Goal: Task Accomplishment & Management: Manage account settings

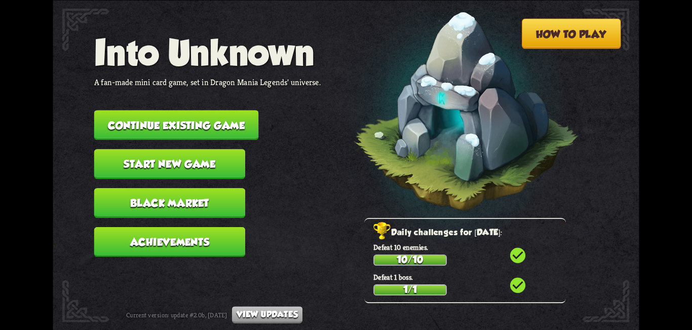
click at [172, 213] on button "Black Market" at bounding box center [169, 203] width 151 height 30
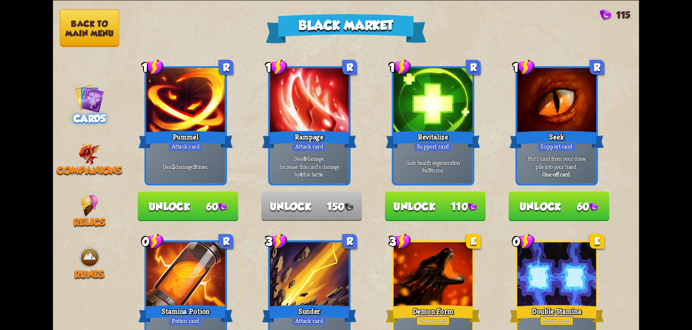
scroll to position [405, 0]
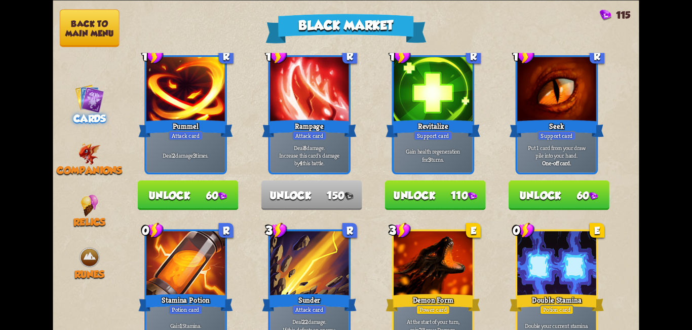
click at [211, 184] on button "Unlock 60" at bounding box center [188, 195] width 101 height 30
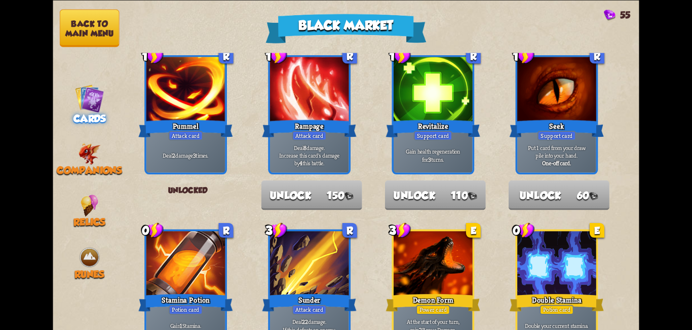
click at [104, 28] on button "Back to main menu" at bounding box center [90, 28] width 60 height 38
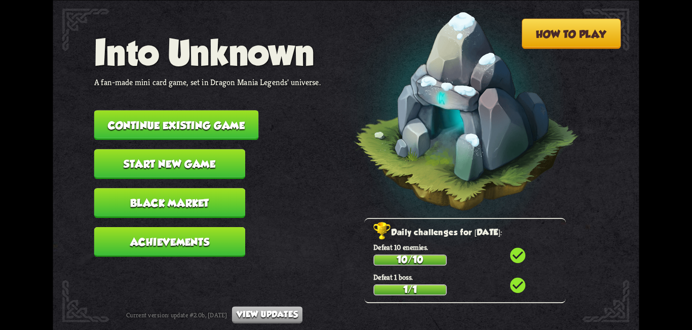
click at [181, 163] on button "Start new game" at bounding box center [169, 164] width 151 height 30
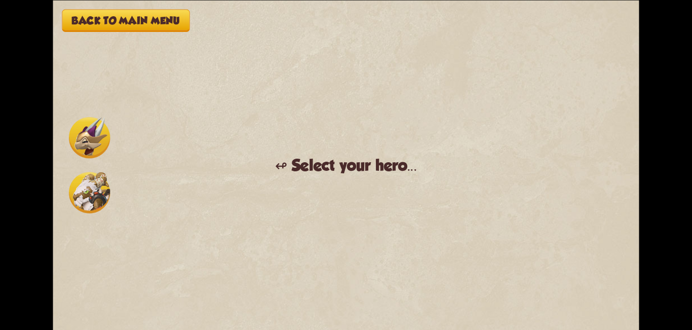
click at [84, 179] on img at bounding box center [89, 192] width 41 height 41
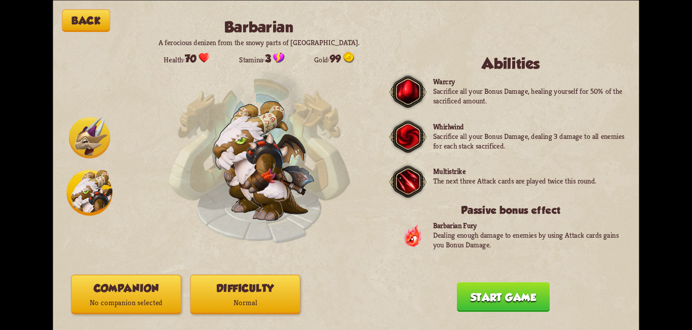
click at [492, 303] on button "Start game" at bounding box center [503, 297] width 93 height 30
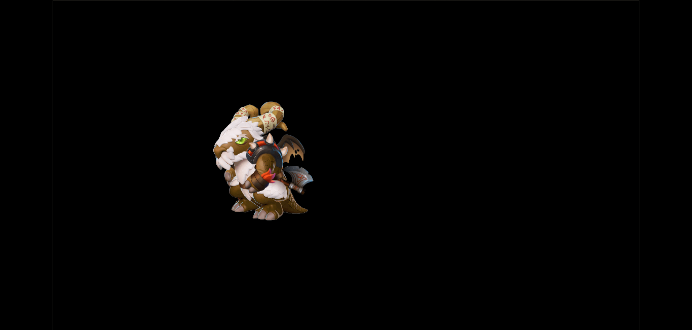
click at [388, 225] on div "Back Barbarian A ferocious denizen from the snowy parts of [GEOGRAPHIC_DATA]. H…" at bounding box center [346, 165] width 586 height 330
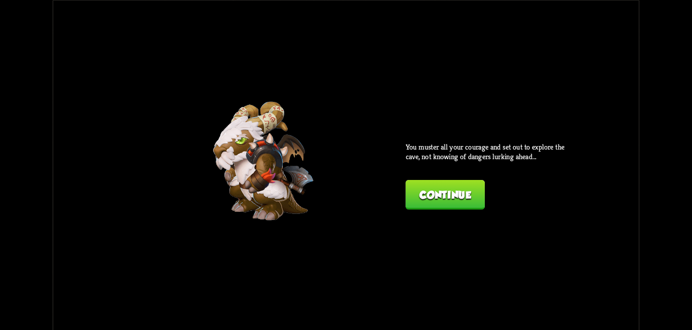
click at [445, 188] on button "Continue" at bounding box center [445, 194] width 79 height 30
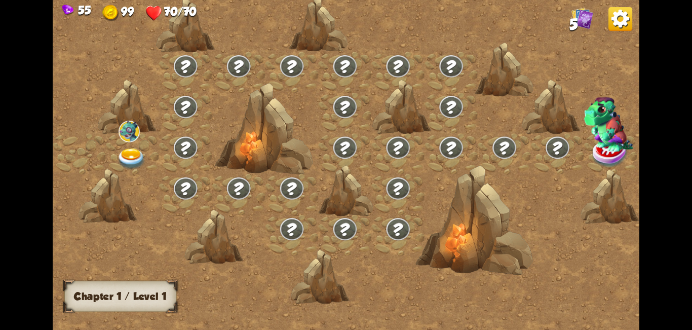
click at [133, 154] on img at bounding box center [131, 159] width 29 height 22
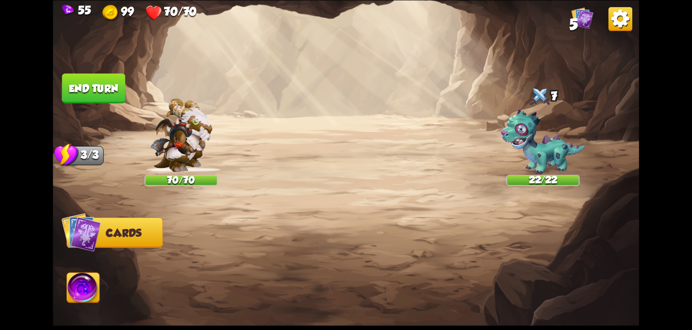
click at [382, 192] on div at bounding box center [404, 256] width 469 height 146
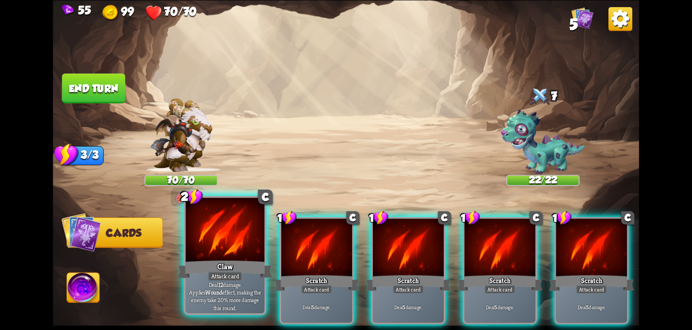
click at [238, 274] on div "Attack card" at bounding box center [225, 276] width 34 height 10
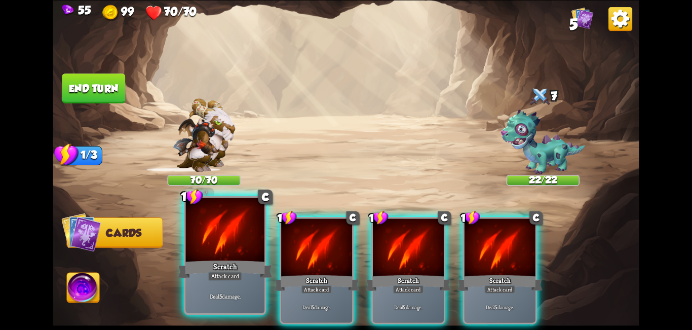
click at [265, 268] on div "Scratch" at bounding box center [225, 268] width 95 height 21
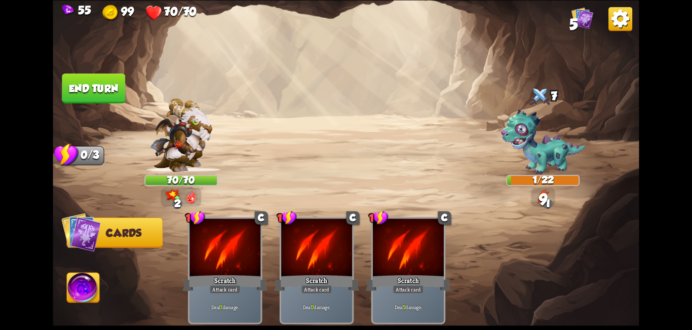
click at [78, 292] on img at bounding box center [83, 289] width 32 height 33
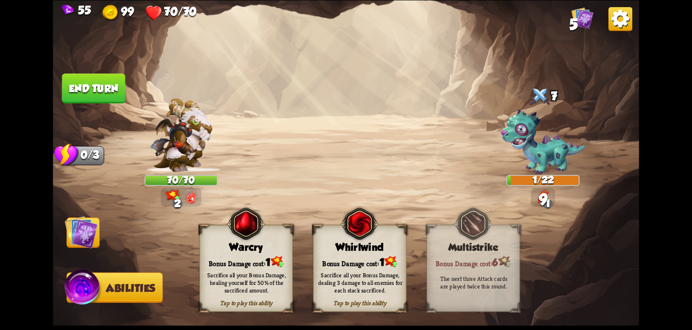
click at [359, 278] on div "Sacrifice all your Bonus Damage, dealing 3 damage to all enemies for each stack…" at bounding box center [360, 282] width 84 height 23
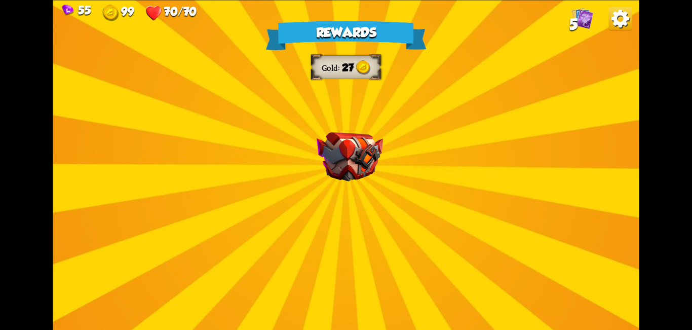
click at [388, 139] on div "Rewards Gold 27 Select a card 1 C Incantation Support card Gain 7 armor. Draw 1…" at bounding box center [346, 165] width 586 height 330
click at [382, 145] on div "Rewards Gold 27 Select a card 1 C Incantation Support card Gain 7 armor. Draw 1…" at bounding box center [346, 165] width 586 height 330
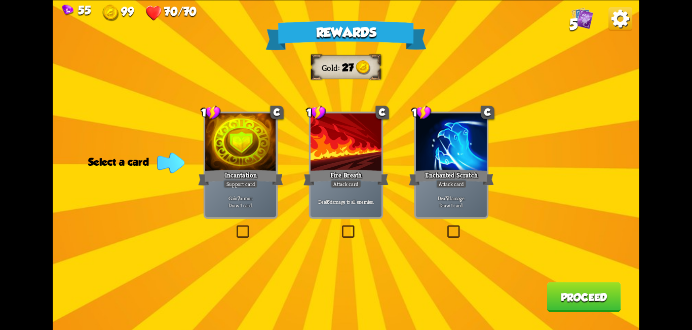
click at [340, 227] on label at bounding box center [340, 227] width 0 height 0
click at [0, 0] on input "checkbox" at bounding box center [0, 0] width 0 height 0
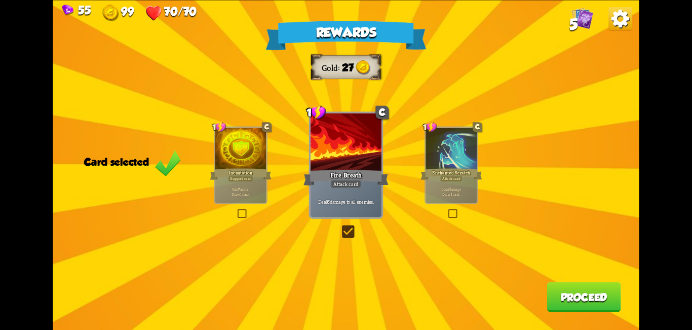
click at [340, 227] on label at bounding box center [340, 227] width 0 height 0
click at [0, 0] on input "checkbox" at bounding box center [0, 0] width 0 height 0
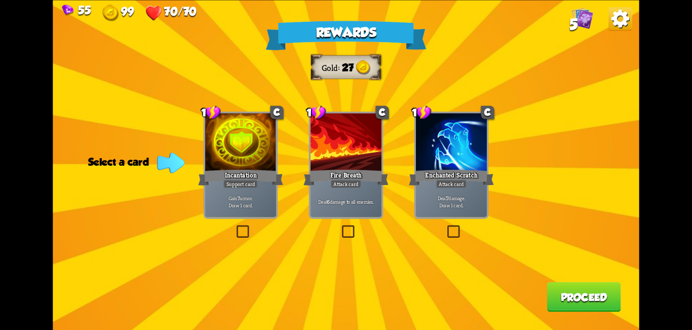
click at [235, 227] on label at bounding box center [235, 227] width 0 height 0
click at [0, 0] on input "checkbox" at bounding box center [0, 0] width 0 height 0
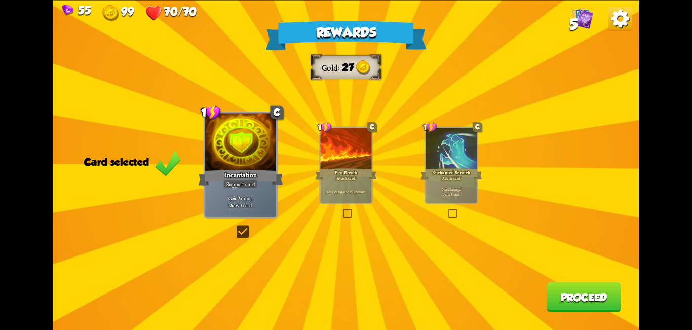
click at [235, 227] on label at bounding box center [235, 227] width 0 height 0
click at [0, 0] on input "checkbox" at bounding box center [0, 0] width 0 height 0
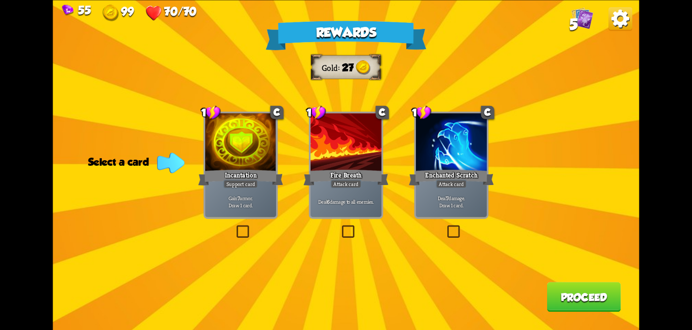
click at [235, 227] on label at bounding box center [235, 227] width 0 height 0
click at [0, 0] on input "checkbox" at bounding box center [0, 0] width 0 height 0
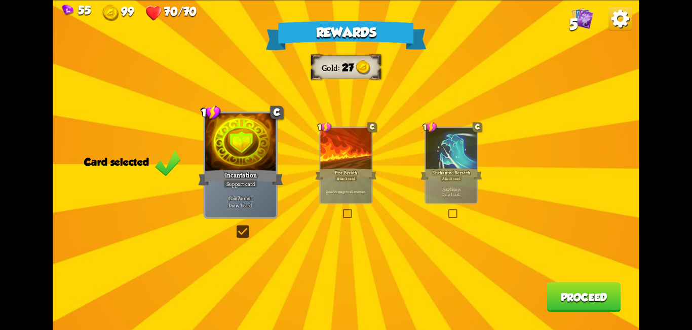
click at [590, 301] on button "Proceed" at bounding box center [584, 297] width 74 height 30
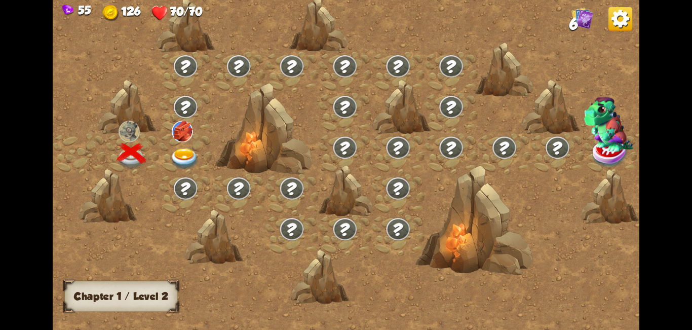
click at [191, 155] on img at bounding box center [184, 159] width 29 height 22
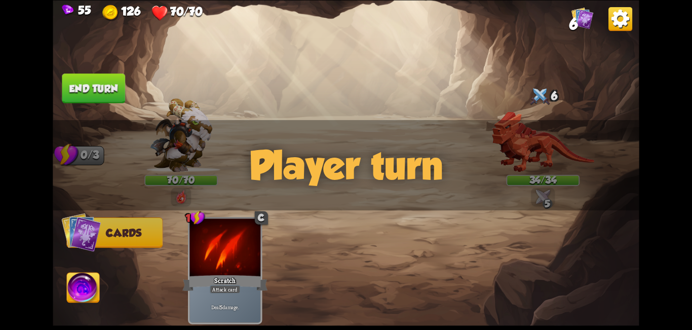
drag, startPoint x: 549, startPoint y: 193, endPoint x: 543, endPoint y: 201, distance: 10.1
click at [545, 199] on div "Player turn" at bounding box center [346, 165] width 586 height 90
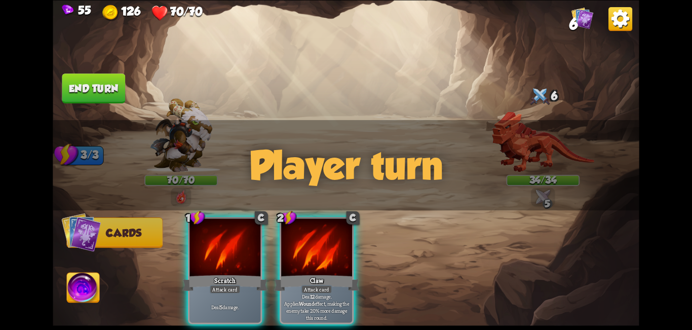
click at [543, 201] on div "Player turn" at bounding box center [346, 165] width 586 height 90
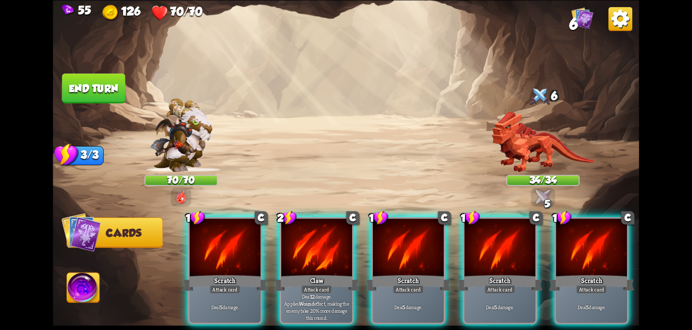
click at [543, 200] on div "Player turn" at bounding box center [346, 165] width 586 height 90
click at [545, 192] on img at bounding box center [543, 196] width 15 height 15
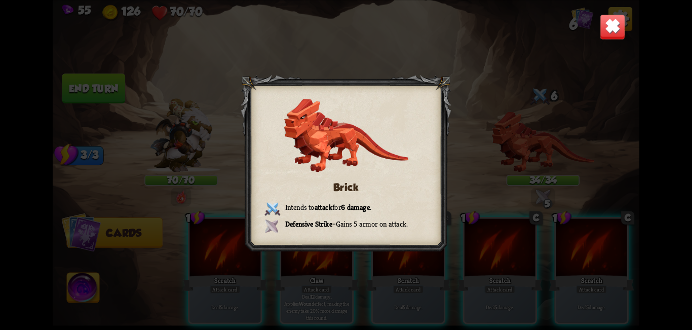
click at [620, 35] on img at bounding box center [613, 27] width 26 height 26
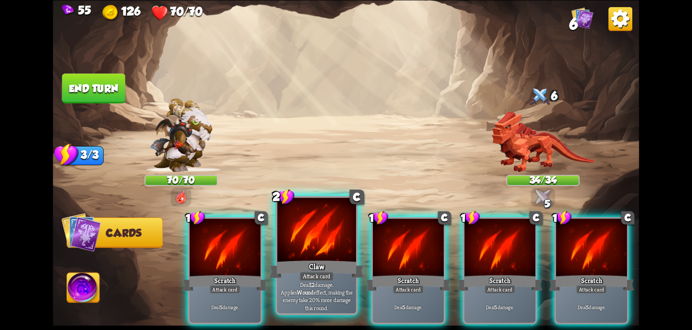
click at [315, 264] on div "Claw" at bounding box center [317, 268] width 95 height 21
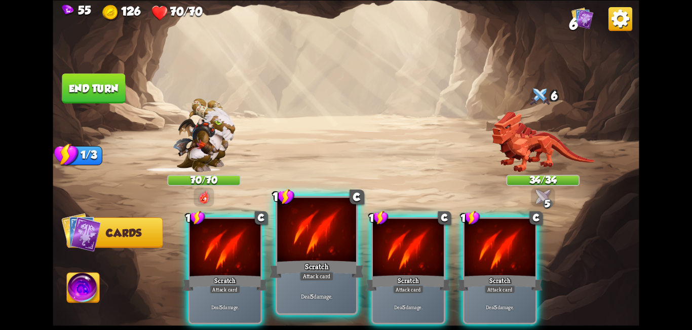
click at [326, 270] on div "Scratch" at bounding box center [317, 268] width 95 height 21
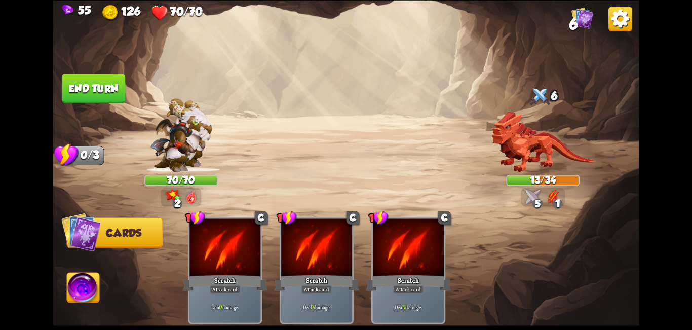
click at [85, 87] on button "End turn" at bounding box center [93, 88] width 63 height 30
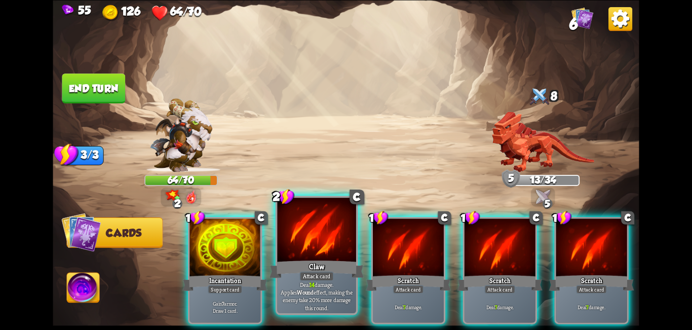
click at [343, 260] on div "Claw" at bounding box center [317, 268] width 95 height 21
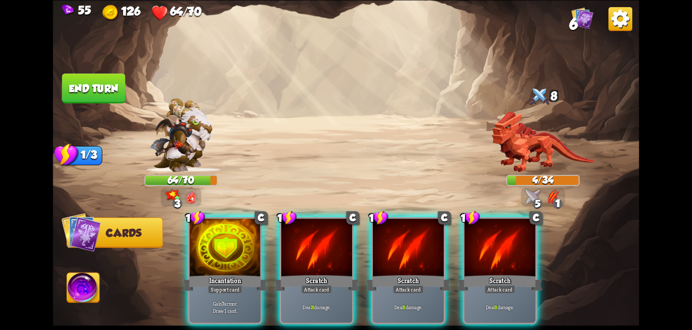
click at [71, 280] on img at bounding box center [83, 289] width 32 height 33
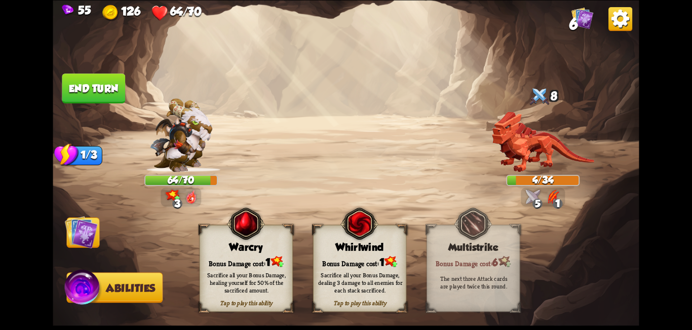
click at [242, 264] on div "Bonus Damage cost: 1" at bounding box center [246, 261] width 93 height 13
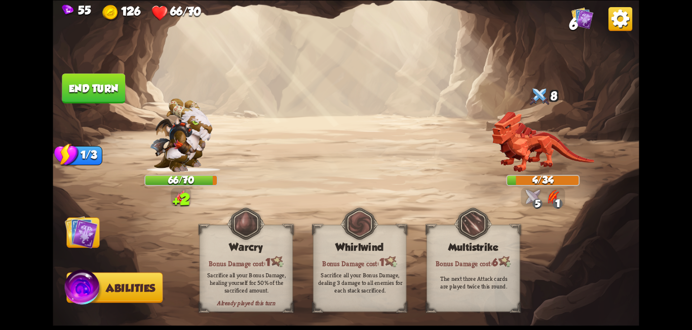
click at [83, 238] on img at bounding box center [81, 231] width 33 height 33
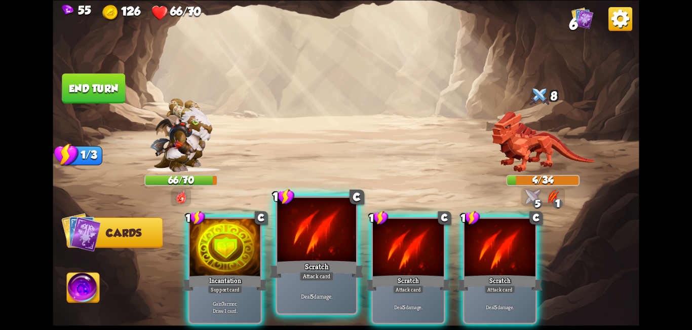
click at [333, 271] on div "Scratch" at bounding box center [317, 268] width 95 height 21
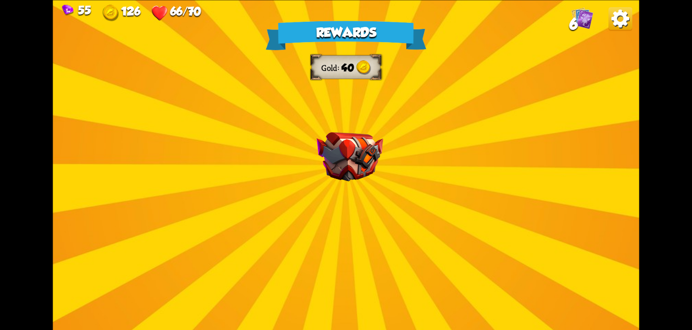
click at [357, 233] on div "Rewards Gold 40 Select a card 2 C Claw Attack card Deal 12 damage. Applies Woun…" at bounding box center [346, 165] width 586 height 330
click at [359, 229] on div "Rewards Gold 40 Select a card 2 C Claw Attack card Deal 12 damage. Applies Woun…" at bounding box center [346, 165] width 586 height 330
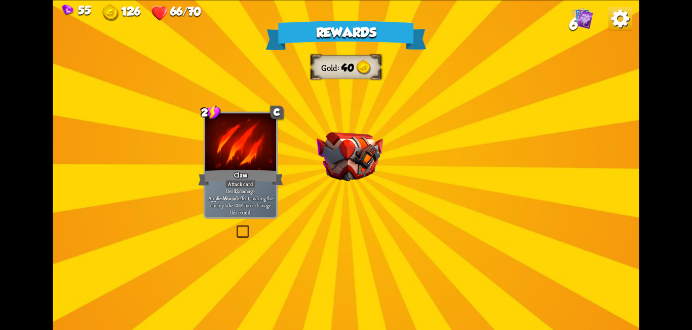
click at [359, 229] on div "Rewards Gold 40 Select a card 2 C Claw Attack card Deal 12 damage. Applies Woun…" at bounding box center [346, 165] width 586 height 330
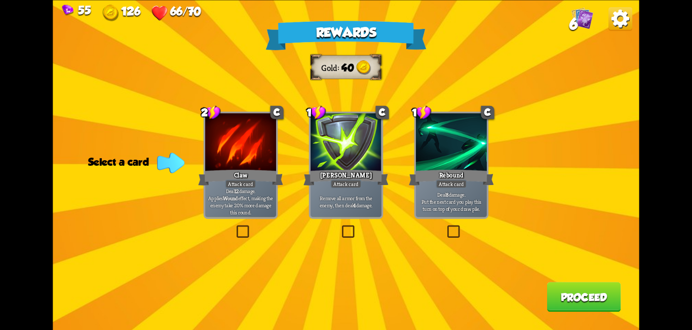
click at [445, 227] on label at bounding box center [445, 227] width 0 height 0
click at [0, 0] on input "checkbox" at bounding box center [0, 0] width 0 height 0
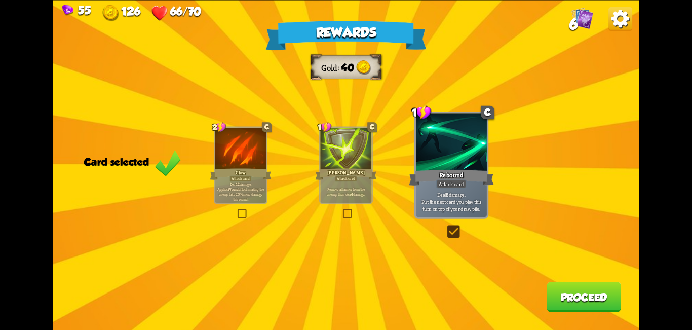
click at [445, 227] on label at bounding box center [445, 227] width 0 height 0
click at [0, 0] on input "checkbox" at bounding box center [0, 0] width 0 height 0
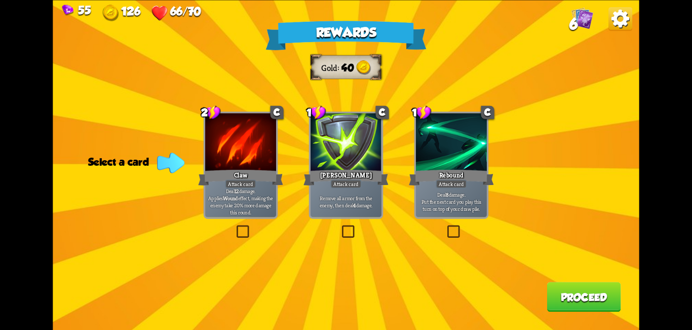
click at [340, 227] on label at bounding box center [340, 227] width 0 height 0
click at [0, 0] on input "checkbox" at bounding box center [0, 0] width 0 height 0
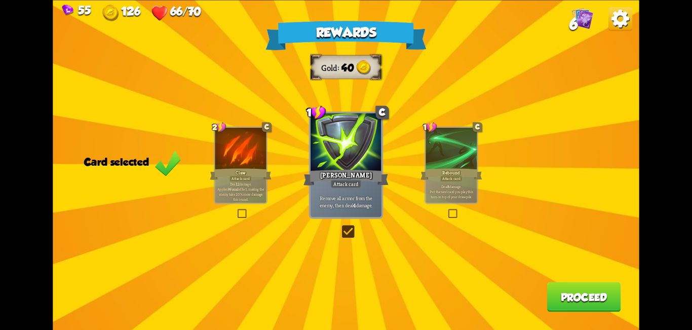
click at [581, 296] on button "Proceed" at bounding box center [584, 297] width 74 height 30
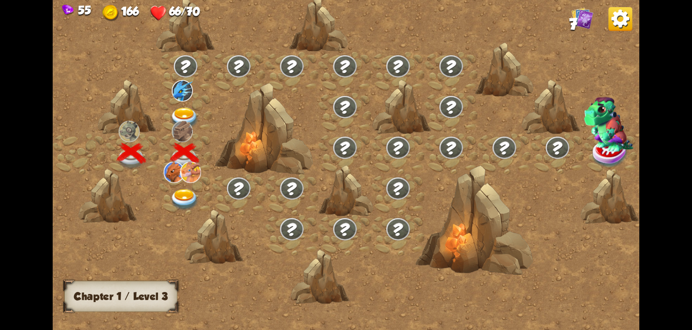
click at [182, 115] on img at bounding box center [184, 118] width 29 height 22
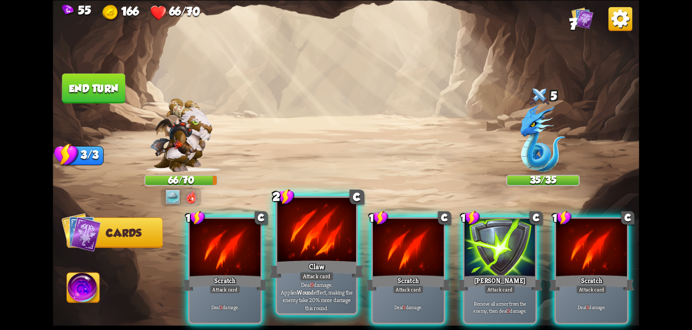
click at [340, 253] on div at bounding box center [316, 231] width 79 height 66
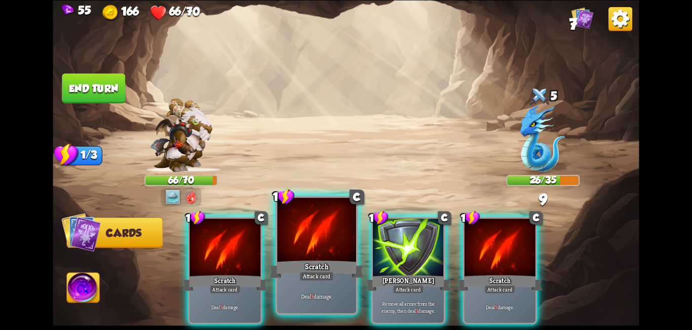
click at [302, 246] on div at bounding box center [316, 231] width 79 height 66
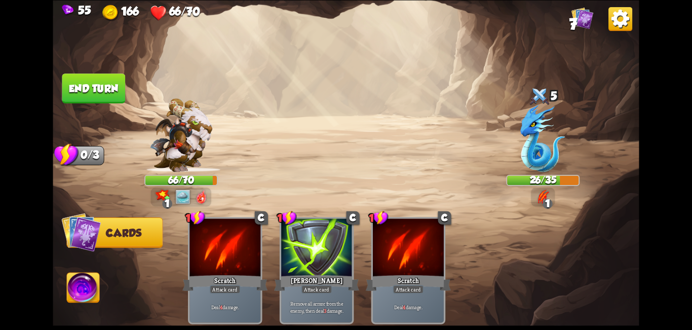
click at [92, 89] on button "End turn" at bounding box center [93, 88] width 65 height 30
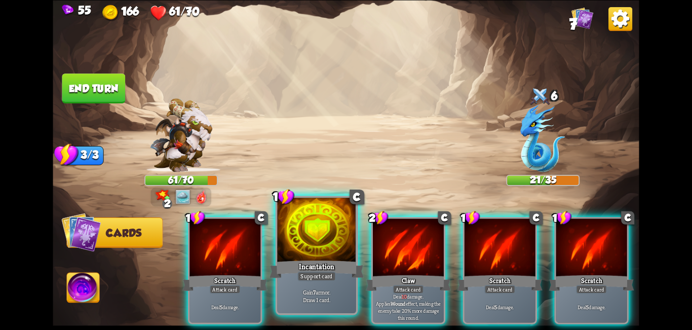
click at [328, 250] on div at bounding box center [316, 231] width 79 height 66
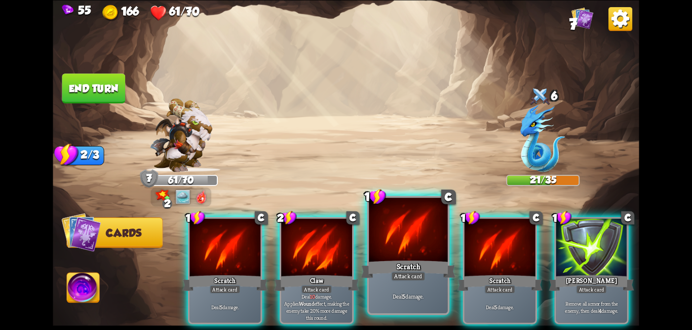
click at [418, 266] on div "Scratch" at bounding box center [408, 268] width 95 height 21
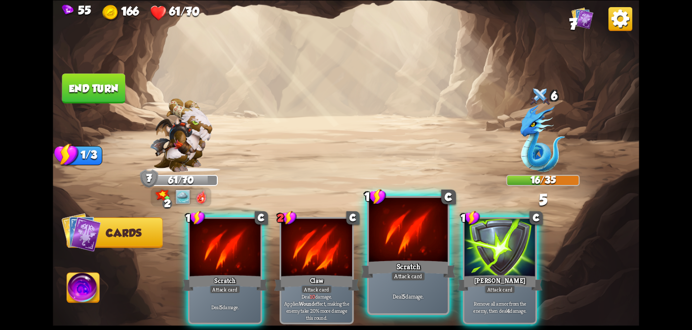
click at [400, 272] on div "Attack card" at bounding box center [408, 276] width 34 height 10
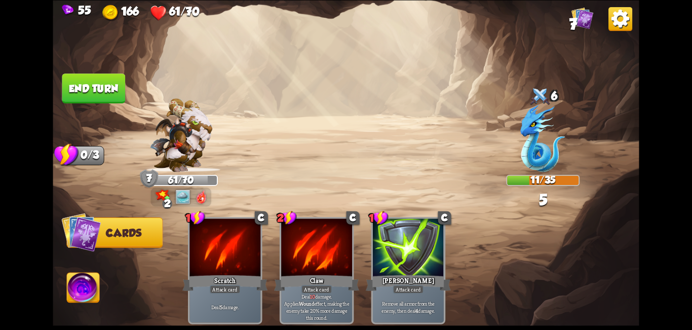
click at [95, 84] on button "End turn" at bounding box center [93, 88] width 64 height 30
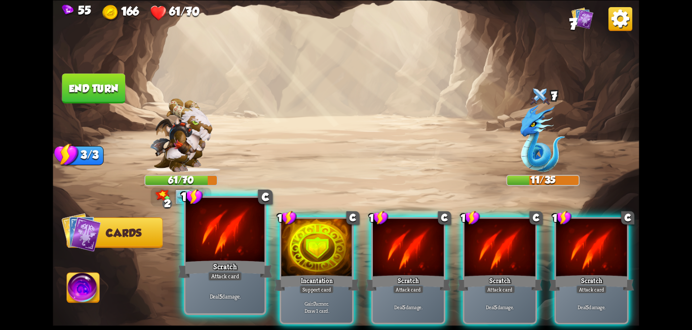
click at [213, 255] on div at bounding box center [225, 231] width 79 height 66
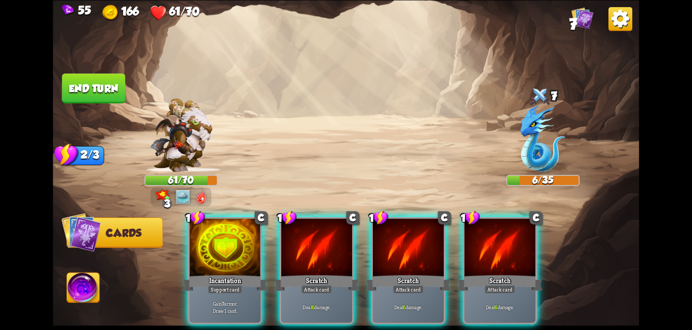
click at [94, 296] on img at bounding box center [83, 289] width 32 height 33
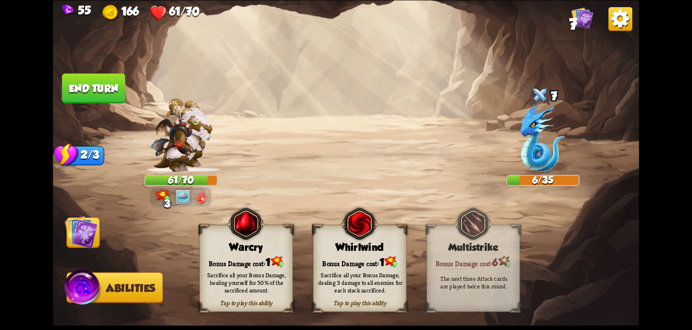
click at [240, 258] on div "Bonus Damage cost: 1" at bounding box center [246, 261] width 93 height 13
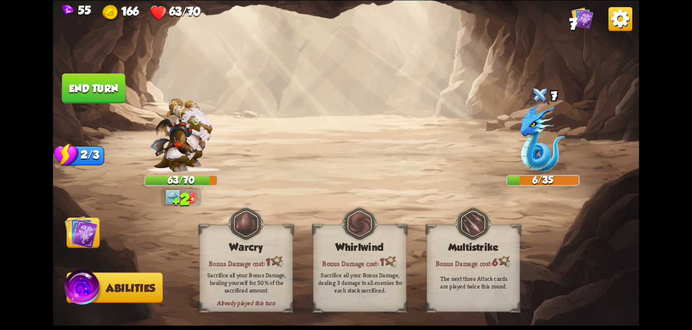
click at [84, 235] on img at bounding box center [81, 231] width 33 height 33
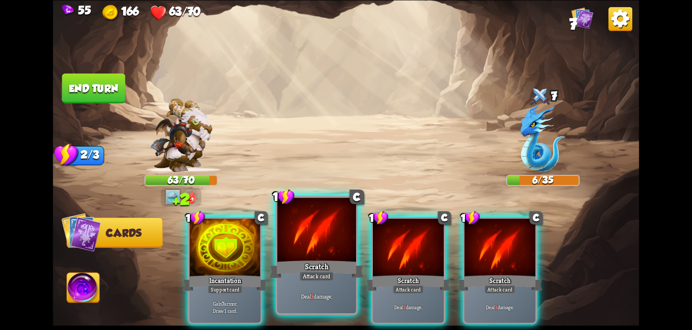
click at [329, 269] on div "Scratch" at bounding box center [317, 268] width 95 height 21
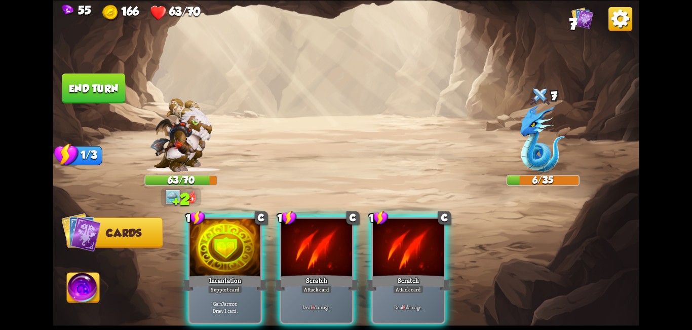
click at [329, 273] on div "Scratch" at bounding box center [316, 282] width 85 height 19
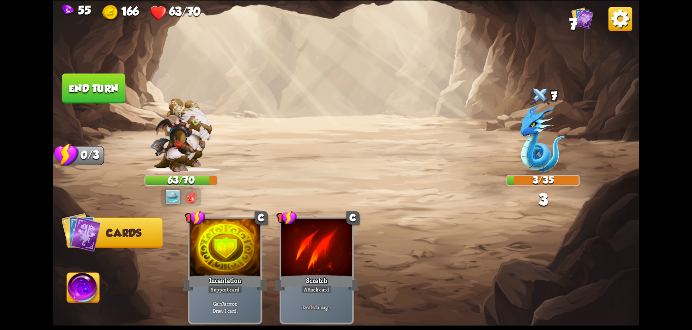
click at [98, 100] on button "End turn" at bounding box center [93, 88] width 63 height 30
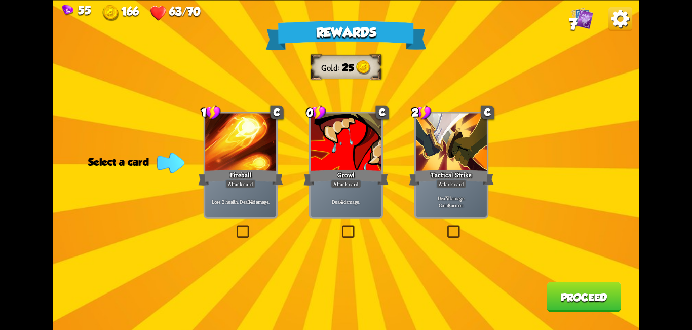
click at [445, 227] on label at bounding box center [445, 227] width 0 height 0
click at [0, 0] on input "checkbox" at bounding box center [0, 0] width 0 height 0
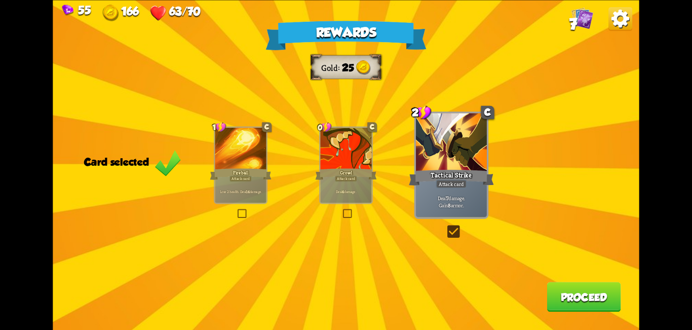
click at [583, 289] on button "Proceed" at bounding box center [584, 297] width 74 height 30
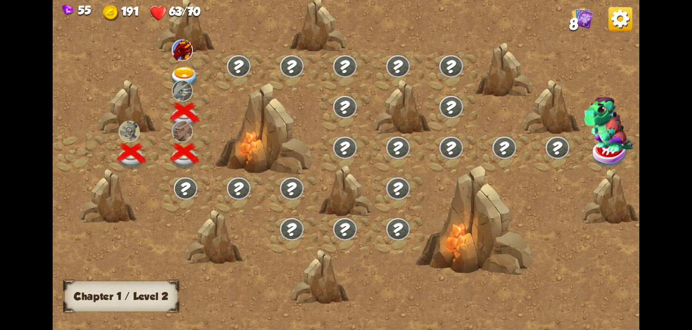
click at [183, 67] on img at bounding box center [184, 78] width 29 height 22
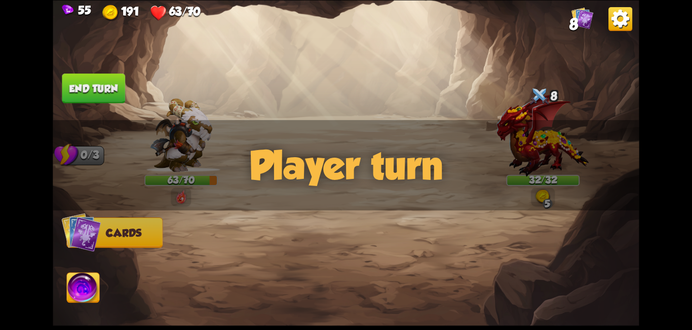
click at [545, 195] on div "Player turn" at bounding box center [346, 165] width 586 height 90
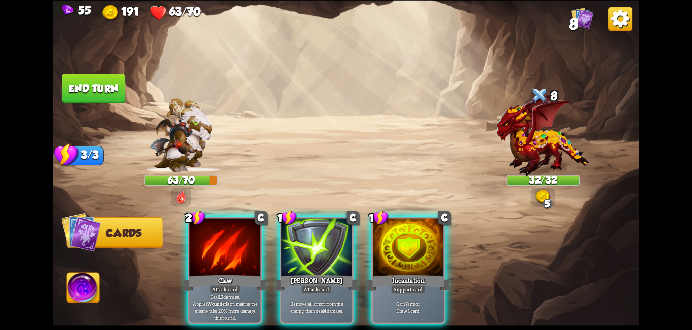
click at [545, 195] on div "Player turn" at bounding box center [346, 165] width 586 height 90
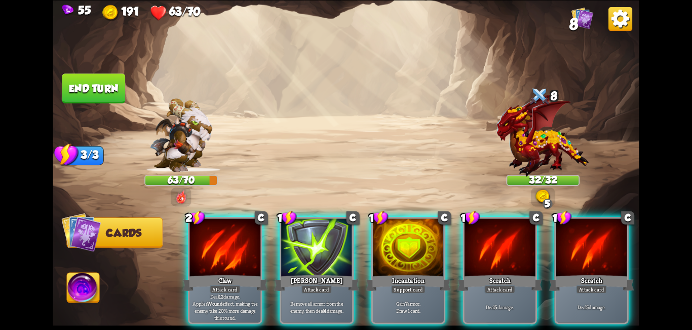
click at [545, 195] on div "Player turn" at bounding box center [346, 165] width 586 height 90
click at [538, 196] on img at bounding box center [543, 196] width 15 height 15
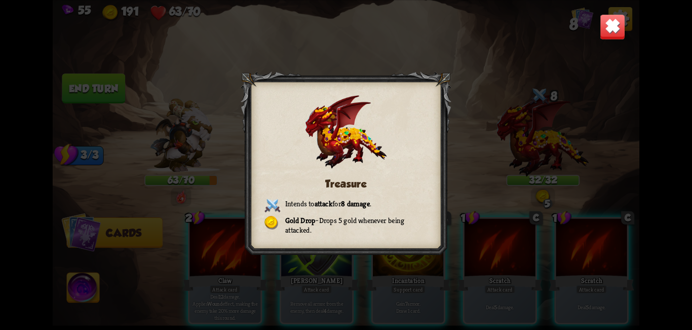
click at [609, 24] on img at bounding box center [613, 27] width 26 height 26
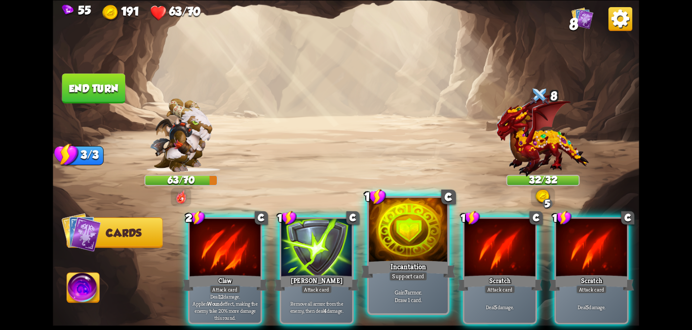
click at [405, 263] on div "Incantation" at bounding box center [408, 268] width 95 height 21
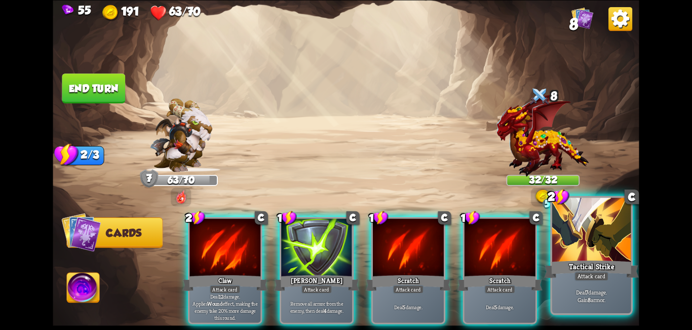
click at [570, 259] on div "Tactical Strike" at bounding box center [591, 268] width 95 height 21
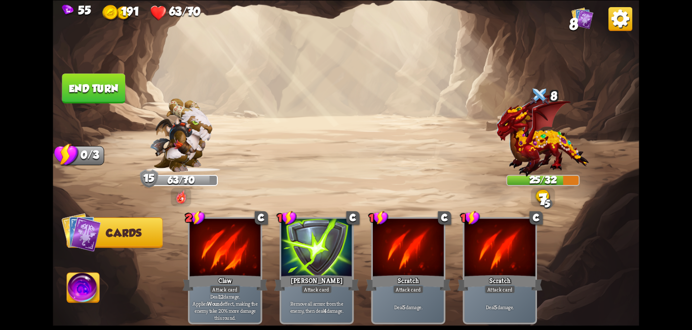
click at [89, 95] on button "End turn" at bounding box center [93, 88] width 63 height 30
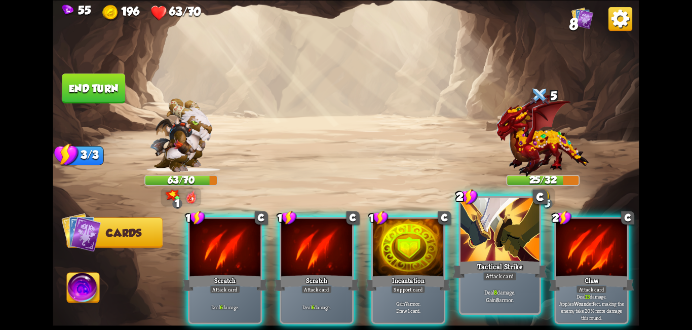
click at [494, 227] on div at bounding box center [500, 231] width 79 height 66
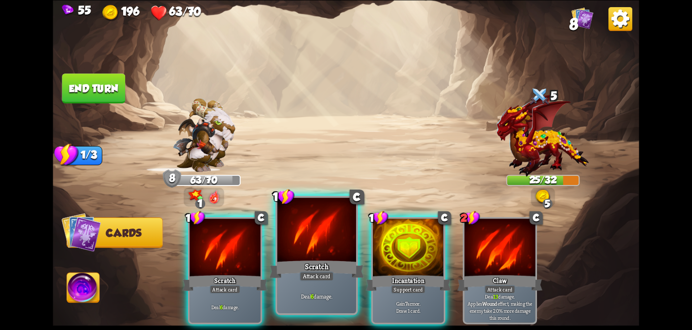
click at [301, 254] on div at bounding box center [316, 231] width 79 height 66
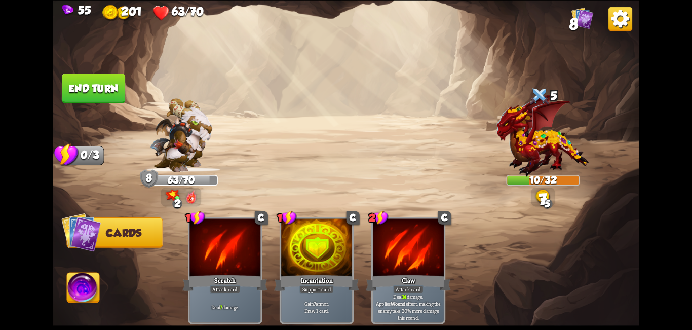
click at [102, 94] on button "End turn" at bounding box center [93, 88] width 63 height 30
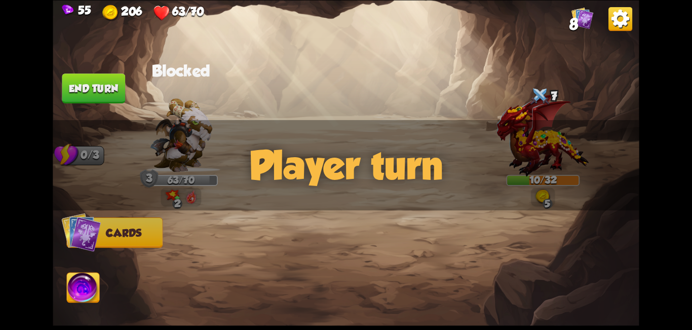
click at [82, 293] on img at bounding box center [83, 289] width 32 height 33
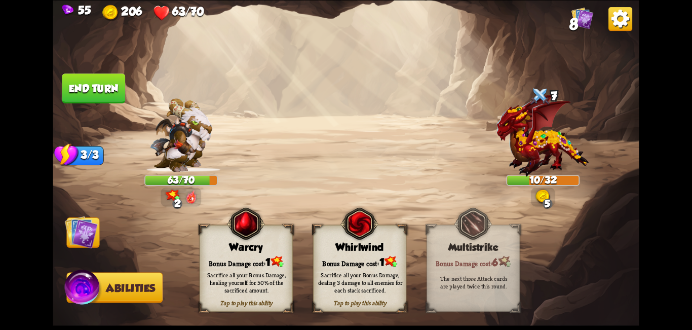
click at [231, 254] on div "Tap to play this ability Warcry Bonus Damage cost: 1 Sacrifice all your Bonus D…" at bounding box center [246, 268] width 93 height 87
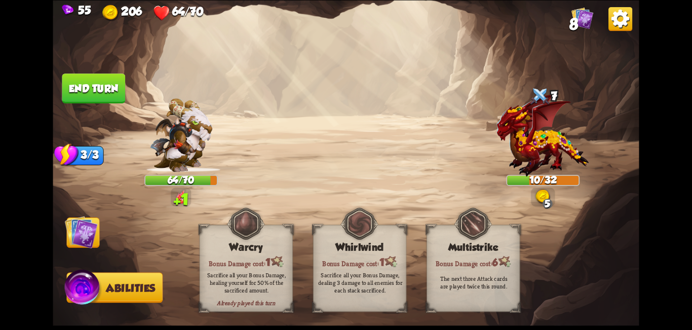
click at [81, 233] on img at bounding box center [81, 231] width 33 height 33
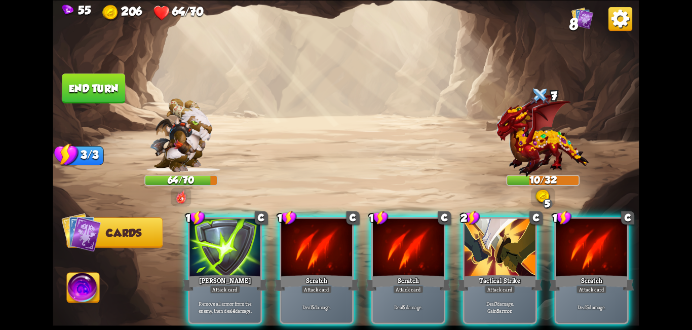
click at [317, 273] on div "Scratch" at bounding box center [316, 282] width 85 height 19
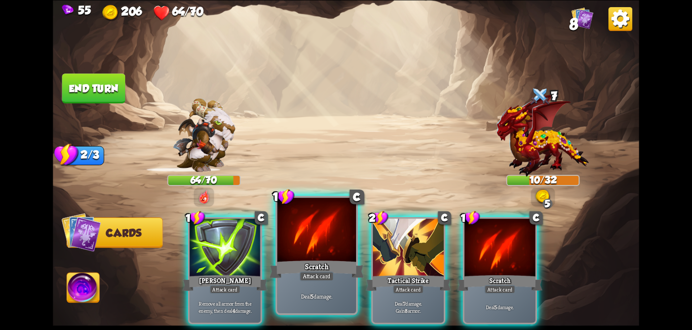
click at [301, 259] on div "Scratch" at bounding box center [317, 268] width 95 height 21
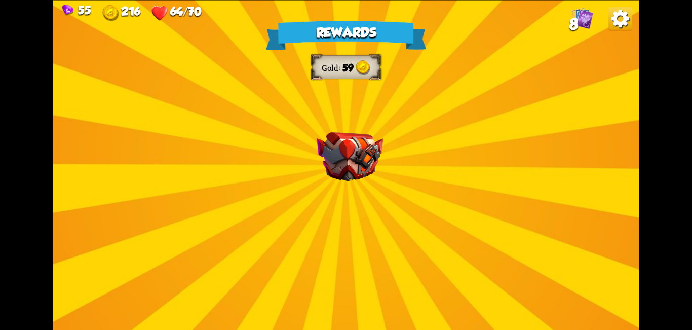
click at [321, 273] on div "Rewards Gold 59 Select a card 1 C Shell Support card If you have no armor, gain…" at bounding box center [346, 165] width 586 height 330
click at [345, 278] on div "Rewards Gold 59 Select a card 1 C Shell Support card If you have no armor, gain…" at bounding box center [346, 165] width 586 height 330
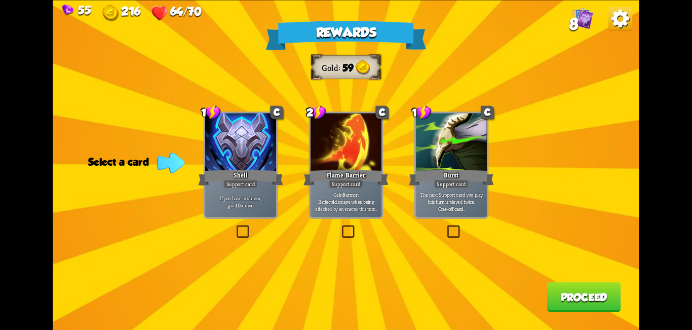
click at [235, 227] on label at bounding box center [235, 227] width 0 height 0
click at [0, 0] on input "checkbox" at bounding box center [0, 0] width 0 height 0
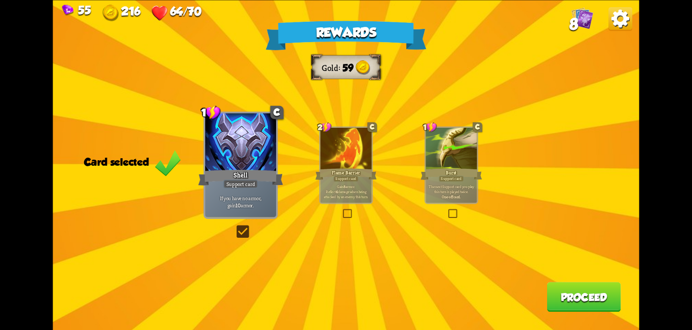
click at [567, 296] on button "Proceed" at bounding box center [584, 297] width 74 height 30
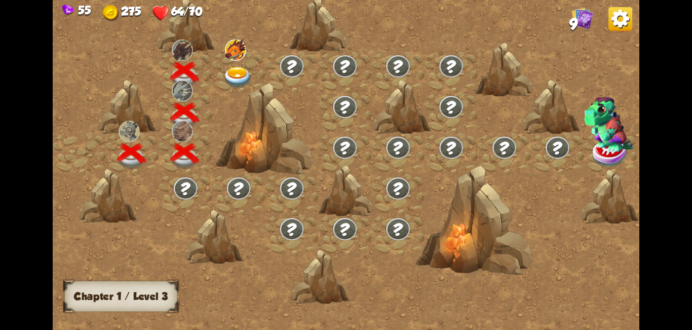
click at [236, 79] on img at bounding box center [237, 78] width 29 height 22
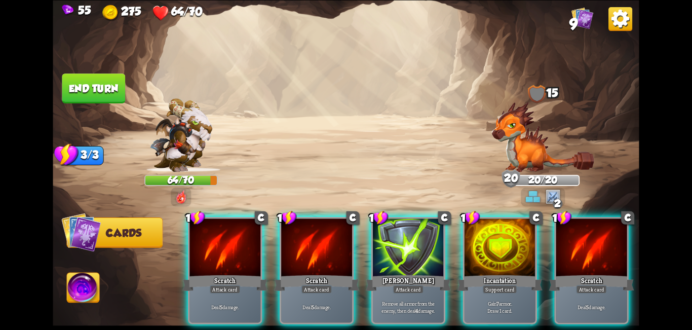
drag, startPoint x: 586, startPoint y: 260, endPoint x: 573, endPoint y: 267, distance: 15.0
click at [586, 273] on div "Scratch" at bounding box center [591, 282] width 85 height 19
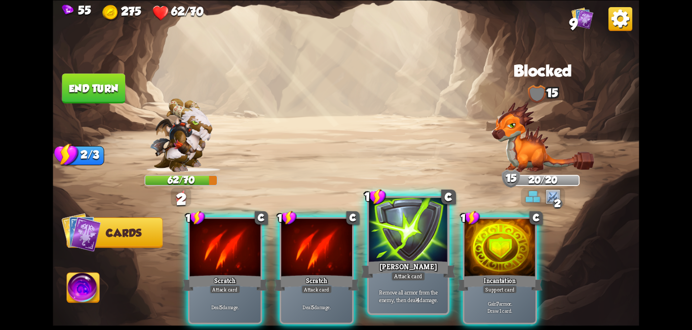
click at [415, 263] on div "[PERSON_NAME]" at bounding box center [408, 268] width 95 height 21
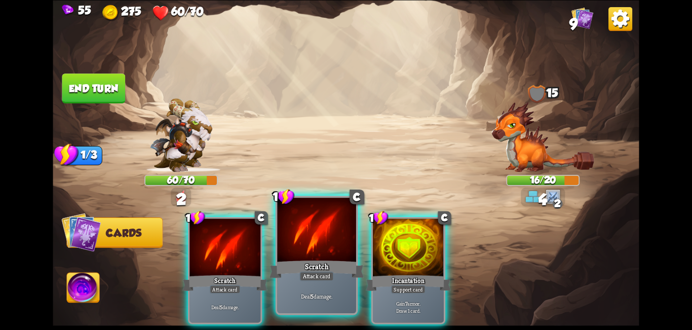
click at [304, 256] on div at bounding box center [316, 231] width 79 height 66
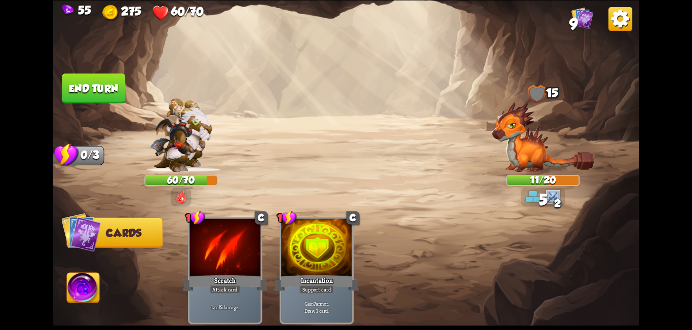
click at [93, 94] on button "End turn" at bounding box center [93, 88] width 63 height 30
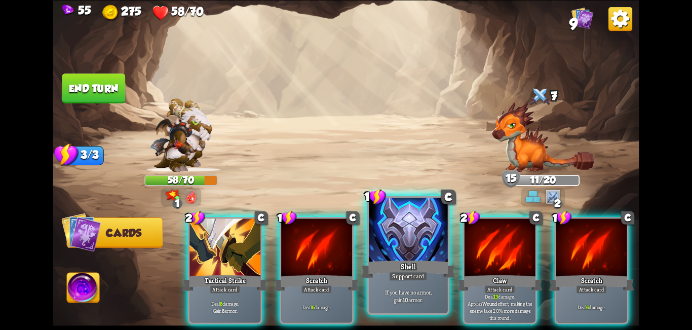
click at [396, 253] on div at bounding box center [408, 231] width 79 height 66
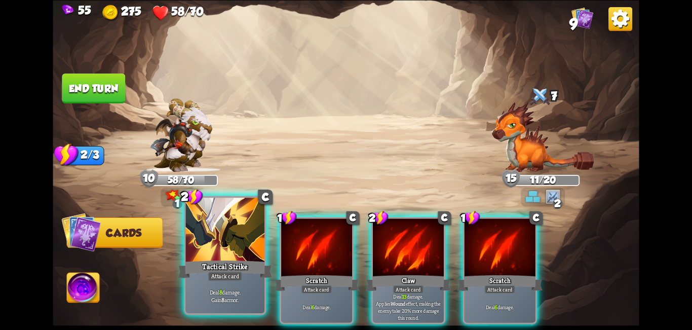
click at [222, 259] on div "Tactical Strike" at bounding box center [225, 268] width 95 height 21
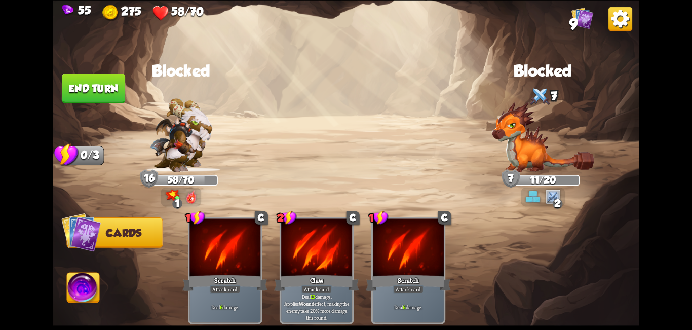
click at [108, 94] on button "End turn" at bounding box center [93, 88] width 63 height 30
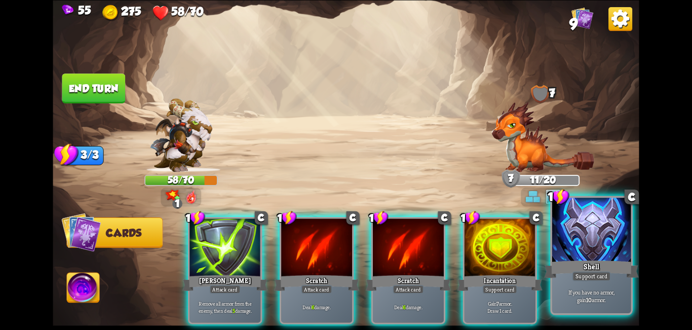
click at [592, 235] on div at bounding box center [591, 231] width 79 height 66
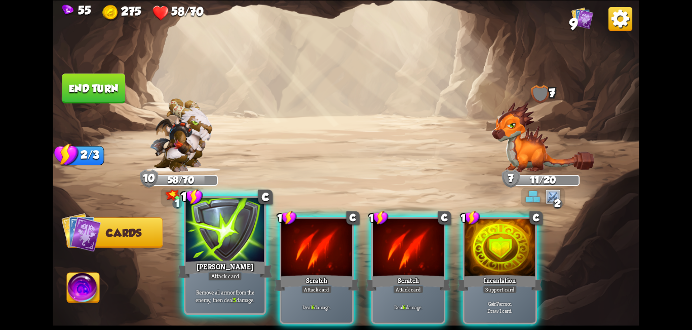
click at [204, 264] on div "[PERSON_NAME]" at bounding box center [225, 268] width 95 height 21
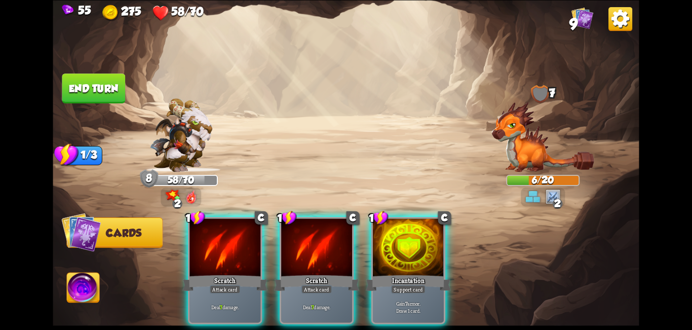
click at [86, 291] on img at bounding box center [83, 289] width 32 height 33
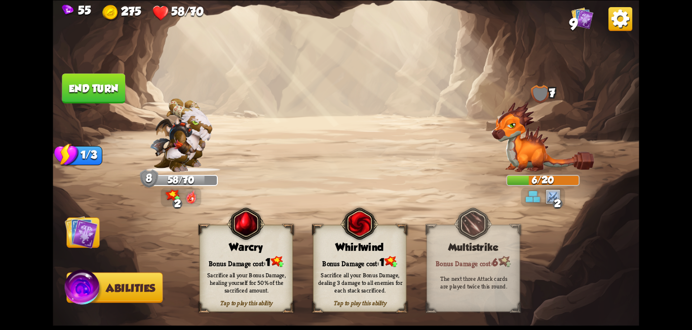
click at [228, 267] on div "Sacrifice all your Bonus Damage, healing yourself for 50% of the sacrificed amo…" at bounding box center [246, 282] width 93 height 36
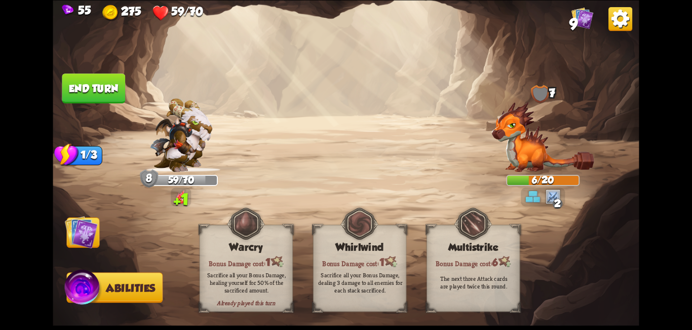
click at [99, 237] on span "Cards" at bounding box center [84, 233] width 35 height 12
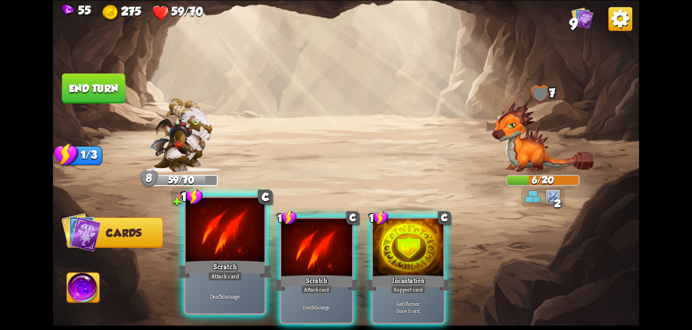
click at [201, 254] on div at bounding box center [225, 231] width 79 height 66
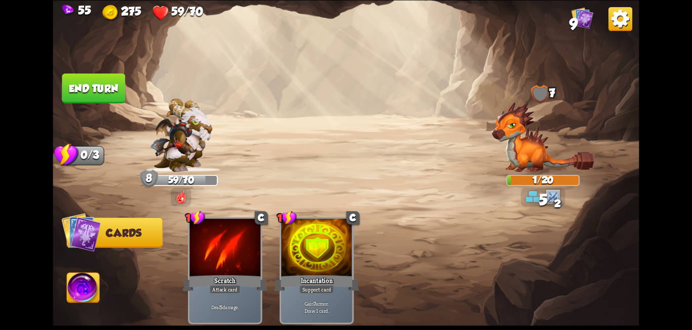
click at [108, 97] on button "End turn" at bounding box center [93, 88] width 63 height 30
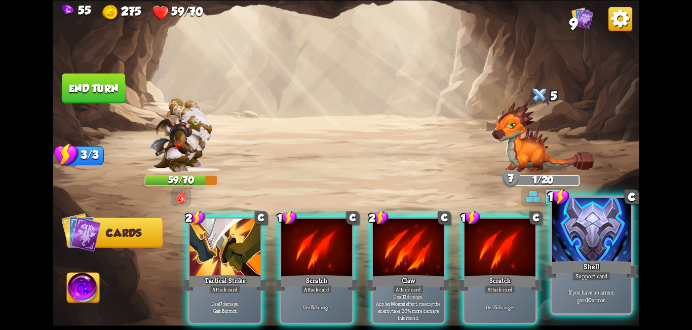
click at [584, 235] on div at bounding box center [591, 231] width 79 height 66
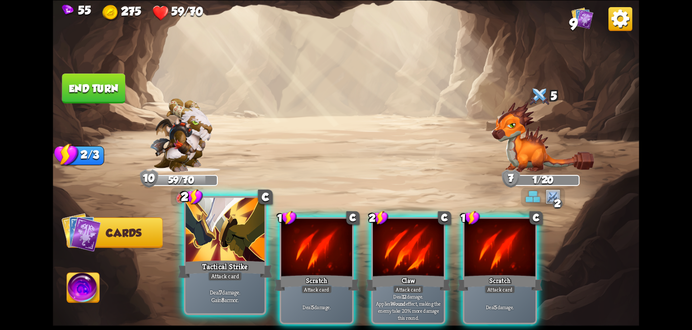
click at [230, 276] on div "Attack card" at bounding box center [225, 276] width 34 height 10
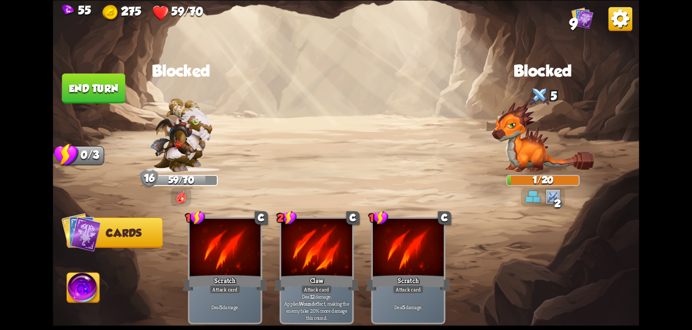
click at [94, 286] on img at bounding box center [83, 289] width 32 height 33
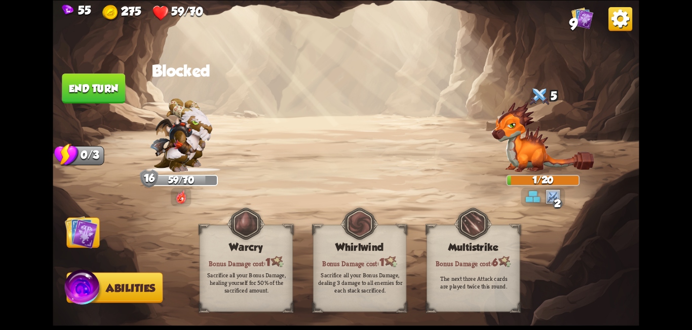
click at [79, 244] on img at bounding box center [81, 231] width 33 height 33
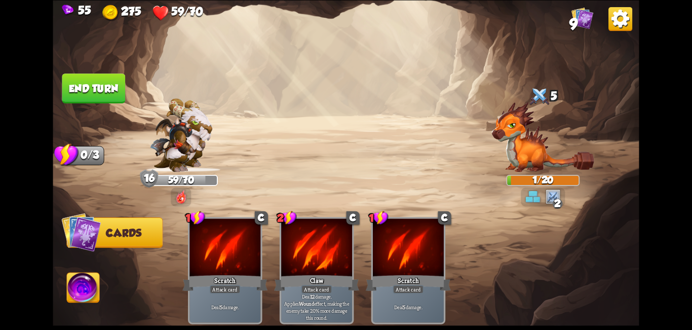
click at [115, 85] on button "End turn" at bounding box center [93, 88] width 63 height 30
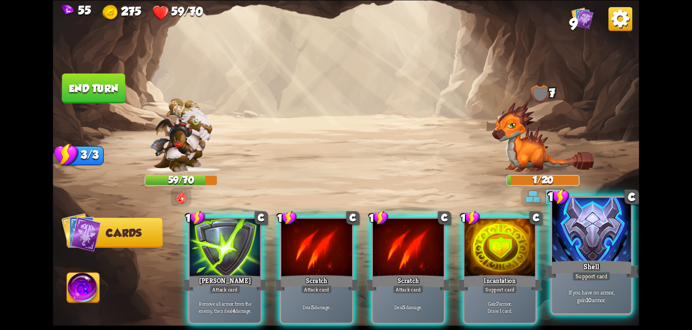
click at [581, 268] on div "Shell" at bounding box center [591, 268] width 95 height 21
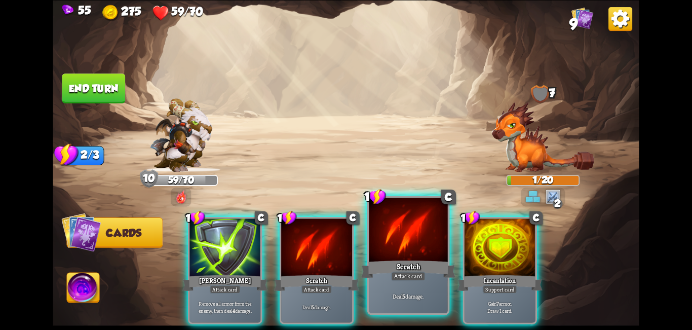
click at [385, 264] on div "Scratch" at bounding box center [408, 268] width 95 height 21
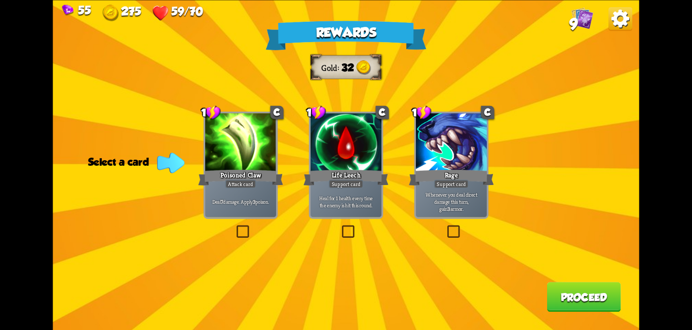
click at [445, 227] on label at bounding box center [445, 227] width 0 height 0
click at [0, 0] on input "checkbox" at bounding box center [0, 0] width 0 height 0
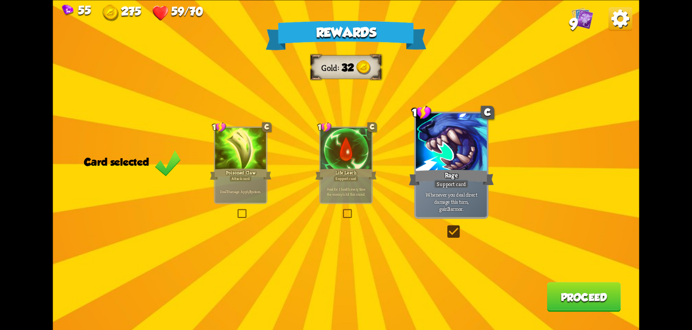
click at [445, 227] on label at bounding box center [445, 227] width 0 height 0
click at [0, 0] on input "checkbox" at bounding box center [0, 0] width 0 height 0
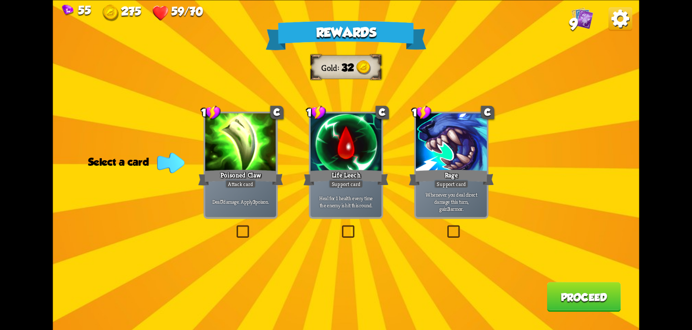
click at [235, 227] on label at bounding box center [235, 227] width 0 height 0
click at [0, 0] on input "checkbox" at bounding box center [0, 0] width 0 height 0
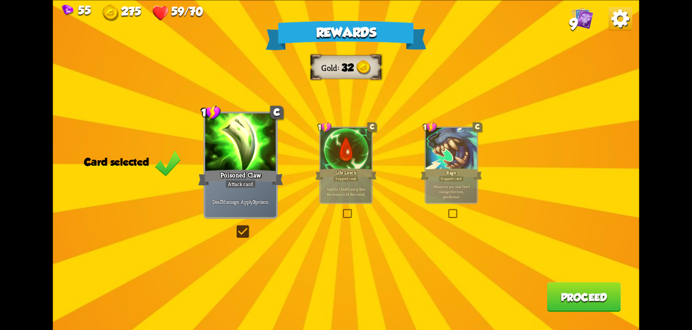
click at [576, 298] on button "Proceed" at bounding box center [584, 297] width 74 height 30
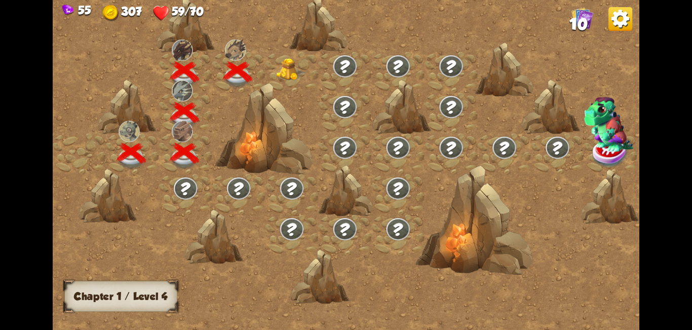
click at [290, 66] on img at bounding box center [291, 69] width 29 height 22
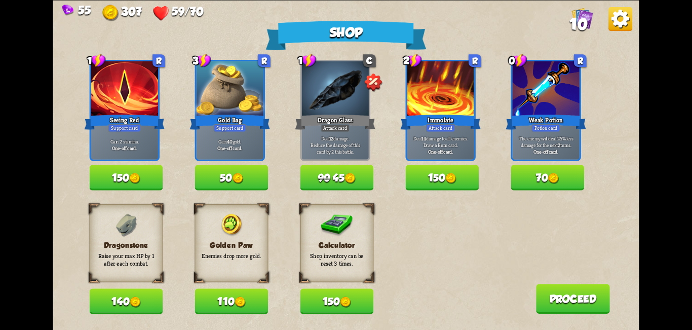
click at [148, 181] on button "150" at bounding box center [126, 177] width 73 height 25
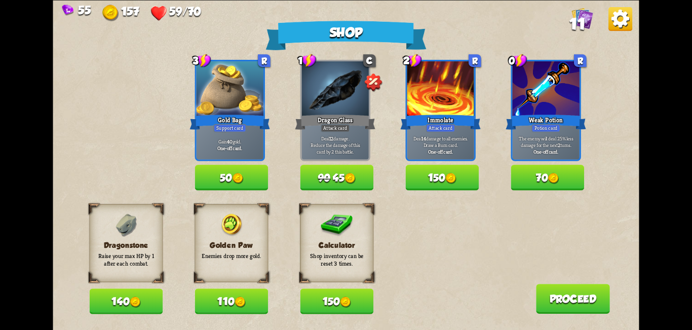
click at [233, 301] on button "110" at bounding box center [231, 300] width 73 height 25
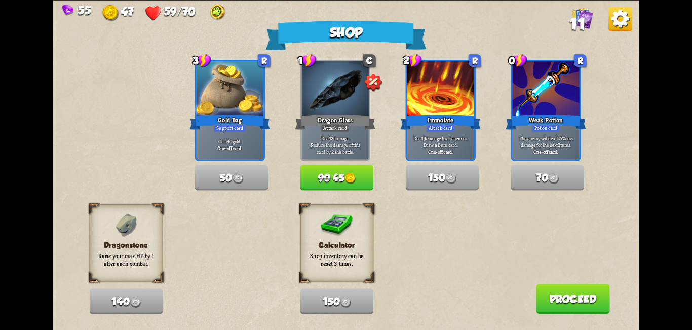
click at [362, 180] on button "90 45" at bounding box center [337, 177] width 73 height 25
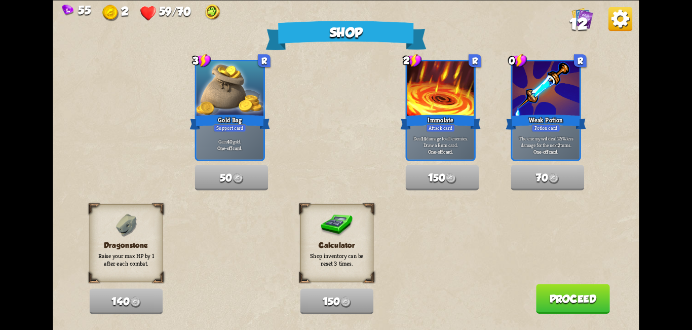
click at [587, 307] on button "Proceed" at bounding box center [573, 299] width 74 height 30
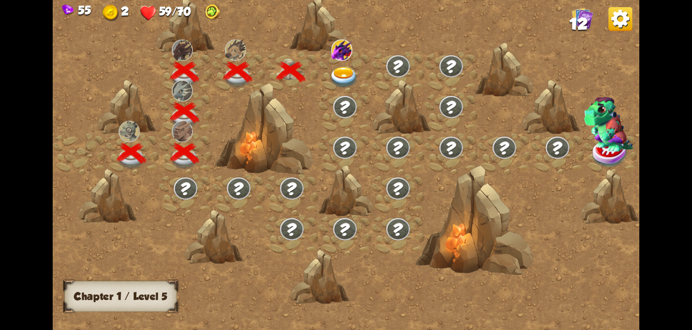
click at [343, 76] on img at bounding box center [343, 78] width 29 height 22
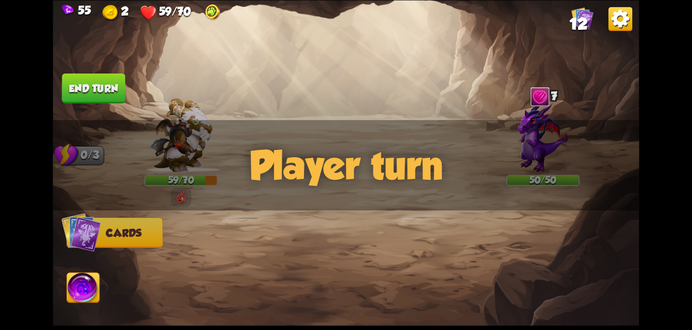
click at [548, 96] on div at bounding box center [540, 97] width 22 height 24
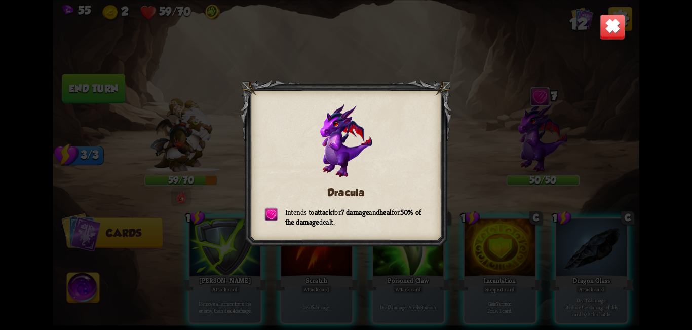
click at [626, 16] on div "Dracula Intends to attack for 7 damage and heal for 50% of the damage dealt." at bounding box center [346, 165] width 586 height 330
click at [611, 30] on img at bounding box center [613, 27] width 26 height 26
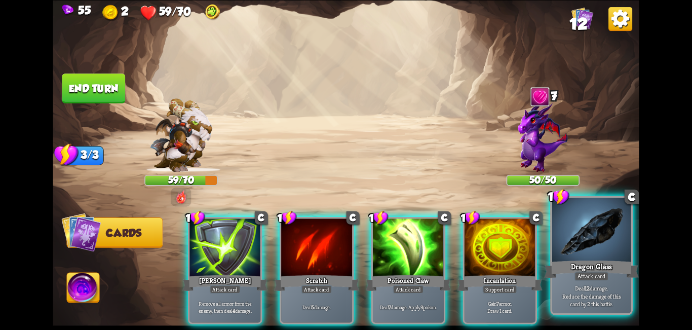
click at [594, 247] on div at bounding box center [591, 231] width 79 height 66
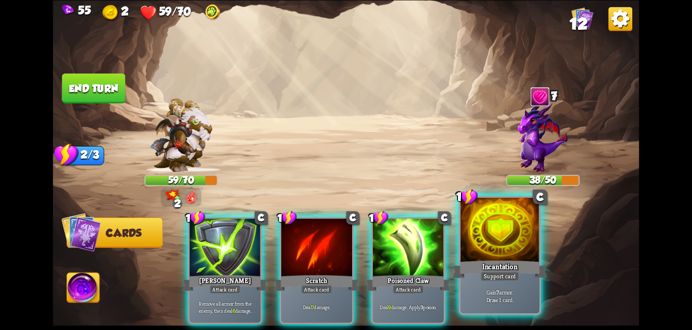
click at [485, 252] on div at bounding box center [500, 231] width 79 height 66
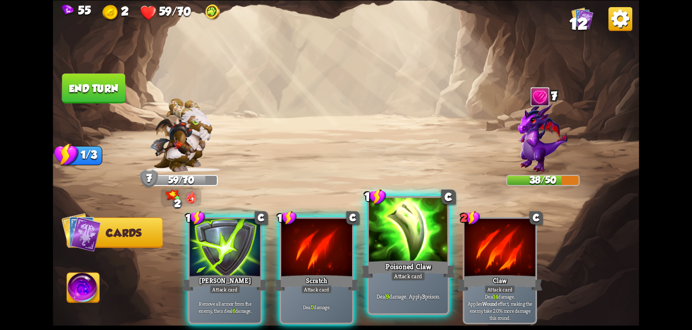
click at [410, 261] on div "Poisoned Claw" at bounding box center [408, 268] width 95 height 21
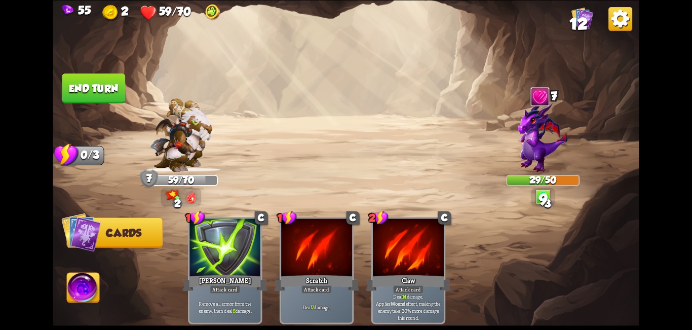
click at [94, 93] on button "End turn" at bounding box center [93, 88] width 63 height 30
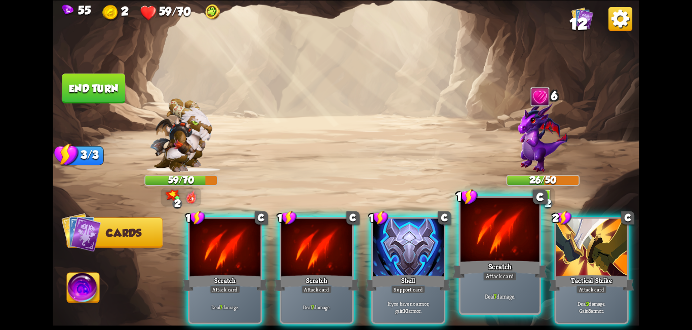
click at [508, 278] on div "Attack card" at bounding box center [500, 276] width 34 height 10
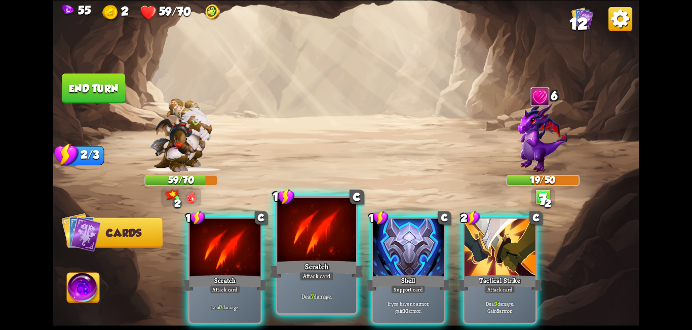
click at [322, 268] on div "Scratch" at bounding box center [317, 268] width 95 height 21
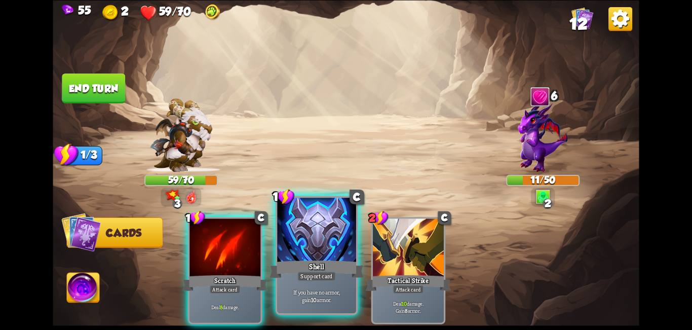
click at [333, 261] on div "Shell" at bounding box center [317, 268] width 95 height 21
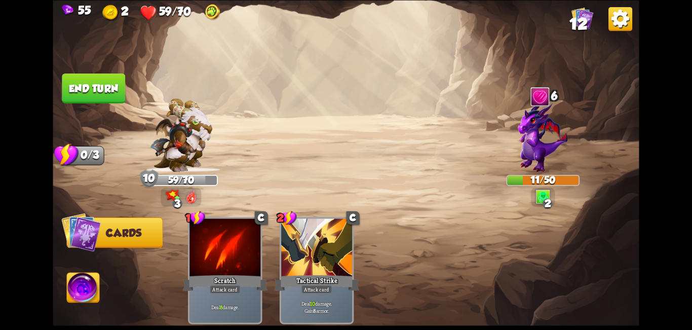
click at [92, 79] on button "End turn" at bounding box center [93, 88] width 63 height 30
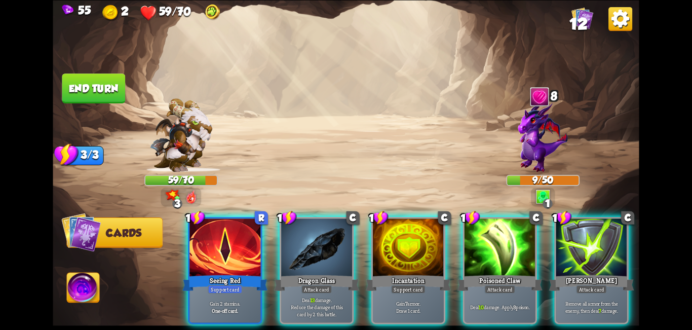
click at [92, 302] on img at bounding box center [83, 289] width 32 height 33
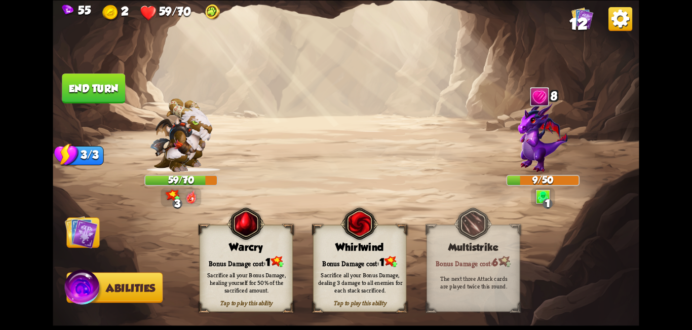
click at [226, 264] on div "Bonus Damage cost: 1" at bounding box center [246, 261] width 93 height 13
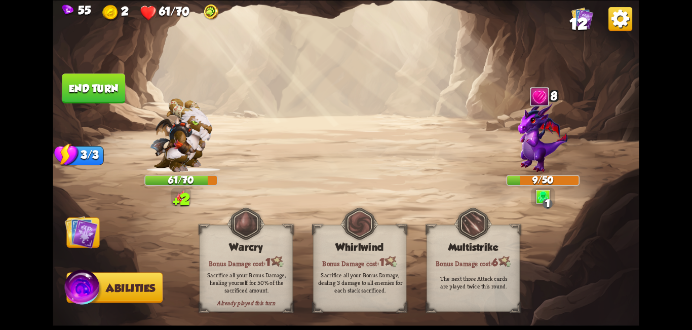
click at [94, 234] on img at bounding box center [81, 231] width 33 height 33
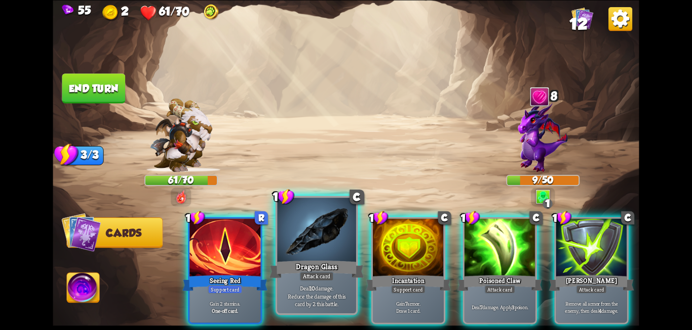
click at [323, 269] on div "Dragon Glass" at bounding box center [317, 268] width 95 height 21
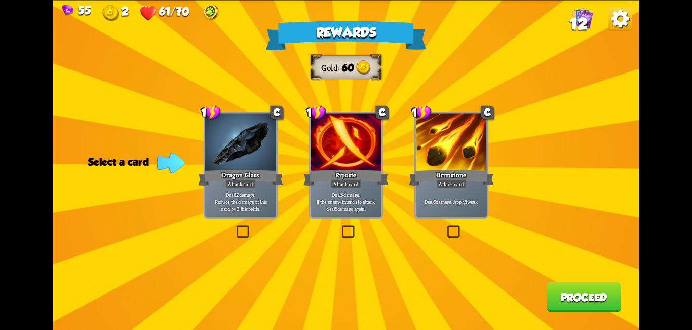
click at [235, 227] on label at bounding box center [235, 227] width 0 height 0
click at [0, 0] on input "checkbox" at bounding box center [0, 0] width 0 height 0
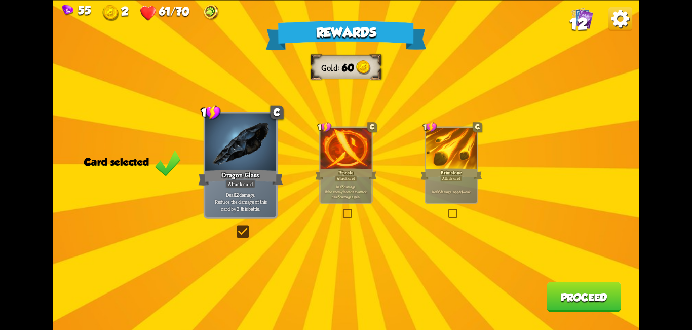
click at [235, 227] on label at bounding box center [235, 227] width 0 height 0
click at [0, 0] on input "checkbox" at bounding box center [0, 0] width 0 height 0
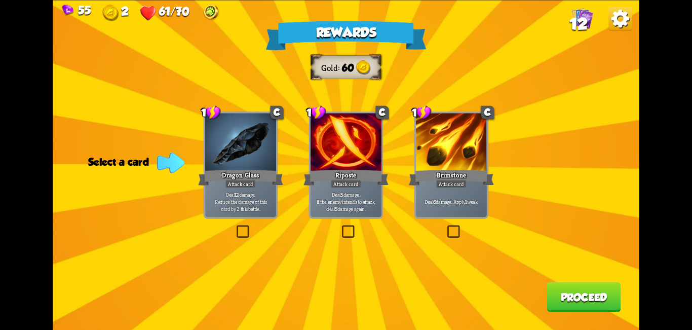
click at [340, 227] on label at bounding box center [340, 227] width 0 height 0
click at [0, 0] on input "checkbox" at bounding box center [0, 0] width 0 height 0
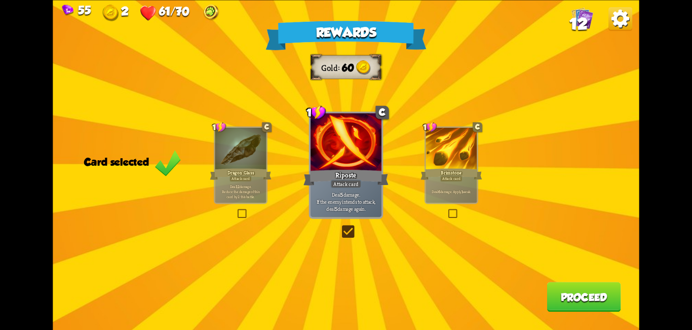
click at [588, 296] on button "Proceed" at bounding box center [584, 297] width 74 height 30
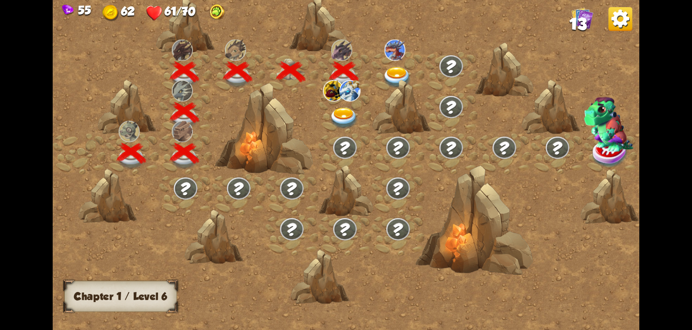
click at [349, 112] on img at bounding box center [343, 118] width 29 height 22
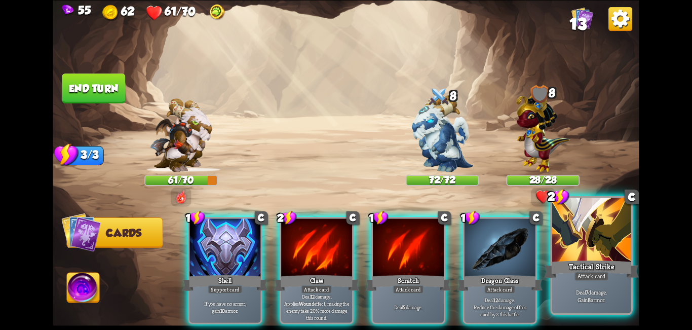
click at [576, 256] on div at bounding box center [591, 231] width 79 height 66
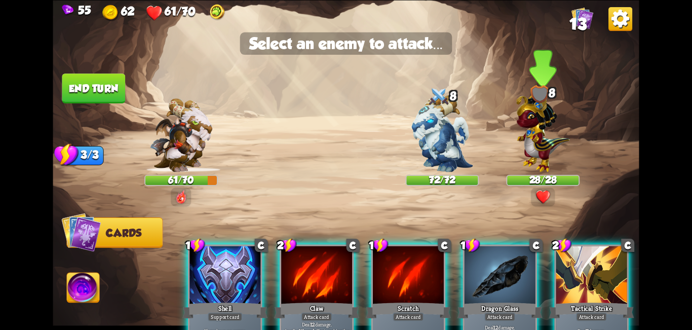
click at [552, 135] on img at bounding box center [543, 131] width 54 height 84
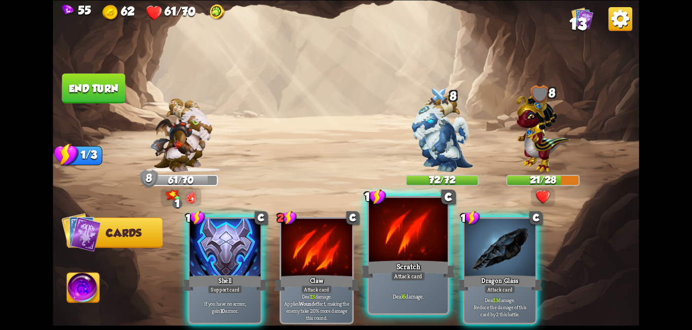
click at [405, 261] on div "Scratch" at bounding box center [408, 268] width 95 height 21
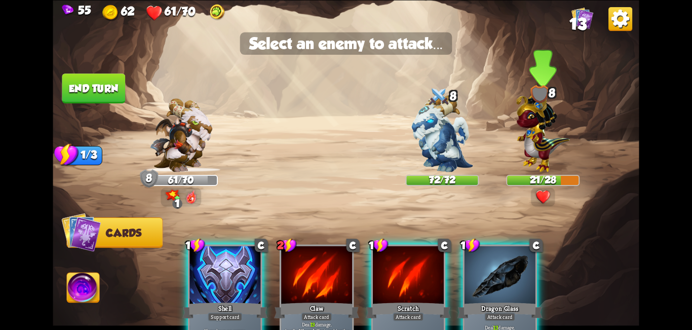
click at [552, 131] on img at bounding box center [543, 131] width 54 height 84
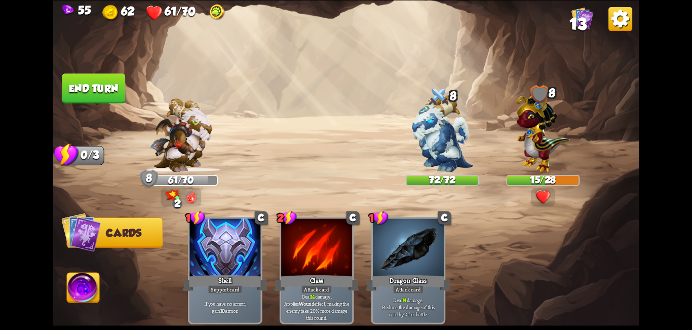
click at [95, 97] on button "End turn" at bounding box center [93, 88] width 63 height 30
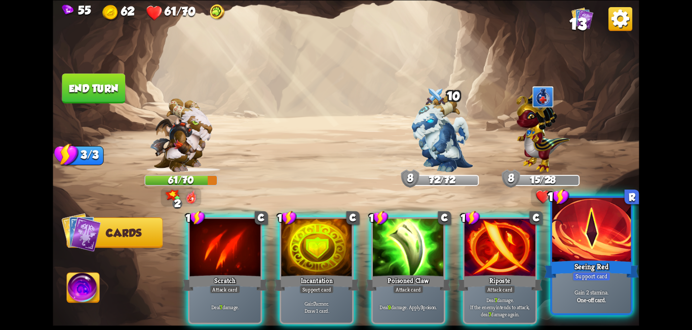
click at [575, 254] on div at bounding box center [591, 231] width 79 height 66
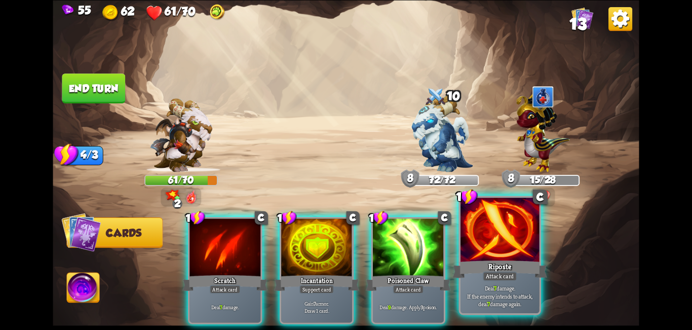
click at [513, 259] on div "Riposte" at bounding box center [500, 268] width 95 height 21
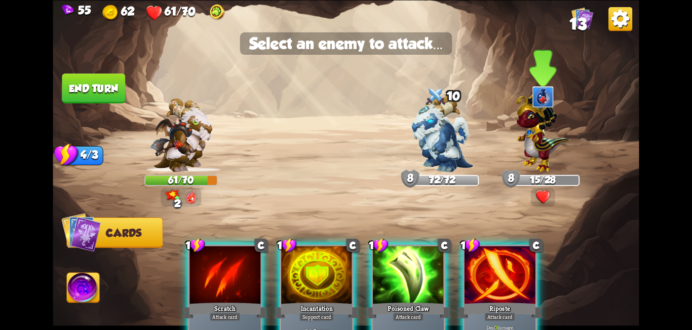
click at [538, 143] on img at bounding box center [543, 131] width 54 height 84
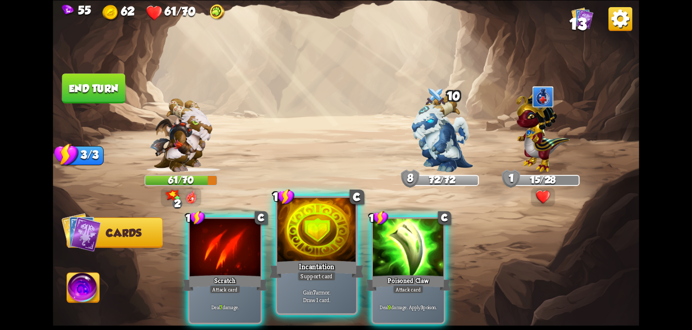
click at [330, 253] on div at bounding box center [316, 231] width 79 height 66
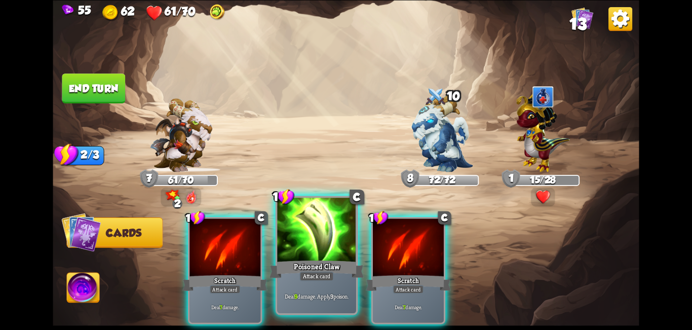
click at [331, 263] on div "Poisoned Claw" at bounding box center [317, 268] width 95 height 21
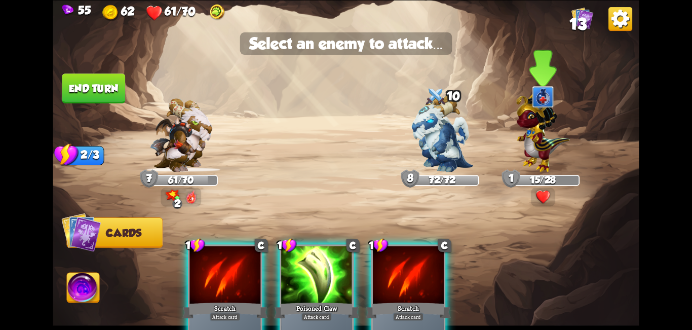
click at [570, 128] on div at bounding box center [542, 139] width 73 height 64
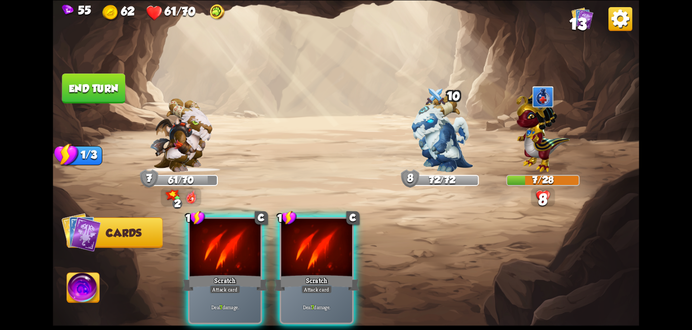
click at [346, 258] on div at bounding box center [316, 248] width 71 height 60
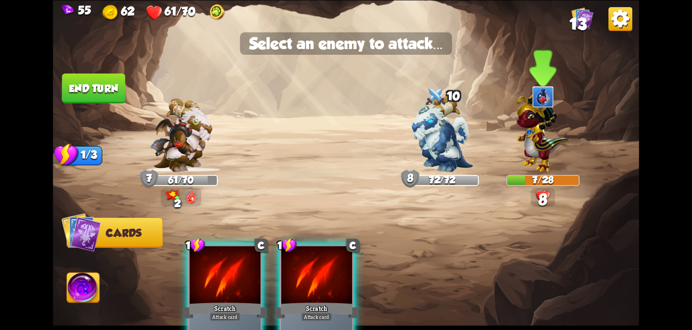
click at [552, 135] on img at bounding box center [543, 131] width 54 height 84
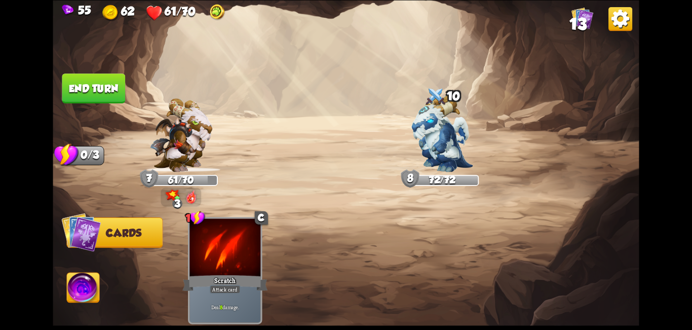
click at [96, 91] on button "End turn" at bounding box center [93, 88] width 63 height 30
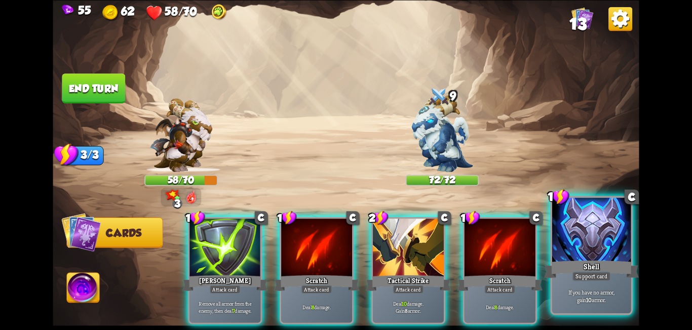
click at [599, 251] on div at bounding box center [591, 231] width 79 height 66
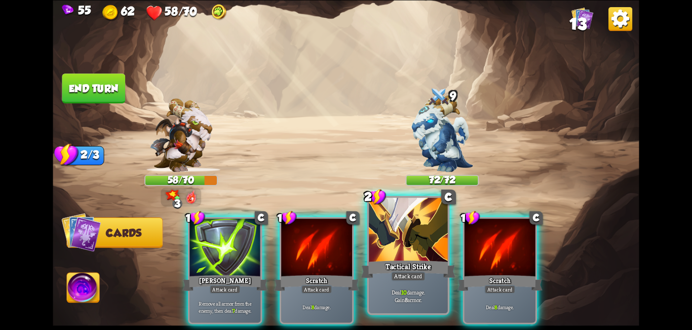
click at [400, 274] on div "Attack card" at bounding box center [408, 276] width 34 height 10
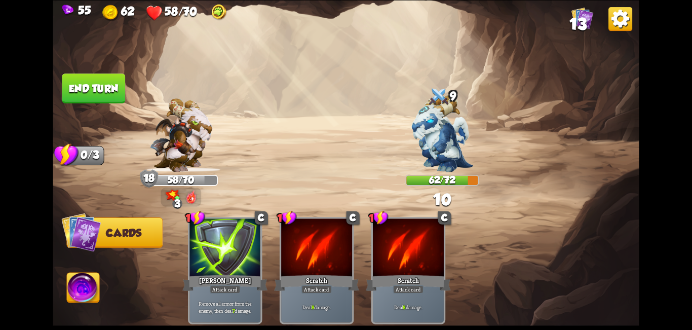
drag, startPoint x: 86, startPoint y: 91, endPoint x: 91, endPoint y: 96, distance: 7.5
click at [87, 91] on button "End turn" at bounding box center [93, 88] width 63 height 30
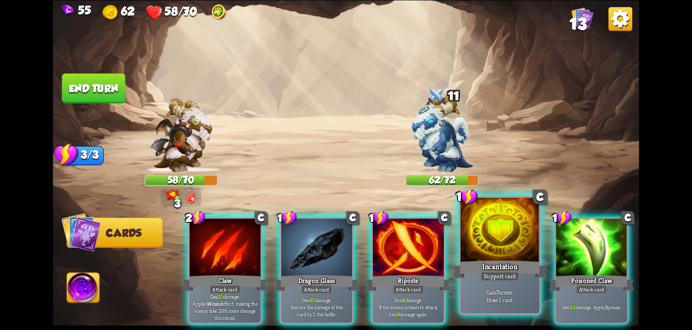
click at [503, 259] on div "Incantation" at bounding box center [500, 268] width 95 height 21
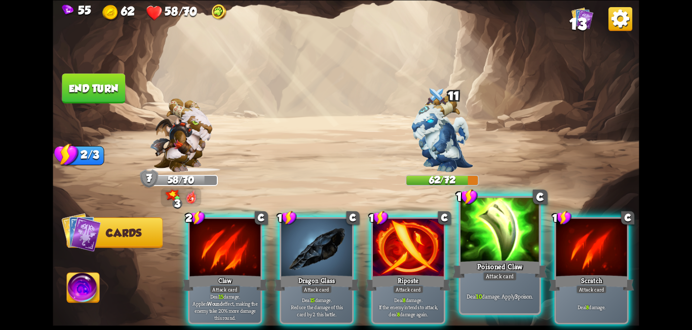
click at [489, 262] on div "Poisoned Claw" at bounding box center [500, 268] width 95 height 21
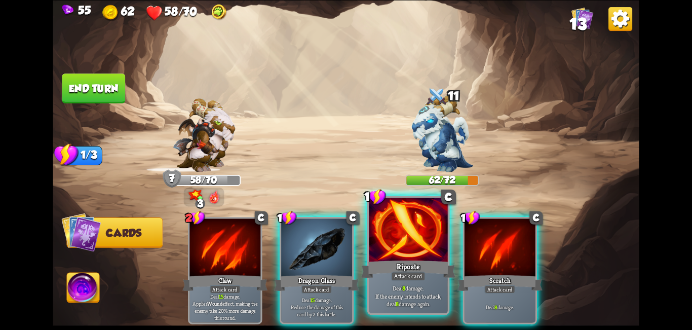
click at [418, 277] on div "Attack card" at bounding box center [408, 276] width 34 height 10
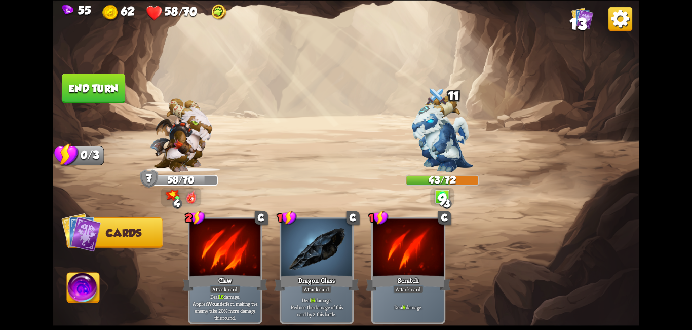
click at [85, 77] on button "End turn" at bounding box center [93, 88] width 63 height 30
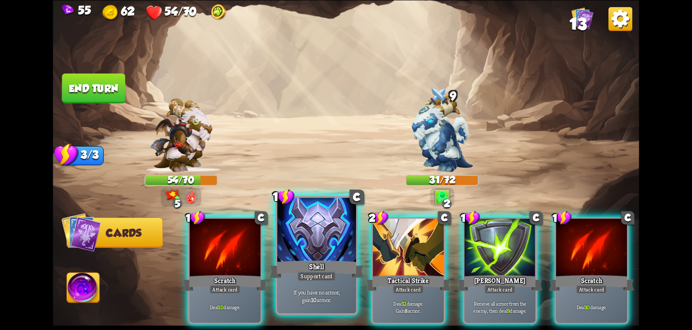
click at [323, 262] on div "Shell" at bounding box center [317, 268] width 95 height 21
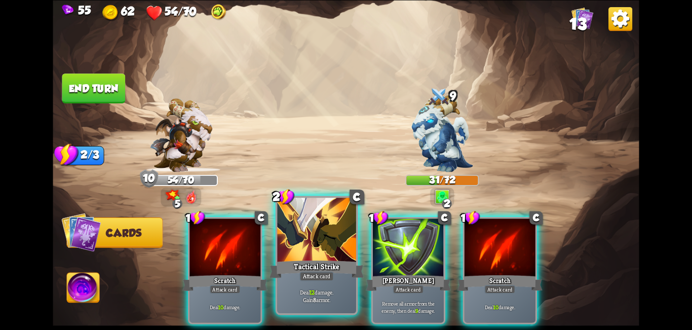
click at [310, 258] on div at bounding box center [316, 231] width 79 height 66
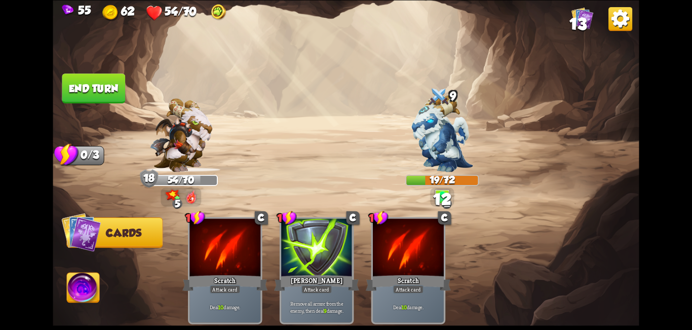
click at [87, 79] on button "End turn" at bounding box center [93, 88] width 63 height 30
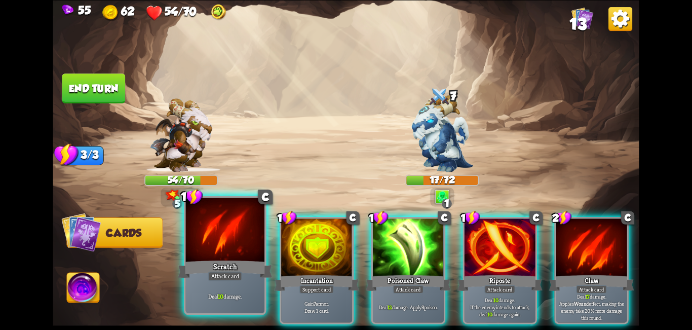
click at [251, 256] on div at bounding box center [225, 231] width 79 height 66
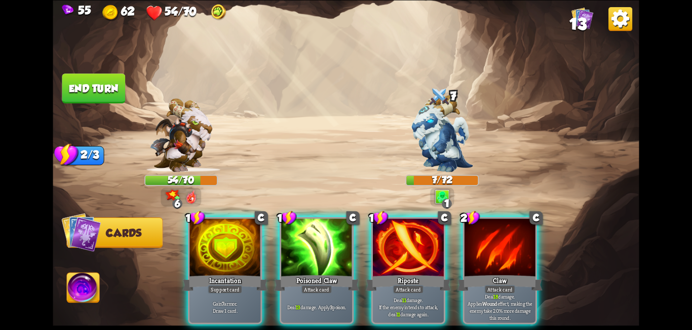
click at [80, 294] on img at bounding box center [83, 289] width 32 height 33
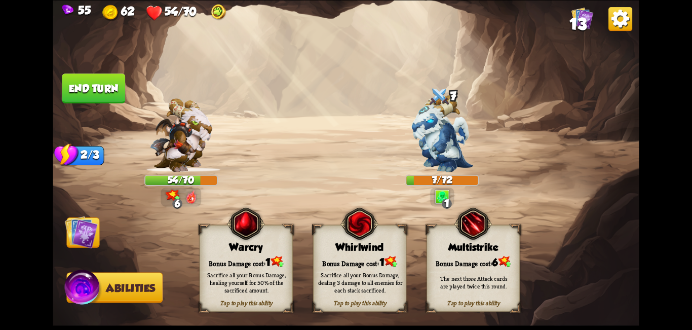
click at [249, 266] on div "Sacrifice all your Bonus Damage, healing yourself for 50% of the sacrificed amo…" at bounding box center [246, 282] width 93 height 36
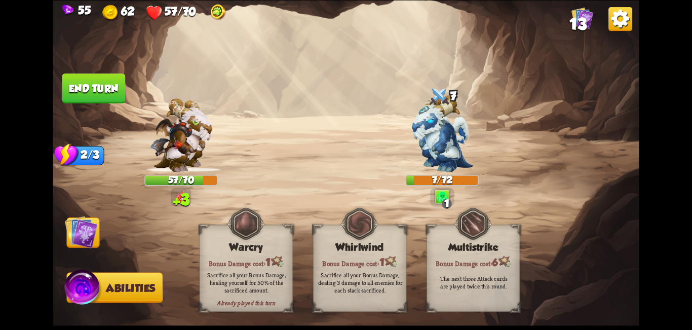
click at [84, 233] on img at bounding box center [81, 231] width 33 height 33
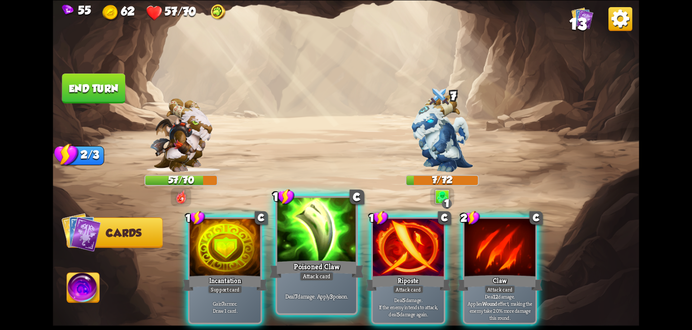
click at [322, 266] on div "Poisoned Claw" at bounding box center [317, 268] width 95 height 21
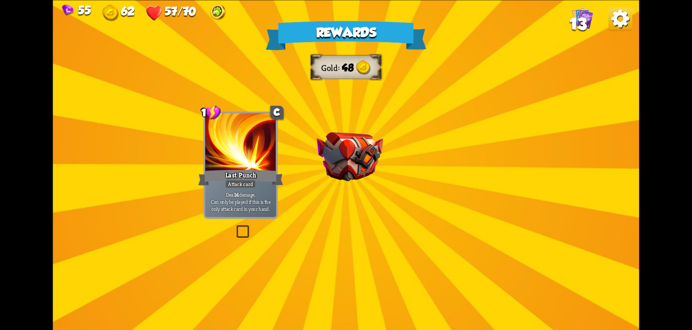
click at [332, 250] on div "Rewards Gold 48 Select a card 1 C Last Punch Attack card Deal 14 damage. Can on…" at bounding box center [346, 165] width 586 height 330
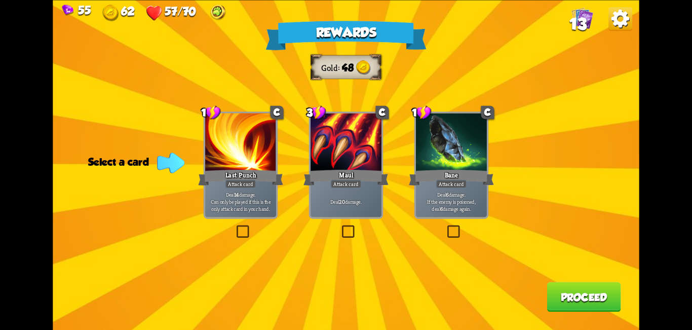
click at [235, 227] on label at bounding box center [235, 227] width 0 height 0
click at [0, 0] on input "checkbox" at bounding box center [0, 0] width 0 height 0
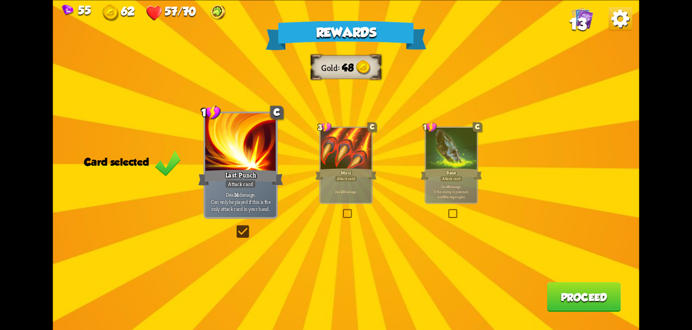
click at [235, 227] on label at bounding box center [235, 227] width 0 height 0
click at [0, 0] on input "checkbox" at bounding box center [0, 0] width 0 height 0
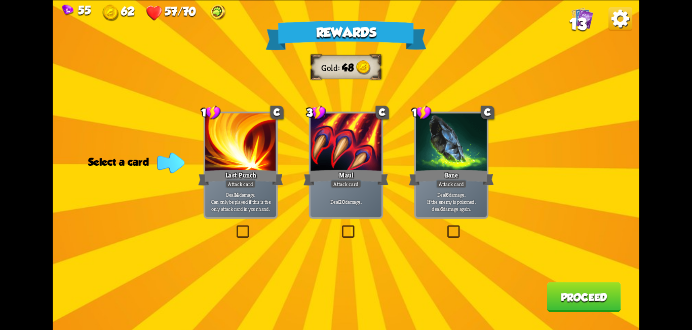
click at [445, 227] on label at bounding box center [445, 227] width 0 height 0
click at [0, 0] on input "checkbox" at bounding box center [0, 0] width 0 height 0
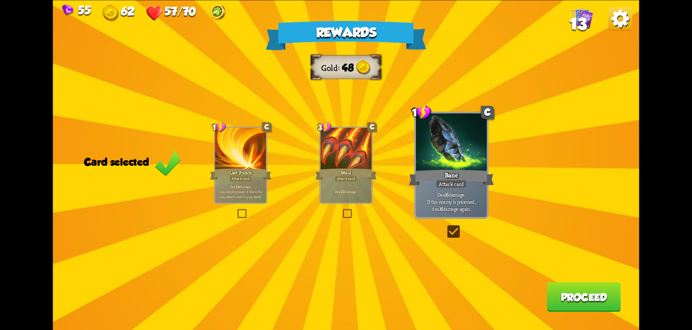
click at [575, 297] on button "Proceed" at bounding box center [584, 297] width 74 height 30
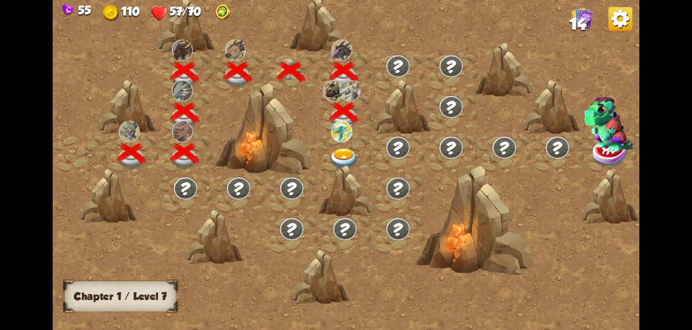
click at [350, 152] on img at bounding box center [343, 159] width 29 height 22
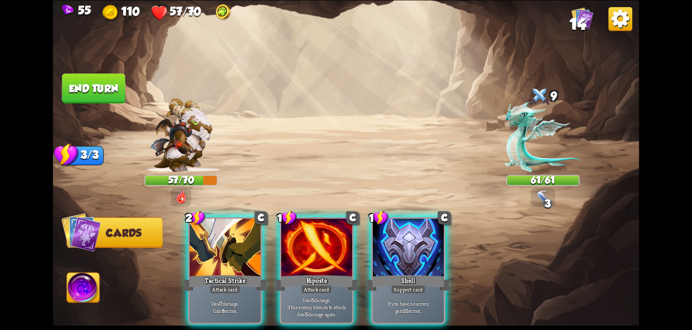
click at [545, 197] on div "Player turn" at bounding box center [346, 165] width 586 height 90
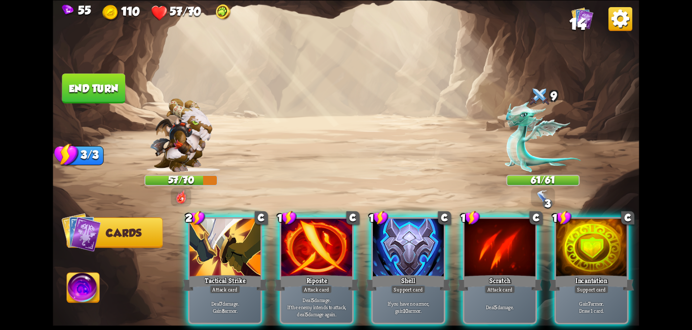
click at [545, 197] on div "Player turn" at bounding box center [346, 165] width 586 height 90
click at [545, 197] on img at bounding box center [543, 196] width 15 height 15
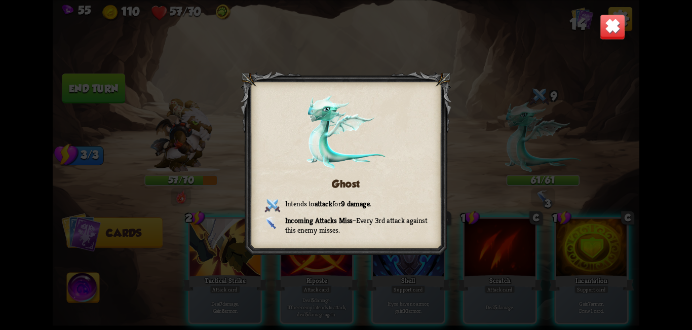
click at [619, 41] on div "Ghost Intends to attack for 9 damage . Incoming Attacks Miss – Every 3rd attack…" at bounding box center [346, 165] width 586 height 330
click at [620, 31] on img at bounding box center [613, 27] width 26 height 26
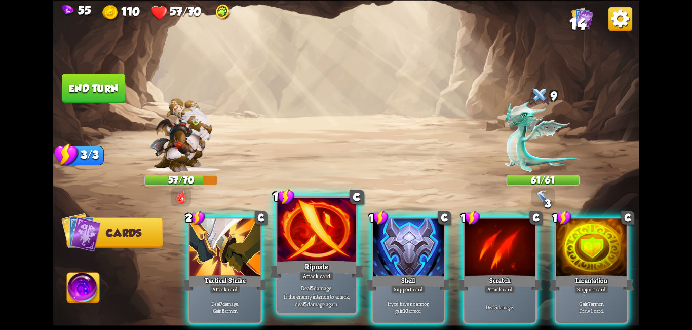
click at [308, 265] on div "Riposte" at bounding box center [317, 268] width 95 height 21
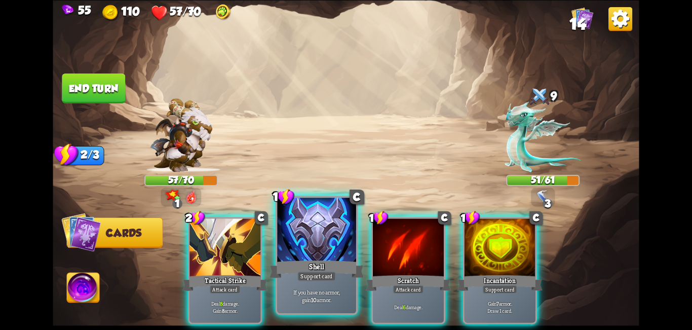
click at [317, 264] on div "Shell" at bounding box center [317, 268] width 95 height 21
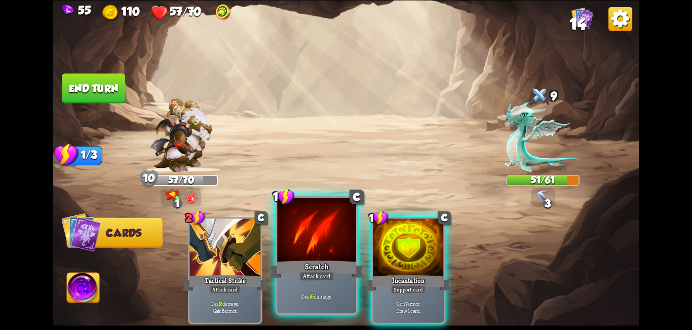
click at [309, 261] on div "Scratch" at bounding box center [317, 268] width 95 height 21
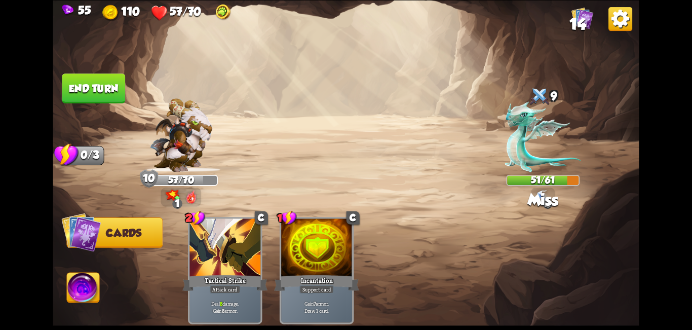
click at [89, 88] on button "End turn" at bounding box center [94, 88] width 64 height 30
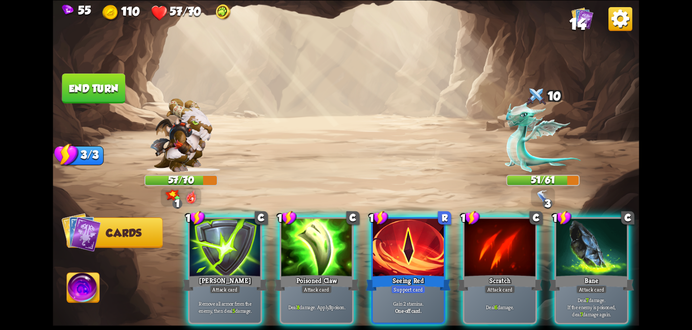
click at [389, 241] on div at bounding box center [408, 248] width 71 height 60
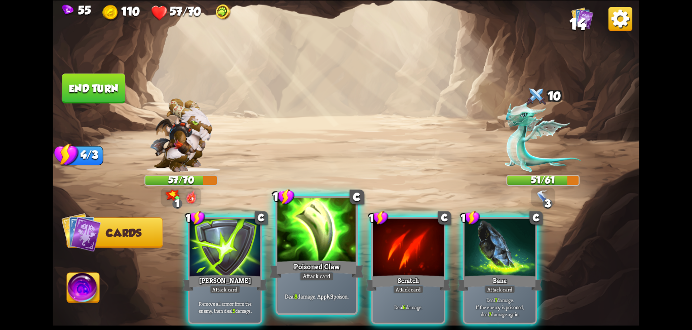
click at [323, 260] on div "Poisoned Claw" at bounding box center [317, 268] width 95 height 21
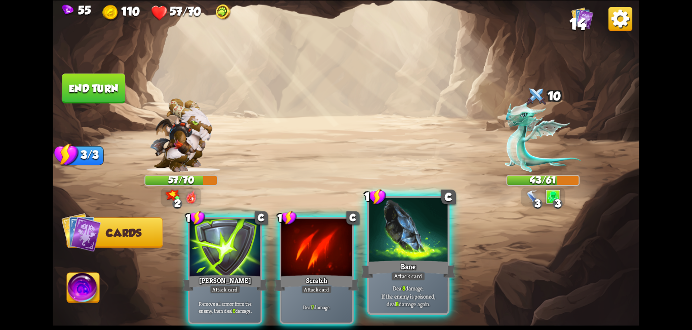
click at [392, 267] on div "Bane" at bounding box center [408, 268] width 95 height 21
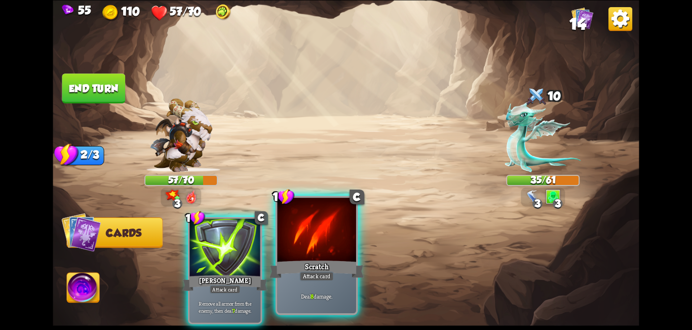
click at [322, 258] on div at bounding box center [316, 231] width 79 height 66
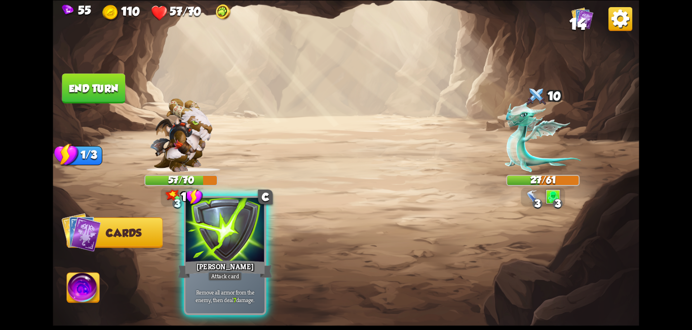
click at [250, 254] on div at bounding box center [225, 231] width 79 height 66
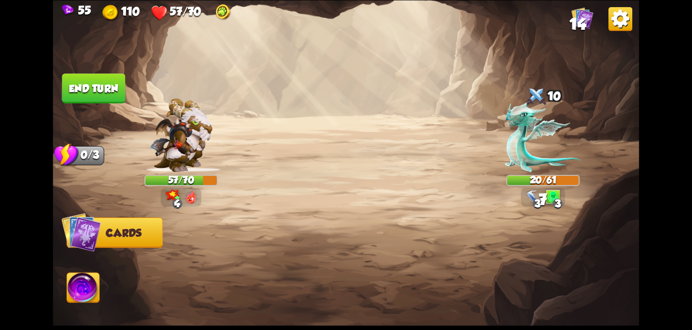
click at [114, 100] on button "End turn" at bounding box center [93, 88] width 63 height 30
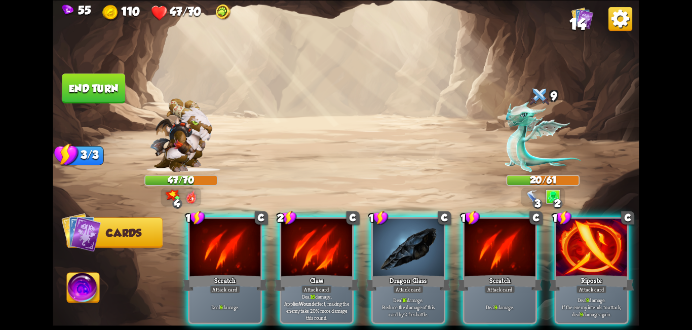
click at [569, 246] on div at bounding box center [591, 248] width 71 height 60
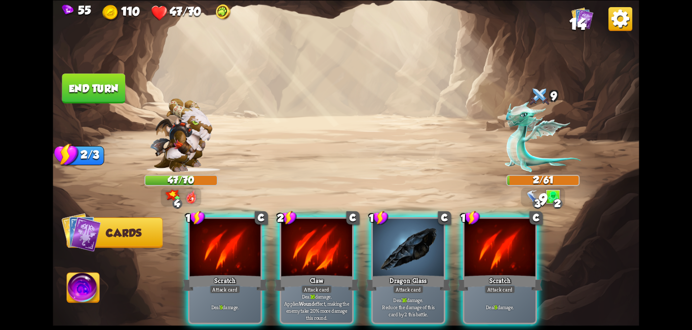
click at [98, 291] on img at bounding box center [83, 289] width 32 height 33
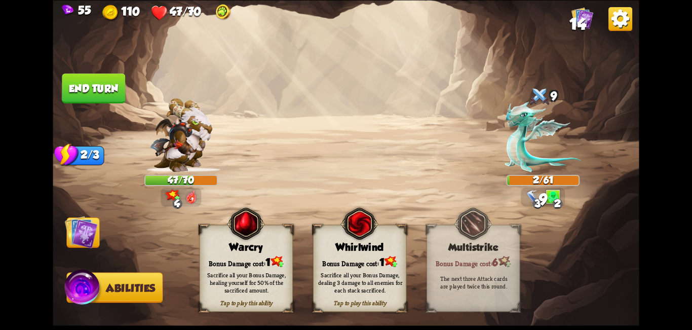
click at [240, 266] on div "Sacrifice all your Bonus Damage, healing yourself for 50% of the sacrificed amo…" at bounding box center [246, 282] width 93 height 36
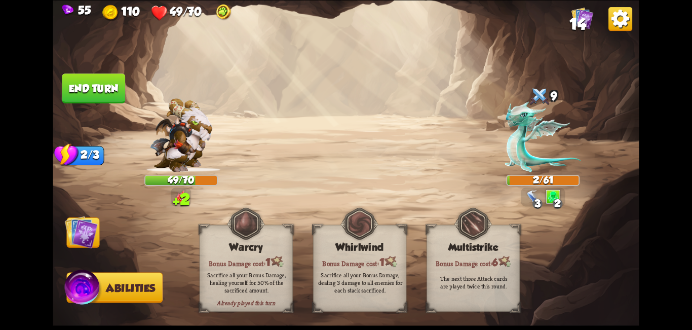
click at [82, 232] on img at bounding box center [81, 231] width 33 height 33
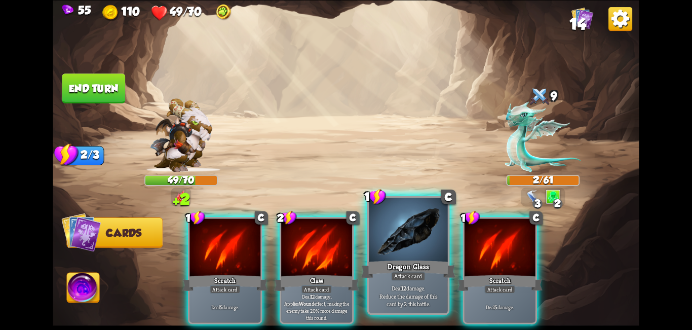
click at [404, 256] on div at bounding box center [408, 231] width 79 height 66
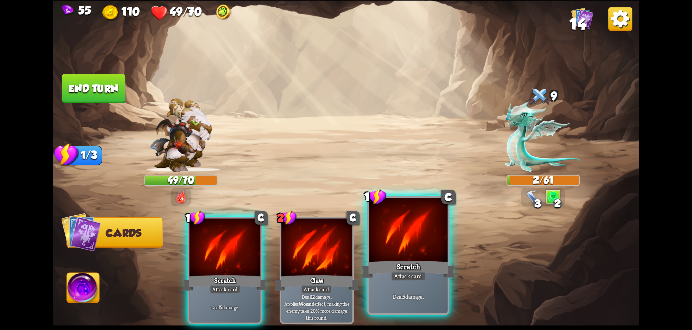
click at [424, 246] on div at bounding box center [408, 231] width 79 height 66
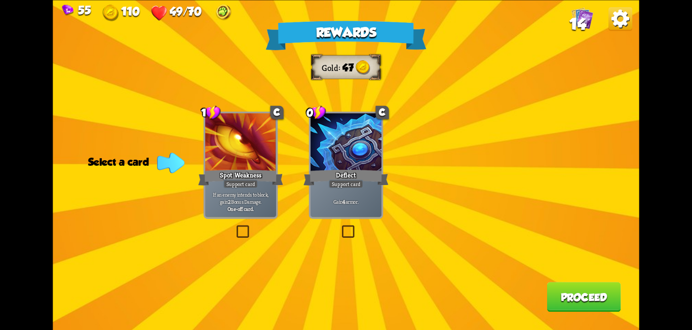
click at [340, 227] on label at bounding box center [340, 227] width 0 height 0
click at [0, 0] on input "checkbox" at bounding box center [0, 0] width 0 height 0
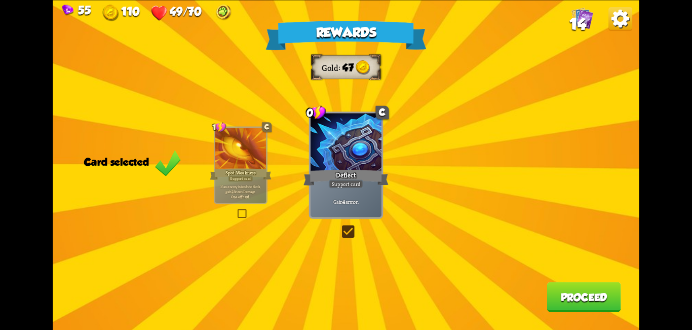
click at [601, 296] on button "Proceed" at bounding box center [584, 297] width 74 height 30
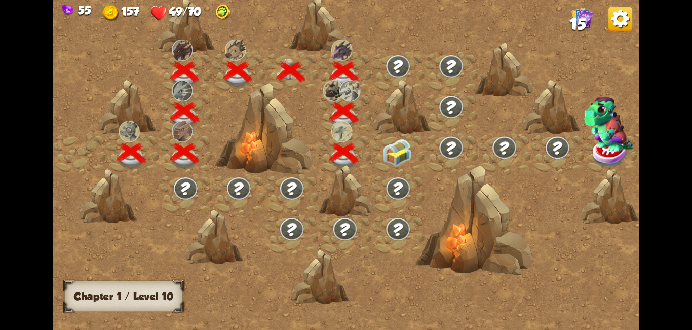
click at [383, 152] on img at bounding box center [397, 152] width 29 height 27
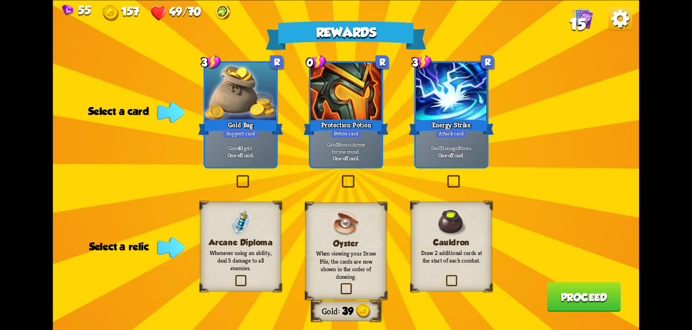
click at [234, 276] on label at bounding box center [234, 276] width 0 height 0
click at [0, 0] on input "checkbox" at bounding box center [0, 0] width 0 height 0
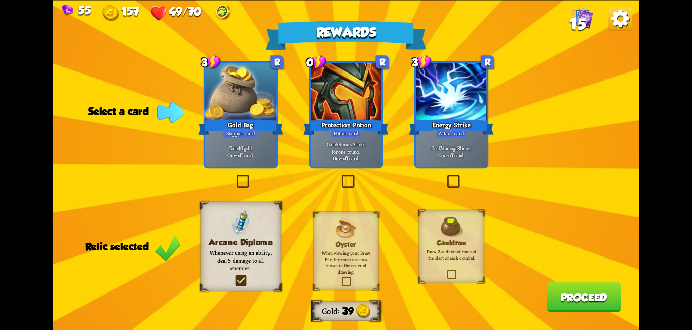
click at [340, 176] on label at bounding box center [340, 176] width 0 height 0
click at [0, 0] on input "checkbox" at bounding box center [0, 0] width 0 height 0
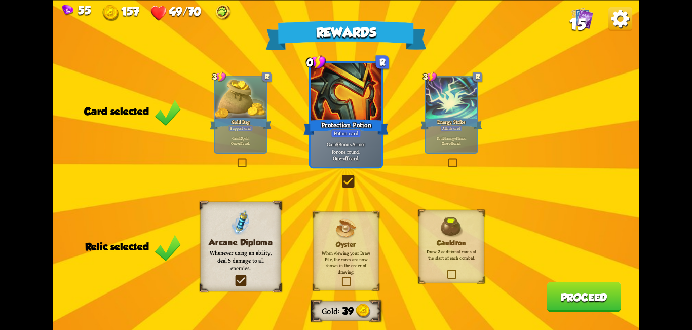
click at [338, 181] on div "Rewards Gold 39 Card selected 3 R Gold Bag Support card Gain 40 gold. One-off c…" at bounding box center [346, 165] width 586 height 330
click at [340, 176] on label at bounding box center [340, 176] width 0 height 0
click at [0, 0] on input "checkbox" at bounding box center [0, 0] width 0 height 0
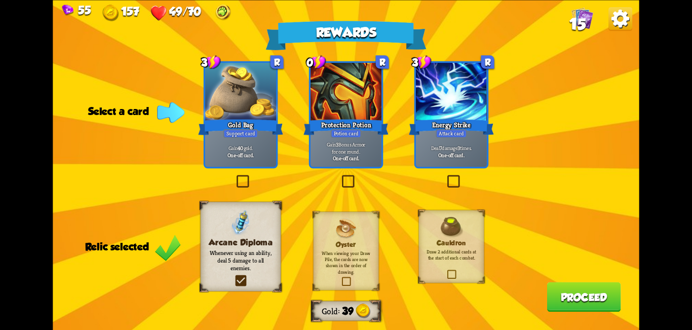
click at [445, 176] on label at bounding box center [445, 176] width 0 height 0
click at [0, 0] on input "checkbox" at bounding box center [0, 0] width 0 height 0
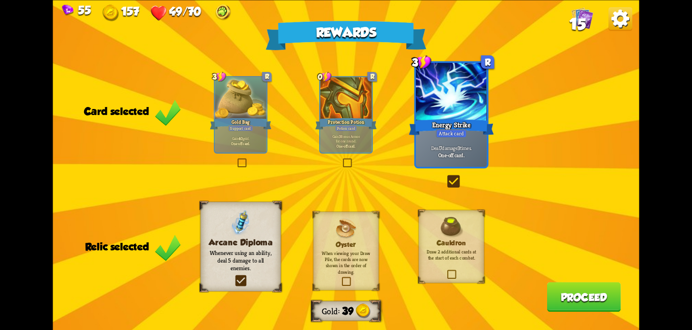
click at [574, 297] on button "Proceed" at bounding box center [584, 297] width 74 height 30
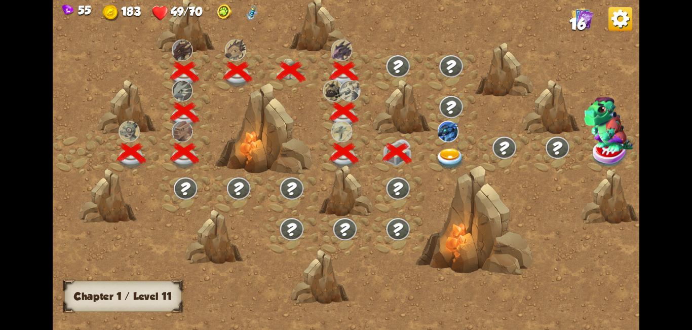
scroll to position [0, 154]
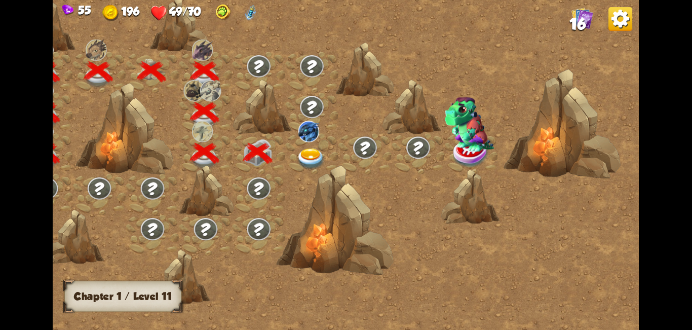
click at [305, 154] on img at bounding box center [310, 159] width 29 height 22
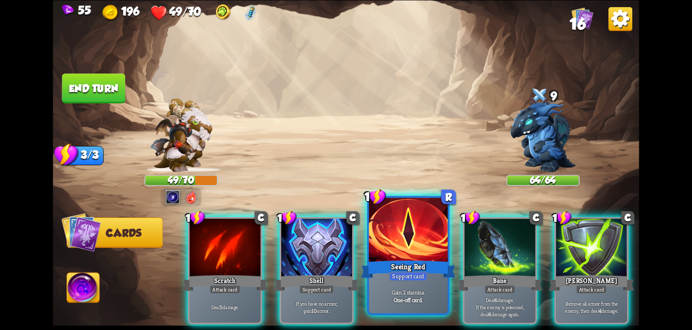
click at [394, 230] on div at bounding box center [408, 231] width 79 height 66
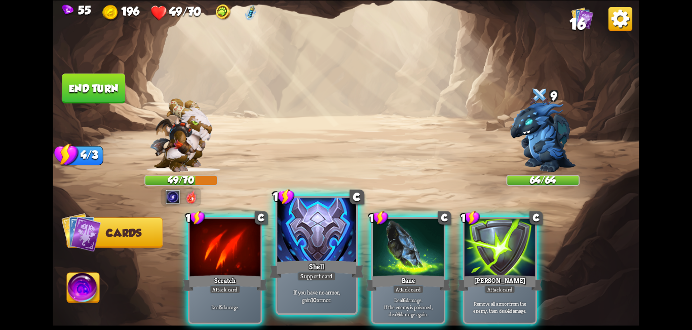
click at [344, 247] on div at bounding box center [316, 231] width 79 height 66
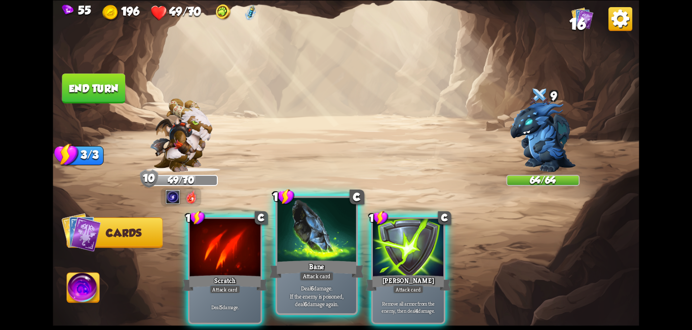
click at [328, 254] on div at bounding box center [316, 231] width 79 height 66
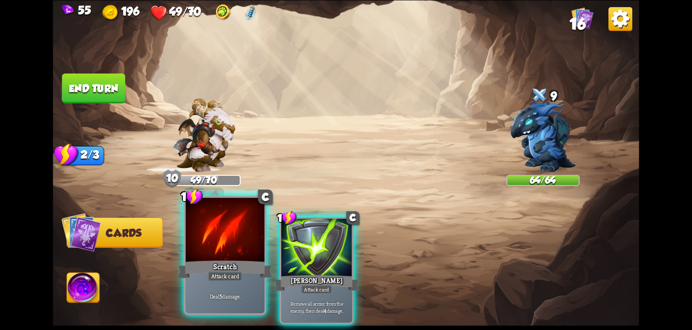
click at [227, 268] on div "Scratch" at bounding box center [225, 268] width 95 height 21
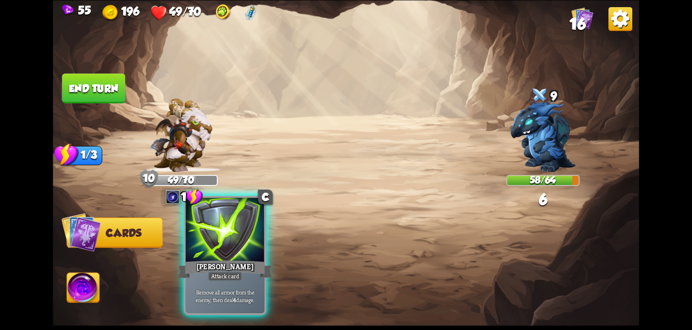
click at [242, 261] on div "[PERSON_NAME]" at bounding box center [225, 268] width 95 height 21
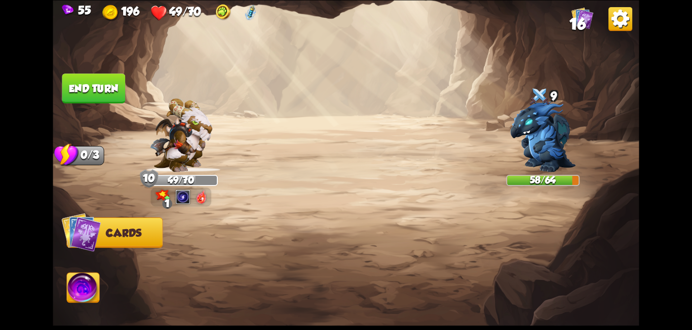
click at [97, 97] on button "End turn" at bounding box center [93, 88] width 63 height 30
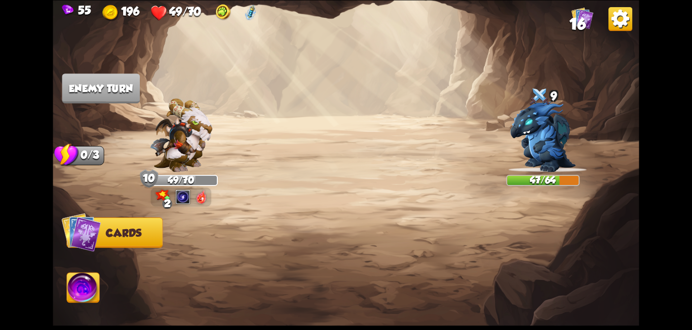
click at [184, 202] on div at bounding box center [182, 197] width 15 height 17
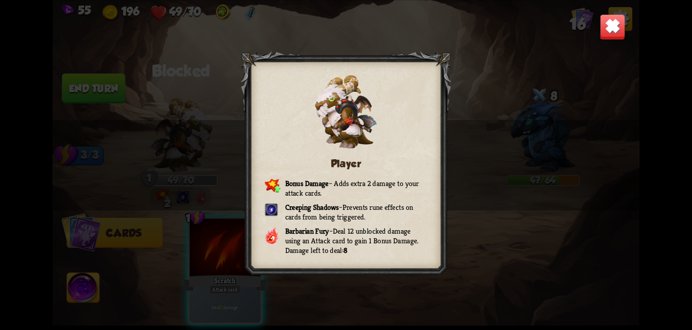
click at [610, 33] on img at bounding box center [613, 27] width 26 height 26
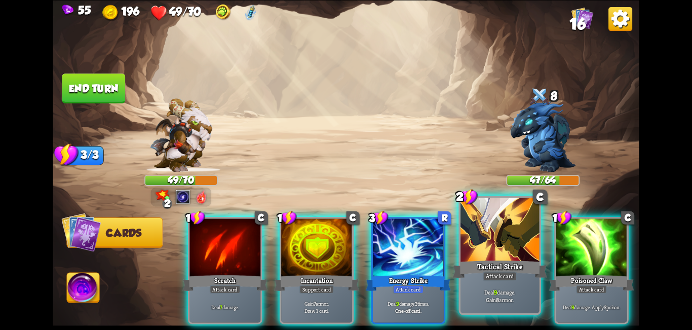
click at [507, 268] on div "Tactical Strike" at bounding box center [500, 268] width 95 height 21
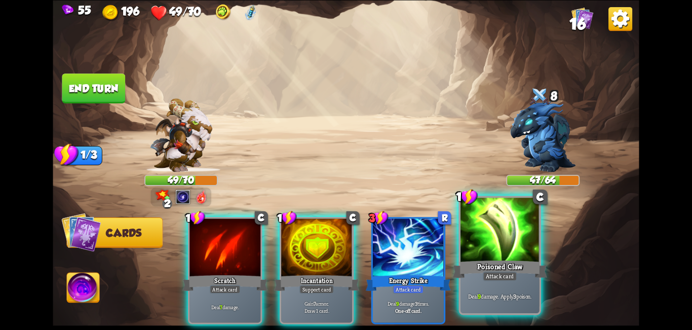
click at [528, 257] on div at bounding box center [500, 231] width 79 height 66
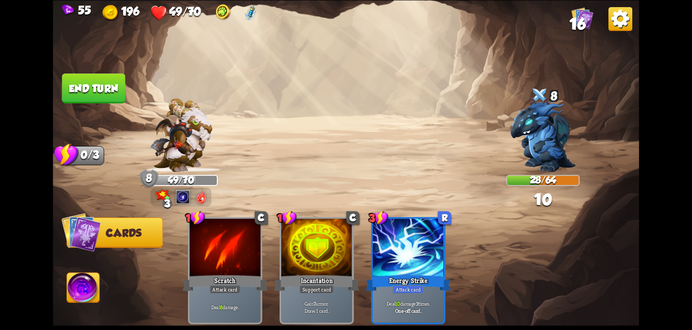
click at [78, 92] on button "End turn" at bounding box center [93, 88] width 63 height 30
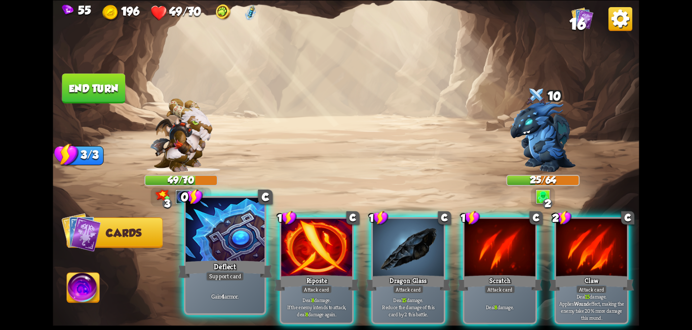
click at [216, 296] on p "Gain 4 armor." at bounding box center [225, 296] width 75 height 8
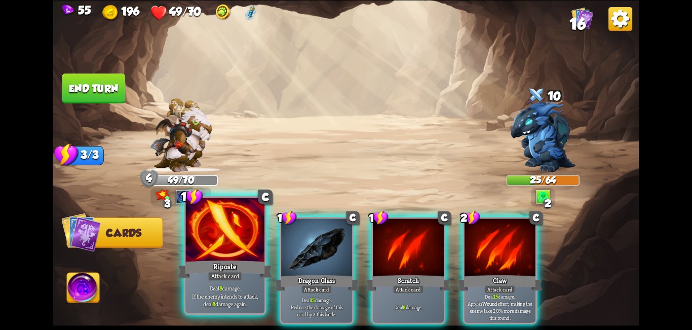
click at [258, 266] on div "Riposte" at bounding box center [225, 268] width 95 height 21
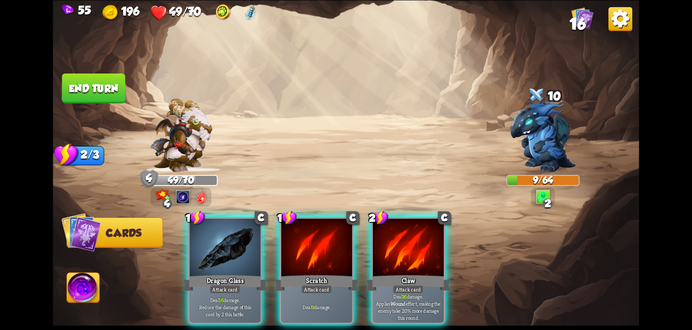
click at [80, 298] on img at bounding box center [83, 289] width 32 height 33
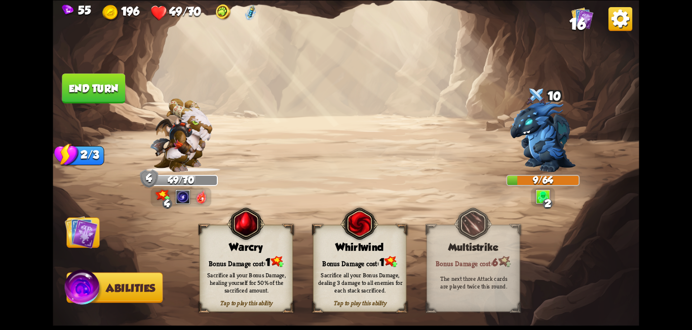
click at [239, 260] on div "Bonus Damage cost: 1" at bounding box center [246, 261] width 93 height 13
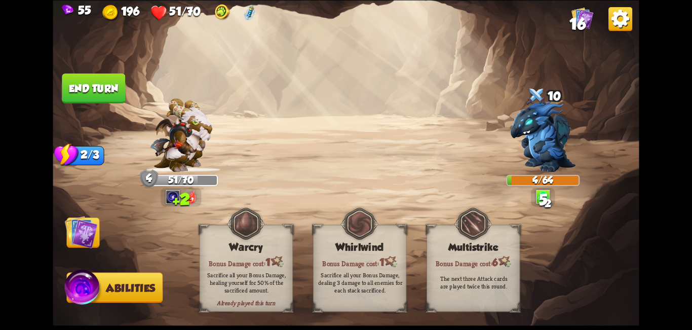
click at [87, 237] on img at bounding box center [81, 231] width 33 height 33
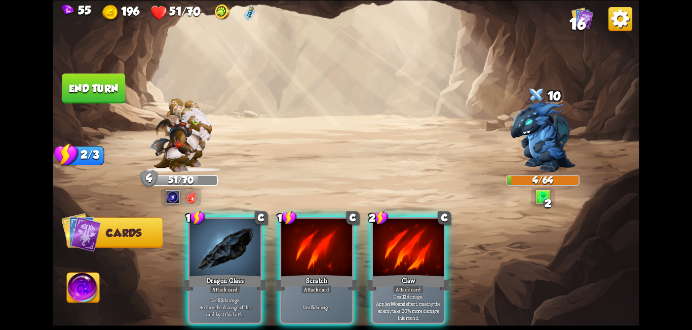
click at [91, 292] on img at bounding box center [83, 289] width 32 height 33
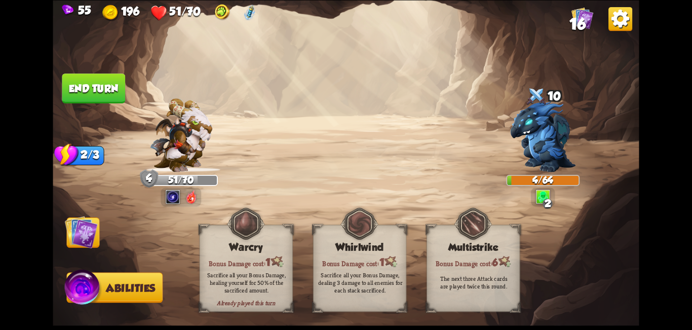
click at [235, 275] on div "Sacrifice all your Bonus Damage, healing yourself for 50% of the sacrificed amo…" at bounding box center [247, 282] width 84 height 23
click at [87, 235] on img at bounding box center [81, 231] width 33 height 33
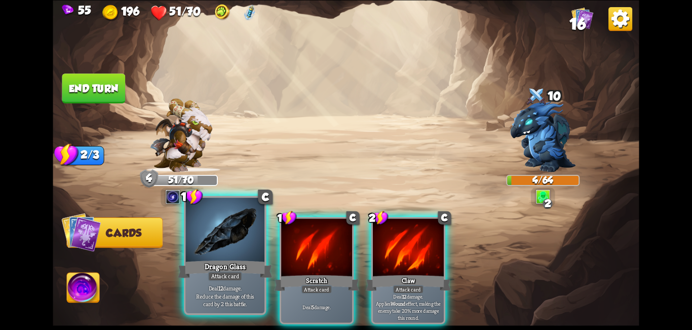
click at [258, 275] on div "Dragon Glass" at bounding box center [225, 268] width 95 height 21
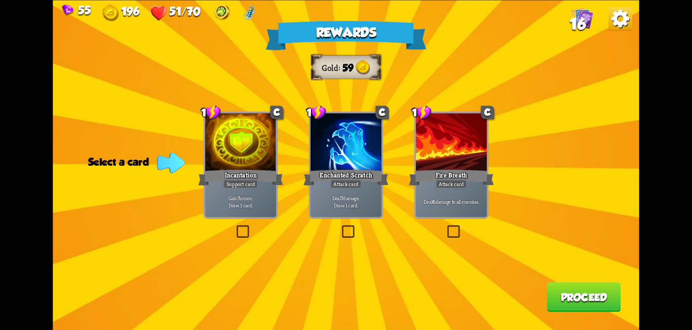
click at [235, 227] on label at bounding box center [235, 227] width 0 height 0
click at [0, 0] on input "checkbox" at bounding box center [0, 0] width 0 height 0
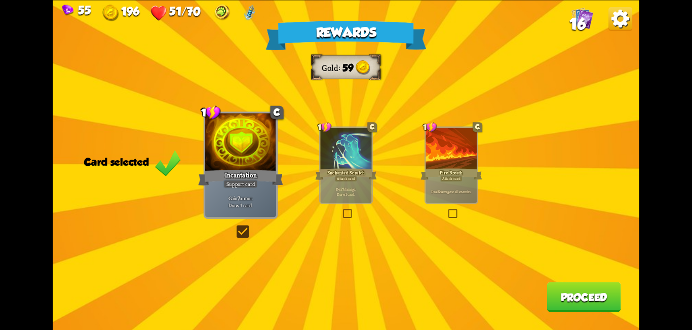
click at [585, 296] on button "Proceed" at bounding box center [584, 297] width 74 height 30
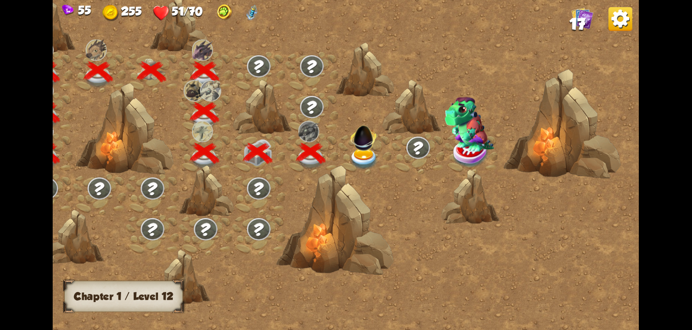
click at [360, 145] on img at bounding box center [364, 135] width 31 height 31
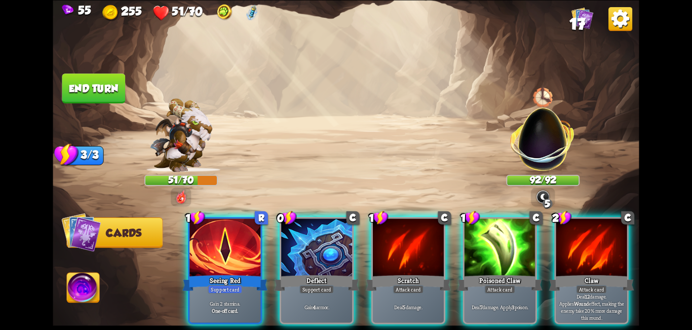
click at [578, 258] on div at bounding box center [591, 248] width 71 height 60
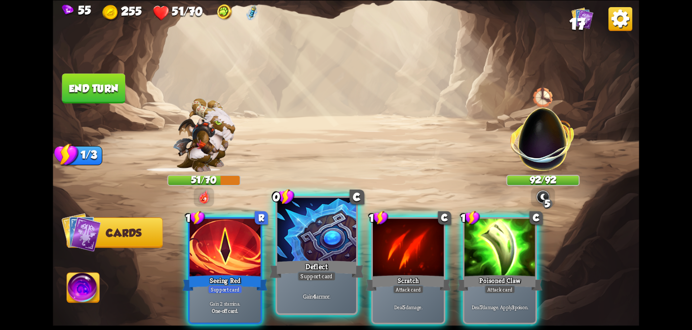
drag, startPoint x: 241, startPoint y: 243, endPoint x: 270, endPoint y: 260, distance: 33.2
click at [240, 243] on div at bounding box center [225, 248] width 71 height 60
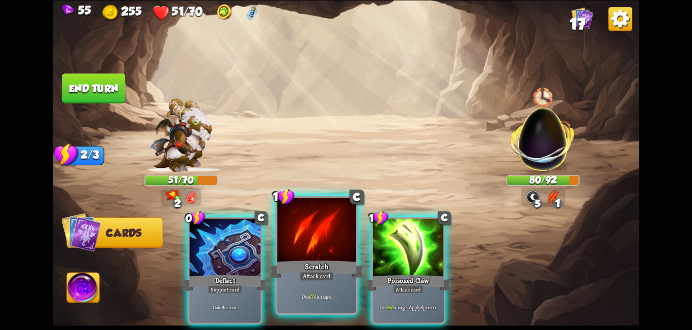
click at [329, 263] on div "Scratch" at bounding box center [317, 268] width 95 height 21
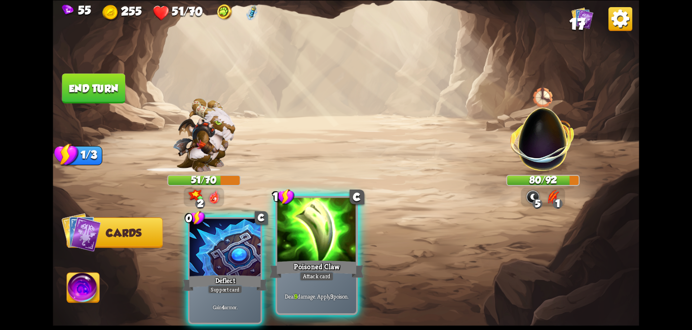
click at [326, 260] on div "Poisoned Claw" at bounding box center [317, 268] width 95 height 21
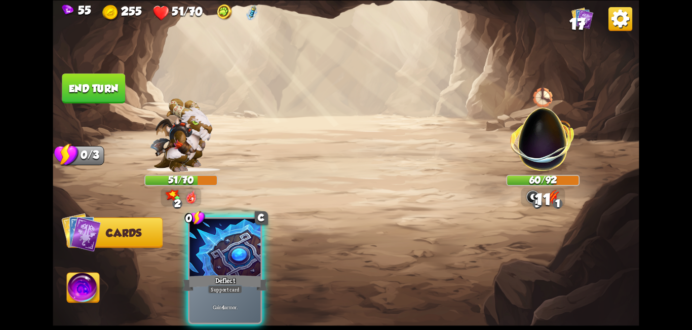
click at [100, 91] on button "End turn" at bounding box center [93, 88] width 63 height 30
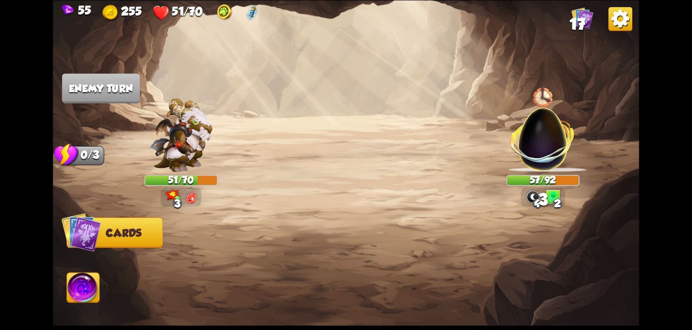
click at [170, 192] on img at bounding box center [173, 195] width 15 height 13
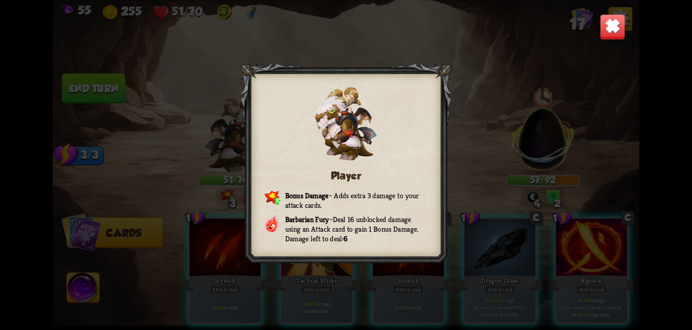
click at [618, 28] on img at bounding box center [613, 27] width 26 height 26
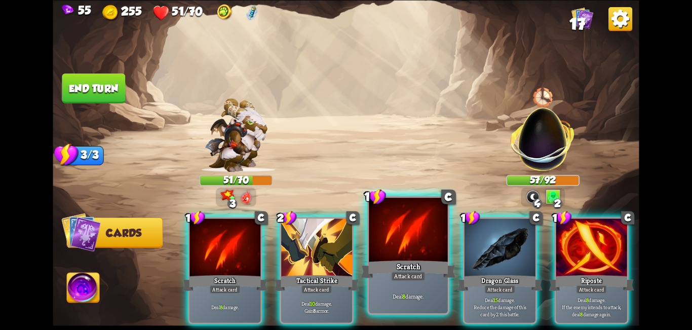
click at [419, 265] on div "Scratch" at bounding box center [408, 268] width 95 height 21
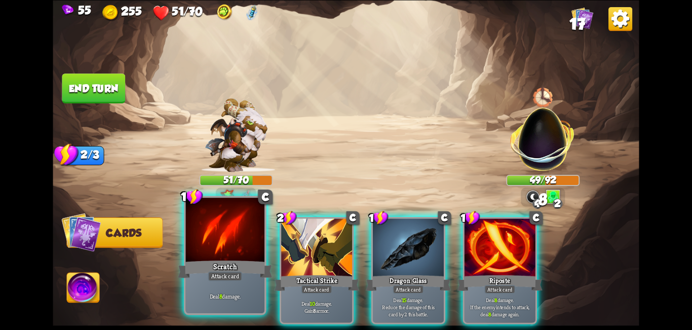
click at [227, 252] on div at bounding box center [225, 231] width 79 height 66
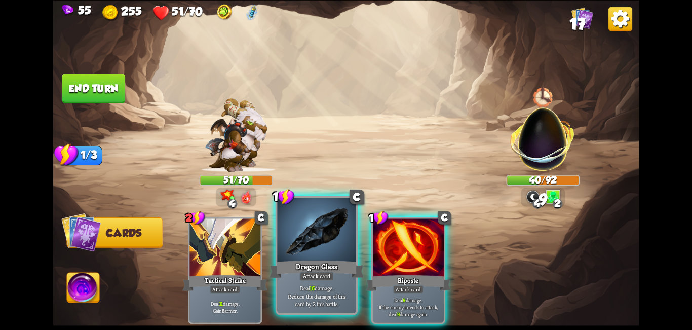
click at [325, 254] on div at bounding box center [316, 231] width 79 height 66
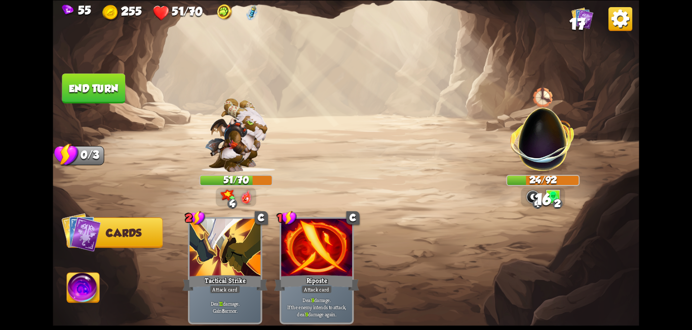
click at [89, 81] on button "End turn" at bounding box center [93, 88] width 63 height 30
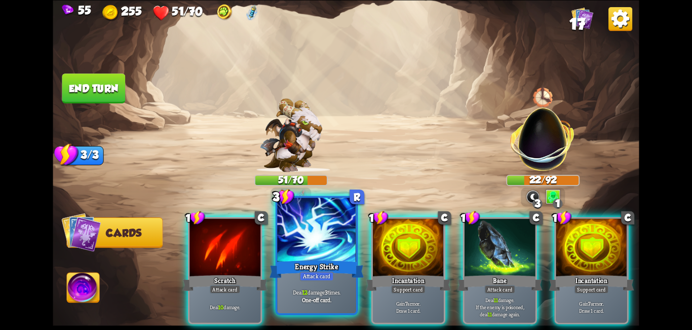
click at [299, 249] on div at bounding box center [316, 231] width 79 height 66
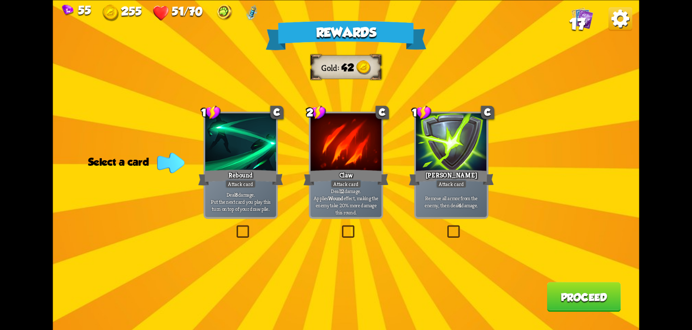
click at [232, 230] on div "Rewards Gold 42 Select a card 1 C Rebound Attack card Deal 8 damage. Put the ne…" at bounding box center [346, 165] width 586 height 330
click at [230, 226] on div "Rewards Gold 42 Select a card 1 C Rebound Attack card Deal 8 damage. Put the ne…" at bounding box center [346, 165] width 586 height 330
click at [235, 227] on label at bounding box center [235, 227] width 0 height 0
click at [0, 0] on input "checkbox" at bounding box center [0, 0] width 0 height 0
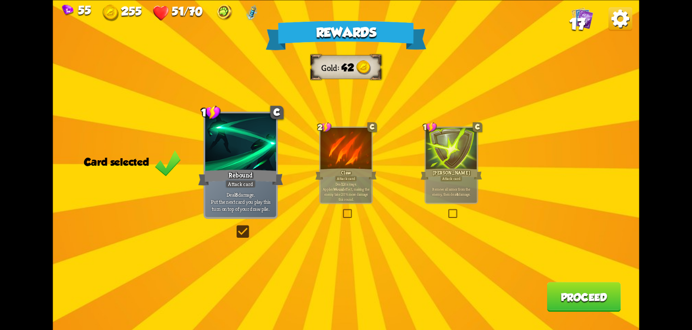
click at [568, 293] on button "Proceed" at bounding box center [584, 297] width 74 height 30
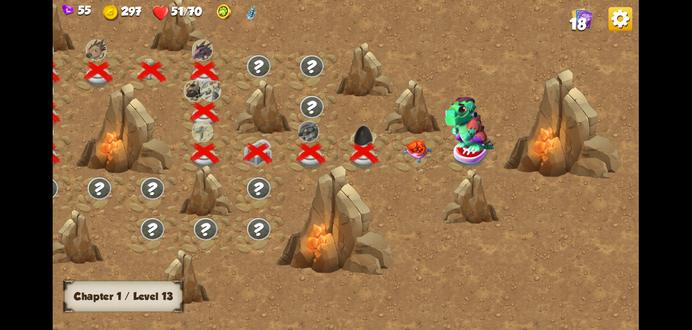
click at [416, 150] on img at bounding box center [417, 151] width 29 height 23
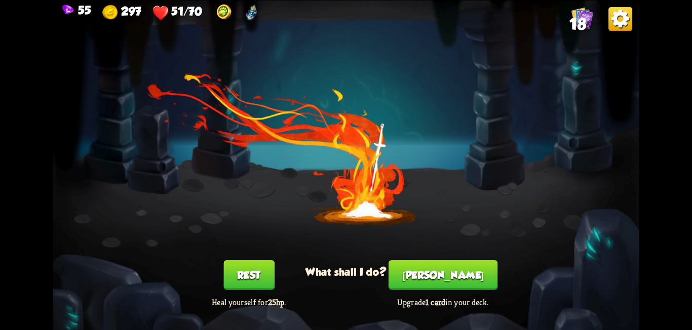
click at [450, 275] on button "[PERSON_NAME]" at bounding box center [443, 275] width 109 height 30
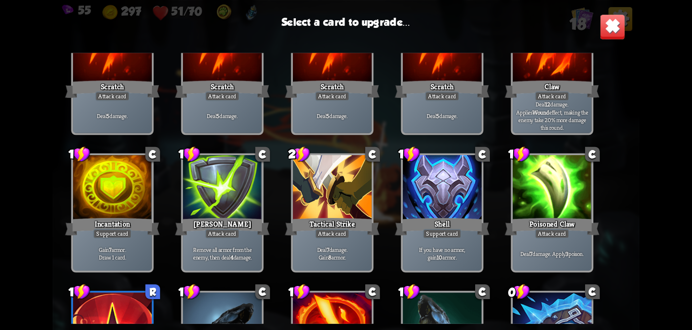
scroll to position [203, 0]
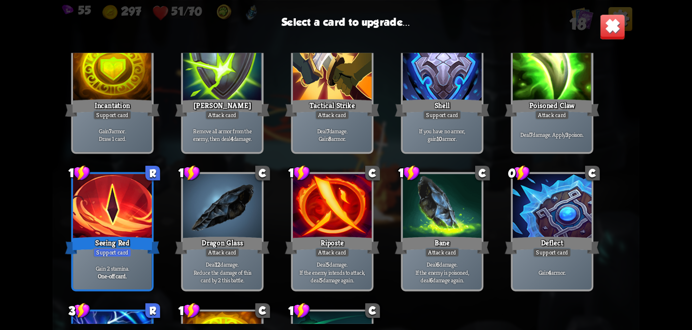
click at [441, 117] on div "Support card" at bounding box center [442, 115] width 39 height 10
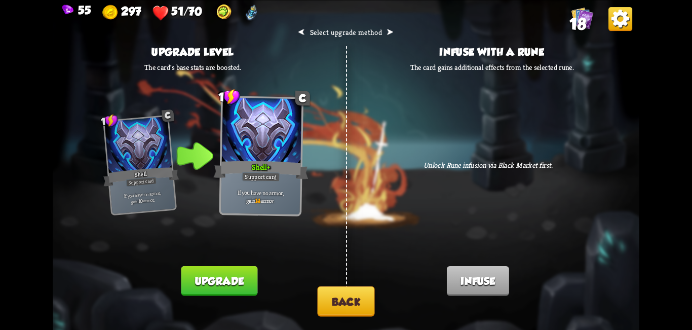
click at [340, 303] on button "Back" at bounding box center [345, 301] width 57 height 30
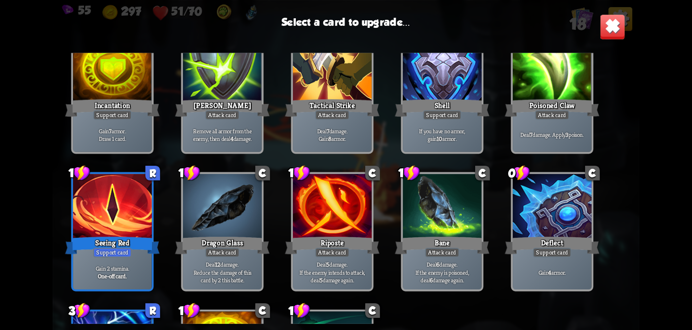
click at [567, 232] on div at bounding box center [552, 207] width 79 height 66
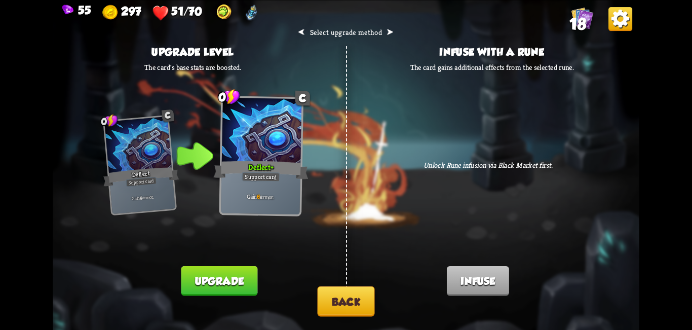
click at [335, 300] on button "Back" at bounding box center [345, 301] width 57 height 30
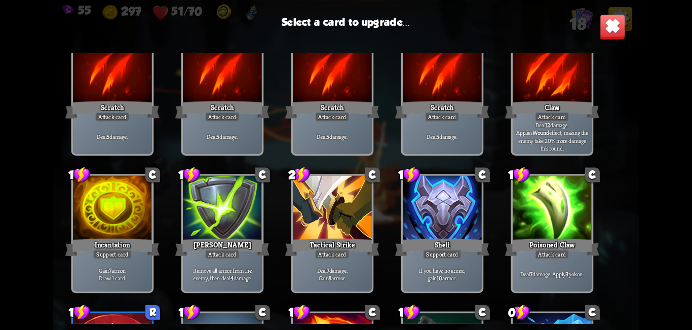
scroll to position [51, 0]
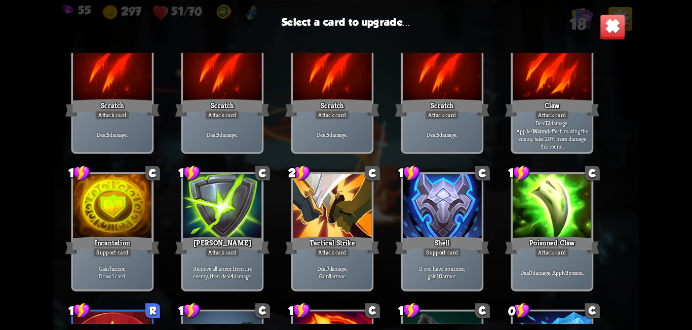
click at [432, 221] on div at bounding box center [442, 207] width 79 height 66
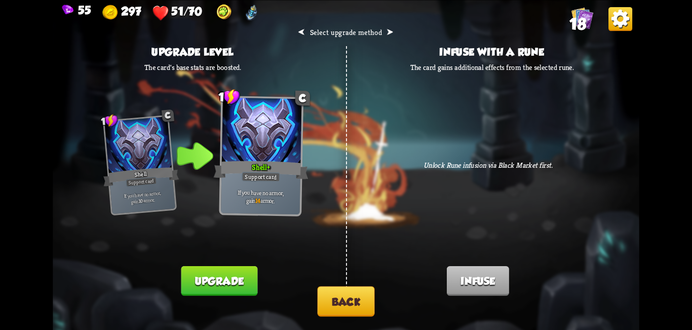
click at [340, 304] on button "Back" at bounding box center [345, 301] width 57 height 30
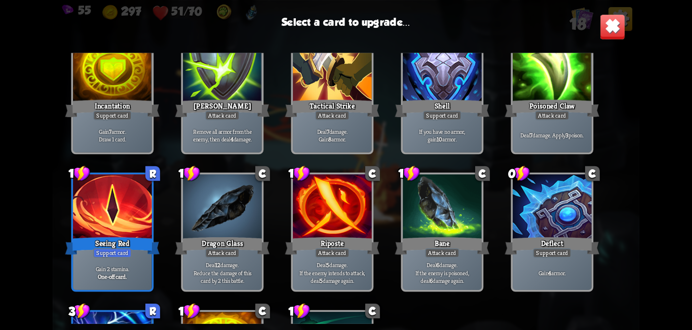
scroll to position [203, 0]
click at [146, 241] on div "Seeing Red" at bounding box center [112, 245] width 95 height 21
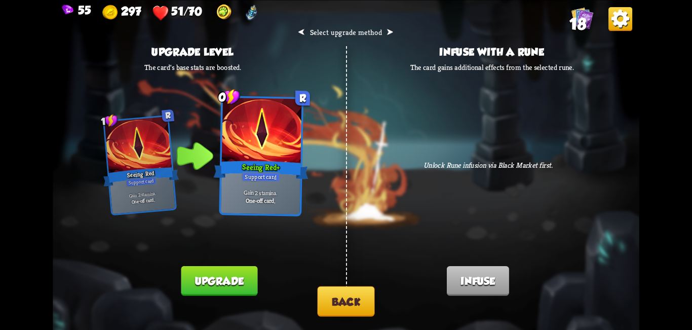
click at [342, 296] on button "Back" at bounding box center [345, 301] width 57 height 30
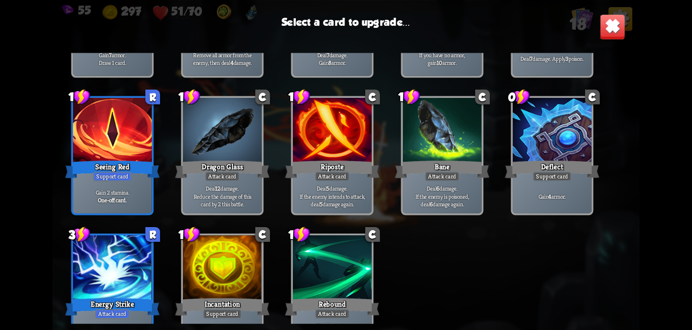
scroll to position [319, 0]
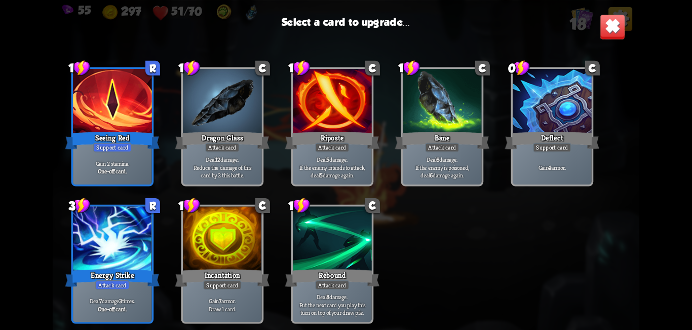
click at [86, 254] on div at bounding box center [112, 239] width 79 height 66
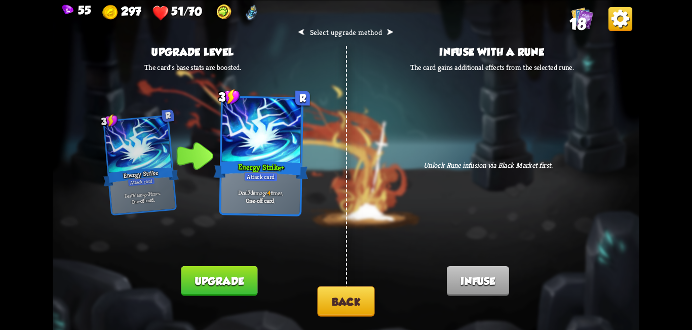
click at [343, 304] on button "Back" at bounding box center [345, 301] width 57 height 30
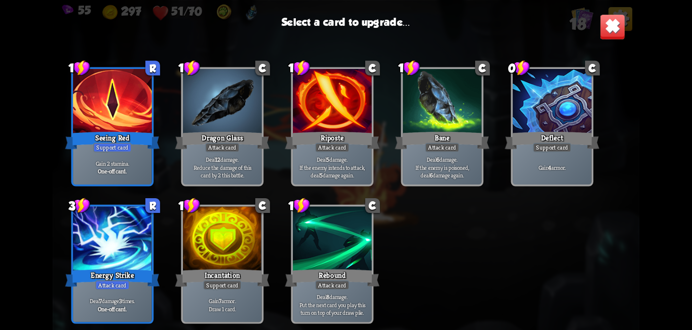
click at [220, 264] on div at bounding box center [222, 239] width 79 height 66
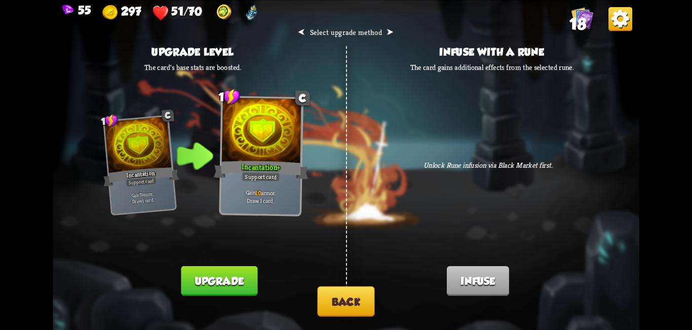
click at [339, 303] on button "Back" at bounding box center [345, 301] width 57 height 30
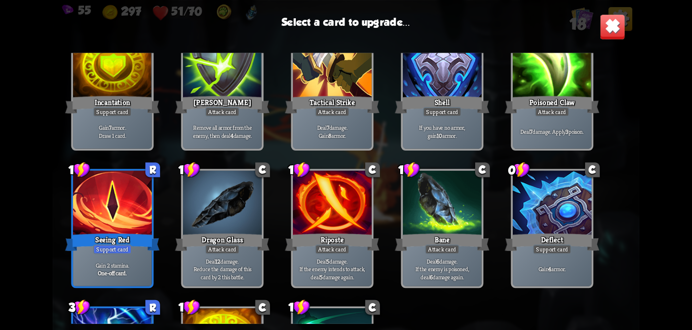
scroll to position [203, 0]
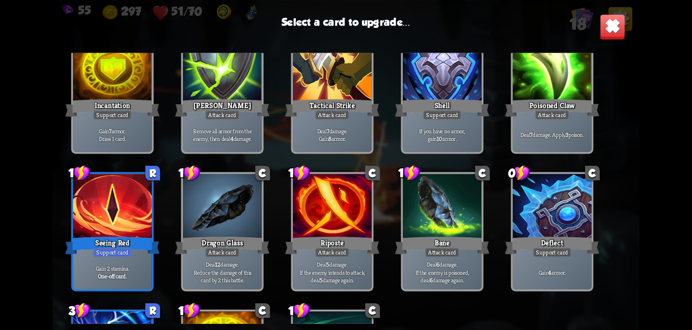
click at [448, 111] on div "Support card" at bounding box center [442, 115] width 39 height 10
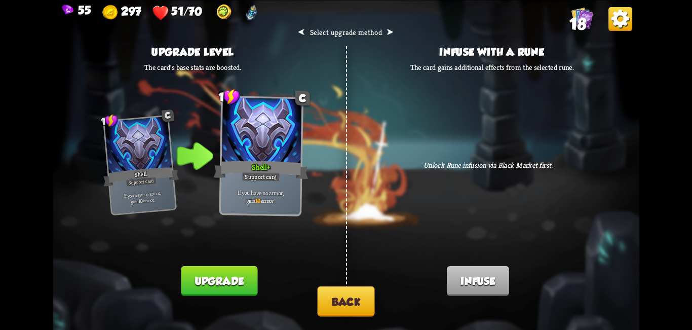
click at [231, 279] on button "Upgrade" at bounding box center [219, 281] width 77 height 30
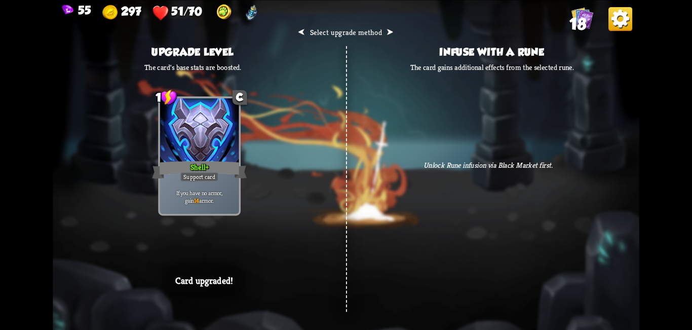
click at [394, 248] on div "⮜ Select upgrade method ⮞ Upgrade level The card's base stats are boosted. 1 C …" at bounding box center [346, 165] width 586 height 330
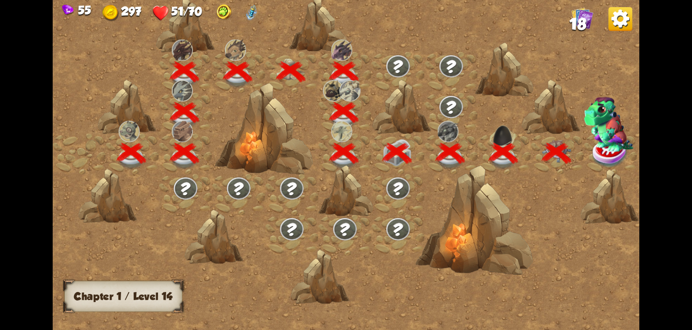
scroll to position [0, 154]
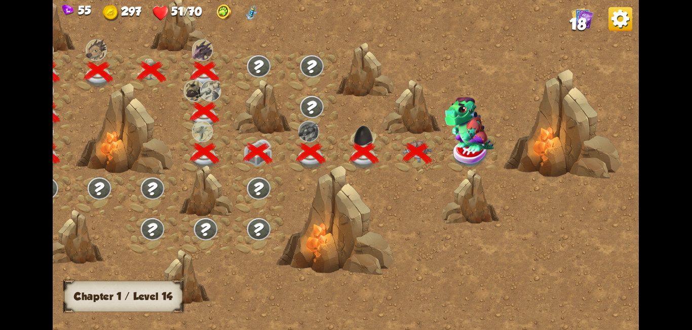
click at [466, 153] on img at bounding box center [472, 153] width 36 height 30
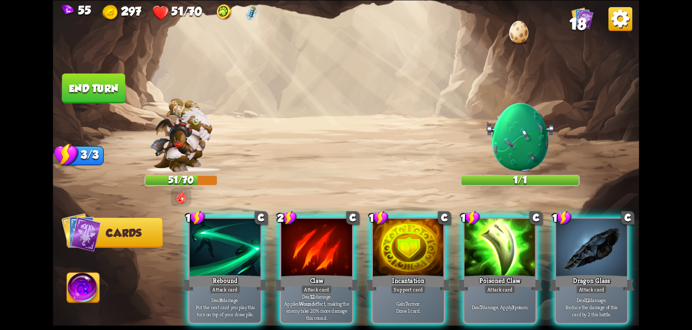
click at [519, 131] on img at bounding box center [520, 136] width 70 height 70
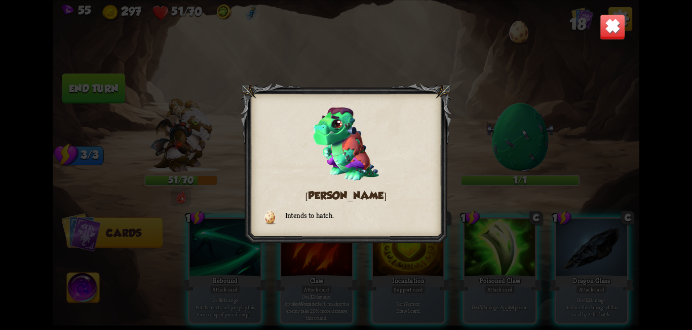
click at [631, 35] on div "[PERSON_NAME] Intends to hatch." at bounding box center [346, 165] width 586 height 330
click at [621, 29] on img at bounding box center [613, 27] width 26 height 26
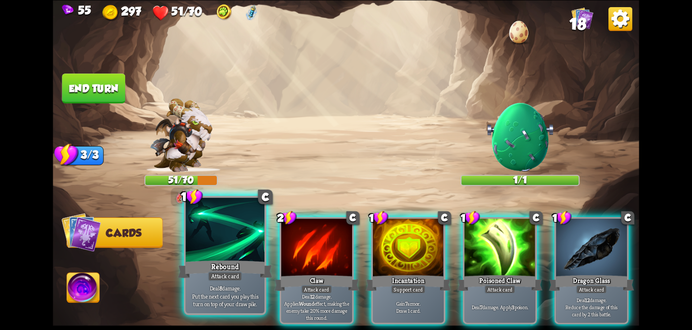
click at [247, 280] on div "Deal 8 damage. Put the next card you play this turn on top of your draw pile." at bounding box center [225, 296] width 79 height 34
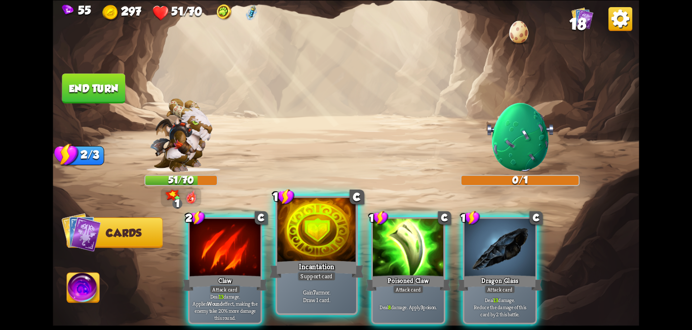
click at [331, 274] on div "Support card" at bounding box center [316, 276] width 39 height 10
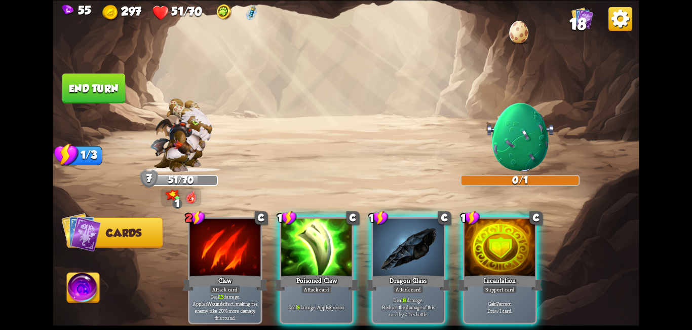
click at [305, 285] on div "Attack card" at bounding box center [317, 289] width 31 height 9
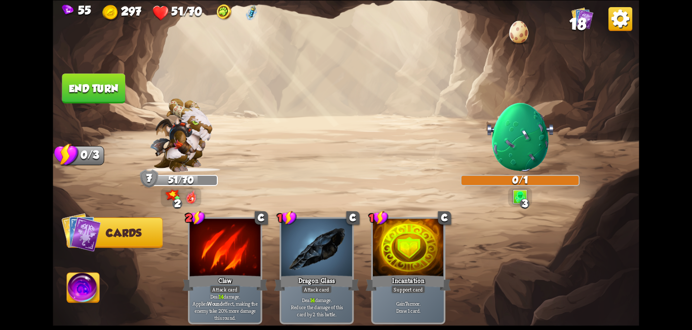
click at [116, 92] on button "End turn" at bounding box center [93, 88] width 64 height 30
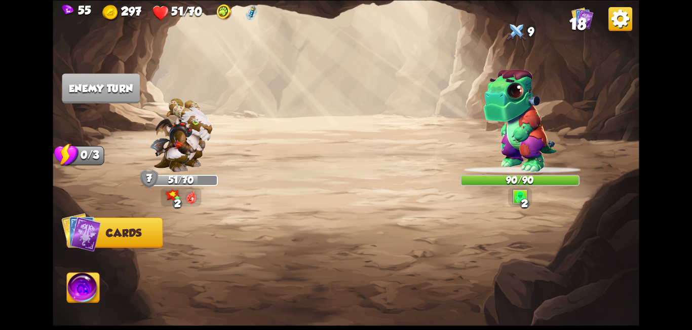
click at [527, 140] on img at bounding box center [519, 120] width 73 height 103
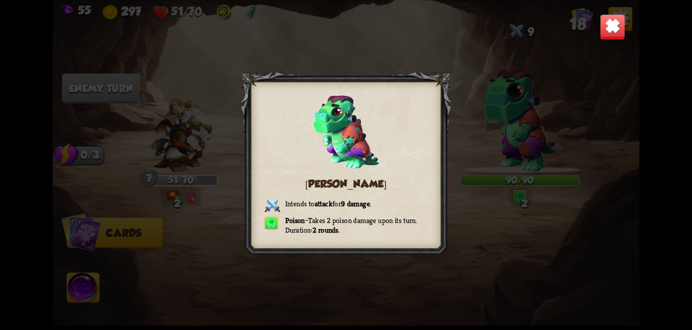
click at [609, 27] on img at bounding box center [613, 27] width 26 height 26
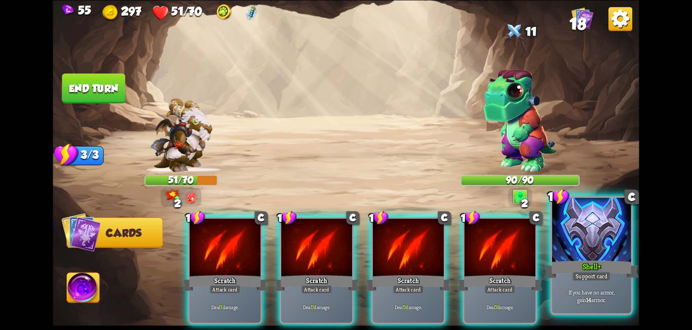
click at [600, 258] on div at bounding box center [591, 231] width 79 height 66
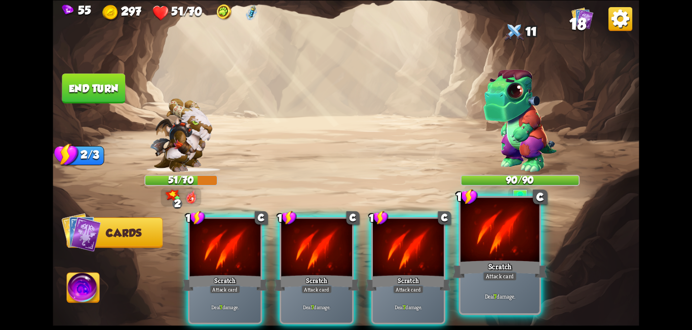
click at [520, 270] on div "Scratch" at bounding box center [500, 268] width 95 height 21
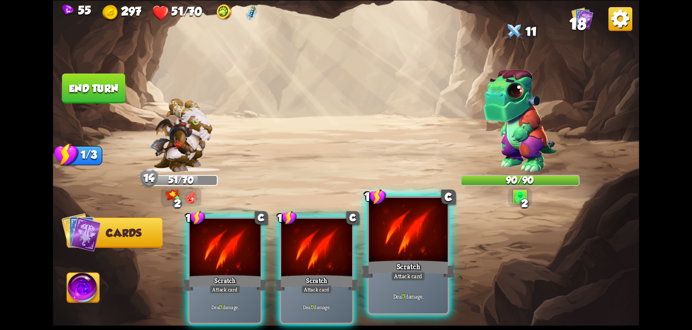
click at [418, 273] on div "Attack card" at bounding box center [408, 276] width 34 height 10
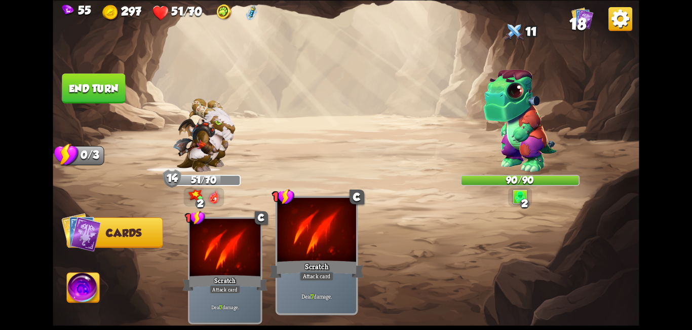
drag, startPoint x: 329, startPoint y: 263, endPoint x: 321, endPoint y: 263, distance: 8.1
click at [328, 263] on div "Scratch" at bounding box center [317, 268] width 95 height 21
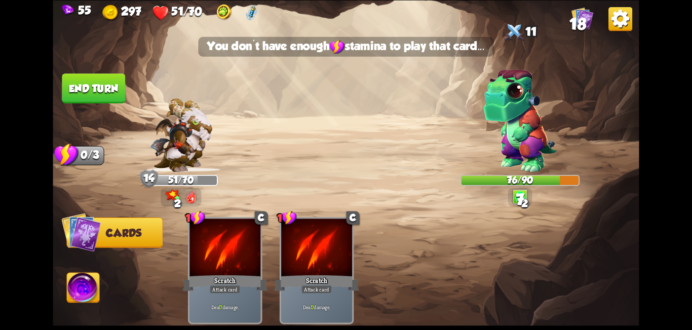
click at [108, 82] on button "End turn" at bounding box center [93, 88] width 63 height 30
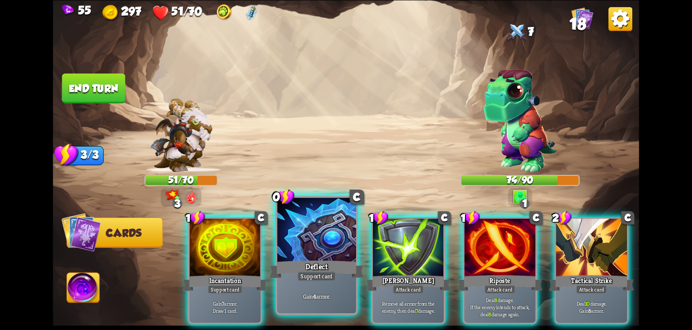
click at [311, 271] on div "Deflect" at bounding box center [317, 268] width 95 height 21
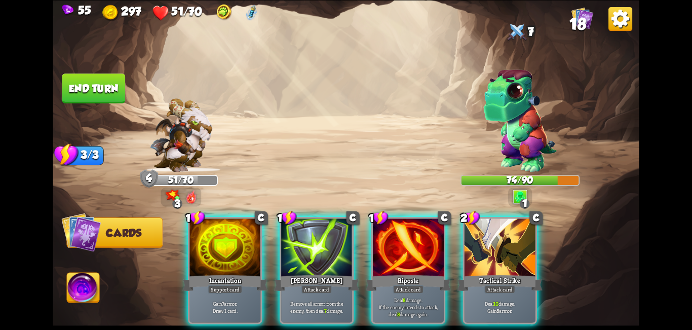
click at [229, 271] on div "1 C Incantation Support card Gain 7 armor. Draw 1 card." at bounding box center [225, 270] width 74 height 107
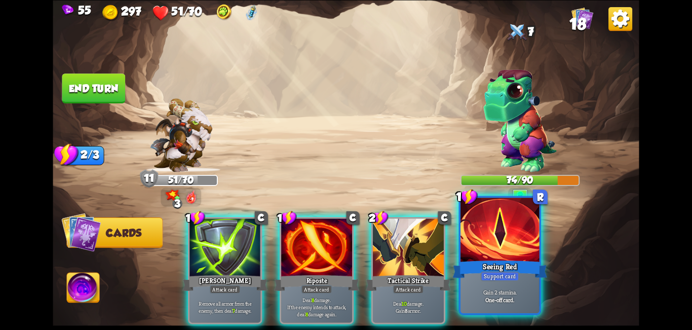
click at [499, 260] on div "Seeing Red" at bounding box center [500, 268] width 95 height 21
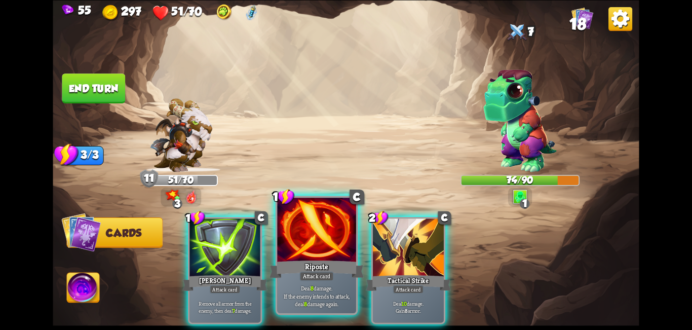
click at [324, 262] on div "Riposte" at bounding box center [317, 268] width 95 height 21
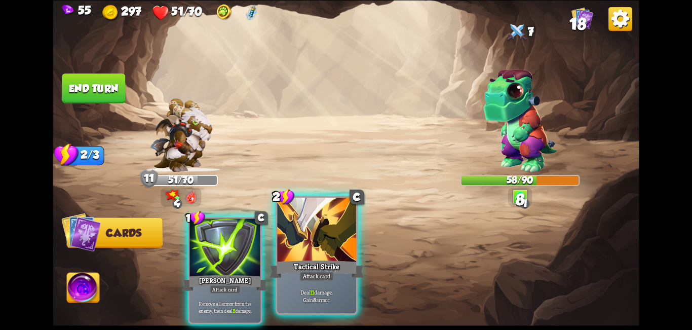
click at [343, 258] on div at bounding box center [316, 231] width 79 height 66
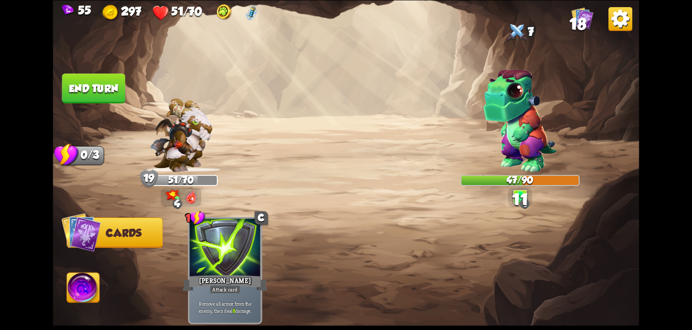
click at [102, 89] on button "End turn" at bounding box center [93, 88] width 63 height 30
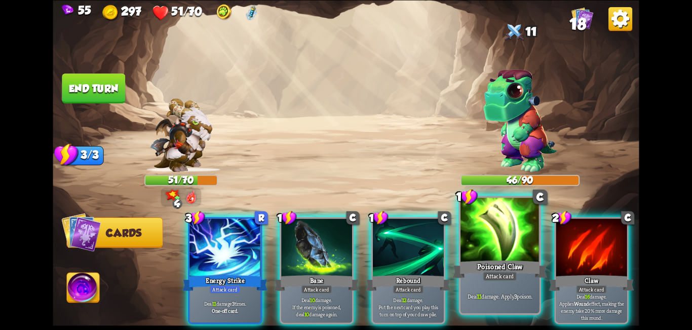
click at [495, 250] on div at bounding box center [500, 231] width 79 height 66
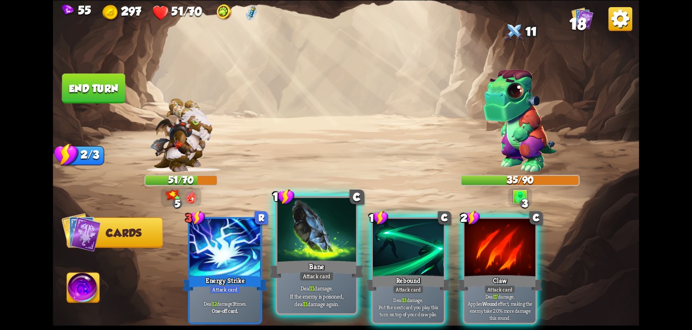
click at [326, 251] on div at bounding box center [316, 231] width 79 height 66
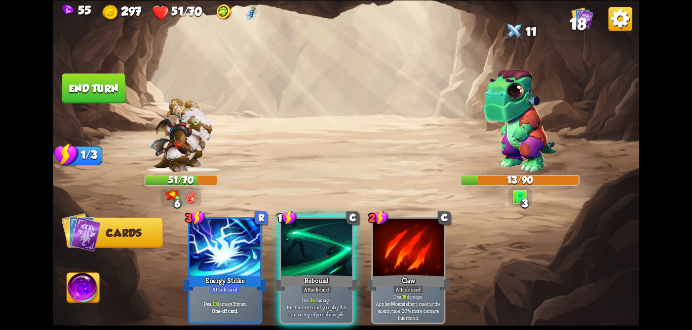
click at [326, 251] on div at bounding box center [316, 248] width 71 height 60
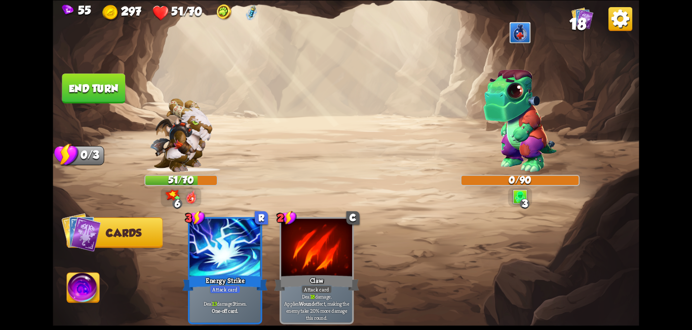
click at [119, 84] on button "End turn" at bounding box center [93, 88] width 63 height 30
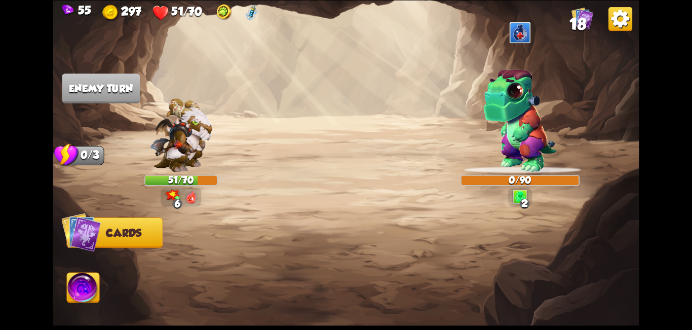
click at [527, 35] on div at bounding box center [520, 33] width 22 height 24
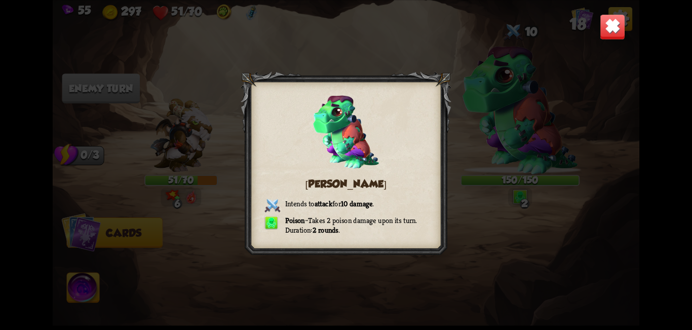
click at [616, 26] on img at bounding box center [613, 27] width 26 height 26
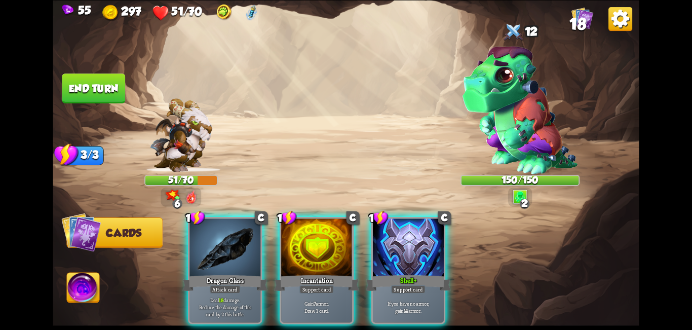
click at [521, 79] on img at bounding box center [520, 110] width 115 height 128
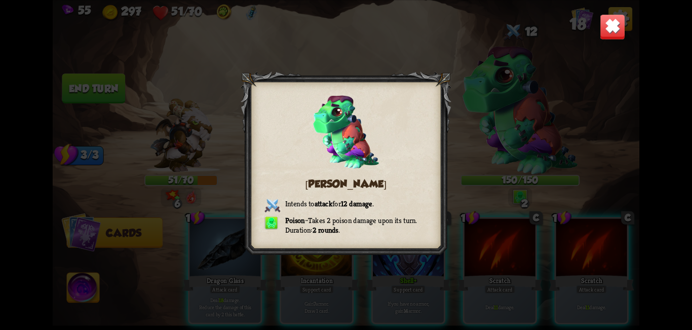
click at [630, 23] on div "[PERSON_NAME] Intends to attack for 12 damage . Poison – Takes 2 poison damage …" at bounding box center [346, 165] width 586 height 330
click at [608, 23] on img at bounding box center [613, 27] width 26 height 26
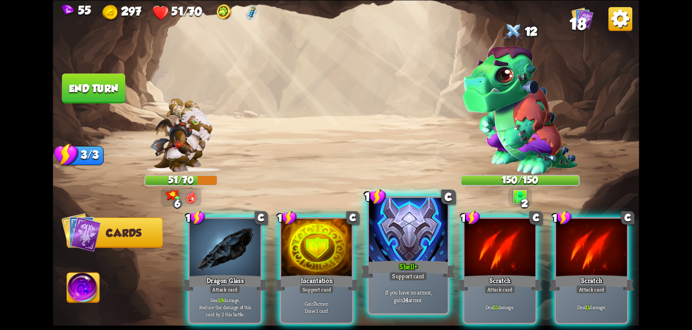
click at [437, 268] on div "Shell+" at bounding box center [408, 268] width 95 height 21
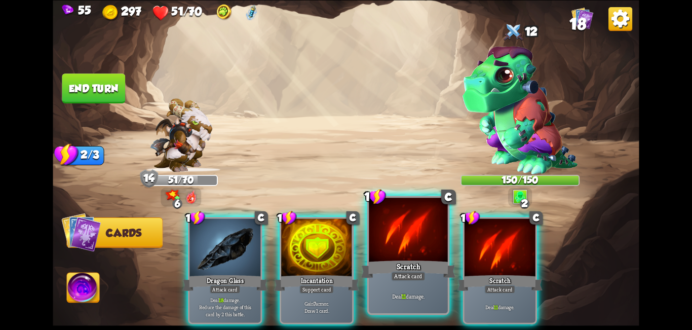
click at [399, 261] on div "Scratch" at bounding box center [408, 268] width 95 height 21
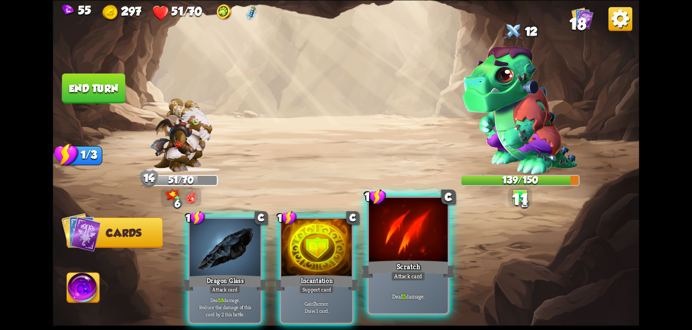
click at [409, 252] on div at bounding box center [408, 231] width 79 height 66
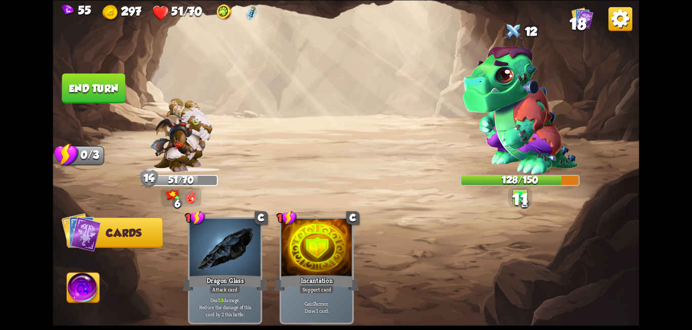
click at [94, 77] on button "End turn" at bounding box center [93, 88] width 63 height 30
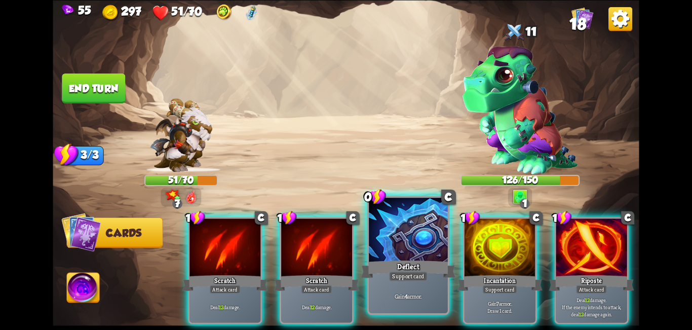
click at [403, 237] on div at bounding box center [408, 231] width 79 height 66
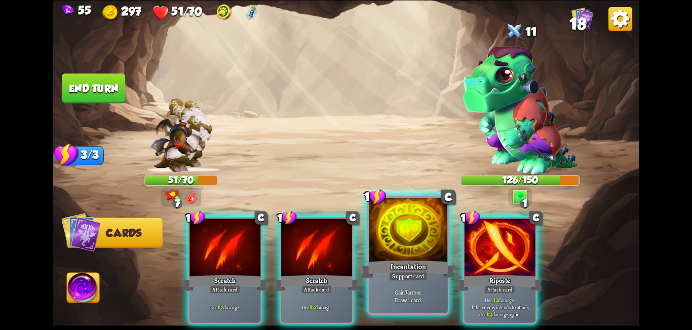
click at [414, 269] on div "Incantation" at bounding box center [408, 268] width 95 height 21
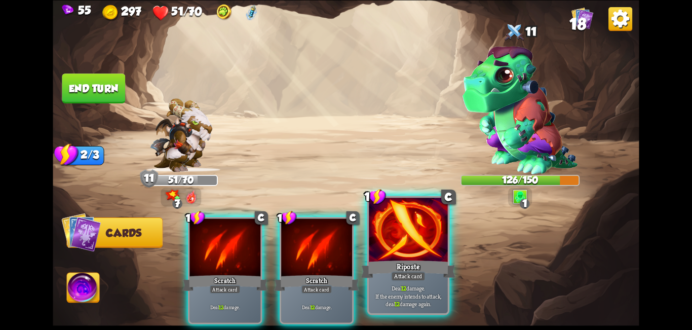
click at [430, 265] on div "Riposte" at bounding box center [408, 268] width 95 height 21
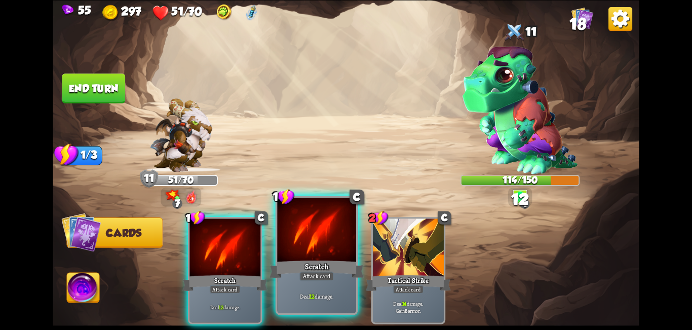
click at [326, 263] on div "Scratch" at bounding box center [317, 268] width 95 height 21
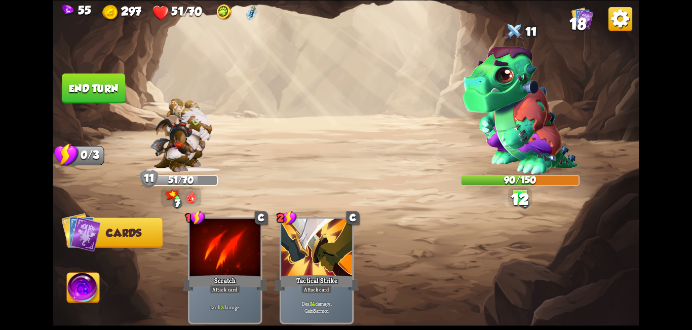
click at [100, 88] on button "End turn" at bounding box center [93, 88] width 63 height 30
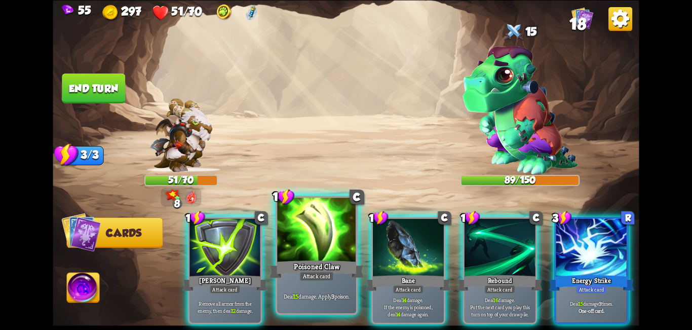
click at [331, 269] on div "Poisoned Claw" at bounding box center [317, 268] width 95 height 21
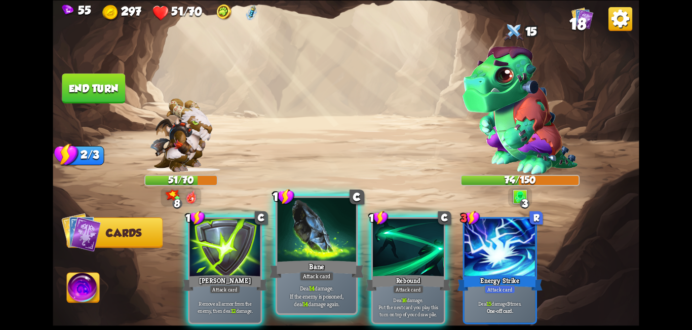
click at [328, 267] on div "Bane" at bounding box center [317, 268] width 95 height 21
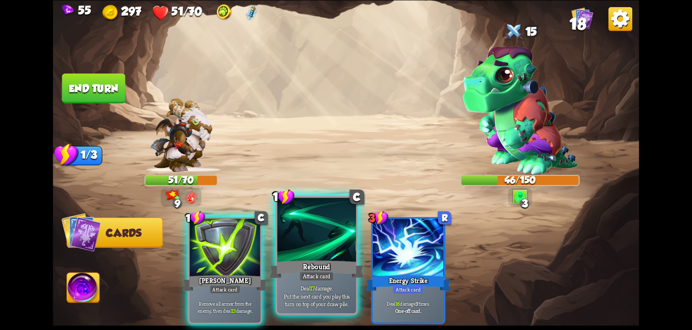
click at [328, 266] on div "Rebound" at bounding box center [317, 268] width 95 height 21
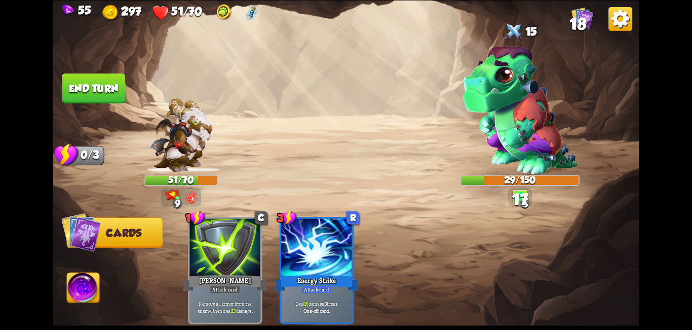
click at [80, 86] on button "End turn" at bounding box center [93, 88] width 63 height 30
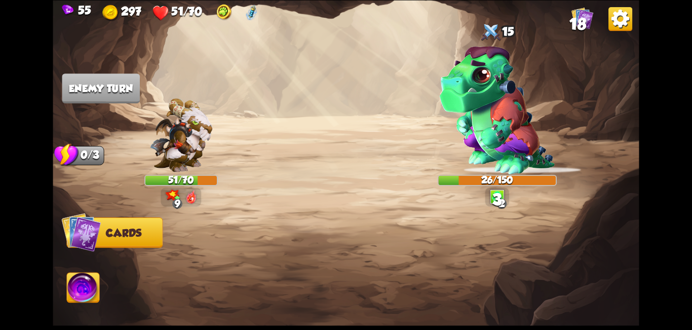
click at [90, 276] on img at bounding box center [83, 289] width 32 height 33
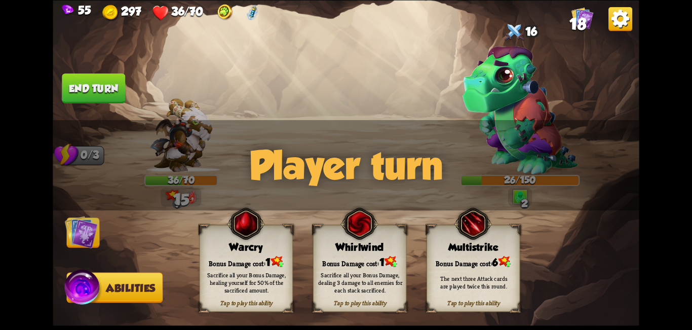
click at [88, 240] on img at bounding box center [81, 231] width 33 height 33
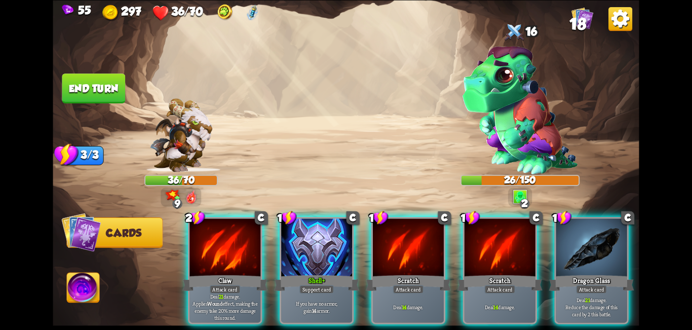
click at [84, 291] on img at bounding box center [83, 289] width 32 height 33
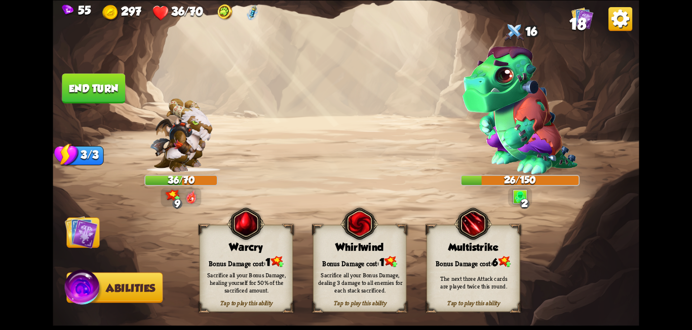
click at [80, 241] on img at bounding box center [81, 231] width 33 height 33
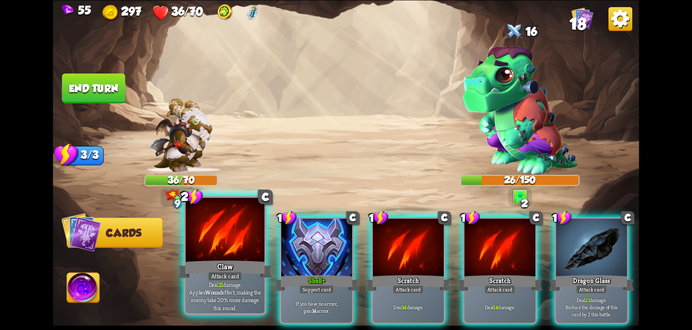
click at [201, 269] on div "Claw" at bounding box center [225, 268] width 95 height 21
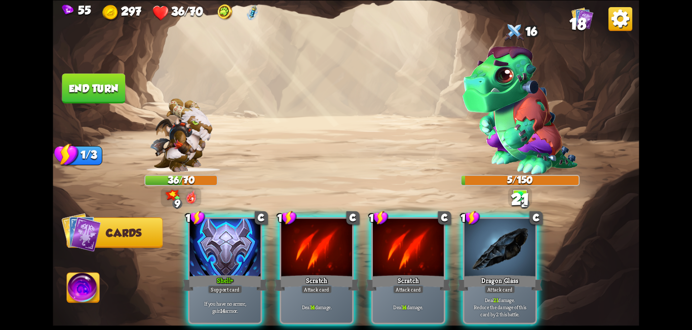
click at [90, 288] on img at bounding box center [83, 289] width 32 height 33
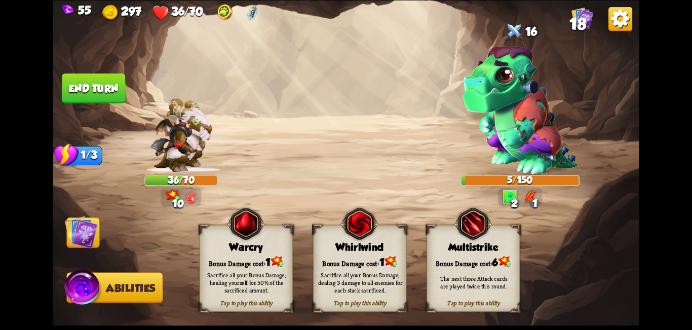
click at [217, 255] on div "Bonus Damage cost: 1" at bounding box center [246, 261] width 93 height 13
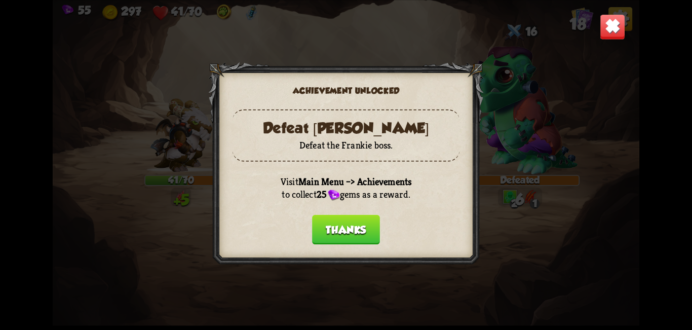
click at [321, 236] on button "Thanks" at bounding box center [346, 229] width 68 height 30
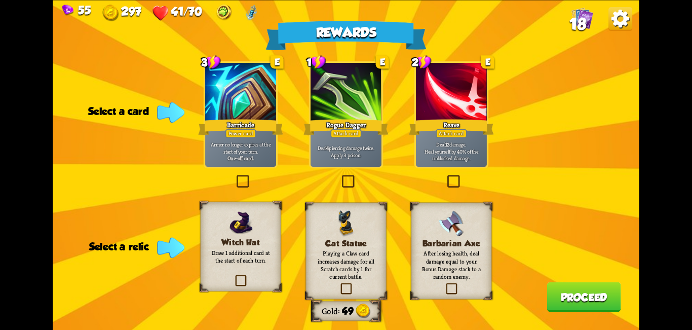
click at [340, 176] on label at bounding box center [340, 176] width 0 height 0
click at [0, 0] on input "checkbox" at bounding box center [0, 0] width 0 height 0
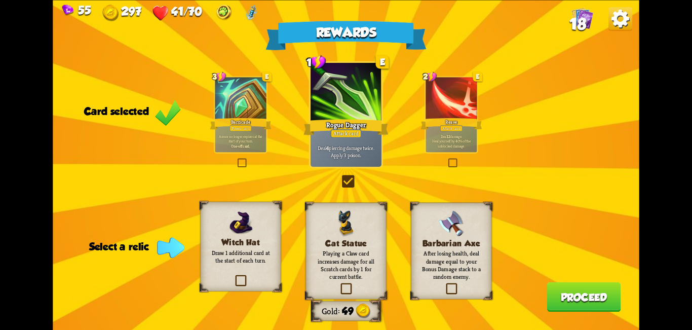
click at [556, 129] on div "Rewards Gold 49 Card selected 3 E Barricade Power card Armor no longer expires …" at bounding box center [346, 165] width 586 height 330
click at [339, 284] on label at bounding box center [339, 284] width 0 height 0
click at [0, 0] on input "checkbox" at bounding box center [0, 0] width 0 height 0
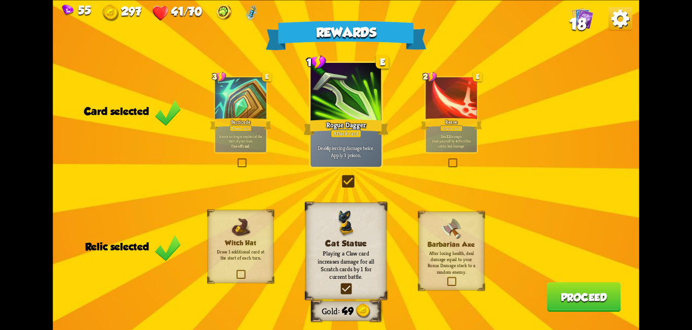
click at [446, 278] on label at bounding box center [446, 278] width 0 height 0
click at [0, 0] on input "checkbox" at bounding box center [0, 0] width 0 height 0
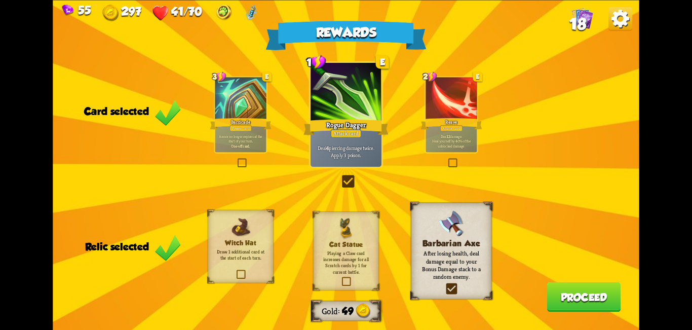
click at [341, 278] on label at bounding box center [341, 278] width 0 height 0
click at [0, 0] on input "checkbox" at bounding box center [0, 0] width 0 height 0
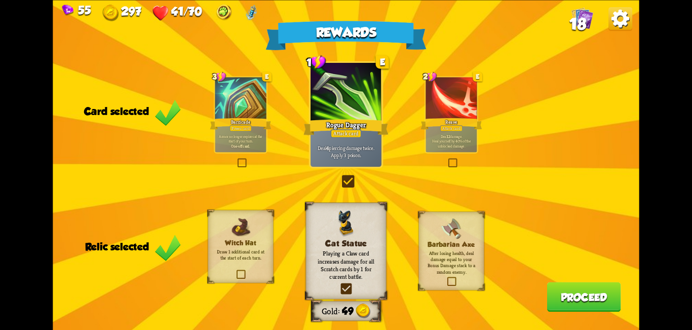
click at [451, 153] on div "2 E Reave Attack card Deal 12 damage. Heal yourself by 40% of the unblocked dam…" at bounding box center [452, 115] width 54 height 78
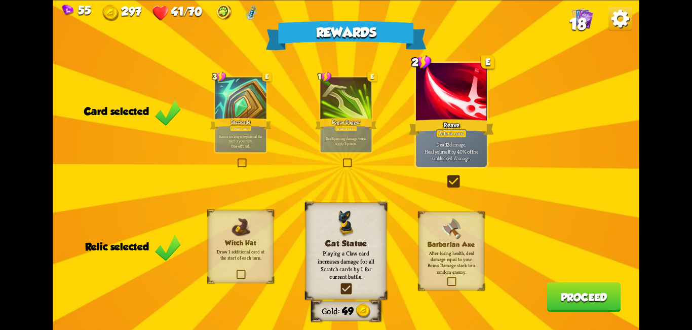
drag, startPoint x: 556, startPoint y: 226, endPoint x: 565, endPoint y: 233, distance: 10.4
click at [558, 228] on div "Rewards Gold 49 Card selected 3 E Barricade Power card Armor no longer expires …" at bounding box center [346, 165] width 586 height 330
click at [581, 291] on button "Proceed" at bounding box center [584, 297] width 74 height 30
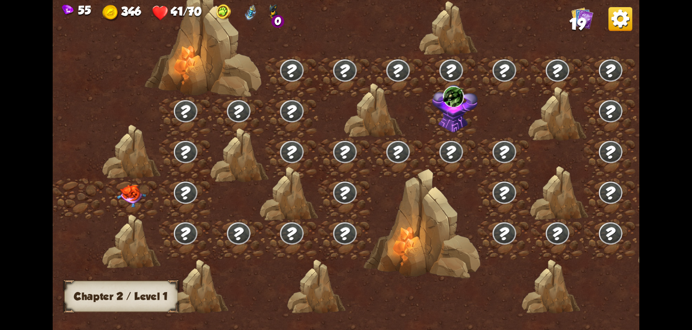
drag, startPoint x: 221, startPoint y: 173, endPoint x: 368, endPoint y: 177, distance: 147.0
click at [380, 176] on div at bounding box center [416, 170] width 726 height 343
drag, startPoint x: 289, startPoint y: 183, endPoint x: 342, endPoint y: 183, distance: 52.2
click at [341, 183] on div at bounding box center [416, 170] width 726 height 343
click at [278, 15] on div "0" at bounding box center [278, 21] width 13 height 13
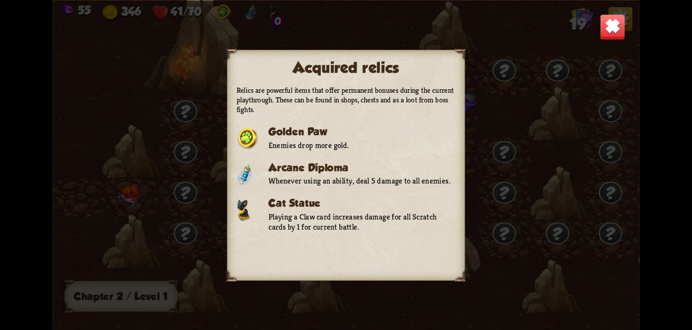
click at [604, 28] on img at bounding box center [613, 27] width 26 height 26
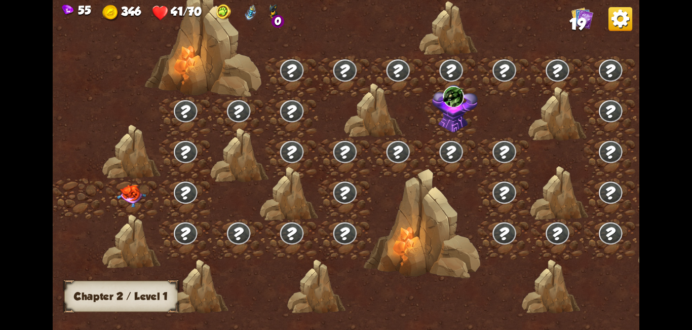
click at [125, 194] on img at bounding box center [131, 195] width 29 height 23
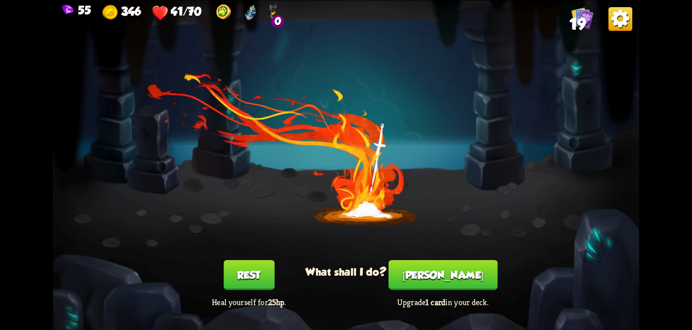
click at [434, 274] on button "[PERSON_NAME]" at bounding box center [443, 275] width 109 height 30
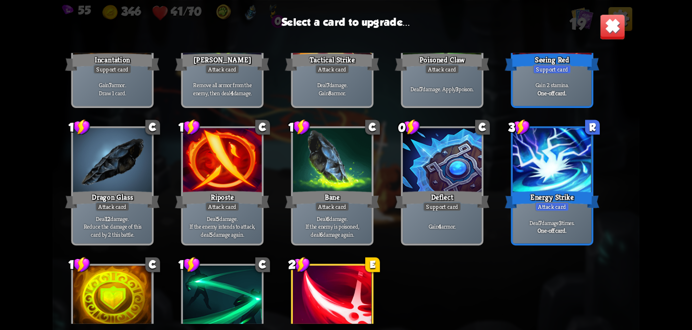
scroll to position [319, 0]
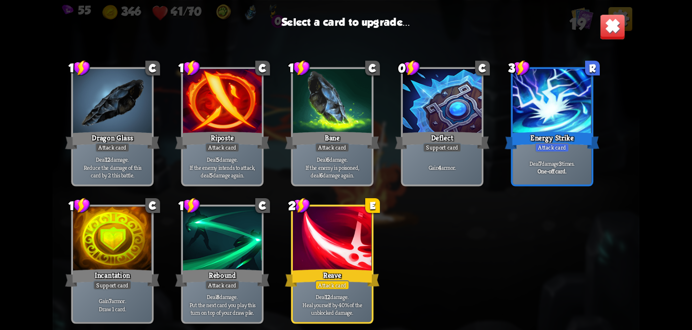
click at [336, 260] on div at bounding box center [332, 239] width 79 height 66
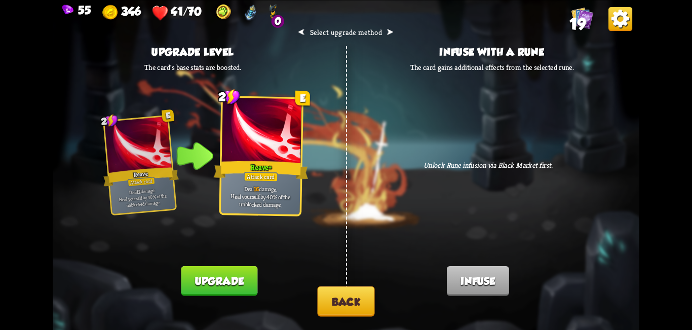
click at [338, 300] on button "Back" at bounding box center [345, 301] width 57 height 30
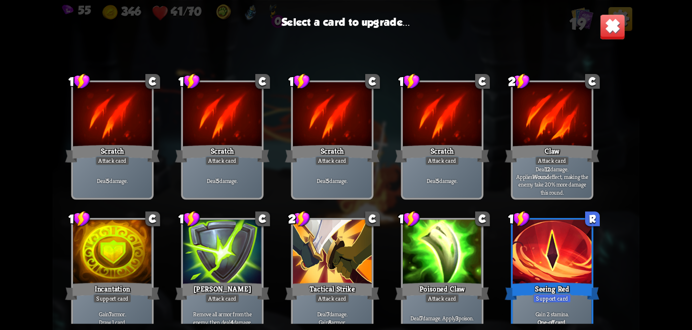
drag, startPoint x: 338, startPoint y: 249, endPoint x: 338, endPoint y: 165, distance: 84.1
click at [338, 165] on div "1 C Scratch Attack card Deal 5 damage. 1 C Scratch Attack card Deal 5 damage. 1…" at bounding box center [346, 188] width 586 height 271
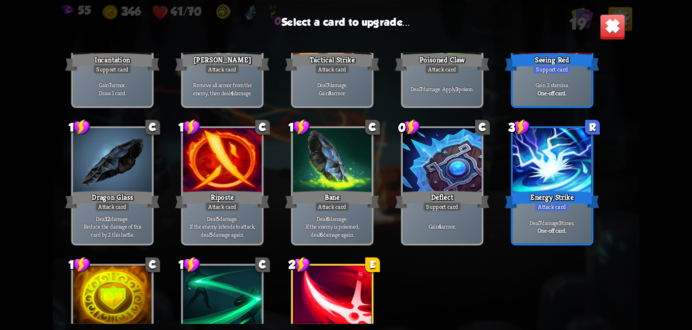
drag, startPoint x: 483, startPoint y: 164, endPoint x: 487, endPoint y: 213, distance: 48.8
click at [487, 213] on div "1 C Scratch Attack card Deal 5 damage. 1 C Scratch Attack card Deal 5 damage. 1…" at bounding box center [346, 188] width 586 height 271
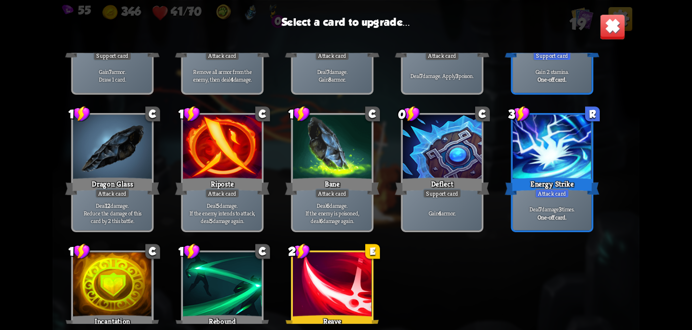
scroll to position [167, 0]
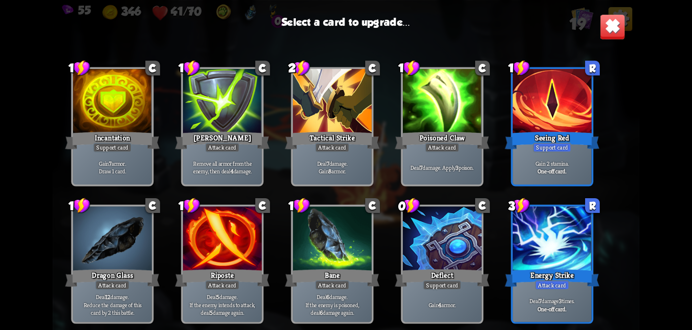
click at [327, 124] on div at bounding box center [332, 102] width 79 height 66
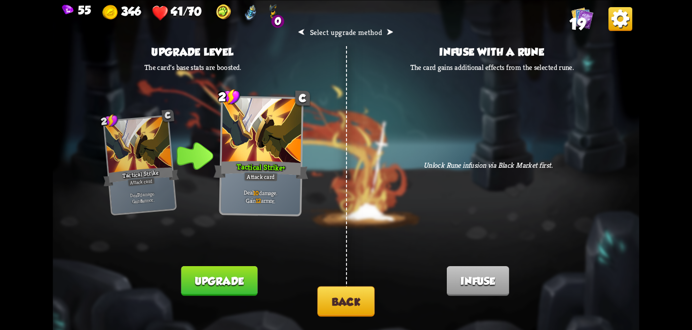
click at [239, 284] on button "Upgrade" at bounding box center [219, 281] width 77 height 30
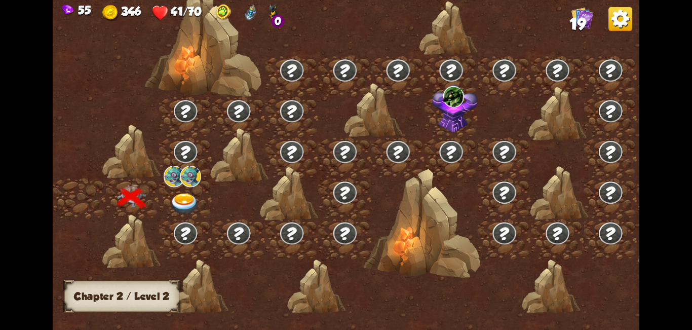
click at [179, 196] on img at bounding box center [184, 204] width 29 height 22
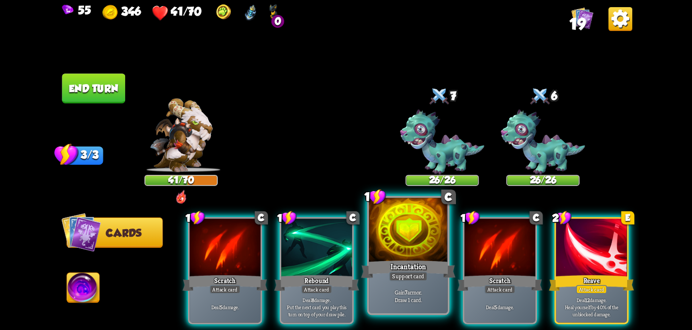
click at [438, 280] on div "Gain 7 armor. Draw 1 card." at bounding box center [408, 296] width 79 height 34
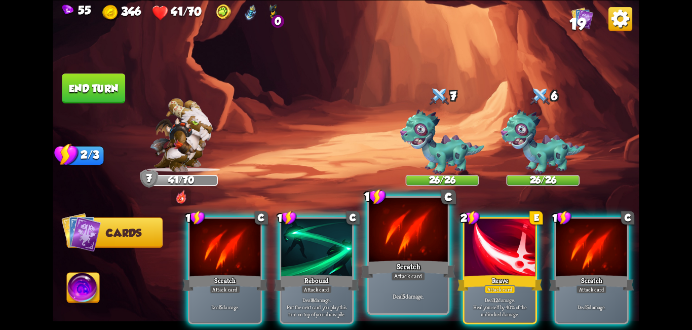
click at [393, 264] on div "Scratch" at bounding box center [408, 268] width 95 height 21
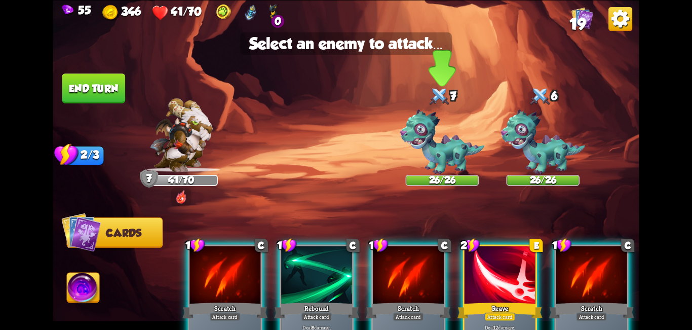
click at [443, 134] on img at bounding box center [442, 141] width 84 height 65
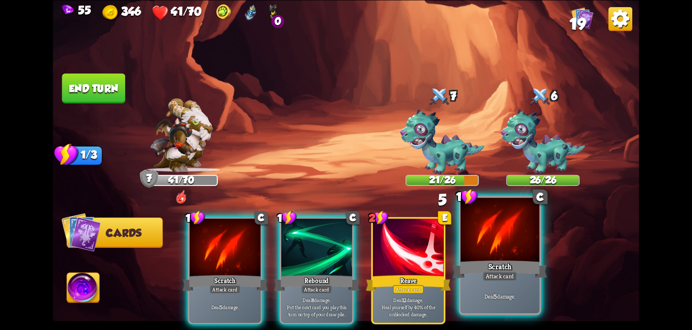
click at [494, 247] on div at bounding box center [500, 231] width 79 height 66
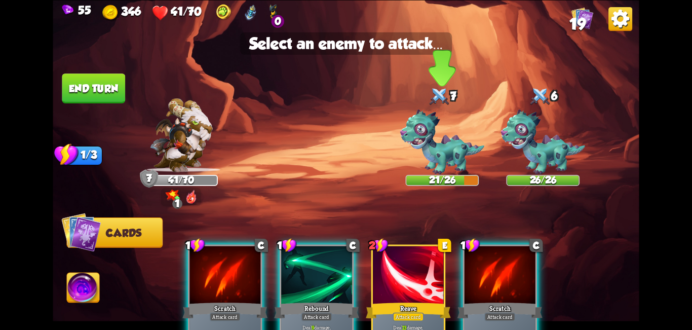
click at [434, 137] on img at bounding box center [442, 141] width 84 height 65
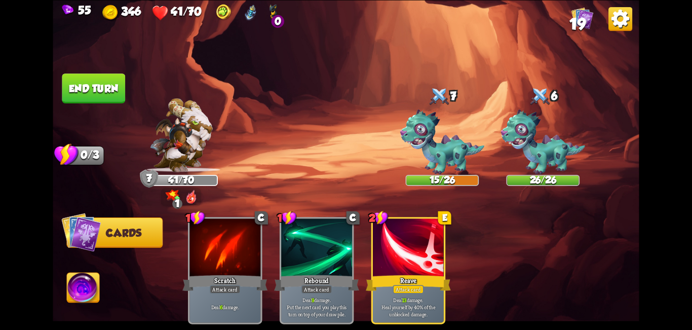
click at [119, 94] on button "End turn" at bounding box center [93, 88] width 63 height 30
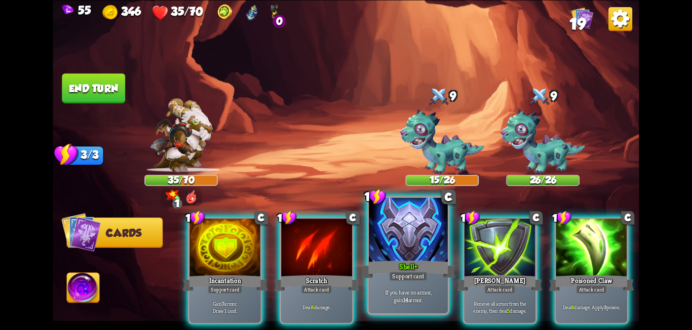
click at [424, 255] on div at bounding box center [408, 231] width 79 height 66
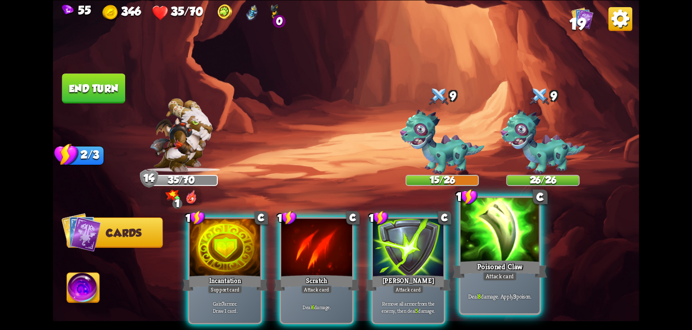
click at [475, 250] on div at bounding box center [500, 231] width 79 height 66
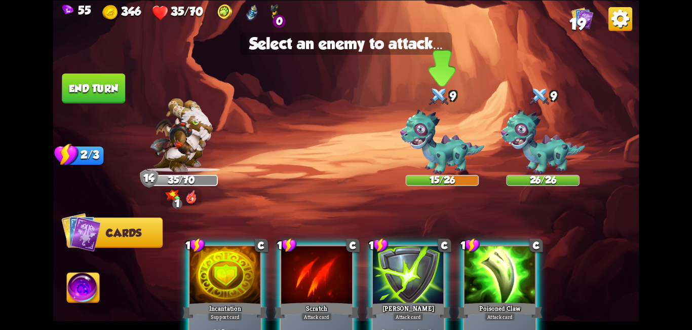
click at [418, 150] on img at bounding box center [442, 141] width 84 height 65
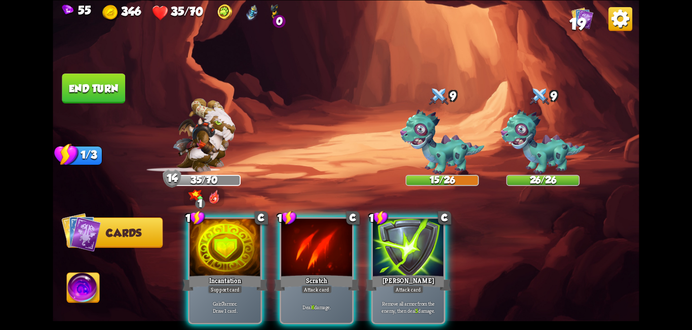
click at [272, 17] on img at bounding box center [276, 12] width 11 height 17
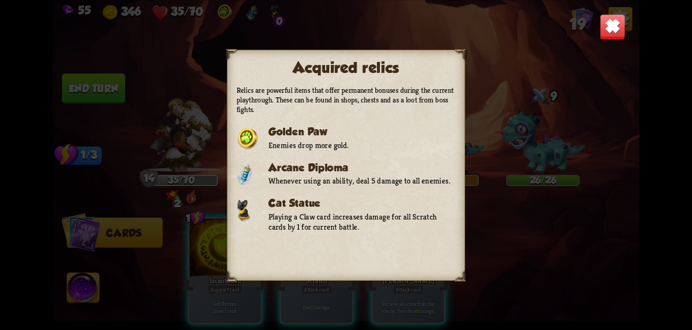
click at [596, 28] on div "Acquired relics Relics are powerful items that offer permanent bonuses during t…" at bounding box center [346, 165] width 586 height 330
drag, startPoint x: 599, startPoint y: 17, endPoint x: 606, endPoint y: 22, distance: 8.0
click at [602, 19] on div "Acquired relics Relics are powerful items that offer permanent bonuses during t…" at bounding box center [346, 165] width 586 height 330
click at [606, 22] on img at bounding box center [613, 27] width 26 height 26
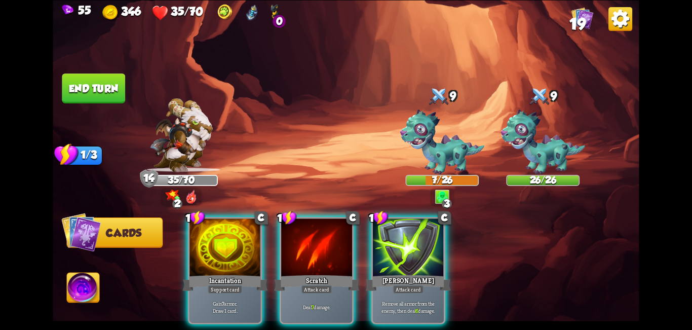
click at [273, 16] on img at bounding box center [276, 12] width 11 height 17
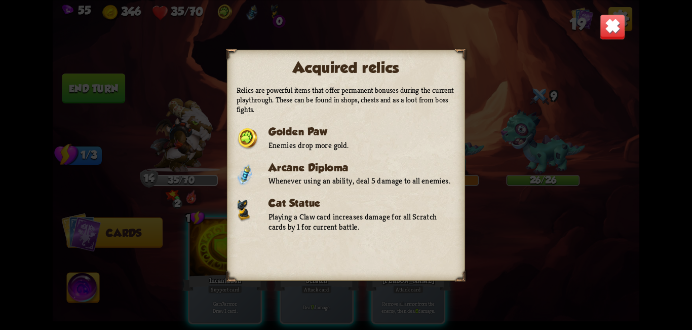
click at [616, 22] on img at bounding box center [613, 27] width 26 height 26
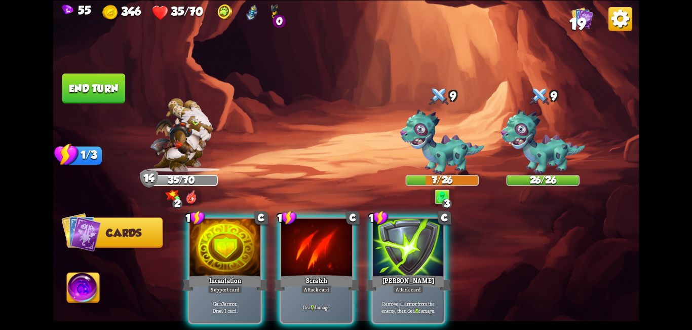
click at [105, 231] on button "Cards" at bounding box center [114, 232] width 96 height 30
click at [582, 21] on span "19" at bounding box center [578, 24] width 16 height 18
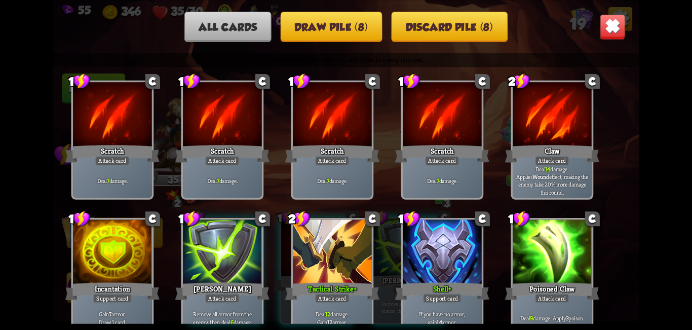
click at [615, 27] on img at bounding box center [613, 27] width 26 height 26
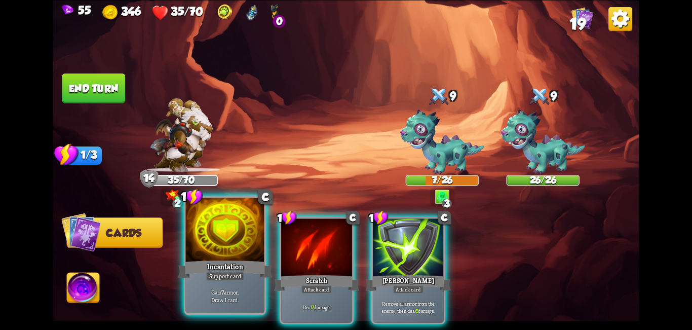
click at [245, 252] on div at bounding box center [225, 231] width 79 height 66
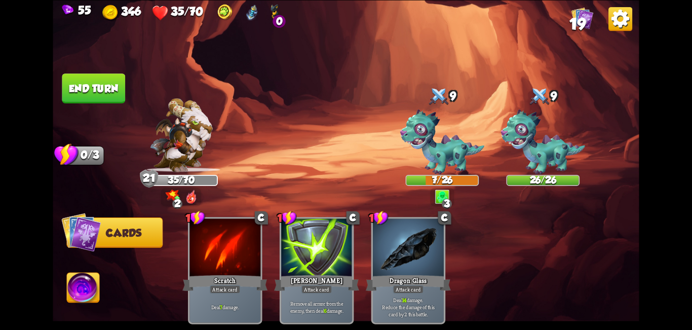
click at [101, 92] on button "End turn" at bounding box center [93, 88] width 63 height 30
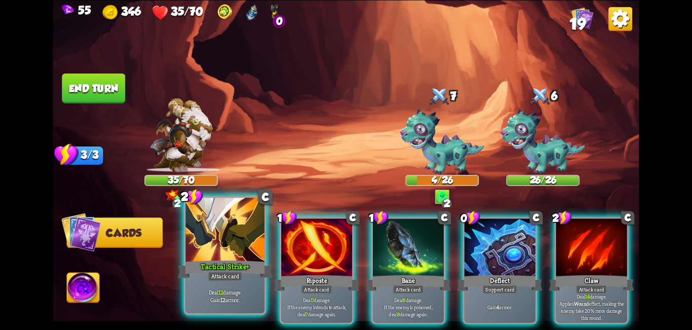
click at [214, 248] on div at bounding box center [225, 231] width 79 height 66
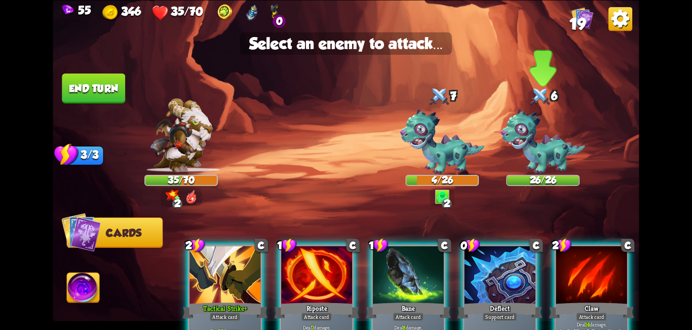
click at [563, 140] on img at bounding box center [543, 141] width 84 height 65
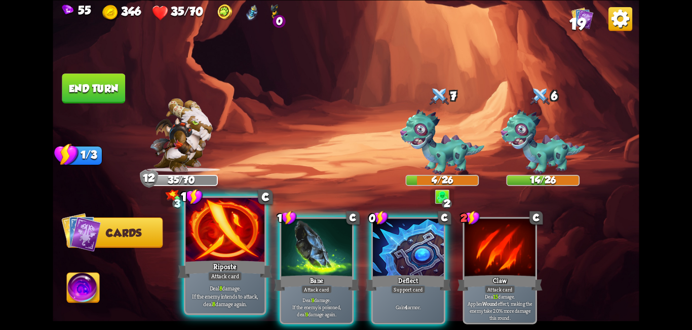
click at [247, 279] on div "Riposte" at bounding box center [225, 268] width 95 height 21
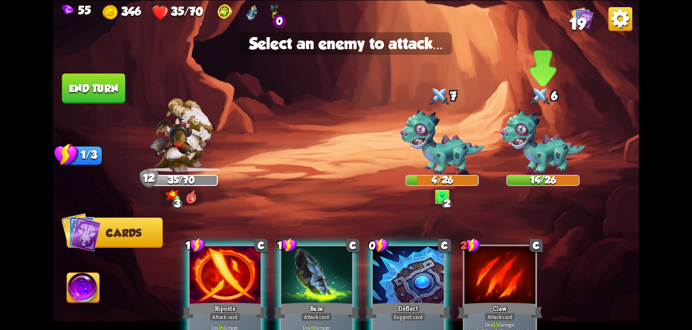
click at [562, 150] on img at bounding box center [543, 141] width 84 height 65
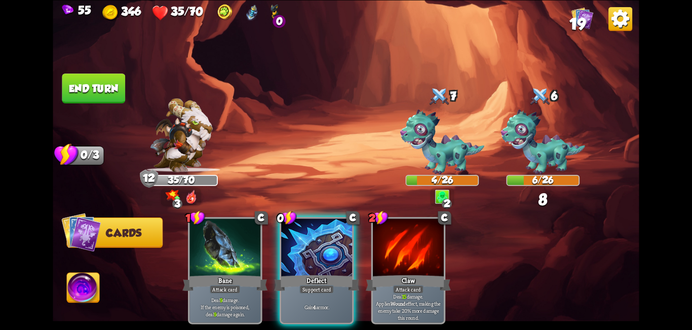
click at [91, 289] on img at bounding box center [83, 289] width 32 height 33
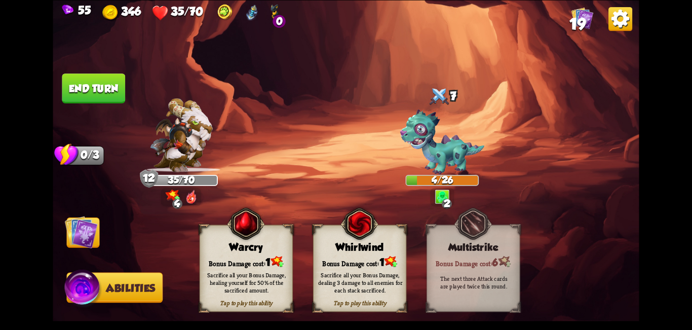
click at [226, 256] on div "Bonus Damage cost: 1" at bounding box center [246, 261] width 93 height 13
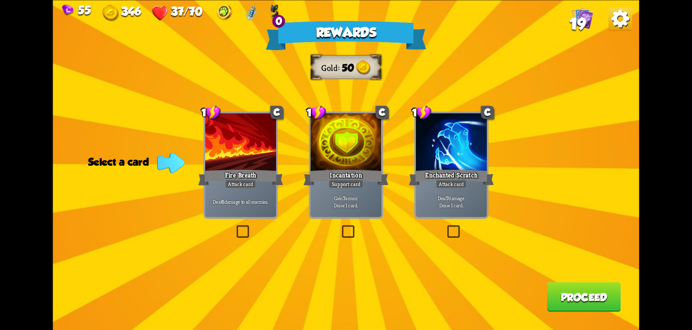
click at [340, 227] on label at bounding box center [340, 227] width 0 height 0
click at [0, 0] on input "checkbox" at bounding box center [0, 0] width 0 height 0
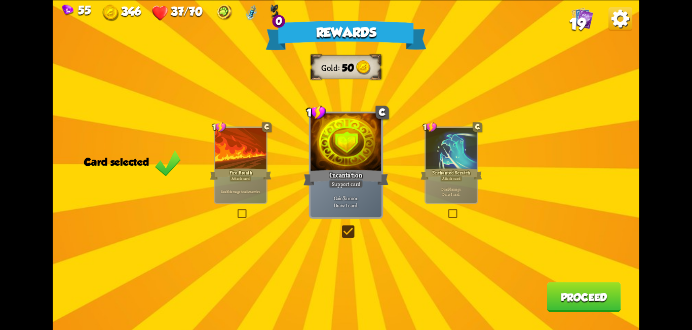
click at [557, 292] on button "Proceed" at bounding box center [584, 297] width 74 height 30
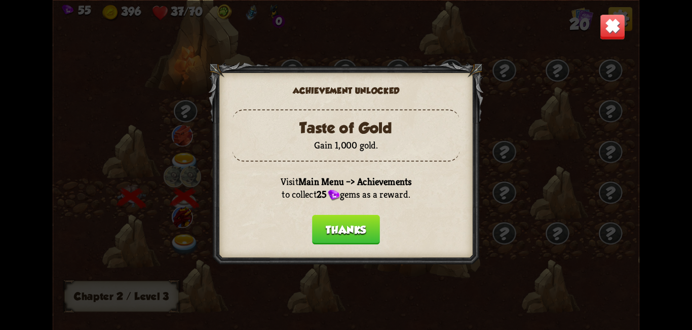
drag, startPoint x: 355, startPoint y: 230, endPoint x: 360, endPoint y: 235, distance: 7.5
click at [355, 231] on button "Thanks" at bounding box center [346, 229] width 68 height 30
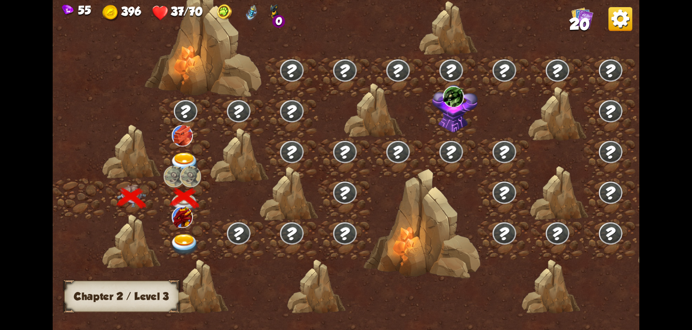
click at [615, 22] on img at bounding box center [621, 19] width 24 height 24
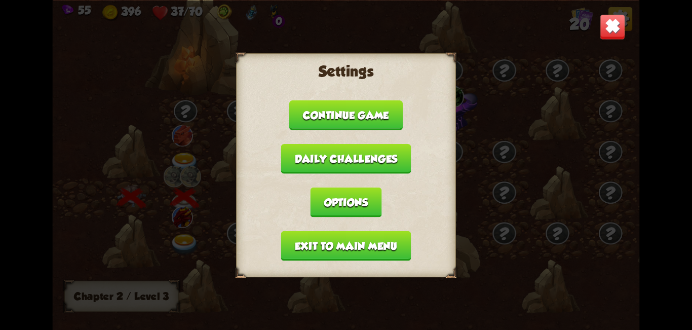
click at [338, 243] on button "Exit to main menu" at bounding box center [346, 246] width 130 height 30
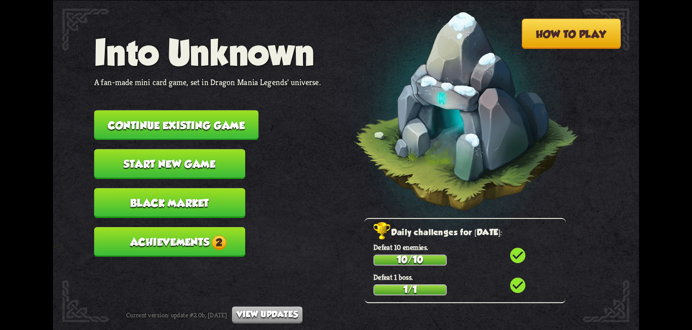
click at [225, 239] on span "2" at bounding box center [219, 242] width 15 height 15
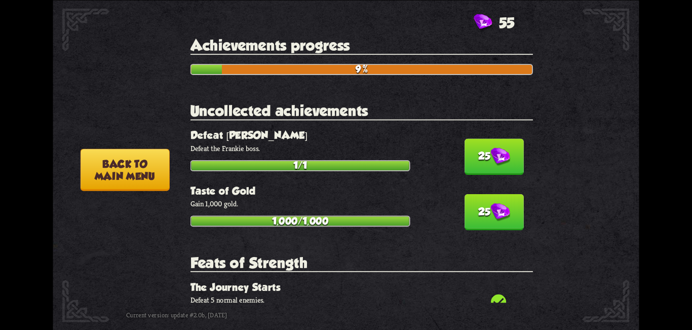
click at [497, 145] on button "25" at bounding box center [494, 156] width 59 height 36
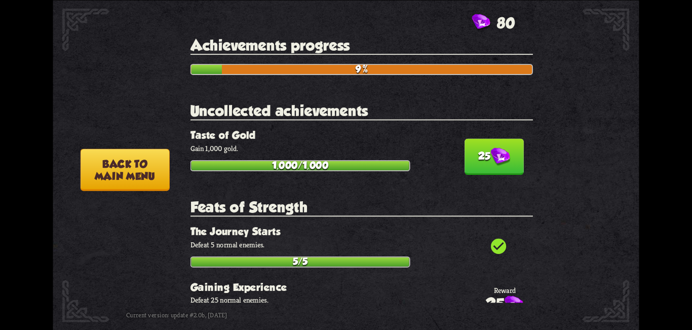
click at [483, 207] on h2 "Feats of Strength" at bounding box center [362, 208] width 343 height 18
click at [492, 126] on section "Uncollected achievements 25 Taste of Gold Gain 1,000 gold. 1,000/1,000" at bounding box center [362, 136] width 343 height 69
click at [491, 154] on img at bounding box center [500, 156] width 19 height 18
click at [491, 151] on img at bounding box center [500, 156] width 19 height 18
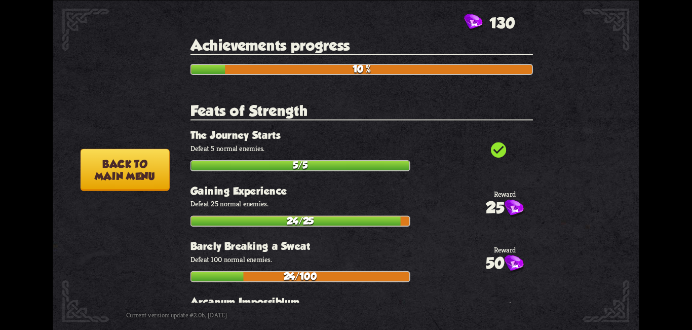
click at [490, 151] on icon "check_circle" at bounding box center [499, 150] width 18 height 18
drag, startPoint x: 543, startPoint y: 69, endPoint x: 541, endPoint y: 137, distance: 67.9
click at [542, 0] on div "How to play Into Unknown A fan-made mini card game, set in Dragon Mania Legends…" at bounding box center [346, 0] width 586 height 0
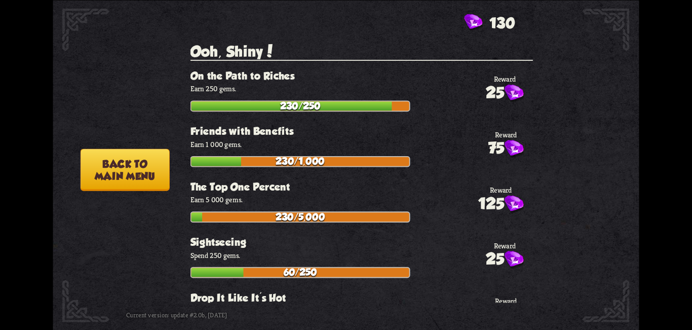
scroll to position [3147, 0]
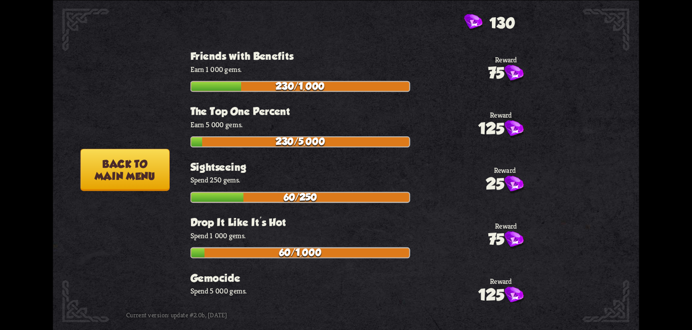
click at [132, 183] on button "Back to main menu" at bounding box center [125, 169] width 89 height 42
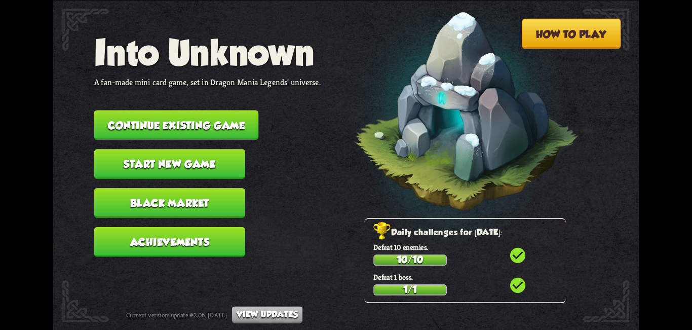
click at [196, 199] on button "Black Market" at bounding box center [169, 203] width 151 height 30
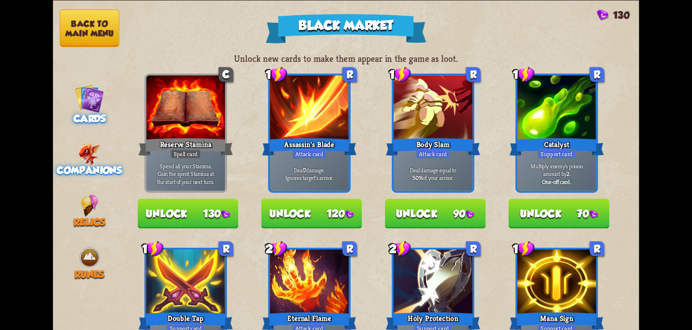
click at [86, 163] on img at bounding box center [90, 153] width 22 height 22
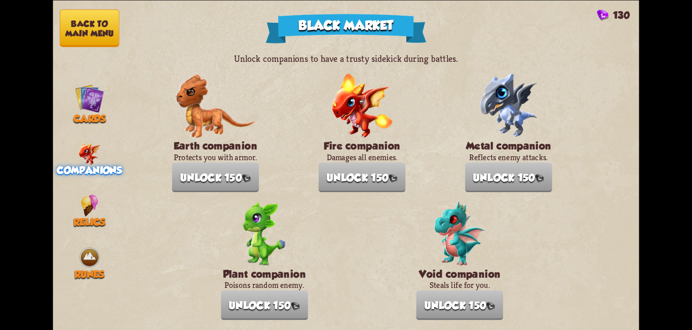
click at [448, 110] on div "Earth companion Protects you with armor. Unlock 150 Fire companion Damages all …" at bounding box center [362, 196] width 380 height 246
click at [76, 205] on div "Relics" at bounding box center [89, 210] width 73 height 33
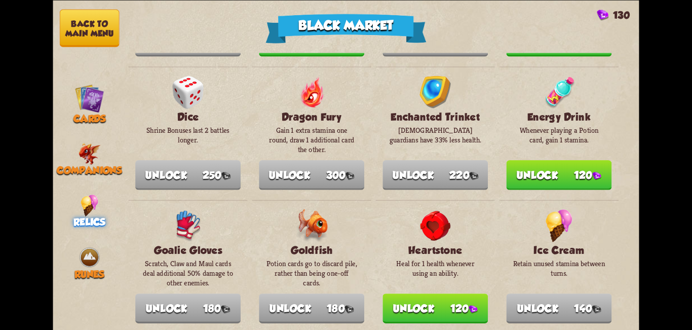
scroll to position [304, 0]
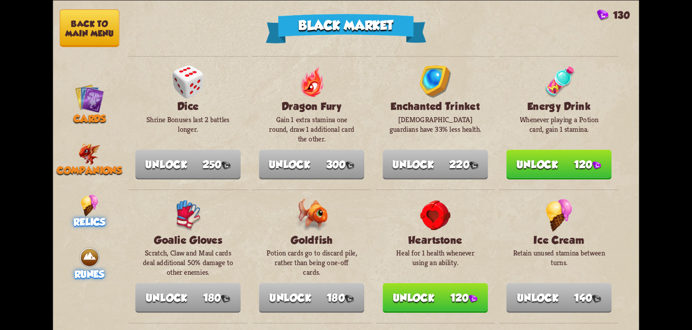
click at [69, 252] on div "Runes" at bounding box center [89, 262] width 73 height 33
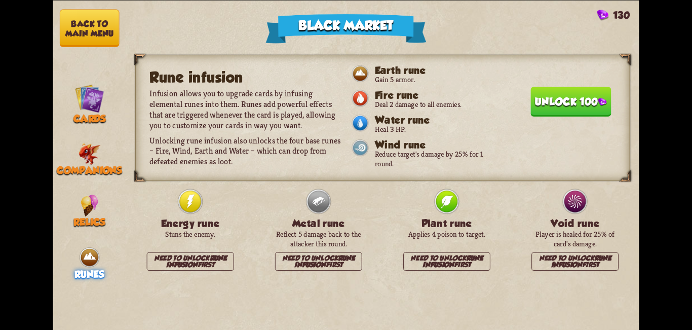
click at [537, 106] on button "Unlock 100" at bounding box center [571, 101] width 81 height 30
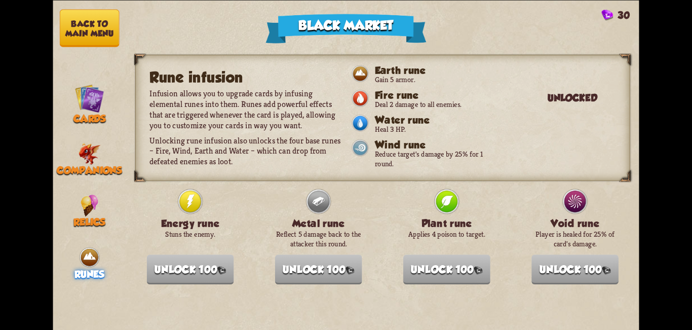
click at [103, 26] on button "Back to main menu" at bounding box center [90, 28] width 60 height 38
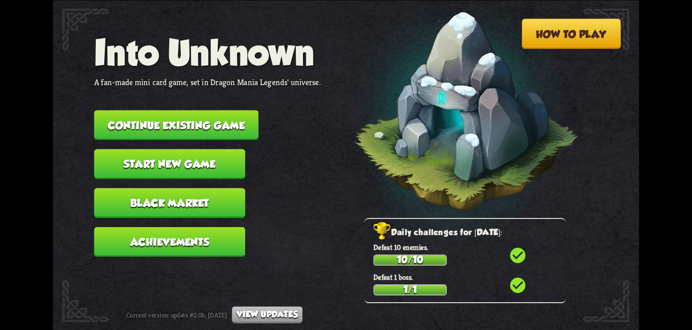
click at [181, 155] on button "Start new game" at bounding box center [169, 164] width 151 height 30
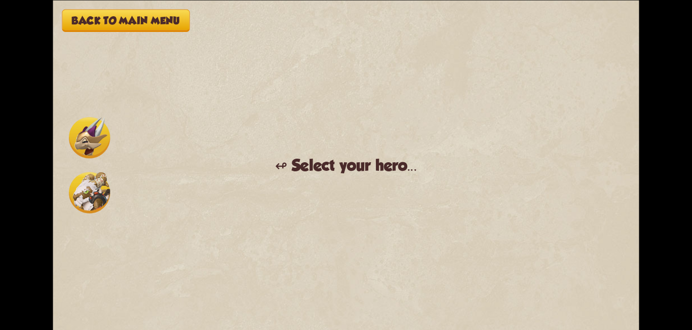
click at [82, 135] on img at bounding box center [89, 137] width 41 height 41
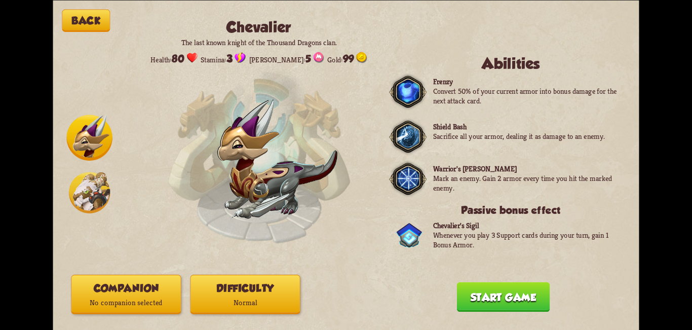
click at [247, 306] on p "Normal" at bounding box center [245, 302] width 109 height 15
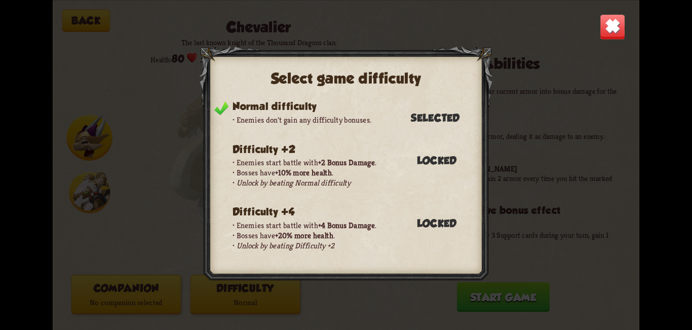
click at [615, 31] on img at bounding box center [613, 27] width 26 height 26
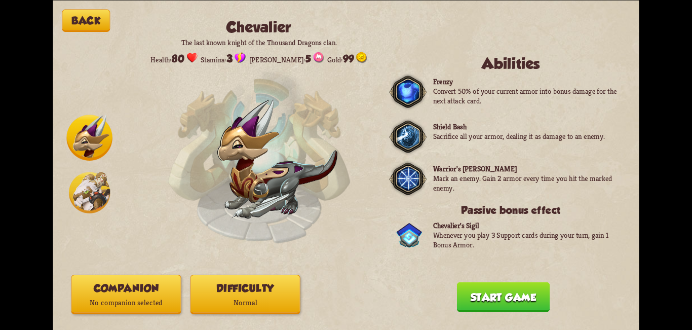
click at [518, 294] on button "Start game" at bounding box center [503, 297] width 93 height 30
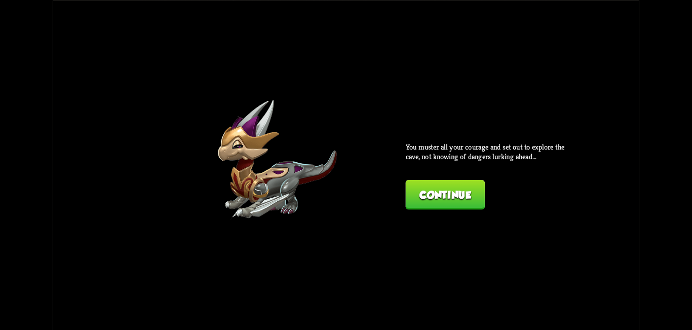
click at [475, 212] on div "Back [PERSON_NAME] The last known knight of the Thousand Dragons clan. Health: …" at bounding box center [346, 165] width 586 height 330
click at [472, 202] on button "Continue" at bounding box center [445, 194] width 79 height 30
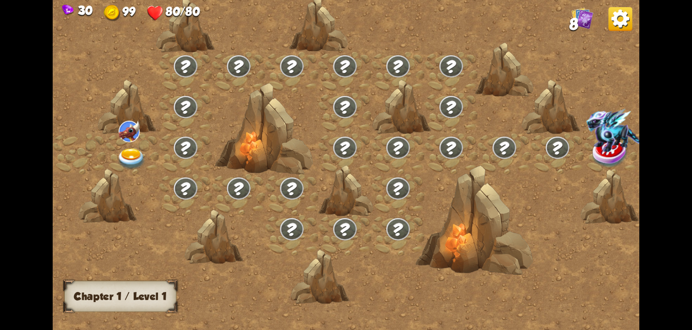
drag, startPoint x: 330, startPoint y: 192, endPoint x: 361, endPoint y: 192, distance: 30.9
click at [131, 158] on img at bounding box center [131, 159] width 29 height 22
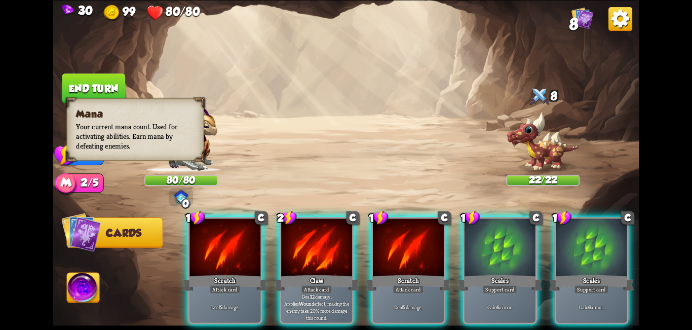
click at [71, 183] on img at bounding box center [66, 184] width 23 height 23
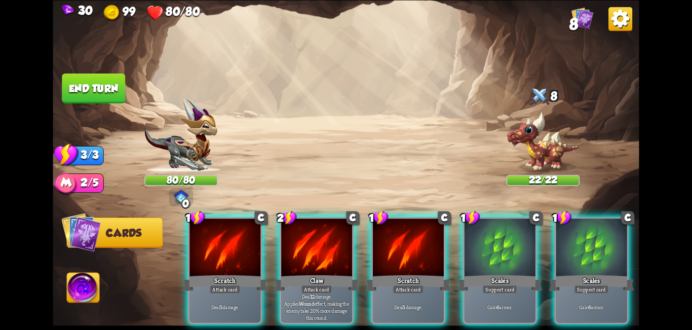
click at [82, 282] on img at bounding box center [83, 289] width 32 height 33
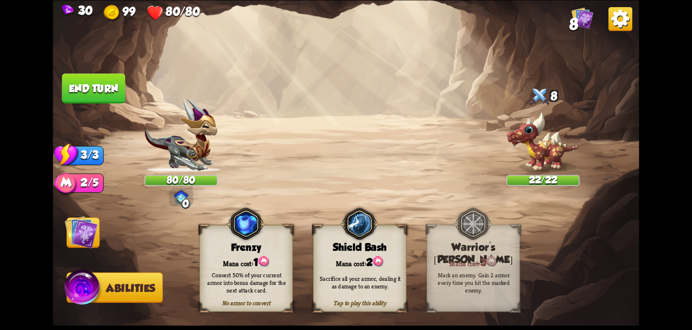
click at [89, 237] on img at bounding box center [81, 231] width 33 height 33
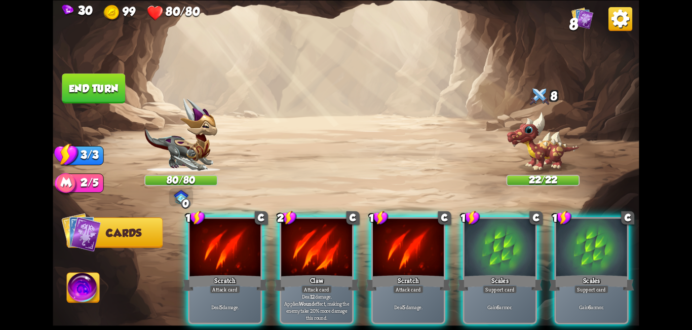
click at [186, 194] on img at bounding box center [181, 197] width 15 height 14
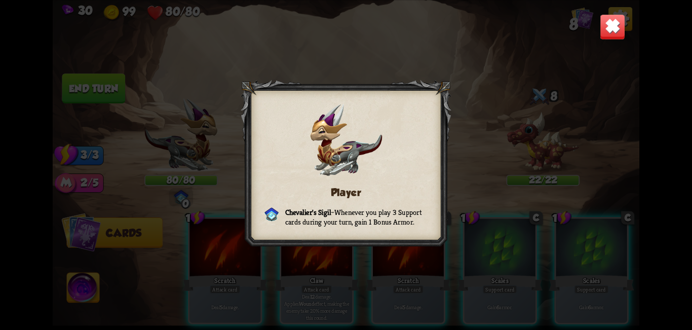
click at [600, 33] on img at bounding box center [613, 27] width 26 height 26
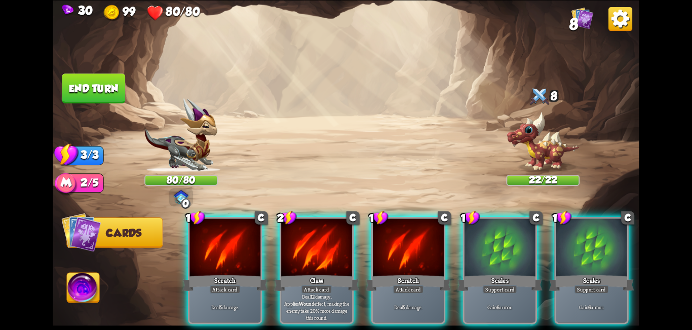
drag, startPoint x: 514, startPoint y: 229, endPoint x: 509, endPoint y: 242, distance: 14.1
click at [514, 230] on div at bounding box center [500, 248] width 71 height 60
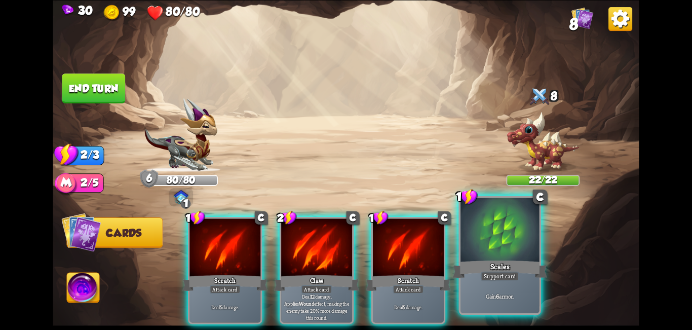
click at [516, 257] on div at bounding box center [500, 231] width 79 height 66
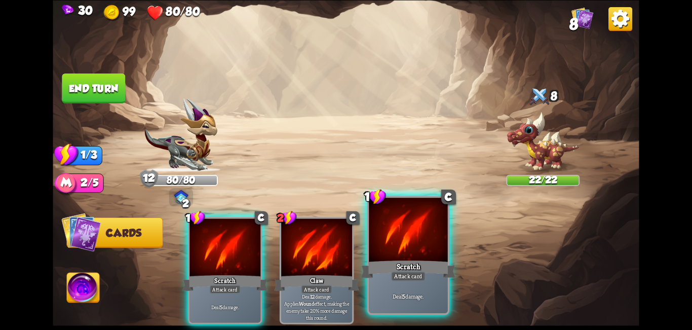
click at [408, 266] on div "Scratch" at bounding box center [408, 268] width 95 height 21
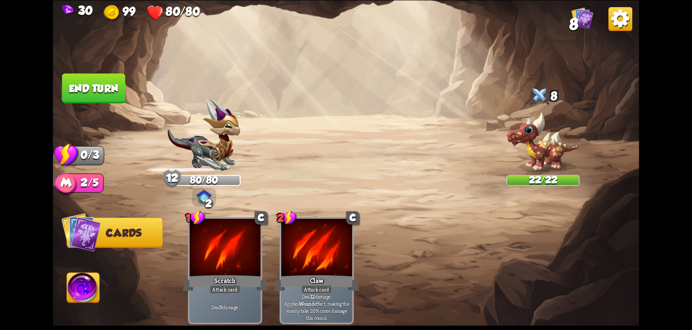
click at [105, 85] on button "End turn" at bounding box center [93, 88] width 63 height 30
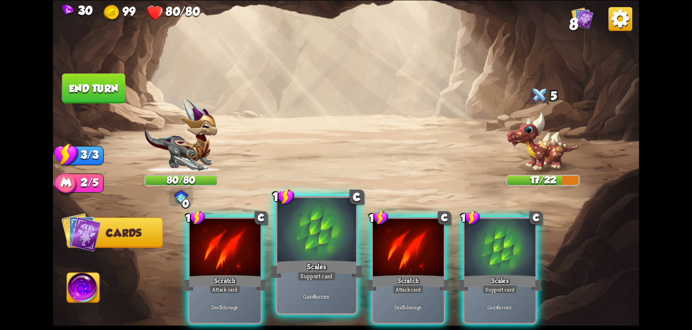
click at [313, 264] on div "Scales" at bounding box center [317, 268] width 95 height 21
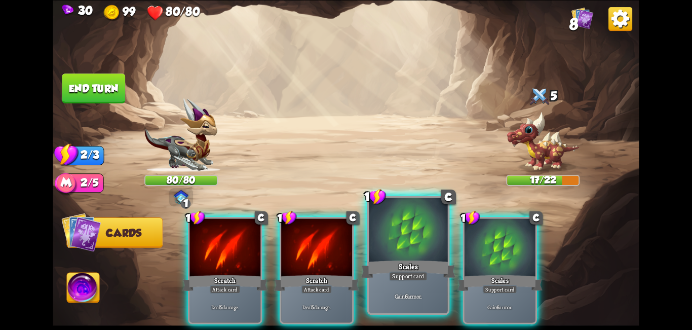
click at [401, 263] on div "Scales" at bounding box center [408, 268] width 95 height 21
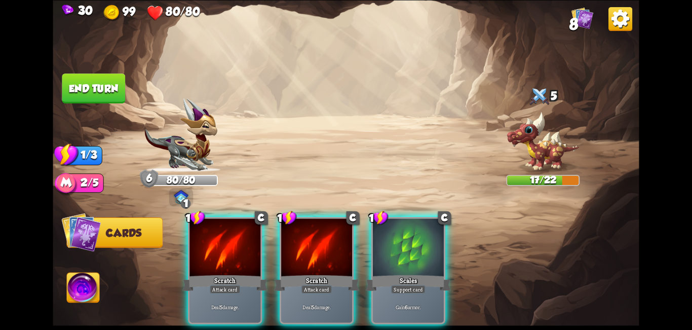
click at [413, 285] on div "Support card" at bounding box center [408, 289] width 34 height 9
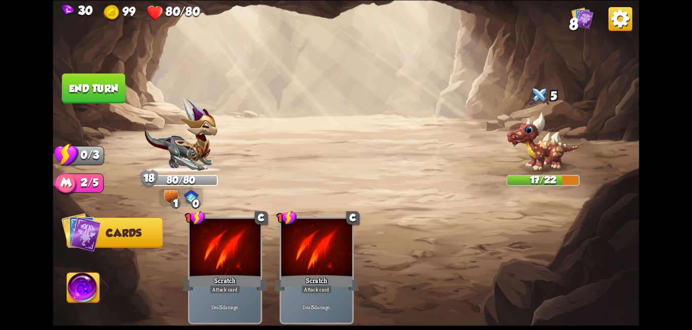
click at [165, 197] on img at bounding box center [171, 197] width 15 height 14
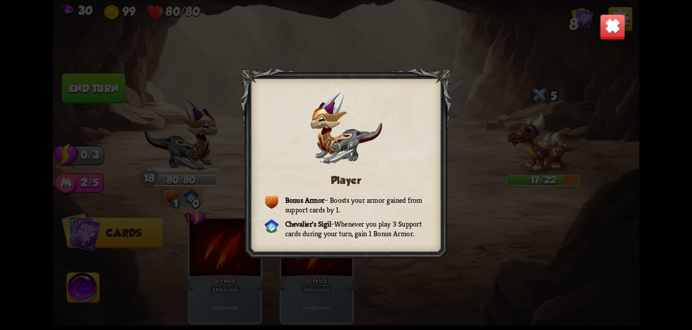
click at [620, 33] on img at bounding box center [613, 27] width 26 height 26
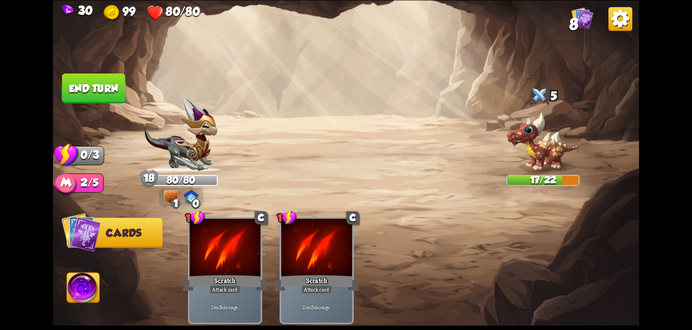
click at [85, 80] on button "End turn" at bounding box center [93, 88] width 63 height 30
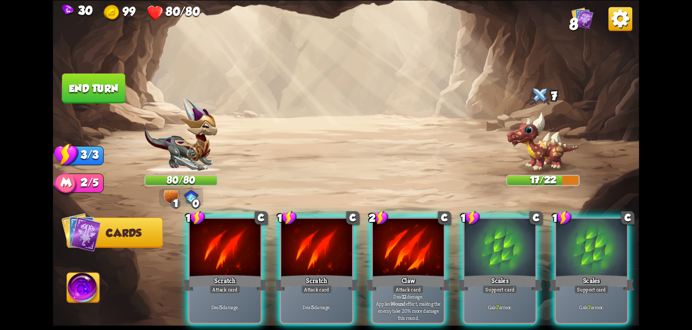
click at [514, 273] on div "Scales" at bounding box center [500, 282] width 85 height 19
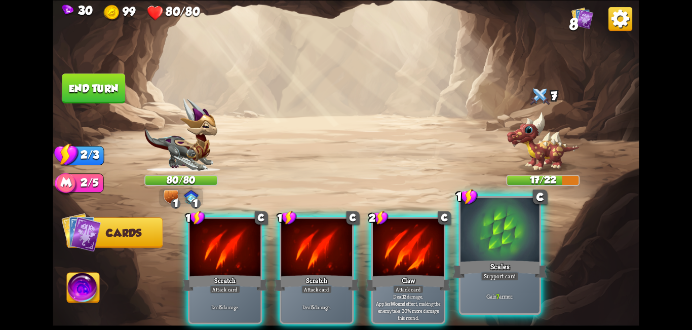
click at [532, 268] on div "Scales" at bounding box center [500, 268] width 95 height 21
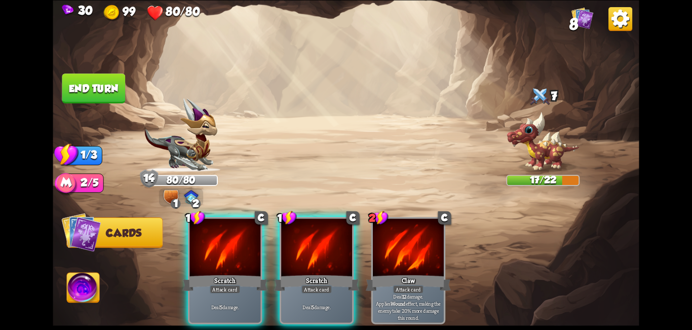
click at [85, 286] on img at bounding box center [83, 289] width 32 height 33
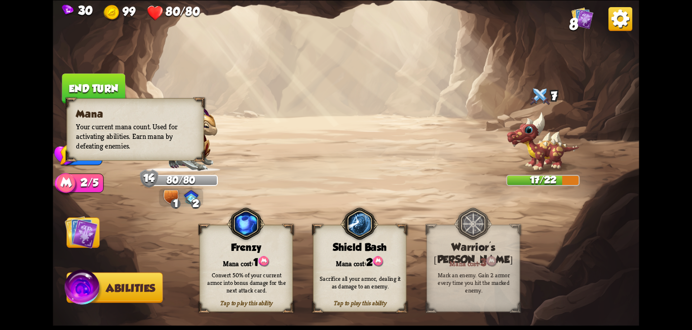
click at [87, 179] on div "2/5" at bounding box center [84, 182] width 37 height 19
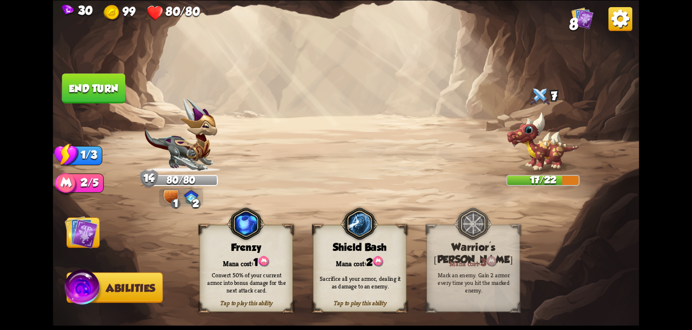
click at [241, 247] on div "Frenzy" at bounding box center [246, 247] width 93 height 12
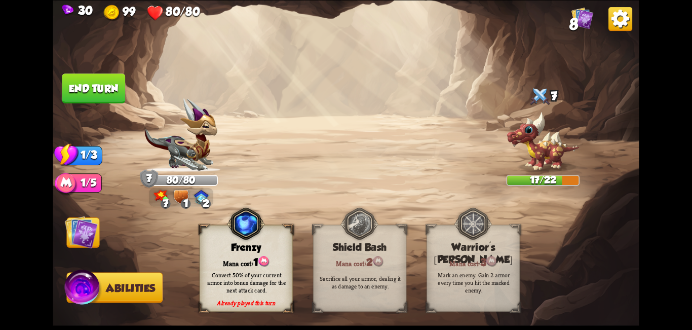
click at [84, 233] on img at bounding box center [81, 231] width 33 height 33
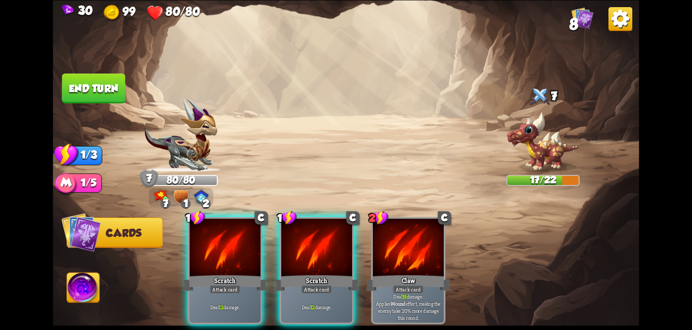
click at [163, 194] on img at bounding box center [161, 196] width 15 height 13
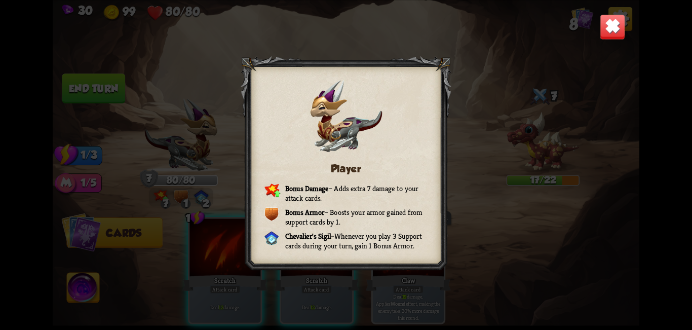
click at [618, 30] on img at bounding box center [613, 27] width 26 height 26
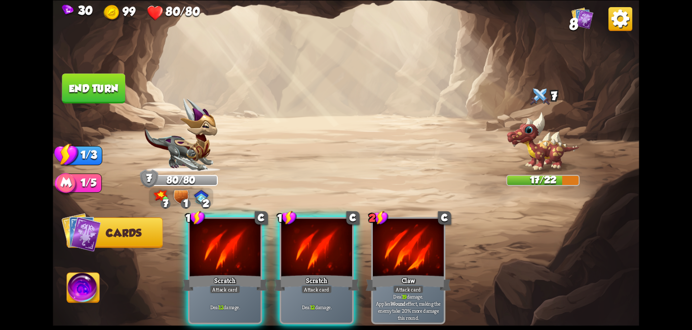
click at [330, 247] on div at bounding box center [316, 248] width 71 height 60
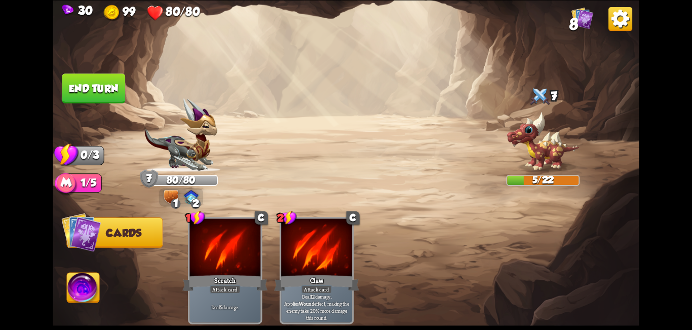
click at [103, 82] on button "End turn" at bounding box center [93, 88] width 63 height 30
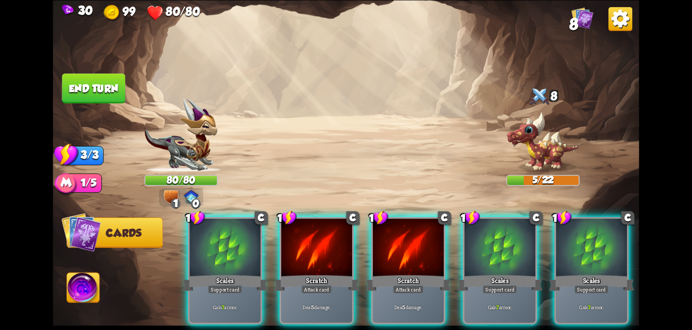
click at [496, 273] on div "Scales" at bounding box center [500, 282] width 85 height 19
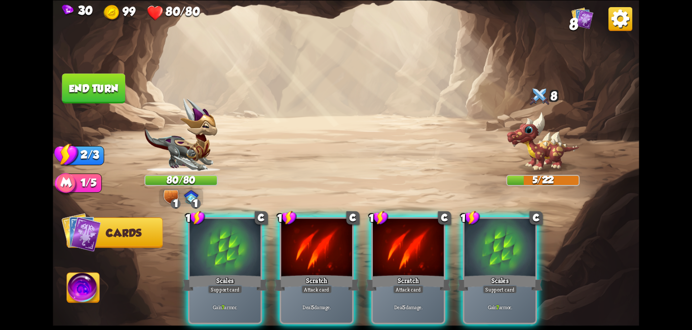
click at [566, 258] on div "1 C Scales Support card Gain 7 armor. 1 C Scratch Attack card Deal 5 damage. 1 …" at bounding box center [404, 256] width 469 height 146
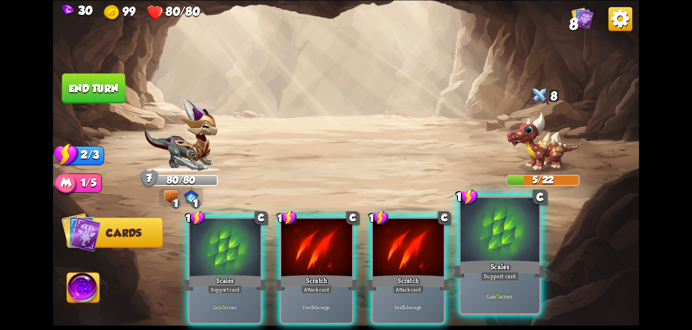
click at [472, 249] on div at bounding box center [500, 231] width 79 height 66
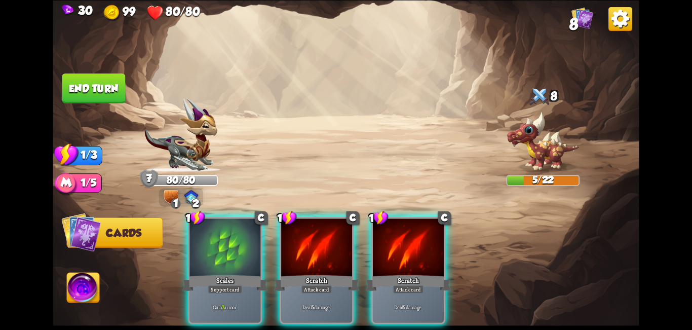
click at [208, 273] on div "Scales" at bounding box center [224, 282] width 85 height 19
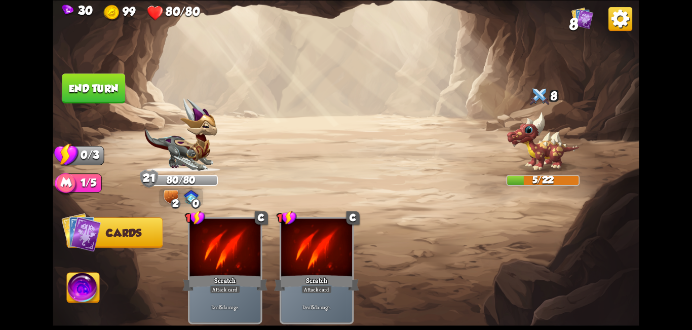
click at [120, 88] on button "End turn" at bounding box center [93, 88] width 63 height 30
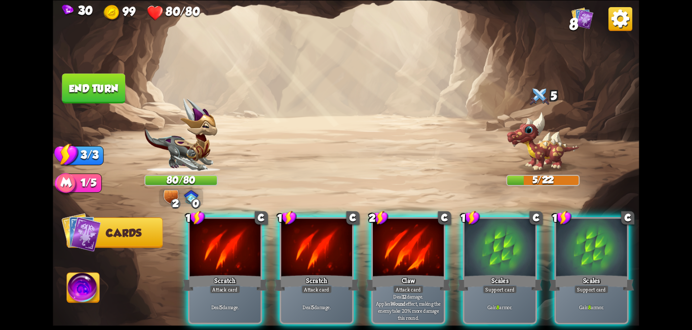
click at [376, 246] on div at bounding box center [408, 248] width 71 height 60
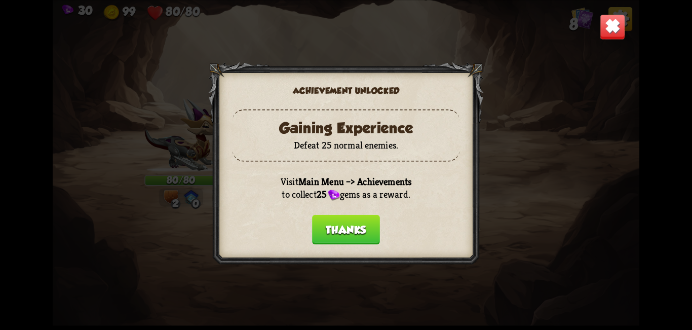
click at [365, 236] on button "Thanks" at bounding box center [346, 229] width 68 height 30
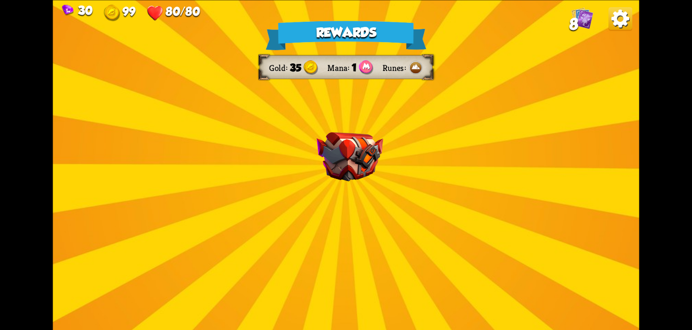
click at [579, 15] on img at bounding box center [583, 18] width 22 height 22
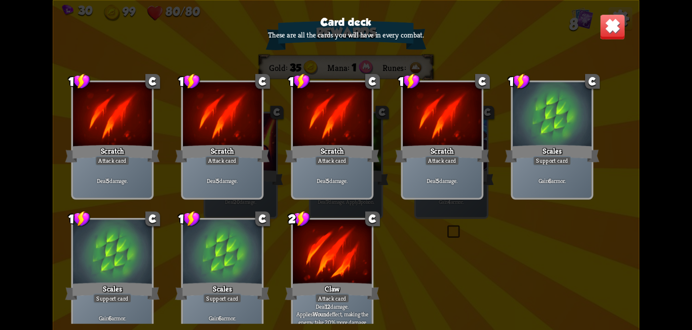
click at [619, 29] on img at bounding box center [613, 27] width 26 height 26
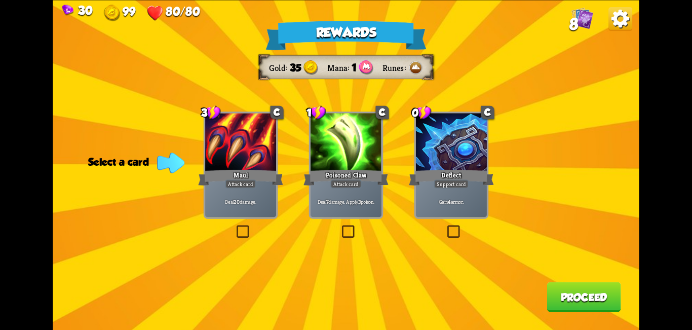
click at [445, 227] on label at bounding box center [445, 227] width 0 height 0
click at [0, 0] on input "checkbox" at bounding box center [0, 0] width 0 height 0
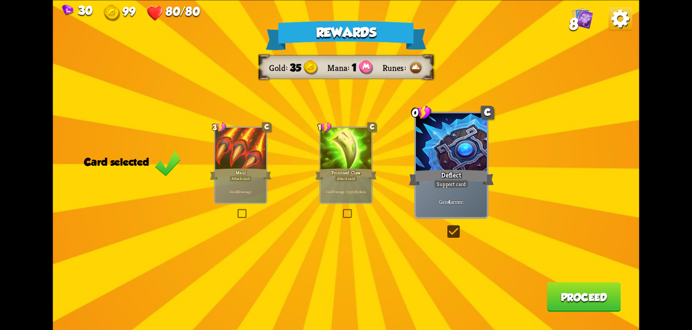
click at [567, 291] on button "Proceed" at bounding box center [584, 297] width 74 height 30
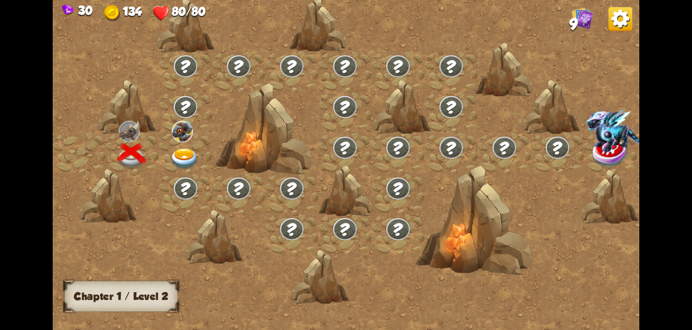
click at [191, 156] on img at bounding box center [184, 159] width 29 height 22
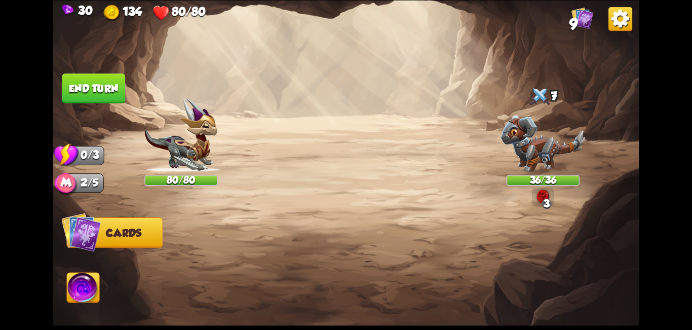
click at [569, 17] on div "30 134 80/80 9" at bounding box center [346, 10] width 586 height 21
click at [578, 16] on span "9" at bounding box center [574, 24] width 8 height 18
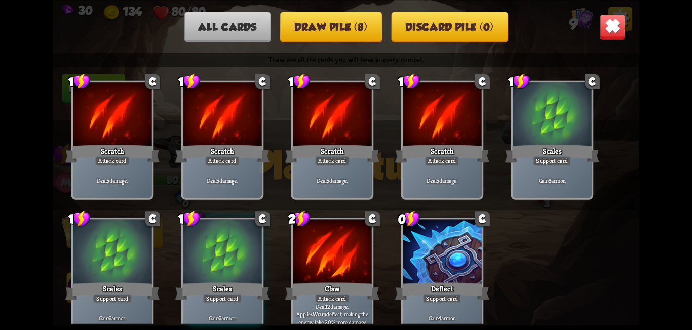
scroll to position [15, 0]
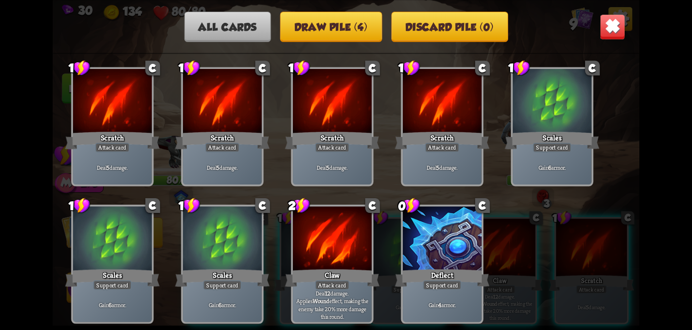
click at [623, 26] on img at bounding box center [613, 27] width 26 height 26
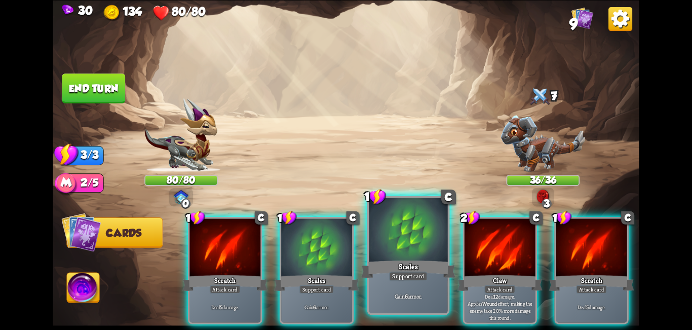
drag, startPoint x: 397, startPoint y: 256, endPoint x: 362, endPoint y: 263, distance: 36.1
click at [397, 256] on div at bounding box center [408, 231] width 79 height 66
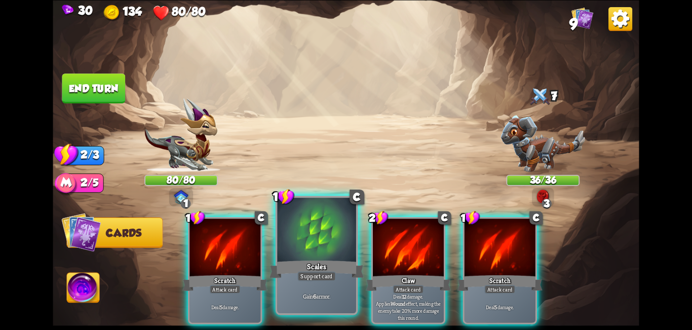
click at [334, 264] on div "Scales" at bounding box center [317, 268] width 95 height 21
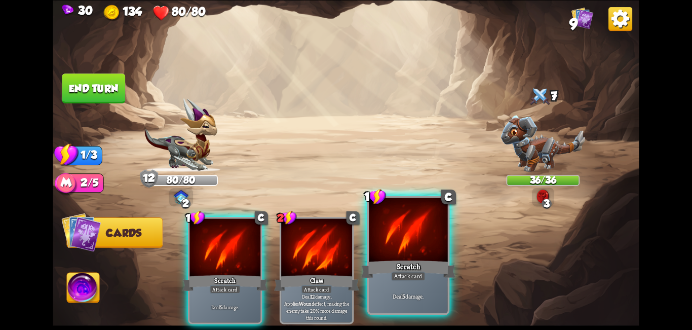
click at [395, 262] on div "Scratch" at bounding box center [408, 268] width 95 height 21
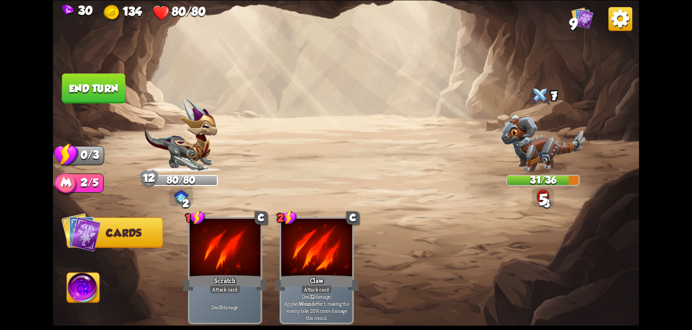
click at [94, 84] on button "End turn" at bounding box center [93, 88] width 63 height 30
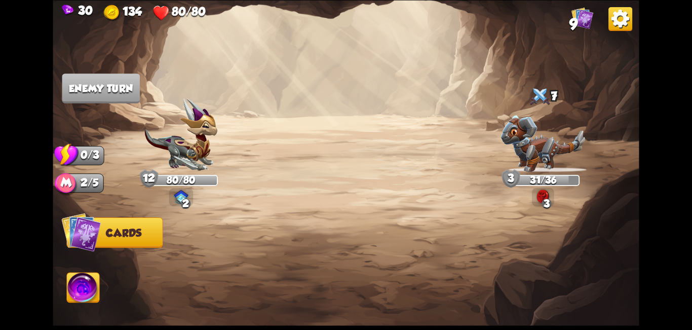
click at [547, 192] on img at bounding box center [543, 196] width 13 height 15
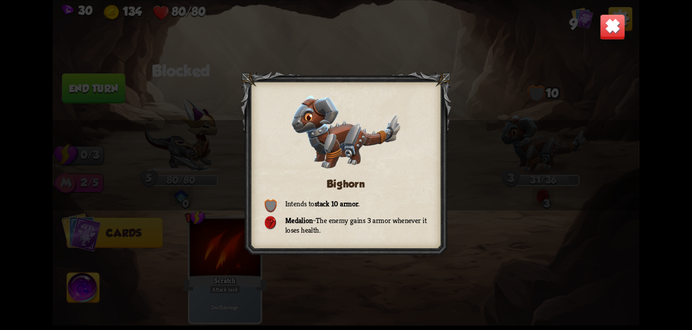
click at [623, 22] on img at bounding box center [613, 27] width 26 height 26
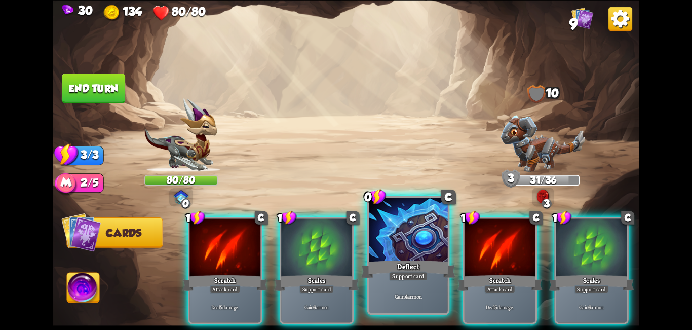
click at [412, 267] on div "Deflect" at bounding box center [408, 268] width 95 height 21
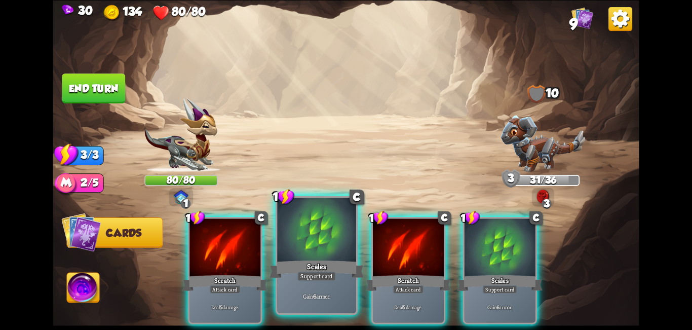
click at [321, 273] on div "Support card" at bounding box center [316, 276] width 39 height 10
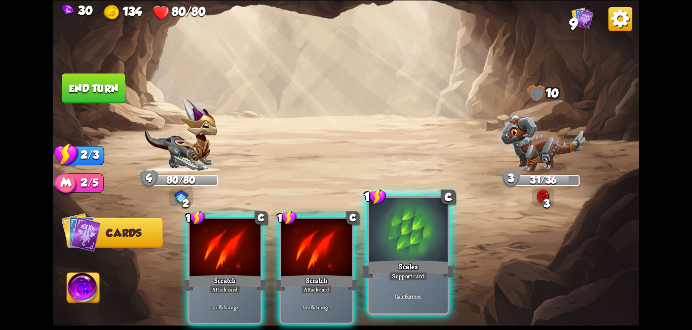
click at [429, 258] on div at bounding box center [408, 231] width 79 height 66
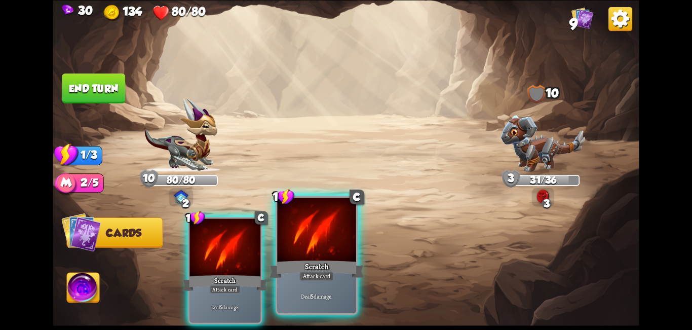
click at [330, 264] on div "Scratch" at bounding box center [317, 268] width 95 height 21
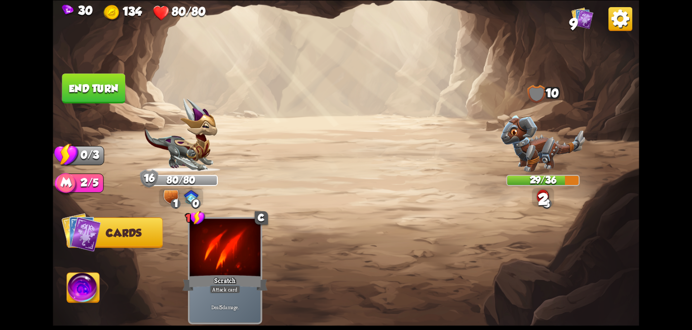
click at [99, 87] on button "End turn" at bounding box center [93, 88] width 63 height 30
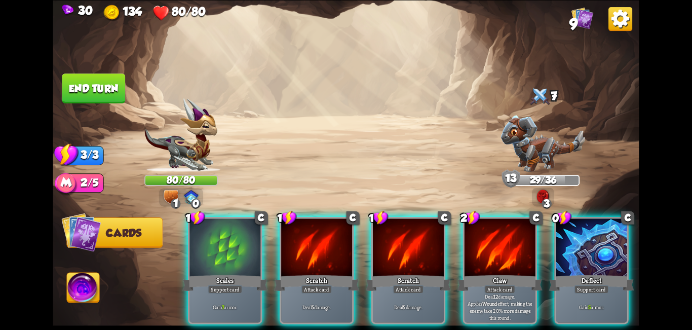
click at [574, 254] on div at bounding box center [591, 248] width 71 height 60
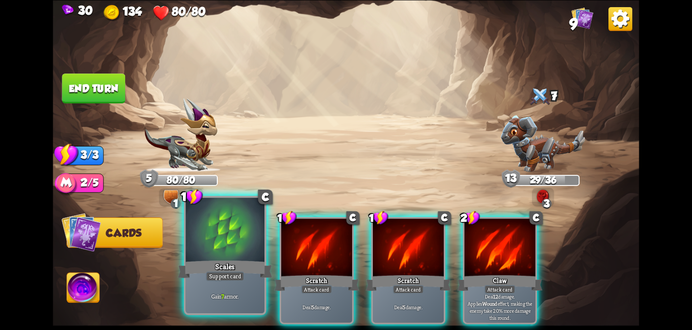
click at [246, 279] on div "Scales" at bounding box center [225, 268] width 95 height 21
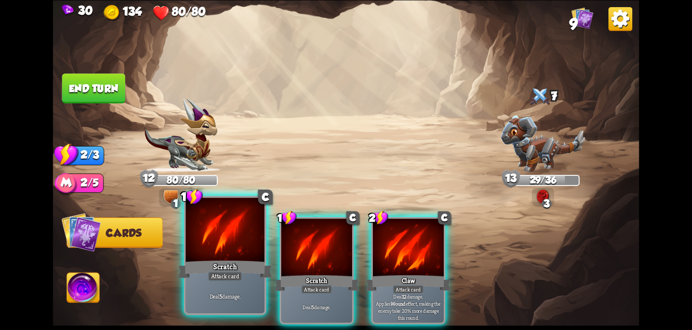
click at [238, 274] on div "Attack card" at bounding box center [225, 276] width 34 height 10
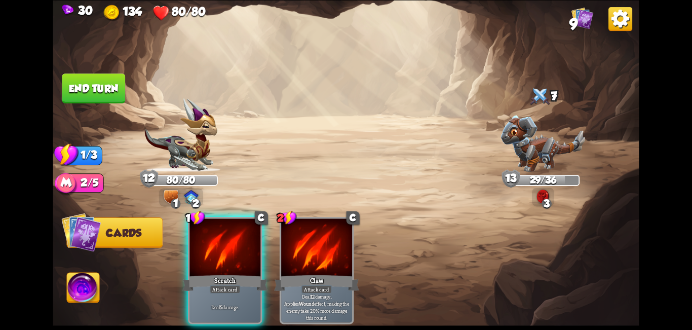
click at [238, 285] on div "Attack card" at bounding box center [225, 289] width 31 height 9
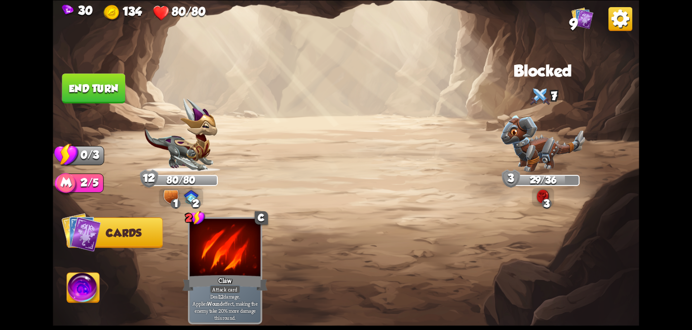
click at [85, 82] on button "End turn" at bounding box center [93, 88] width 63 height 30
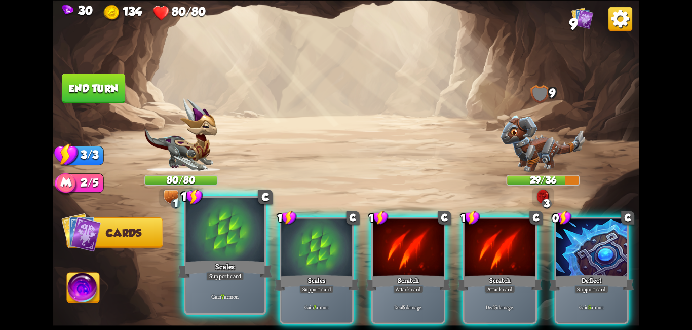
click at [232, 246] on div at bounding box center [225, 231] width 79 height 66
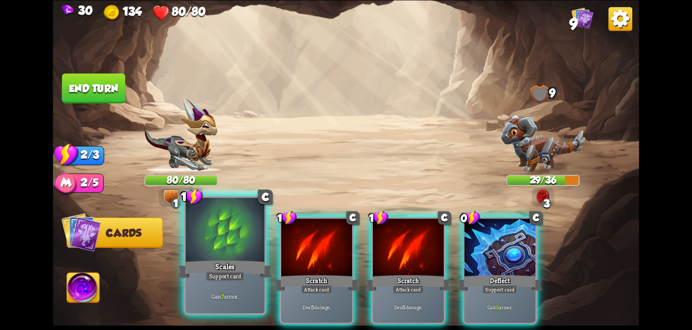
click at [250, 246] on div at bounding box center [225, 231] width 79 height 66
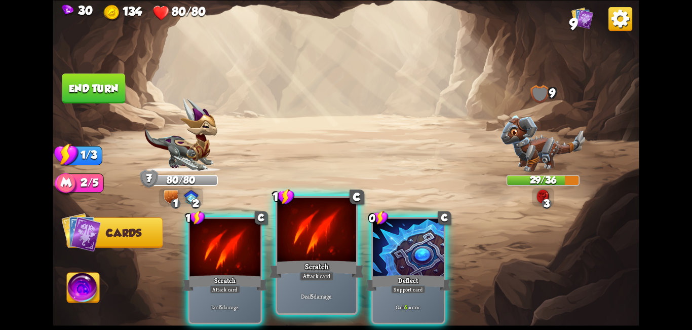
click at [381, 238] on div at bounding box center [408, 248] width 71 height 60
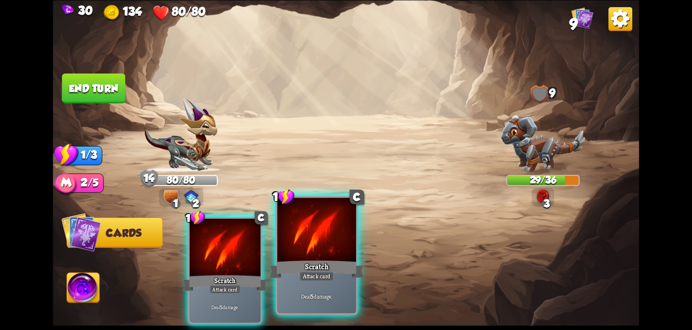
click at [316, 246] on div at bounding box center [316, 231] width 79 height 66
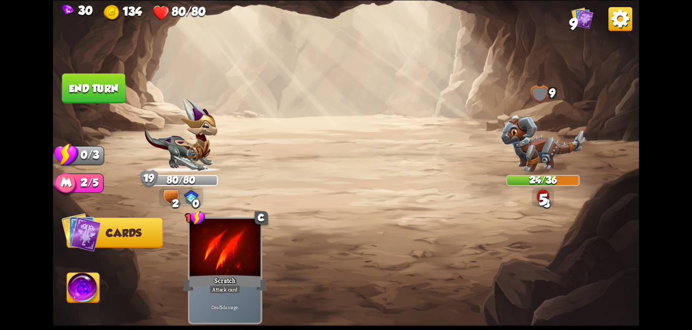
click at [81, 86] on button "End turn" at bounding box center [93, 88] width 63 height 30
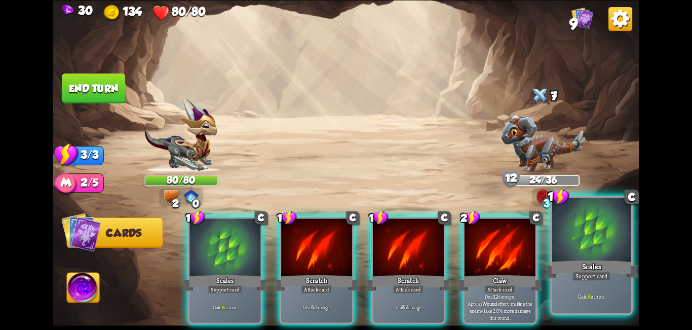
click at [580, 250] on div at bounding box center [591, 231] width 79 height 66
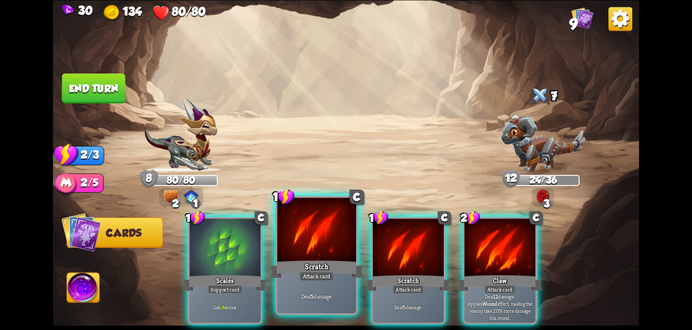
click at [329, 264] on div "Scratch" at bounding box center [317, 268] width 95 height 21
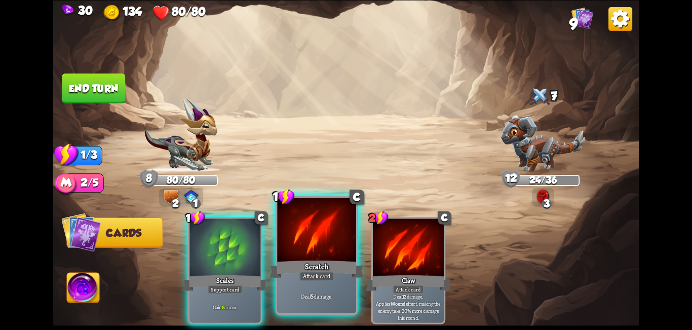
click at [333, 262] on div "Scratch" at bounding box center [317, 268] width 95 height 21
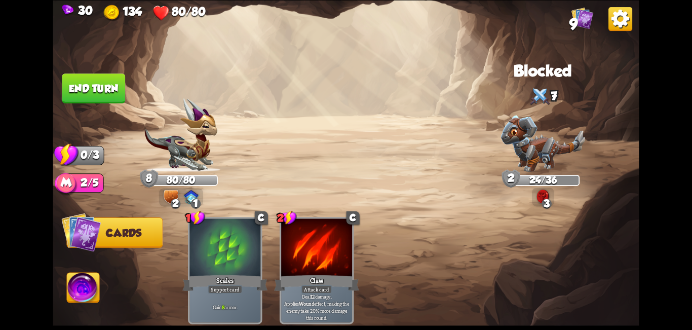
click at [92, 88] on button "End turn" at bounding box center [93, 88] width 63 height 30
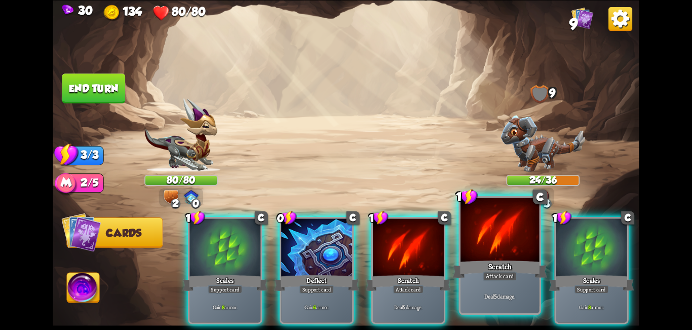
drag, startPoint x: 583, startPoint y: 237, endPoint x: 468, endPoint y: 266, distance: 118.0
click at [578, 240] on div at bounding box center [591, 248] width 71 height 60
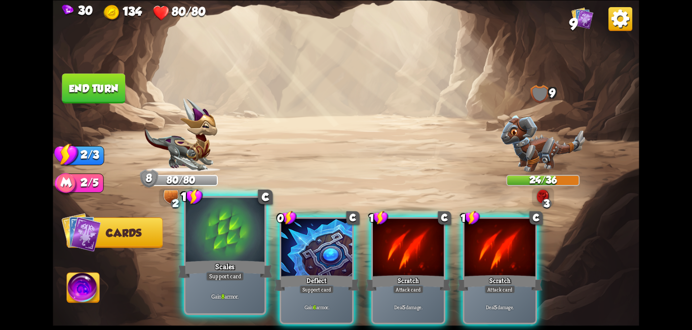
drag, startPoint x: 311, startPoint y: 261, endPoint x: 238, endPoint y: 264, distance: 73.0
click at [308, 273] on div "Deflect" at bounding box center [316, 282] width 85 height 19
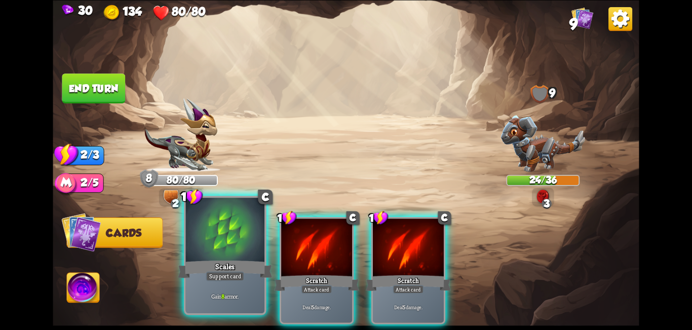
click at [237, 264] on div "Scales" at bounding box center [225, 268] width 95 height 21
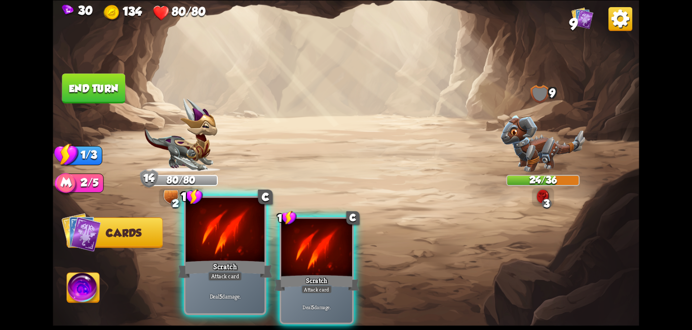
click at [244, 264] on div "Scratch" at bounding box center [225, 268] width 95 height 21
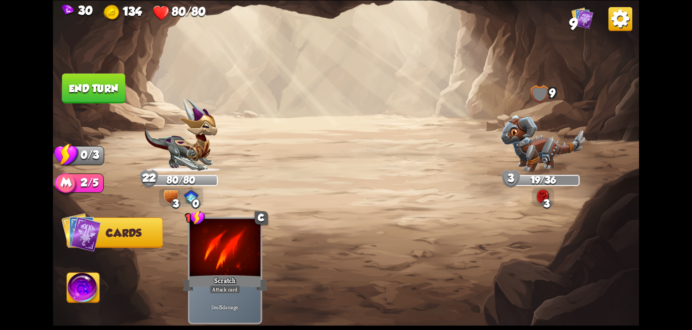
click at [84, 87] on button "End turn" at bounding box center [93, 88] width 63 height 30
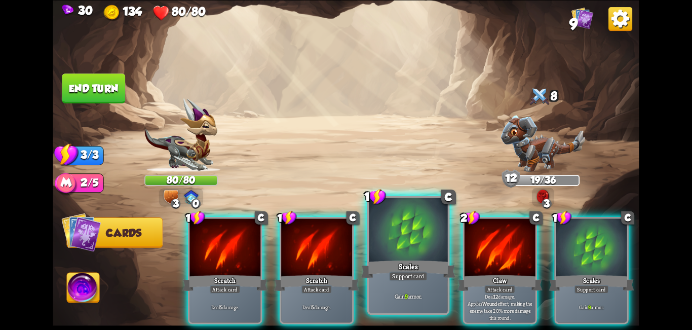
click at [421, 254] on div at bounding box center [408, 231] width 79 height 66
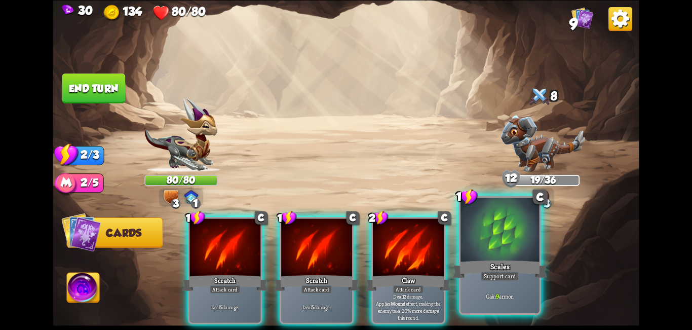
click at [501, 249] on div at bounding box center [500, 231] width 79 height 66
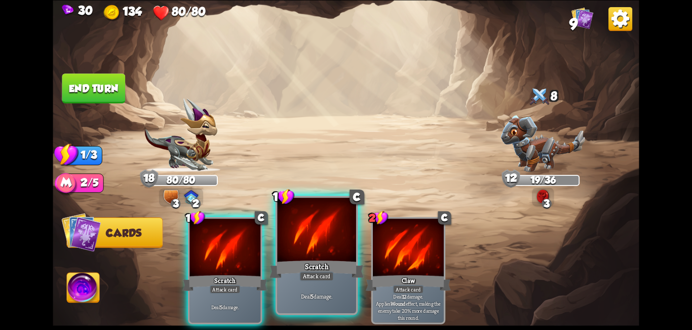
click at [314, 255] on div at bounding box center [316, 231] width 79 height 66
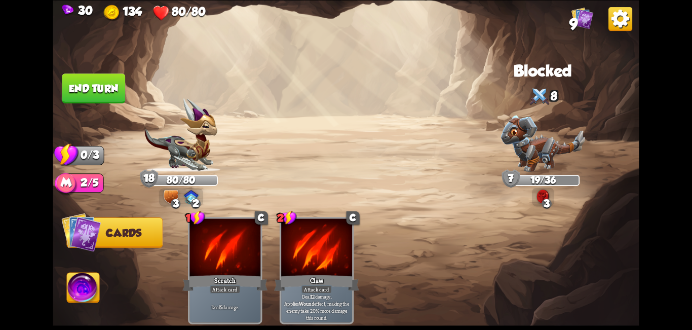
click at [92, 87] on button "End turn" at bounding box center [93, 88] width 63 height 30
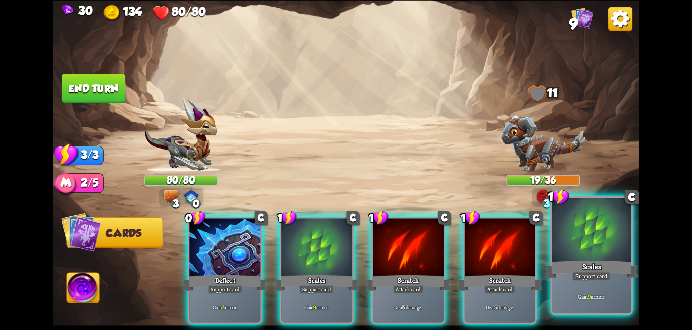
click at [573, 249] on div at bounding box center [591, 231] width 79 height 66
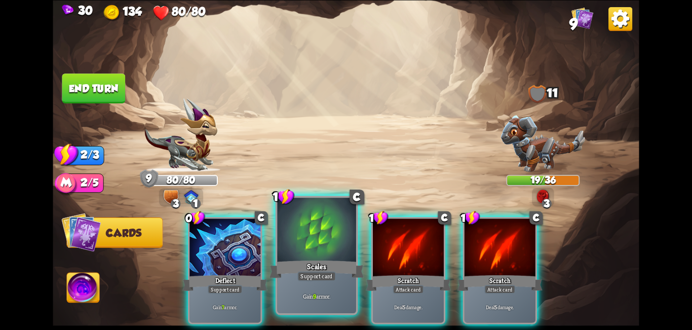
drag, startPoint x: 323, startPoint y: 265, endPoint x: 239, endPoint y: 263, distance: 84.1
click at [322, 265] on div "Scales" at bounding box center [317, 268] width 95 height 21
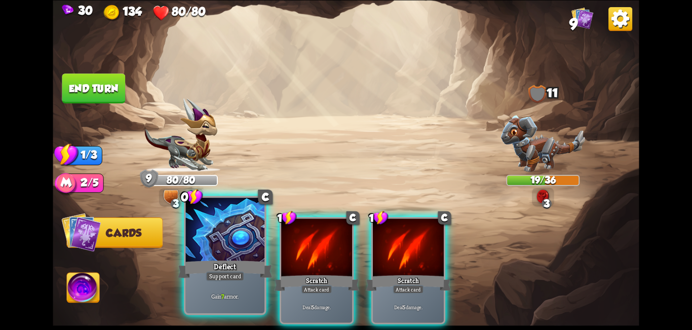
drag, startPoint x: 239, startPoint y: 263, endPoint x: 218, endPoint y: 263, distance: 20.8
click at [238, 263] on div "Deflect" at bounding box center [225, 268] width 95 height 21
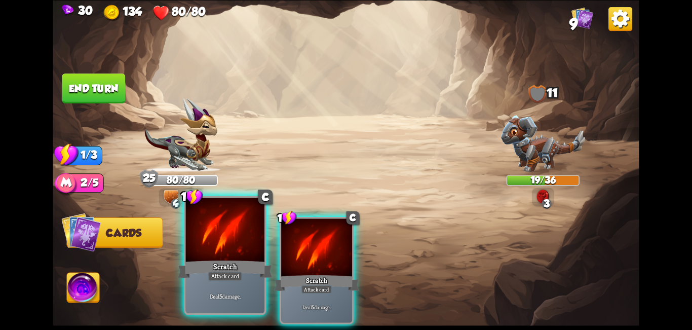
click at [230, 279] on div "Attack card" at bounding box center [225, 276] width 34 height 10
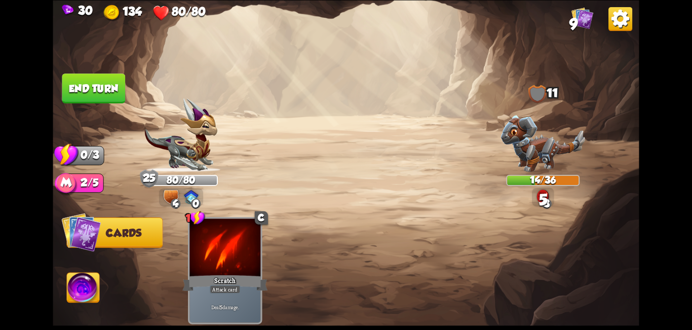
click at [80, 293] on img at bounding box center [83, 289] width 32 height 33
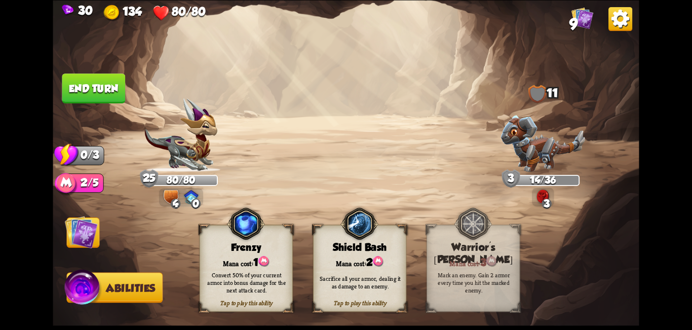
click at [96, 227] on img at bounding box center [81, 231] width 33 height 33
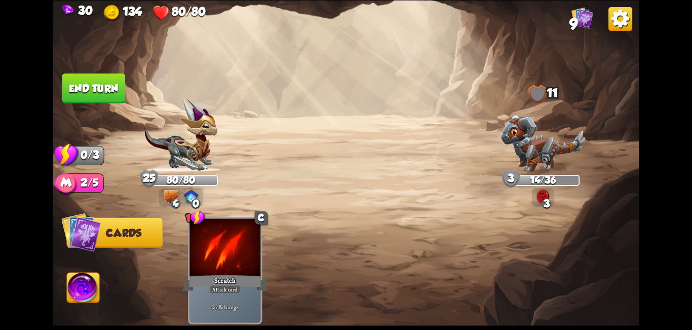
click at [90, 87] on button "End turn" at bounding box center [93, 88] width 63 height 30
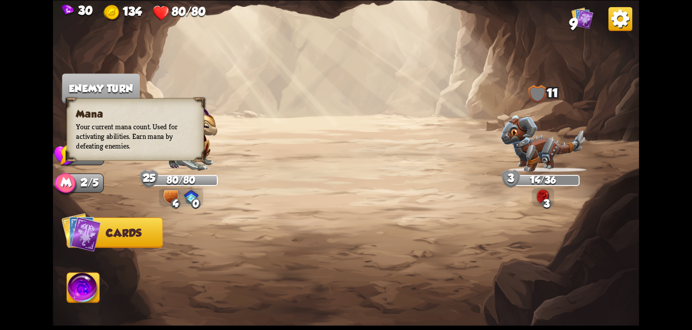
click at [70, 181] on img at bounding box center [66, 184] width 23 height 23
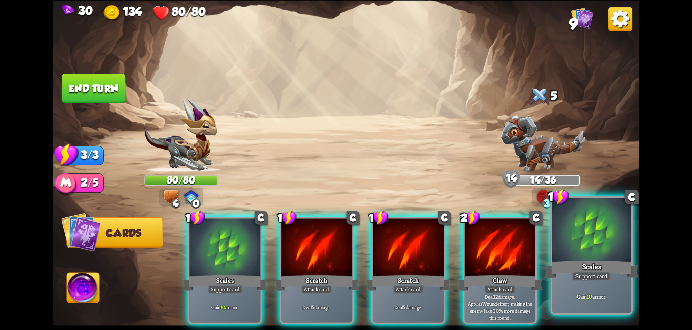
click at [585, 258] on div at bounding box center [591, 231] width 79 height 66
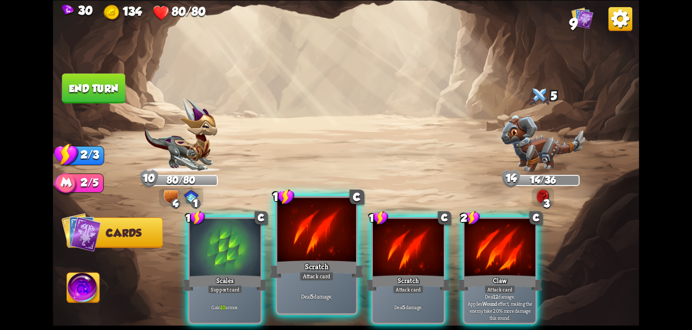
click at [321, 256] on div at bounding box center [316, 231] width 79 height 66
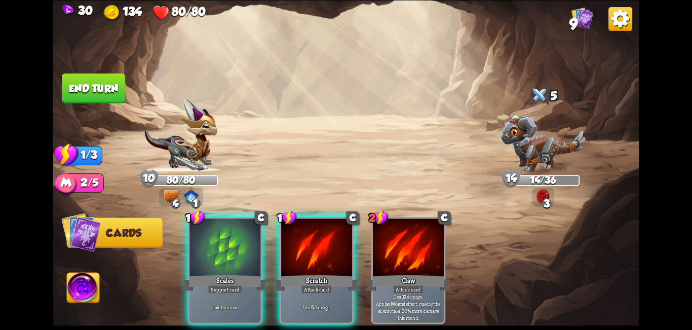
click at [321, 256] on div at bounding box center [316, 248] width 71 height 60
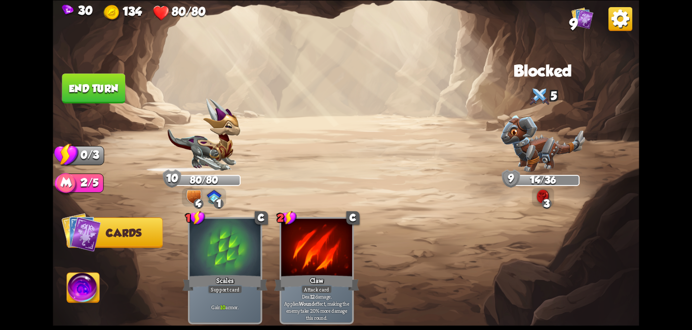
click at [85, 93] on button "End turn" at bounding box center [93, 88] width 63 height 30
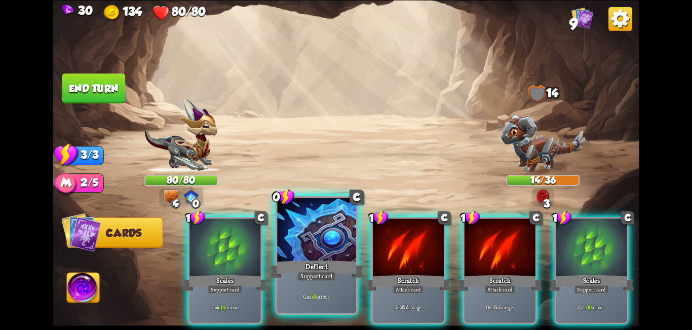
click at [284, 233] on div at bounding box center [316, 231] width 79 height 66
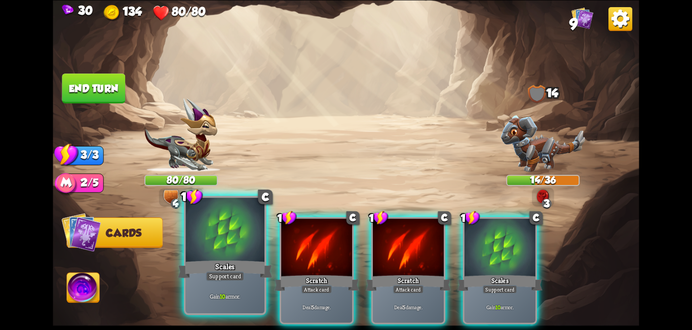
click at [220, 239] on div at bounding box center [225, 231] width 79 height 66
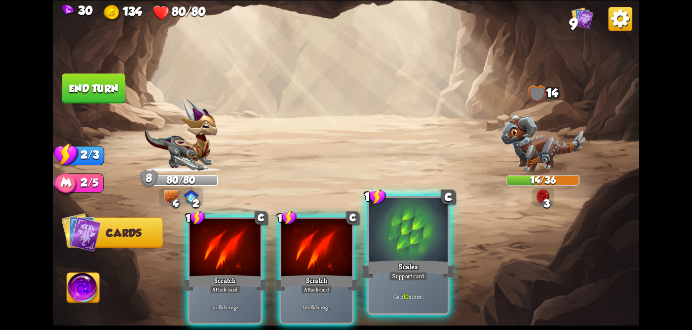
click at [400, 253] on div at bounding box center [408, 231] width 79 height 66
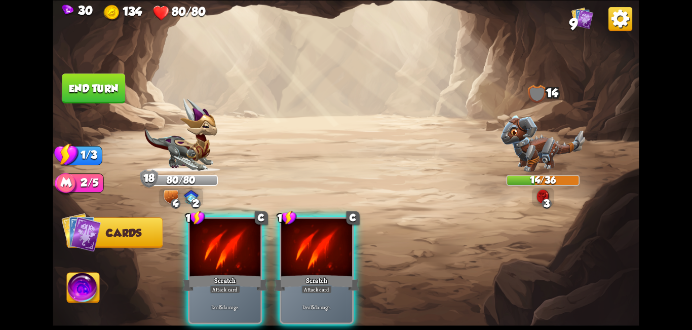
click at [232, 250] on div at bounding box center [225, 248] width 71 height 60
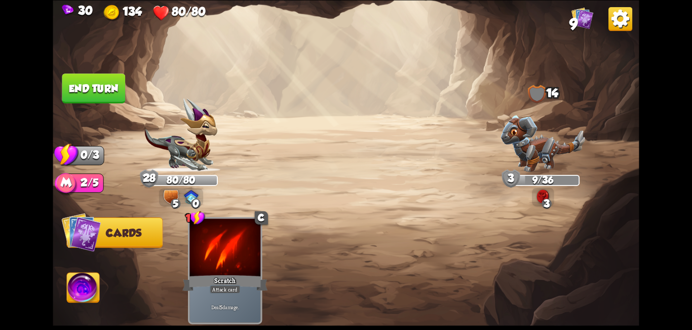
click at [103, 90] on button "End turn" at bounding box center [93, 88] width 63 height 30
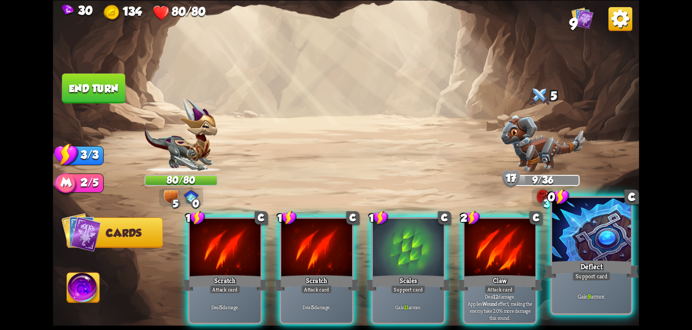
click at [579, 248] on div at bounding box center [591, 231] width 79 height 66
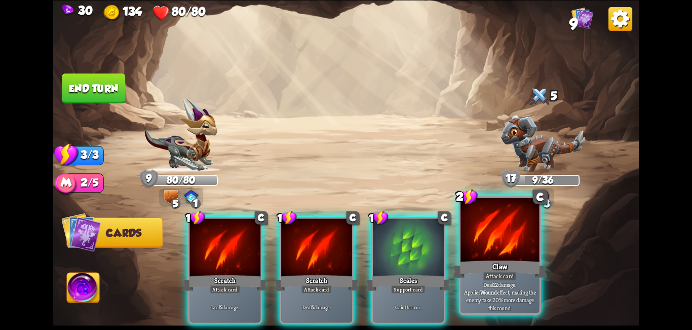
click at [486, 247] on div at bounding box center [500, 231] width 79 height 66
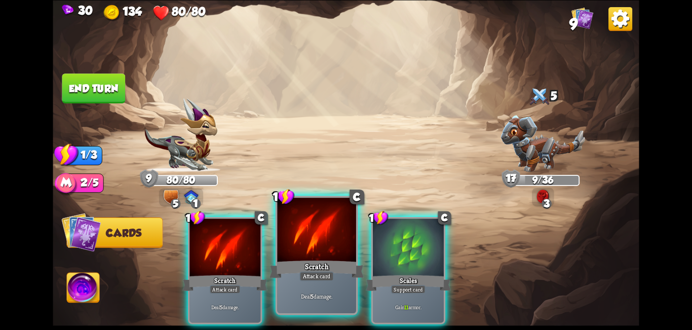
click at [300, 255] on div at bounding box center [316, 231] width 79 height 66
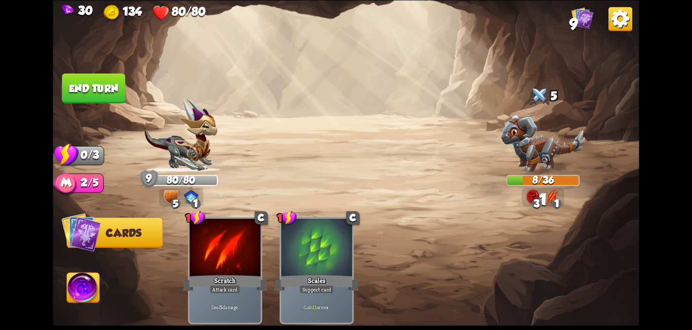
click at [94, 97] on button "End turn" at bounding box center [93, 88] width 63 height 30
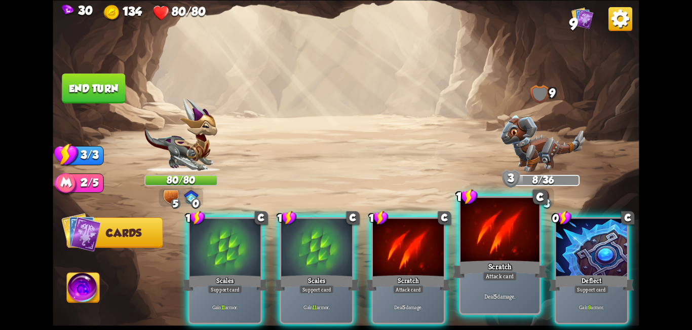
drag, startPoint x: 499, startPoint y: 269, endPoint x: 437, endPoint y: 269, distance: 61.8
click at [496, 269] on div "Scratch" at bounding box center [500, 268] width 95 height 21
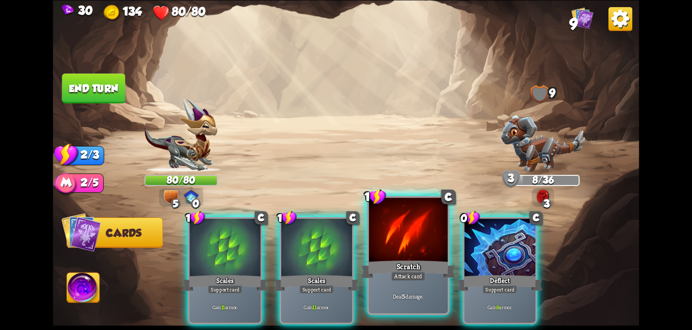
click at [433, 269] on div "Scratch" at bounding box center [408, 268] width 95 height 21
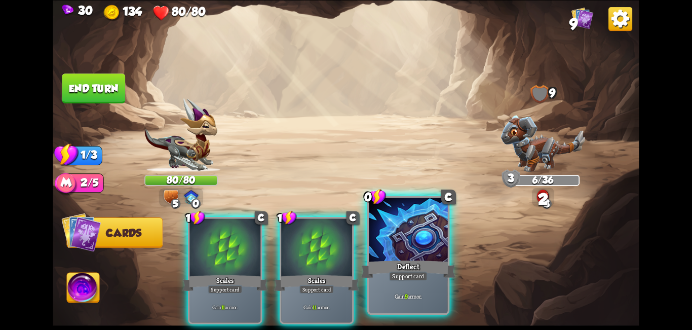
click at [429, 269] on div "Deflect" at bounding box center [408, 268] width 95 height 21
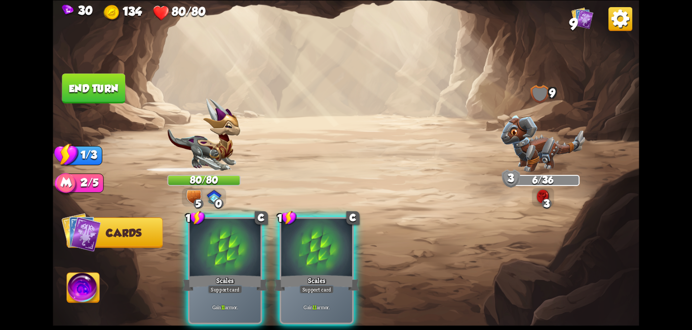
click at [429, 269] on div "1 C Scales Support card Gain 11 armor. 1 C Scales Support card Gain 11 armor." at bounding box center [404, 256] width 469 height 146
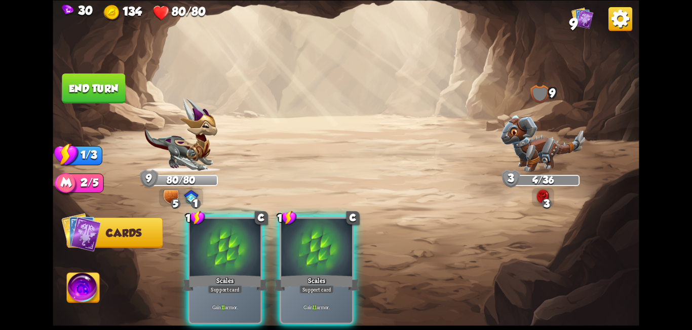
click at [100, 80] on button "End turn" at bounding box center [93, 88] width 63 height 30
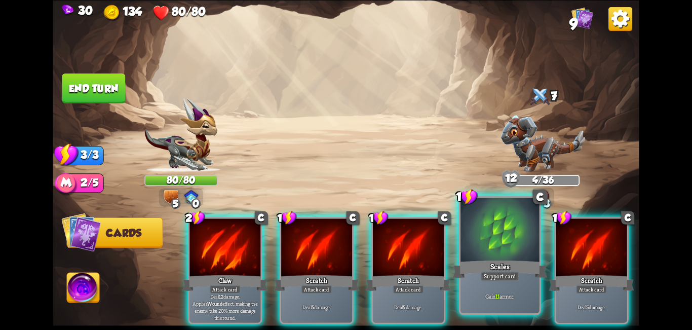
click at [505, 262] on div "Scales" at bounding box center [500, 268] width 95 height 21
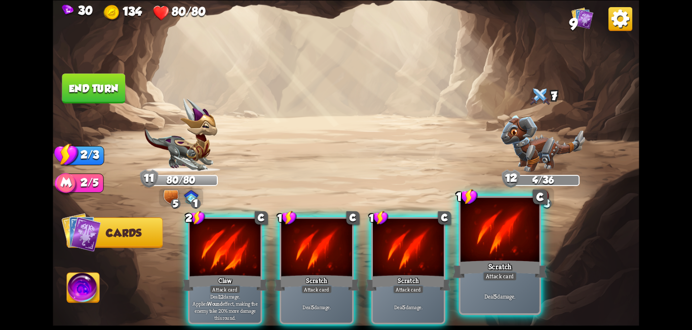
click at [478, 258] on div "Scratch" at bounding box center [500, 268] width 95 height 21
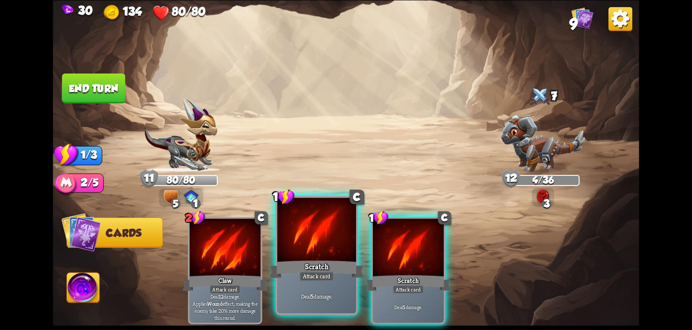
drag, startPoint x: 417, startPoint y: 258, endPoint x: 335, endPoint y: 261, distance: 81.6
click at [414, 273] on div "Scratch" at bounding box center [408, 282] width 85 height 19
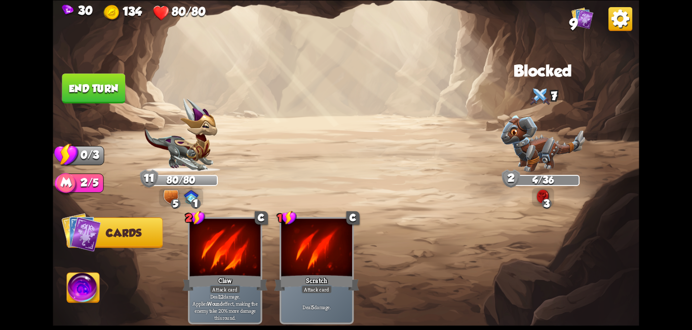
click at [91, 98] on button "End turn" at bounding box center [93, 88] width 63 height 30
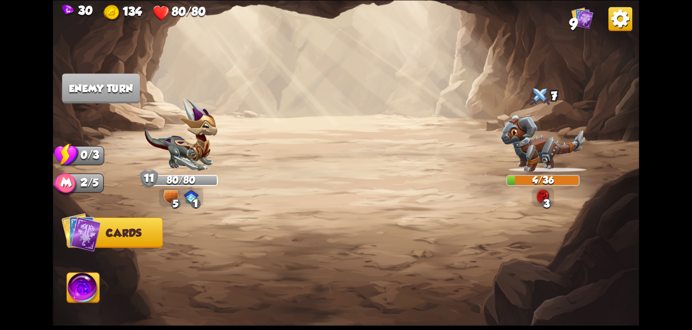
click at [552, 195] on div "3" at bounding box center [543, 197] width 22 height 19
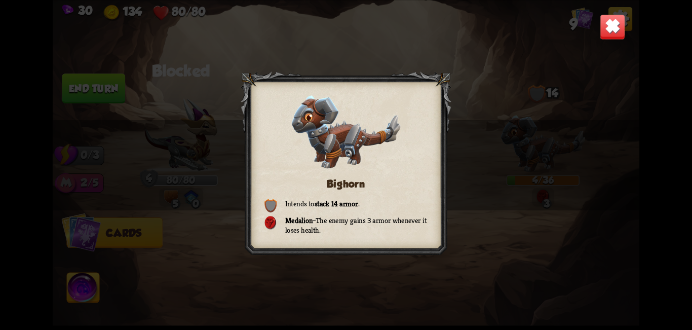
click at [610, 37] on img at bounding box center [613, 27] width 26 height 26
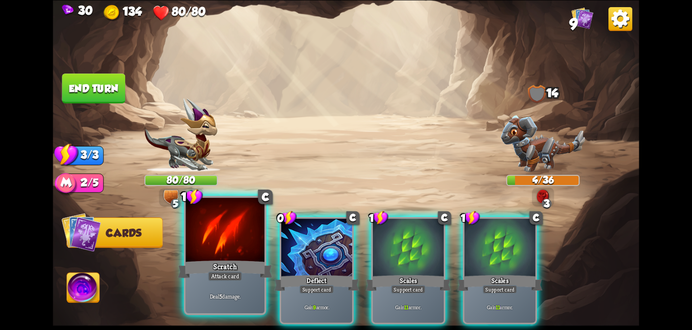
click at [232, 282] on div "Deal 5 damage." at bounding box center [225, 296] width 79 height 34
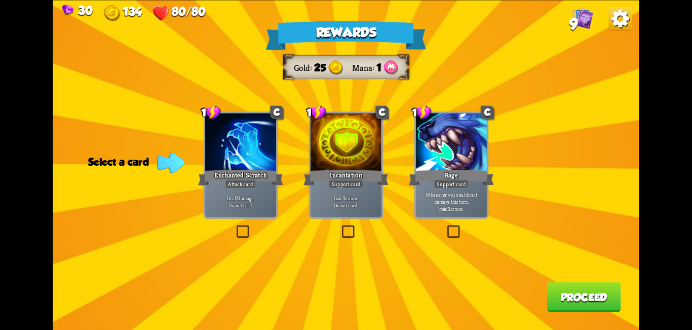
click at [445, 227] on label at bounding box center [445, 227] width 0 height 0
click at [0, 0] on input "checkbox" at bounding box center [0, 0] width 0 height 0
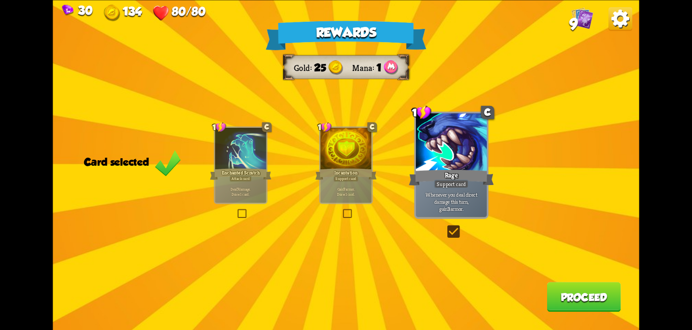
click at [530, 175] on div "Rewards Gold 25 Mana 1 Card selected 1 C Enchanted Scratch Attack card Deal 7 d…" at bounding box center [346, 165] width 586 height 330
click at [445, 227] on label at bounding box center [445, 227] width 0 height 0
click at [0, 0] on input "checkbox" at bounding box center [0, 0] width 0 height 0
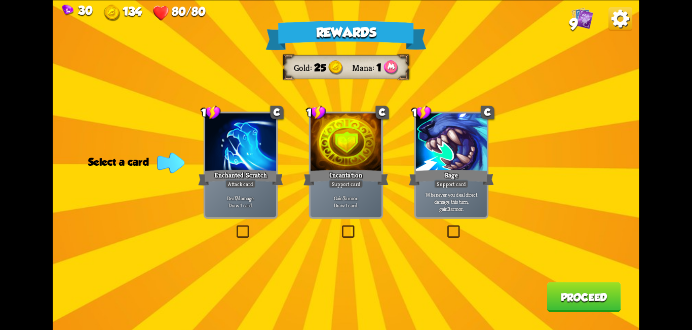
click at [340, 227] on label at bounding box center [340, 227] width 0 height 0
click at [0, 0] on input "checkbox" at bounding box center [0, 0] width 0 height 0
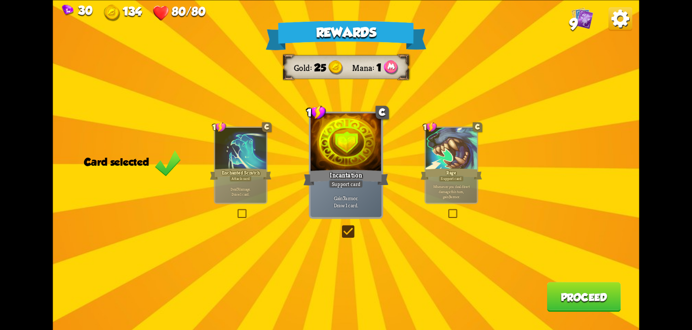
click at [340, 227] on label at bounding box center [340, 227] width 0 height 0
click at [0, 0] on input "checkbox" at bounding box center [0, 0] width 0 height 0
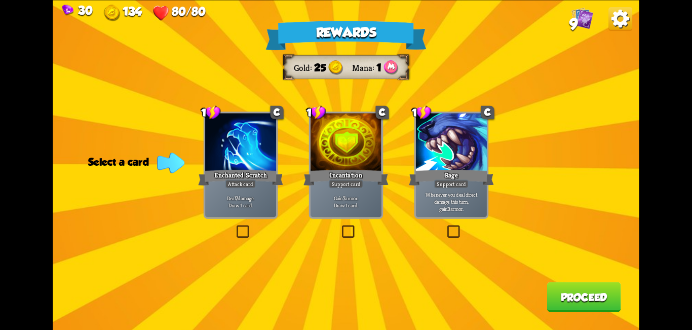
drag, startPoint x: 452, startPoint y: 225, endPoint x: 474, endPoint y: 243, distance: 28.8
click at [445, 227] on label at bounding box center [445, 227] width 0 height 0
click at [0, 0] on input "checkbox" at bounding box center [0, 0] width 0 height 0
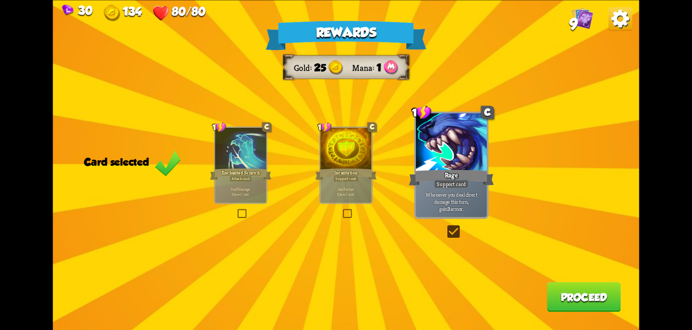
click at [445, 227] on label at bounding box center [445, 227] width 0 height 0
click at [0, 0] on input "checkbox" at bounding box center [0, 0] width 0 height 0
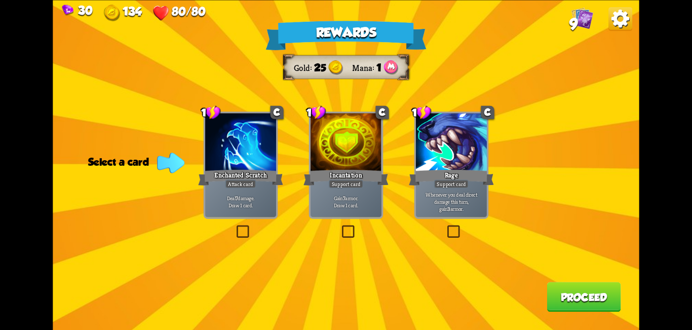
click at [340, 227] on label at bounding box center [340, 227] width 0 height 0
click at [0, 0] on input "checkbox" at bounding box center [0, 0] width 0 height 0
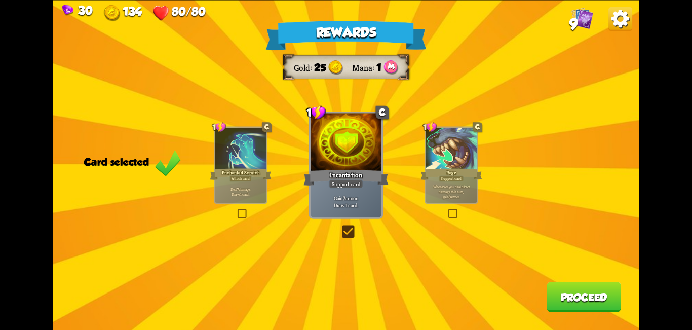
click at [559, 295] on button "Proceed" at bounding box center [584, 297] width 74 height 30
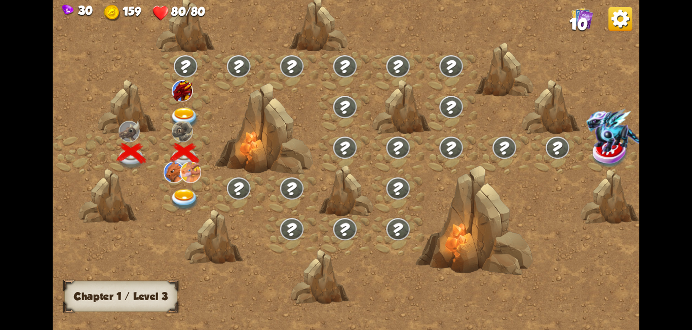
click at [180, 109] on img at bounding box center [184, 118] width 29 height 22
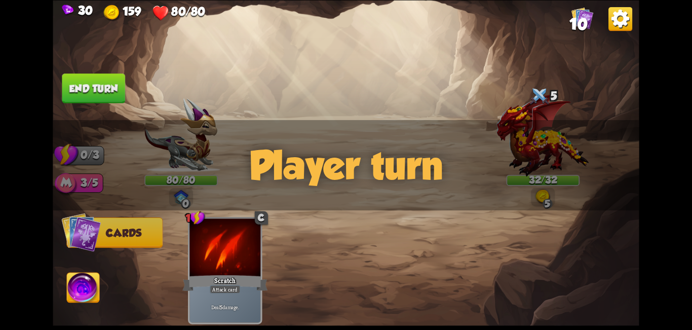
click at [177, 199] on div "Player turn" at bounding box center [346, 165] width 586 height 90
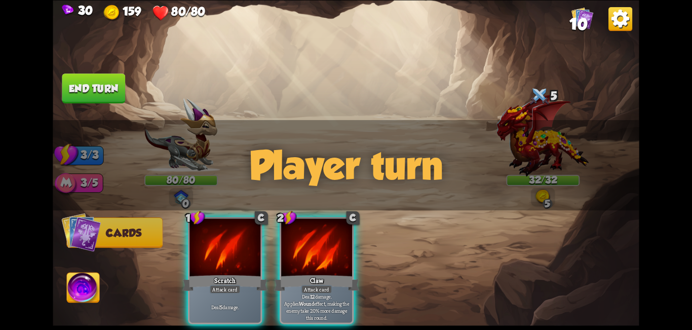
click at [180, 198] on div "Player turn" at bounding box center [346, 165] width 586 height 90
click at [182, 198] on div "Player turn" at bounding box center [346, 165] width 586 height 90
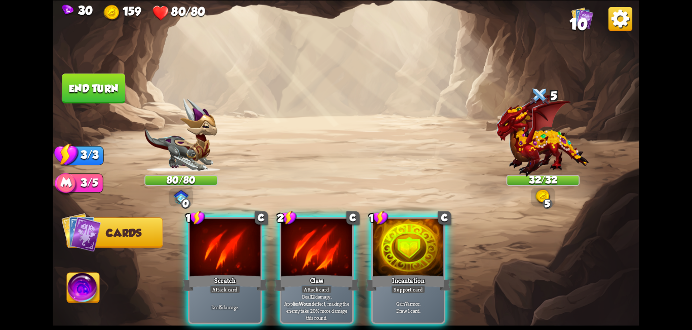
click at [182, 198] on div "Player turn" at bounding box center [346, 165] width 586 height 90
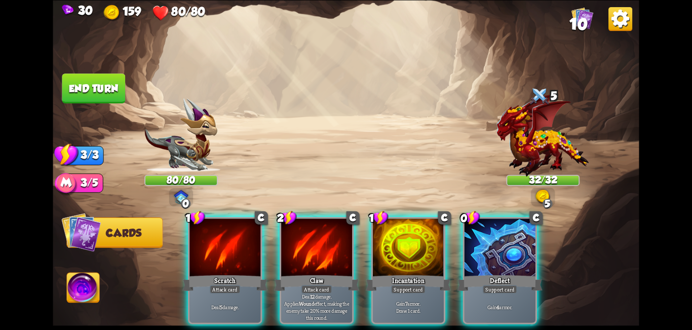
click at [182, 198] on div "Player turn" at bounding box center [346, 165] width 586 height 90
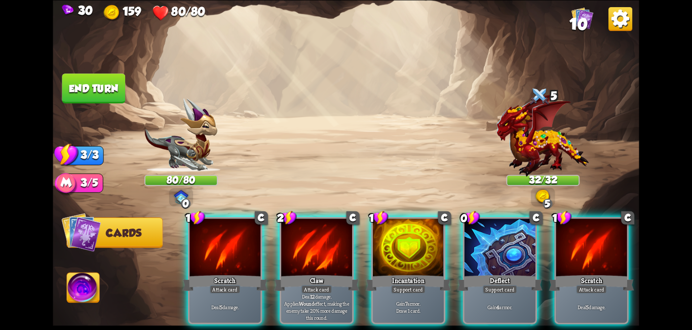
click at [182, 198] on div "Player turn" at bounding box center [346, 165] width 586 height 90
click at [182, 198] on div "Select an enemy to attack... You don't have enough stamina to play that card...…" at bounding box center [346, 165] width 586 height 330
click at [182, 199] on div "0" at bounding box center [186, 204] width 10 height 10
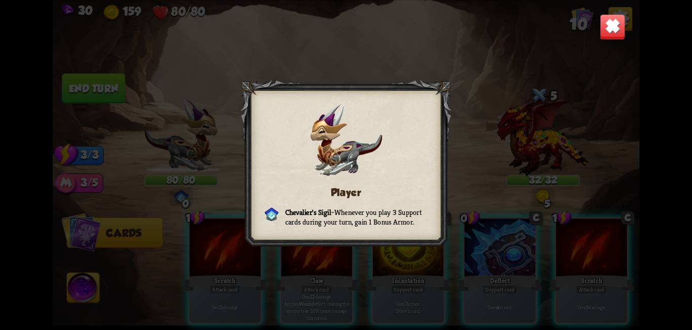
click at [616, 37] on img at bounding box center [613, 27] width 26 height 26
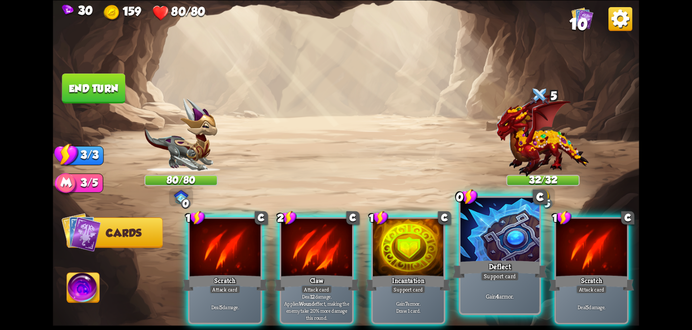
click at [511, 247] on div at bounding box center [500, 231] width 79 height 66
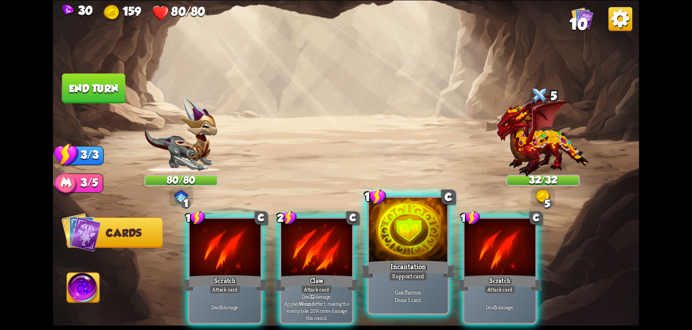
click at [437, 251] on div at bounding box center [408, 231] width 79 height 66
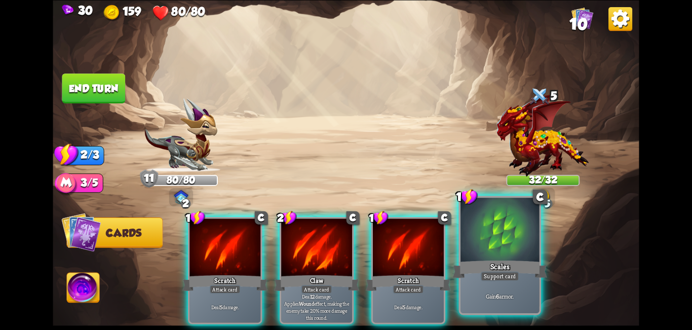
click at [509, 266] on div "Scales" at bounding box center [500, 268] width 95 height 21
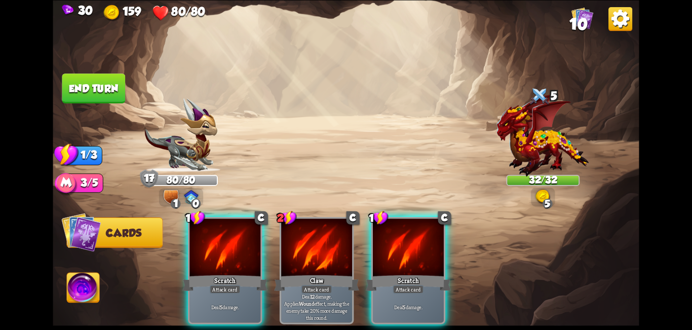
click at [98, 90] on button "End turn" at bounding box center [93, 88] width 63 height 30
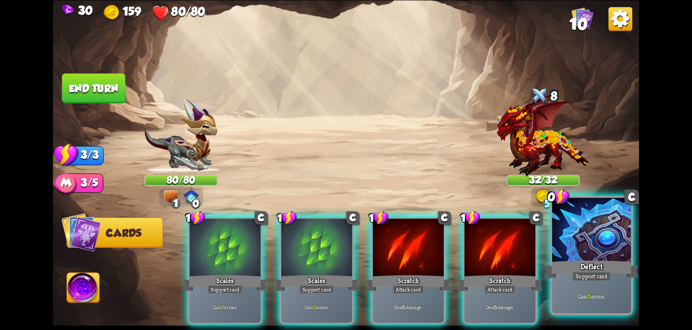
click at [583, 232] on div at bounding box center [591, 231] width 79 height 66
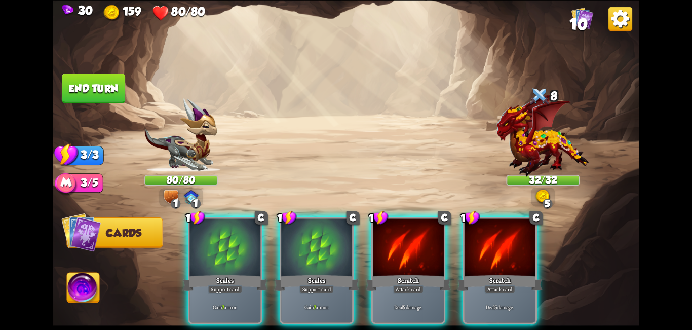
drag, startPoint x: 307, startPoint y: 281, endPoint x: 285, endPoint y: 279, distance: 21.9
click at [306, 280] on div "1 C Scales Support card Gain 7 armor." at bounding box center [317, 270] width 74 height 107
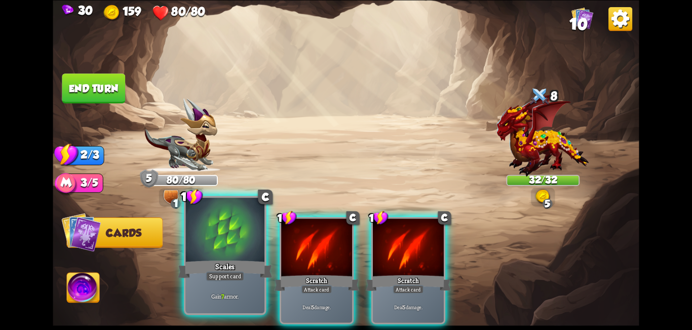
drag, startPoint x: 244, startPoint y: 271, endPoint x: 204, endPoint y: 233, distance: 54.8
click at [240, 267] on div "Scales" at bounding box center [225, 268] width 95 height 21
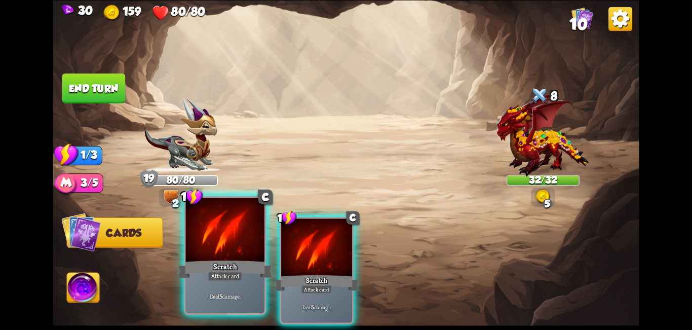
click at [244, 251] on div at bounding box center [225, 231] width 79 height 66
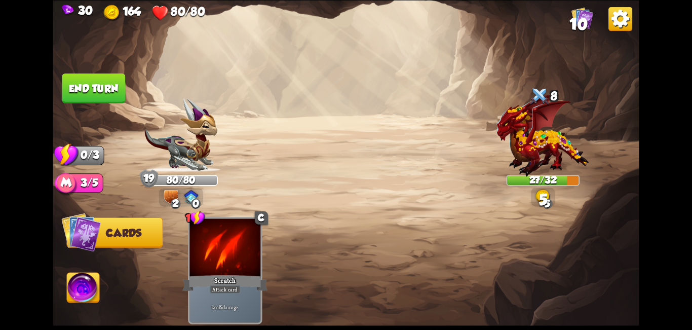
click at [89, 84] on button "End turn" at bounding box center [93, 88] width 63 height 30
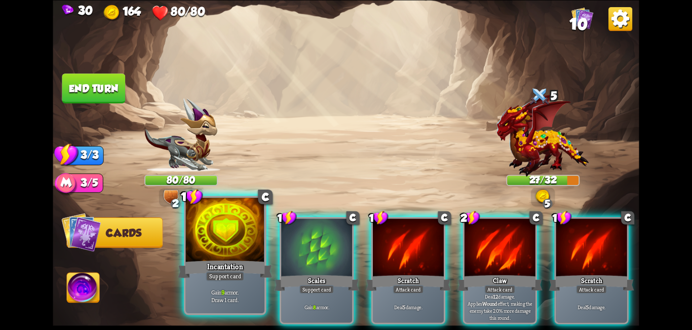
click at [221, 276] on div "Support card" at bounding box center [225, 276] width 39 height 10
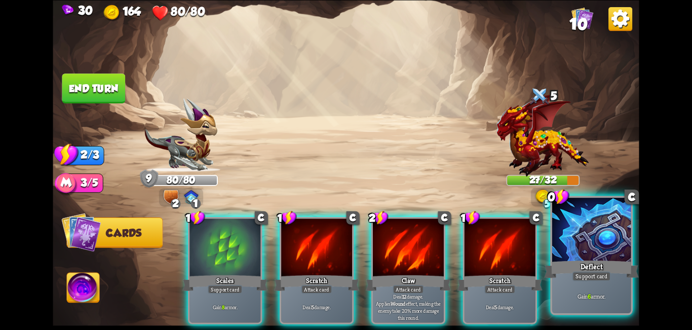
click at [586, 259] on div "Deflect" at bounding box center [591, 268] width 95 height 21
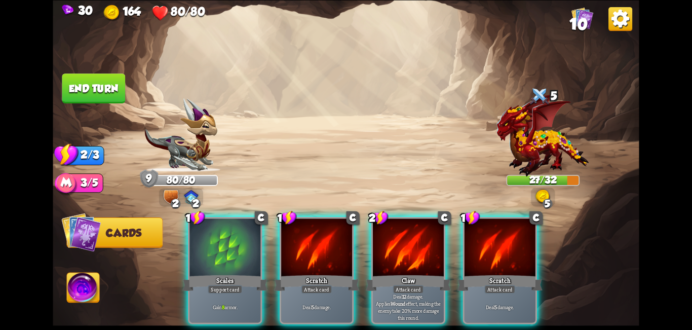
click at [209, 285] on div "Support card" at bounding box center [225, 289] width 34 height 9
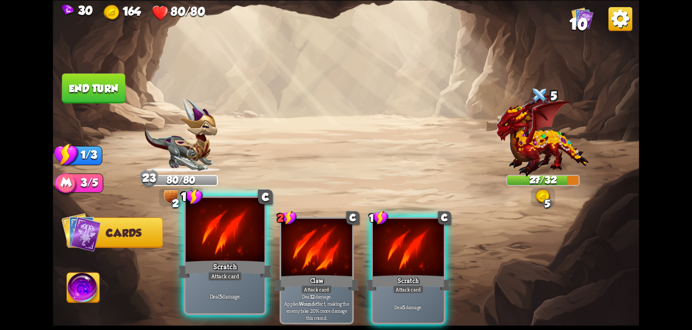
click at [218, 252] on div at bounding box center [225, 231] width 79 height 66
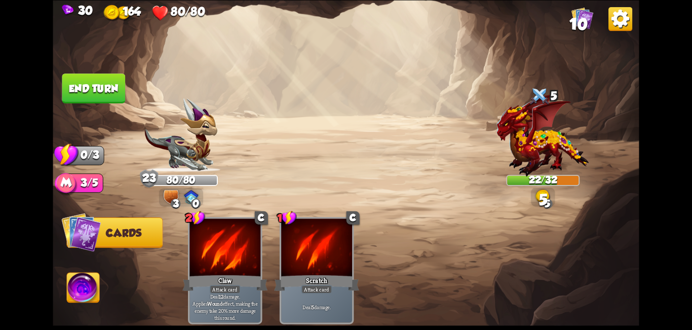
click at [82, 90] on button "End turn" at bounding box center [93, 88] width 63 height 30
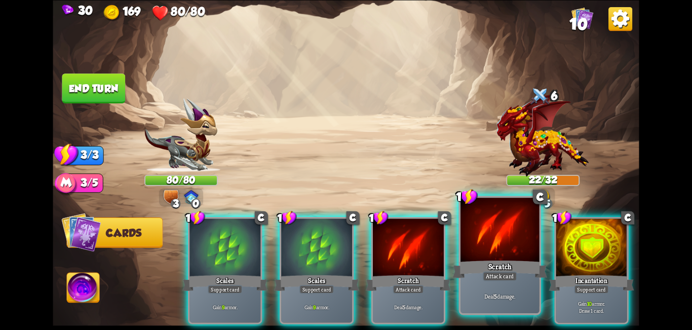
click at [483, 271] on div "Scratch" at bounding box center [500, 268] width 95 height 21
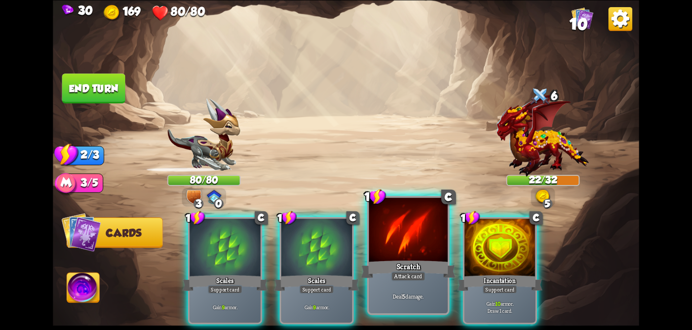
click at [426, 273] on div "Scratch" at bounding box center [408, 268] width 95 height 21
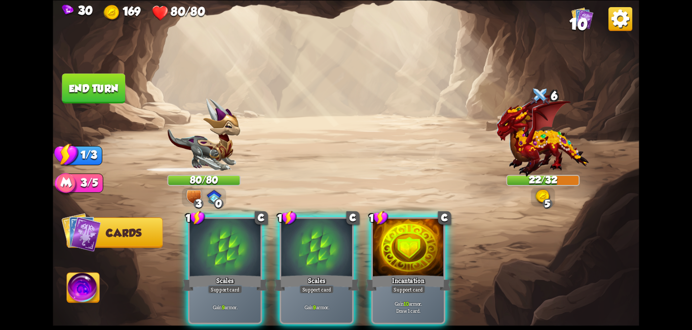
click at [305, 285] on div "Support card" at bounding box center [317, 289] width 34 height 9
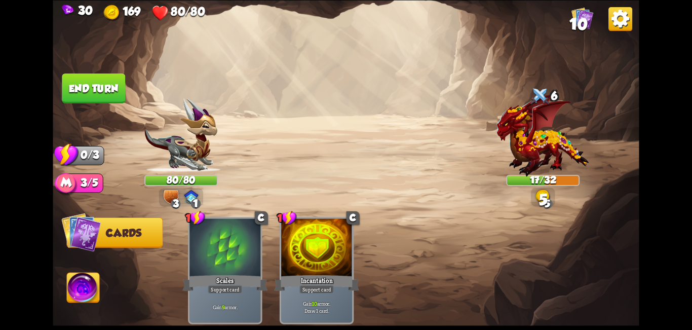
click at [87, 88] on button "End turn" at bounding box center [93, 88] width 63 height 30
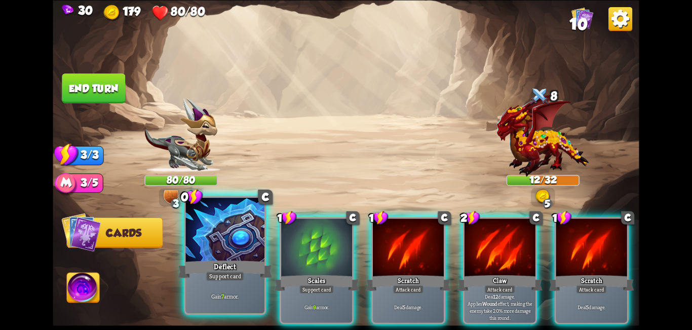
click at [240, 281] on div "Support card" at bounding box center [225, 276] width 39 height 10
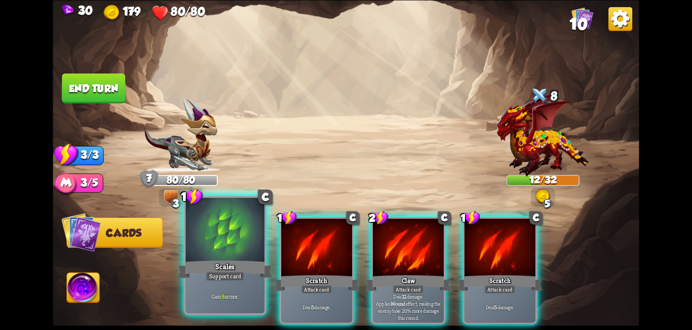
click at [237, 278] on div "Support card" at bounding box center [225, 276] width 39 height 10
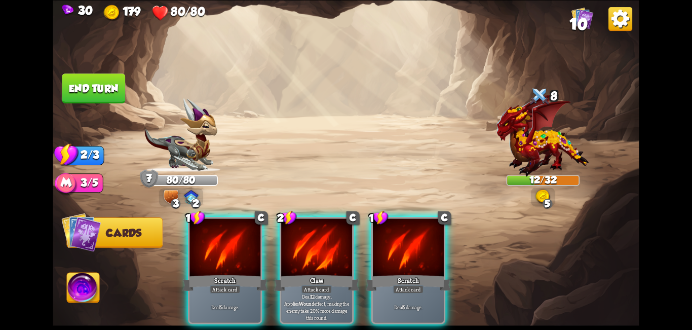
click at [237, 285] on div "Attack card" at bounding box center [225, 289] width 31 height 9
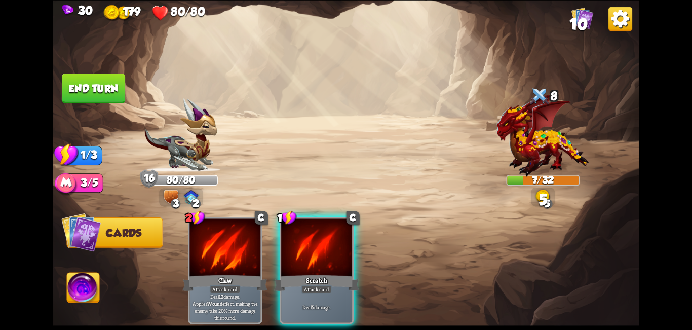
click at [276, 248] on div "2 C Claw Attack card Deal 12 damage. Applies Wound effect, making the enemy tak…" at bounding box center [404, 256] width 469 height 146
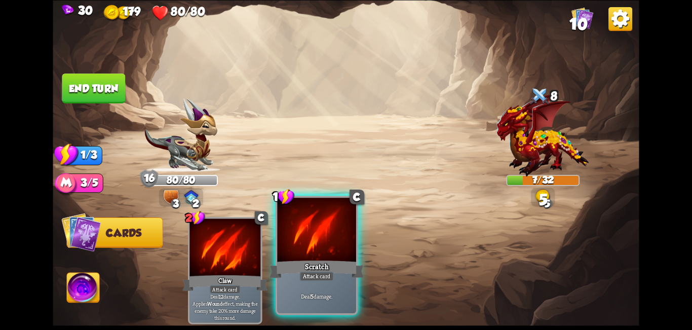
click at [313, 241] on div at bounding box center [316, 231] width 79 height 66
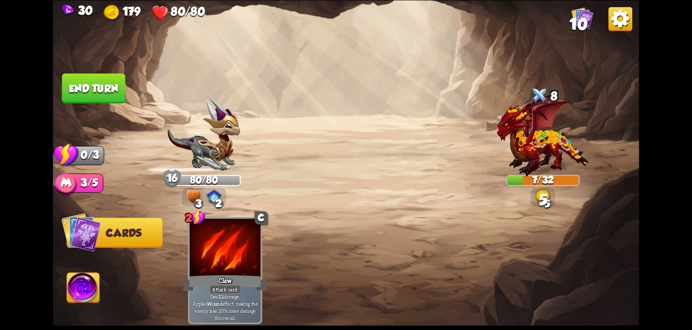
click at [103, 92] on button "End turn" at bounding box center [93, 88] width 65 height 30
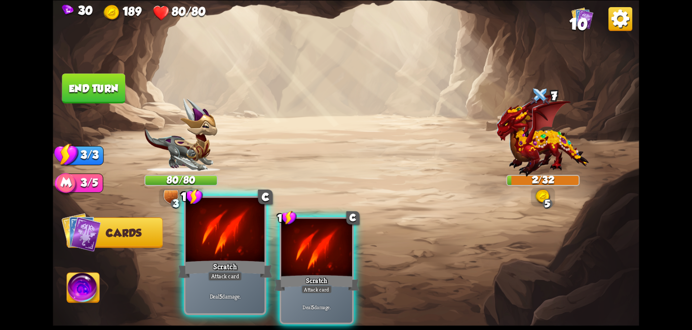
click at [233, 254] on div at bounding box center [225, 231] width 79 height 66
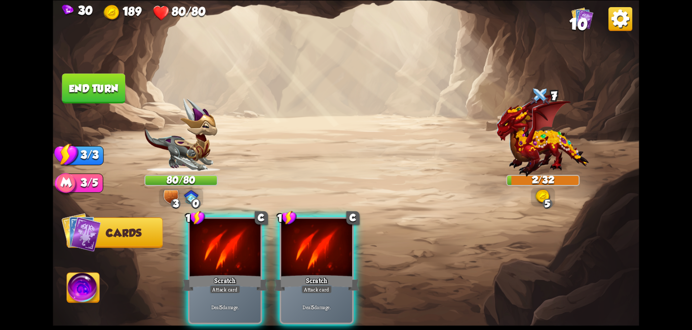
click at [280, 255] on div "1 C Scratch Attack card Deal 5 damage." at bounding box center [317, 270] width 74 height 107
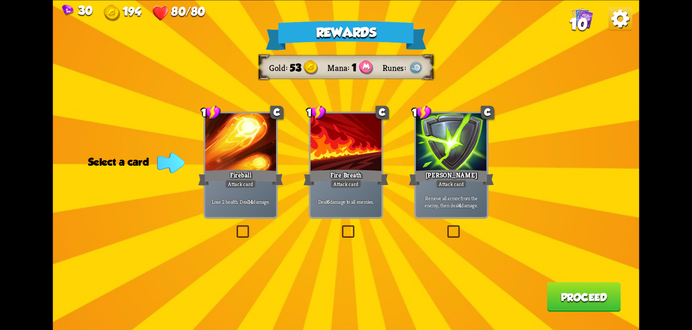
click at [445, 227] on label at bounding box center [445, 227] width 0 height 0
click at [0, 0] on input "checkbox" at bounding box center [0, 0] width 0 height 0
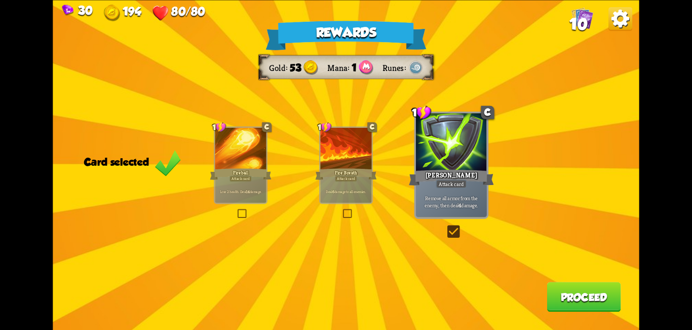
click at [567, 289] on button "Proceed" at bounding box center [584, 297] width 74 height 30
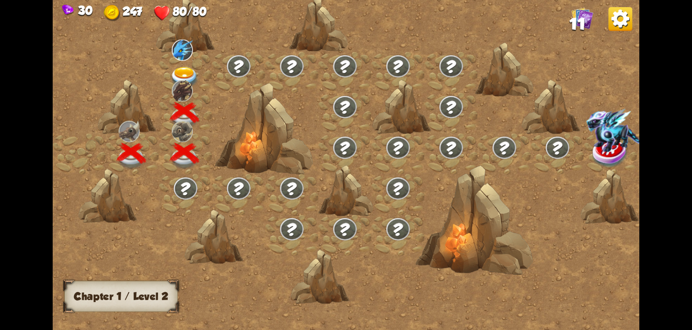
click at [188, 72] on img at bounding box center [184, 78] width 29 height 22
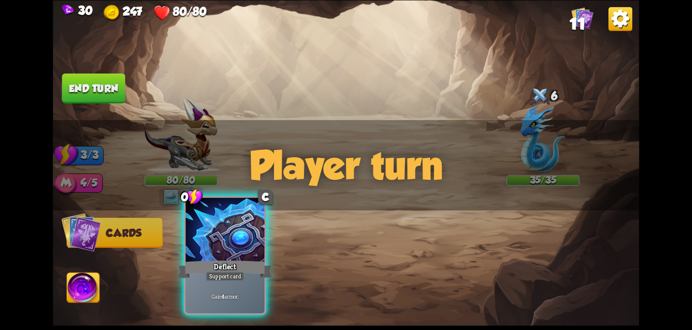
click at [233, 234] on div at bounding box center [225, 231] width 79 height 66
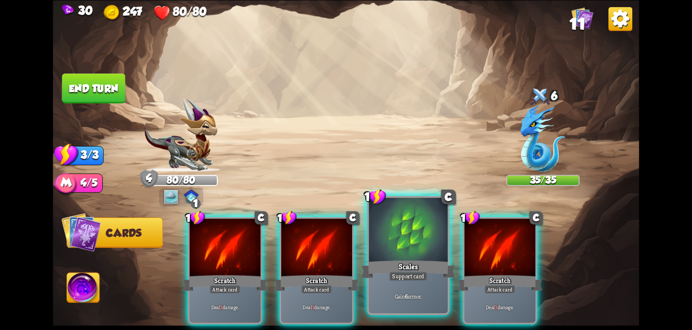
click at [421, 246] on div at bounding box center [408, 231] width 79 height 66
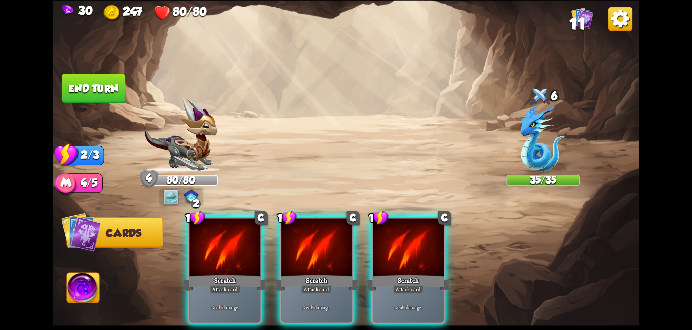
click at [416, 248] on div at bounding box center [408, 248] width 71 height 60
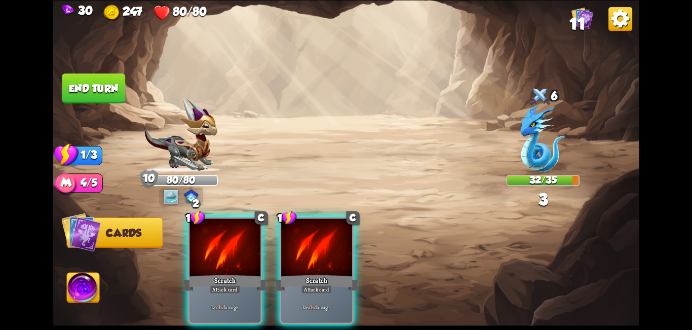
click at [228, 255] on div at bounding box center [225, 248] width 71 height 60
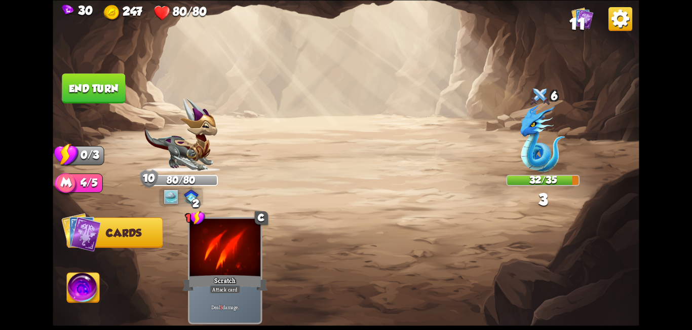
click at [92, 91] on button "End turn" at bounding box center [93, 88] width 63 height 30
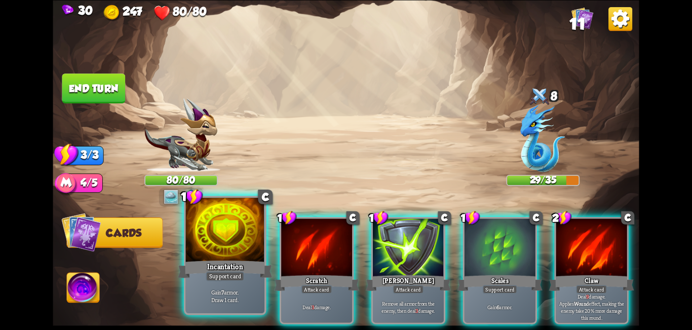
click at [195, 282] on div "Gain 7 armor. Draw 1 card." at bounding box center [225, 296] width 79 height 34
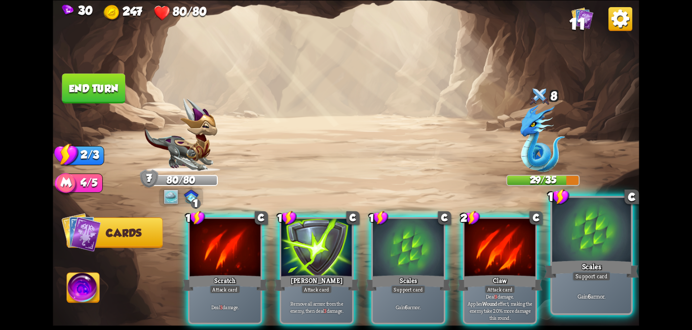
click at [592, 265] on div "Scales" at bounding box center [591, 268] width 95 height 21
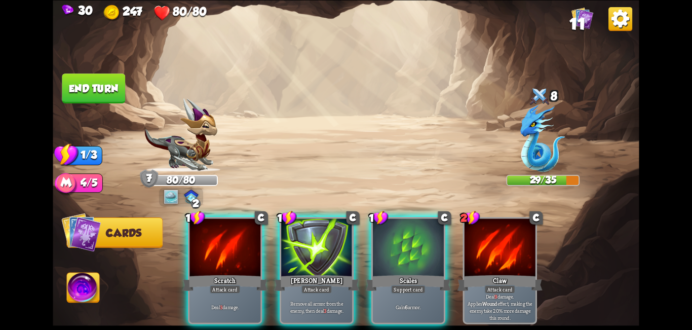
click at [448, 260] on div "1 C Scratch Attack card Deal 3 damage. 1 C [PERSON_NAME] Attack card Remove all…" at bounding box center [404, 256] width 469 height 146
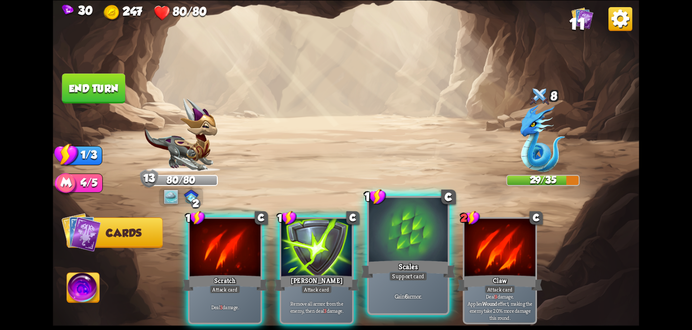
drag, startPoint x: 408, startPoint y: 256, endPoint x: 392, endPoint y: 250, distance: 16.8
click at [407, 256] on div at bounding box center [408, 231] width 79 height 66
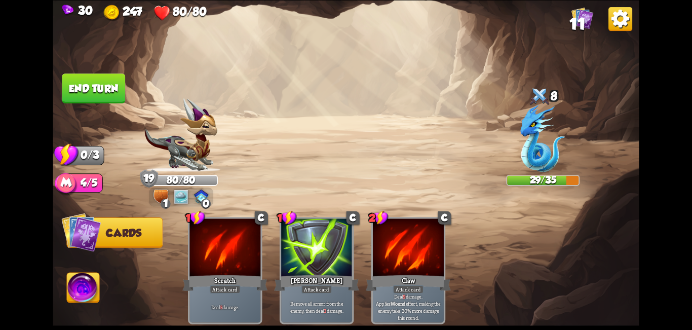
click at [86, 85] on button "End turn" at bounding box center [93, 88] width 63 height 30
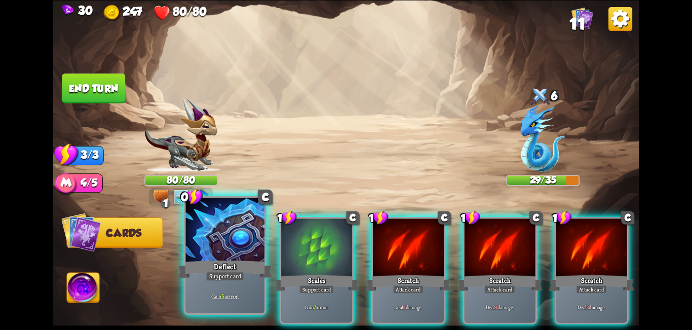
click at [212, 269] on div "Deflect" at bounding box center [225, 268] width 95 height 21
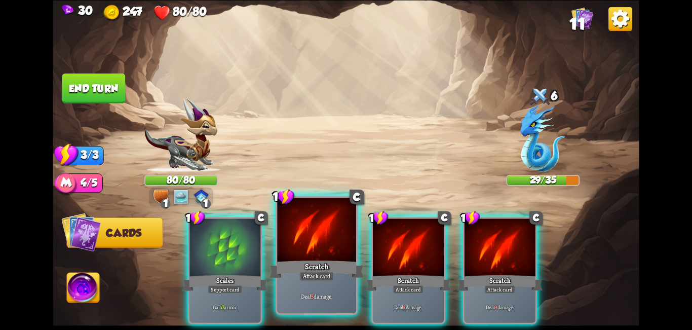
click at [302, 262] on div "Scratch" at bounding box center [317, 268] width 95 height 21
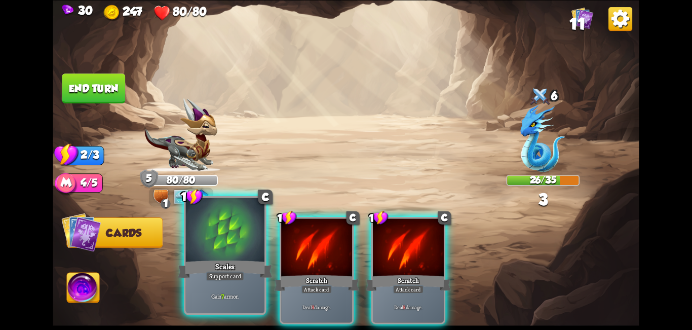
click at [218, 276] on div "Support card" at bounding box center [225, 276] width 39 height 10
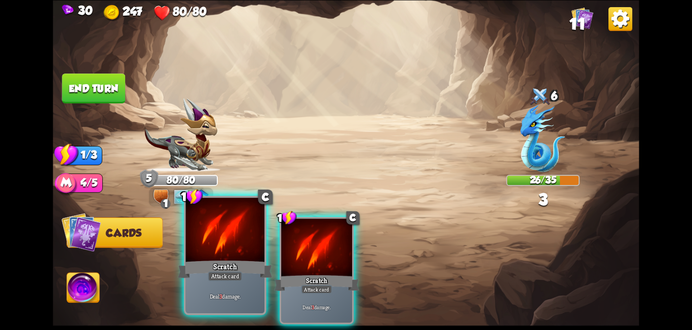
click at [245, 276] on div "1 C Scratch Attack card Deal 3 damage." at bounding box center [225, 255] width 83 height 119
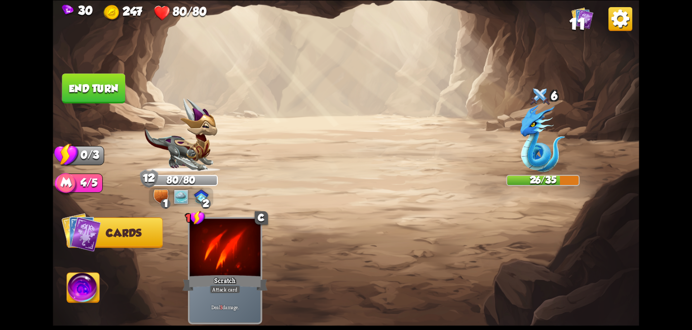
click at [94, 96] on button "End turn" at bounding box center [93, 88] width 63 height 30
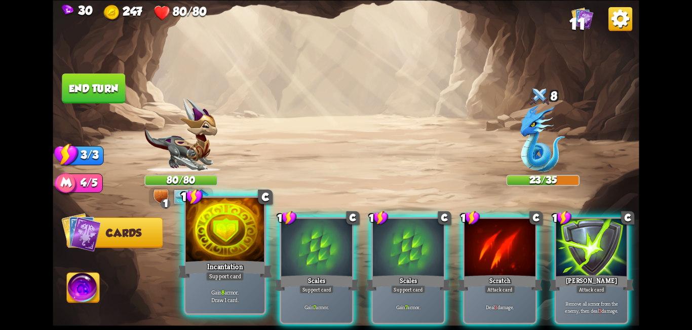
click at [237, 257] on div at bounding box center [225, 231] width 79 height 66
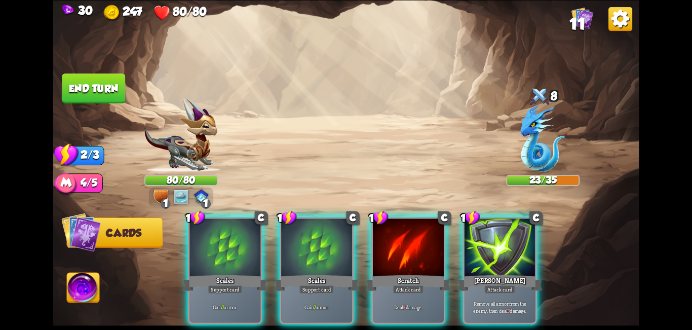
click at [237, 257] on div at bounding box center [225, 248] width 71 height 60
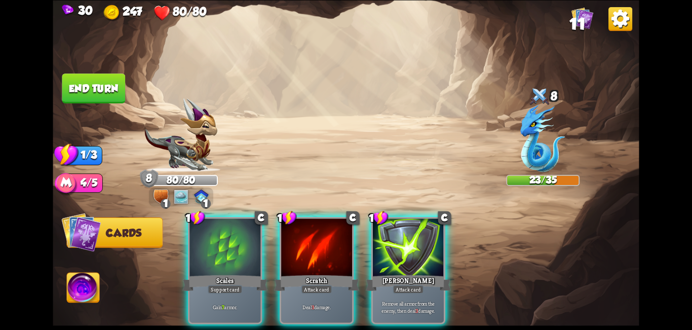
click at [236, 256] on div "1 C Scales Support card Gain 7 armor. 1 C Scratch Attack card Deal 3 damage. 1 …" at bounding box center [404, 256] width 469 height 146
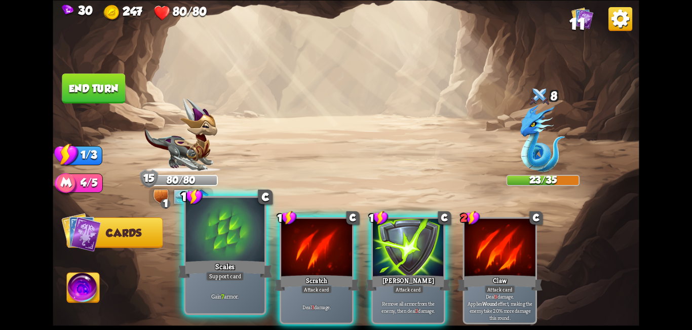
click at [211, 242] on div at bounding box center [225, 231] width 79 height 66
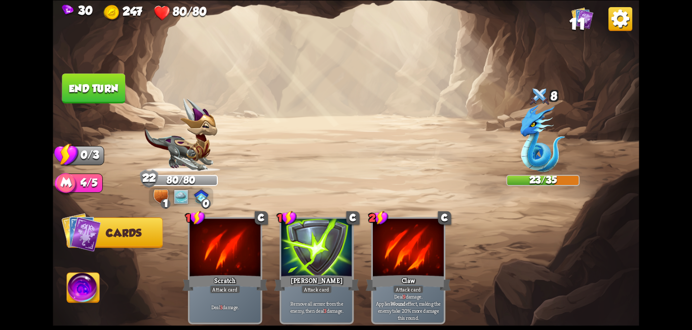
click at [104, 87] on button "End turn" at bounding box center [93, 88] width 63 height 30
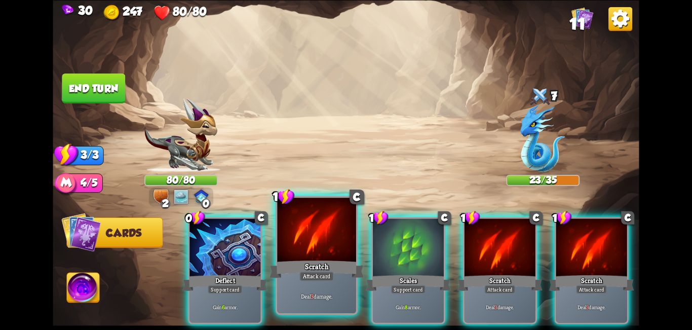
click at [319, 247] on div at bounding box center [316, 231] width 79 height 66
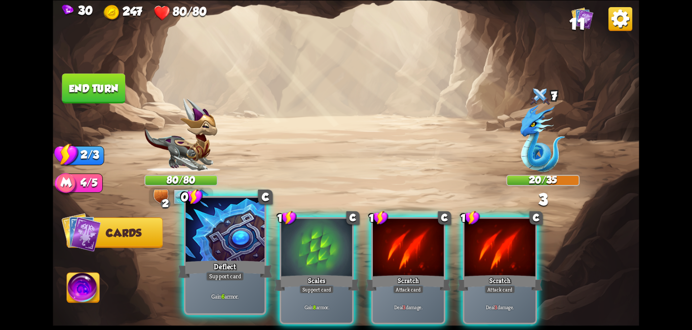
click at [230, 262] on div "Deflect" at bounding box center [225, 268] width 95 height 21
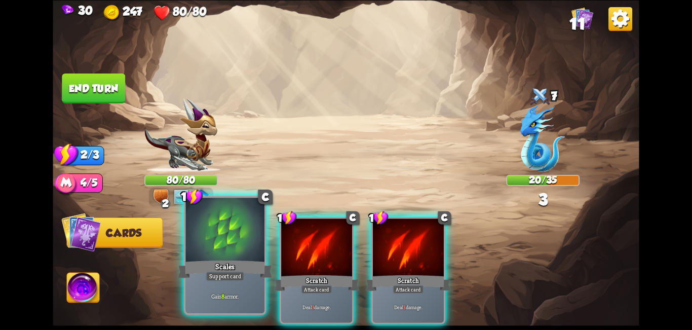
click at [229, 263] on div "Scales" at bounding box center [225, 268] width 95 height 21
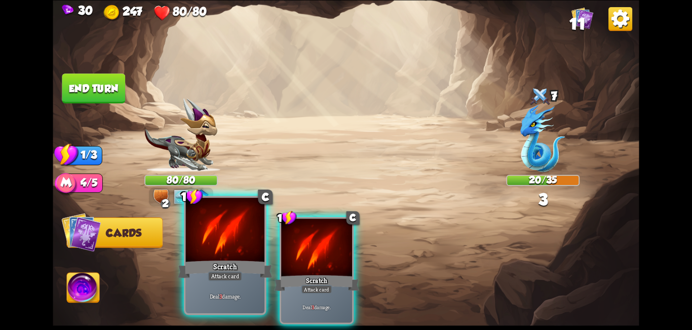
click at [238, 264] on div "Scratch" at bounding box center [225, 268] width 95 height 21
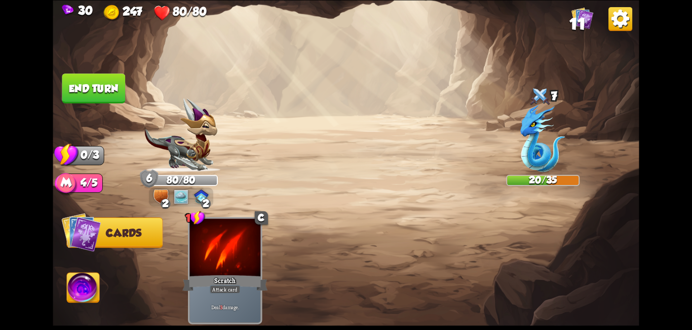
click at [89, 85] on button "End turn" at bounding box center [93, 88] width 63 height 30
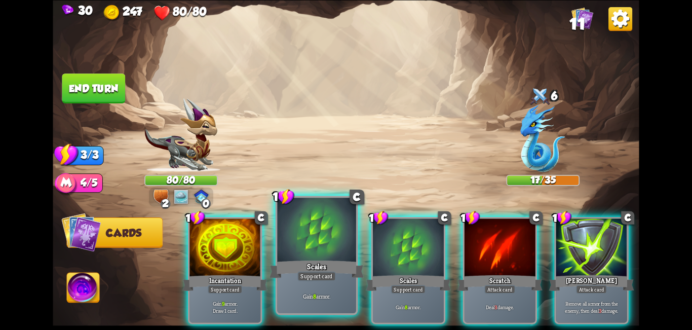
click at [312, 274] on div "Support card" at bounding box center [316, 276] width 39 height 10
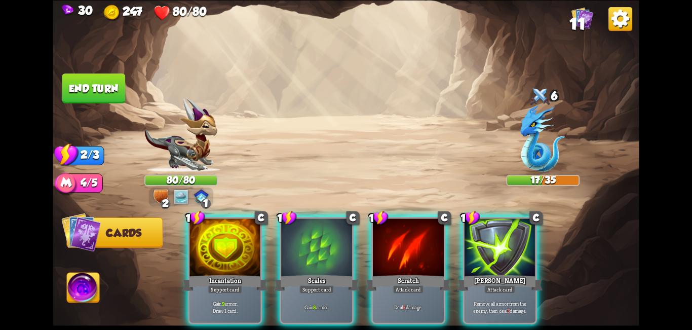
click at [316, 273] on div "Scales" at bounding box center [316, 282] width 85 height 19
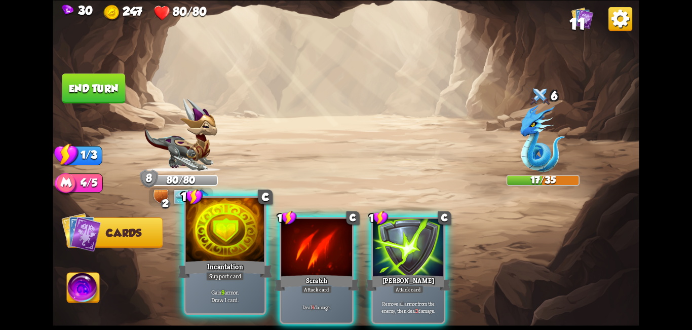
click at [249, 268] on div "Incantation" at bounding box center [225, 268] width 95 height 21
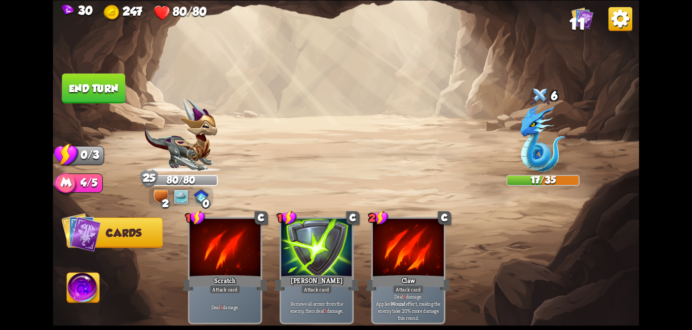
click at [77, 83] on button "End turn" at bounding box center [93, 88] width 63 height 30
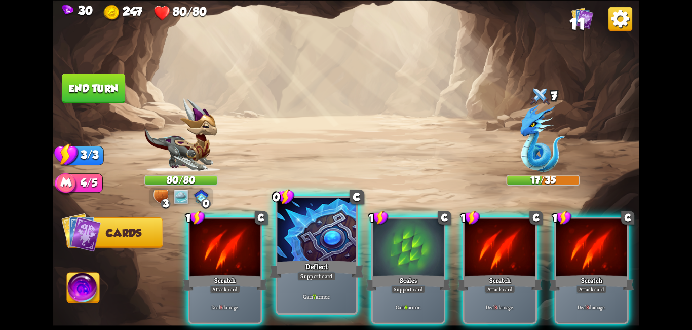
click at [320, 252] on div at bounding box center [316, 231] width 79 height 66
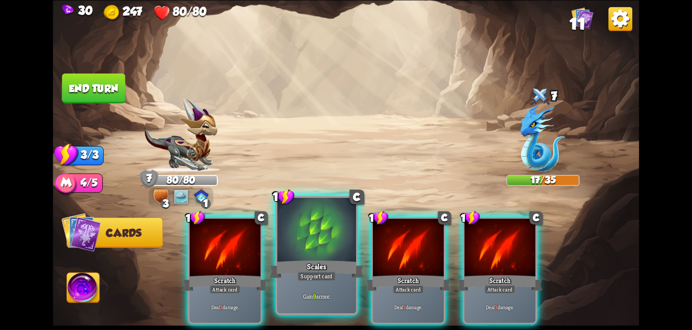
click at [318, 273] on div "Support card" at bounding box center [316, 276] width 39 height 10
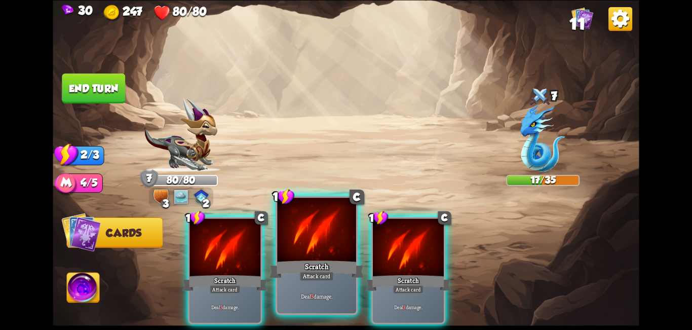
click at [360, 264] on div "Scratch" at bounding box center [317, 268] width 95 height 21
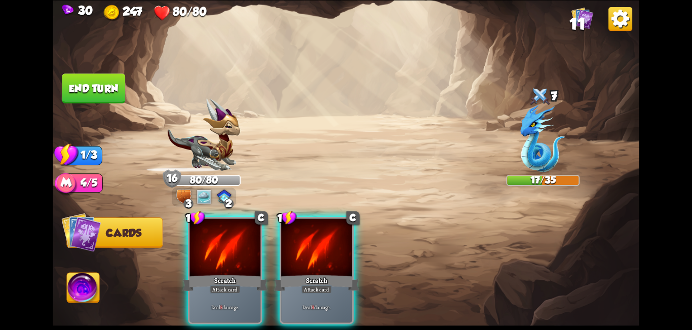
click at [227, 273] on div "Scratch" at bounding box center [224, 282] width 85 height 19
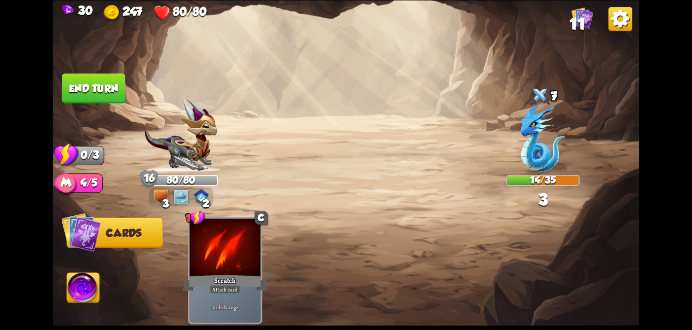
click at [86, 87] on button "End turn" at bounding box center [93, 88] width 63 height 30
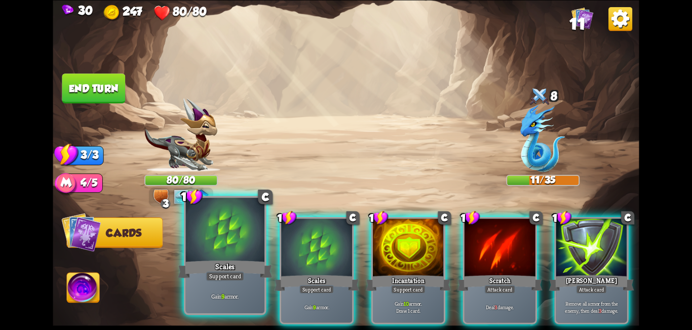
click at [226, 266] on div "Scales" at bounding box center [225, 268] width 95 height 21
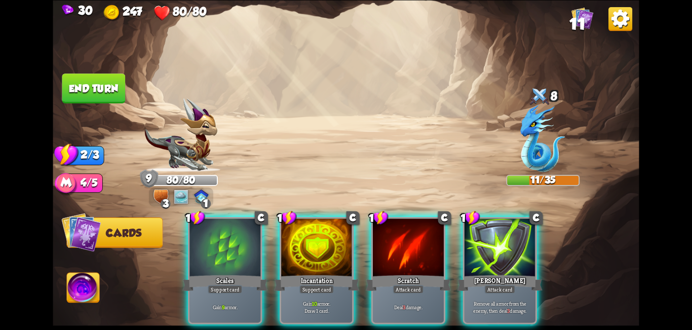
click at [223, 273] on div "Scales" at bounding box center [224, 282] width 85 height 19
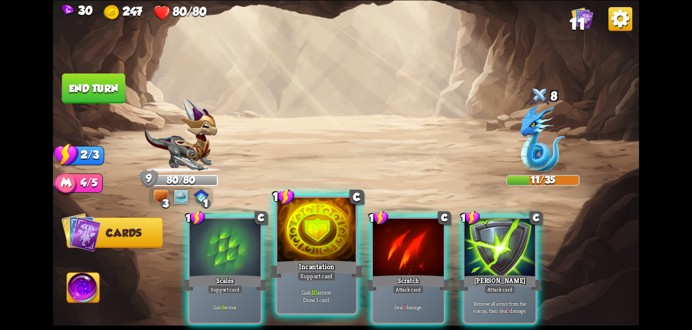
click at [222, 265] on div "1 C Scales Support card Gain 9 armor. 1 C Incantation Support card Gain 10 armo…" at bounding box center [404, 256] width 469 height 146
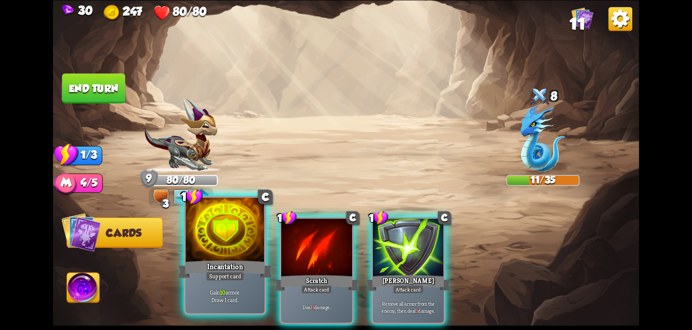
click at [222, 265] on div "Incantation" at bounding box center [225, 268] width 95 height 21
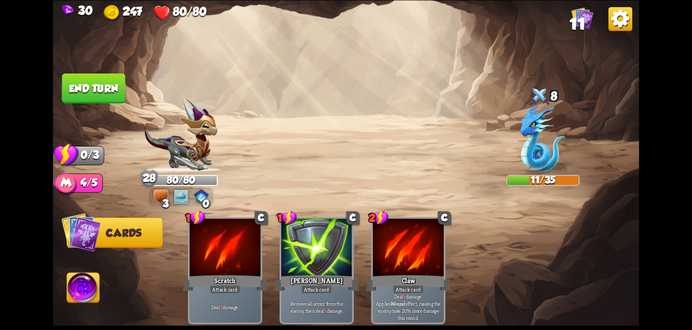
click at [78, 86] on button "End turn" at bounding box center [93, 88] width 63 height 30
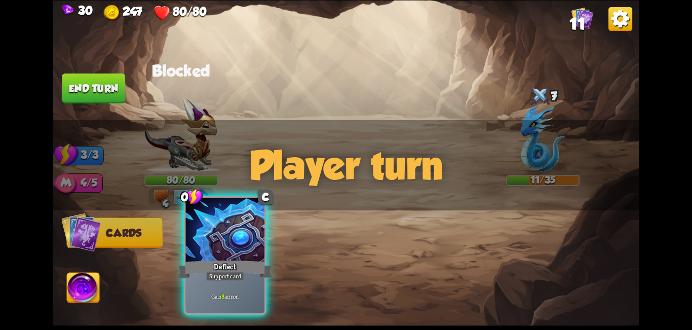
click at [216, 262] on div "Deflect" at bounding box center [225, 268] width 95 height 21
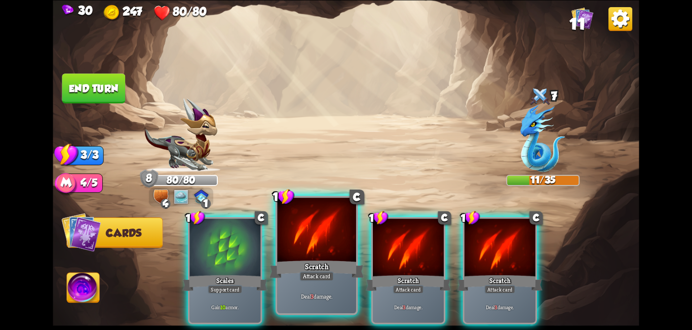
click at [336, 261] on div "Scratch" at bounding box center [317, 268] width 95 height 21
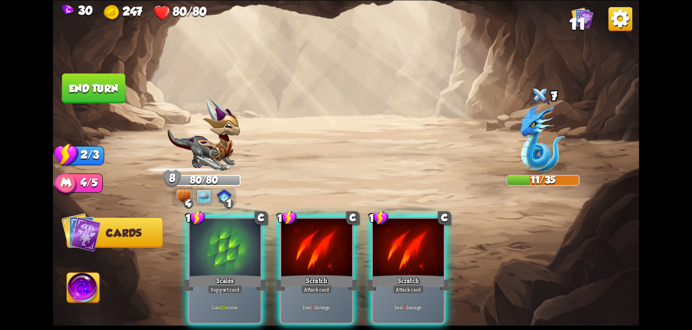
click at [336, 273] on div "Scratch" at bounding box center [316, 282] width 85 height 19
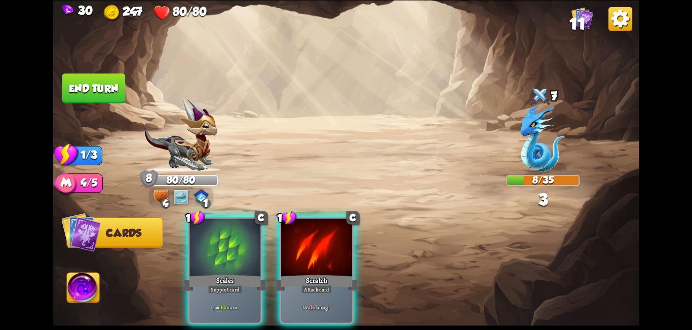
click at [336, 273] on div "Scratch" at bounding box center [316, 282] width 85 height 19
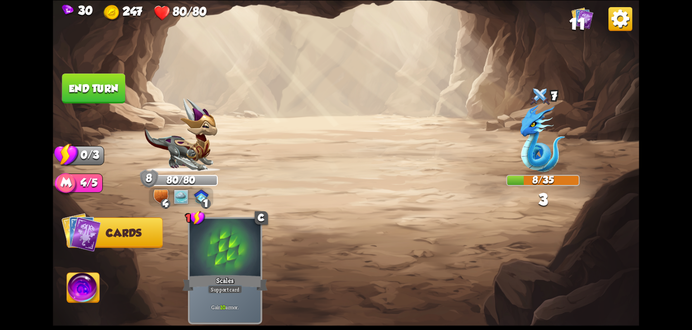
click at [85, 89] on button "End turn" at bounding box center [93, 88] width 63 height 30
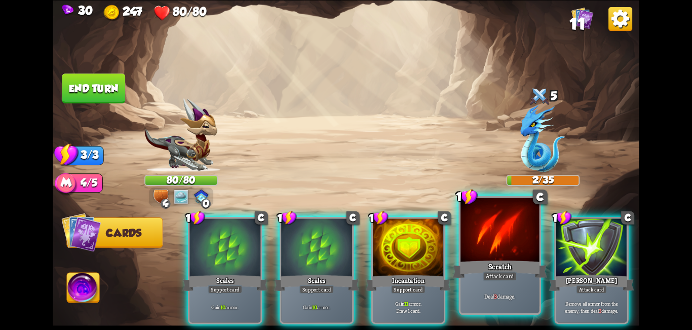
click at [505, 252] on div at bounding box center [500, 231] width 79 height 66
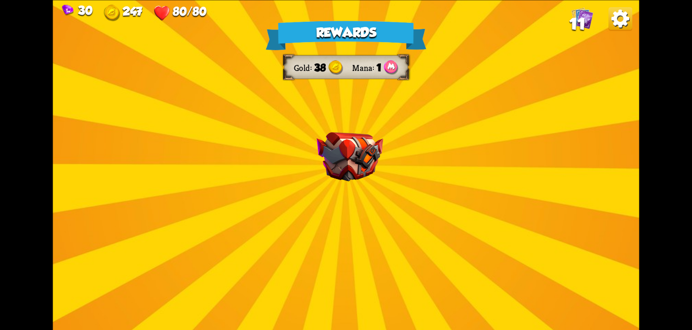
click at [353, 149] on img at bounding box center [350, 156] width 66 height 49
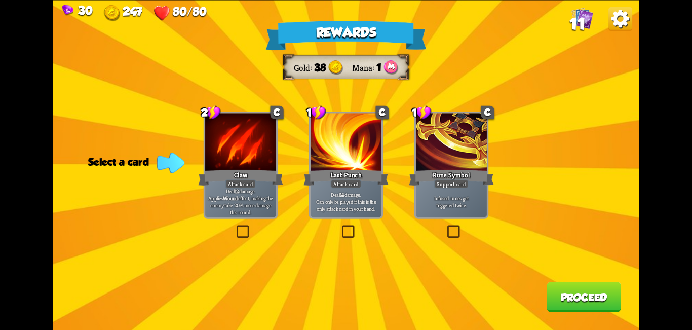
click at [445, 227] on label at bounding box center [445, 227] width 0 height 0
click at [0, 0] on input "checkbox" at bounding box center [0, 0] width 0 height 0
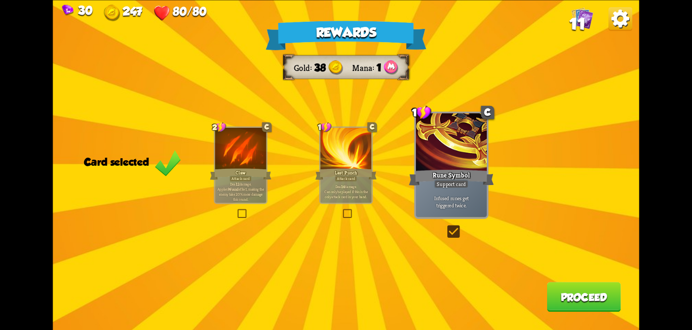
click at [577, 304] on button "Proceed" at bounding box center [584, 297] width 74 height 30
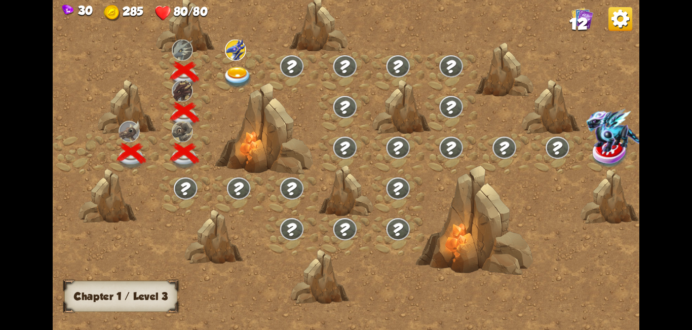
click at [241, 72] on img at bounding box center [237, 78] width 29 height 22
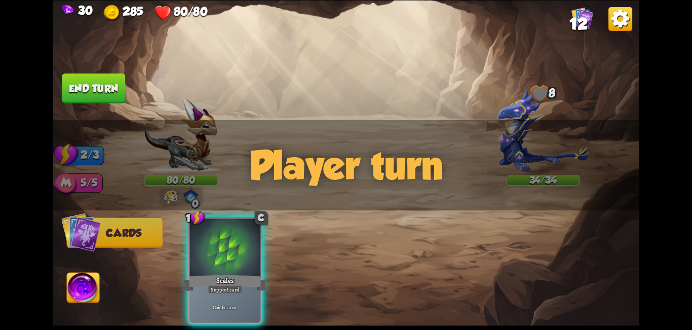
click at [172, 202] on div "Player turn" at bounding box center [346, 165] width 586 height 90
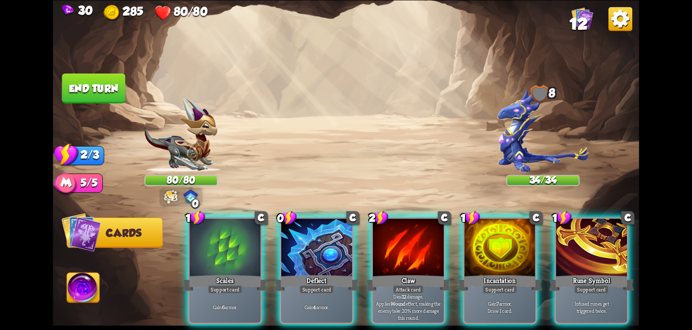
click at [171, 201] on div "Player turn" at bounding box center [346, 165] width 586 height 90
click at [163, 201] on div "0" at bounding box center [181, 197] width 43 height 19
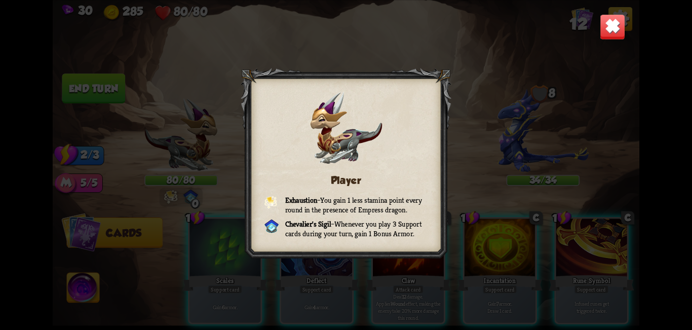
click at [606, 26] on img at bounding box center [613, 27] width 26 height 26
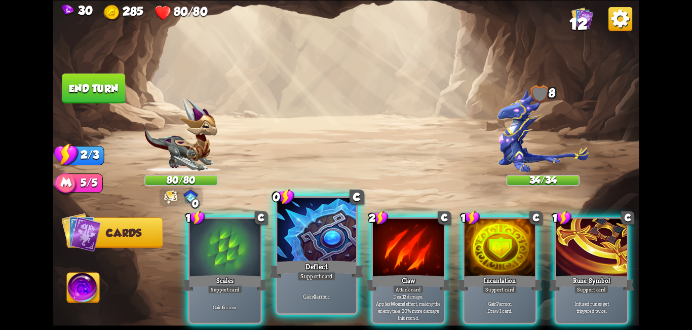
click at [310, 247] on div at bounding box center [316, 231] width 79 height 66
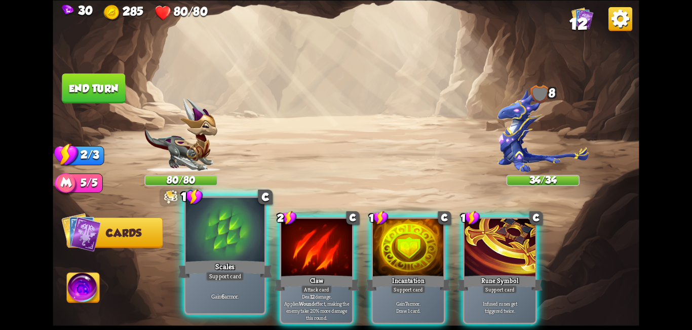
click at [235, 258] on div at bounding box center [225, 231] width 79 height 66
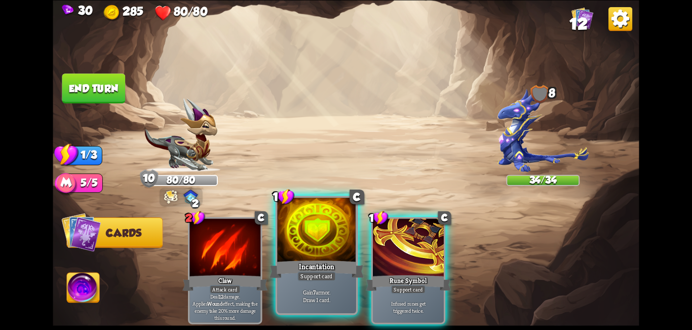
click at [340, 259] on div "Incantation" at bounding box center [317, 268] width 95 height 21
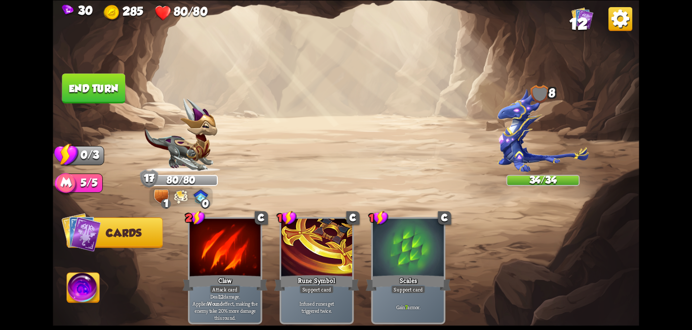
click at [80, 78] on button "End turn" at bounding box center [93, 88] width 63 height 30
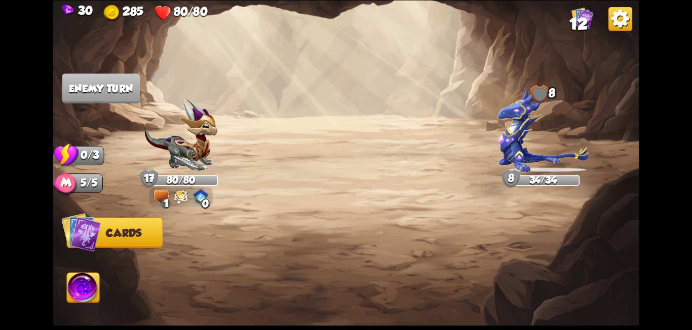
click at [184, 201] on img at bounding box center [181, 196] width 14 height 15
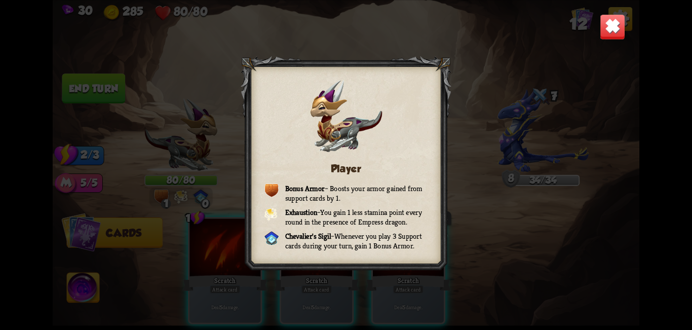
click at [609, 26] on img at bounding box center [613, 27] width 26 height 26
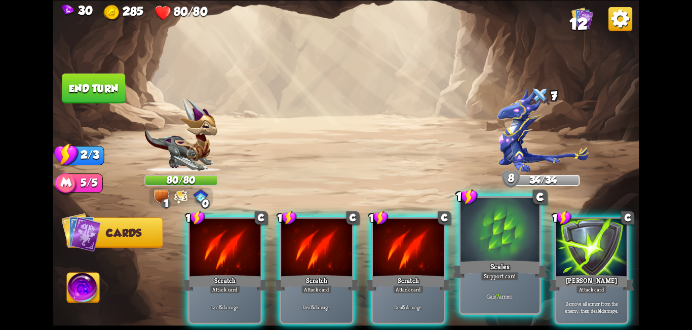
click at [517, 248] on div at bounding box center [500, 231] width 79 height 66
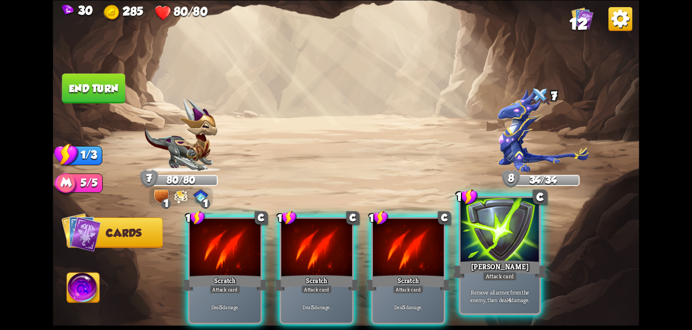
click at [493, 254] on div at bounding box center [500, 231] width 79 height 66
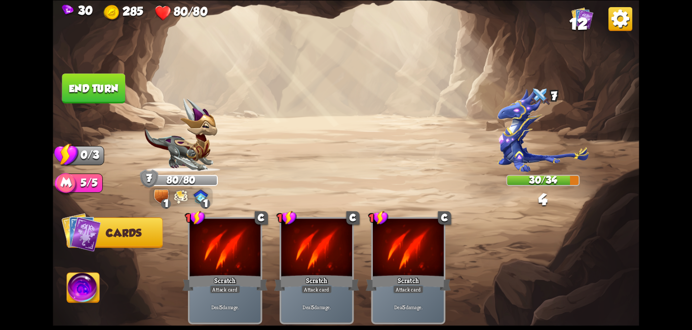
click at [98, 93] on button "End turn" at bounding box center [93, 88] width 63 height 30
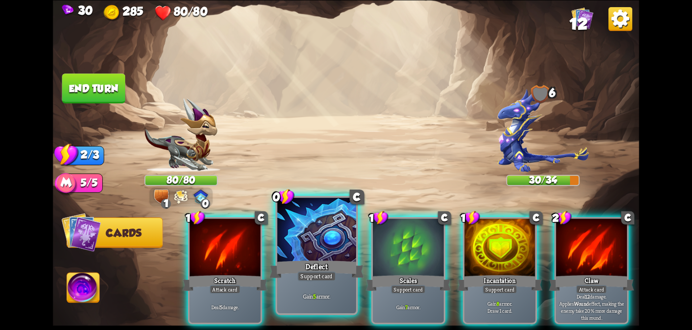
click at [302, 274] on div "Support card" at bounding box center [316, 276] width 39 height 10
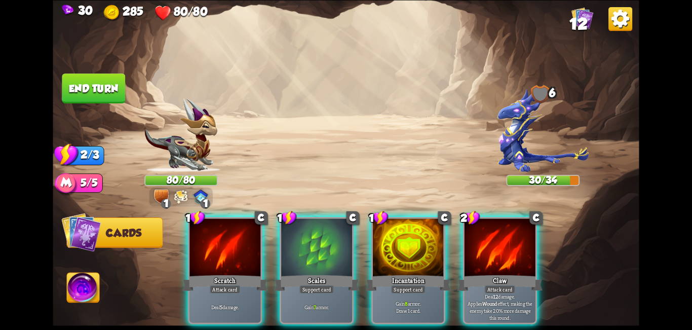
click at [302, 285] on div "Support card" at bounding box center [317, 289] width 34 height 9
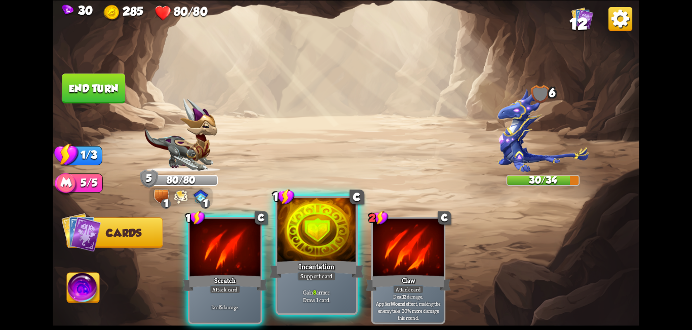
click at [306, 270] on div "Incantation" at bounding box center [317, 268] width 95 height 21
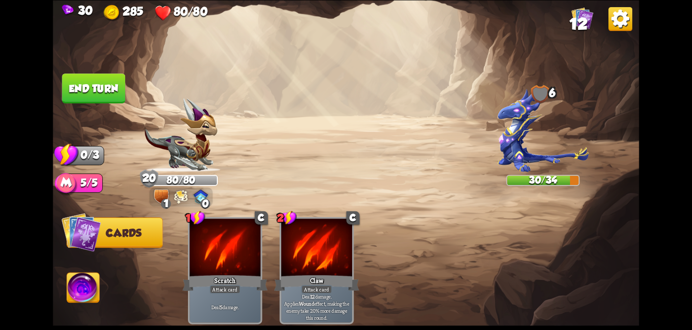
click at [81, 93] on button "End turn" at bounding box center [93, 88] width 63 height 30
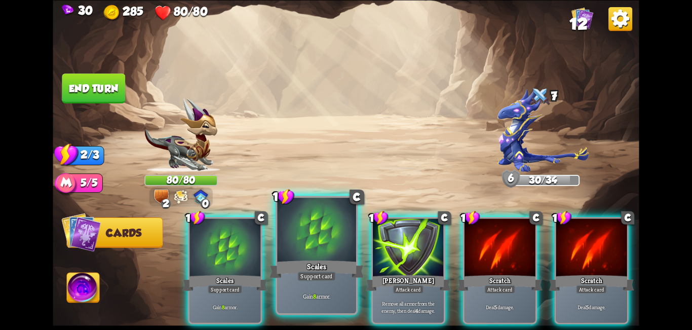
click at [335, 275] on div "Support card" at bounding box center [316, 276] width 39 height 10
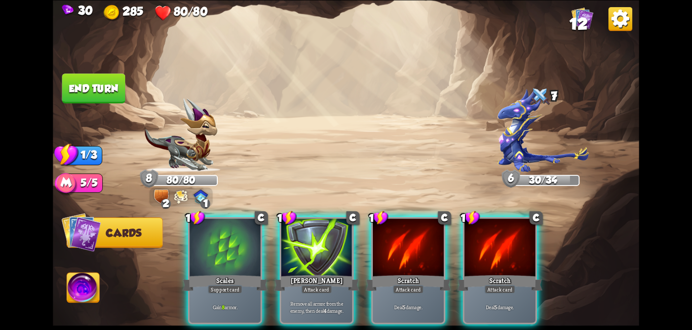
click at [335, 275] on div "1 C [PERSON_NAME] Attack card Remove all armor from the enemy, then deal 4 dama…" at bounding box center [317, 270] width 74 height 107
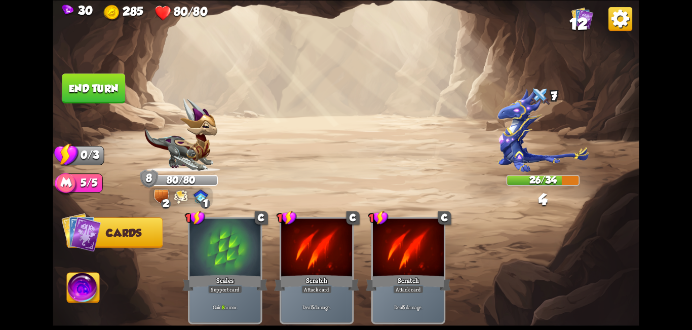
drag, startPoint x: 90, startPoint y: 103, endPoint x: 96, endPoint y: 99, distance: 7.2
click at [90, 102] on div "Select an enemy to attack... You don't have enough stamina to play that card...…" at bounding box center [346, 165] width 586 height 330
click at [96, 99] on button "End turn" at bounding box center [93, 88] width 63 height 30
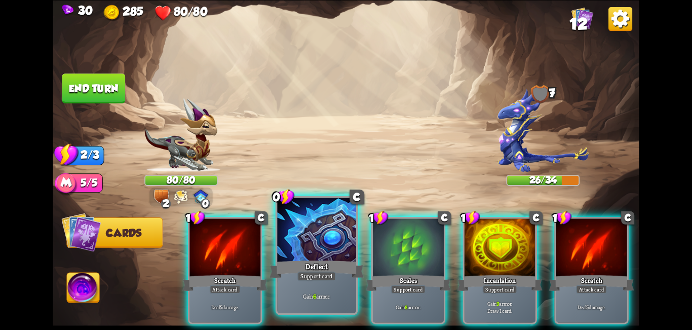
click at [307, 250] on div at bounding box center [316, 231] width 79 height 66
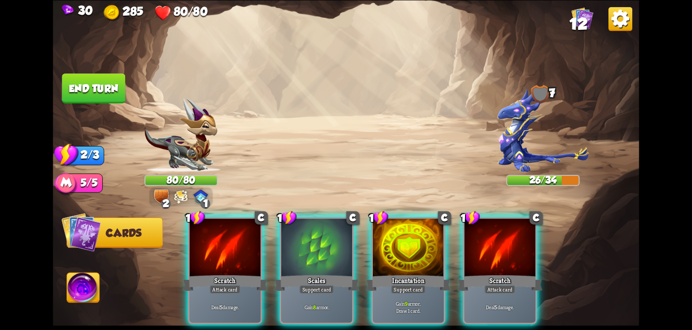
click at [307, 250] on div at bounding box center [316, 248] width 71 height 60
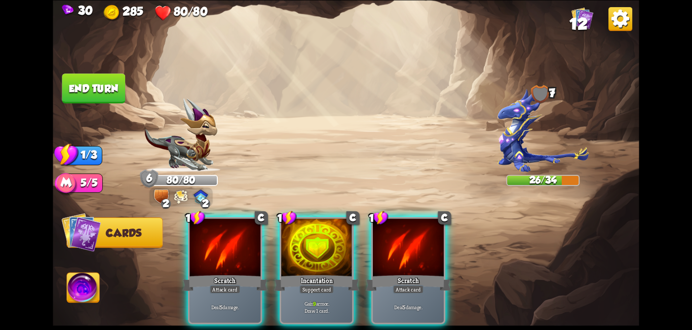
click at [307, 250] on div at bounding box center [316, 248] width 71 height 60
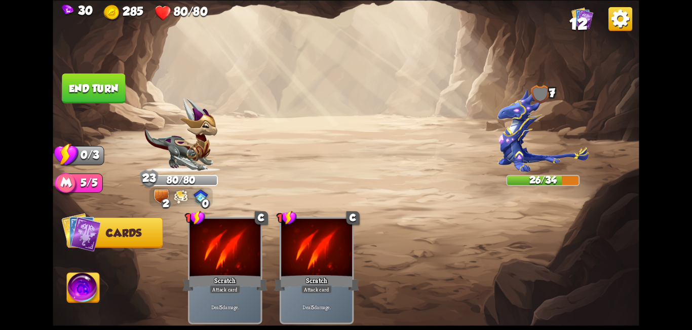
click at [85, 95] on button "End turn" at bounding box center [93, 88] width 63 height 30
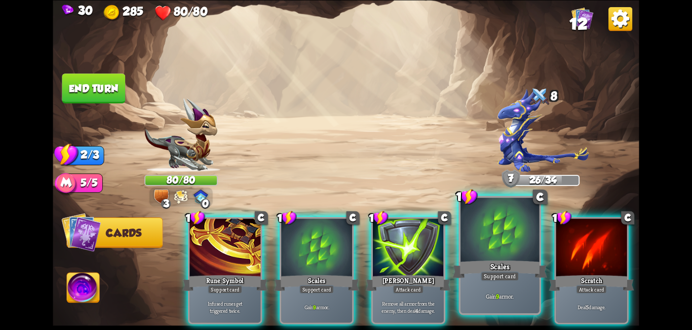
drag, startPoint x: 476, startPoint y: 253, endPoint x: 368, endPoint y: 274, distance: 109.8
click at [475, 254] on div at bounding box center [500, 231] width 79 height 66
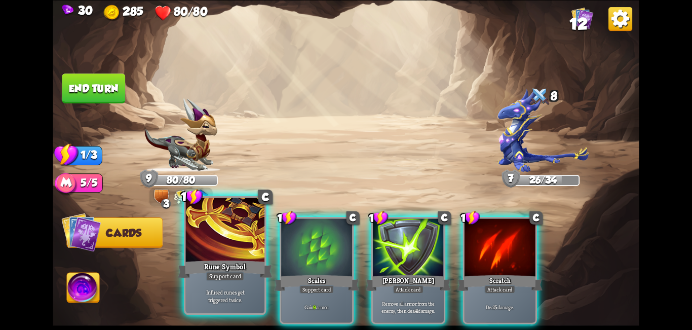
drag, startPoint x: 313, startPoint y: 272, endPoint x: 242, endPoint y: 265, distance: 71.3
click at [312, 285] on div "Support card" at bounding box center [317, 289] width 34 height 9
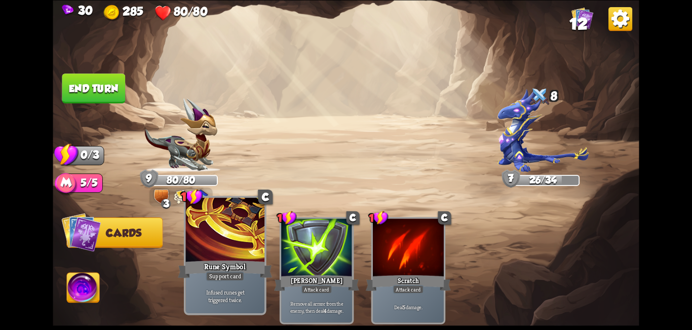
click at [239, 264] on div "Rune Symbol" at bounding box center [225, 268] width 95 height 21
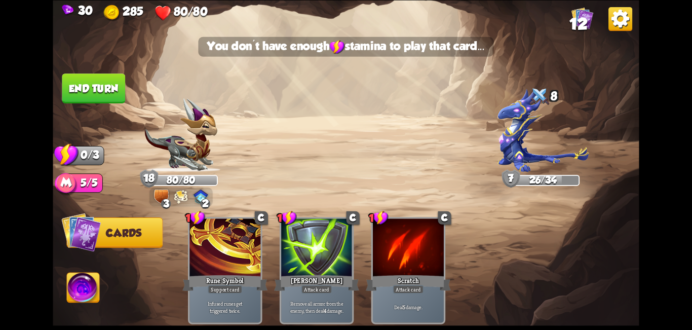
click at [92, 90] on button "End turn" at bounding box center [93, 88] width 63 height 30
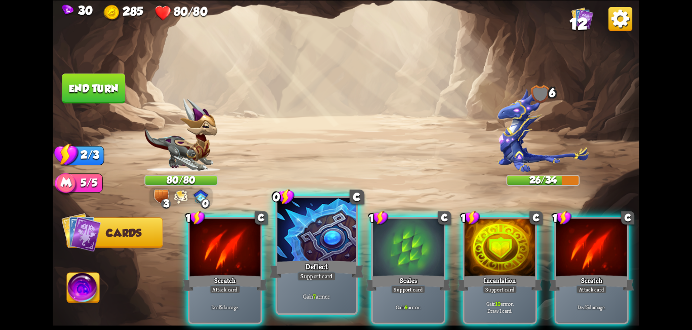
click at [312, 273] on div "Support card" at bounding box center [316, 276] width 39 height 10
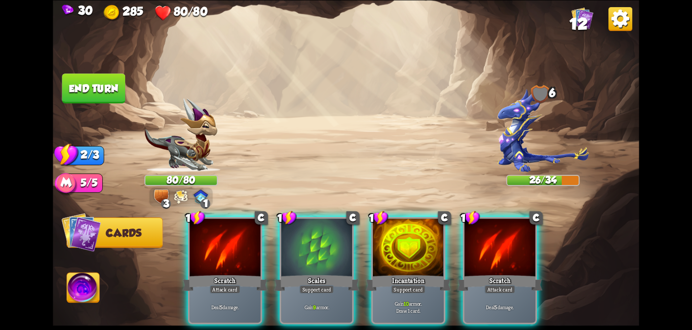
click at [313, 285] on div "Support card" at bounding box center [317, 289] width 34 height 9
click at [313, 273] on div "1 C Scratch Attack card Deal 5 damage. 1 C Scales Support card Gain 9 armor. 1 …" at bounding box center [404, 256] width 469 height 146
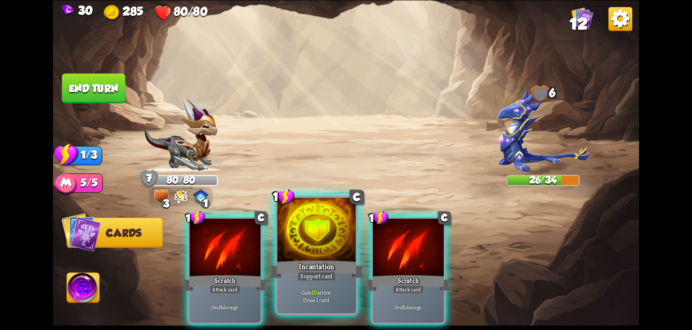
click at [314, 273] on div "Support card" at bounding box center [316, 276] width 39 height 10
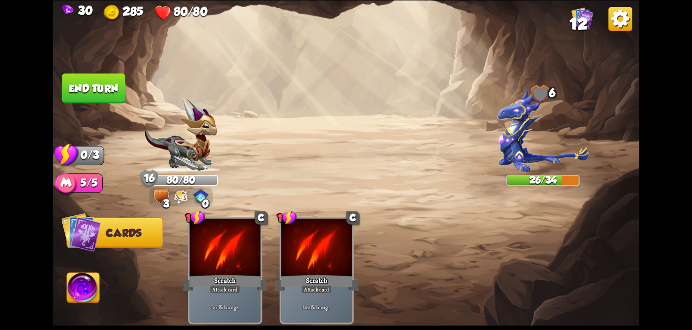
click at [87, 70] on img at bounding box center [346, 165] width 586 height 330
click at [84, 95] on button "End turn" at bounding box center [93, 88] width 63 height 30
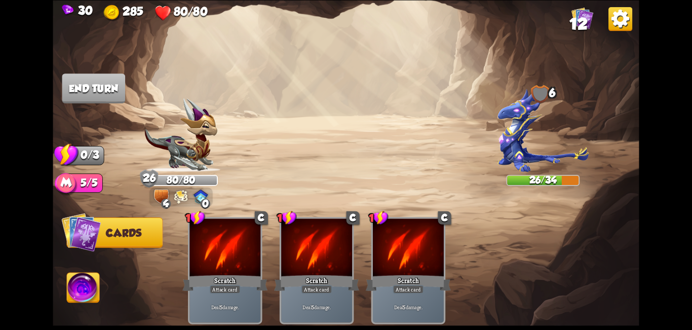
click at [101, 104] on img at bounding box center [346, 165] width 586 height 330
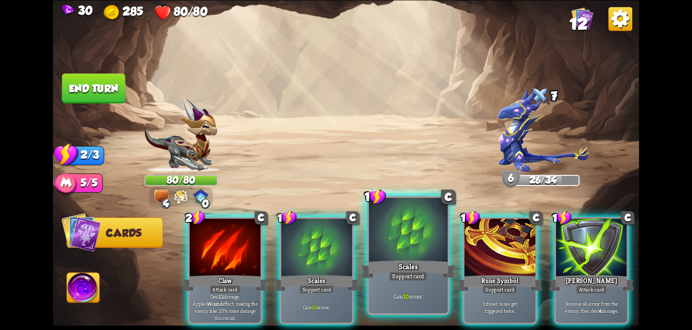
click at [382, 273] on div "Scales" at bounding box center [408, 268] width 95 height 21
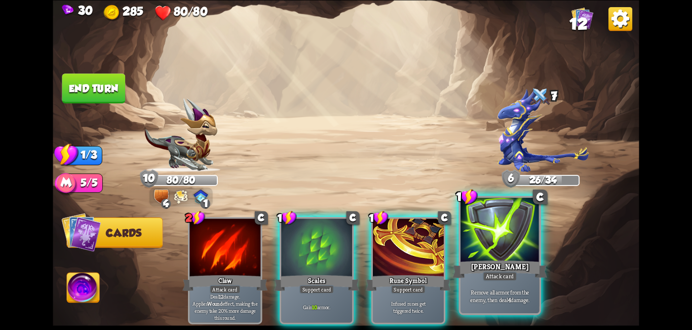
click at [508, 256] on div at bounding box center [500, 231] width 79 height 66
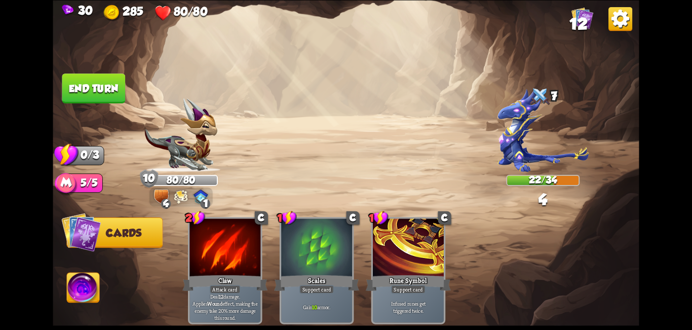
click at [103, 88] on button "End turn" at bounding box center [93, 88] width 63 height 30
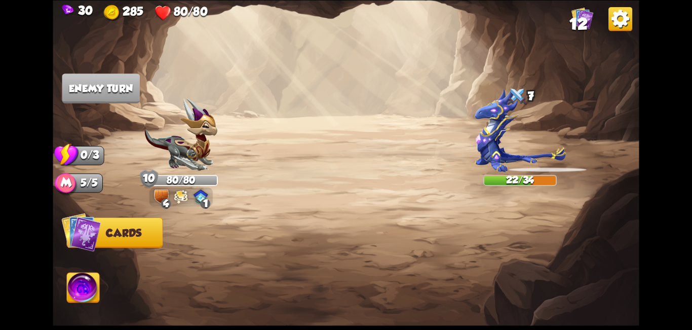
click at [83, 294] on img at bounding box center [83, 289] width 32 height 33
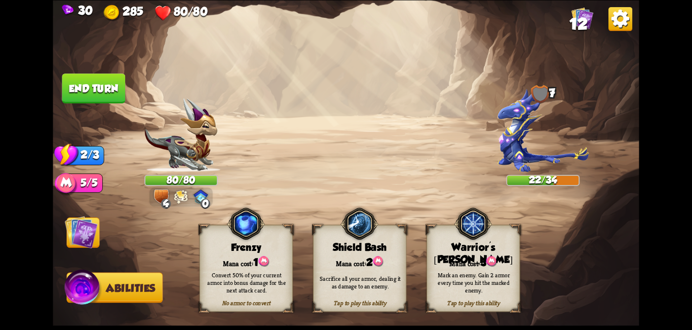
click at [87, 229] on img at bounding box center [81, 231] width 33 height 33
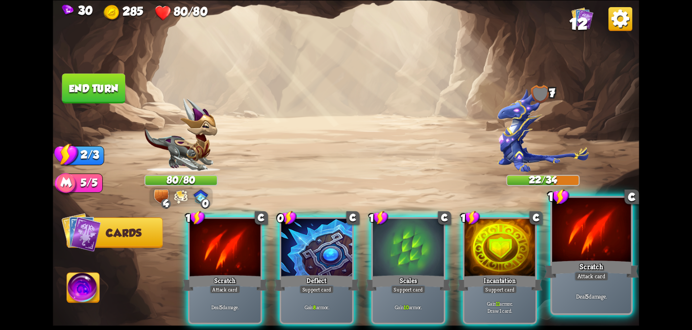
click at [614, 250] on div at bounding box center [591, 231] width 79 height 66
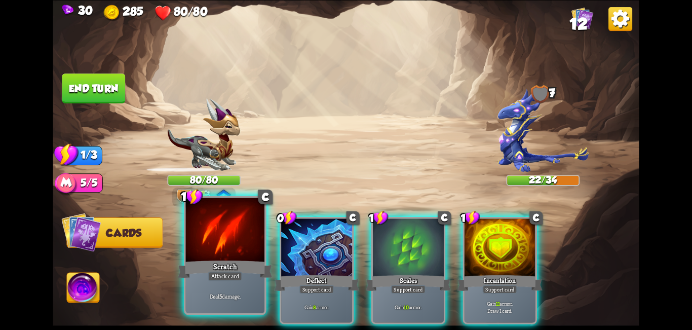
click at [229, 263] on div "Scratch" at bounding box center [225, 268] width 95 height 21
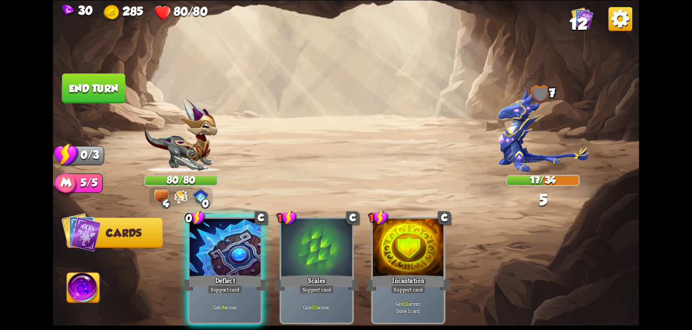
click at [229, 273] on div "Deflect" at bounding box center [224, 282] width 85 height 19
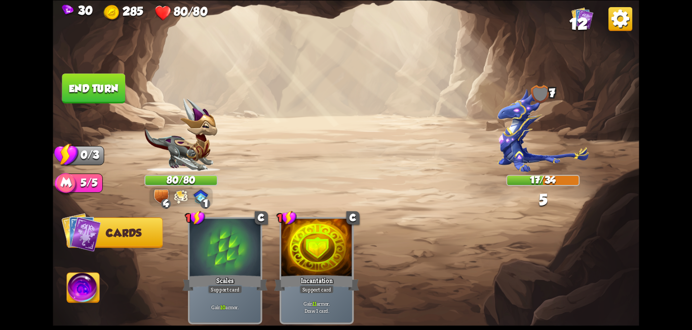
click at [91, 91] on button "End turn" at bounding box center [93, 88] width 63 height 30
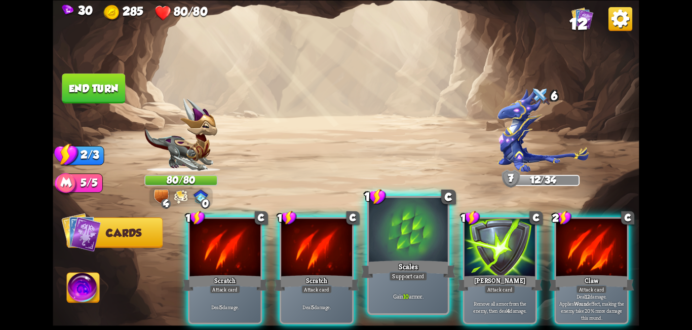
click at [428, 263] on div "Scales" at bounding box center [408, 268] width 95 height 21
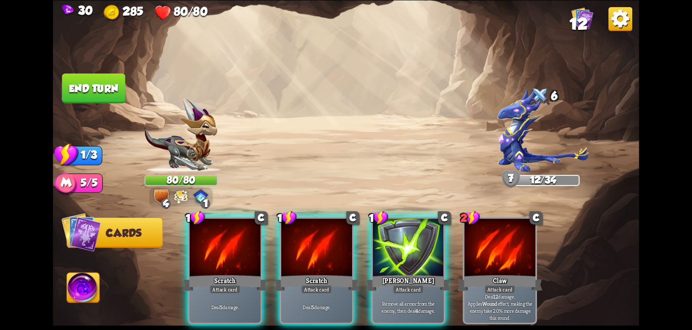
click at [428, 273] on div "[PERSON_NAME]" at bounding box center [408, 282] width 85 height 19
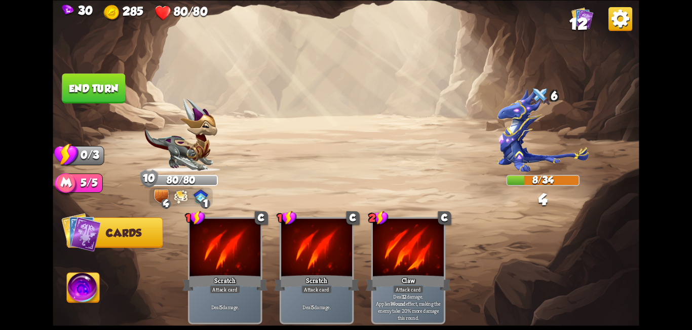
click at [95, 99] on button "End turn" at bounding box center [93, 88] width 63 height 30
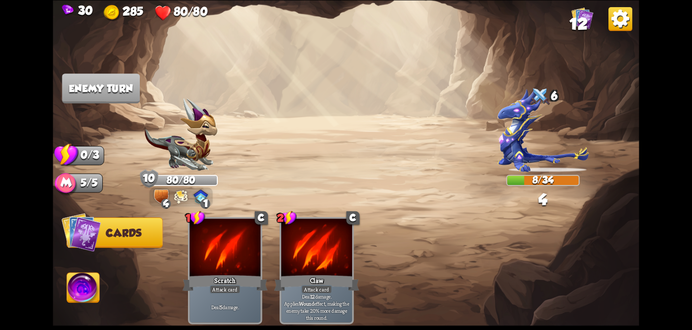
click at [105, 105] on img at bounding box center [346, 165] width 586 height 330
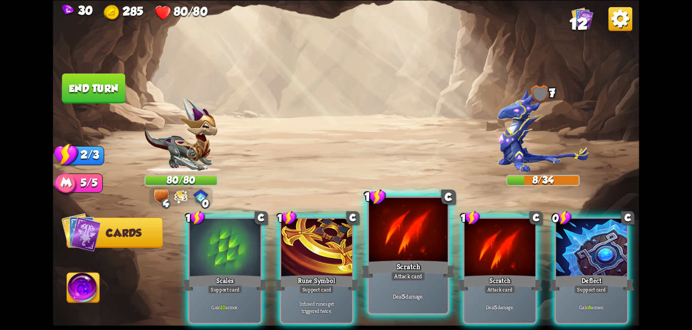
click at [393, 245] on div at bounding box center [408, 231] width 79 height 66
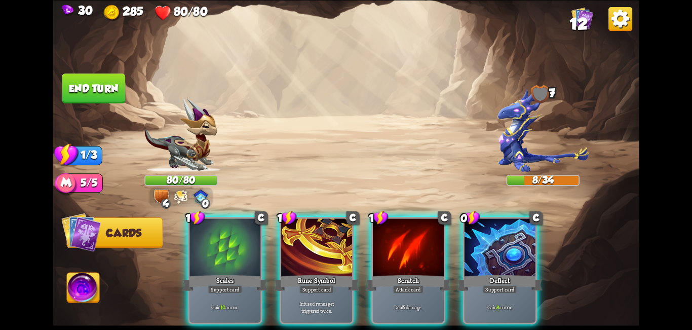
click at [393, 245] on div at bounding box center [408, 248] width 71 height 60
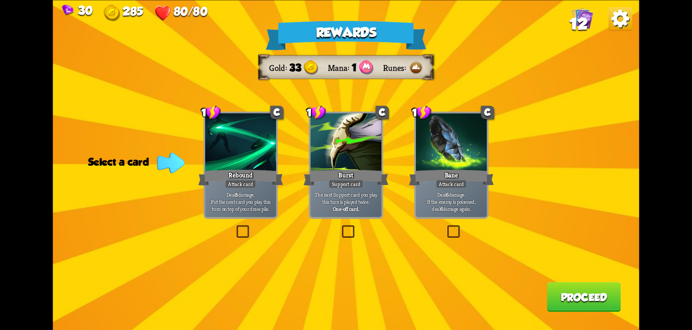
click at [340, 227] on label at bounding box center [340, 227] width 0 height 0
click at [0, 0] on input "checkbox" at bounding box center [0, 0] width 0 height 0
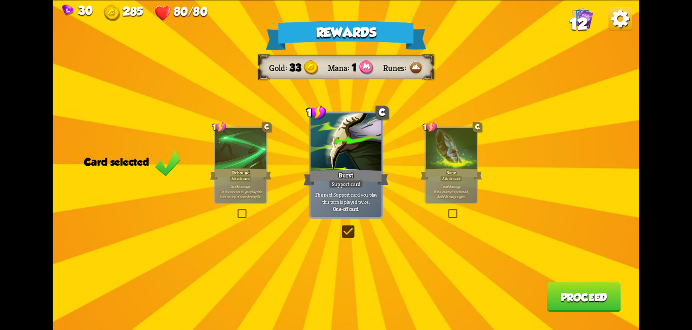
click at [586, 294] on button "Proceed" at bounding box center [584, 297] width 74 height 30
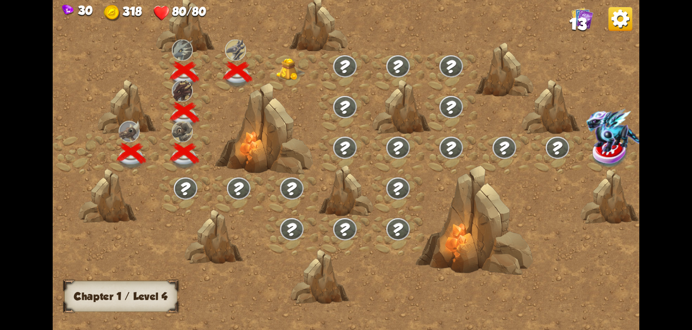
click at [280, 67] on img at bounding box center [291, 69] width 29 height 22
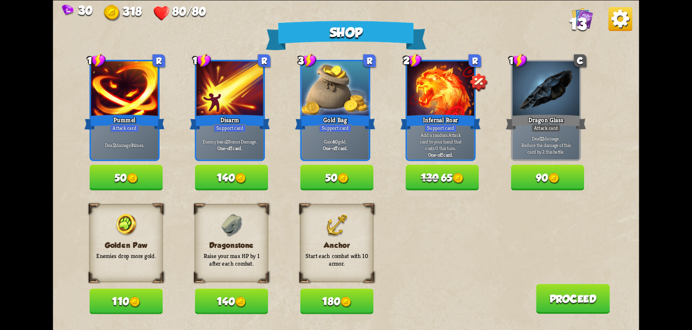
click at [249, 179] on button "140" at bounding box center [231, 177] width 73 height 25
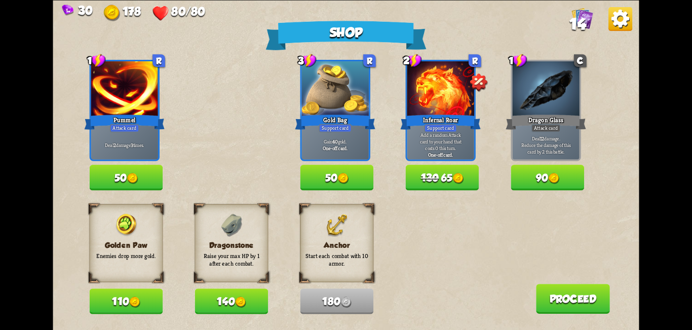
drag, startPoint x: 135, startPoint y: 301, endPoint x: 152, endPoint y: 303, distance: 16.8
click at [135, 303] on img at bounding box center [134, 301] width 11 height 11
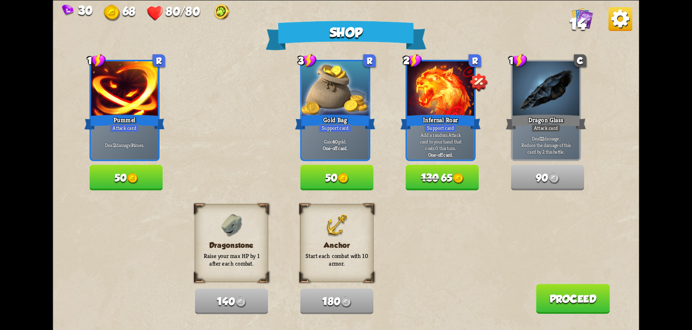
click at [455, 179] on button "130 65" at bounding box center [442, 177] width 73 height 25
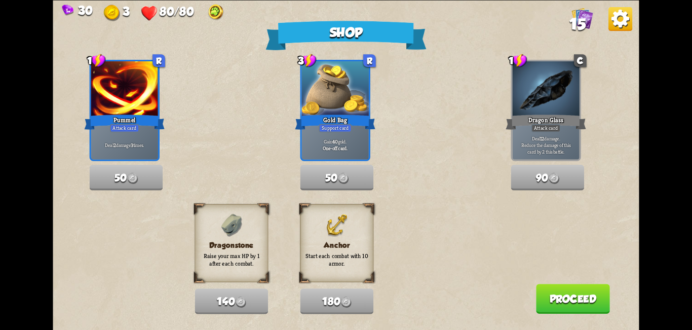
click at [560, 299] on button "Proceed" at bounding box center [573, 299] width 74 height 30
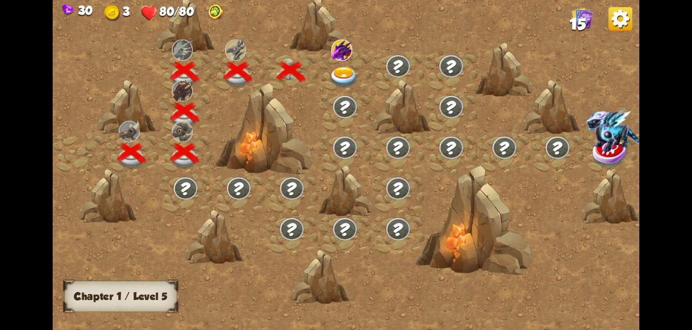
click at [343, 74] on img at bounding box center [343, 78] width 29 height 22
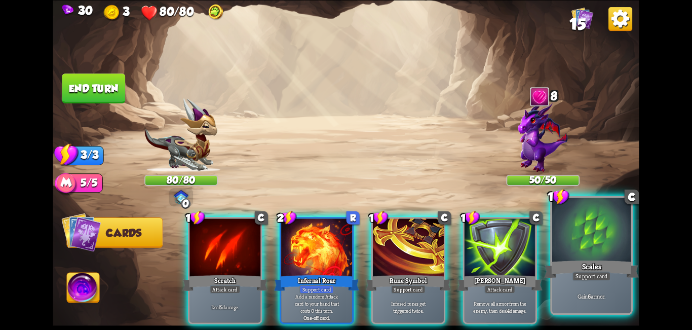
click at [592, 255] on div at bounding box center [591, 231] width 79 height 66
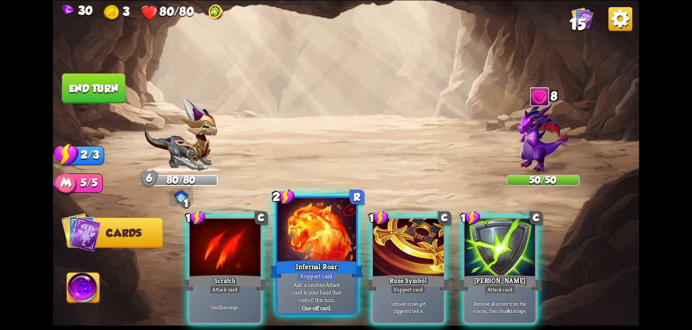
click at [340, 254] on div at bounding box center [316, 231] width 79 height 66
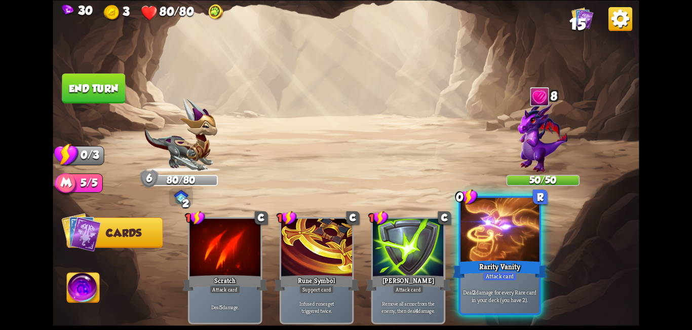
click at [504, 225] on div at bounding box center [500, 231] width 79 height 66
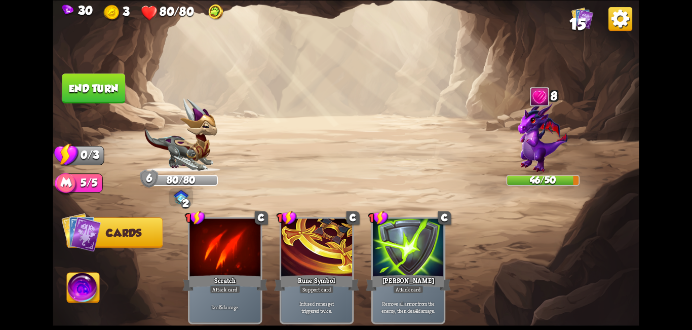
click at [103, 93] on button "End turn" at bounding box center [93, 88] width 63 height 30
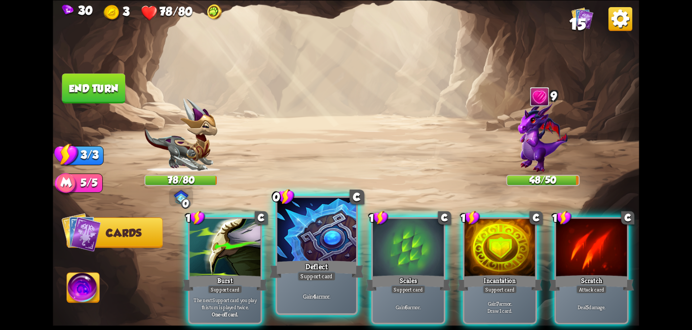
click at [334, 277] on div "Support card" at bounding box center [316, 276] width 39 height 10
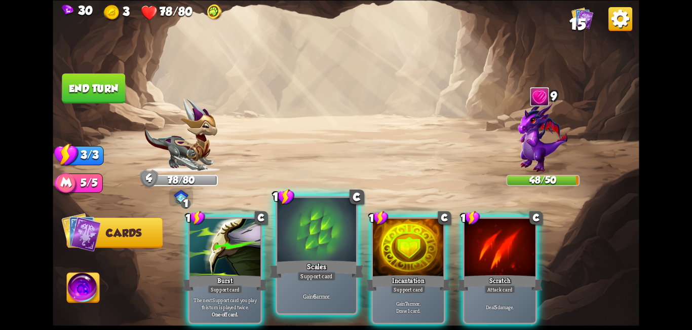
click at [330, 273] on div "Support card" at bounding box center [316, 276] width 39 height 10
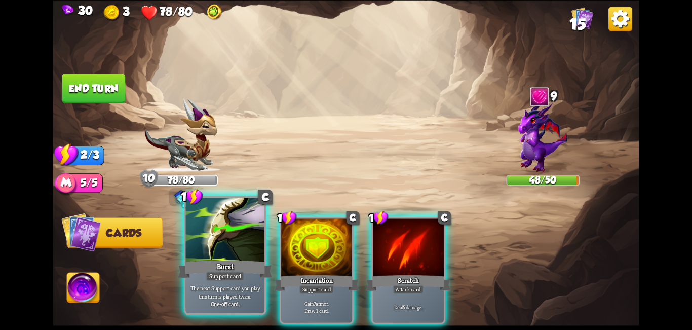
click at [240, 266] on div "Burst" at bounding box center [225, 268] width 95 height 21
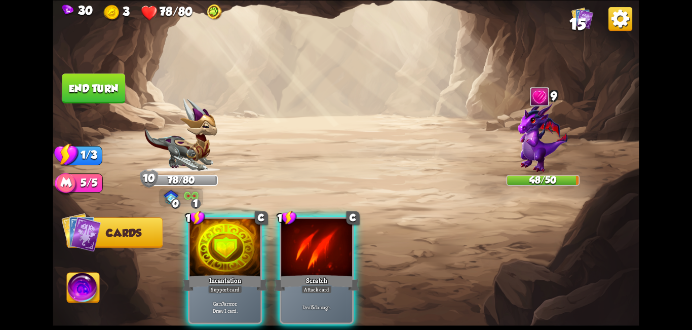
drag, startPoint x: 221, startPoint y: 247, endPoint x: 193, endPoint y: 219, distance: 39.8
click at [213, 236] on div at bounding box center [225, 248] width 71 height 60
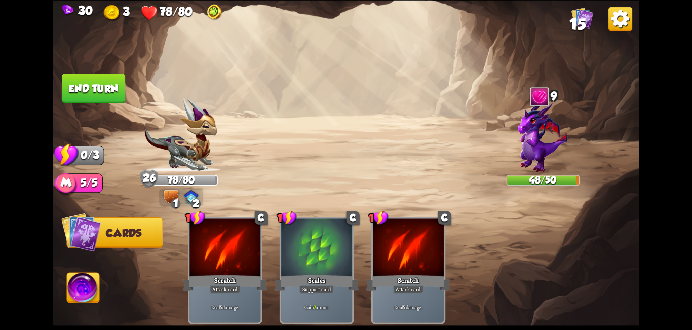
click at [102, 92] on button "End turn" at bounding box center [93, 88] width 63 height 30
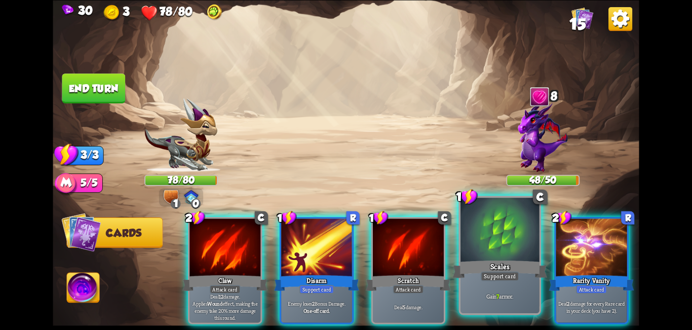
click at [509, 254] on div at bounding box center [500, 231] width 79 height 66
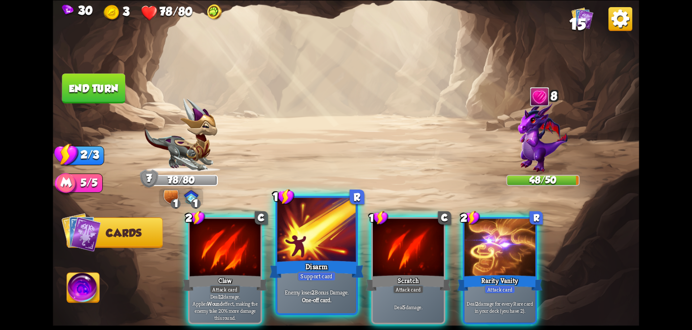
click at [319, 257] on div at bounding box center [316, 231] width 79 height 66
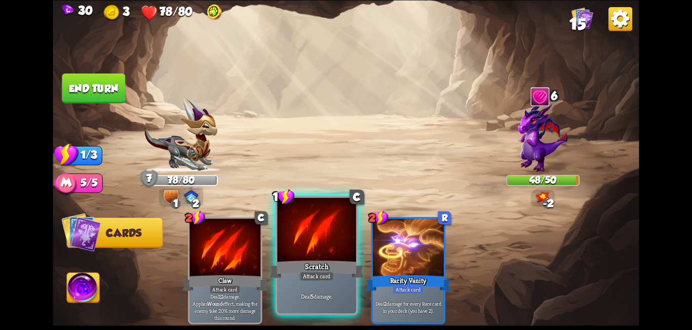
click at [327, 258] on div "Scratch" at bounding box center [317, 268] width 95 height 21
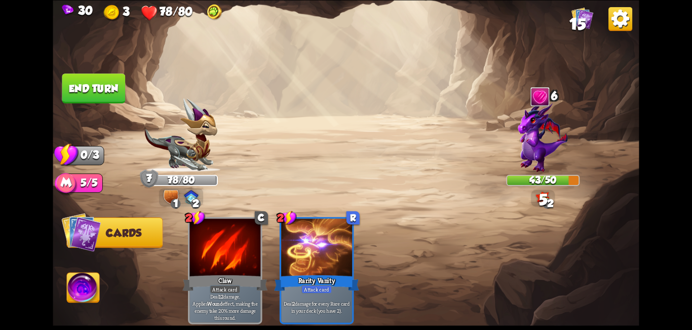
click at [98, 98] on button "End turn" at bounding box center [93, 88] width 63 height 30
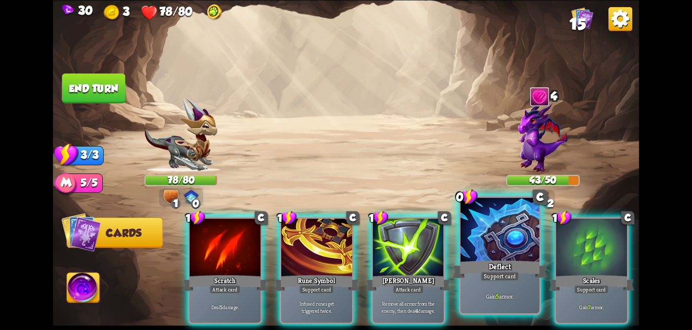
click at [496, 257] on div at bounding box center [500, 231] width 79 height 66
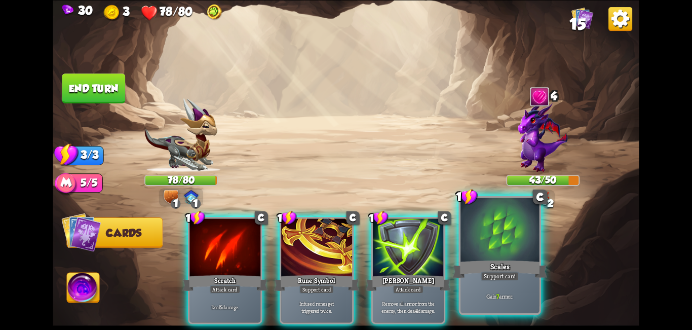
click at [518, 251] on div at bounding box center [500, 231] width 79 height 66
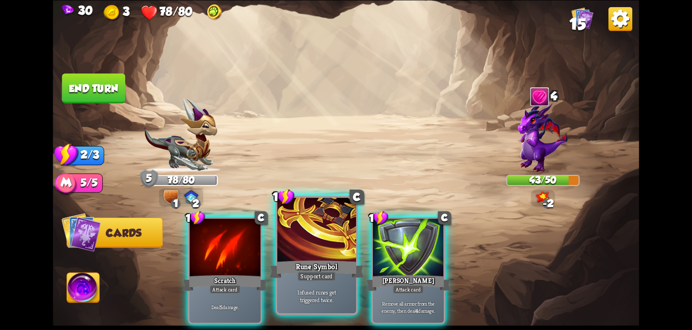
click at [313, 276] on div "Support card" at bounding box center [316, 276] width 39 height 10
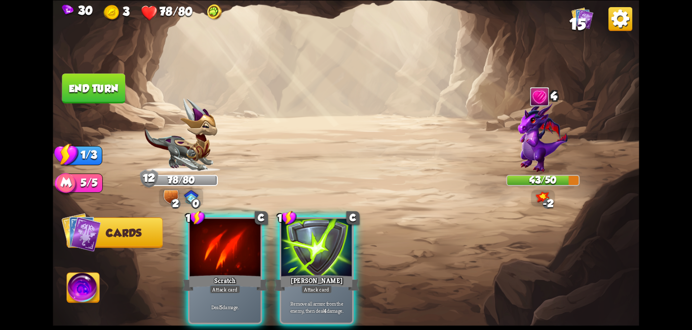
click at [78, 85] on button "End turn" at bounding box center [93, 88] width 63 height 30
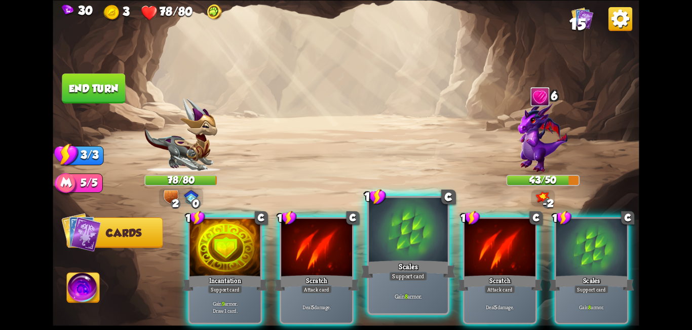
click at [427, 275] on div "Support card" at bounding box center [408, 276] width 39 height 10
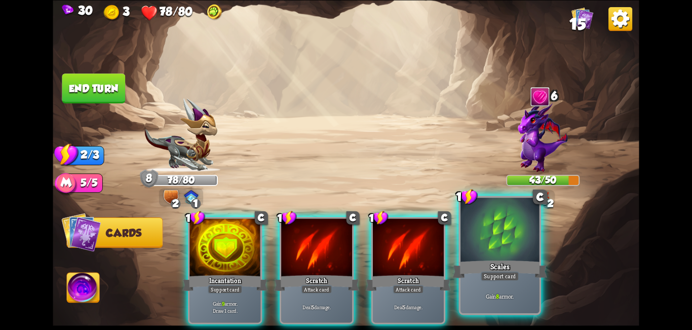
click at [512, 258] on div "Scales" at bounding box center [500, 268] width 95 height 21
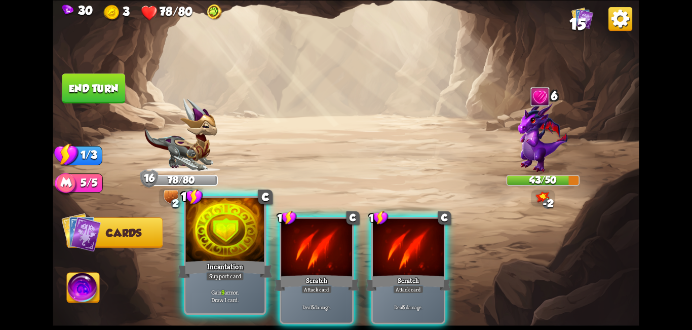
click at [226, 272] on div "Support card" at bounding box center [225, 276] width 39 height 10
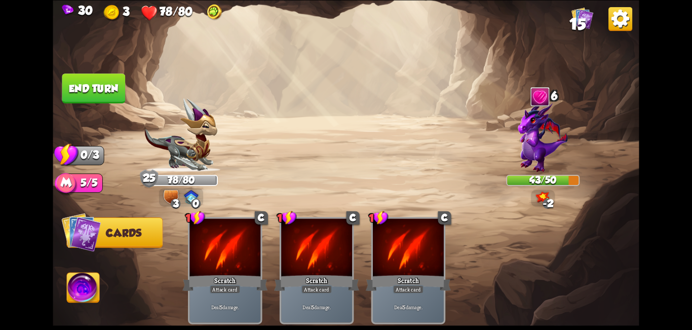
click at [89, 92] on button "End turn" at bounding box center [93, 88] width 63 height 30
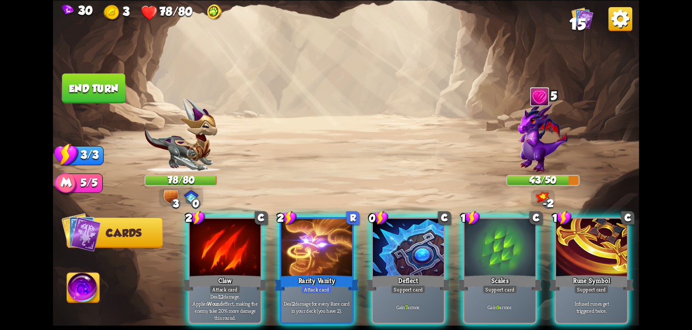
click at [419, 244] on div at bounding box center [408, 248] width 71 height 60
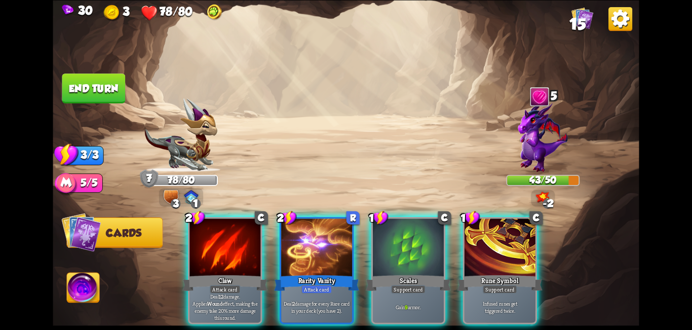
click at [419, 244] on div at bounding box center [408, 248] width 71 height 60
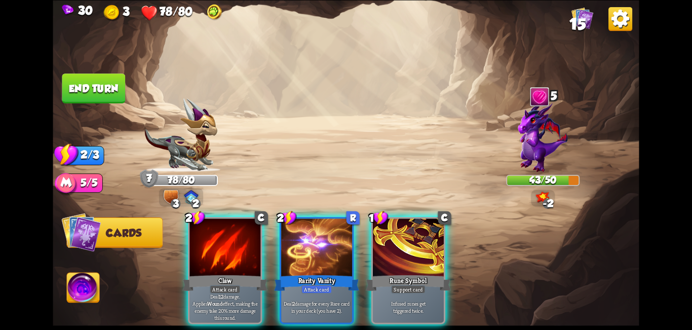
click at [419, 244] on div at bounding box center [408, 248] width 71 height 60
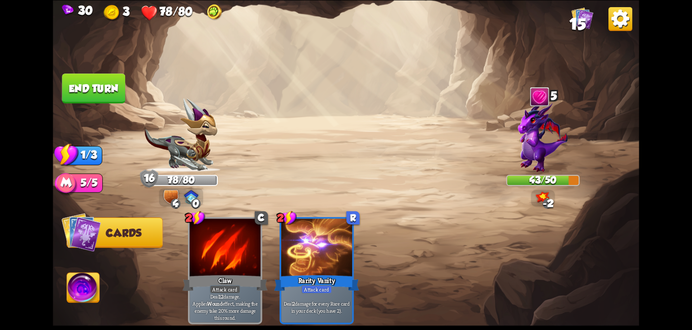
click at [100, 82] on button "End turn" at bounding box center [93, 88] width 63 height 30
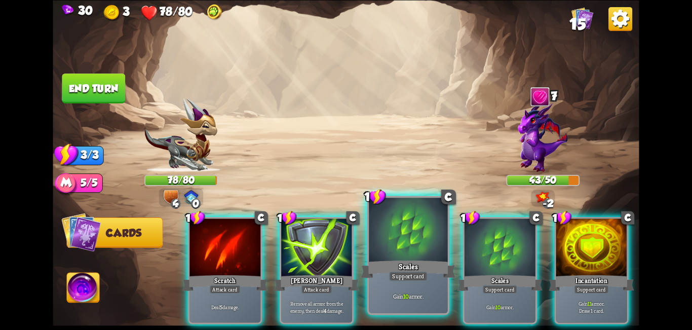
click at [390, 237] on div at bounding box center [408, 231] width 79 height 66
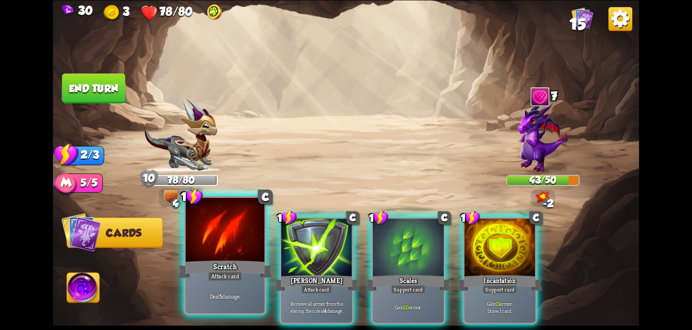
click at [229, 278] on div "Attack card" at bounding box center [225, 276] width 34 height 10
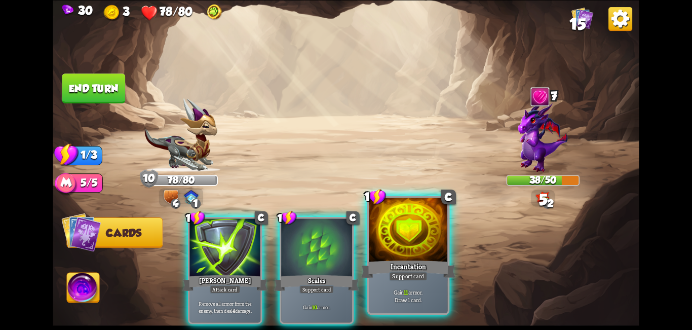
click at [418, 275] on div "Support card" at bounding box center [408, 276] width 39 height 10
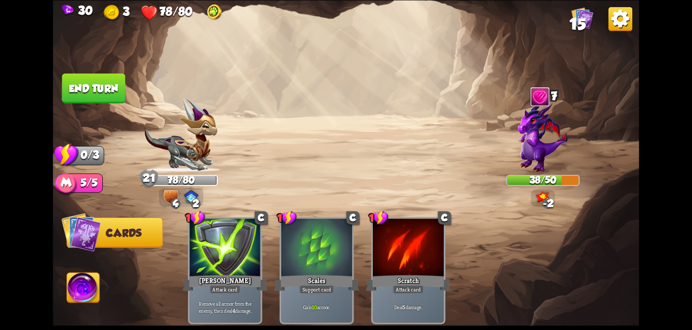
click at [106, 95] on button "End turn" at bounding box center [93, 88] width 63 height 30
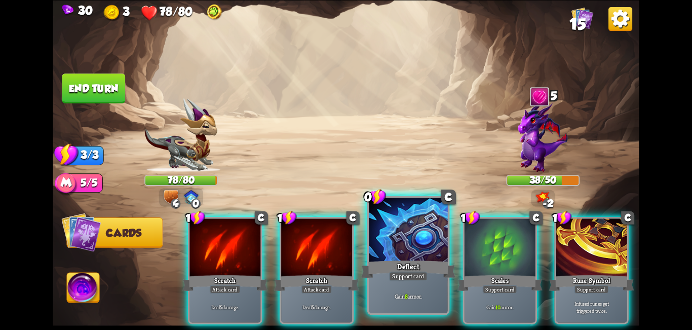
click at [427, 257] on div at bounding box center [408, 231] width 79 height 66
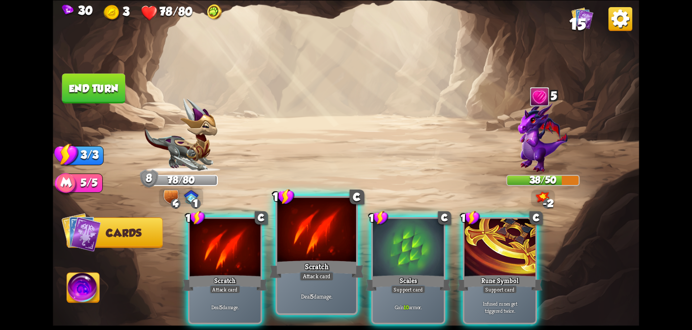
click at [321, 259] on div "Scratch" at bounding box center [317, 268] width 95 height 21
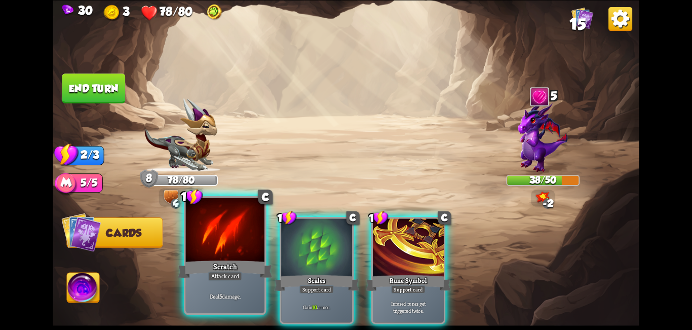
click at [218, 267] on div "Scratch" at bounding box center [225, 268] width 95 height 21
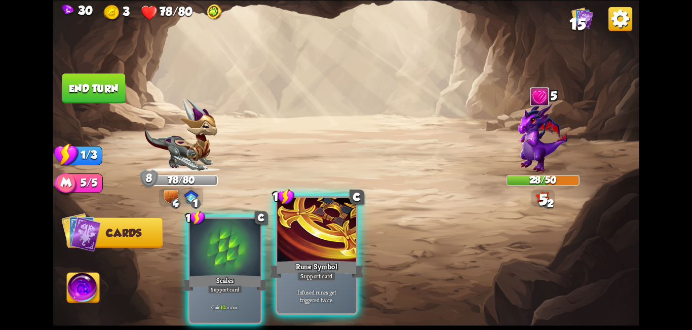
click at [330, 258] on div at bounding box center [316, 231] width 79 height 66
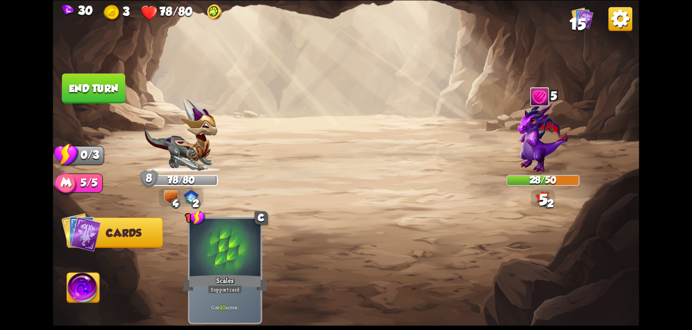
click at [89, 92] on button "End turn" at bounding box center [93, 88] width 63 height 30
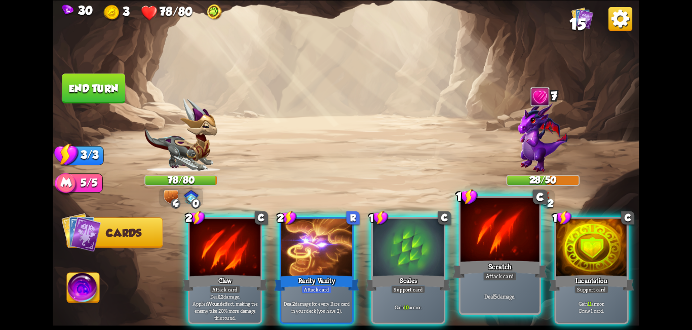
click at [479, 243] on div at bounding box center [500, 231] width 79 height 66
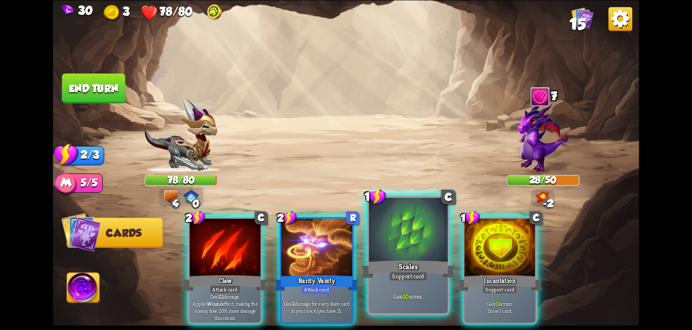
click at [430, 250] on div at bounding box center [408, 231] width 79 height 66
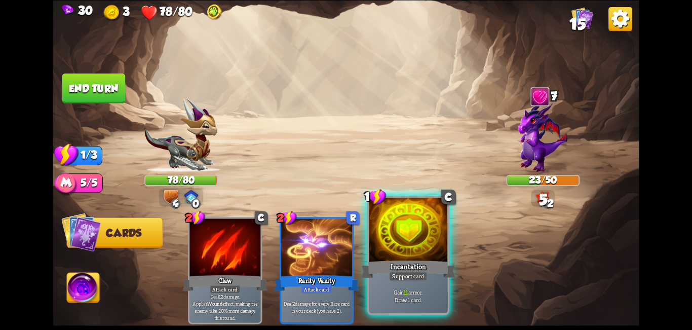
click at [421, 248] on div at bounding box center [408, 231] width 79 height 66
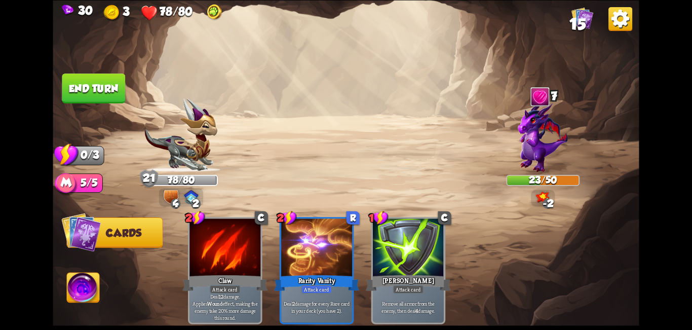
click at [84, 82] on button "End turn" at bounding box center [93, 88] width 63 height 30
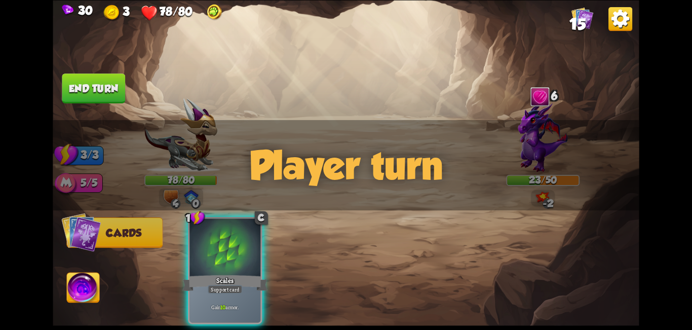
click at [401, 241] on div "1 C Scales Support card Gain 10 armor." at bounding box center [404, 256] width 469 height 146
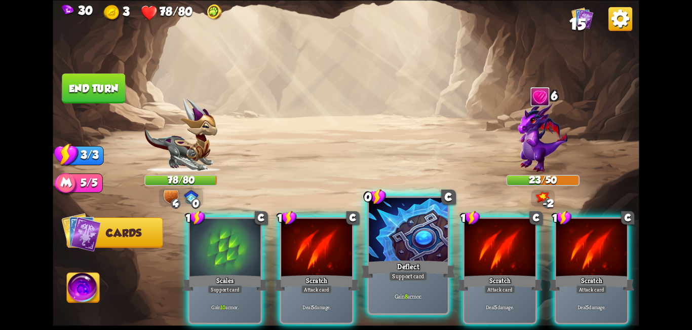
click at [418, 230] on div at bounding box center [408, 231] width 79 height 66
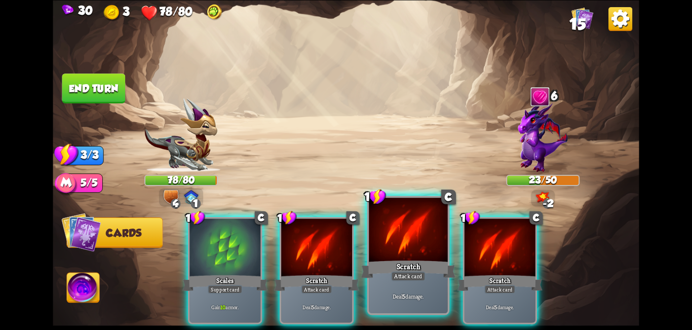
click at [448, 252] on div at bounding box center [408, 231] width 79 height 66
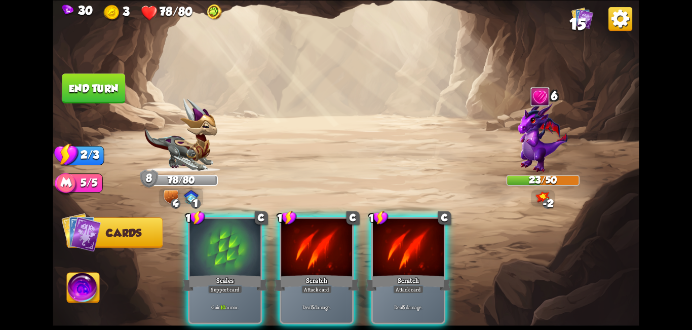
drag, startPoint x: 462, startPoint y: 249, endPoint x: 404, endPoint y: 249, distance: 57.8
click at [461, 249] on div "1 C Scales Support card Gain 10 armor. 1 C Scratch Attack card Deal 5 damage. 1…" at bounding box center [404, 256] width 469 height 146
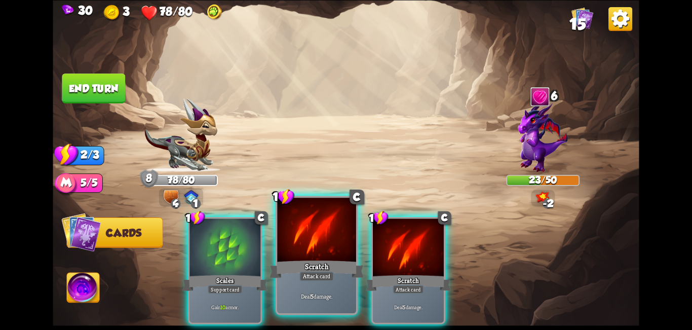
click at [313, 245] on div at bounding box center [316, 231] width 79 height 66
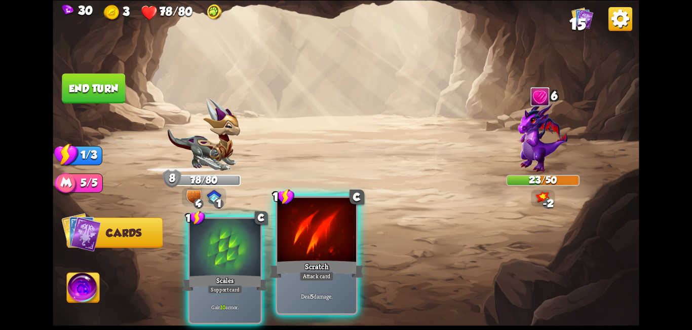
click at [338, 245] on div at bounding box center [316, 231] width 79 height 66
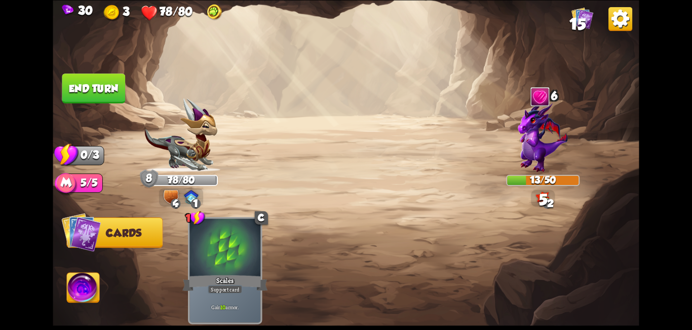
click at [95, 88] on button "End turn" at bounding box center [93, 88] width 63 height 30
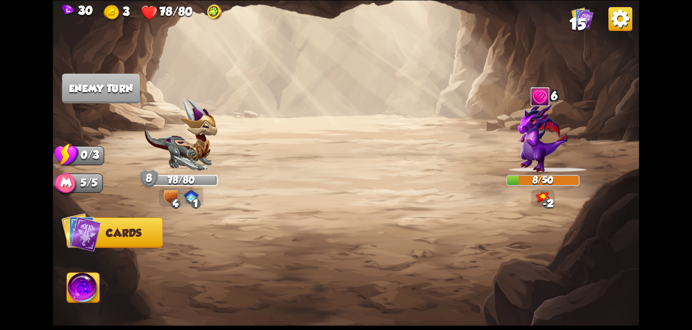
click at [590, 14] on img at bounding box center [583, 18] width 22 height 22
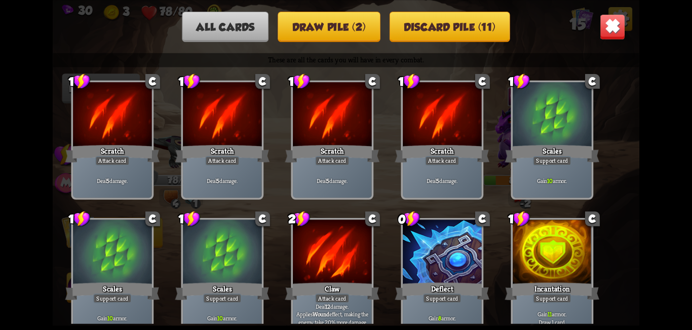
drag, startPoint x: 496, startPoint y: 195, endPoint x: 510, endPoint y: 100, distance: 96.4
click at [510, 100] on div "These are all the cards you will have in every combat. 1 C Scratch Attack card …" at bounding box center [346, 188] width 586 height 271
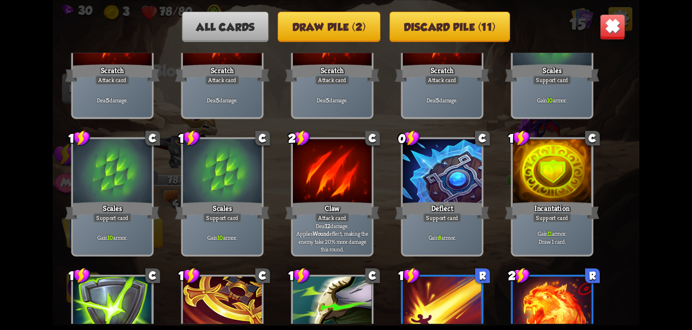
scroll to position [167, 0]
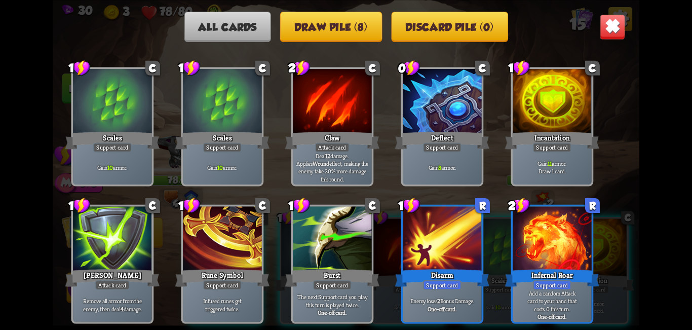
click at [353, 22] on button "Draw pile (8)" at bounding box center [331, 27] width 102 height 30
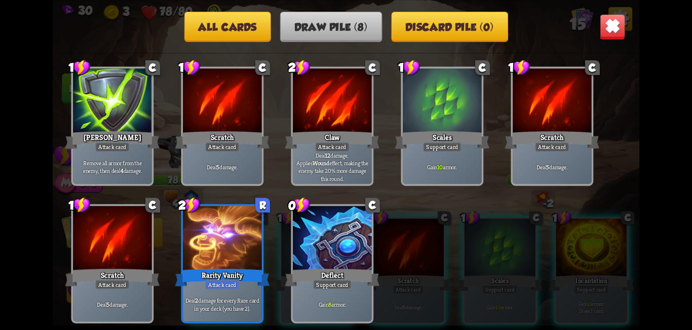
scroll to position [15, 0]
click at [248, 26] on button "All cards" at bounding box center [227, 27] width 87 height 30
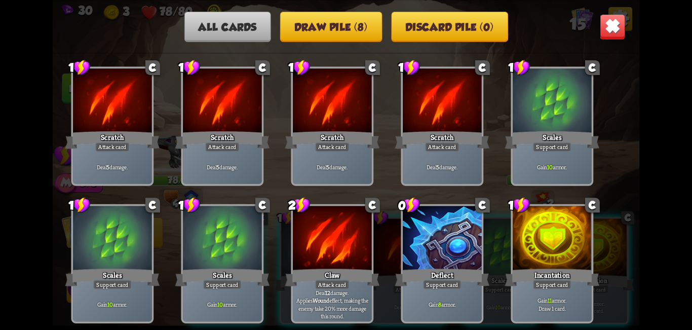
click at [616, 30] on img at bounding box center [613, 27] width 26 height 26
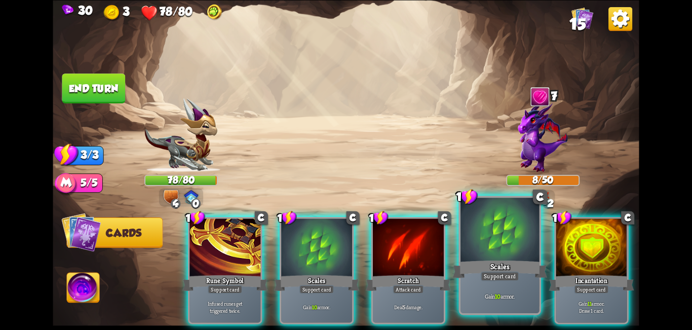
click at [483, 240] on div at bounding box center [500, 231] width 79 height 66
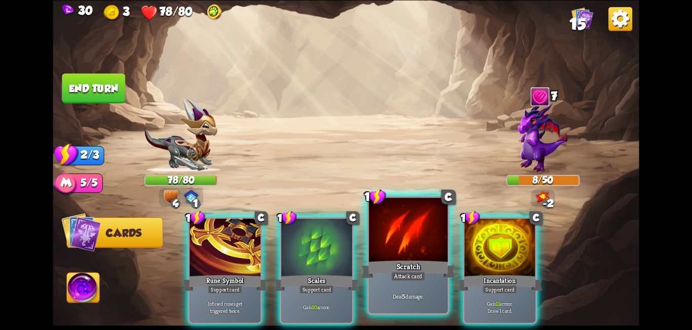
click at [398, 258] on div at bounding box center [408, 231] width 79 height 66
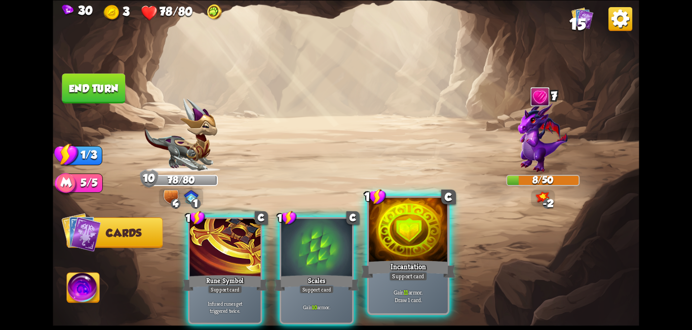
click at [427, 248] on div at bounding box center [408, 231] width 79 height 66
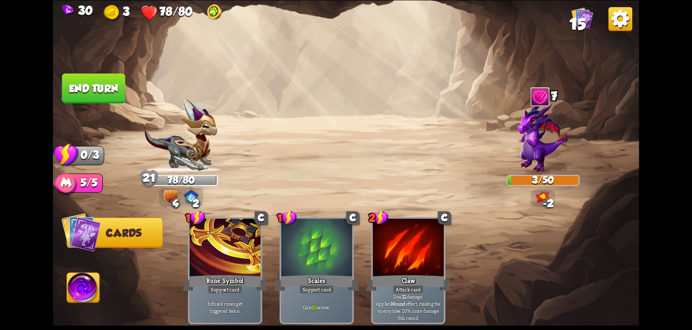
click at [99, 79] on button "End turn" at bounding box center [93, 88] width 63 height 30
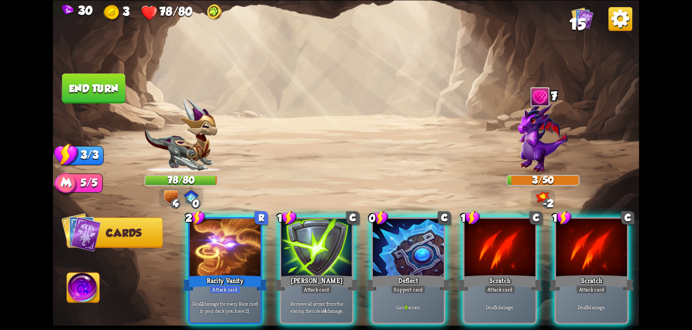
click at [481, 255] on div at bounding box center [500, 248] width 71 height 60
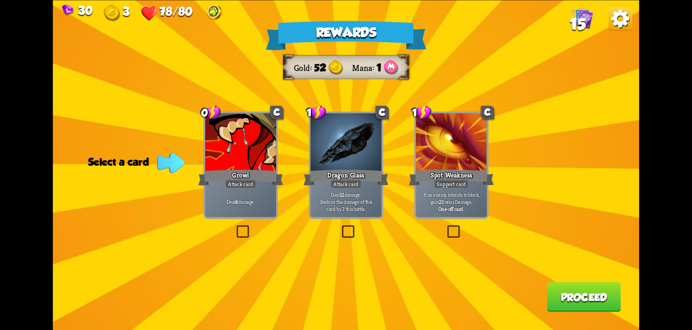
click at [445, 227] on label at bounding box center [445, 227] width 0 height 0
click at [0, 0] on input "checkbox" at bounding box center [0, 0] width 0 height 0
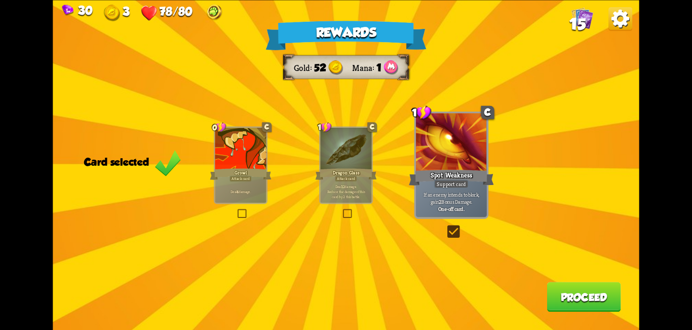
click at [560, 300] on button "Proceed" at bounding box center [584, 297] width 74 height 30
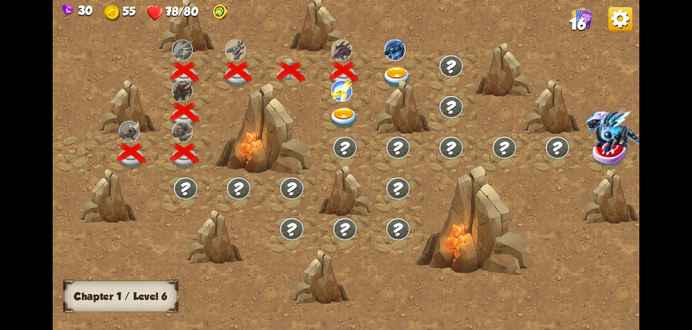
click at [342, 122] on img at bounding box center [343, 118] width 29 height 22
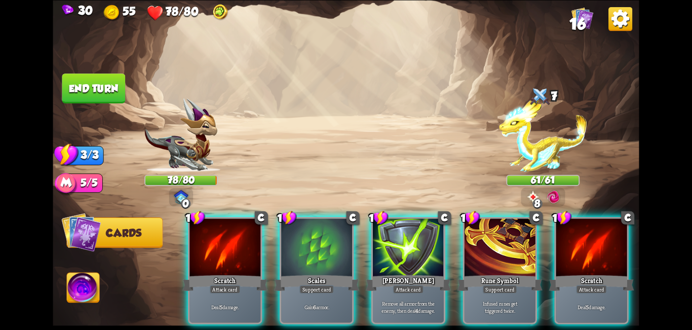
click at [537, 199] on div "8" at bounding box center [538, 204] width 10 height 10
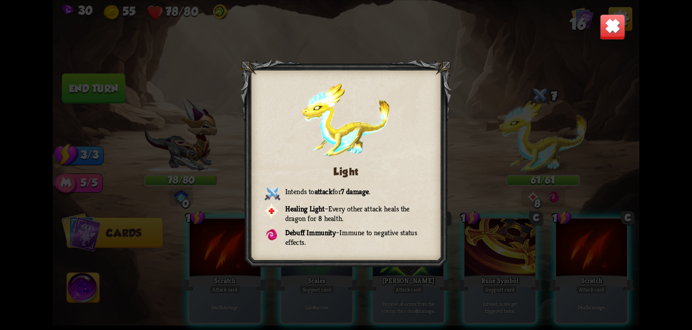
click at [616, 28] on img at bounding box center [613, 27] width 26 height 26
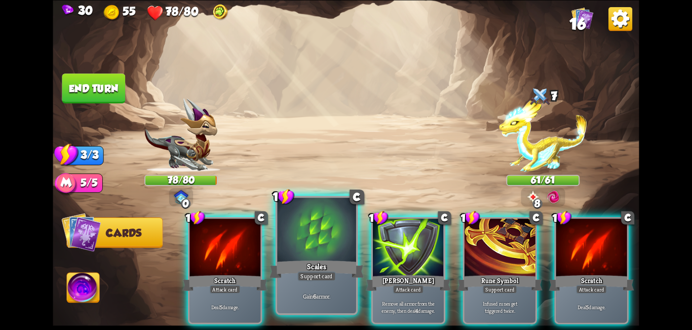
click at [309, 277] on div "Support card" at bounding box center [316, 276] width 39 height 10
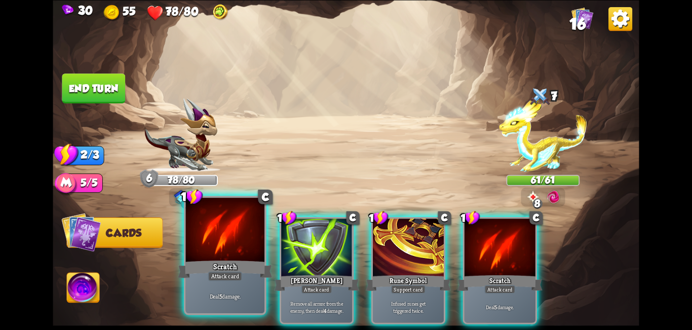
click at [226, 278] on div "Attack card" at bounding box center [225, 276] width 34 height 10
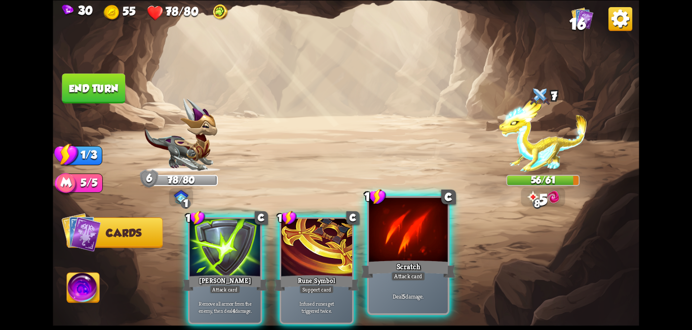
click at [404, 266] on div "Scratch" at bounding box center [408, 268] width 95 height 21
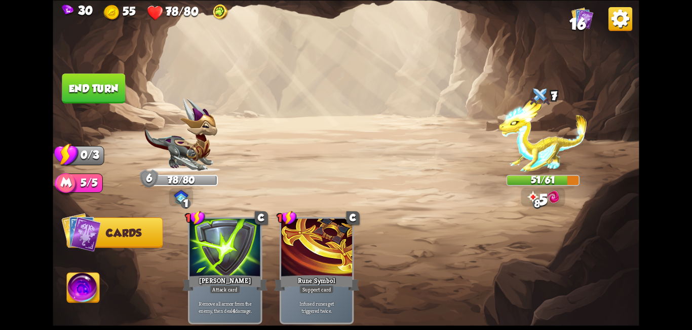
click at [95, 86] on button "End turn" at bounding box center [93, 88] width 63 height 30
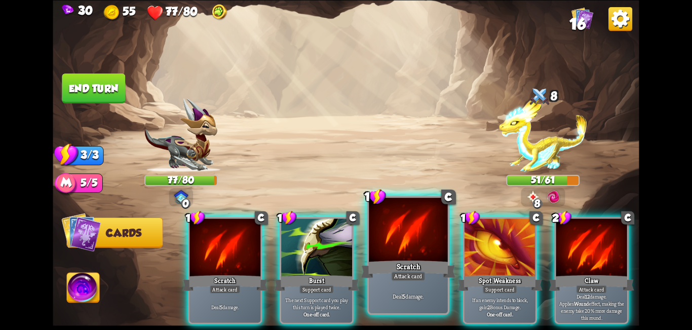
click at [411, 272] on div "Attack card" at bounding box center [408, 276] width 34 height 10
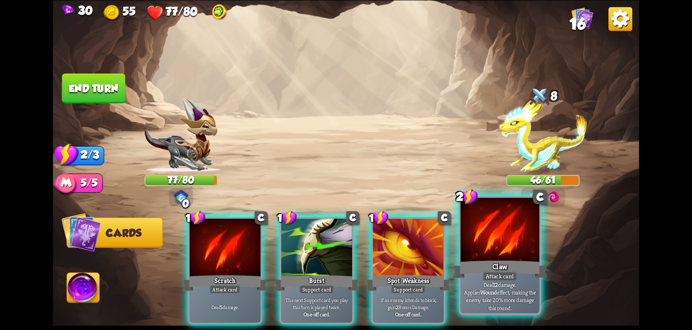
click at [506, 244] on div at bounding box center [500, 231] width 79 height 66
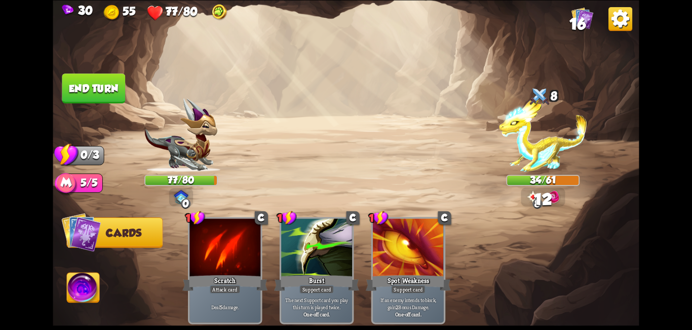
click at [74, 89] on button "End turn" at bounding box center [93, 88] width 63 height 30
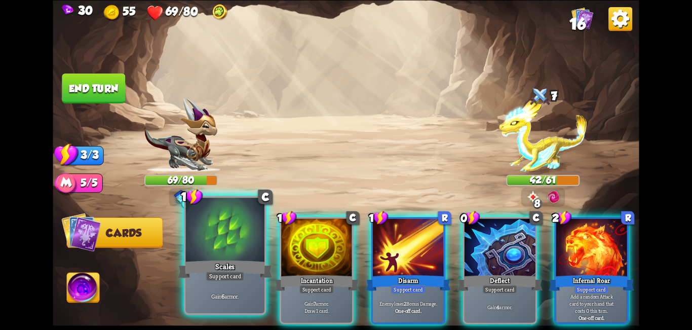
click at [244, 253] on div at bounding box center [225, 231] width 79 height 66
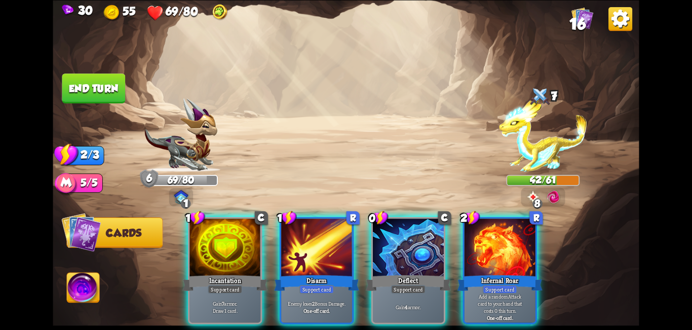
click at [244, 253] on div at bounding box center [225, 248] width 71 height 60
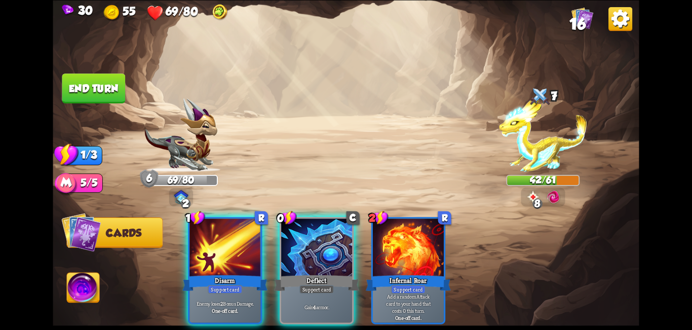
click at [244, 253] on div at bounding box center [225, 248] width 71 height 60
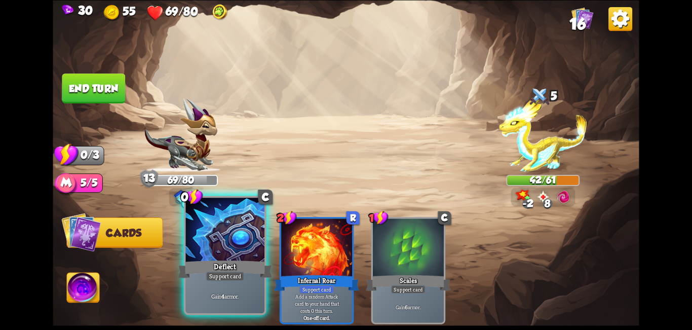
click at [208, 253] on div at bounding box center [225, 231] width 79 height 66
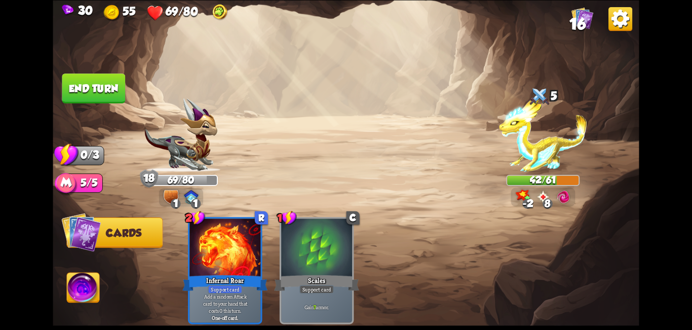
click at [93, 93] on button "End turn" at bounding box center [93, 88] width 63 height 30
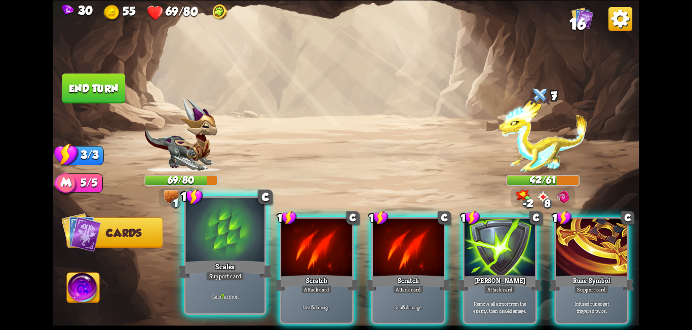
click at [239, 241] on div at bounding box center [225, 231] width 79 height 66
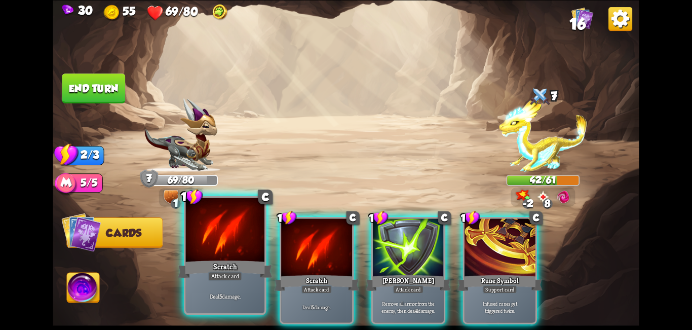
click at [242, 241] on div at bounding box center [225, 231] width 79 height 66
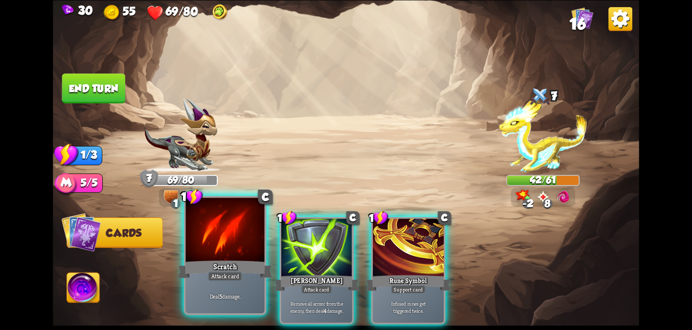
click at [243, 242] on div at bounding box center [225, 231] width 79 height 66
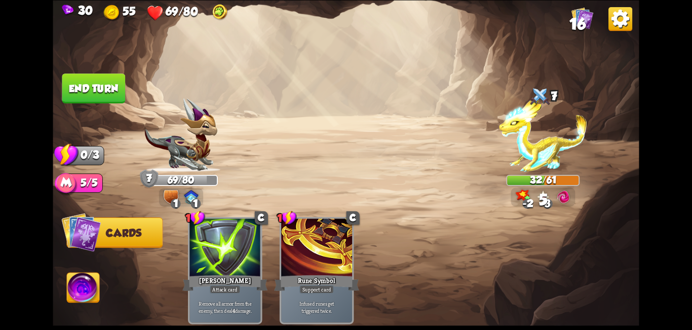
click at [101, 88] on button "End turn" at bounding box center [93, 88] width 63 height 30
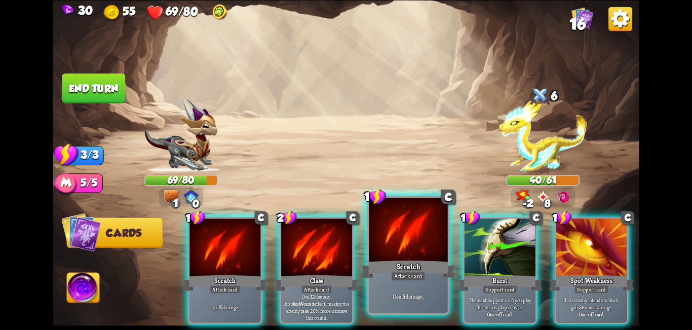
click at [410, 259] on div "Scratch" at bounding box center [408, 268] width 95 height 21
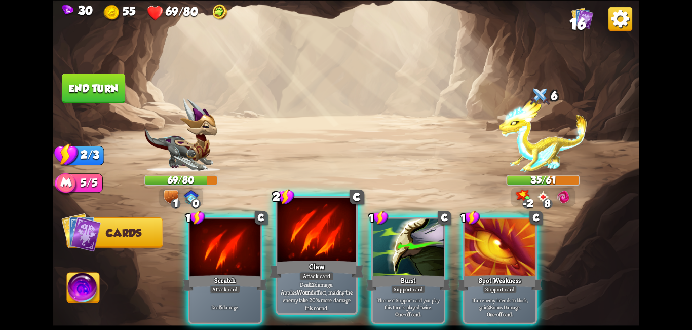
click at [302, 247] on div at bounding box center [316, 231] width 79 height 66
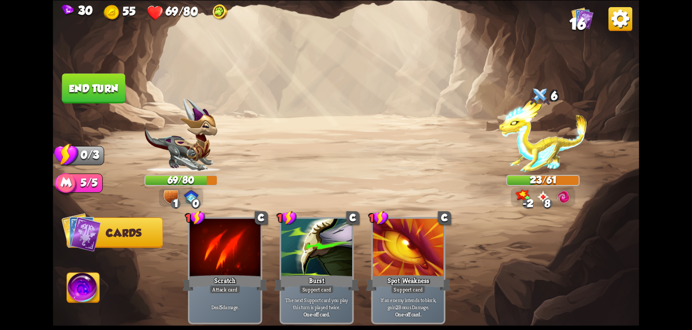
click at [565, 199] on img at bounding box center [563, 196] width 15 height 15
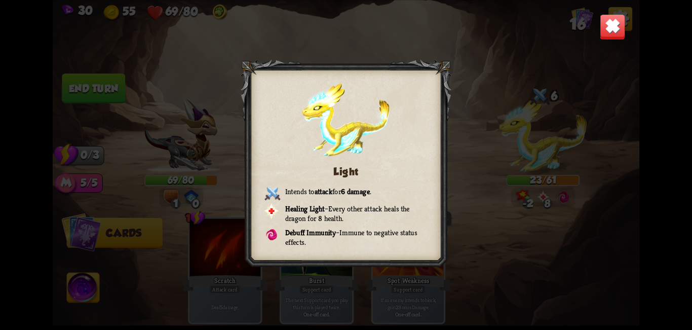
click at [622, 24] on img at bounding box center [613, 27] width 26 height 26
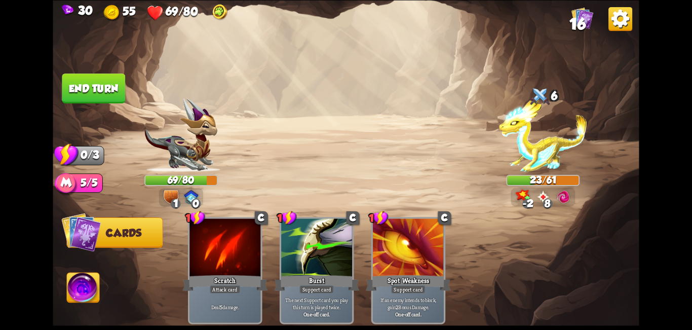
click at [84, 97] on button "End turn" at bounding box center [93, 88] width 63 height 30
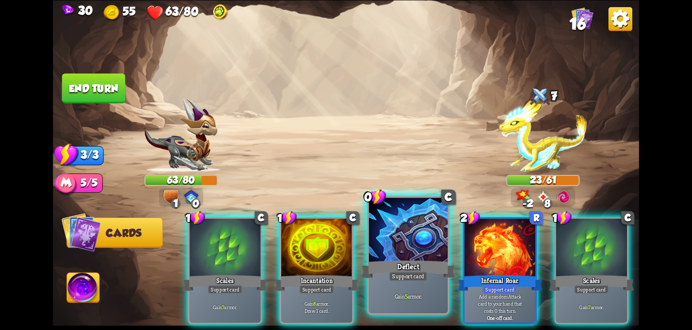
click at [408, 247] on div at bounding box center [408, 231] width 79 height 66
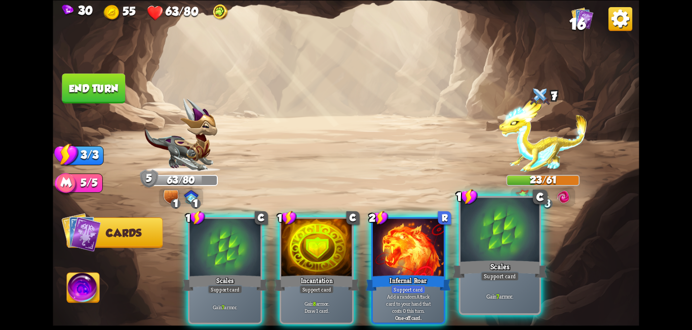
click at [507, 242] on div at bounding box center [500, 231] width 79 height 66
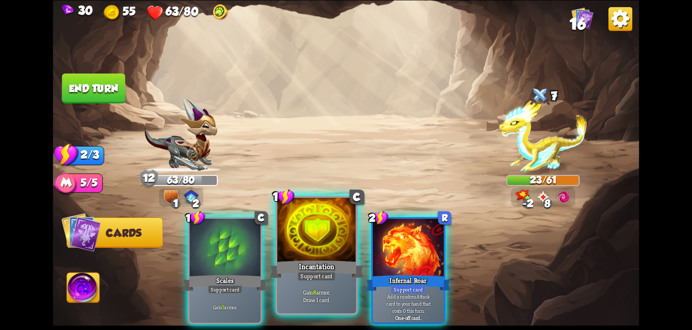
click at [276, 266] on div "Incantation" at bounding box center [317, 268] width 95 height 21
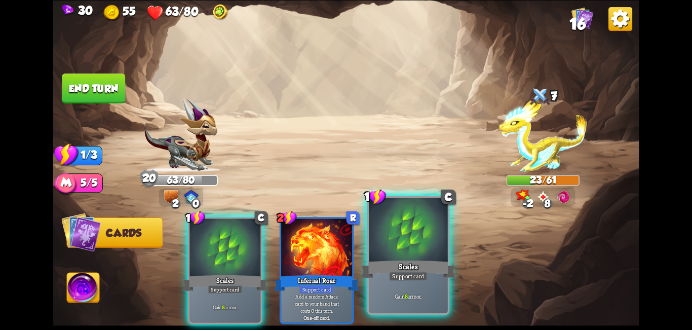
click at [429, 261] on div "Scales" at bounding box center [408, 268] width 95 height 21
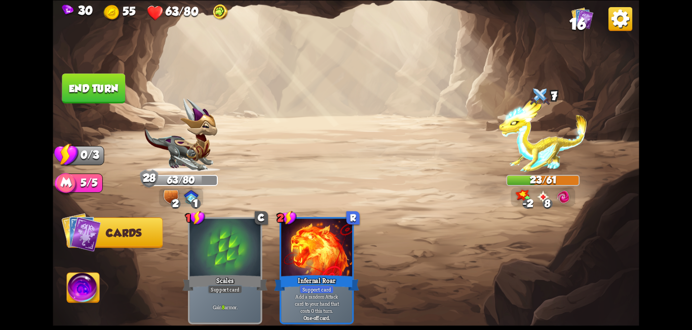
click at [68, 94] on button "End turn" at bounding box center [93, 88] width 63 height 30
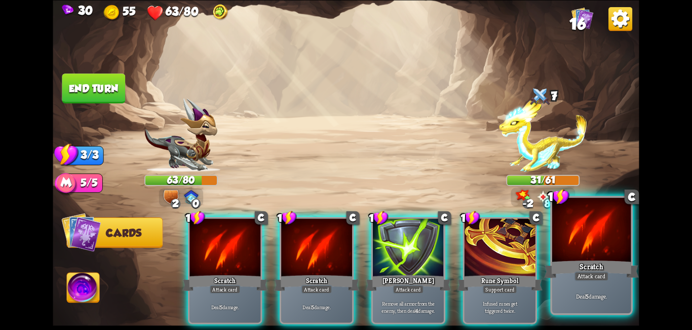
click at [577, 241] on div at bounding box center [591, 231] width 79 height 66
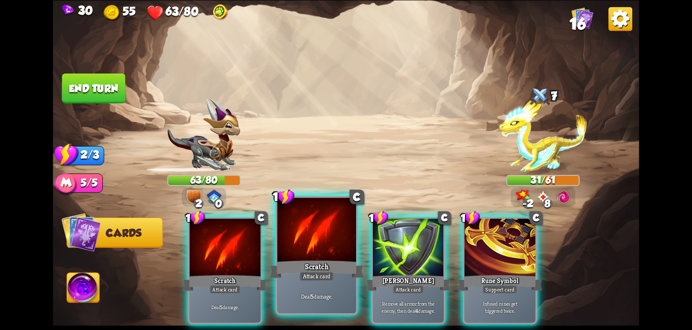
click at [328, 266] on div "Scratch" at bounding box center [317, 268] width 95 height 21
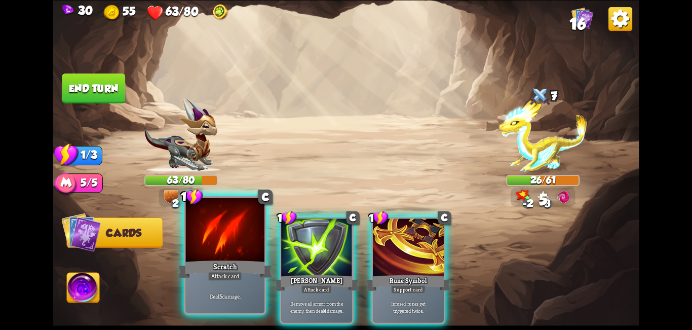
drag, startPoint x: 235, startPoint y: 264, endPoint x: 212, endPoint y: 223, distance: 47.0
click at [235, 264] on div "Scratch" at bounding box center [225, 268] width 95 height 21
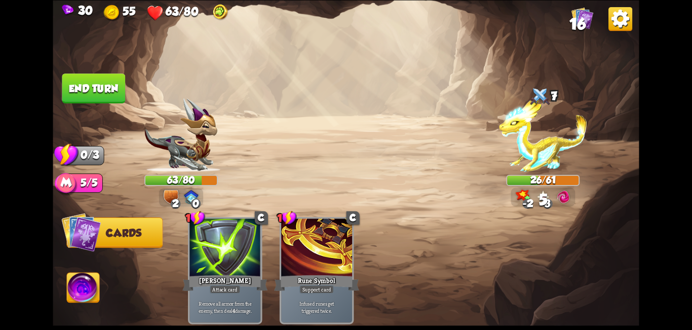
click at [99, 90] on button "End turn" at bounding box center [93, 88] width 63 height 30
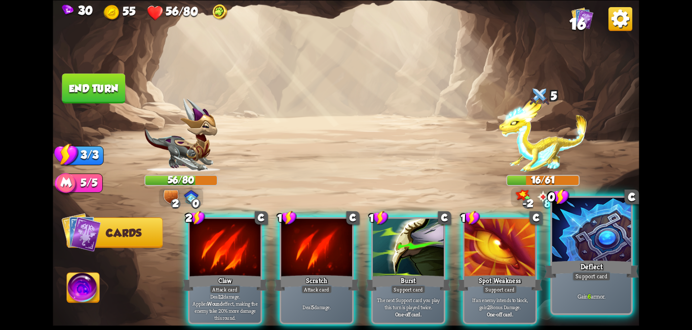
click at [583, 273] on div "Support card" at bounding box center [592, 276] width 39 height 10
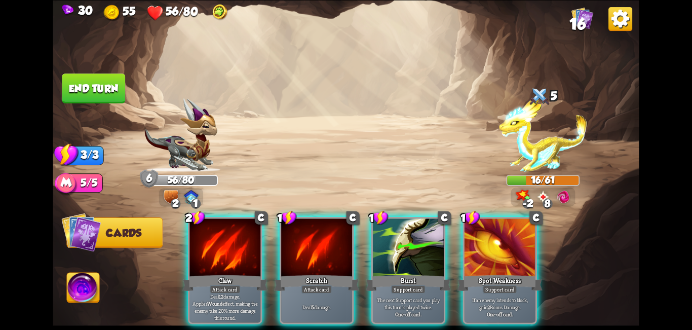
click at [234, 273] on div "Claw" at bounding box center [224, 282] width 85 height 19
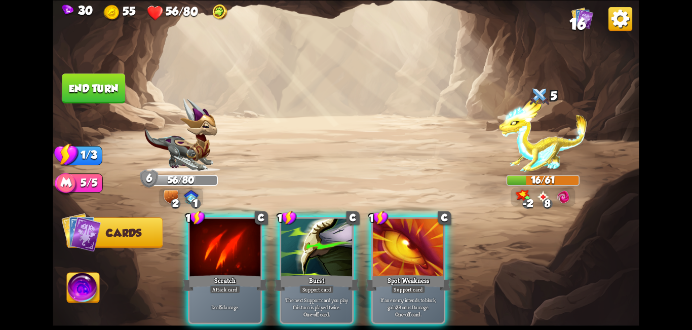
click at [237, 273] on div "Scratch" at bounding box center [224, 282] width 85 height 19
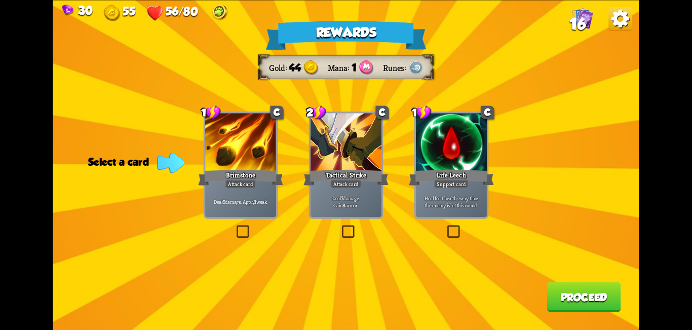
click at [445, 227] on label at bounding box center [445, 227] width 0 height 0
click at [0, 0] on input "checkbox" at bounding box center [0, 0] width 0 height 0
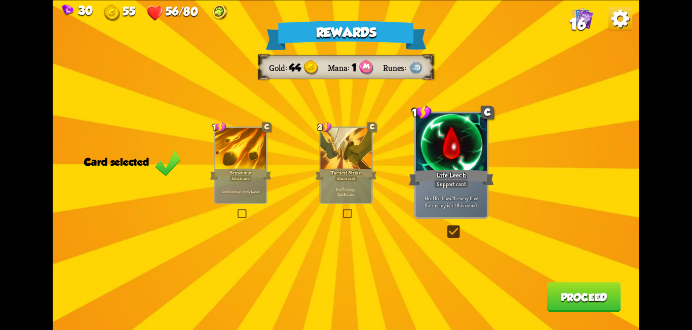
click at [566, 292] on button "Proceed" at bounding box center [584, 297] width 74 height 30
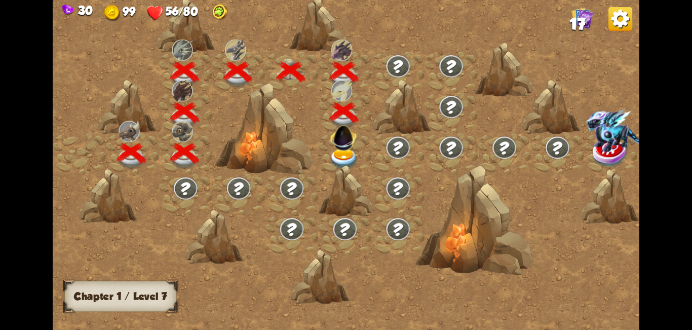
click at [345, 158] on img at bounding box center [343, 159] width 29 height 22
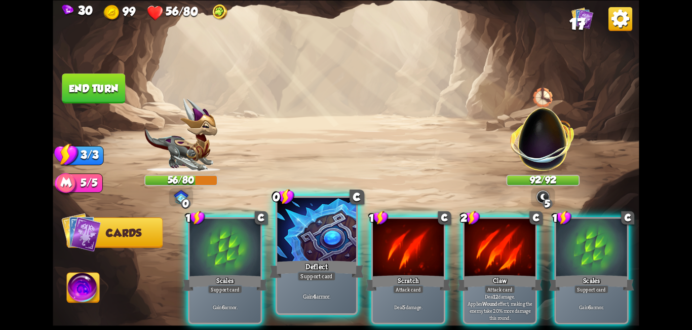
click at [303, 257] on div at bounding box center [316, 231] width 79 height 66
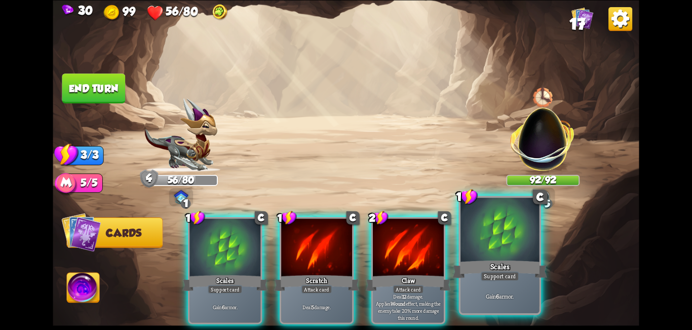
drag, startPoint x: 486, startPoint y: 261, endPoint x: 208, endPoint y: 259, distance: 277.7
click at [486, 263] on div "Scales" at bounding box center [500, 268] width 95 height 21
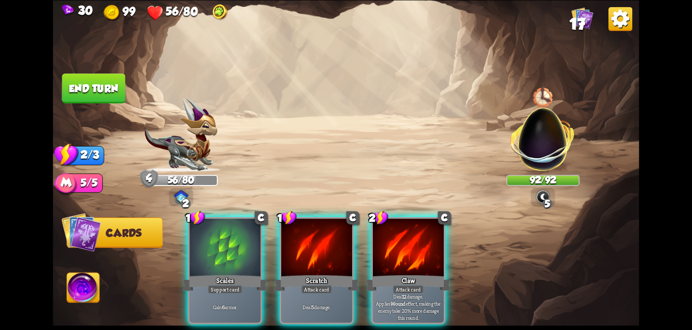
drag, startPoint x: 197, startPoint y: 256, endPoint x: 150, endPoint y: 212, distance: 64.2
click at [196, 256] on div at bounding box center [225, 248] width 71 height 60
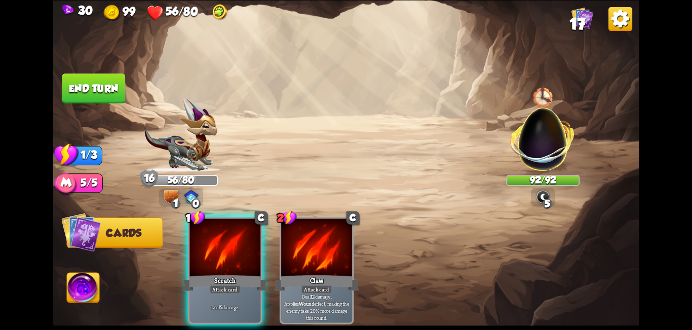
click at [90, 92] on button "End turn" at bounding box center [93, 88] width 63 height 30
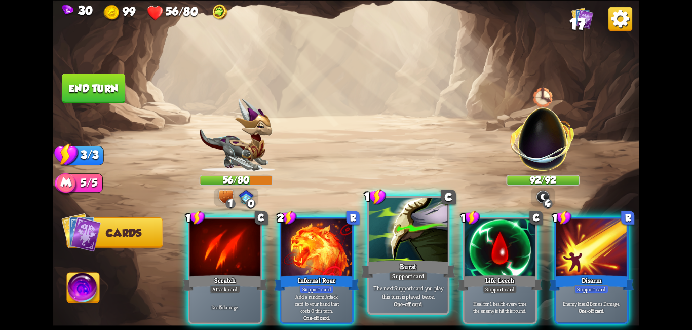
click at [415, 252] on div at bounding box center [408, 231] width 79 height 66
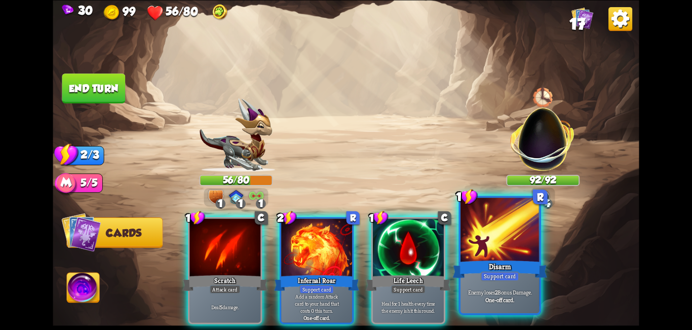
click at [488, 255] on div at bounding box center [500, 231] width 79 height 66
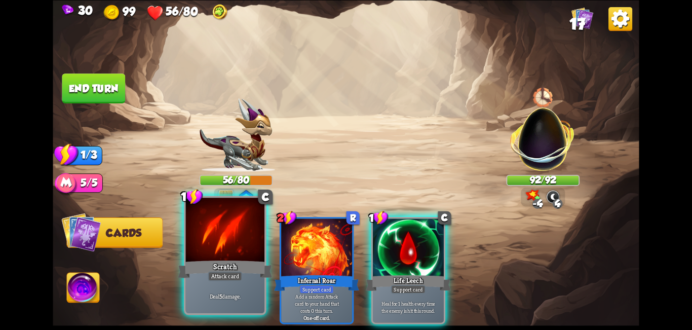
click at [215, 248] on div at bounding box center [225, 231] width 79 height 66
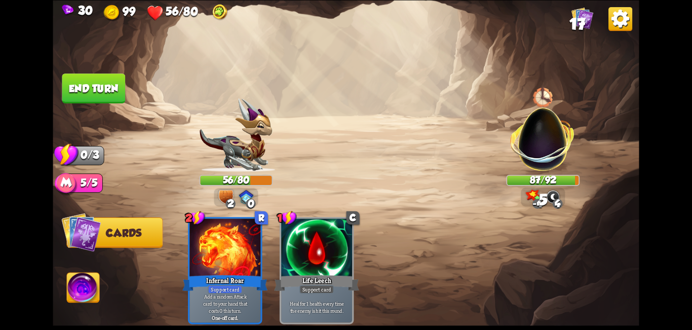
click at [92, 91] on button "End turn" at bounding box center [93, 88] width 63 height 30
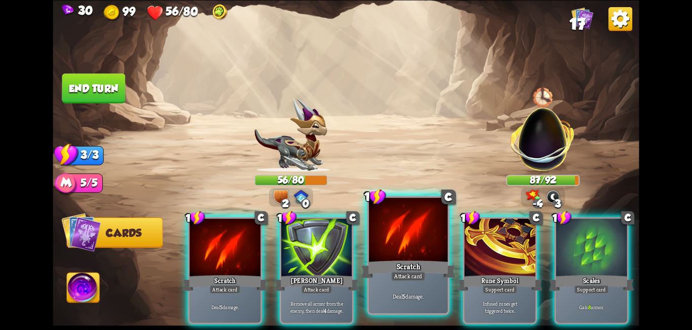
drag, startPoint x: 407, startPoint y: 285, endPoint x: 246, endPoint y: 284, distance: 161.2
click at [406, 285] on div "Deal 5 damage." at bounding box center [408, 296] width 79 height 34
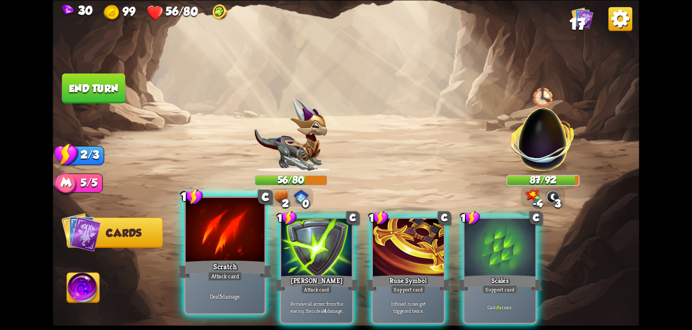
click at [207, 264] on div "Scratch" at bounding box center [225, 268] width 95 height 21
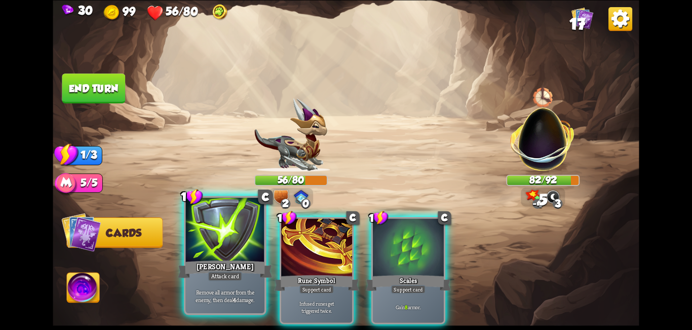
click at [217, 231] on div at bounding box center [225, 231] width 79 height 66
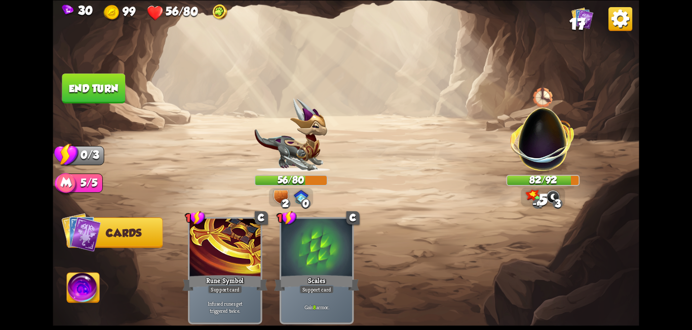
click at [95, 84] on button "End turn" at bounding box center [93, 88] width 63 height 30
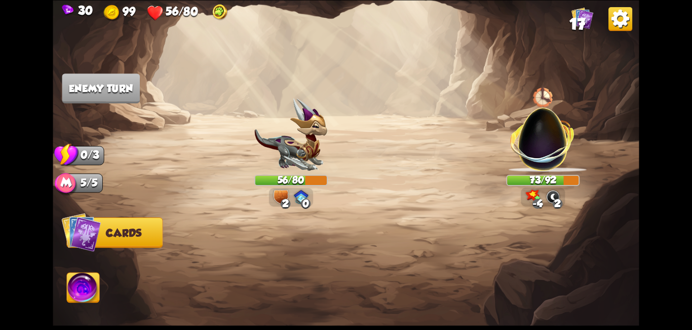
click at [84, 299] on img at bounding box center [83, 289] width 32 height 33
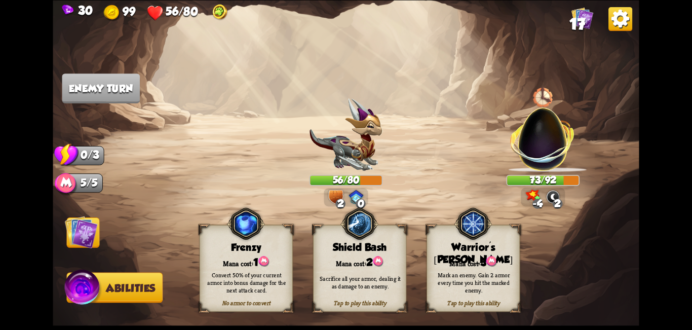
click at [74, 245] on img at bounding box center [81, 231] width 33 height 33
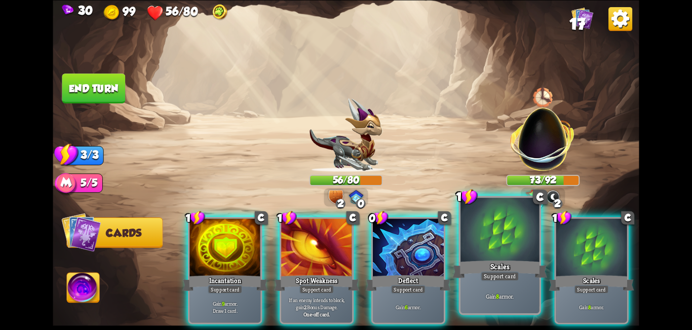
click at [429, 274] on div "Deflect" at bounding box center [408, 282] width 85 height 19
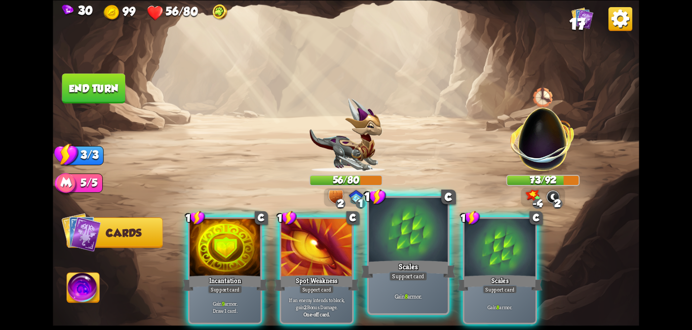
click at [428, 275] on div "1 C Scales Support card Gain 8 armor." at bounding box center [408, 255] width 83 height 119
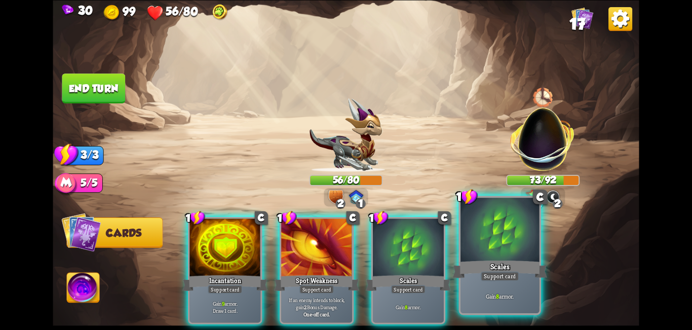
click at [427, 275] on div "1 C Incantation Support card Gain 9 armor. Draw 1 card. 1 C Spot Weakness Suppo…" at bounding box center [404, 256] width 469 height 146
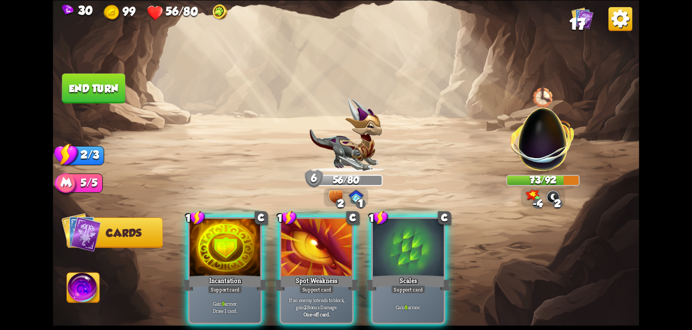
click at [426, 285] on div "Support card" at bounding box center [408, 289] width 34 height 9
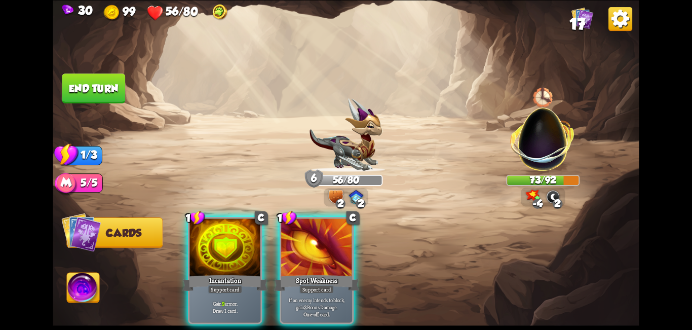
click at [426, 274] on div "1 C Incantation Support card Gain 9 armor. Draw 1 card. 1 C Spot Weakness Suppo…" at bounding box center [404, 256] width 469 height 146
click at [86, 291] on img at bounding box center [83, 289] width 32 height 33
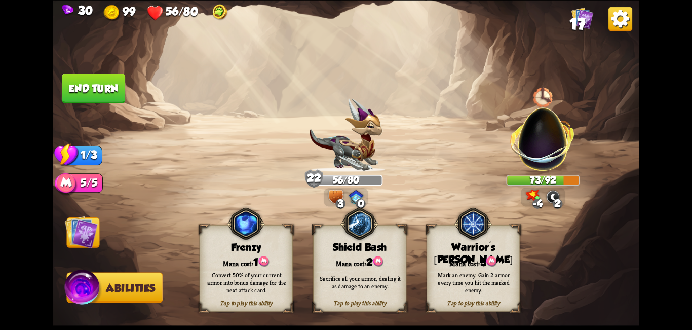
click at [375, 245] on div "Shield Bash" at bounding box center [360, 247] width 93 height 12
click at [102, 92] on button "End turn" at bounding box center [93, 88] width 63 height 30
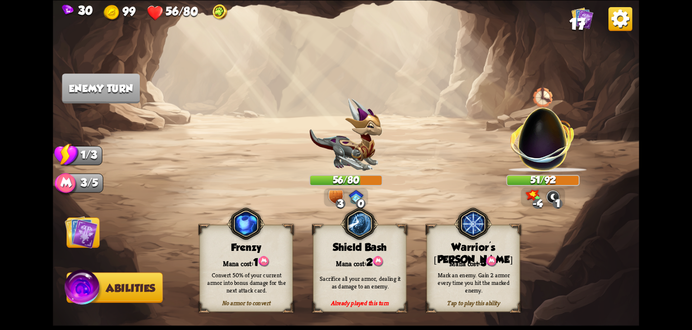
click at [104, 251] on img at bounding box center [346, 165] width 586 height 330
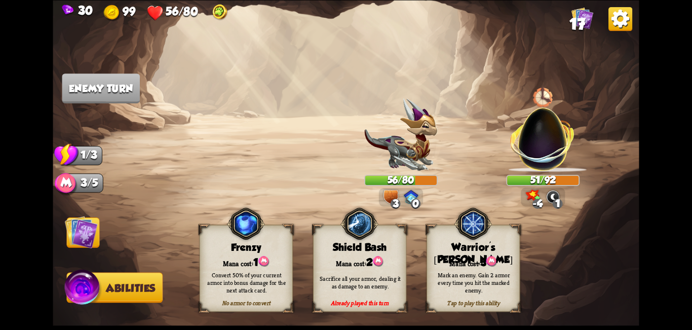
click at [83, 244] on img at bounding box center [81, 231] width 33 height 33
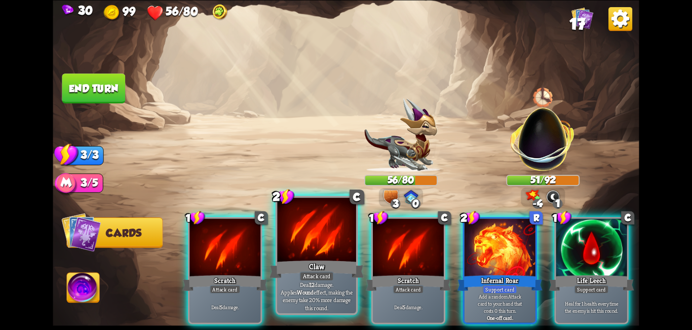
click at [331, 276] on div "Attack card" at bounding box center [317, 276] width 34 height 10
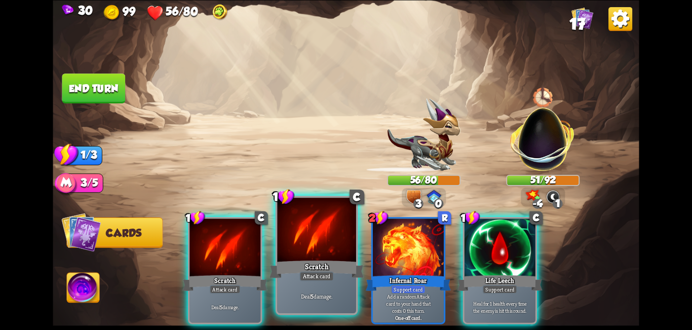
click at [332, 275] on div "Attack card" at bounding box center [317, 276] width 34 height 10
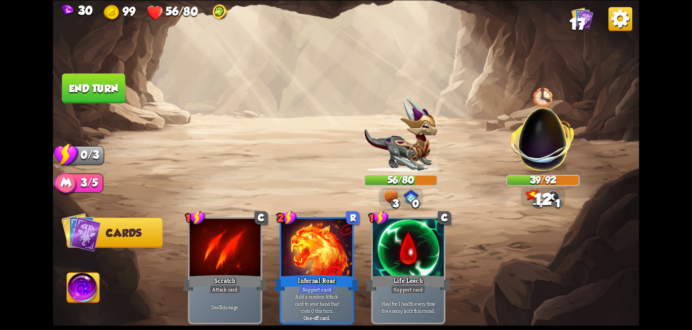
click at [86, 285] on img at bounding box center [83, 289] width 32 height 33
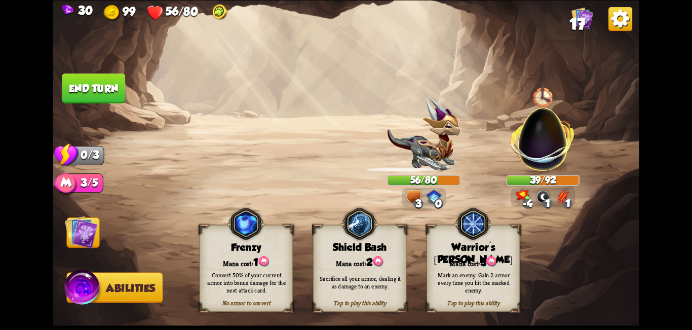
click at [471, 247] on div "Warrior's [PERSON_NAME]" at bounding box center [473, 253] width 93 height 24
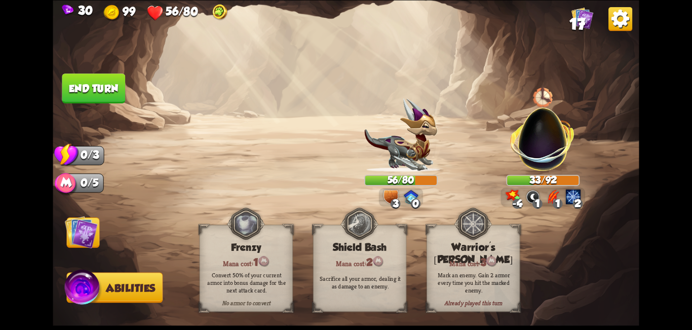
click at [575, 199] on div "2" at bounding box center [578, 204] width 10 height 10
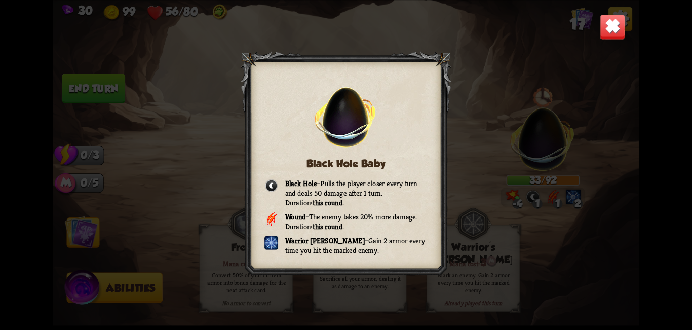
click at [606, 33] on img at bounding box center [613, 27] width 26 height 26
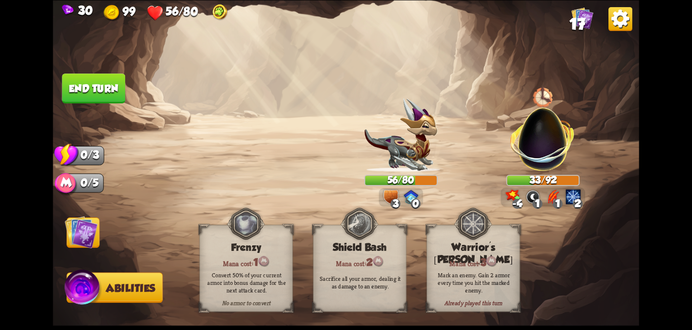
click at [84, 82] on button "End turn" at bounding box center [93, 88] width 63 height 30
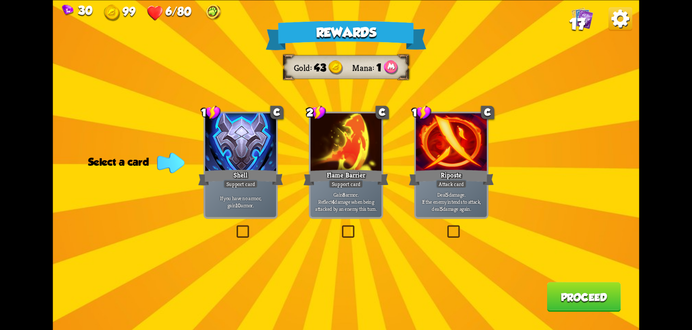
click at [235, 227] on label at bounding box center [235, 227] width 0 height 0
click at [0, 0] on input "checkbox" at bounding box center [0, 0] width 0 height 0
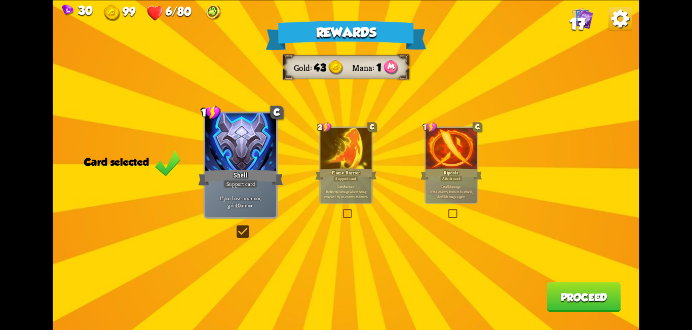
click at [342, 210] on label at bounding box center [342, 210] width 0 height 0
click at [0, 0] on input "checkbox" at bounding box center [0, 0] width 0 height 0
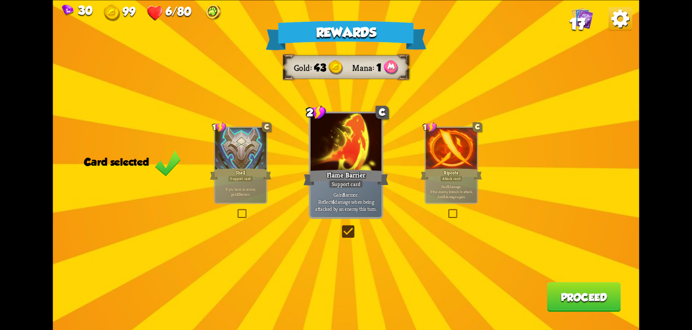
click at [236, 210] on label at bounding box center [236, 210] width 0 height 0
click at [0, 0] on input "checkbox" at bounding box center [0, 0] width 0 height 0
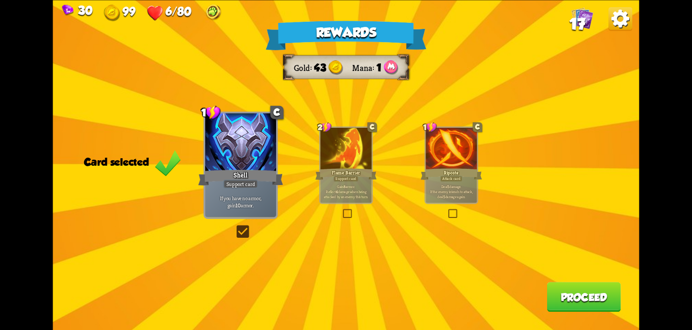
click at [588, 301] on button "Proceed" at bounding box center [584, 297] width 74 height 30
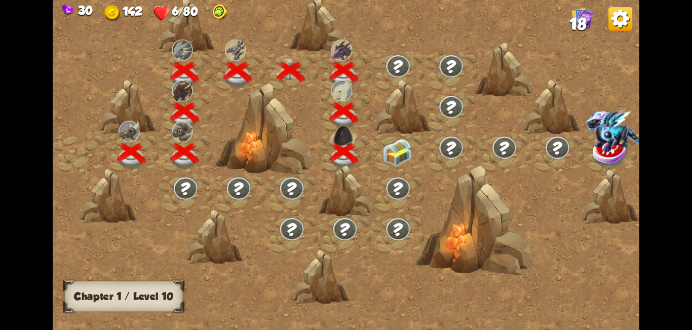
click at [393, 148] on img at bounding box center [397, 152] width 29 height 27
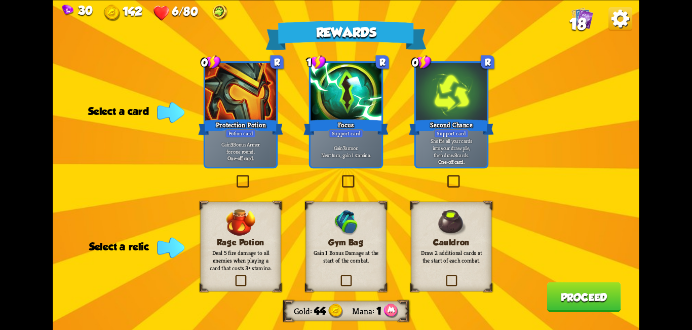
click at [340, 176] on label at bounding box center [340, 176] width 0 height 0
click at [0, 0] on input "checkbox" at bounding box center [0, 0] width 0 height 0
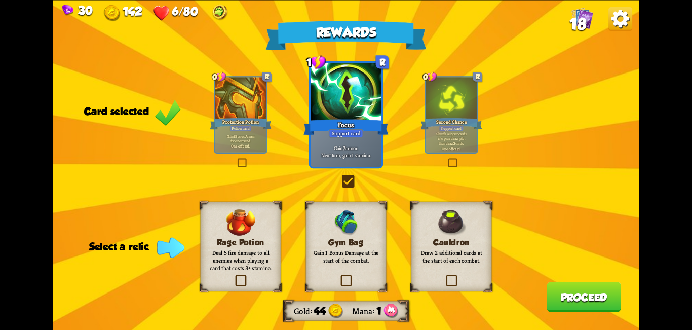
click at [339, 276] on label at bounding box center [339, 276] width 0 height 0
click at [0, 0] on input "checkbox" at bounding box center [0, 0] width 0 height 0
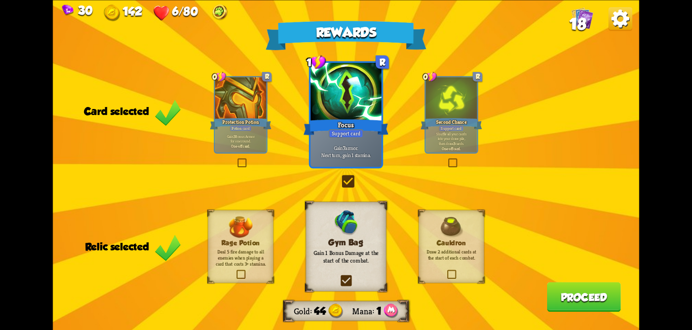
click at [445, 276] on div "Cauldron Draw 2 additional cards at the start of each combat." at bounding box center [451, 246] width 65 height 73
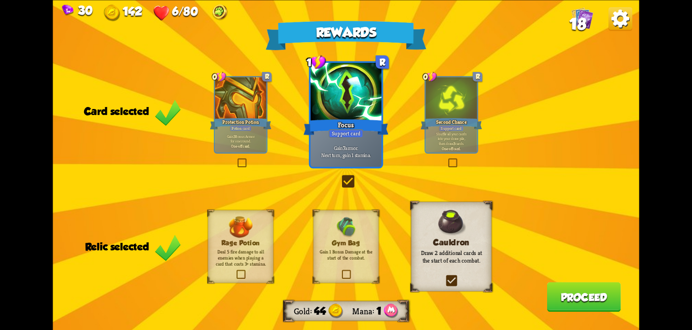
click at [576, 298] on button "Proceed" at bounding box center [584, 297] width 74 height 30
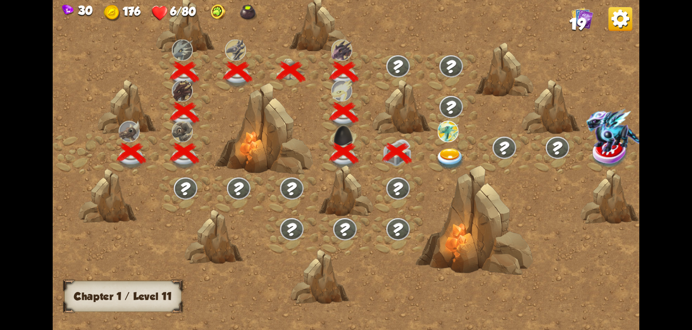
scroll to position [0, 154]
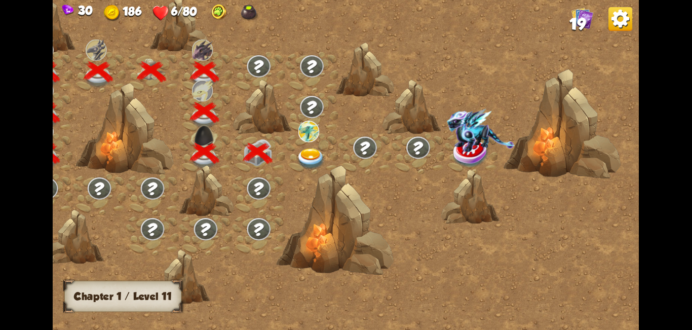
click at [305, 153] on img at bounding box center [310, 159] width 29 height 22
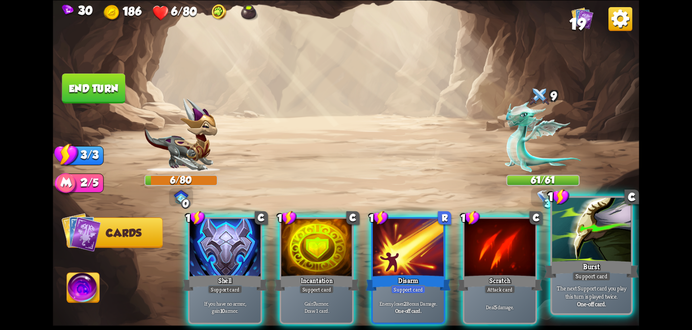
click at [580, 258] on div at bounding box center [591, 231] width 79 height 66
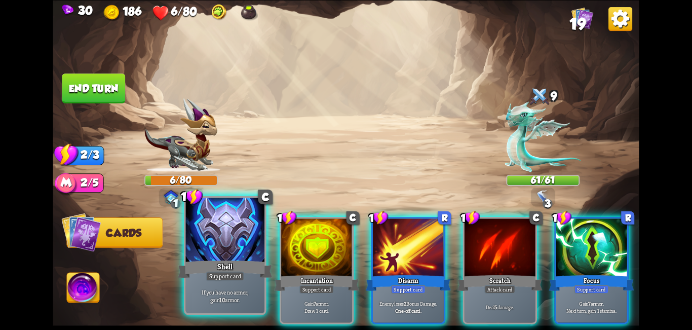
click at [225, 266] on div "Shell" at bounding box center [225, 268] width 95 height 21
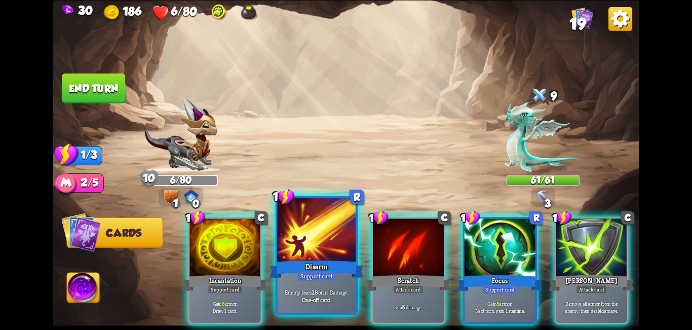
click at [318, 267] on div "Disarm" at bounding box center [317, 268] width 95 height 21
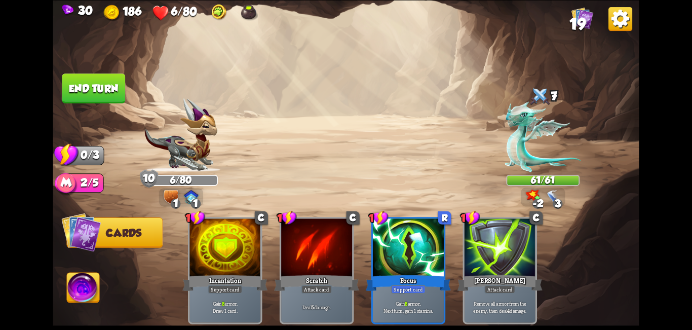
click at [85, 77] on button "End turn" at bounding box center [93, 88] width 63 height 30
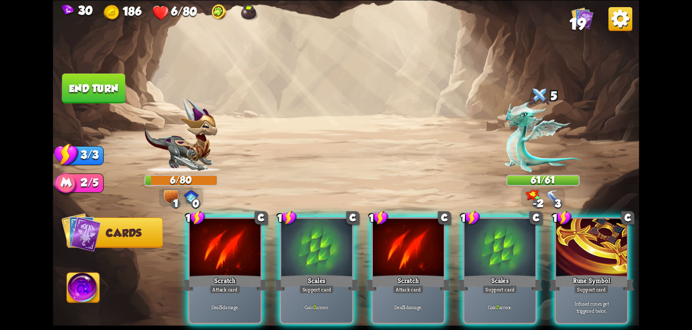
click at [243, 9] on img at bounding box center [249, 12] width 18 height 17
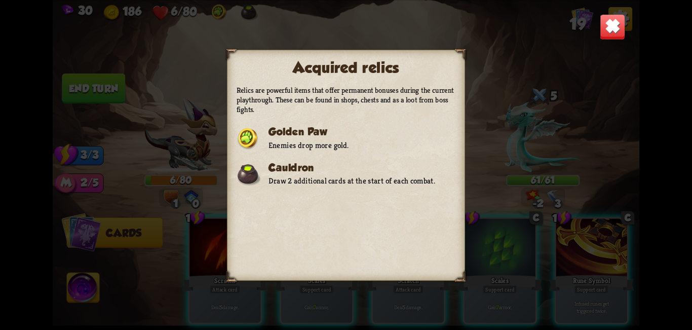
click at [611, 28] on img at bounding box center [613, 27] width 26 height 26
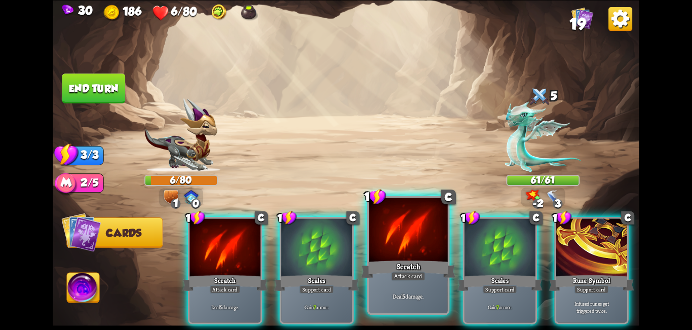
drag, startPoint x: 503, startPoint y: 257, endPoint x: 362, endPoint y: 269, distance: 141.9
click at [502, 257] on div at bounding box center [500, 248] width 71 height 60
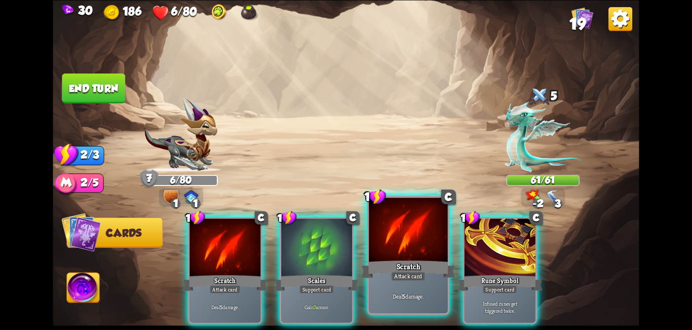
click at [382, 256] on div at bounding box center [408, 231] width 79 height 66
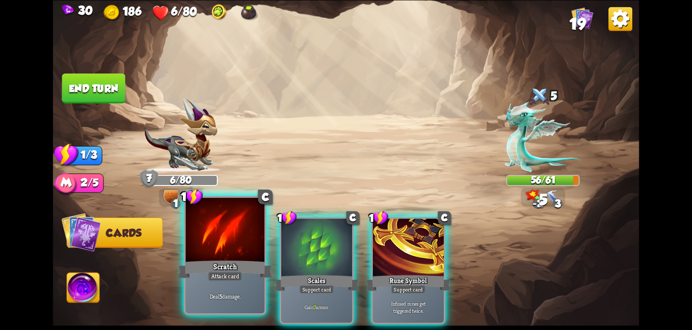
click at [238, 268] on div "Scratch" at bounding box center [225, 268] width 95 height 21
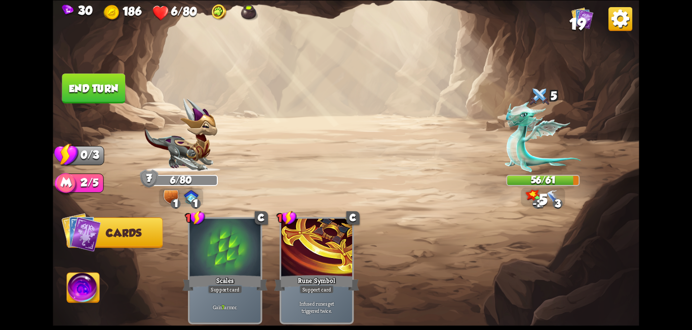
click at [98, 76] on button "End turn" at bounding box center [93, 88] width 63 height 30
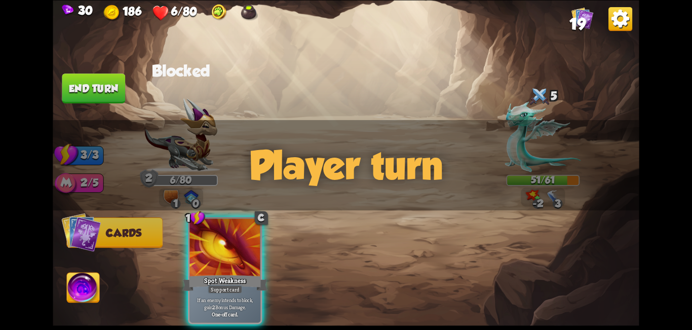
click at [548, 196] on div "Player turn" at bounding box center [346, 165] width 586 height 90
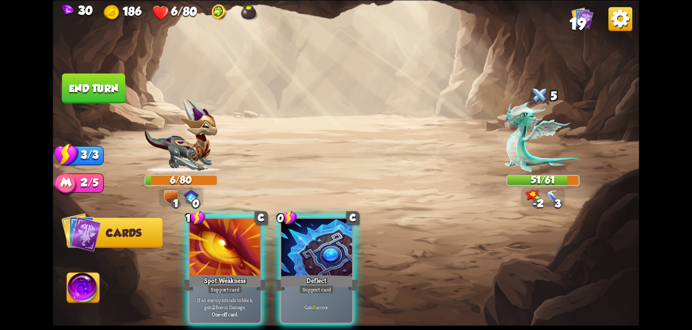
click at [548, 196] on div "Player turn" at bounding box center [346, 165] width 586 height 90
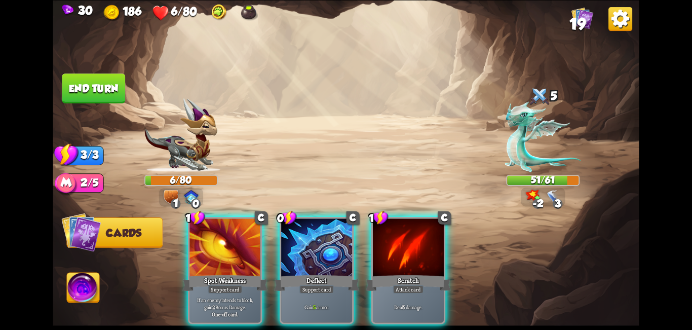
click at [548, 196] on div "Player turn" at bounding box center [346, 165] width 586 height 90
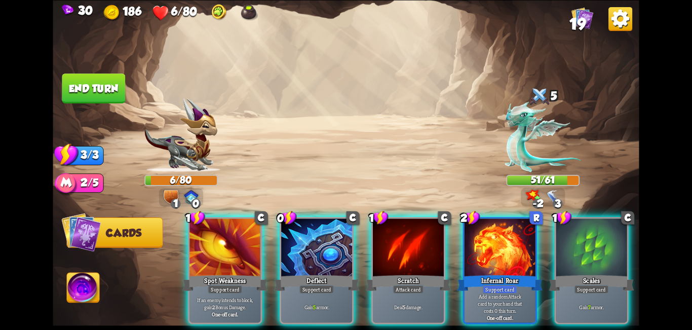
click at [548, 196] on div "Player turn" at bounding box center [346, 165] width 586 height 90
click at [549, 191] on img at bounding box center [553, 196] width 15 height 15
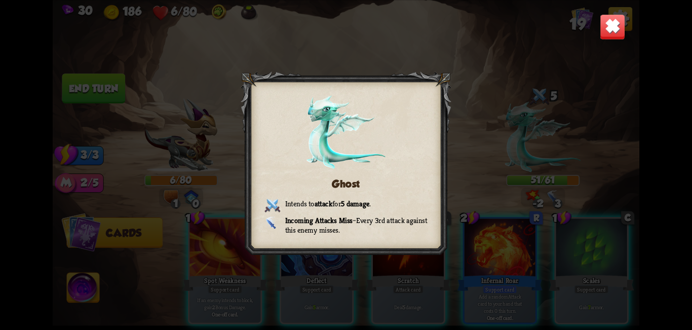
click at [625, 17] on img at bounding box center [613, 27] width 26 height 26
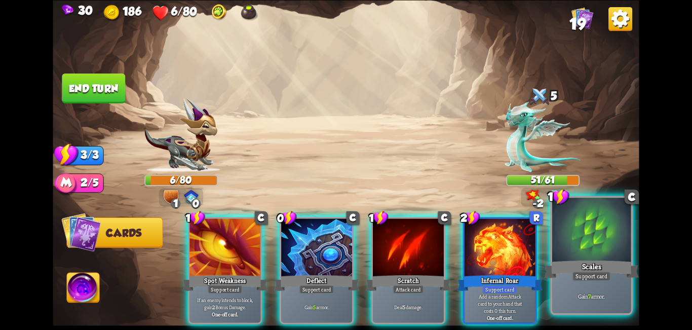
click at [592, 266] on div "Scales" at bounding box center [591, 268] width 95 height 21
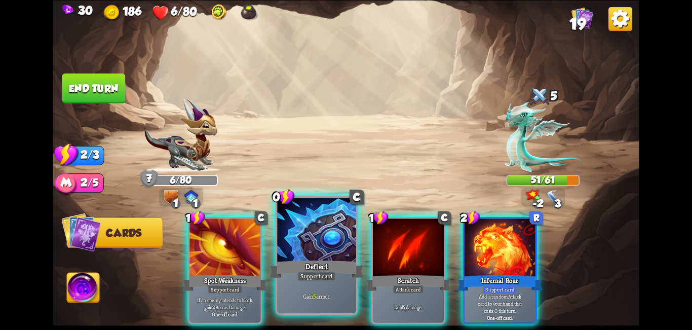
click at [321, 282] on div "Gain 5 armor." at bounding box center [316, 296] width 79 height 34
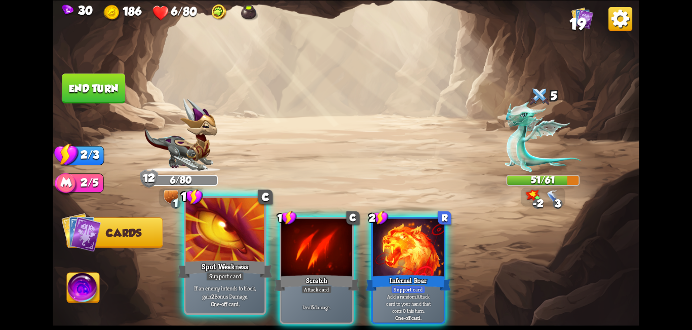
click at [246, 259] on div "Spot Weakness" at bounding box center [225, 268] width 95 height 21
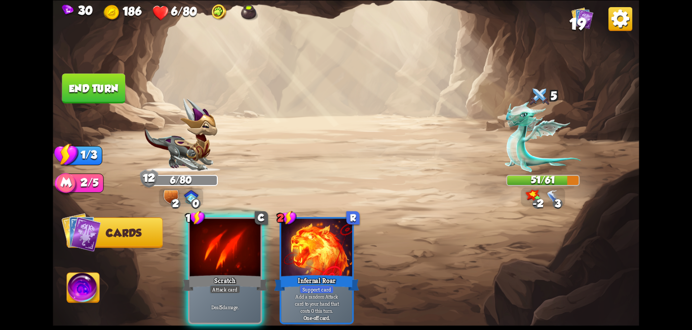
drag, startPoint x: 214, startPoint y: 285, endPoint x: 200, endPoint y: 266, distance: 24.3
click at [213, 291] on div "Deal 5 damage." at bounding box center [225, 306] width 71 height 31
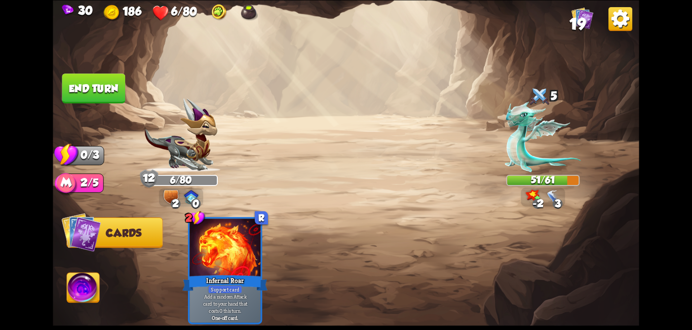
click at [99, 89] on button "End turn" at bounding box center [93, 88] width 63 height 30
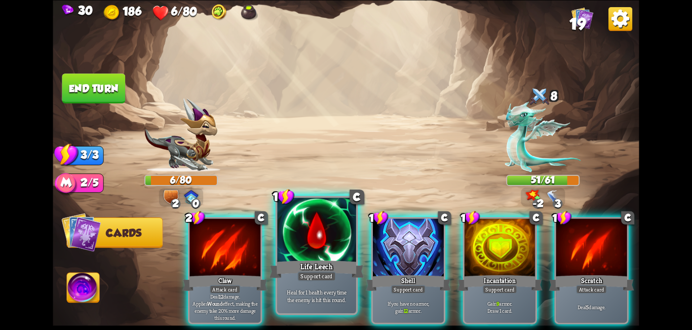
click at [323, 248] on div at bounding box center [316, 231] width 79 height 66
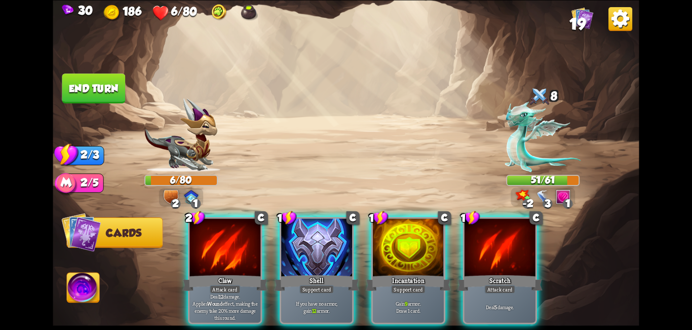
click at [323, 248] on div at bounding box center [316, 248] width 71 height 60
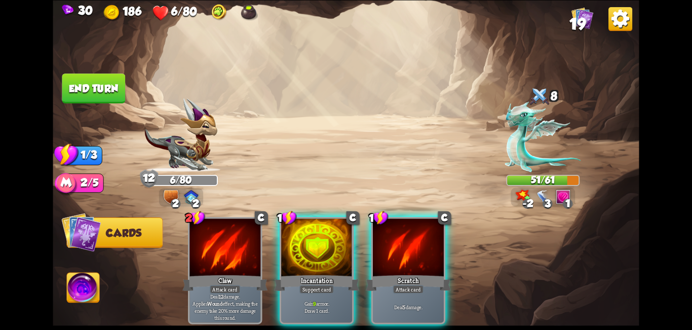
click at [323, 248] on div at bounding box center [316, 248] width 71 height 60
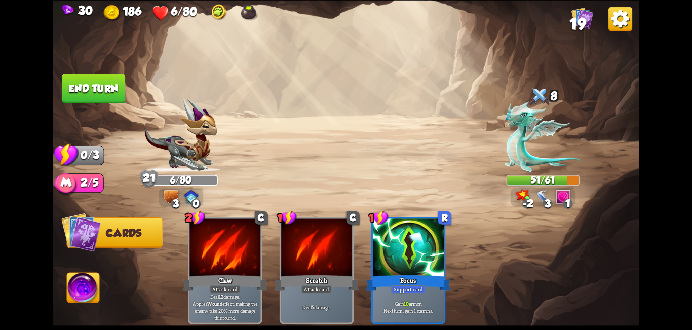
click at [87, 89] on button "End turn" at bounding box center [93, 88] width 63 height 30
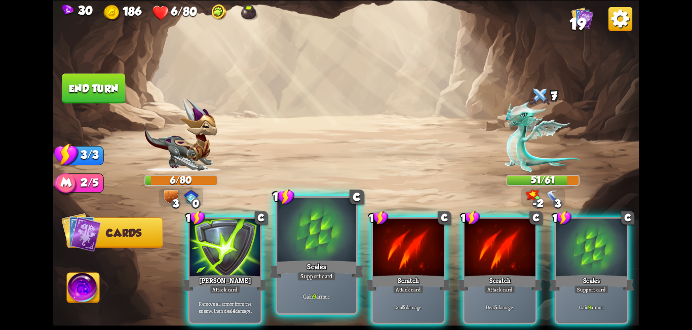
click at [311, 253] on div at bounding box center [316, 231] width 79 height 66
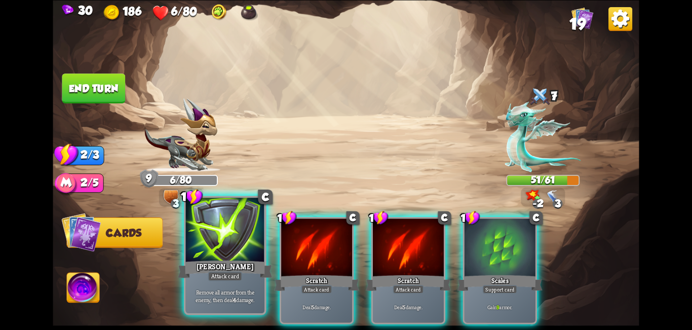
click at [234, 259] on div "[PERSON_NAME]" at bounding box center [225, 268] width 95 height 21
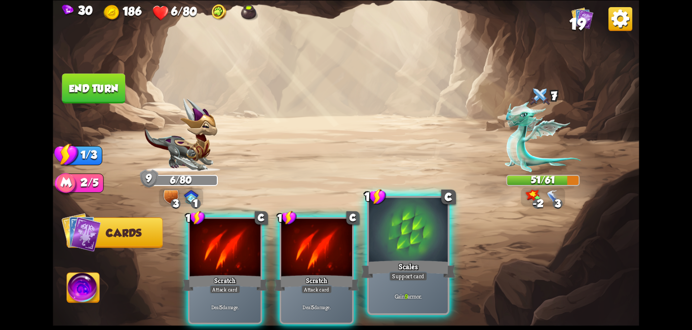
click at [386, 255] on div at bounding box center [408, 231] width 79 height 66
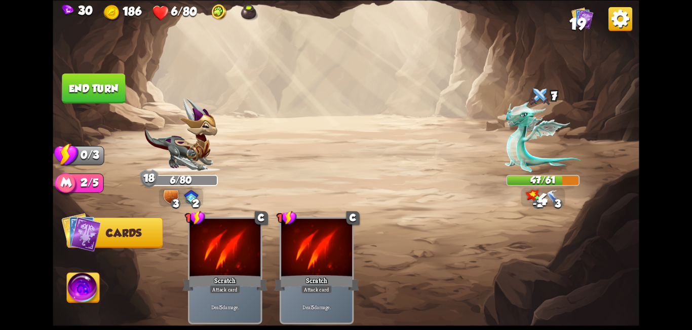
click at [96, 91] on button "End turn" at bounding box center [93, 88] width 63 height 30
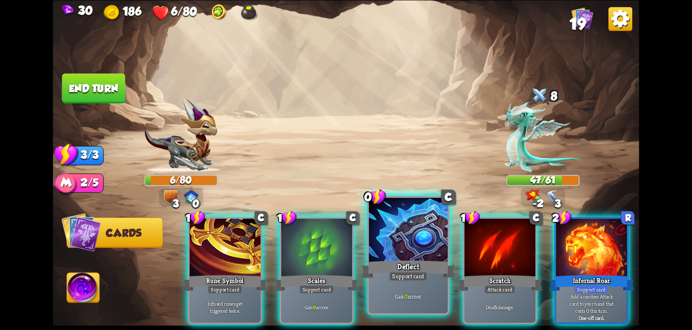
click at [390, 260] on div "Deflect" at bounding box center [408, 268] width 95 height 21
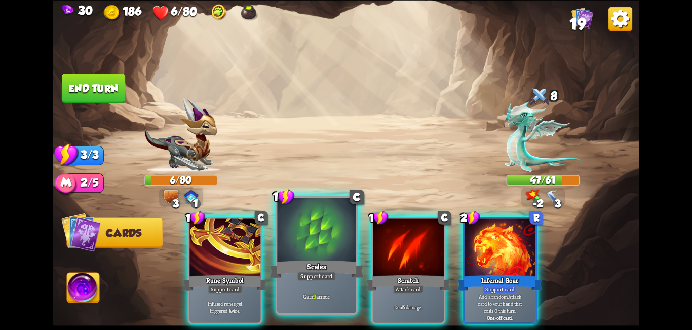
click at [306, 269] on div "Scales" at bounding box center [317, 268] width 95 height 21
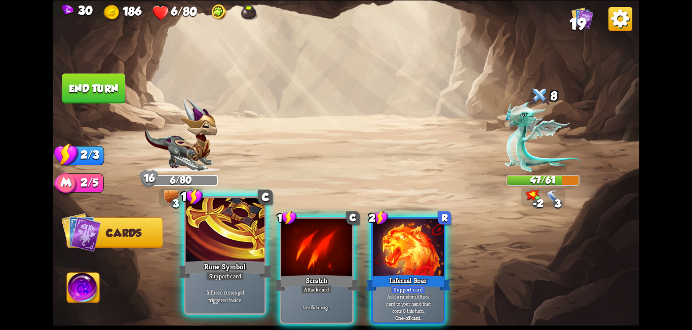
click at [241, 284] on div "Infused runes get triggered twice." at bounding box center [225, 296] width 79 height 34
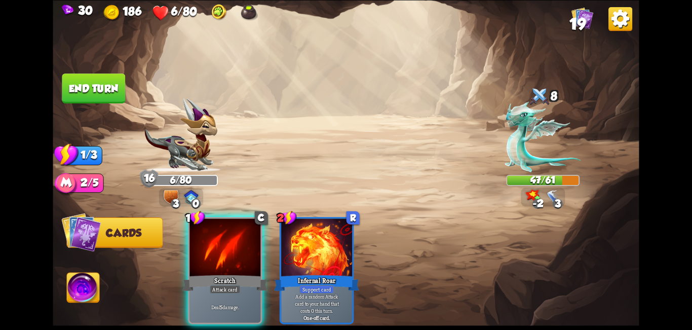
drag, startPoint x: 241, startPoint y: 280, endPoint x: 240, endPoint y: 267, distance: 13.3
click at [241, 285] on div "Attack card" at bounding box center [225, 289] width 31 height 9
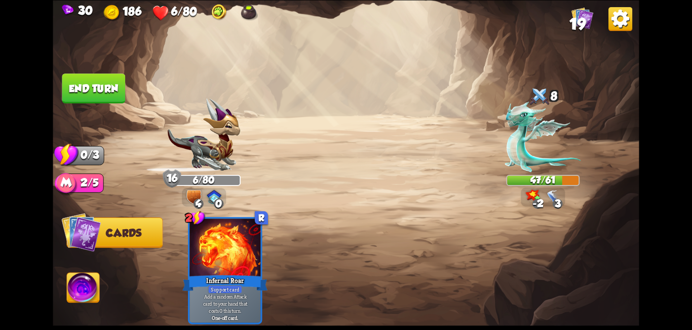
click at [93, 92] on button "End turn" at bounding box center [93, 88] width 63 height 30
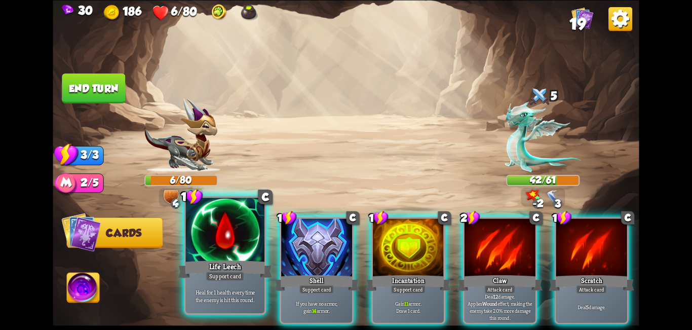
click at [255, 257] on div at bounding box center [225, 231] width 79 height 66
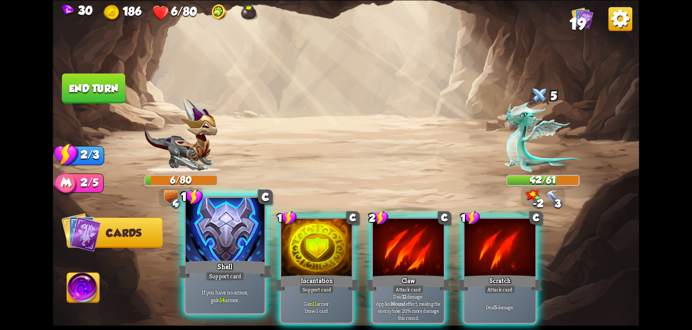
click at [259, 255] on div at bounding box center [225, 231] width 79 height 66
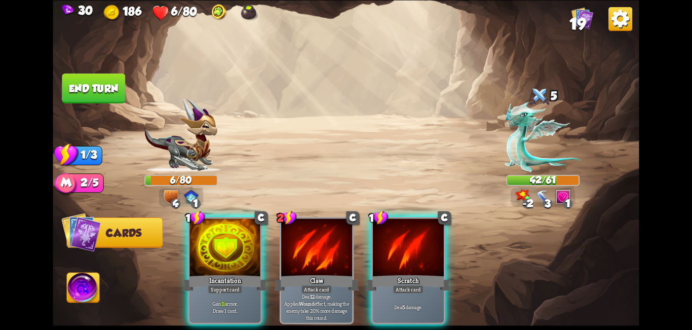
click at [259, 255] on div at bounding box center [225, 248] width 71 height 60
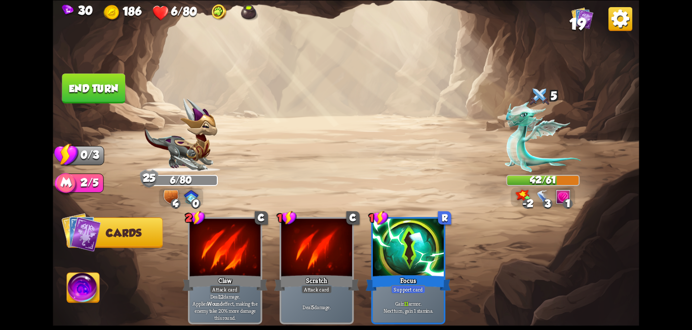
click at [80, 82] on button "End turn" at bounding box center [93, 88] width 63 height 30
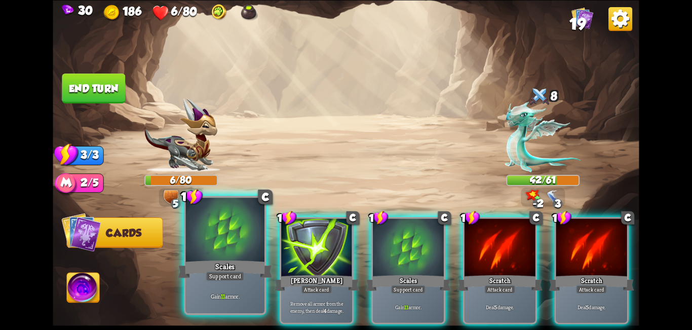
click at [218, 248] on div at bounding box center [225, 231] width 79 height 66
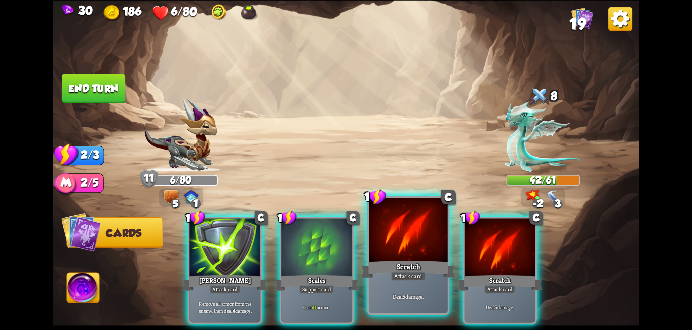
click at [382, 262] on div "Scratch" at bounding box center [408, 268] width 95 height 21
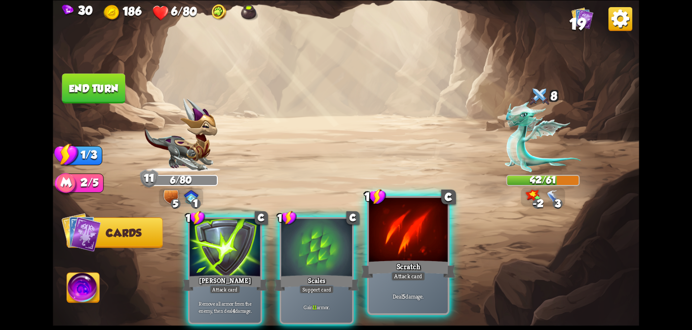
click at [382, 263] on div "1 C [PERSON_NAME] Attack card Remove all armor from the enemy, then deal 4 dama…" at bounding box center [404, 256] width 469 height 146
click at [385, 264] on div "Scratch" at bounding box center [408, 268] width 95 height 21
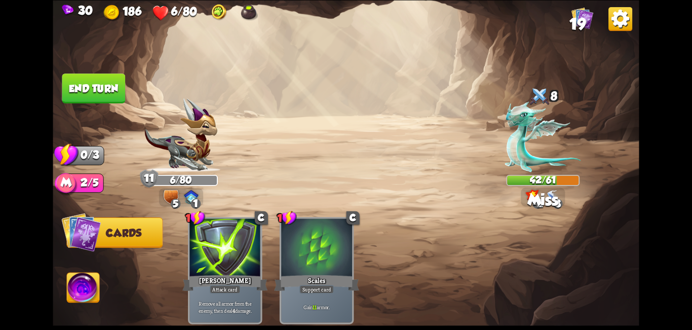
drag, startPoint x: 389, startPoint y: 266, endPoint x: 368, endPoint y: 238, distance: 34.4
click at [389, 264] on div "1 C [PERSON_NAME] Attack card Remove all armor from the enemy, then deal 4 dama…" at bounding box center [404, 256] width 469 height 146
click at [93, 98] on button "End turn" at bounding box center [93, 88] width 63 height 30
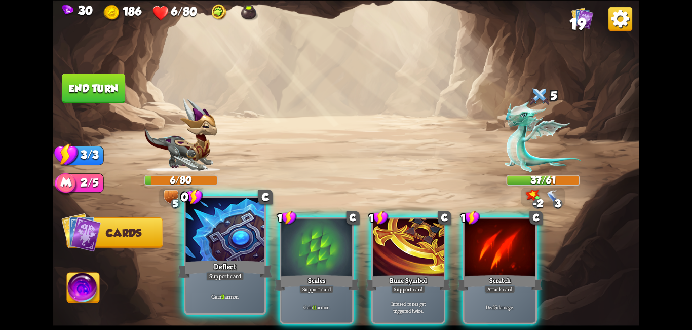
click at [226, 242] on div at bounding box center [225, 231] width 79 height 66
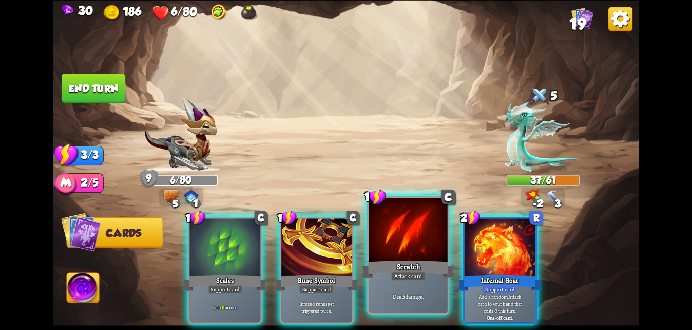
click at [380, 247] on div at bounding box center [408, 231] width 79 height 66
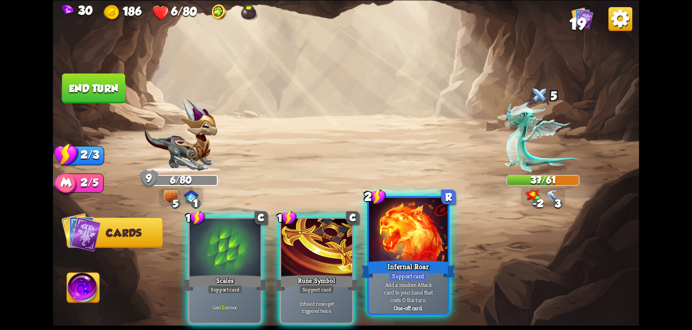
click at [388, 247] on div at bounding box center [408, 231] width 79 height 66
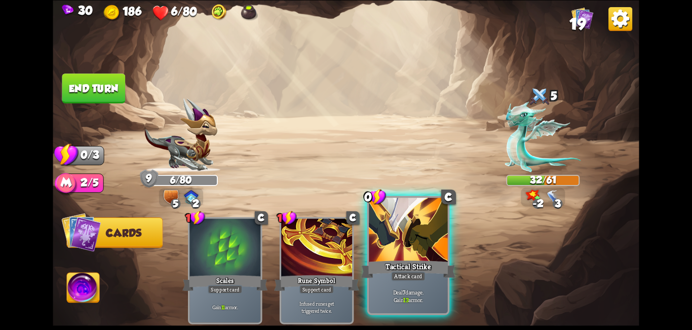
click at [420, 226] on div at bounding box center [408, 231] width 79 height 66
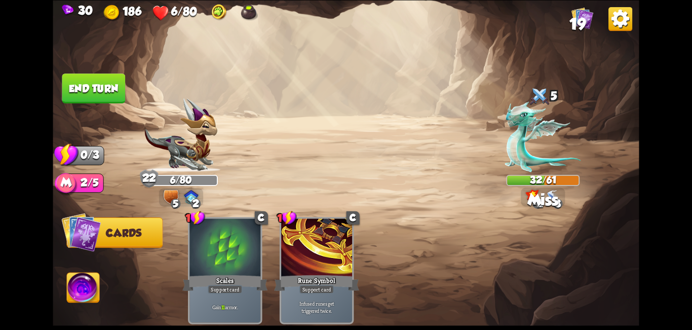
click at [586, 15] on img at bounding box center [583, 18] width 22 height 22
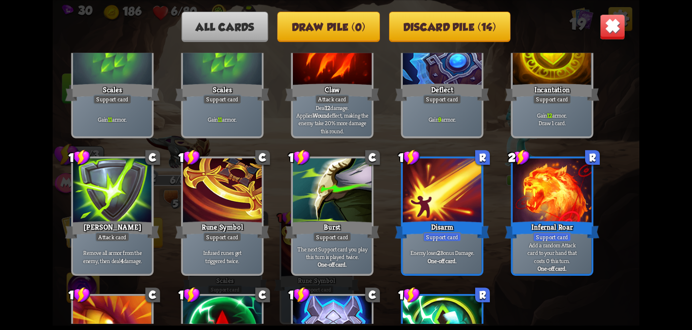
scroll to position [319, 0]
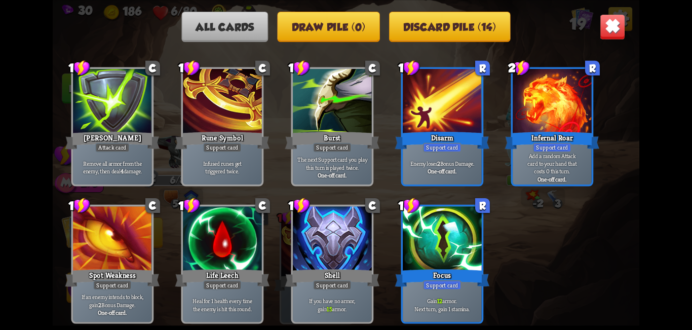
click at [618, 23] on img at bounding box center [613, 27] width 26 height 26
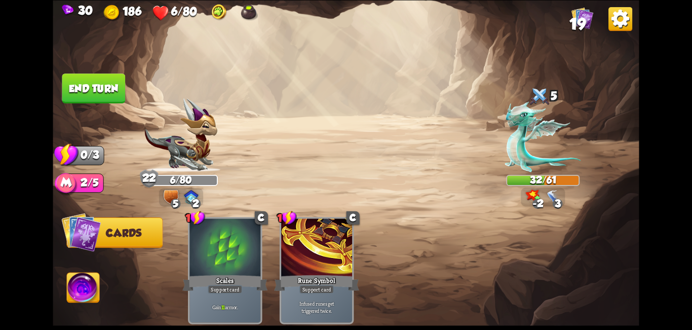
click at [61, 78] on img at bounding box center [346, 165] width 586 height 330
drag, startPoint x: 72, startPoint y: 83, endPoint x: 85, endPoint y: 86, distance: 12.7
click at [74, 83] on button "End turn" at bounding box center [93, 88] width 63 height 30
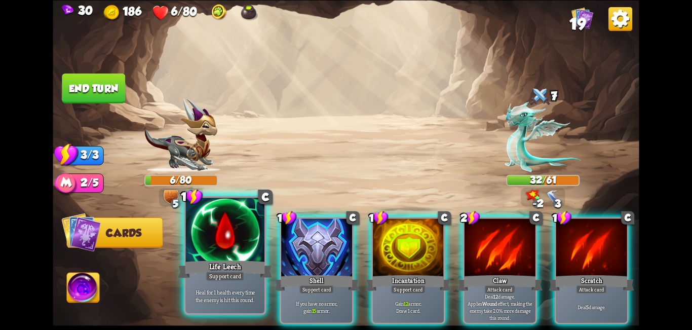
click at [212, 240] on div at bounding box center [225, 231] width 79 height 66
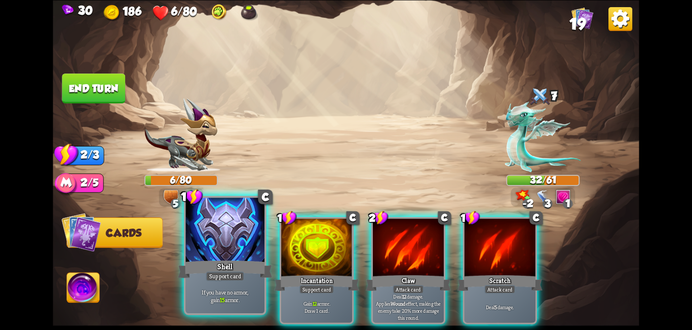
click at [212, 250] on div at bounding box center [225, 231] width 79 height 66
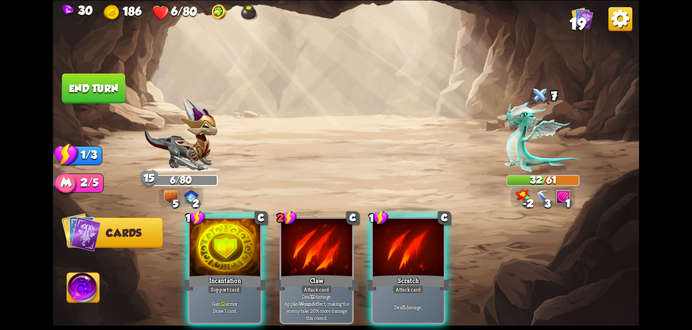
drag, startPoint x: 403, startPoint y: 246, endPoint x: 385, endPoint y: 242, distance: 18.8
click at [404, 246] on div at bounding box center [408, 248] width 71 height 60
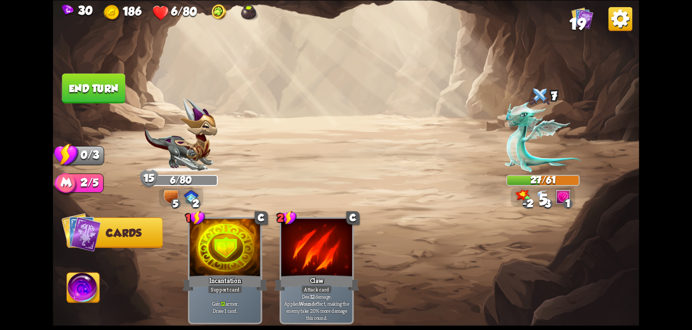
click at [84, 89] on button "End turn" at bounding box center [93, 88] width 63 height 30
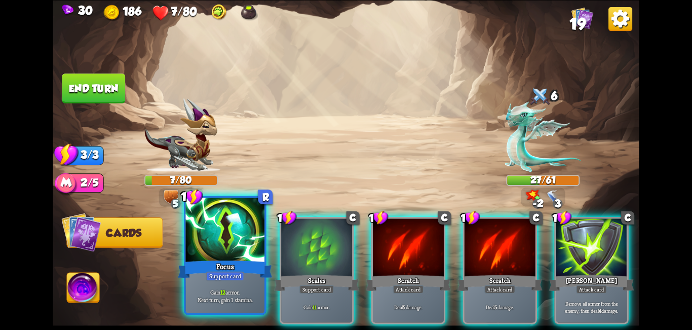
click at [224, 250] on div at bounding box center [225, 231] width 79 height 66
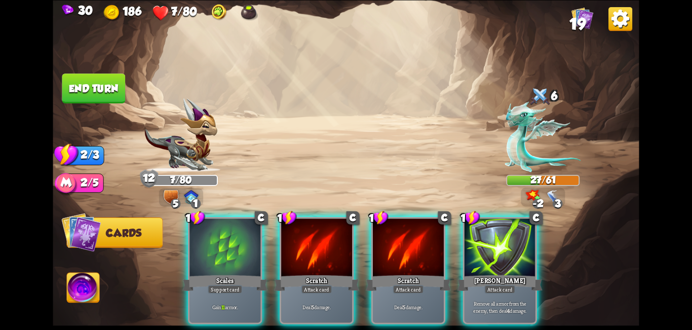
click at [287, 250] on div at bounding box center [316, 248] width 71 height 60
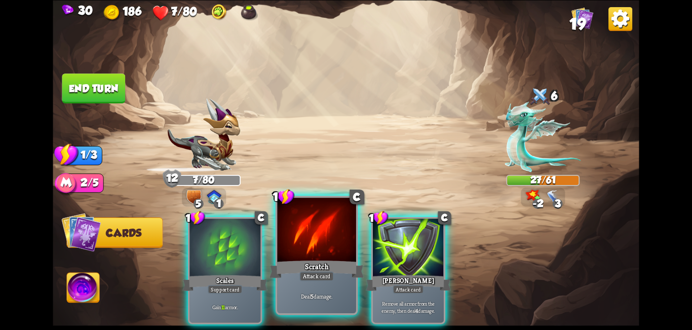
click at [295, 246] on div at bounding box center [316, 231] width 79 height 66
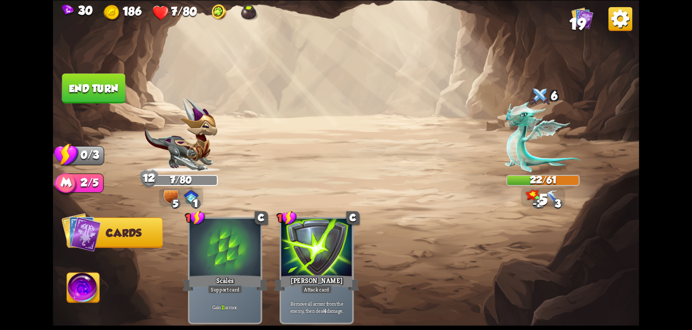
click at [295, 246] on div "1 C Scales Support card Gain 11 armor. 1 C [PERSON_NAME] Attack card Remove all…" at bounding box center [404, 256] width 469 height 146
click at [88, 85] on button "End turn" at bounding box center [93, 88] width 63 height 30
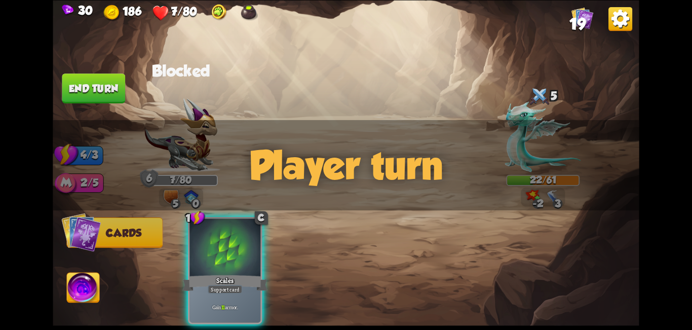
click at [101, 281] on img at bounding box center [346, 165] width 586 height 330
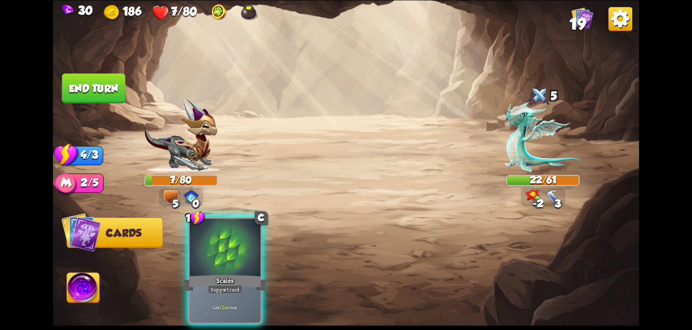
click at [74, 287] on img at bounding box center [83, 289] width 32 height 33
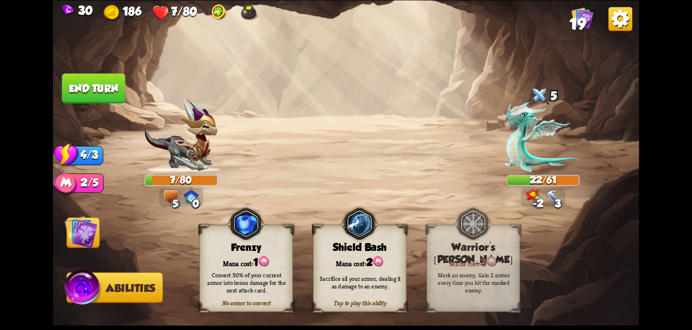
click at [76, 236] on img at bounding box center [81, 231] width 33 height 33
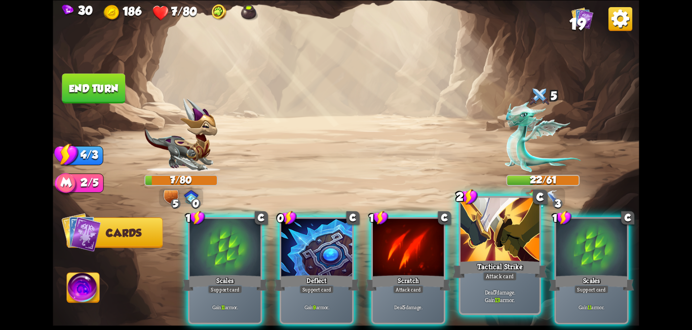
click at [476, 252] on div at bounding box center [500, 231] width 79 height 66
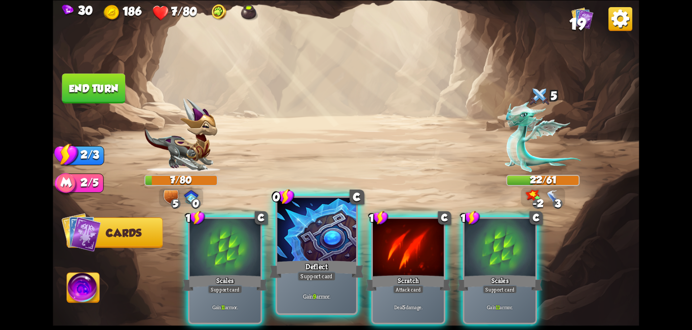
click at [333, 266] on div "Deflect" at bounding box center [317, 268] width 95 height 21
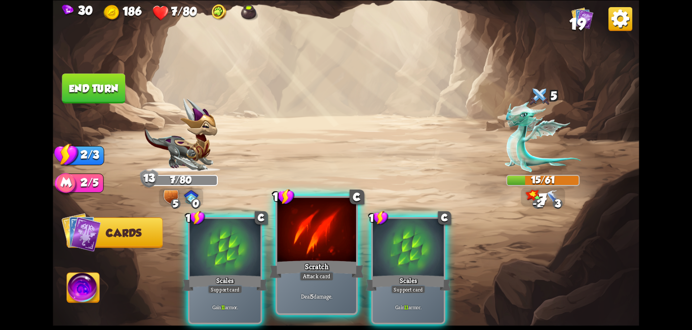
click at [343, 266] on div "Scratch" at bounding box center [317, 268] width 95 height 21
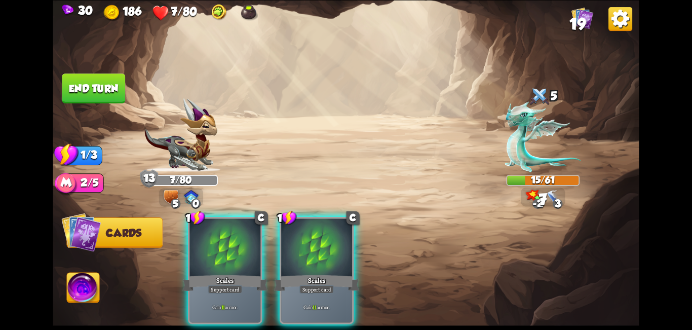
click at [72, 90] on button "End turn" at bounding box center [93, 88] width 63 height 30
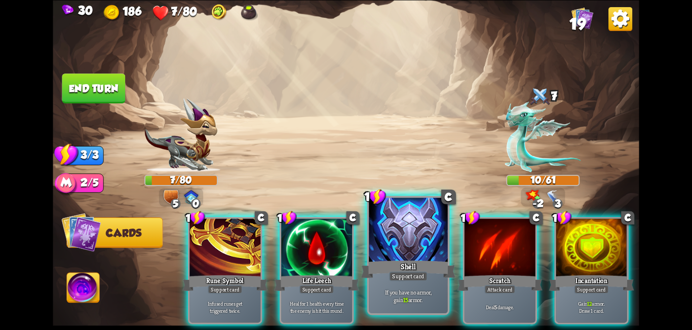
drag, startPoint x: 338, startPoint y: 250, endPoint x: 414, endPoint y: 250, distance: 76.0
click at [337, 250] on div at bounding box center [316, 248] width 71 height 60
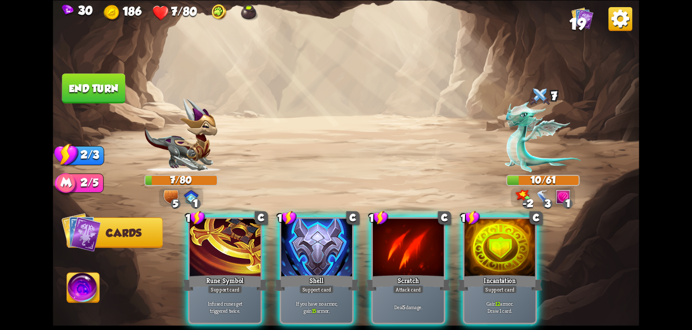
click at [515, 249] on div at bounding box center [500, 248] width 71 height 60
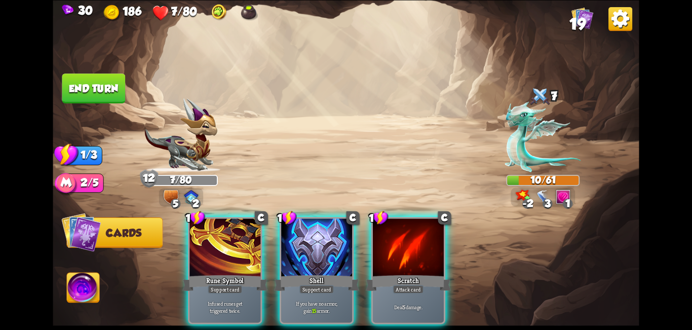
click at [398, 250] on div at bounding box center [408, 248] width 71 height 60
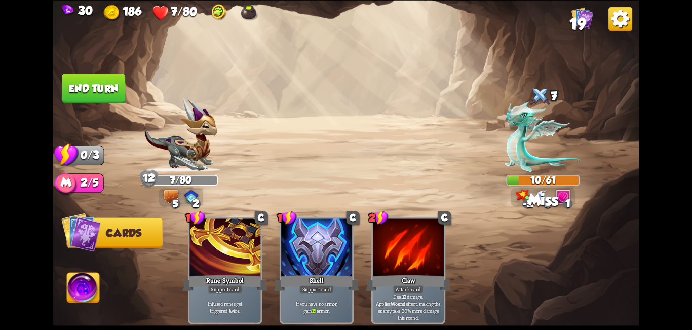
click at [87, 89] on button "End turn" at bounding box center [93, 88] width 63 height 30
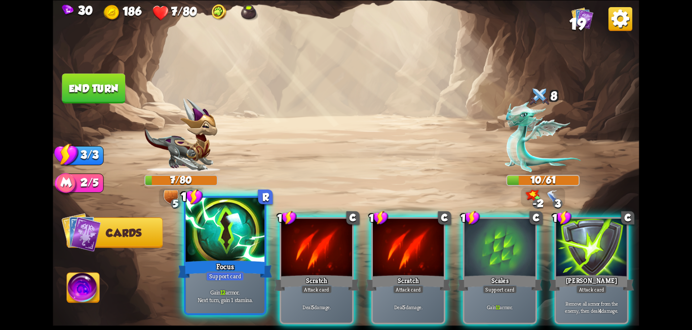
click at [225, 259] on div "Focus" at bounding box center [225, 268] width 95 height 21
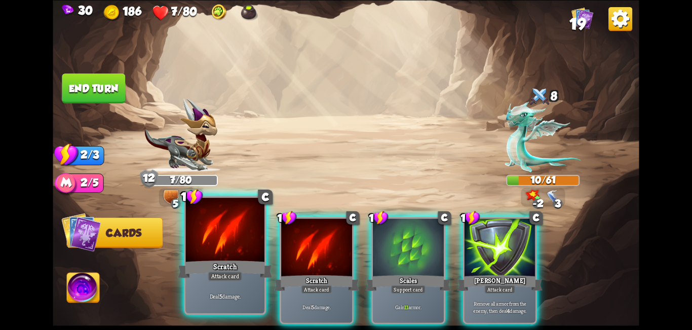
click at [229, 259] on div "Scratch" at bounding box center [225, 268] width 95 height 21
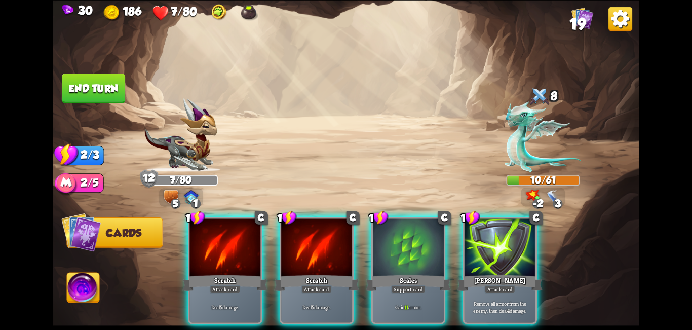
click at [230, 259] on div "1 C Scratch Attack card Deal 5 damage. 1 C Scratch Attack card Deal 5 damage. 1…" at bounding box center [404, 256] width 469 height 146
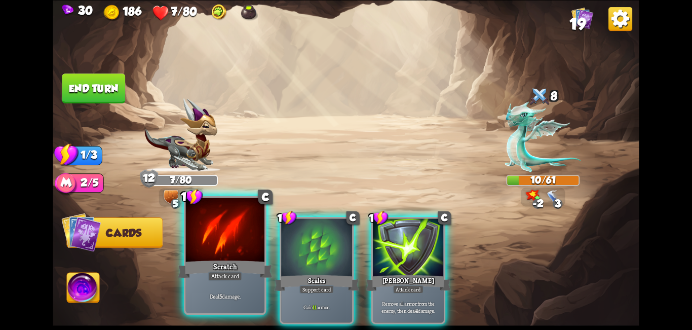
click at [232, 260] on div "Scratch" at bounding box center [225, 268] width 95 height 21
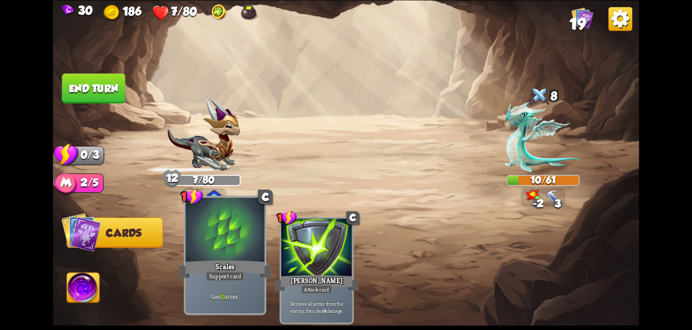
drag, startPoint x: 232, startPoint y: 260, endPoint x: 204, endPoint y: 230, distance: 41.2
click at [231, 260] on div "1 C Scales Support card Gain 11 armor. 1 C [PERSON_NAME] Attack card Remove all…" at bounding box center [404, 256] width 469 height 146
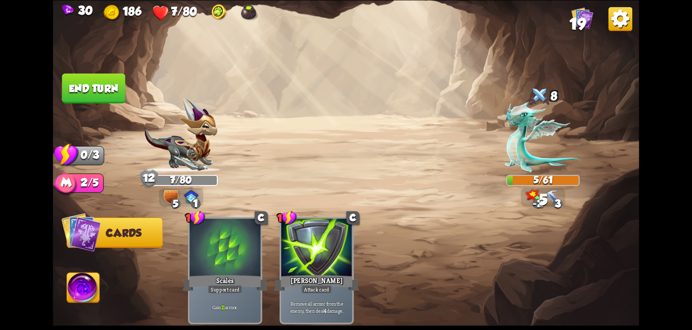
click at [101, 72] on img at bounding box center [346, 165] width 586 height 330
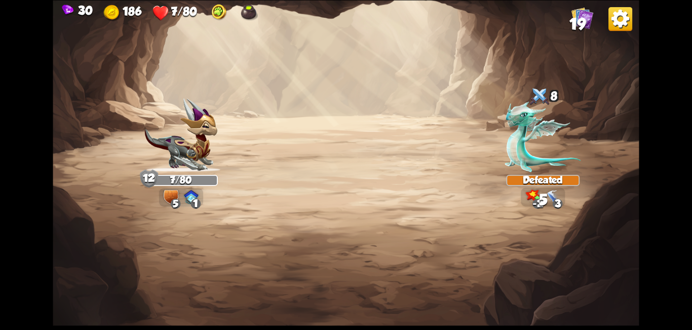
click at [112, 91] on img at bounding box center [346, 165] width 586 height 330
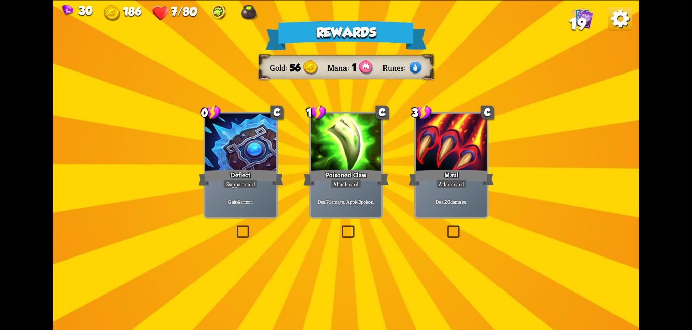
click at [235, 227] on label at bounding box center [235, 227] width 0 height 0
click at [0, 0] on input "checkbox" at bounding box center [0, 0] width 0 height 0
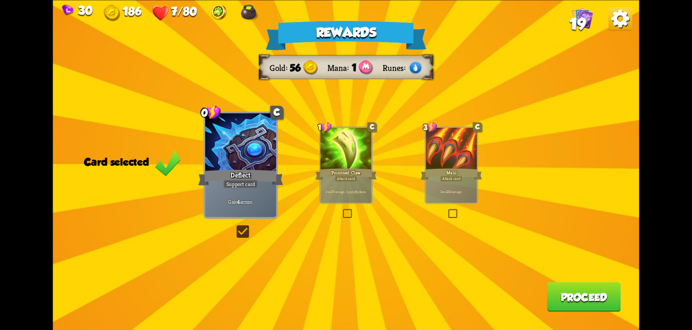
click at [587, 298] on button "Proceed" at bounding box center [584, 297] width 74 height 30
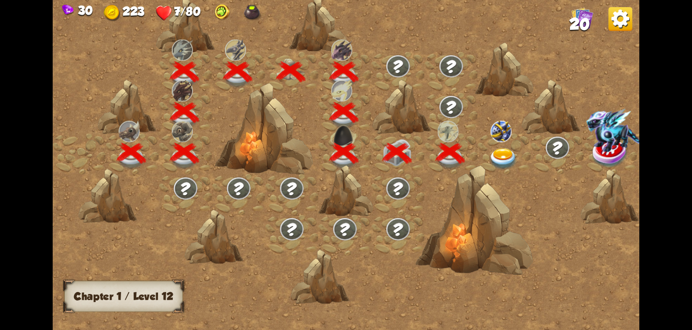
scroll to position [0, 154]
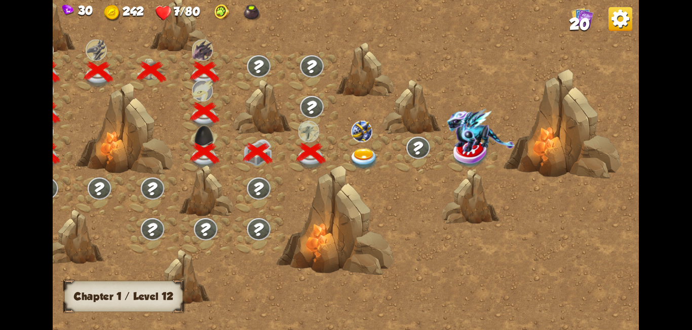
click at [357, 152] on img at bounding box center [364, 159] width 29 height 22
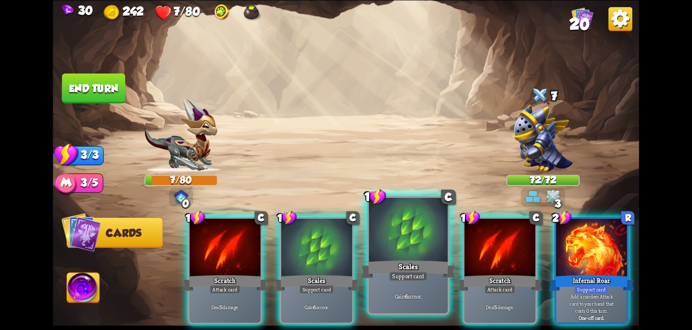
click at [408, 260] on div "Scales" at bounding box center [408, 268] width 95 height 21
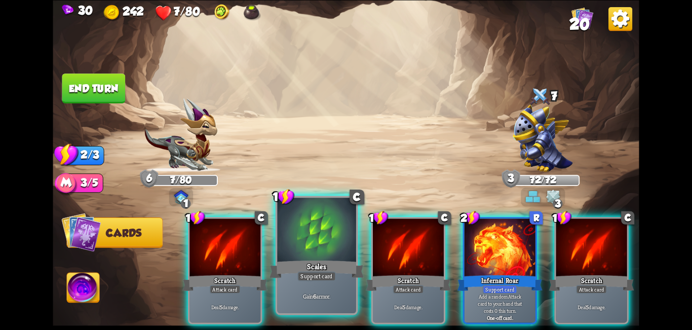
click at [332, 263] on div "Scales" at bounding box center [317, 268] width 95 height 21
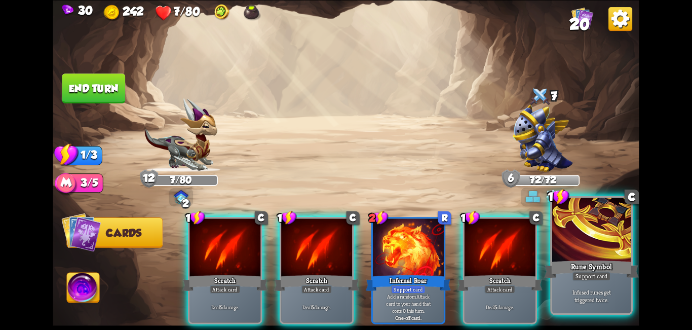
click at [608, 267] on div "Rune Symbol" at bounding box center [591, 268] width 95 height 21
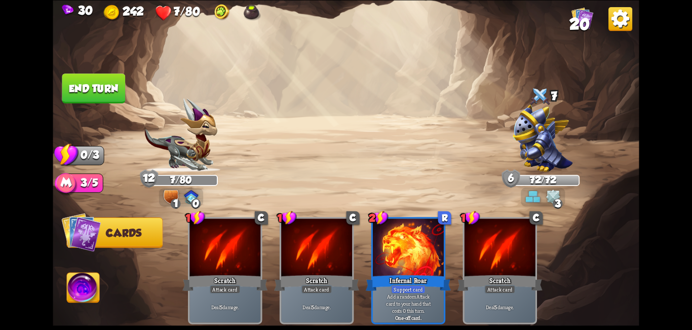
click at [93, 90] on button "End turn" at bounding box center [93, 88] width 63 height 30
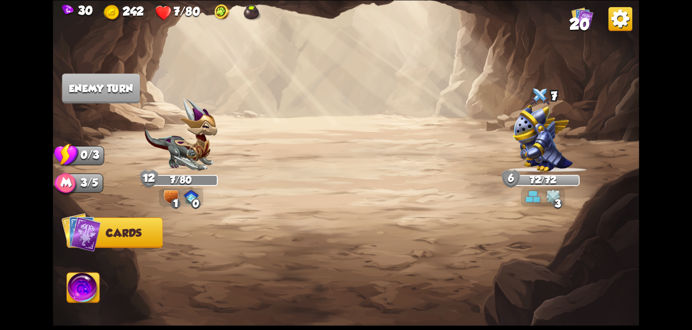
click at [561, 199] on div "3" at bounding box center [558, 204] width 10 height 10
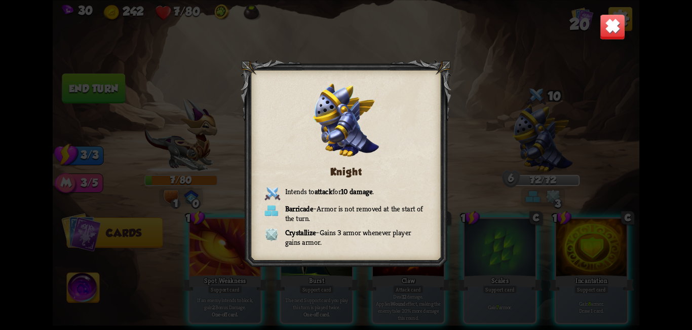
click at [609, 33] on img at bounding box center [613, 27] width 26 height 26
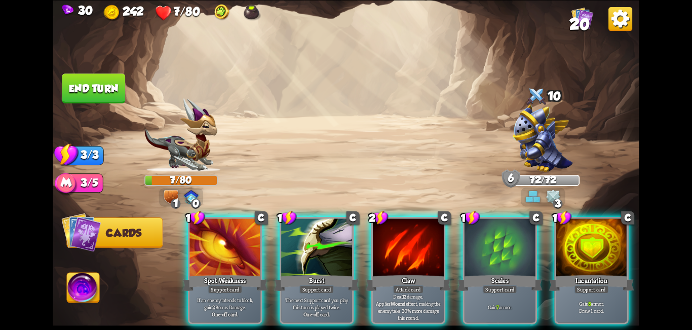
click at [617, 19] on img at bounding box center [621, 19] width 24 height 24
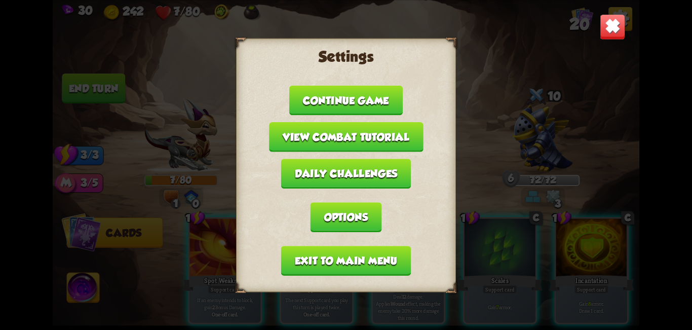
click at [351, 267] on button "Exit to main menu" at bounding box center [346, 261] width 130 height 30
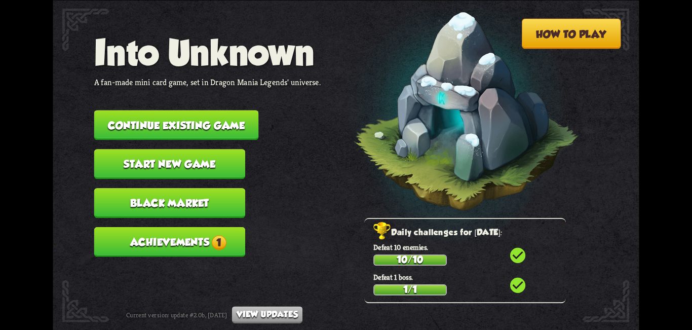
click at [195, 252] on button "Achievements 1" at bounding box center [169, 242] width 151 height 30
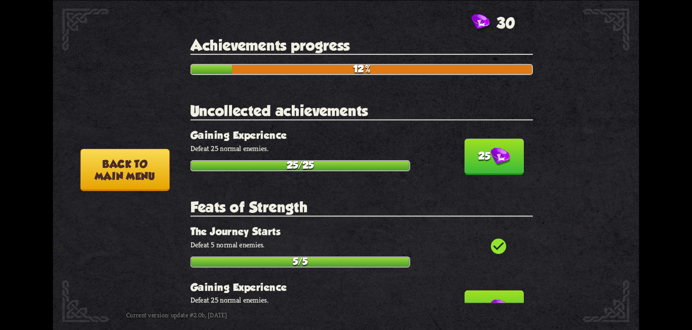
click at [490, 166] on button "25" at bounding box center [494, 156] width 59 height 36
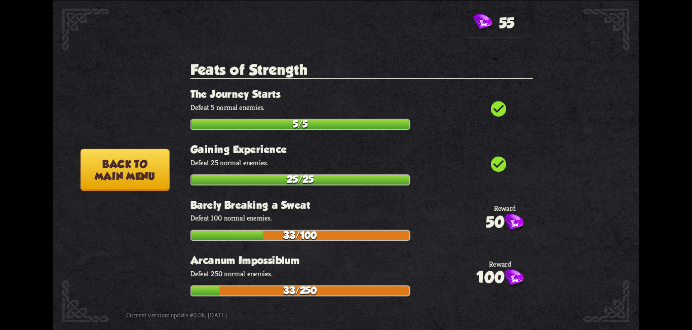
scroll to position [0, 0]
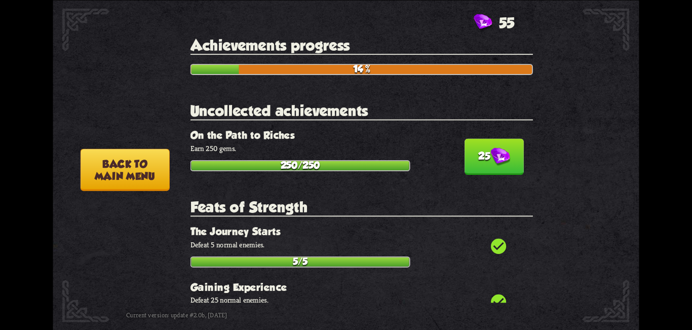
click at [480, 158] on button "25" at bounding box center [494, 156] width 59 height 36
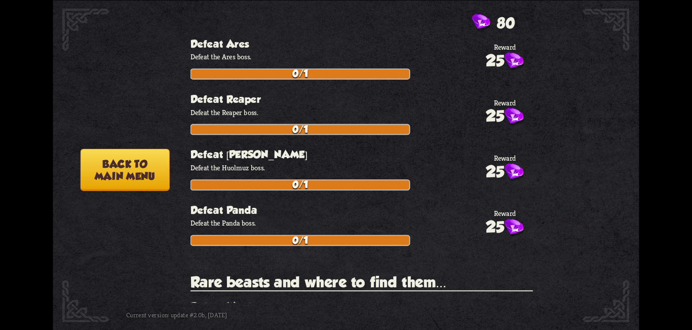
scroll to position [1425, 0]
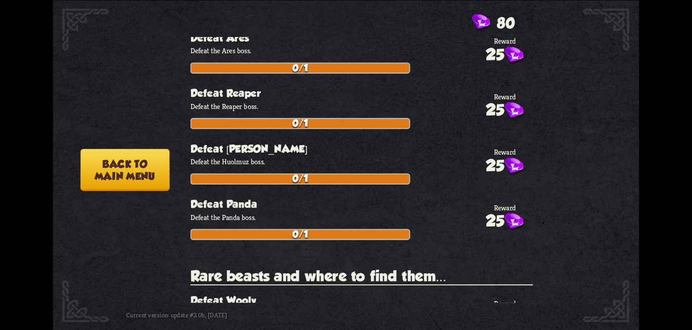
drag, startPoint x: 546, startPoint y: 135, endPoint x: 546, endPoint y: 146, distance: 11.1
click at [546, 166] on section "Hero selection When starting a new game, the player has to choose a hero charac…" at bounding box center [347, 176] width 460 height 98
click at [541, 0] on div "How to play Into Unknown A fan-made mini card game, set in Dragon Mania Legends…" at bounding box center [346, 0] width 586 height 0
drag, startPoint x: 543, startPoint y: 141, endPoint x: 545, endPoint y: 148, distance: 7.3
click at [545, 148] on section "Hero selection When starting a new game, the player has to choose a hero charac…" at bounding box center [347, 176] width 460 height 98
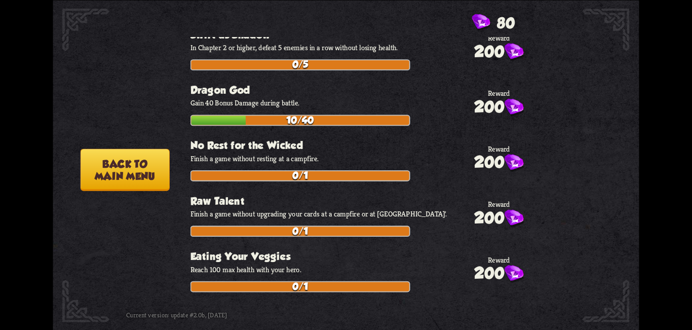
scroll to position [3721, 0]
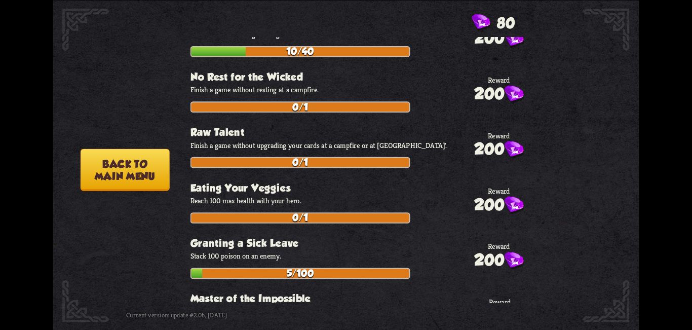
click at [105, 165] on button "Back to main menu" at bounding box center [125, 169] width 89 height 42
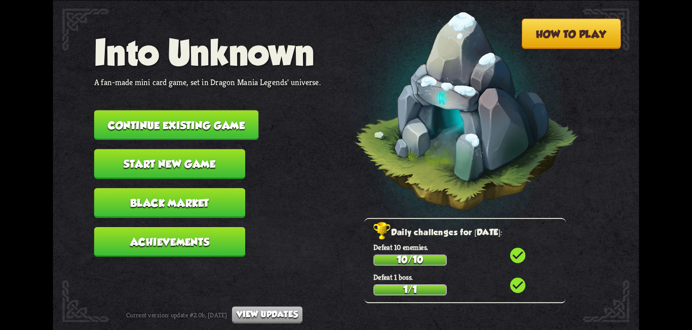
click at [201, 207] on button "Black Market" at bounding box center [169, 203] width 151 height 30
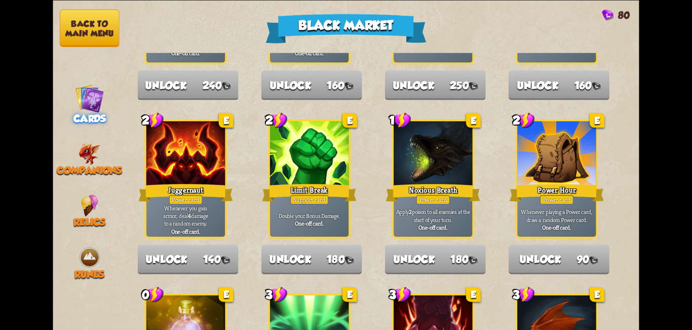
scroll to position [987, 0]
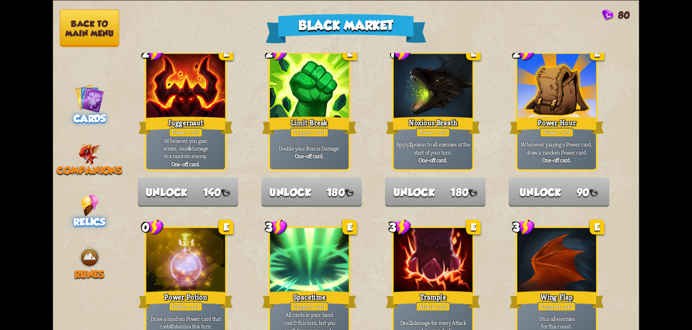
click at [82, 216] on span "Relics" at bounding box center [89, 222] width 32 height 12
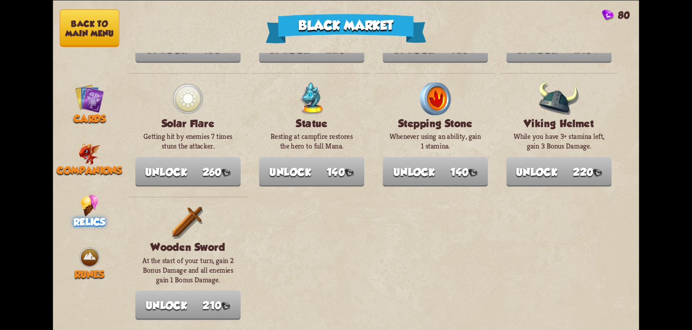
scroll to position [1188, 0]
click at [79, 265] on img at bounding box center [90, 257] width 22 height 22
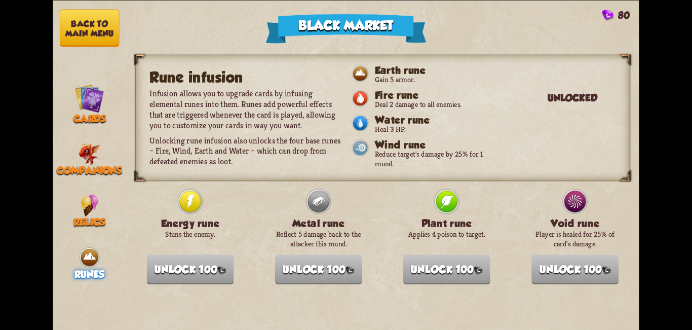
click at [91, 131] on nav "Back to main menu Cards Companions Relics Runes" at bounding box center [89, 165] width 73 height 330
click at [94, 154] on img at bounding box center [90, 153] width 22 height 22
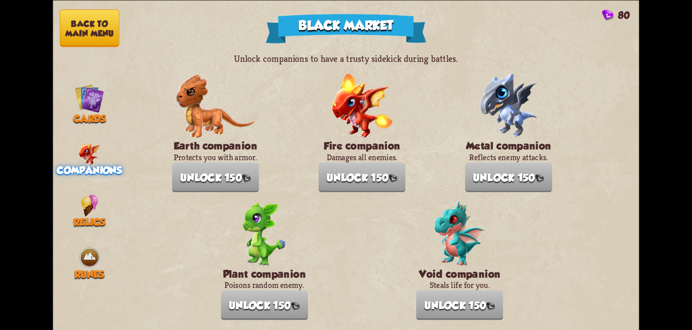
click at [79, 27] on button "Back to main menu" at bounding box center [90, 28] width 60 height 38
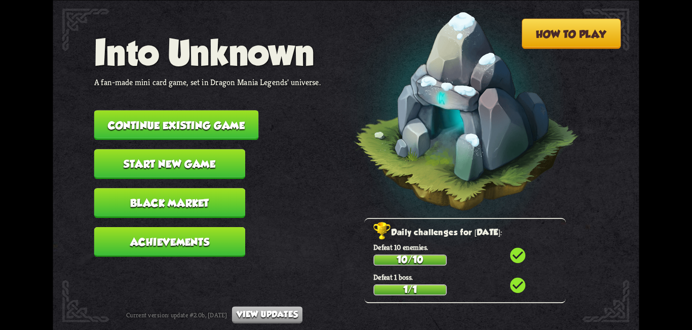
click at [142, 203] on button "Black Market" at bounding box center [169, 203] width 151 height 30
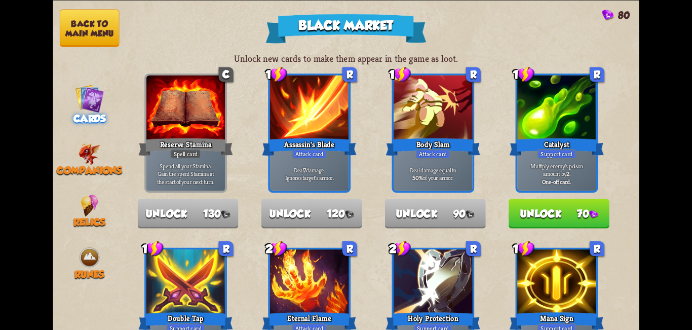
click at [90, 36] on button "Back to main menu" at bounding box center [90, 28] width 60 height 38
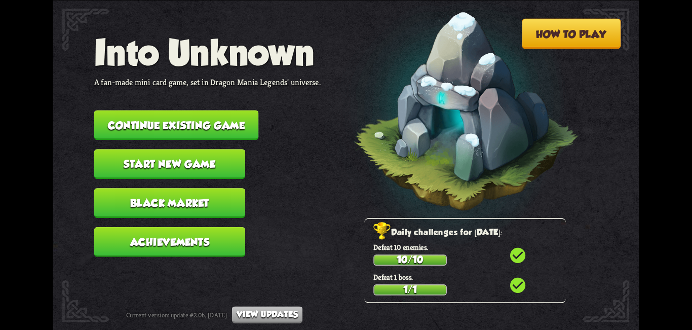
click at [40, 52] on div "How to play Into Unknown A fan-made mini card game, set in Dragon Mania Legends…" at bounding box center [346, 165] width 692 height 330
click at [210, 167] on button "Start new game" at bounding box center [169, 164] width 151 height 30
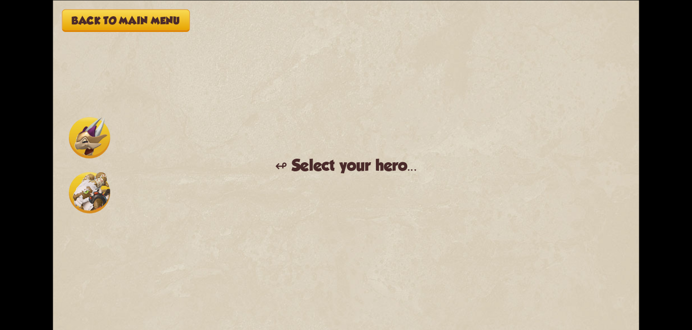
click at [141, 18] on button "Back to main menu" at bounding box center [126, 20] width 128 height 22
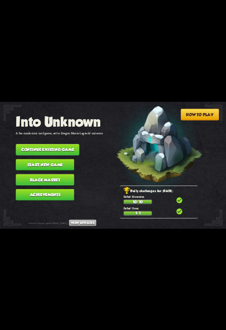
click at [62, 194] on button "Achievements" at bounding box center [45, 195] width 58 height 12
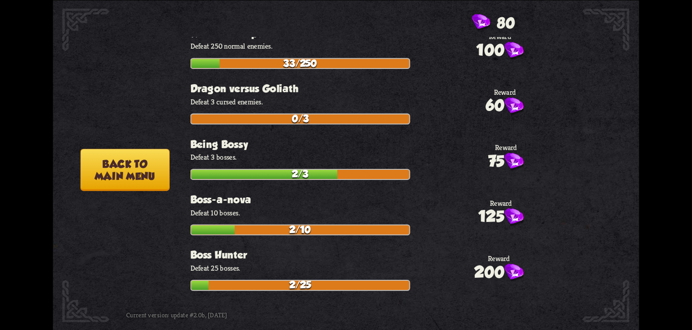
scroll to position [304, 0]
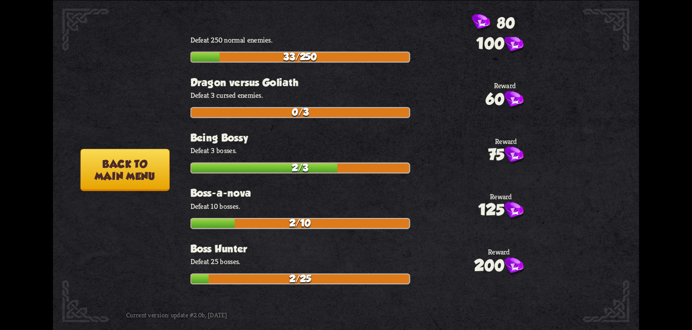
click at [136, 165] on button "Back to main menu" at bounding box center [125, 169] width 89 height 42
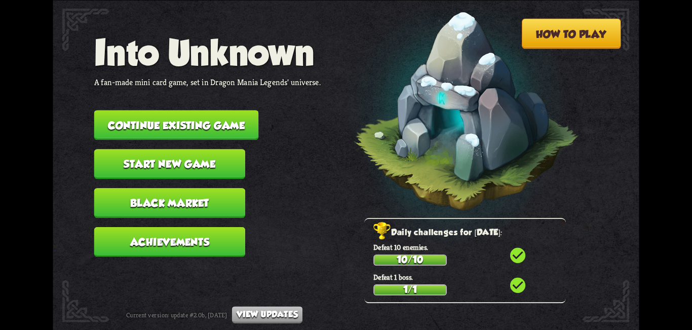
click at [240, 117] on button "Continue existing game" at bounding box center [176, 125] width 165 height 30
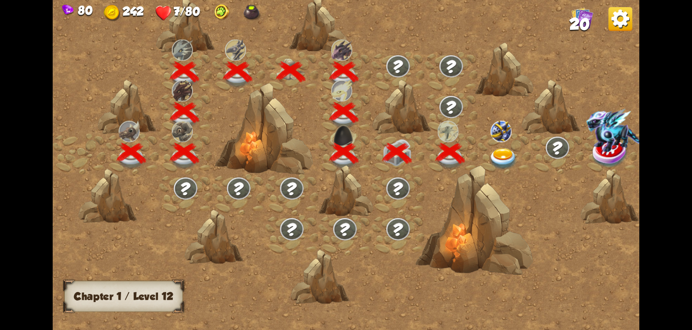
scroll to position [0, 154]
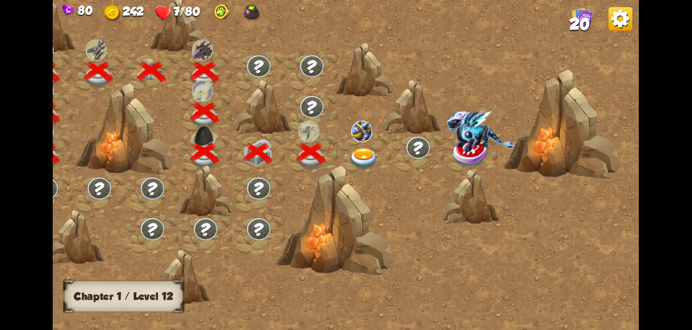
click at [364, 148] on img at bounding box center [364, 159] width 29 height 22
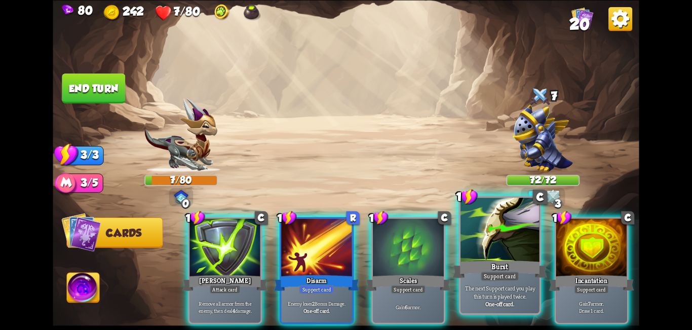
click at [483, 278] on div "Support card" at bounding box center [500, 276] width 39 height 10
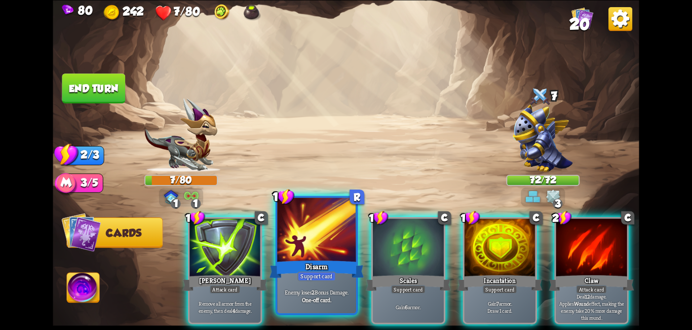
click at [333, 265] on div "Disarm" at bounding box center [317, 268] width 95 height 21
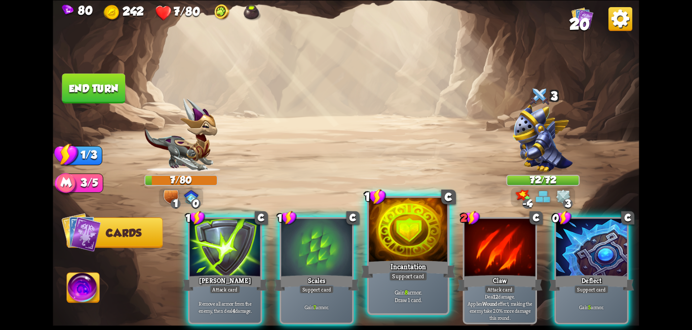
click at [412, 285] on div "Gain 8 armor. Draw 1 card." at bounding box center [408, 296] width 79 height 34
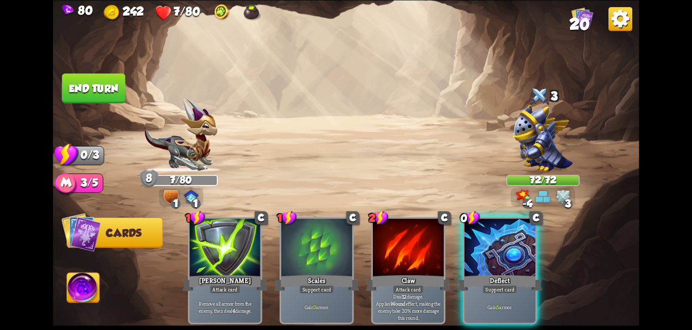
drag, startPoint x: 465, startPoint y: 277, endPoint x: 510, endPoint y: 270, distance: 45.2
click at [466, 277] on div "Deflect" at bounding box center [500, 282] width 85 height 19
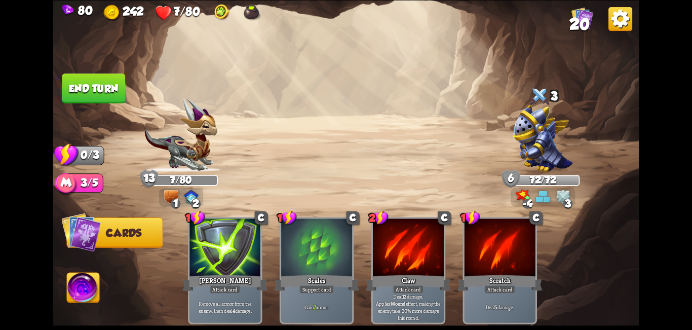
click at [93, 84] on button "End turn" at bounding box center [93, 88] width 63 height 30
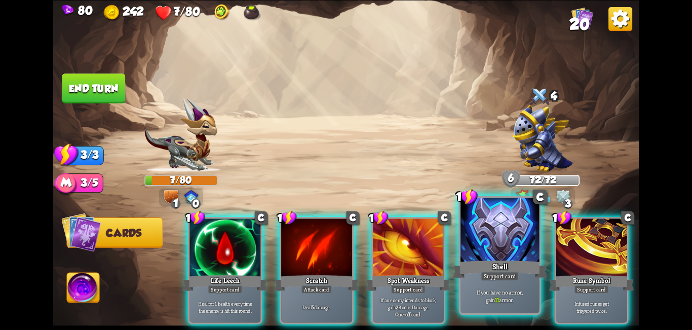
click at [500, 252] on div at bounding box center [500, 231] width 79 height 66
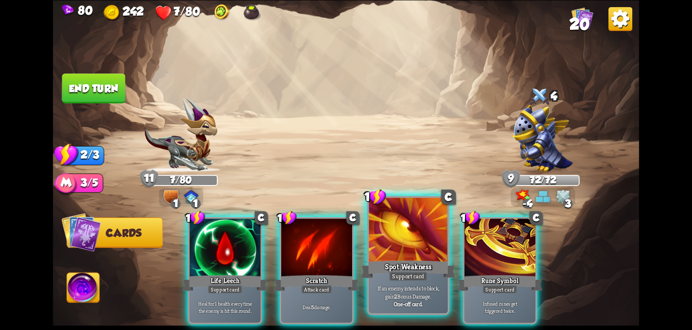
click at [386, 260] on div "Spot Weakness" at bounding box center [408, 268] width 95 height 21
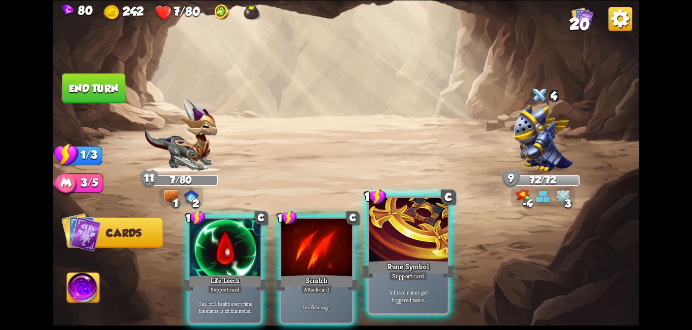
click at [407, 255] on div at bounding box center [408, 231] width 79 height 66
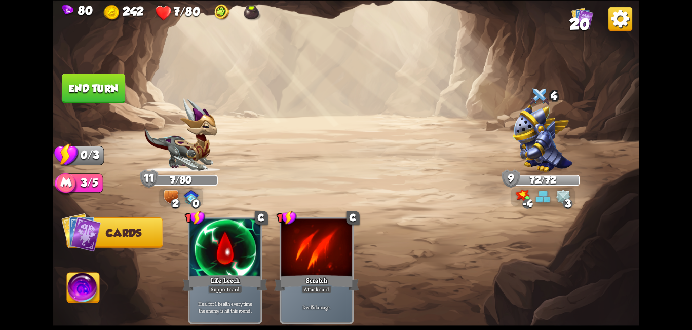
click at [96, 78] on button "End turn" at bounding box center [93, 88] width 63 height 30
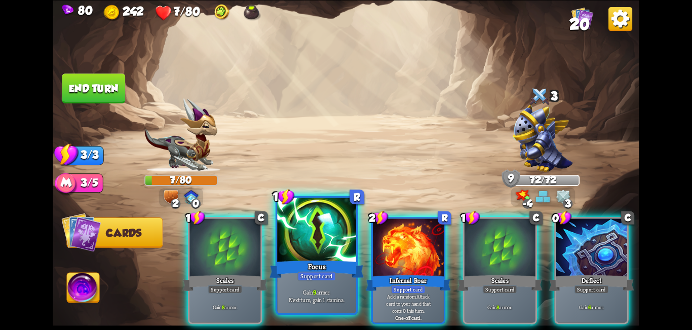
click at [325, 248] on div at bounding box center [316, 231] width 79 height 66
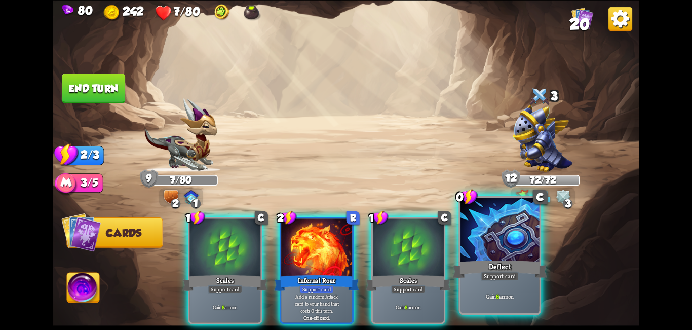
click at [517, 254] on div at bounding box center [500, 231] width 79 height 66
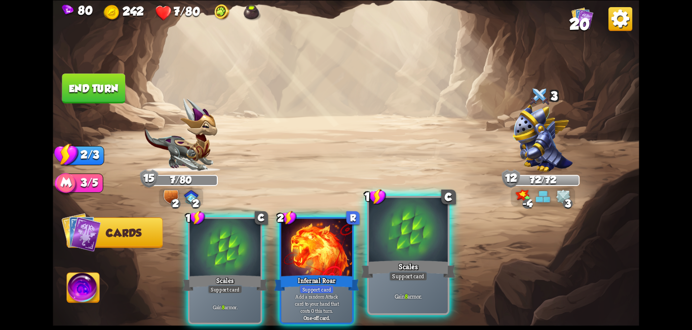
click at [389, 241] on div at bounding box center [408, 231] width 79 height 66
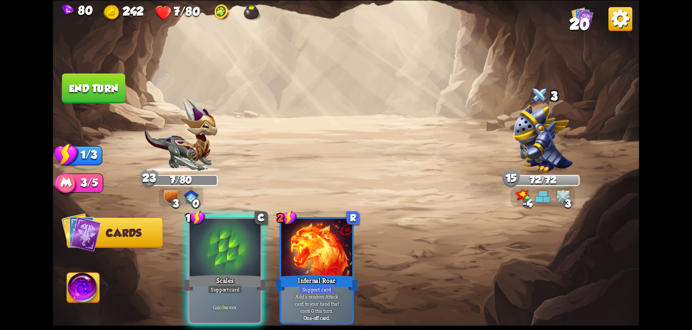
click at [218, 230] on div at bounding box center [225, 248] width 71 height 60
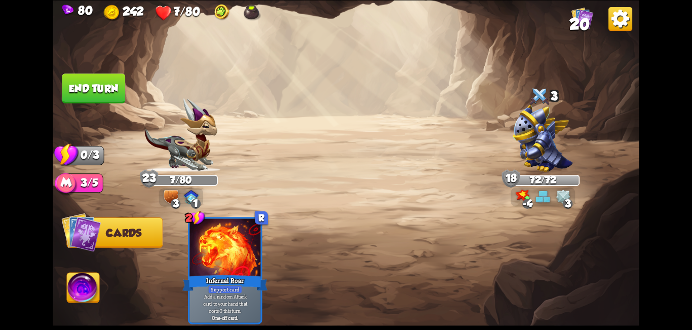
click at [89, 72] on img at bounding box center [346, 165] width 586 height 330
click at [86, 75] on div "Select an enemy to attack... You don't have enough stamina to play that card...…" at bounding box center [346, 165] width 586 height 330
click at [85, 87] on button "End turn" at bounding box center [93, 88] width 63 height 30
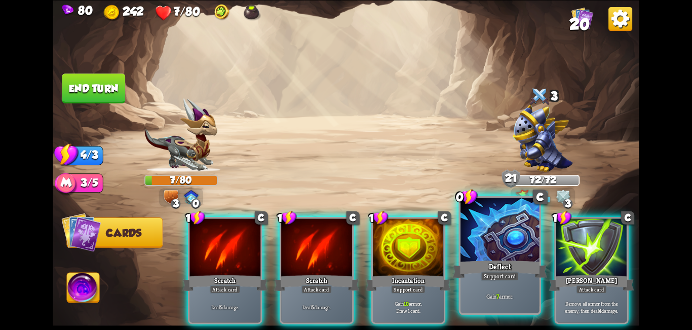
click at [488, 251] on div at bounding box center [500, 231] width 79 height 66
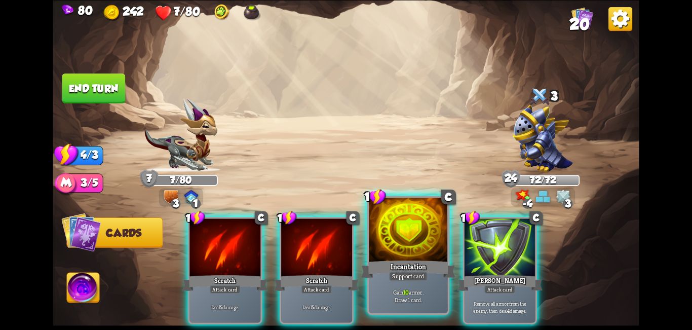
click at [415, 261] on div "Incantation" at bounding box center [408, 268] width 95 height 21
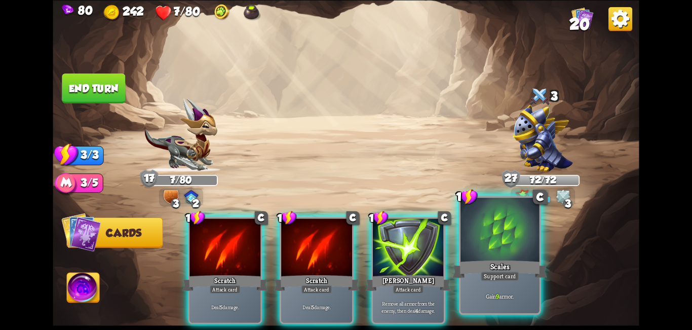
click at [504, 258] on div "1 C Scales Support card Gain 9 armor." at bounding box center [500, 255] width 83 height 119
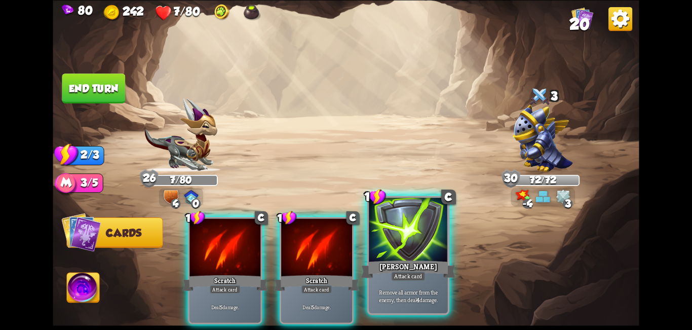
click at [382, 242] on div at bounding box center [408, 231] width 79 height 66
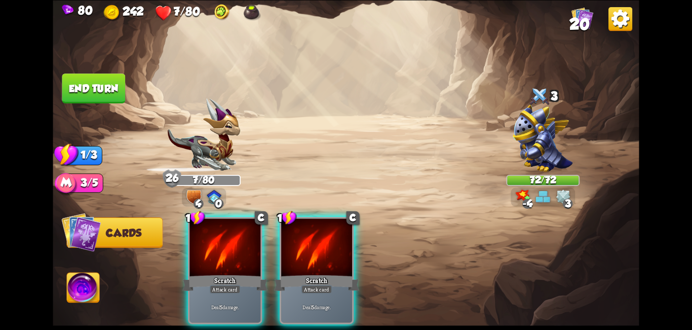
click at [301, 254] on div at bounding box center [316, 248] width 71 height 60
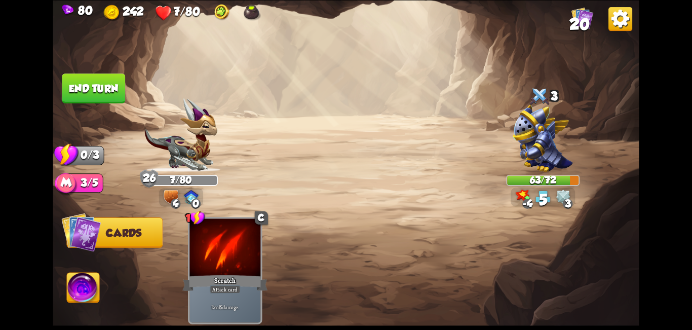
click at [97, 77] on button "End turn" at bounding box center [93, 88] width 63 height 30
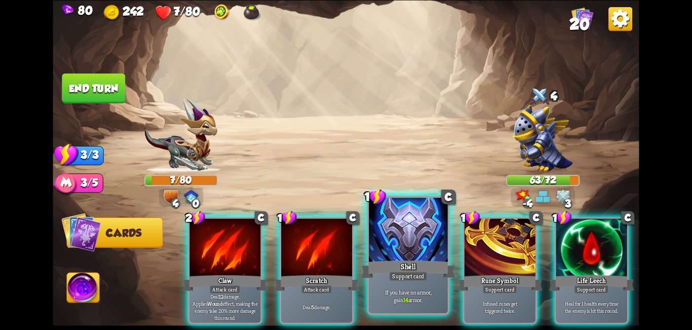
click at [410, 257] on div at bounding box center [408, 231] width 79 height 66
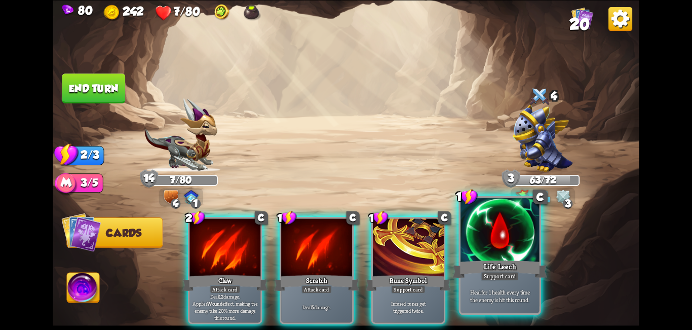
click at [482, 256] on div at bounding box center [500, 231] width 79 height 66
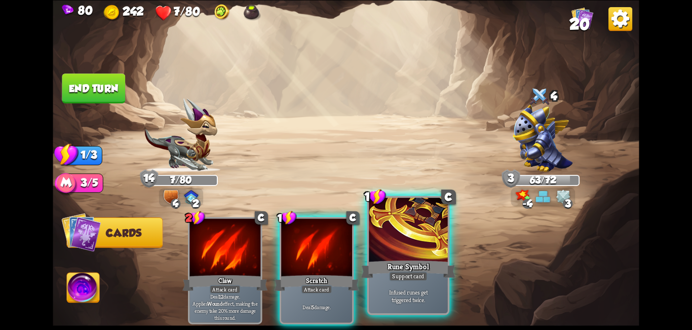
click at [410, 257] on div at bounding box center [408, 231] width 79 height 66
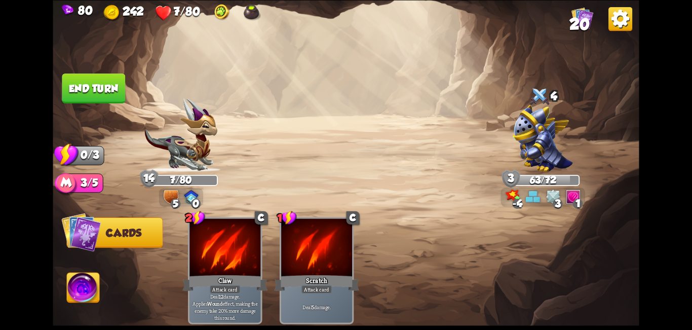
click at [95, 102] on button "End turn" at bounding box center [93, 88] width 63 height 30
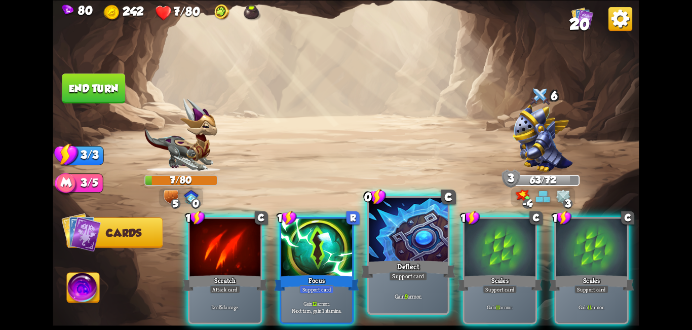
click at [403, 247] on div at bounding box center [408, 231] width 79 height 66
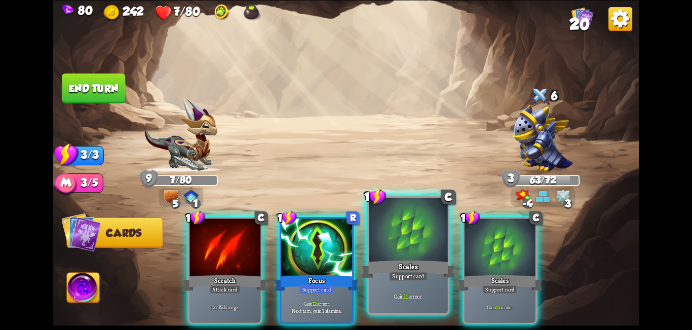
click at [408, 250] on div at bounding box center [408, 231] width 79 height 66
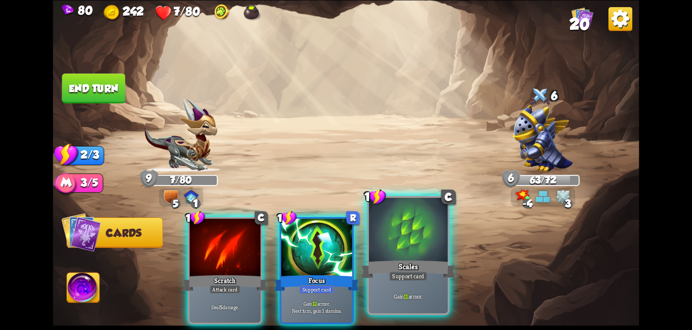
click at [414, 250] on div at bounding box center [408, 231] width 79 height 66
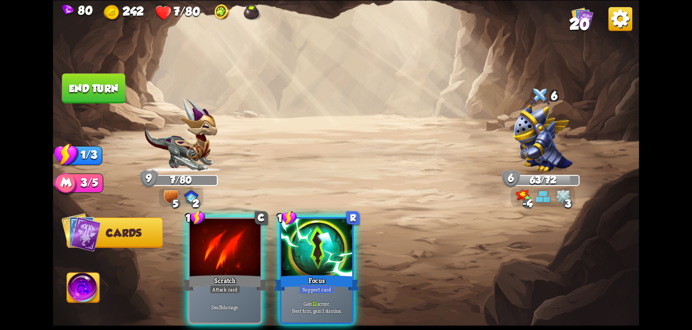
click at [324, 255] on div at bounding box center [316, 248] width 71 height 60
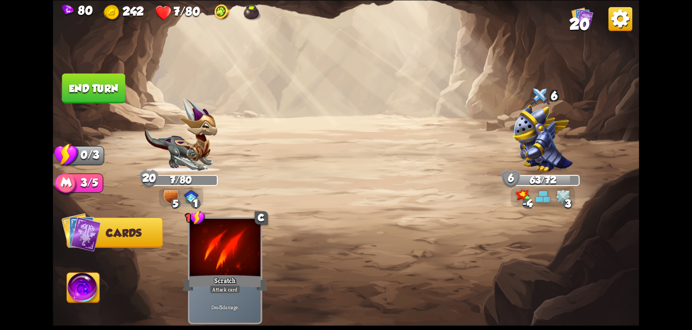
click at [98, 84] on button "End turn" at bounding box center [93, 88] width 63 height 30
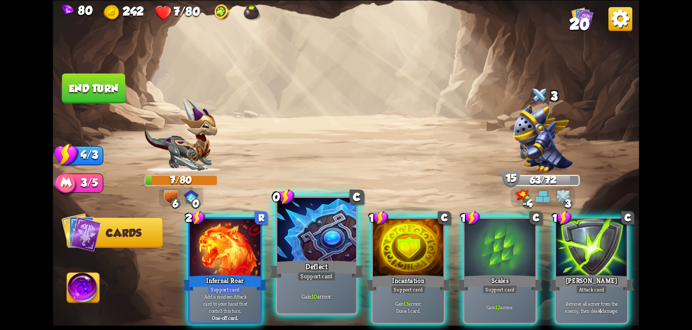
click at [329, 245] on div at bounding box center [316, 231] width 79 height 66
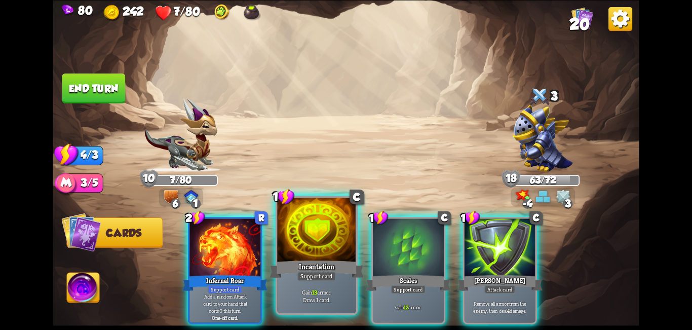
click at [325, 254] on div at bounding box center [316, 231] width 79 height 66
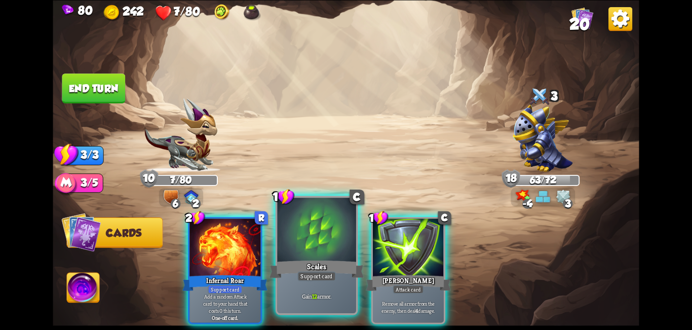
click at [330, 255] on div at bounding box center [316, 231] width 79 height 66
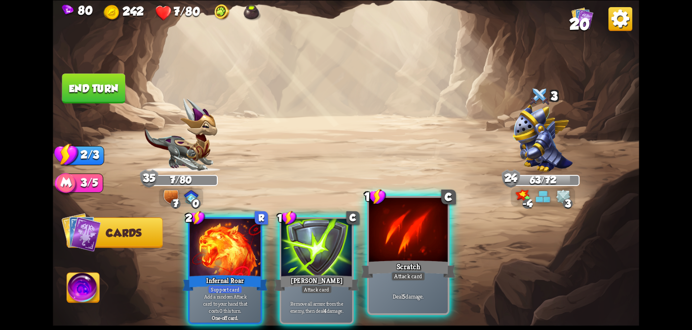
click at [404, 263] on div "Scratch" at bounding box center [408, 268] width 95 height 21
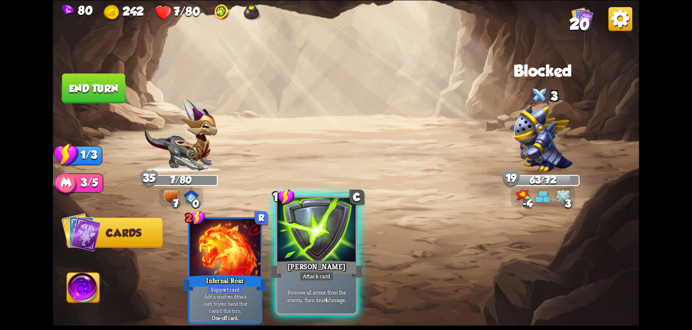
drag, startPoint x: 302, startPoint y: 245, endPoint x: 296, endPoint y: 242, distance: 6.3
click at [301, 243] on div at bounding box center [316, 231] width 79 height 66
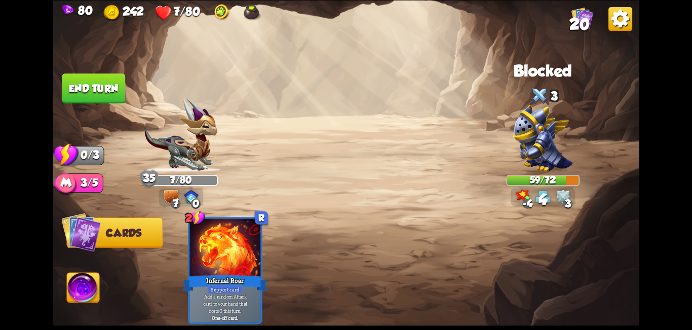
click at [104, 87] on button "End turn" at bounding box center [93, 88] width 63 height 30
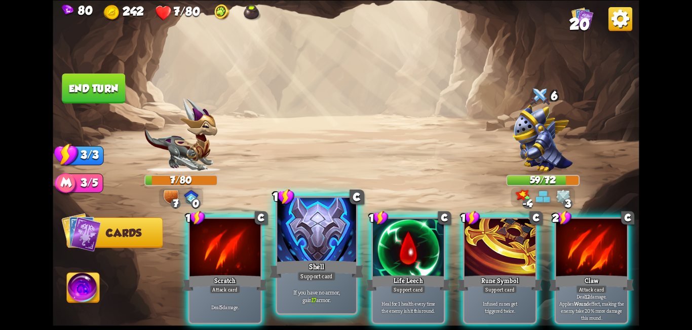
click at [323, 258] on div "Shell" at bounding box center [317, 268] width 95 height 21
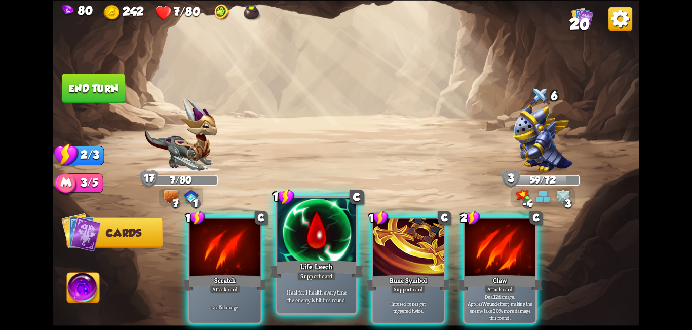
click at [310, 254] on div at bounding box center [316, 231] width 79 height 66
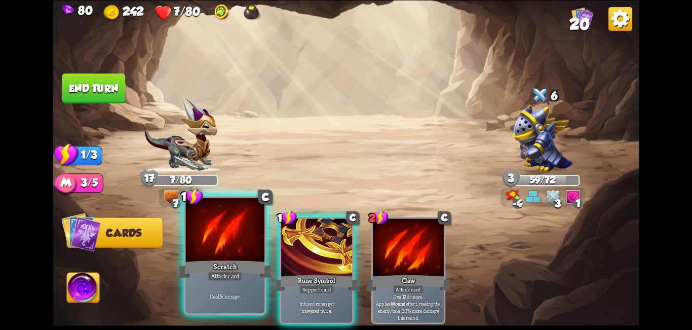
click at [221, 255] on div at bounding box center [225, 231] width 79 height 66
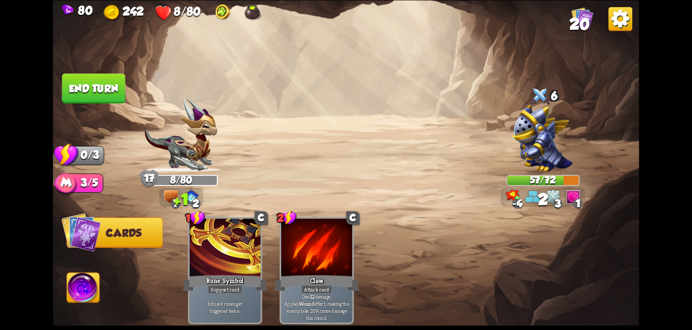
drag, startPoint x: 88, startPoint y: 78, endPoint x: 99, endPoint y: 86, distance: 13.4
click at [88, 79] on button "End turn" at bounding box center [93, 88] width 63 height 30
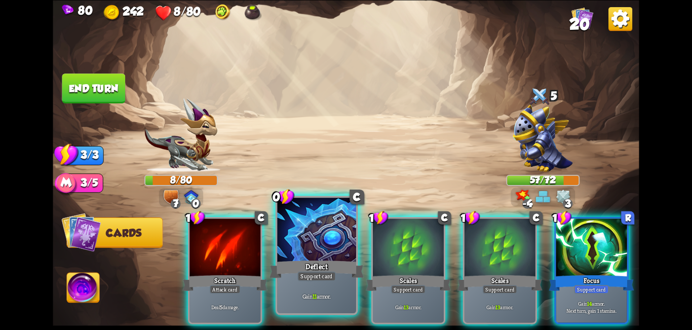
click at [307, 250] on div at bounding box center [316, 231] width 79 height 66
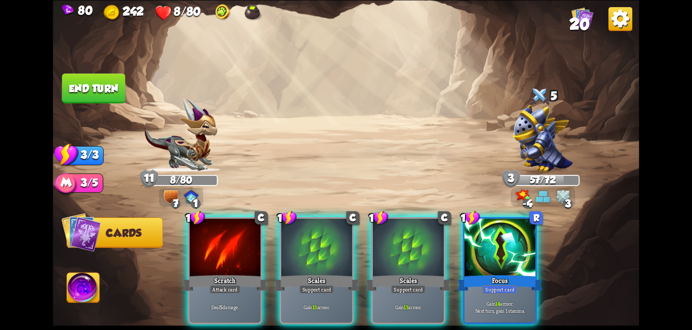
click at [479, 241] on div at bounding box center [500, 248] width 71 height 60
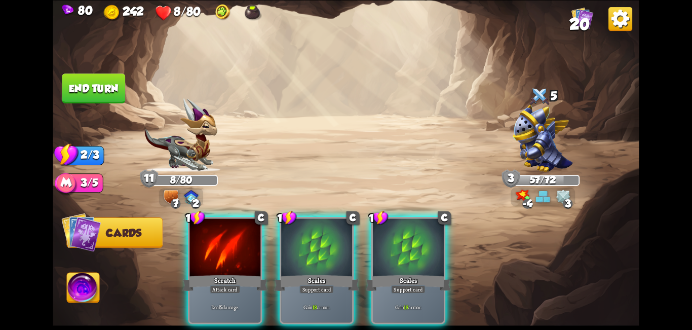
drag, startPoint x: 409, startPoint y: 246, endPoint x: 389, endPoint y: 245, distance: 20.3
click at [408, 245] on div at bounding box center [408, 248] width 71 height 60
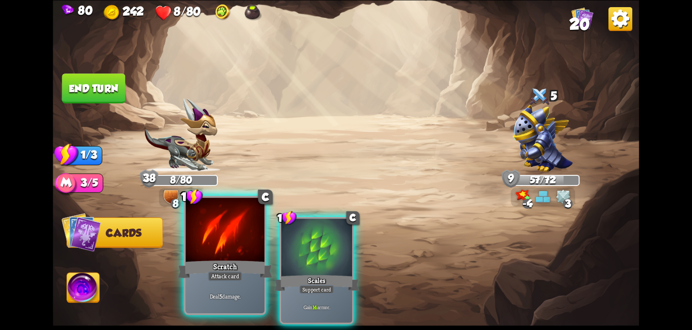
click at [248, 248] on div at bounding box center [225, 231] width 79 height 66
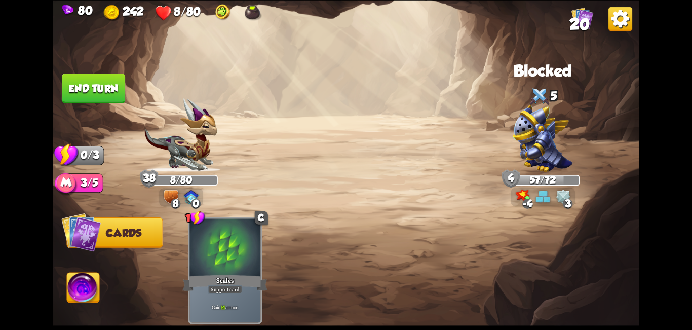
click at [103, 93] on button "End turn" at bounding box center [93, 88] width 63 height 30
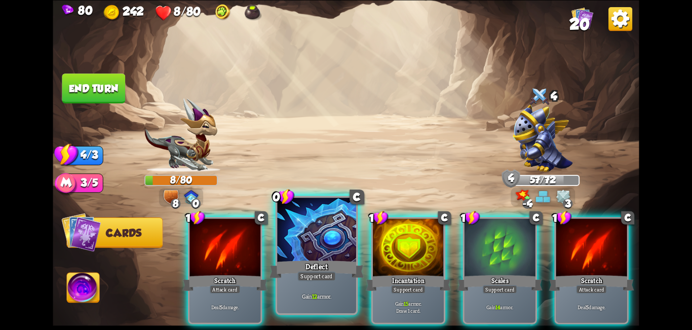
click at [317, 251] on div at bounding box center [316, 231] width 79 height 66
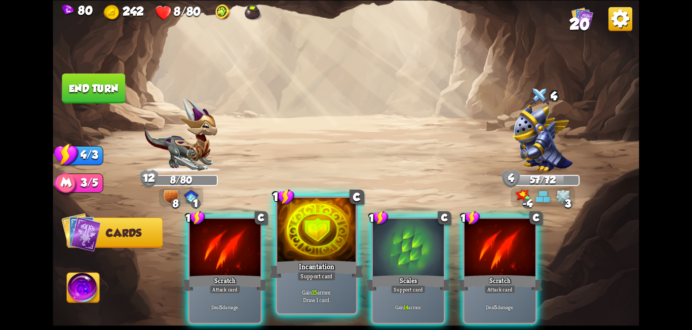
click at [312, 251] on div at bounding box center [316, 231] width 79 height 66
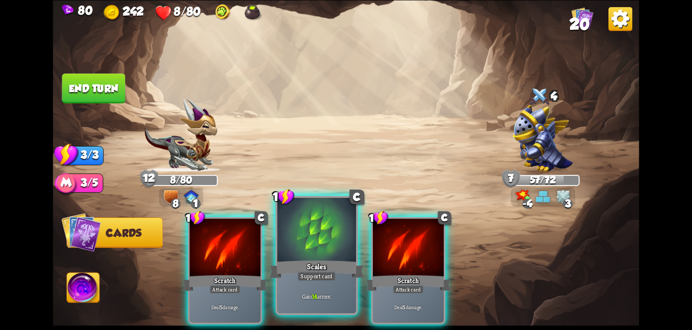
click at [297, 250] on div at bounding box center [316, 231] width 79 height 66
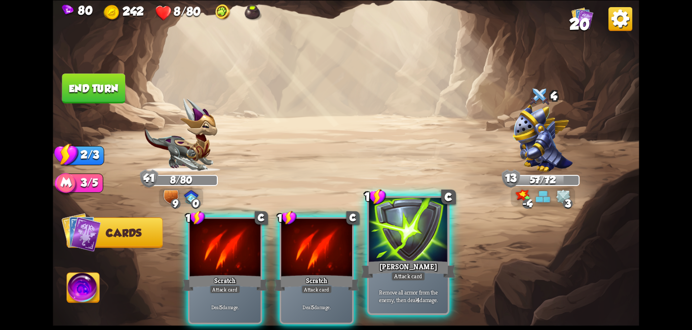
click at [417, 252] on div at bounding box center [408, 231] width 79 height 66
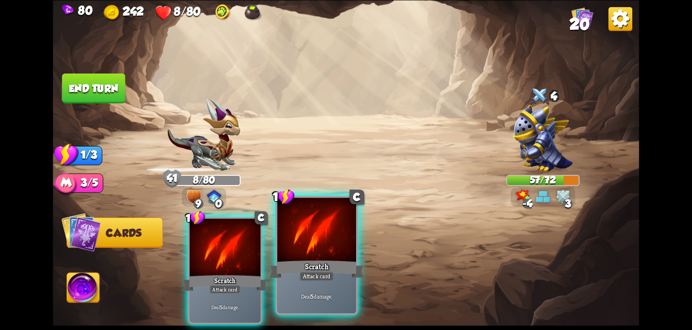
click at [291, 251] on div at bounding box center [316, 231] width 79 height 66
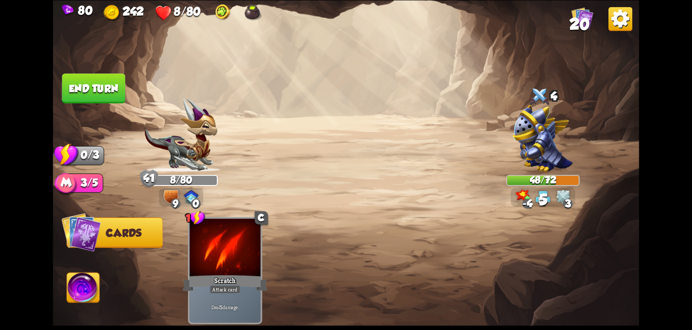
click at [85, 92] on button "End turn" at bounding box center [93, 88] width 64 height 30
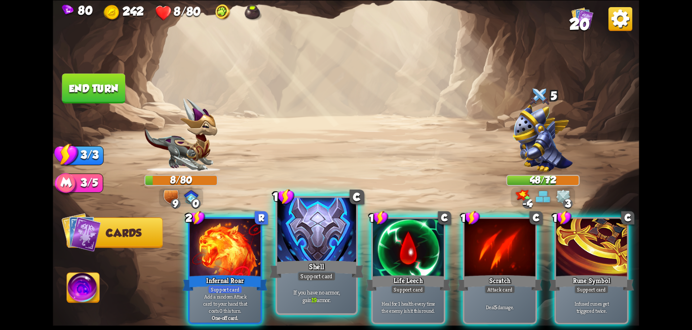
click at [322, 251] on div at bounding box center [316, 231] width 79 height 66
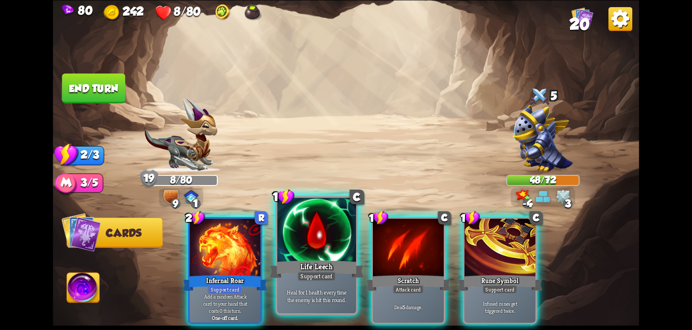
click at [329, 248] on div at bounding box center [316, 231] width 79 height 66
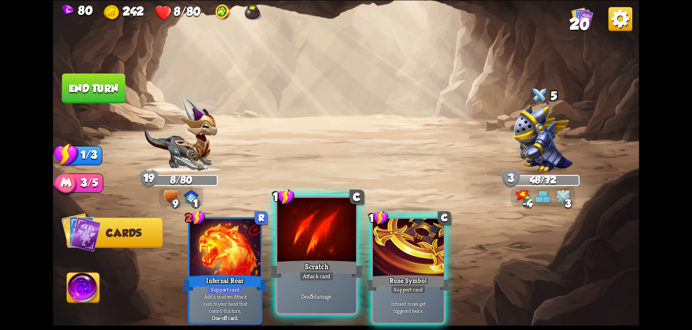
click at [329, 248] on div at bounding box center [316, 231] width 79 height 66
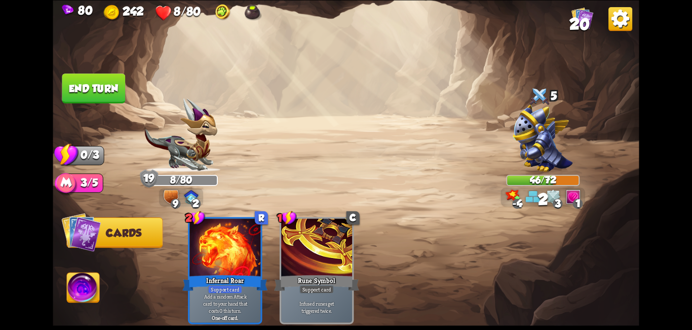
click at [98, 78] on button "End turn" at bounding box center [93, 88] width 63 height 30
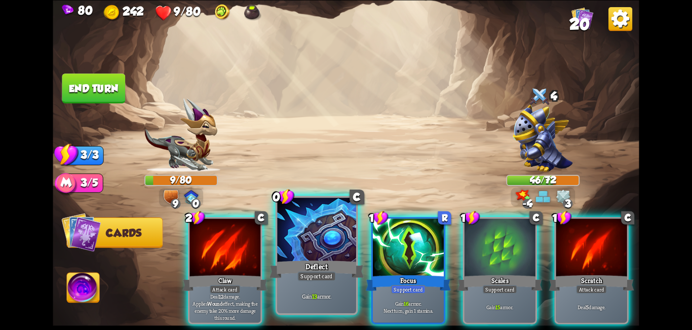
click at [316, 240] on div at bounding box center [316, 231] width 79 height 66
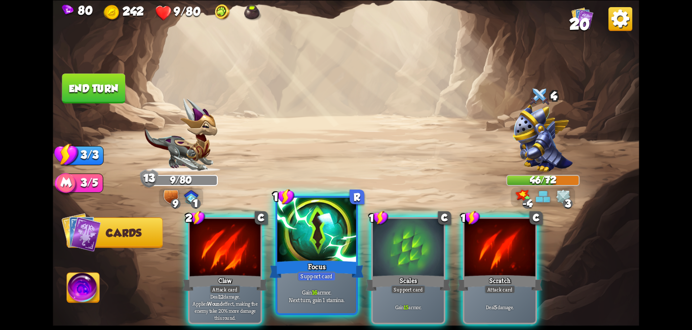
click at [309, 246] on div at bounding box center [316, 231] width 79 height 66
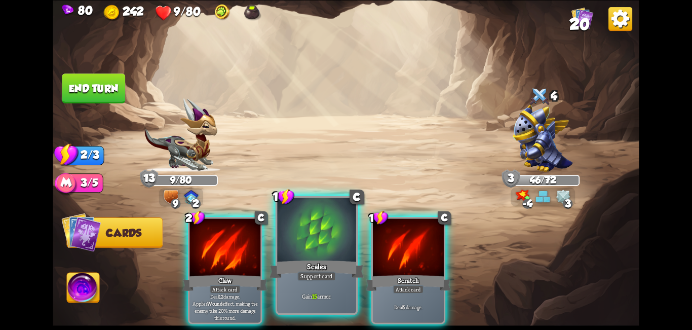
click at [308, 249] on div at bounding box center [316, 231] width 79 height 66
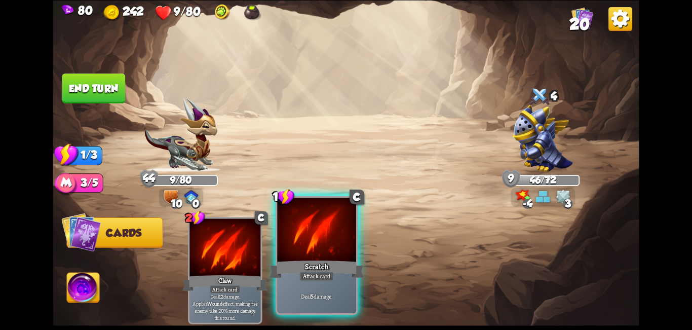
click at [324, 266] on div "Scratch" at bounding box center [317, 268] width 95 height 21
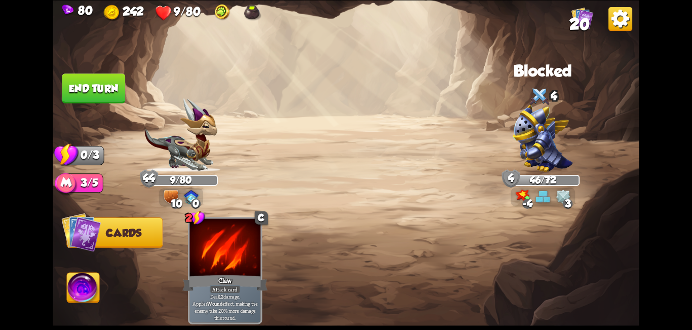
click at [100, 88] on button "End turn" at bounding box center [93, 88] width 64 height 30
click at [104, 104] on img at bounding box center [346, 165] width 586 height 330
click at [104, 105] on img at bounding box center [346, 165] width 586 height 330
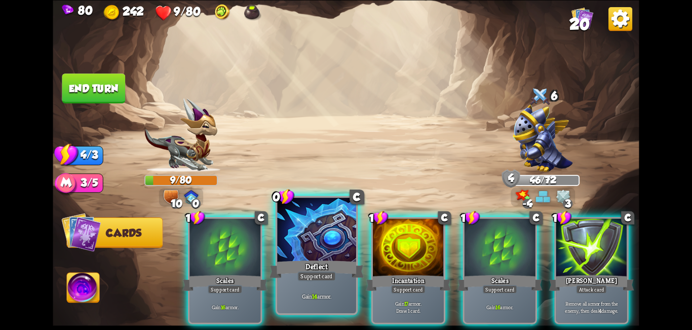
click at [330, 255] on div at bounding box center [316, 231] width 79 height 66
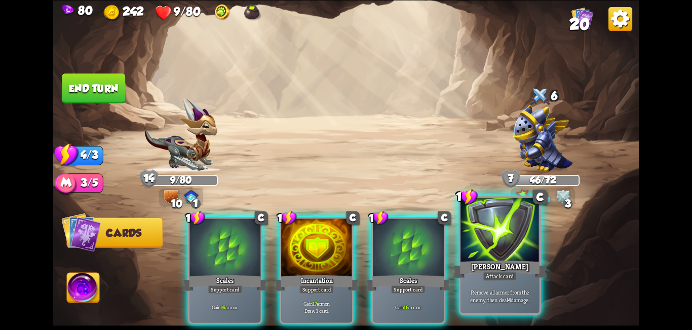
click at [480, 239] on div at bounding box center [500, 231] width 79 height 66
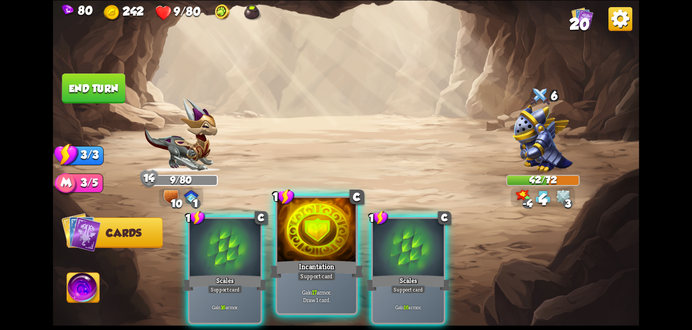
click at [319, 256] on div at bounding box center [316, 231] width 79 height 66
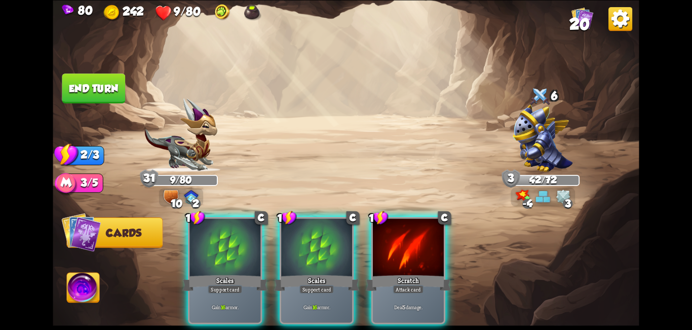
click at [403, 273] on div "Scratch" at bounding box center [408, 282] width 85 height 19
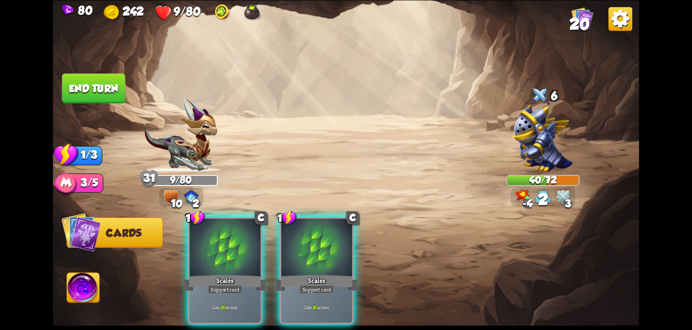
click at [107, 86] on button "End turn" at bounding box center [93, 88] width 63 height 30
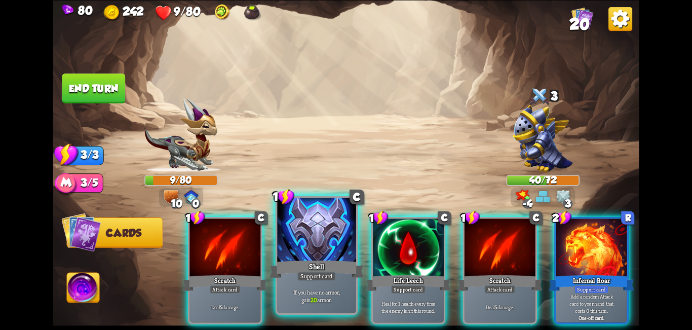
click at [318, 239] on div at bounding box center [316, 231] width 79 height 66
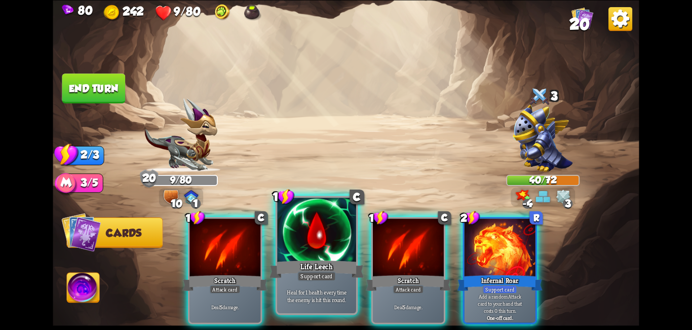
click at [316, 262] on div "Life Leech" at bounding box center [317, 268] width 95 height 21
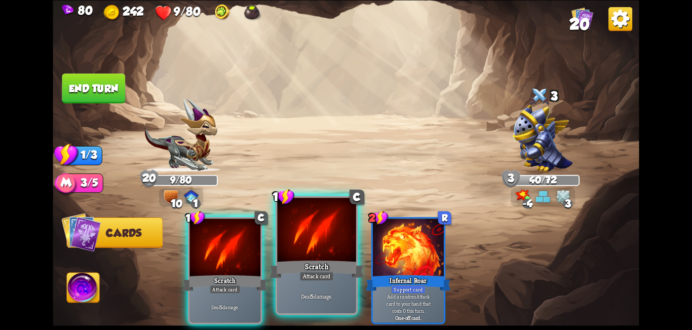
click at [314, 261] on div "Scratch" at bounding box center [317, 268] width 95 height 21
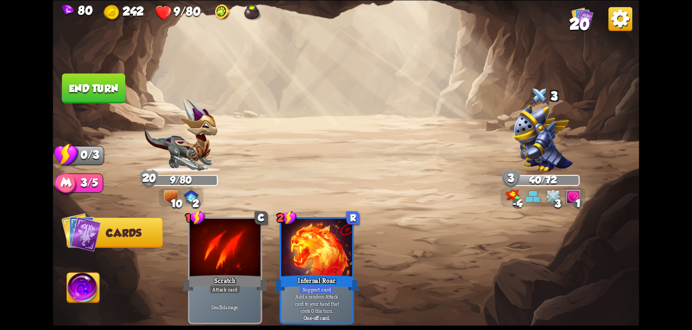
click at [85, 79] on button "End turn" at bounding box center [93, 88] width 63 height 30
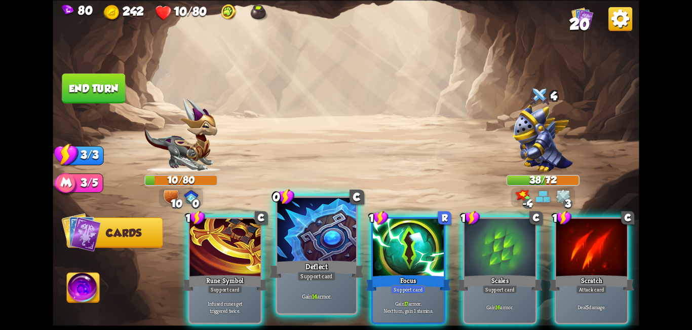
click at [308, 251] on div at bounding box center [316, 231] width 79 height 66
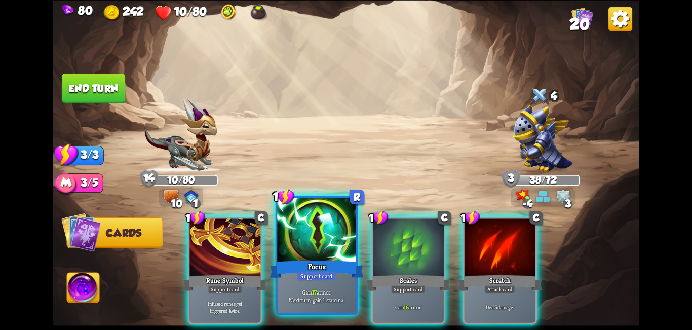
click at [311, 250] on div at bounding box center [316, 231] width 79 height 66
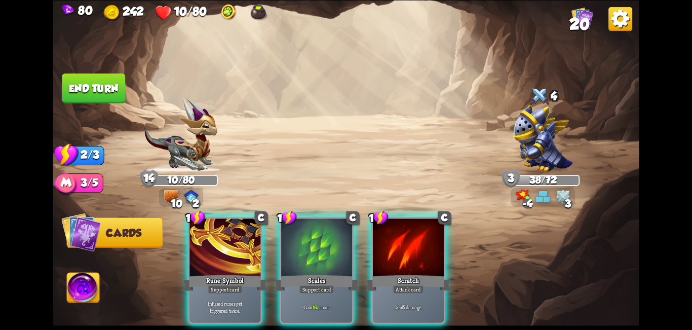
click at [311, 250] on div at bounding box center [316, 248] width 71 height 60
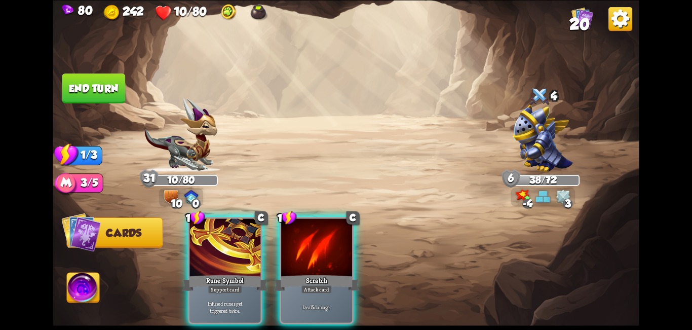
click at [89, 100] on button "End turn" at bounding box center [93, 88] width 63 height 30
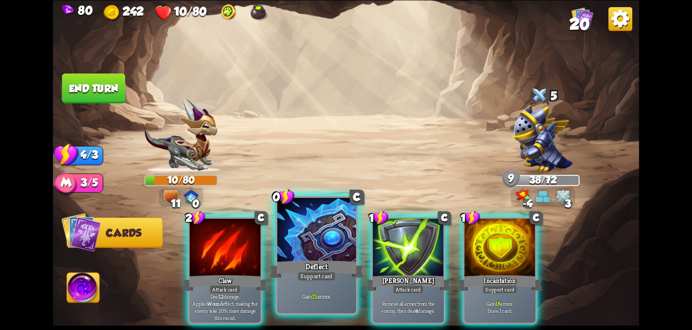
click at [328, 241] on div at bounding box center [316, 231] width 79 height 66
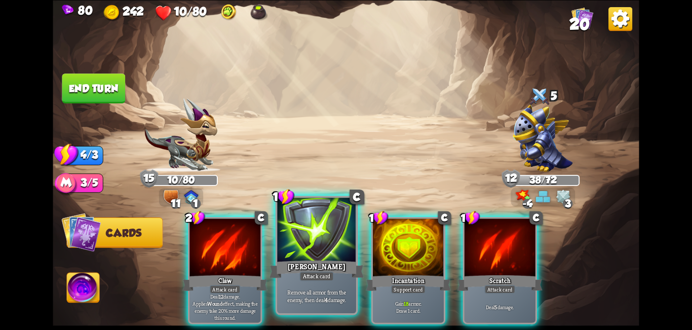
click at [336, 241] on div at bounding box center [316, 231] width 79 height 66
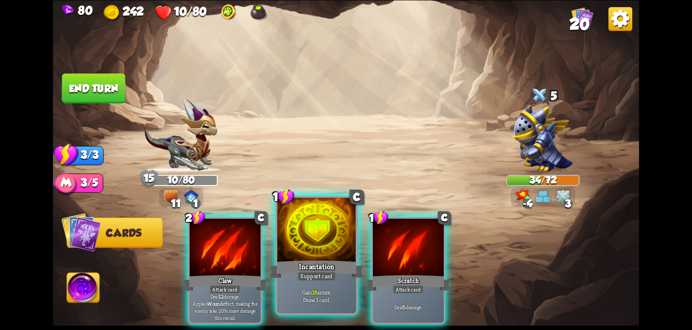
click at [328, 249] on div at bounding box center [316, 231] width 79 height 66
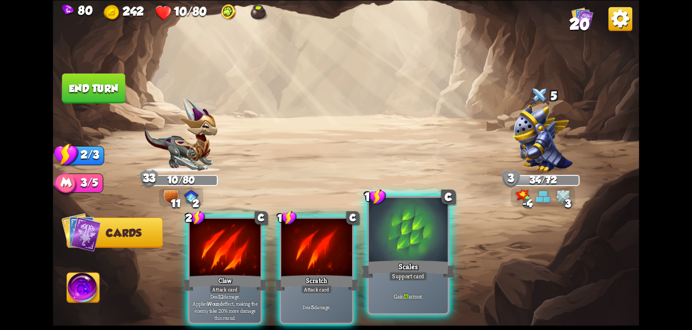
click at [404, 253] on div at bounding box center [408, 231] width 79 height 66
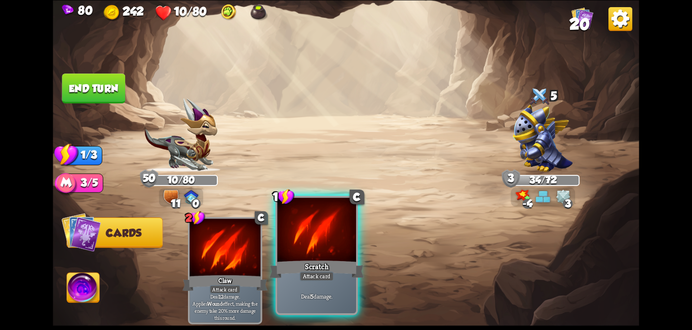
click at [295, 247] on div at bounding box center [316, 231] width 79 height 66
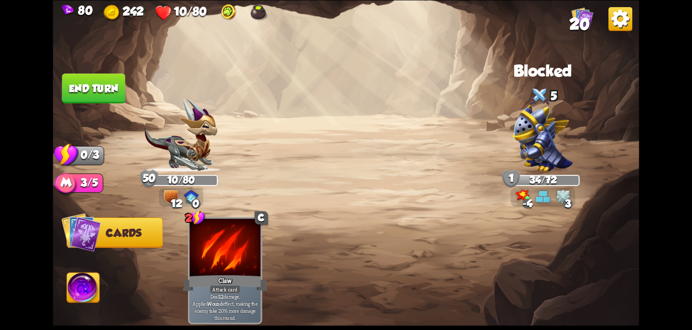
click at [104, 88] on button "End turn" at bounding box center [93, 88] width 63 height 30
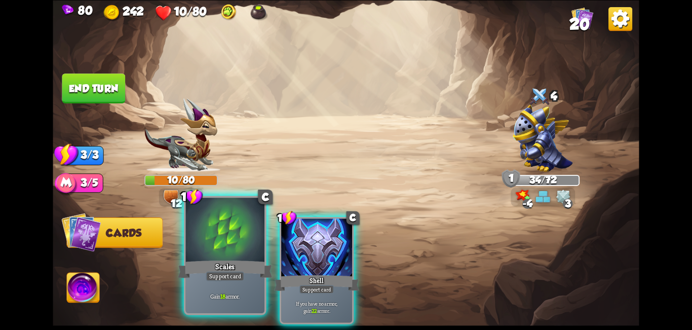
click at [239, 257] on div at bounding box center [225, 231] width 79 height 66
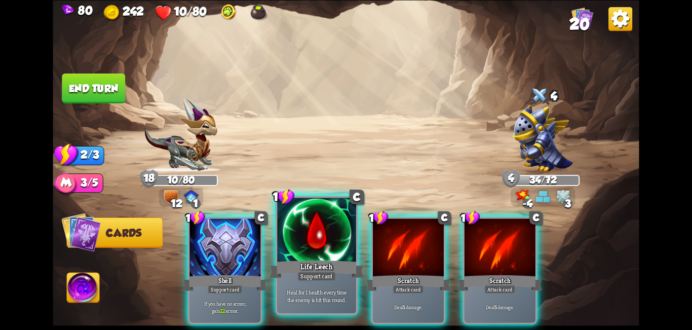
click at [328, 266] on div "Life Leech" at bounding box center [317, 268] width 95 height 21
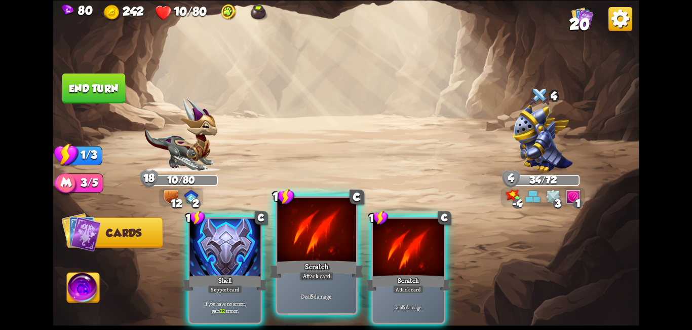
click at [324, 266] on div "Scratch" at bounding box center [317, 268] width 95 height 21
click at [324, 266] on div "1 C Shell Support card If you have no armor, gain 22 armor. 1 C Scratch Attack …" at bounding box center [404, 256] width 469 height 146
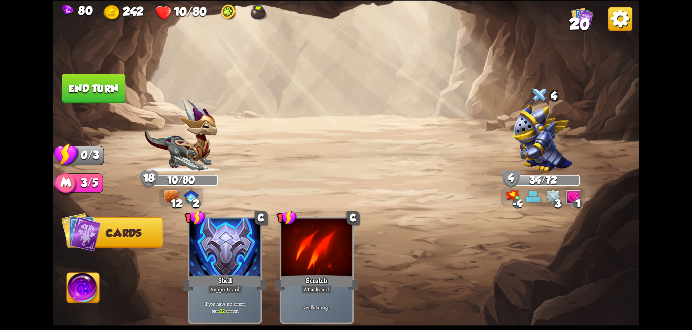
click at [324, 273] on div "Scratch" at bounding box center [316, 282] width 85 height 19
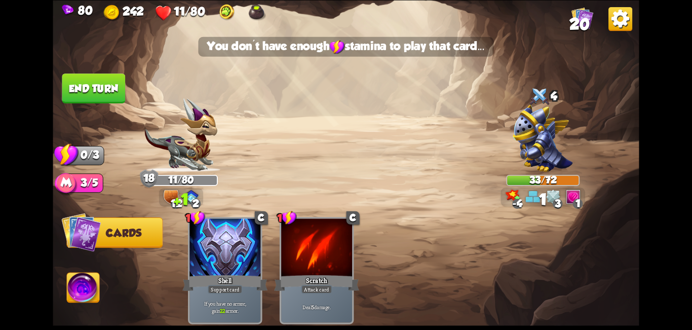
click at [103, 83] on button "End turn" at bounding box center [93, 88] width 63 height 30
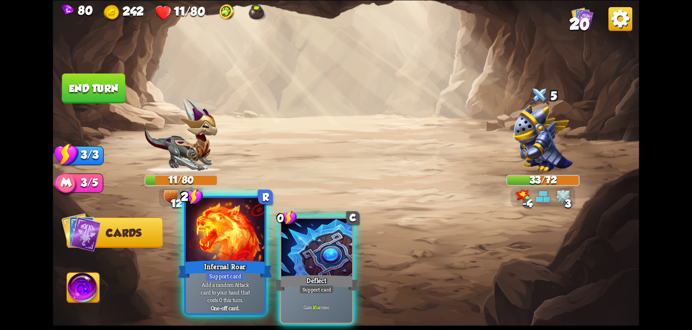
click at [225, 267] on div "Infernal Roar" at bounding box center [225, 268] width 95 height 21
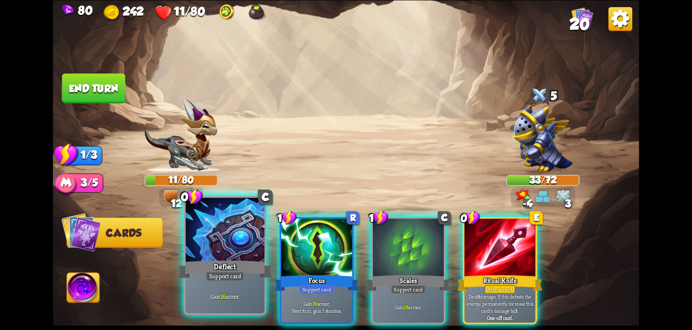
click at [229, 267] on div "Deflect" at bounding box center [225, 268] width 95 height 21
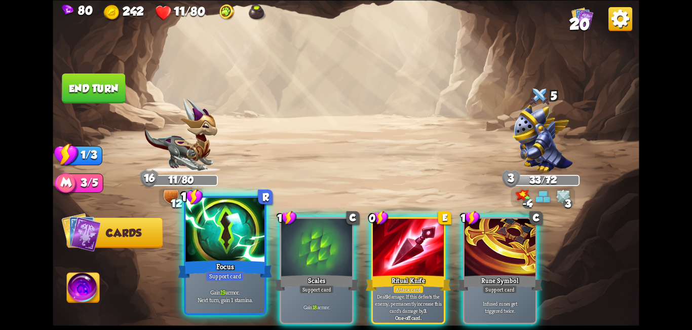
drag, startPoint x: 234, startPoint y: 255, endPoint x: 157, endPoint y: 195, distance: 97.4
click at [234, 254] on div at bounding box center [225, 231] width 79 height 66
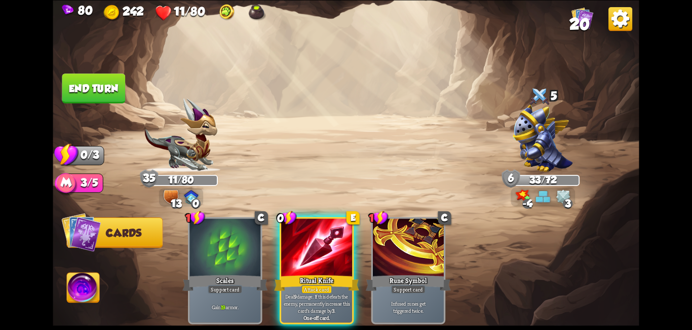
click at [85, 97] on button "End turn" at bounding box center [93, 88] width 63 height 30
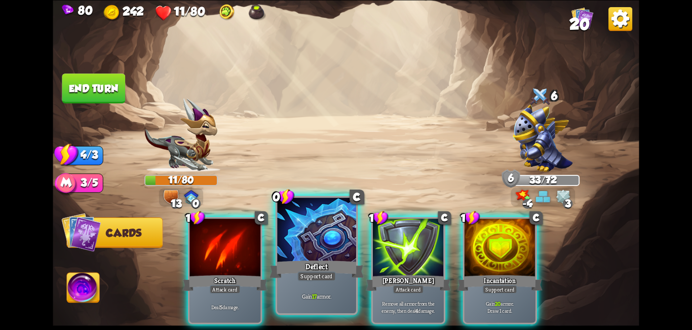
click at [322, 256] on div at bounding box center [316, 231] width 79 height 66
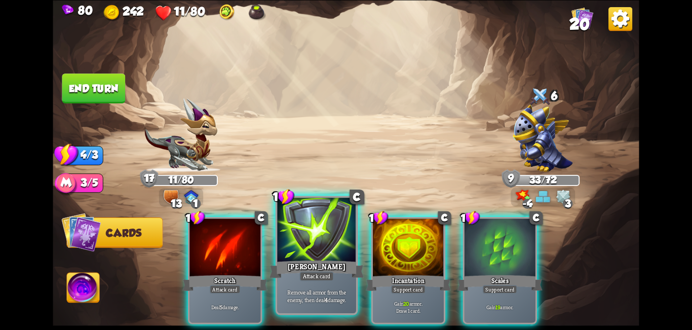
click at [319, 261] on div "[PERSON_NAME]" at bounding box center [317, 268] width 95 height 21
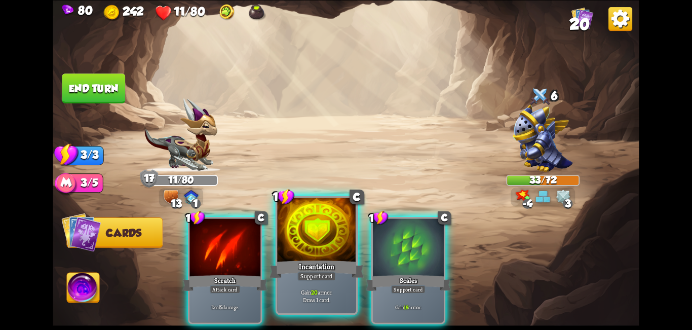
click at [323, 254] on div at bounding box center [316, 231] width 79 height 66
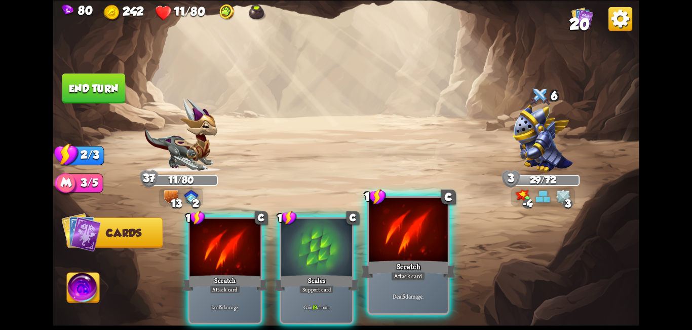
drag, startPoint x: 428, startPoint y: 248, endPoint x: 206, endPoint y: 254, distance: 222.1
click at [423, 250] on div at bounding box center [408, 231] width 79 height 66
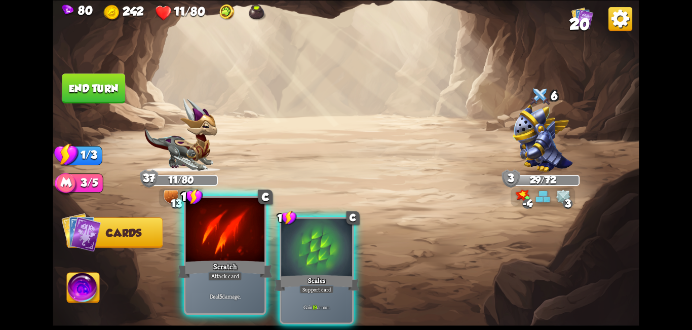
click at [202, 254] on div at bounding box center [225, 231] width 79 height 66
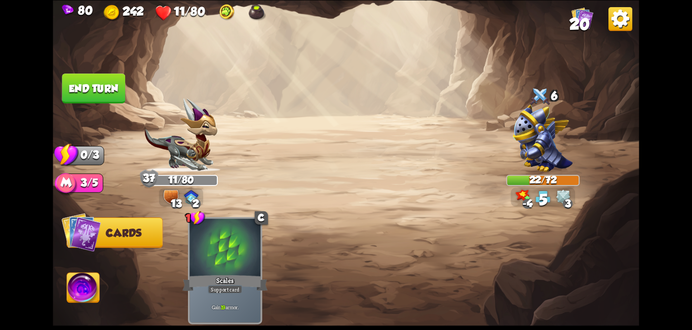
click at [103, 84] on button "End turn" at bounding box center [93, 88] width 63 height 30
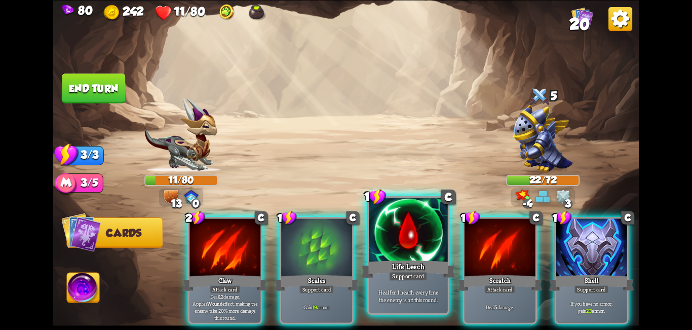
click at [387, 253] on div at bounding box center [408, 231] width 79 height 66
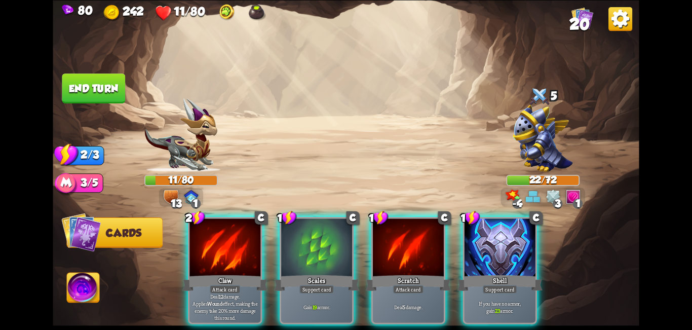
click at [387, 253] on div at bounding box center [408, 248] width 71 height 60
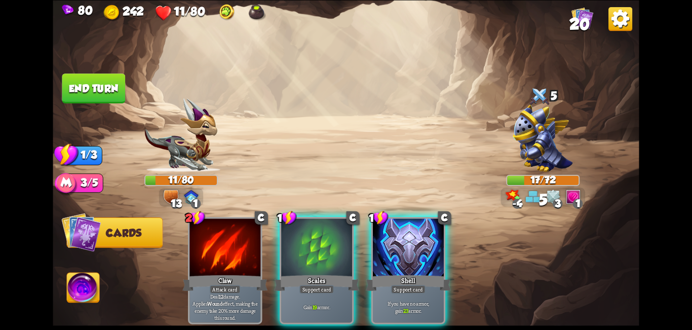
click at [387, 253] on div at bounding box center [408, 248] width 71 height 60
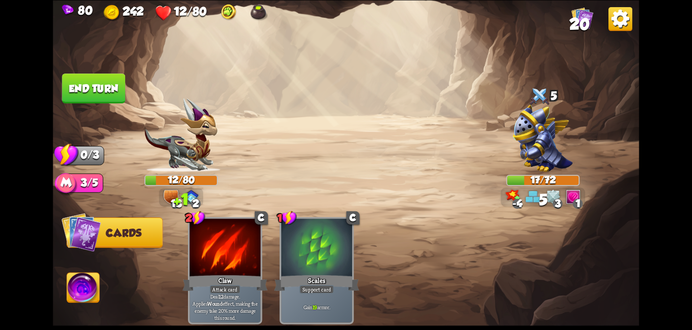
click at [88, 90] on button "End turn" at bounding box center [93, 88] width 63 height 30
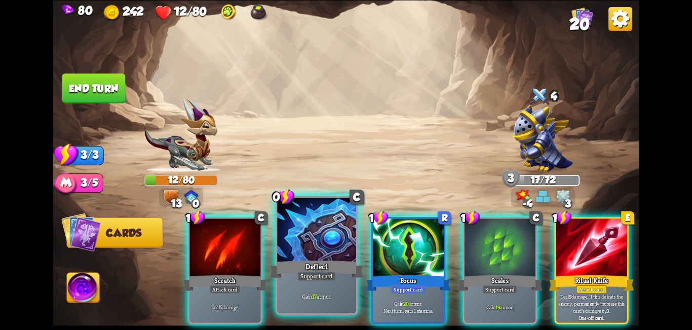
click at [293, 252] on div at bounding box center [316, 231] width 79 height 66
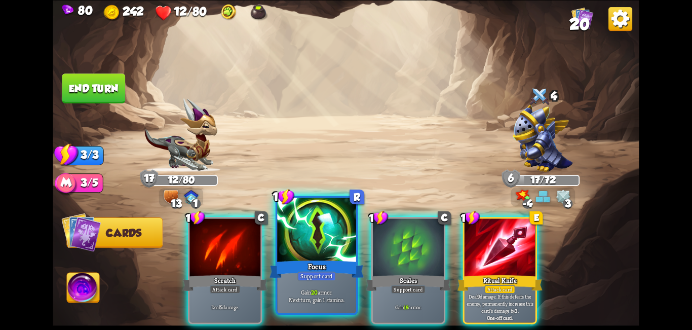
click at [324, 252] on div at bounding box center [316, 231] width 79 height 66
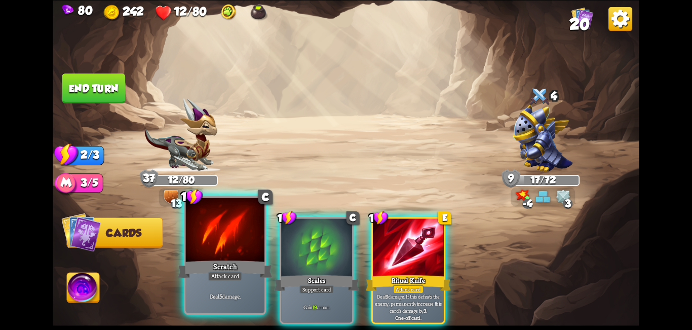
click at [213, 246] on div at bounding box center [225, 231] width 79 height 66
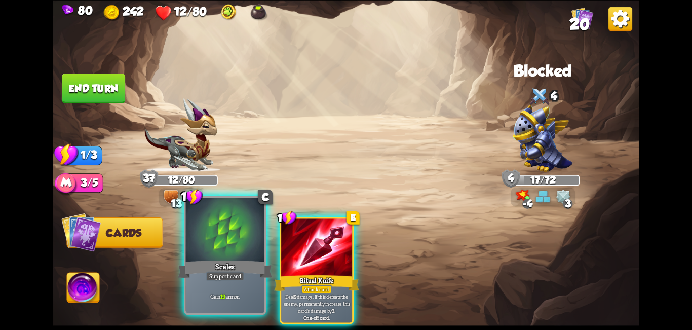
click at [222, 250] on div at bounding box center [225, 231] width 79 height 66
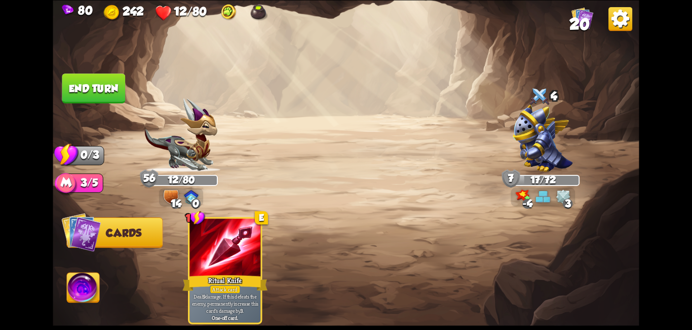
click at [115, 89] on button "End turn" at bounding box center [93, 88] width 63 height 30
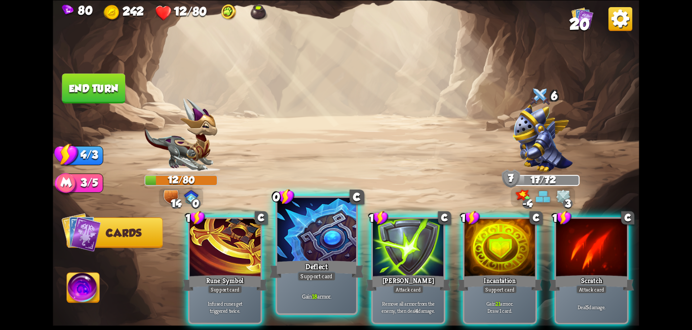
click at [319, 239] on div at bounding box center [316, 231] width 79 height 66
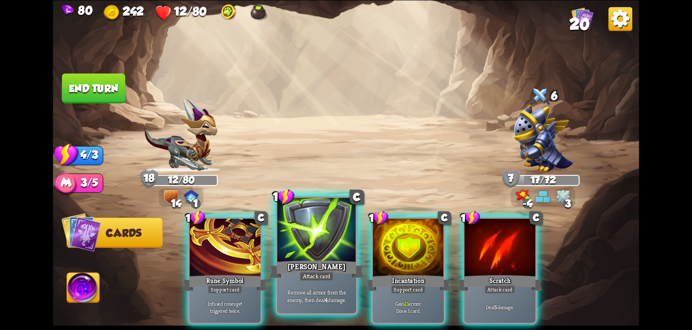
click at [321, 239] on div at bounding box center [316, 231] width 79 height 66
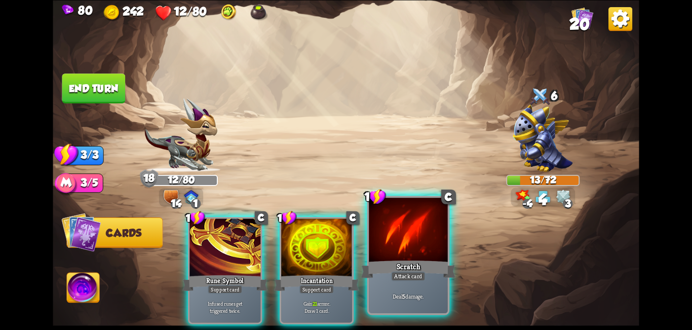
click at [390, 249] on div at bounding box center [408, 231] width 79 height 66
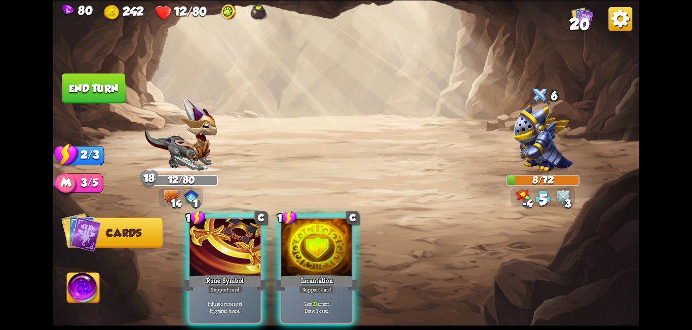
click at [94, 92] on button "End turn" at bounding box center [93, 88] width 65 height 30
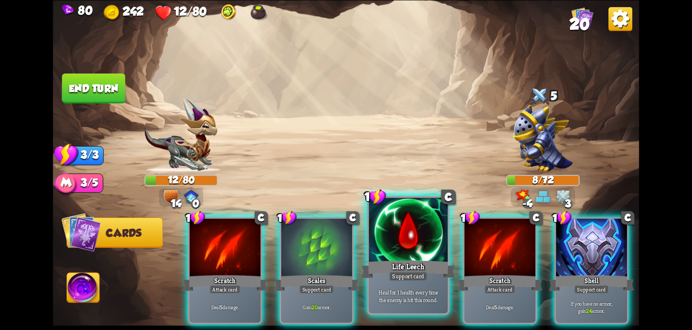
click at [403, 267] on div "Life Leech" at bounding box center [408, 268] width 95 height 21
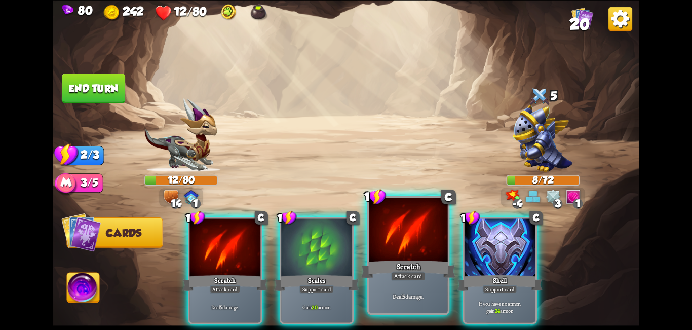
click at [413, 261] on div "Scratch" at bounding box center [408, 268] width 95 height 21
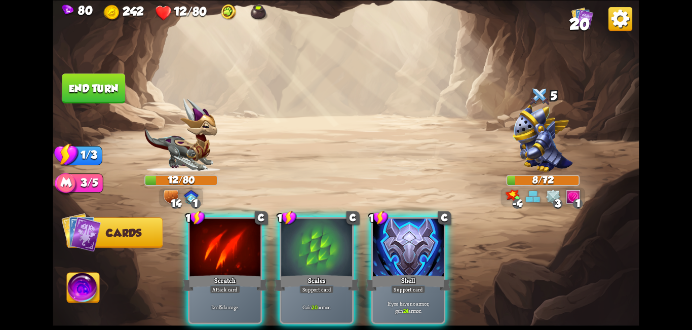
click at [332, 273] on div "Scales" at bounding box center [316, 282] width 85 height 19
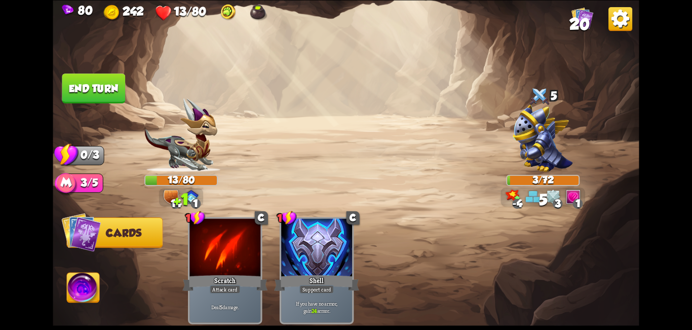
click at [101, 86] on button "End turn" at bounding box center [93, 88] width 64 height 30
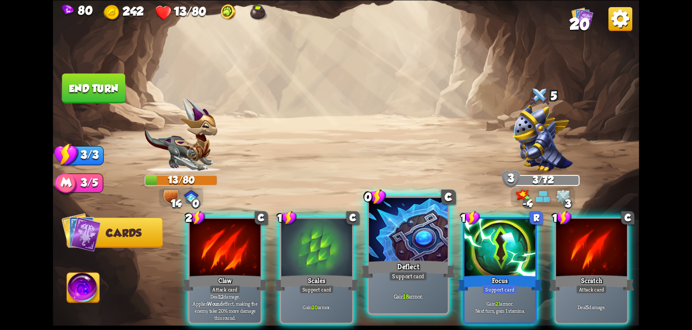
click at [403, 254] on div at bounding box center [408, 231] width 79 height 66
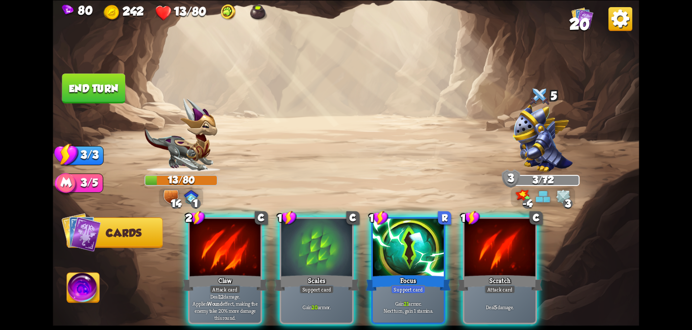
click at [403, 254] on div at bounding box center [408, 248] width 71 height 60
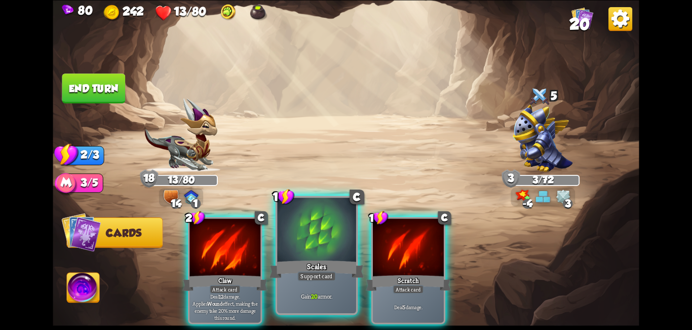
click at [326, 242] on div at bounding box center [316, 231] width 79 height 66
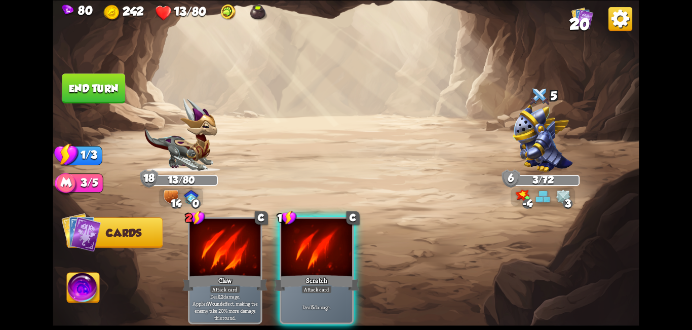
click at [72, 89] on button "End turn" at bounding box center [93, 88] width 64 height 30
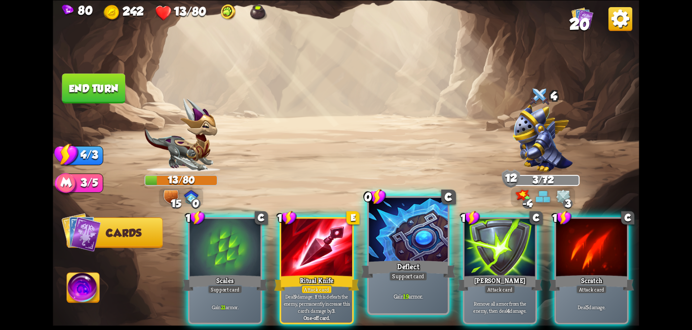
click at [419, 271] on div "Support card" at bounding box center [408, 276] width 39 height 10
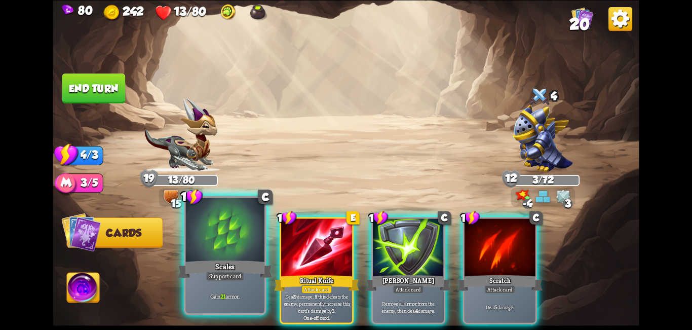
click at [229, 278] on div "Support card" at bounding box center [225, 276] width 39 height 10
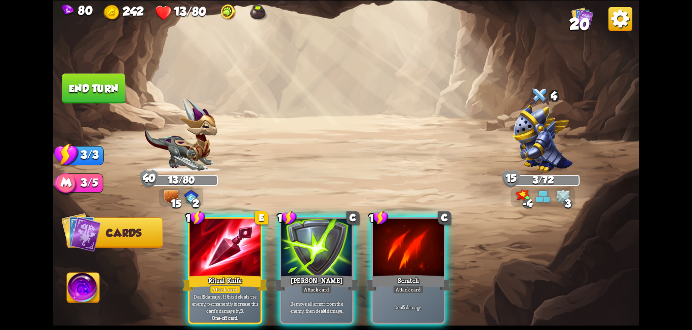
click at [90, 89] on button "End turn" at bounding box center [94, 88] width 64 height 30
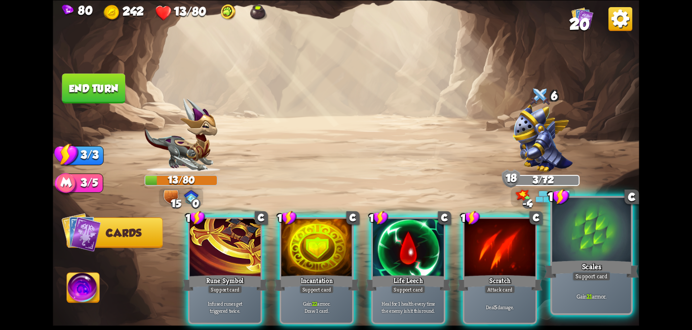
click at [570, 256] on div at bounding box center [591, 231] width 79 height 66
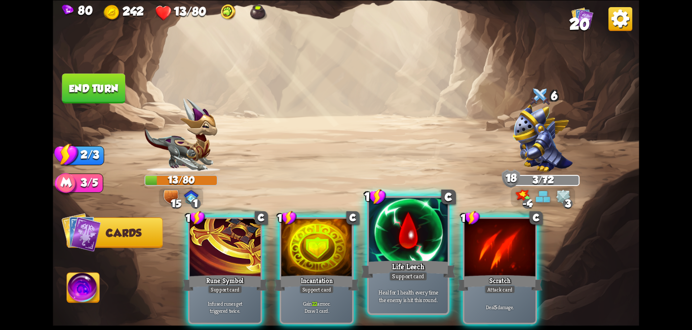
click at [396, 263] on div "Life Leech" at bounding box center [408, 268] width 95 height 21
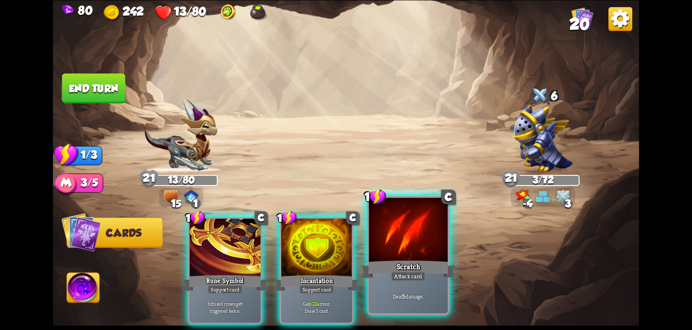
click at [429, 260] on div "Scratch" at bounding box center [408, 268] width 95 height 21
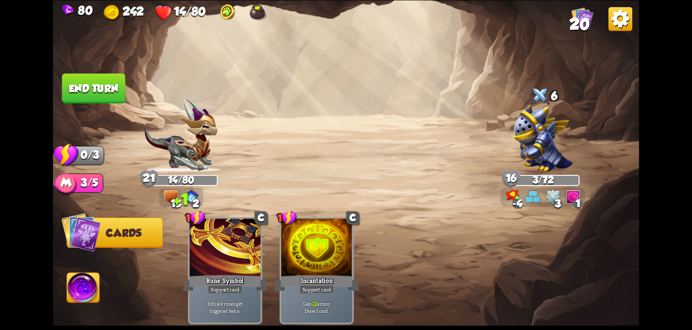
click at [100, 89] on button "End turn" at bounding box center [94, 88] width 64 height 30
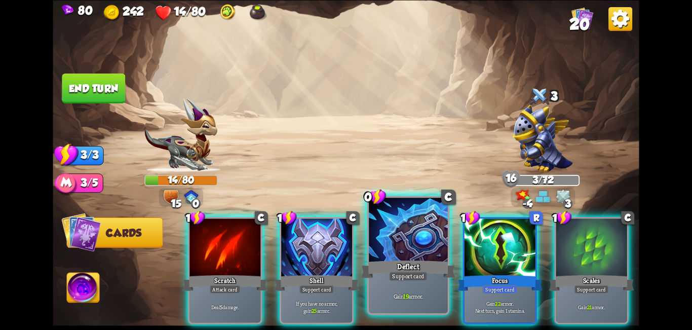
drag, startPoint x: 401, startPoint y: 255, endPoint x: 437, endPoint y: 255, distance: 36.0
click at [402, 255] on div at bounding box center [408, 231] width 79 height 66
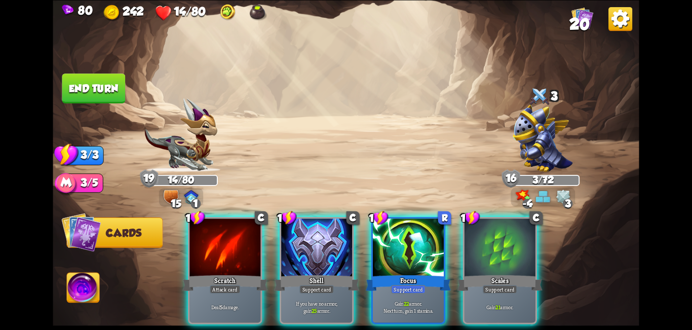
drag, startPoint x: 424, startPoint y: 253, endPoint x: 230, endPoint y: 173, distance: 209.5
click at [415, 245] on div at bounding box center [408, 248] width 71 height 60
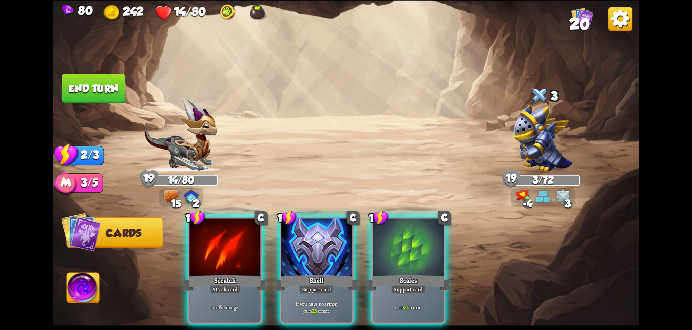
click at [117, 96] on button "End turn" at bounding box center [93, 88] width 63 height 30
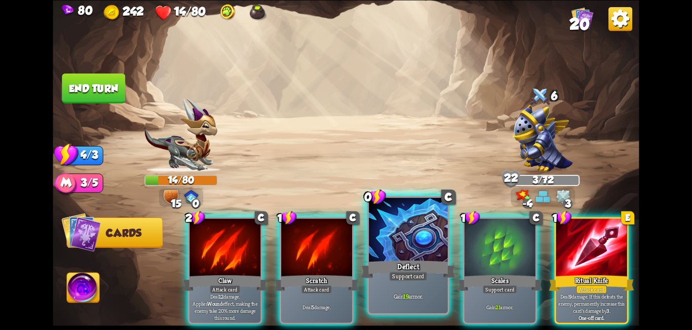
click at [390, 277] on div "Support card" at bounding box center [408, 276] width 39 height 10
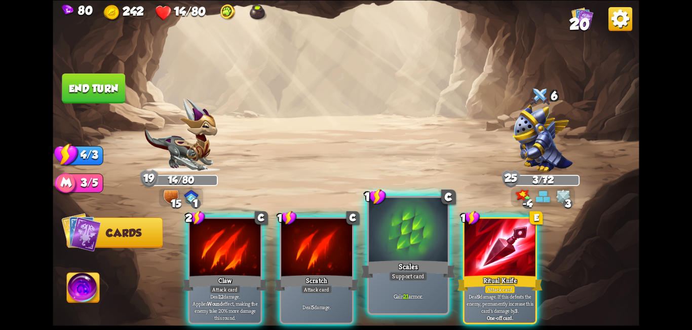
drag, startPoint x: 385, startPoint y: 259, endPoint x: 376, endPoint y: 258, distance: 9.1
click at [383, 259] on div "Scales" at bounding box center [408, 268] width 95 height 21
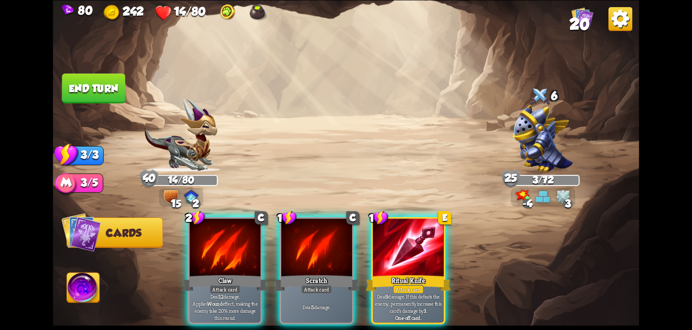
drag, startPoint x: 82, startPoint y: 98, endPoint x: 88, endPoint y: 92, distance: 8.6
click at [82, 97] on button "End turn" at bounding box center [93, 88] width 63 height 30
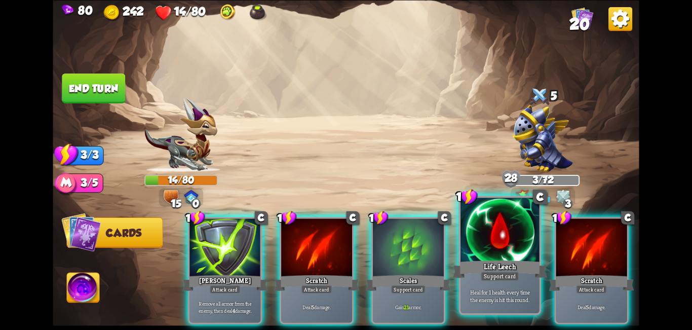
click at [482, 256] on div at bounding box center [500, 231] width 79 height 66
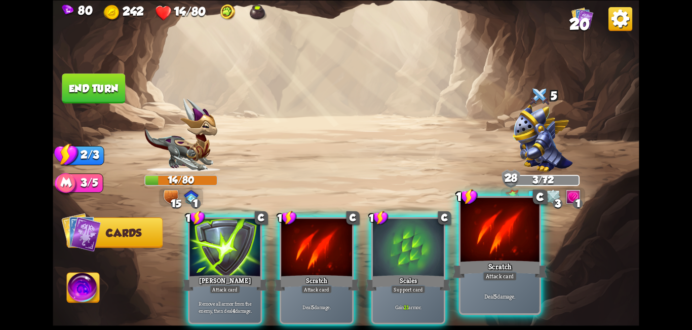
click at [493, 255] on div at bounding box center [500, 231] width 79 height 66
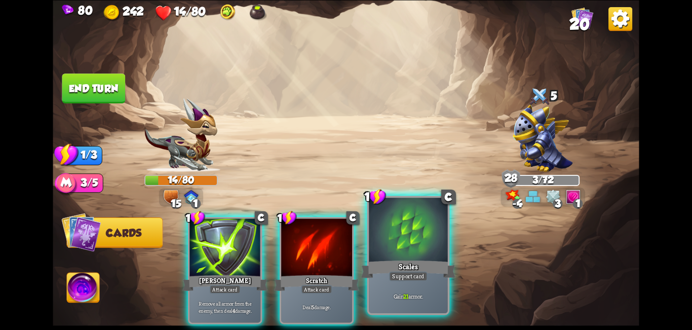
click at [402, 265] on div "Scales" at bounding box center [408, 268] width 95 height 21
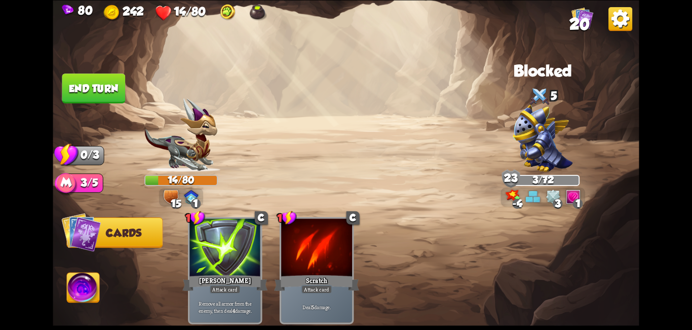
click at [83, 89] on button "End turn" at bounding box center [93, 88] width 63 height 30
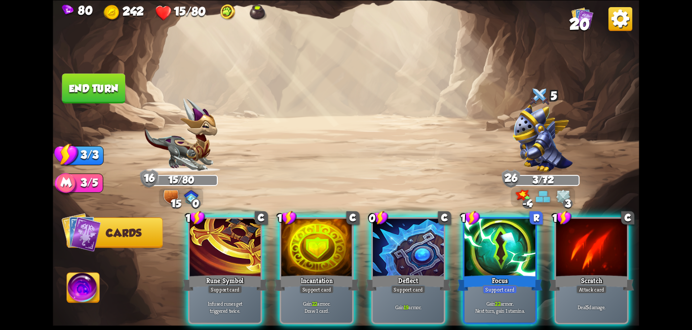
drag, startPoint x: 415, startPoint y: 265, endPoint x: 205, endPoint y: 186, distance: 224.0
click at [414, 273] on div "Deflect" at bounding box center [408, 282] width 85 height 19
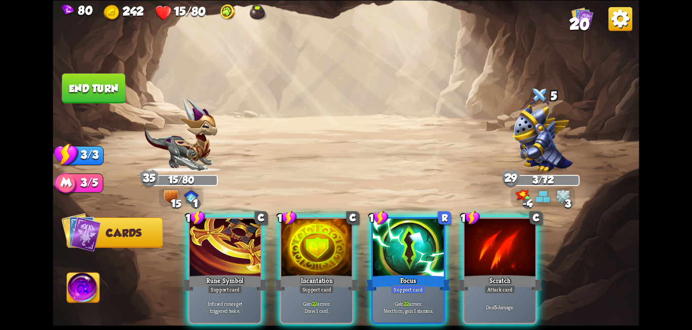
click at [78, 91] on button "End turn" at bounding box center [93, 88] width 65 height 30
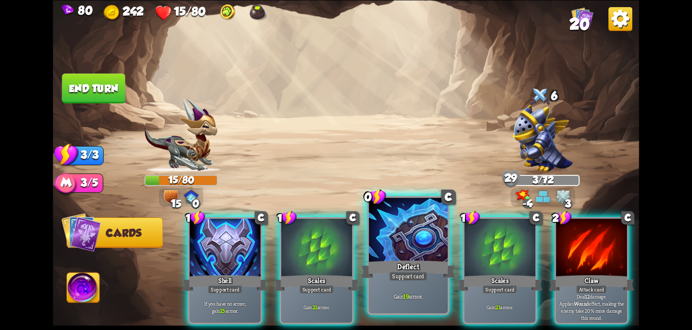
click at [397, 238] on div at bounding box center [408, 231] width 79 height 66
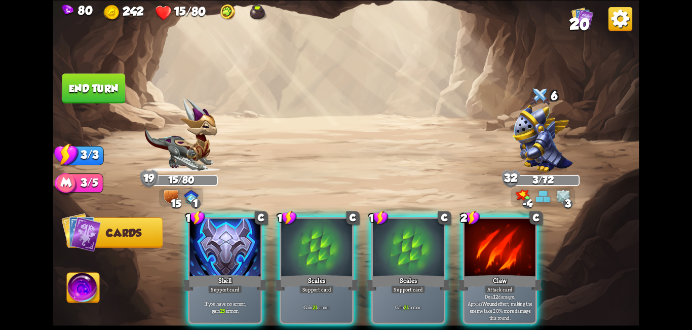
click at [89, 87] on button "End turn" at bounding box center [93, 88] width 65 height 30
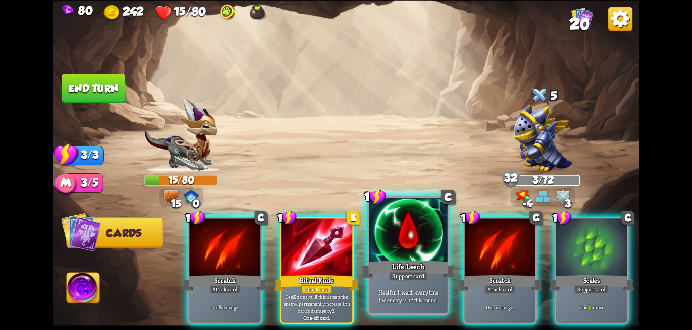
click at [410, 258] on div at bounding box center [408, 231] width 79 height 66
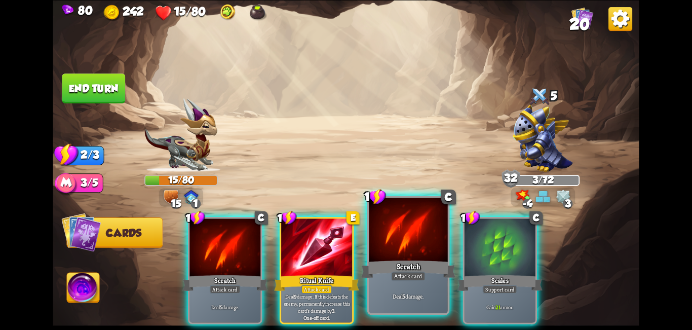
click at [422, 256] on div at bounding box center [408, 231] width 79 height 66
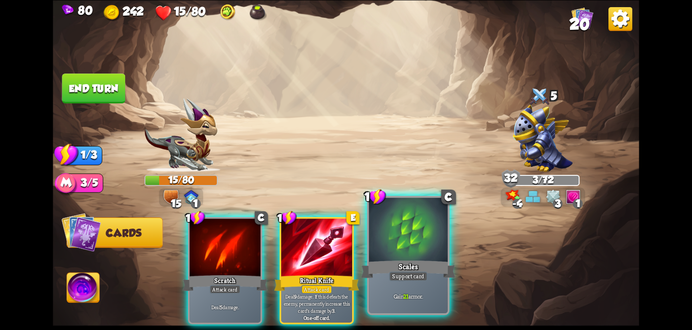
click at [423, 256] on div at bounding box center [408, 231] width 79 height 66
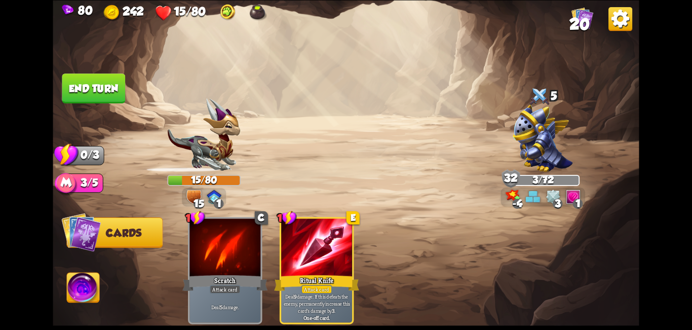
click at [86, 94] on button "End turn" at bounding box center [93, 88] width 63 height 30
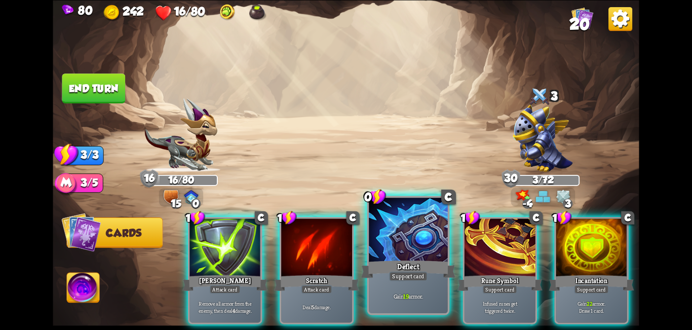
click at [415, 259] on div "Deflect" at bounding box center [408, 268] width 95 height 21
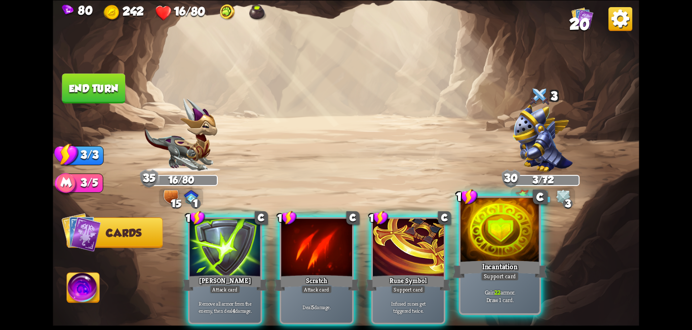
click at [489, 243] on div at bounding box center [500, 231] width 79 height 66
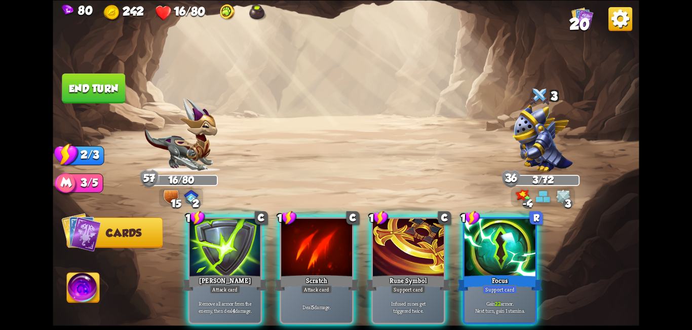
click at [485, 252] on div at bounding box center [500, 248] width 71 height 60
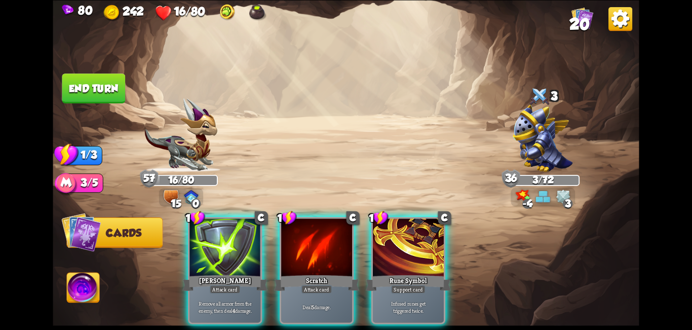
click at [100, 96] on button "End turn" at bounding box center [93, 88] width 63 height 30
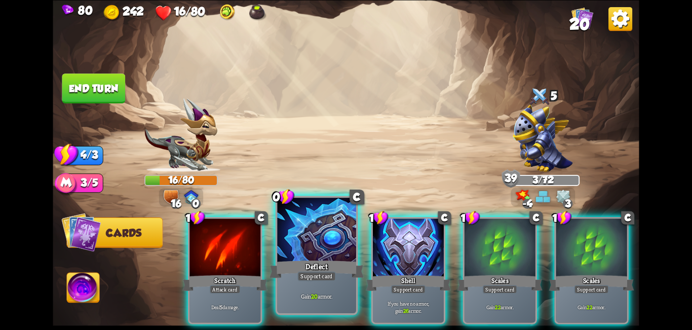
click at [321, 253] on div at bounding box center [316, 231] width 79 height 66
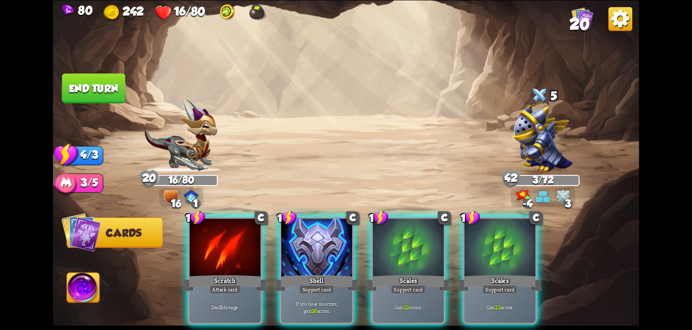
click at [110, 94] on button "End turn" at bounding box center [93, 88] width 63 height 30
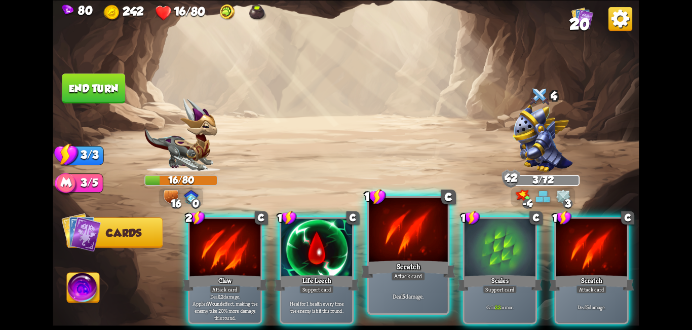
drag, startPoint x: 327, startPoint y: 230, endPoint x: 338, endPoint y: 249, distance: 21.3
click at [327, 233] on div at bounding box center [316, 248] width 71 height 60
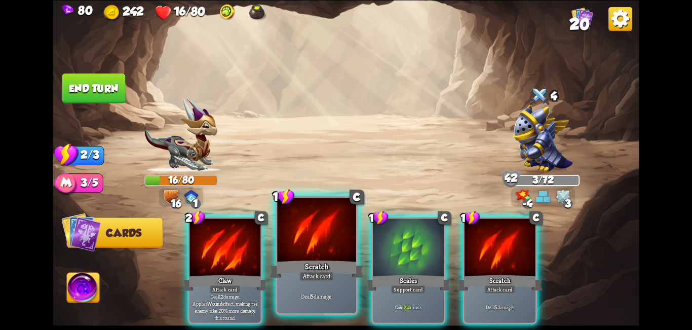
click at [341, 249] on div at bounding box center [316, 231] width 79 height 66
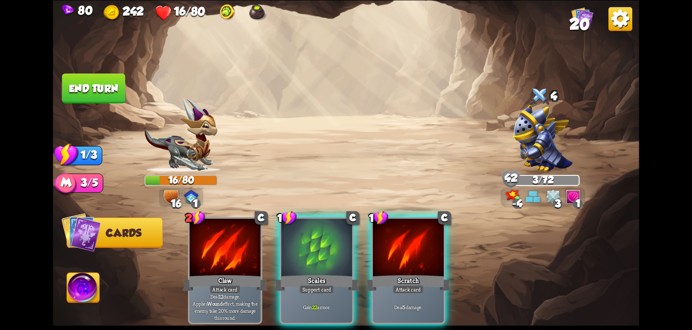
click at [338, 249] on div at bounding box center [316, 248] width 71 height 60
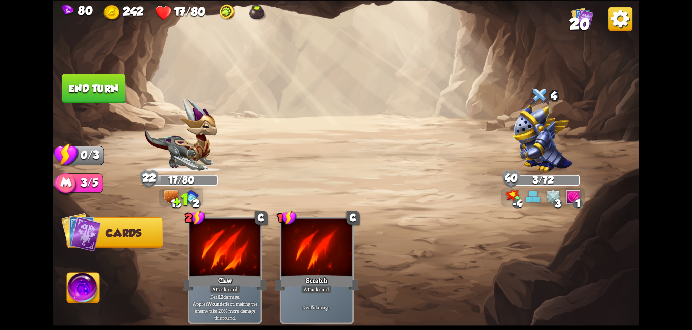
click at [89, 82] on button "End turn" at bounding box center [93, 88] width 63 height 30
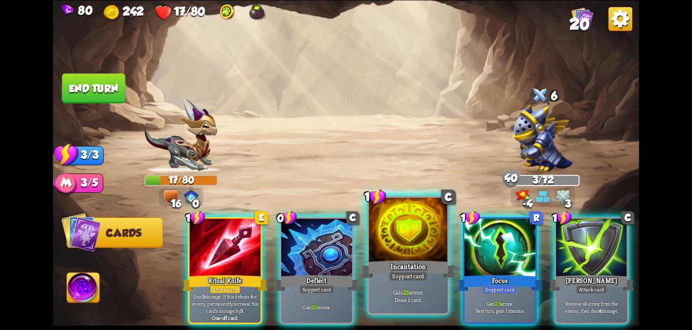
click at [424, 258] on div at bounding box center [408, 231] width 79 height 66
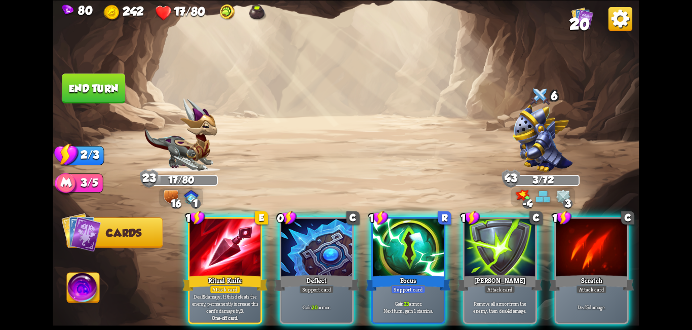
click at [76, 86] on button "End turn" at bounding box center [93, 88] width 63 height 30
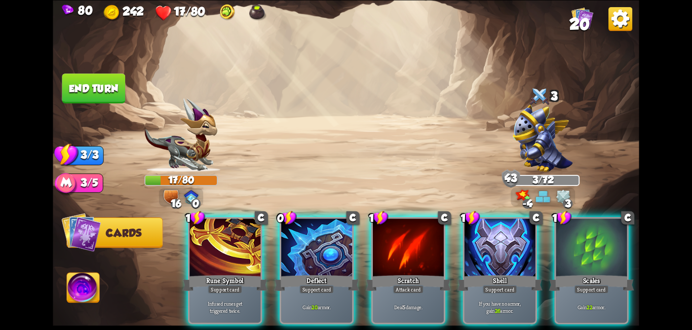
click at [308, 233] on div at bounding box center [316, 248] width 71 height 60
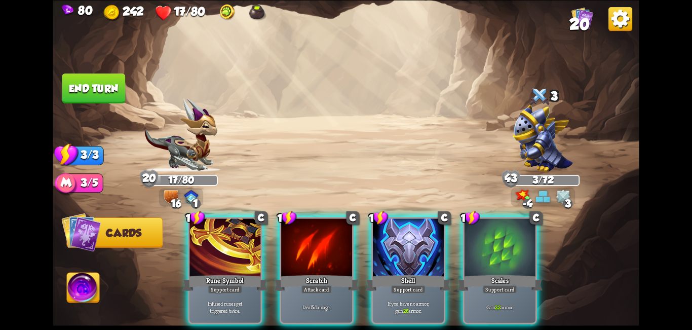
click at [98, 94] on button "End turn" at bounding box center [93, 88] width 63 height 30
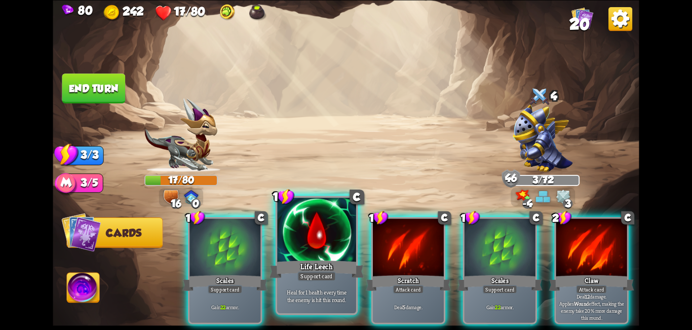
click at [315, 245] on div at bounding box center [316, 231] width 79 height 66
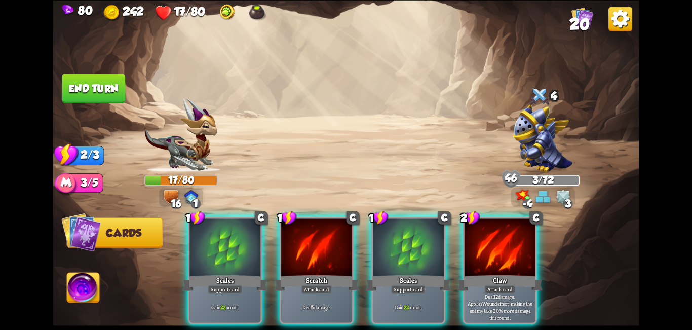
click at [300, 250] on div at bounding box center [316, 248] width 71 height 60
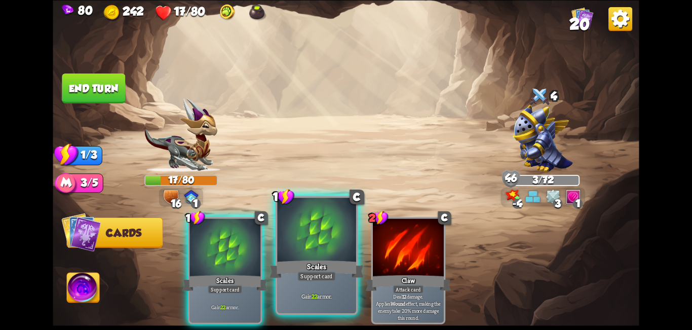
click at [297, 248] on div at bounding box center [316, 231] width 79 height 66
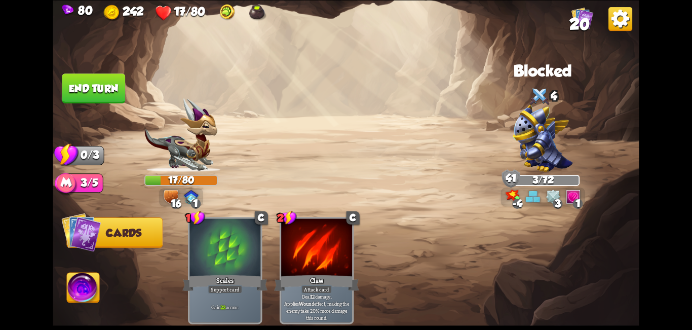
click at [94, 93] on button "End turn" at bounding box center [93, 88] width 63 height 30
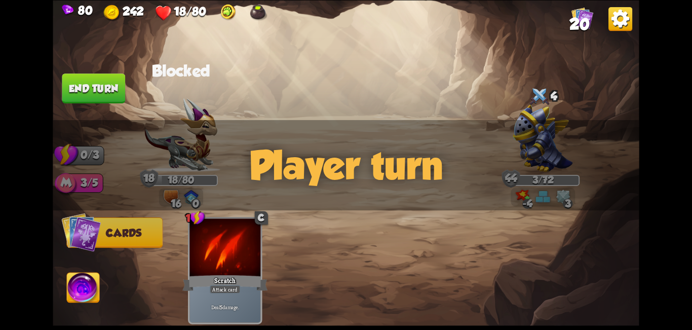
drag, startPoint x: 286, startPoint y: 150, endPoint x: 306, endPoint y: 179, distance: 35.7
click at [287, 152] on div "Player turn" at bounding box center [346, 165] width 586 height 90
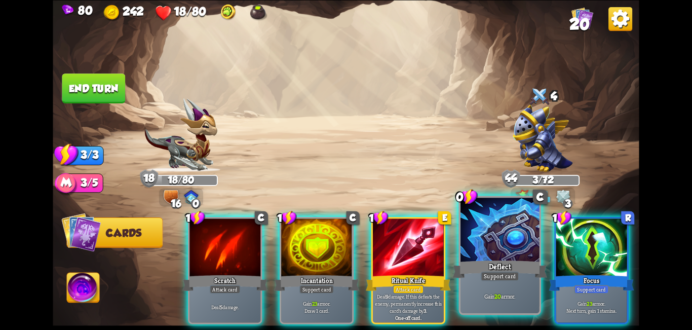
click at [509, 243] on div at bounding box center [500, 231] width 79 height 66
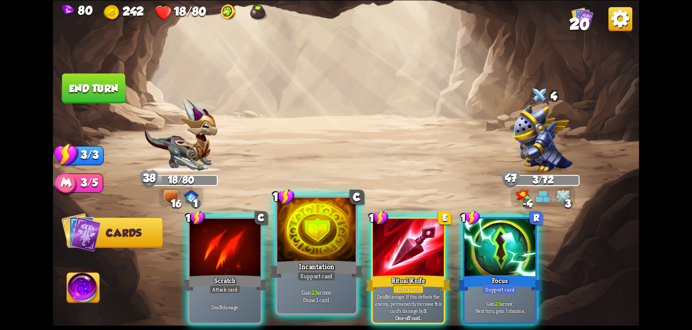
click at [326, 252] on div at bounding box center [316, 231] width 79 height 66
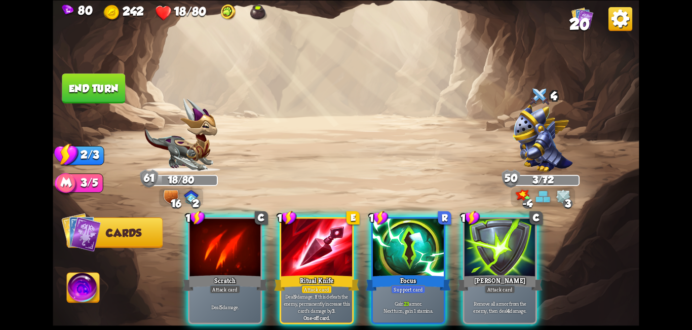
click at [95, 78] on button "End turn" at bounding box center [93, 88] width 63 height 30
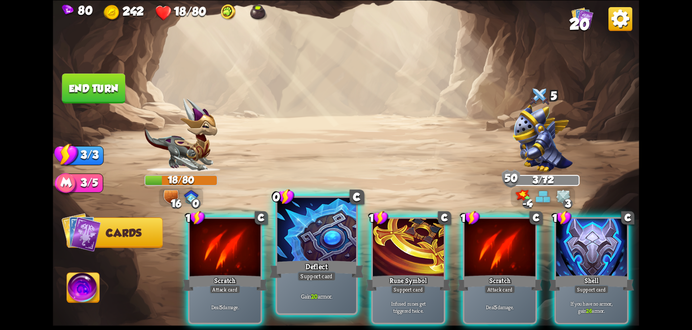
click at [305, 242] on div at bounding box center [316, 231] width 79 height 66
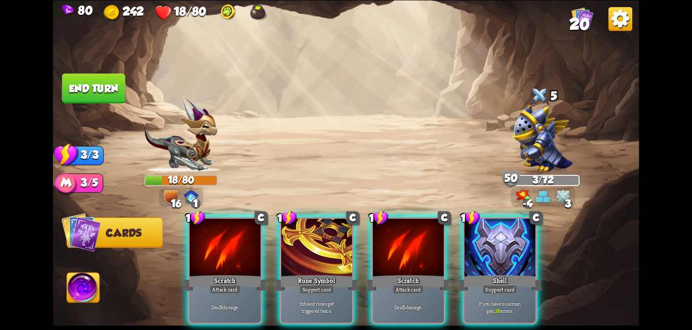
click at [93, 96] on button "End turn" at bounding box center [93, 88] width 65 height 30
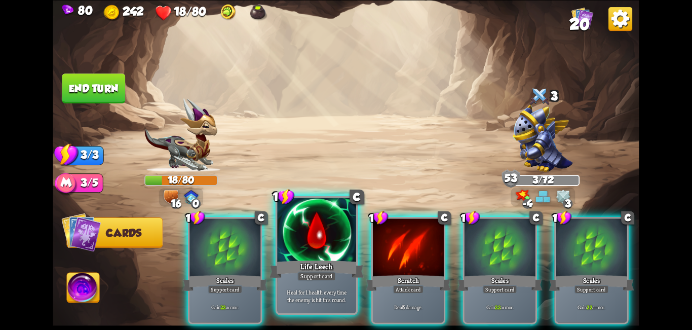
click at [319, 234] on div at bounding box center [316, 231] width 79 height 66
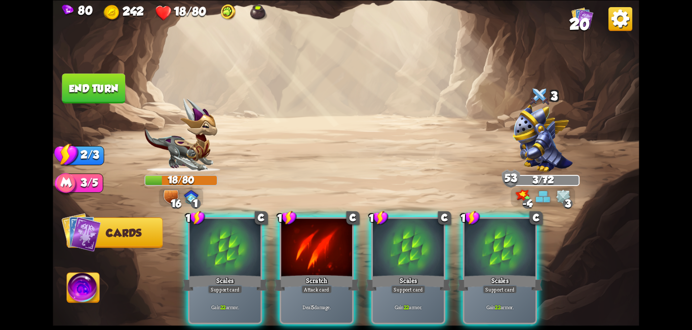
click at [327, 237] on div at bounding box center [316, 248] width 71 height 60
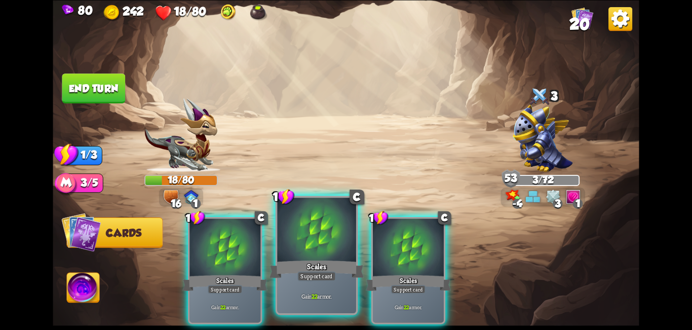
click at [327, 237] on div at bounding box center [316, 231] width 79 height 66
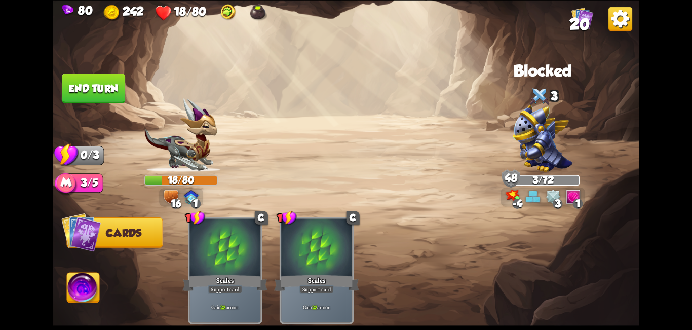
click at [79, 88] on button "End turn" at bounding box center [93, 88] width 63 height 30
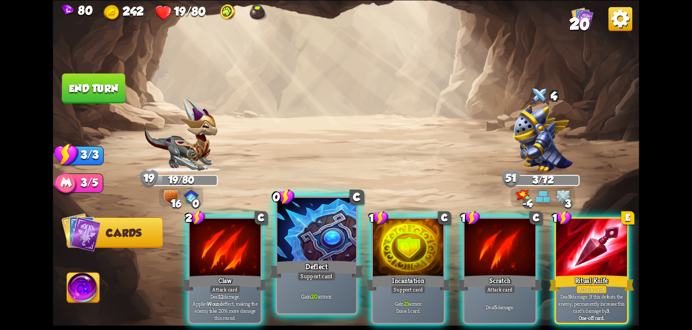
click at [317, 263] on div "Deflect" at bounding box center [317, 268] width 95 height 21
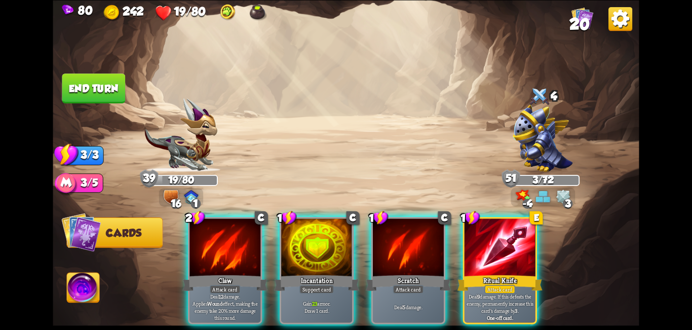
click at [93, 93] on button "End turn" at bounding box center [93, 88] width 63 height 30
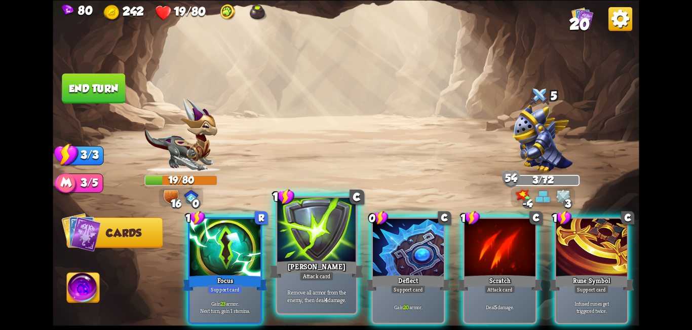
click at [333, 266] on div "[PERSON_NAME]" at bounding box center [317, 268] width 95 height 21
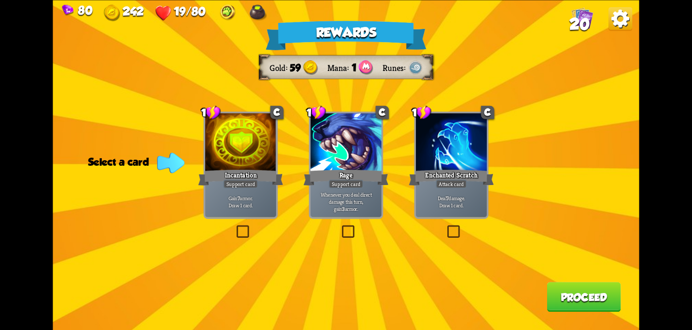
click at [235, 227] on label at bounding box center [235, 227] width 0 height 0
click at [0, 0] on input "checkbox" at bounding box center [0, 0] width 0 height 0
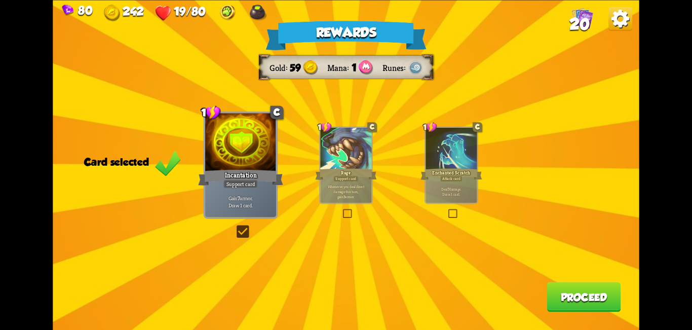
click at [590, 306] on button "Proceed" at bounding box center [584, 297] width 74 height 30
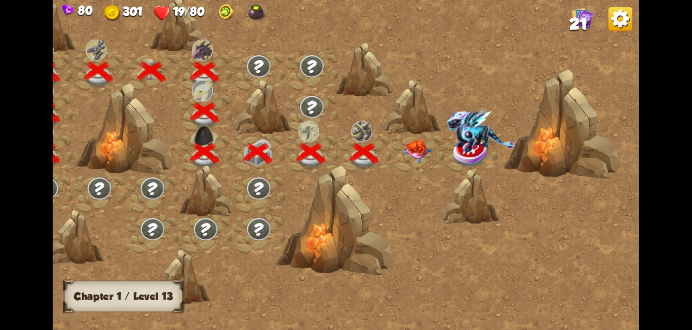
click at [418, 156] on img at bounding box center [417, 151] width 29 height 23
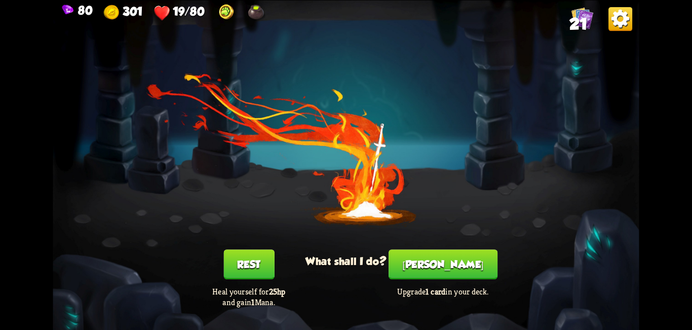
click at [255, 264] on button "Rest" at bounding box center [248, 264] width 51 height 30
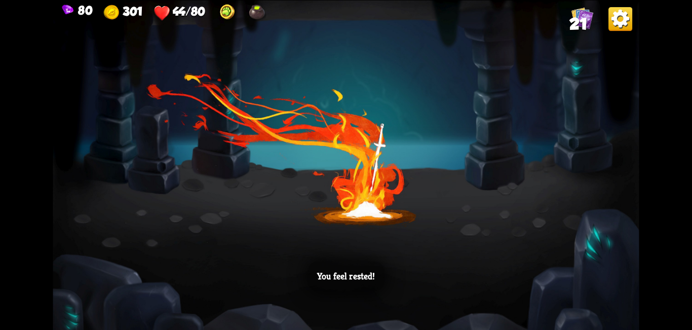
click at [381, 263] on div "You feel rested!" at bounding box center [346, 165] width 586 height 330
drag, startPoint x: 401, startPoint y: 182, endPoint x: 396, endPoint y: 192, distance: 10.2
click at [400, 185] on div "You feel rested!" at bounding box center [346, 165] width 586 height 330
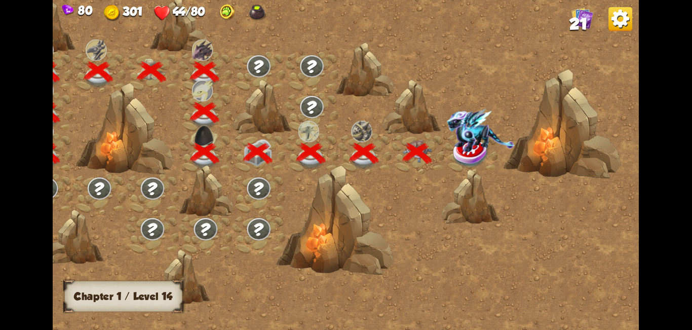
click at [479, 147] on img at bounding box center [481, 130] width 68 height 44
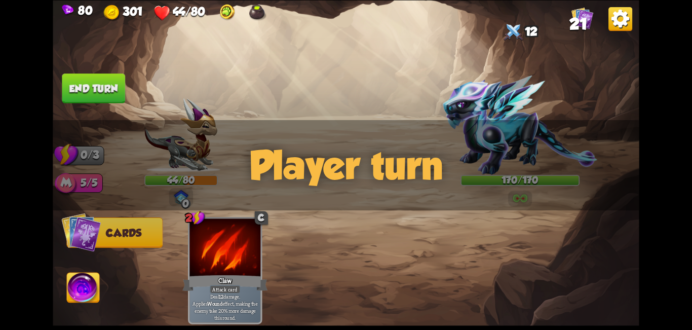
click at [520, 200] on div "Player turn" at bounding box center [346, 165] width 586 height 90
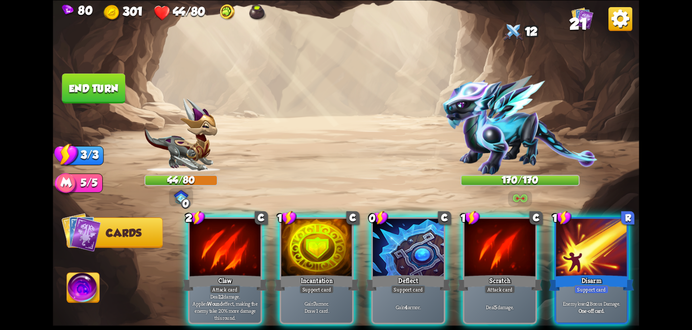
click at [520, 200] on img at bounding box center [520, 198] width 15 height 12
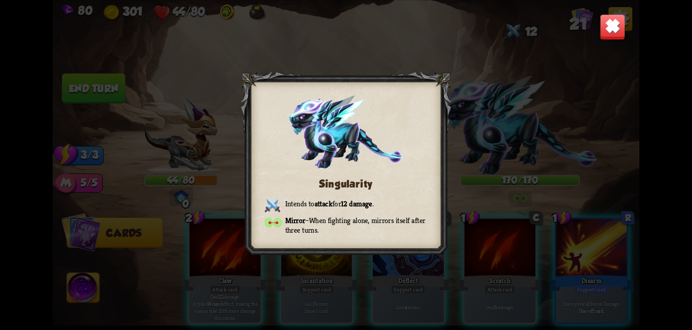
click at [503, 182] on div "Singularity Intends to attack for 12 damage . Mirror – When fighting alone, mir…" at bounding box center [346, 165] width 586 height 330
drag, startPoint x: 539, startPoint y: 182, endPoint x: 549, endPoint y: 171, distance: 15.4
click at [539, 182] on div "Singularity Intends to attack for 12 damage . Mirror – When fighting alone, mir…" at bounding box center [346, 165] width 586 height 330
click at [615, 29] on img at bounding box center [613, 27] width 26 height 26
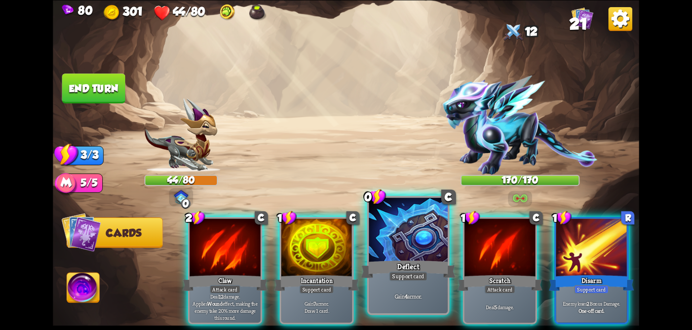
click at [414, 249] on div at bounding box center [408, 231] width 79 height 66
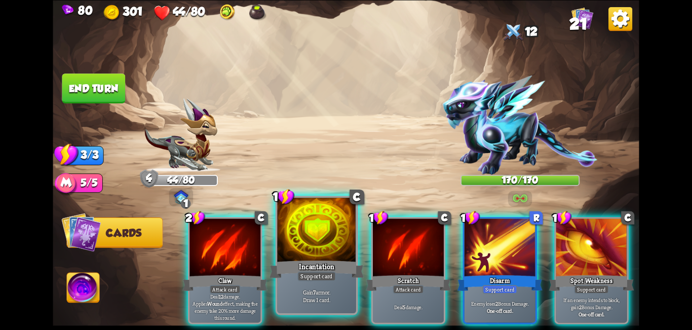
click at [320, 265] on div "Incantation" at bounding box center [317, 268] width 95 height 21
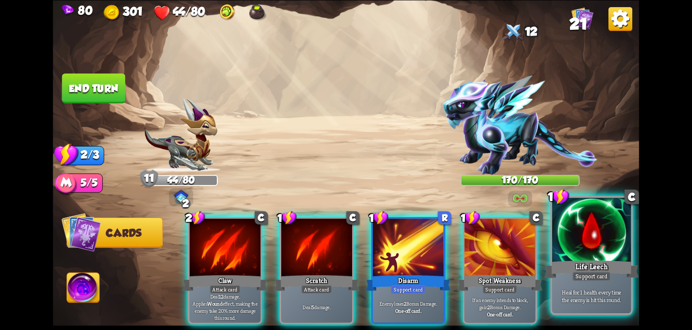
click at [612, 261] on div "Life Leech" at bounding box center [591, 268] width 95 height 21
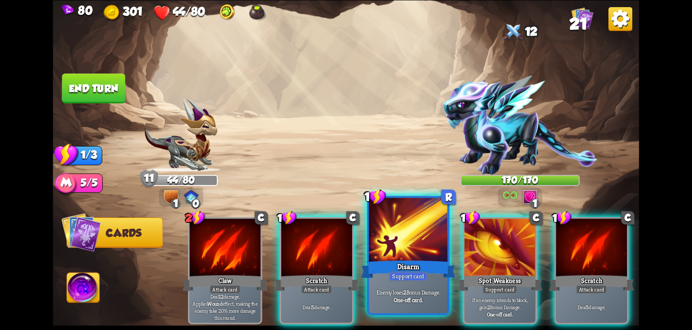
click at [410, 253] on div at bounding box center [408, 231] width 79 height 66
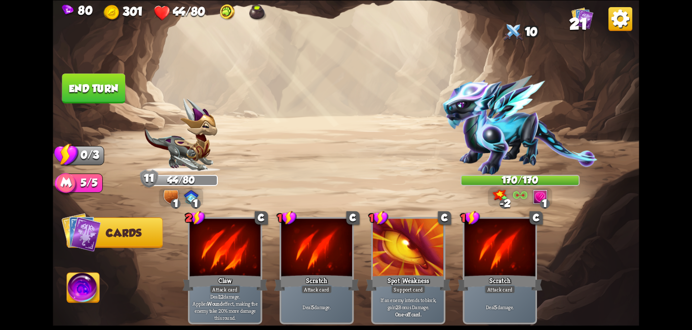
click at [107, 91] on button "End turn" at bounding box center [93, 88] width 65 height 30
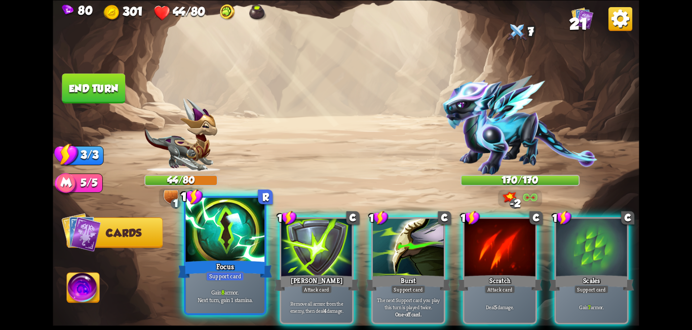
click at [227, 288] on p "Gain 8 armor. Next turn, gain 1 stamina." at bounding box center [225, 296] width 75 height 16
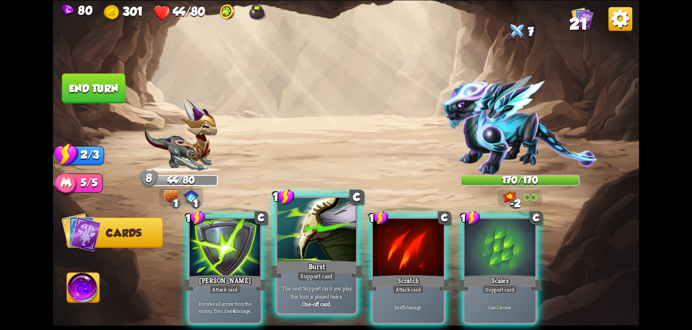
click at [335, 278] on div "Support card" at bounding box center [316, 276] width 39 height 10
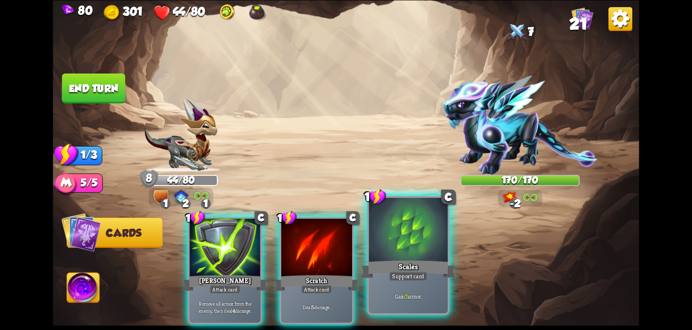
click at [385, 268] on div "Scales" at bounding box center [408, 268] width 95 height 21
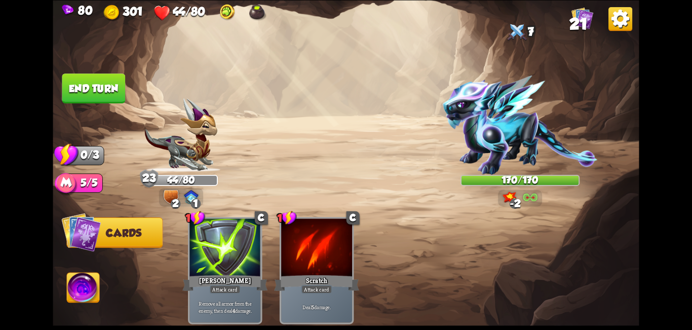
click at [86, 89] on button "End turn" at bounding box center [93, 88] width 63 height 30
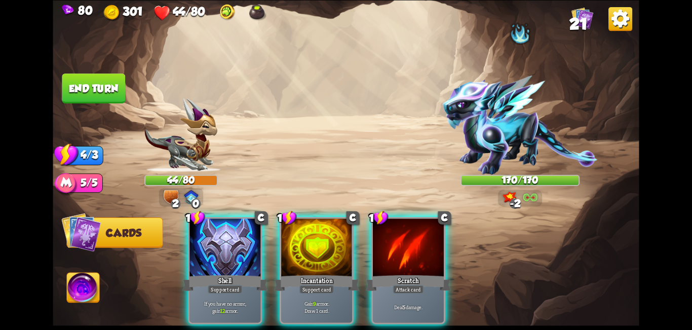
drag, startPoint x: 535, startPoint y: 21, endPoint x: 526, endPoint y: 25, distance: 10.2
click at [535, 20] on div "80 301 44/80 21" at bounding box center [346, 11] width 586 height 23
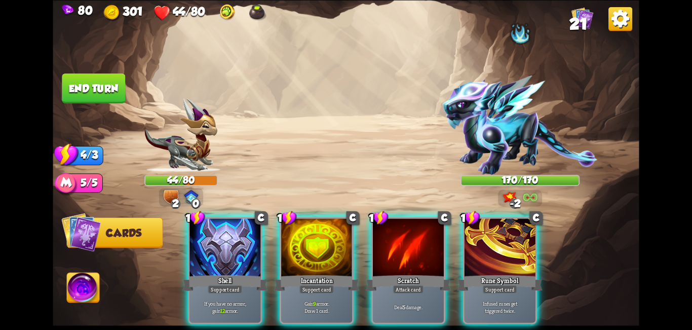
click at [525, 26] on div at bounding box center [520, 33] width 22 height 24
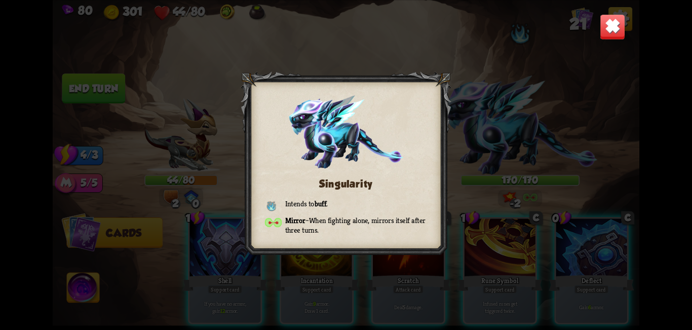
click at [620, 34] on img at bounding box center [613, 27] width 26 height 26
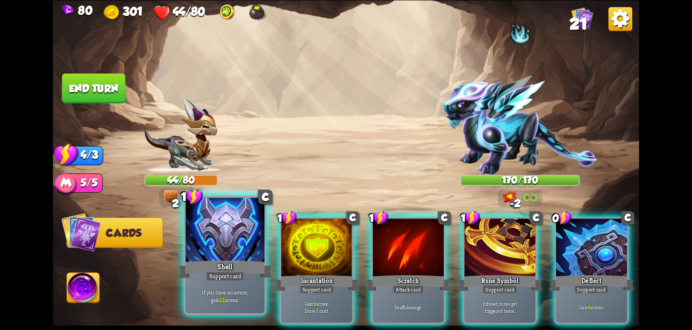
click at [207, 282] on div "If you have no armor, gain 12 armor." at bounding box center [225, 296] width 79 height 34
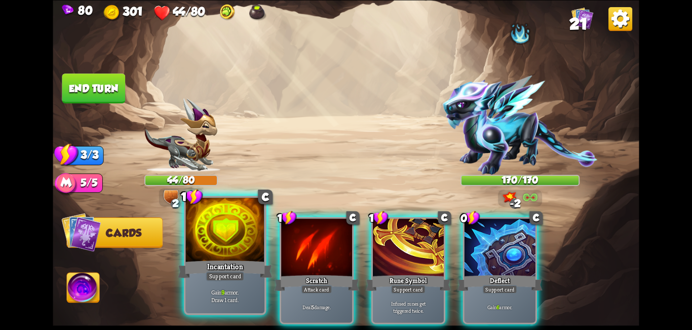
click at [215, 280] on div "Support card" at bounding box center [225, 276] width 39 height 10
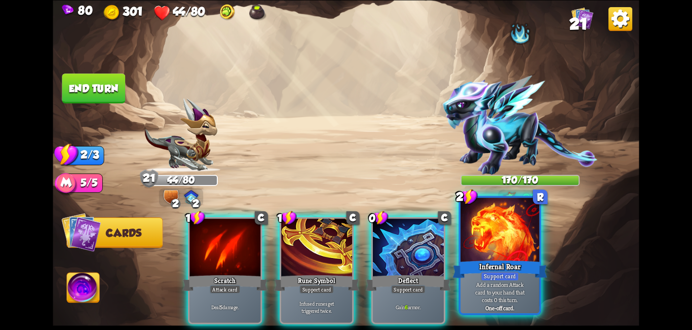
click at [473, 266] on div "Infernal Roar" at bounding box center [500, 268] width 95 height 21
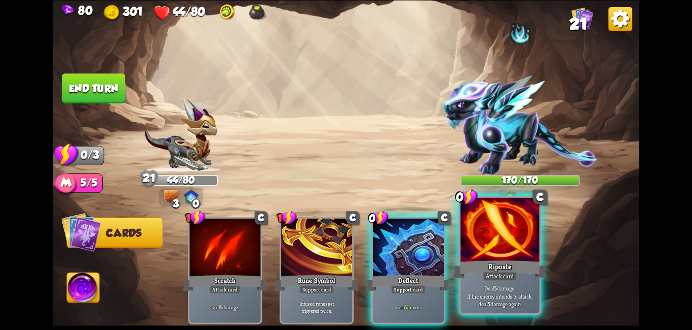
click at [516, 261] on div "Riposte" at bounding box center [500, 268] width 95 height 21
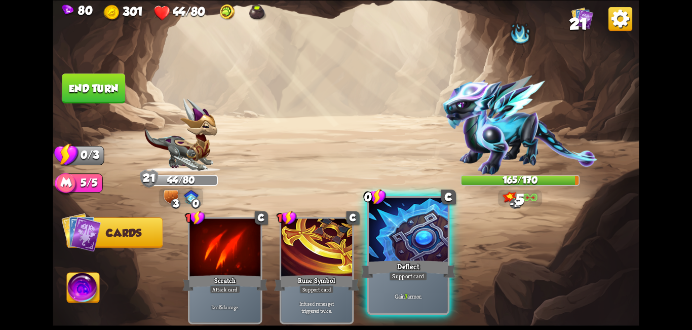
click at [431, 248] on div at bounding box center [408, 231] width 79 height 66
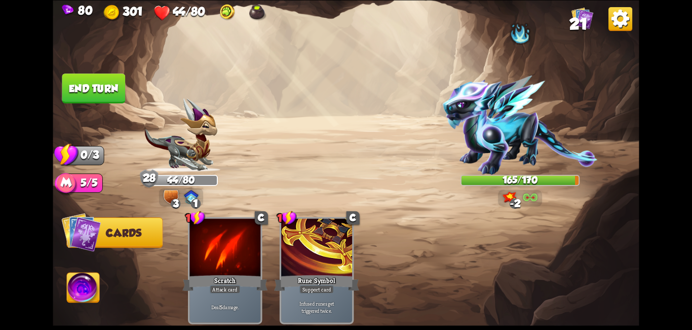
click at [84, 97] on button "End turn" at bounding box center [93, 88] width 63 height 30
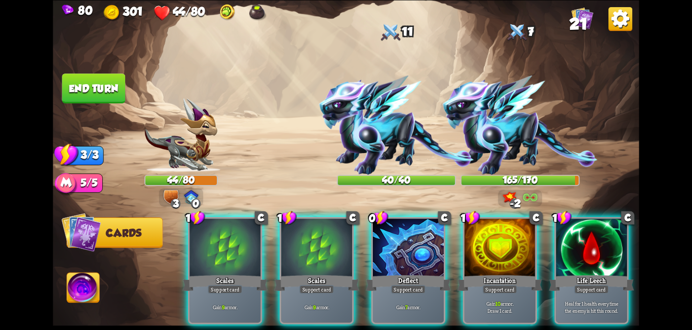
click at [392, 243] on div at bounding box center [408, 248] width 71 height 60
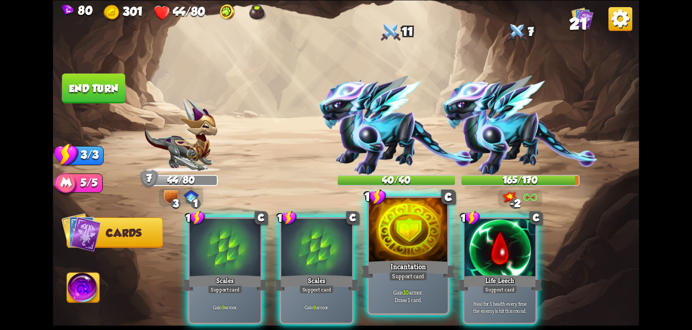
click at [392, 242] on div at bounding box center [408, 231] width 79 height 66
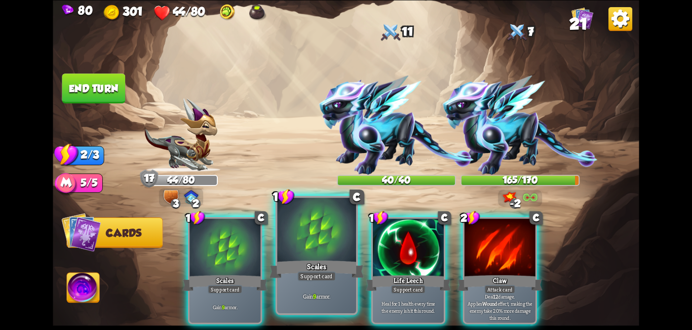
click at [311, 246] on div at bounding box center [316, 231] width 79 height 66
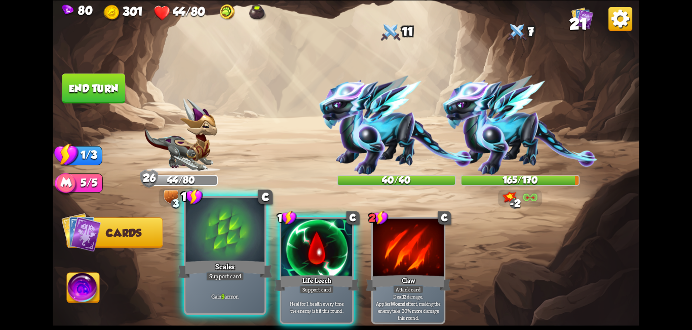
click at [220, 246] on div at bounding box center [225, 231] width 79 height 66
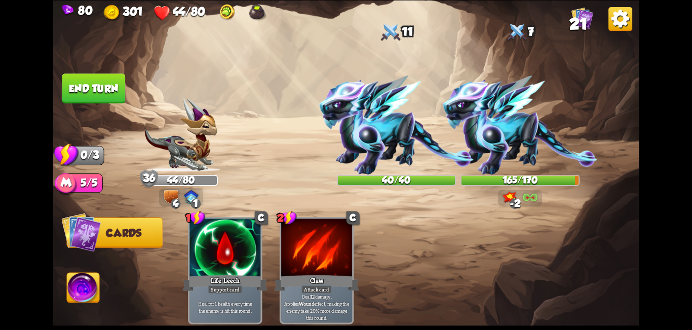
click at [78, 88] on button "End turn" at bounding box center [93, 88] width 63 height 30
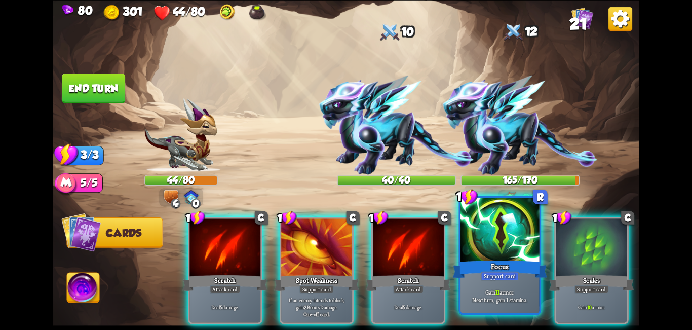
click at [522, 245] on div at bounding box center [500, 231] width 79 height 66
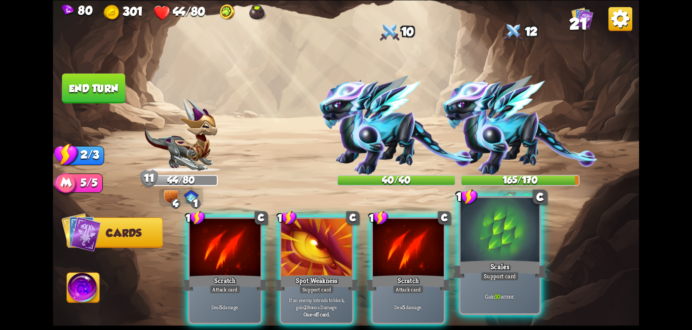
click at [511, 250] on div at bounding box center [500, 231] width 79 height 66
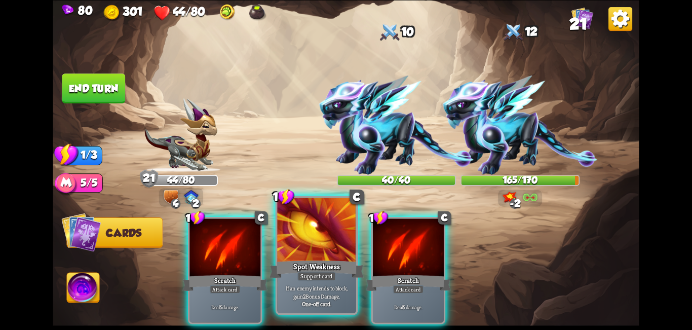
click at [308, 265] on div "Spot Weakness" at bounding box center [317, 268] width 95 height 21
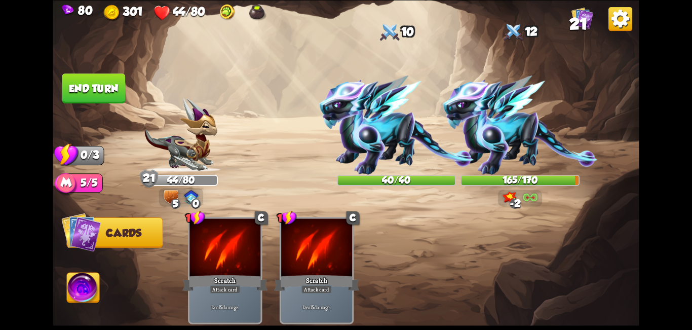
click at [86, 90] on button "End turn" at bounding box center [93, 88] width 63 height 30
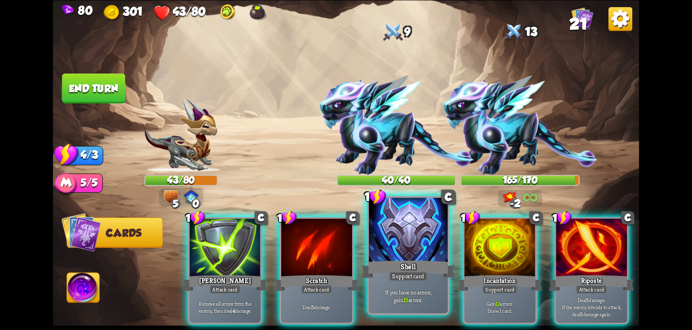
click at [396, 247] on div at bounding box center [408, 231] width 79 height 66
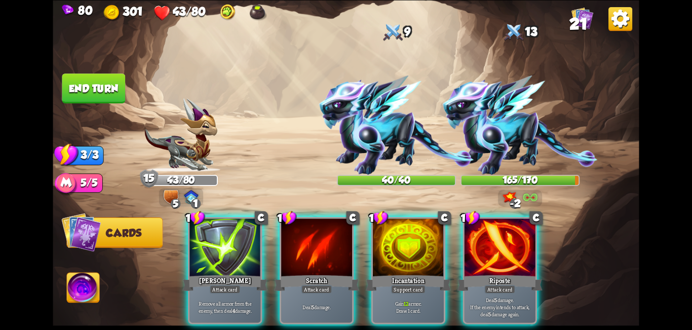
click at [396, 247] on div at bounding box center [408, 248] width 71 height 60
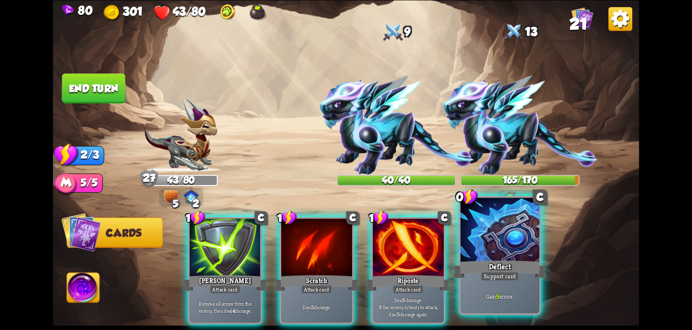
click at [520, 264] on div "Deflect" at bounding box center [500, 268] width 95 height 21
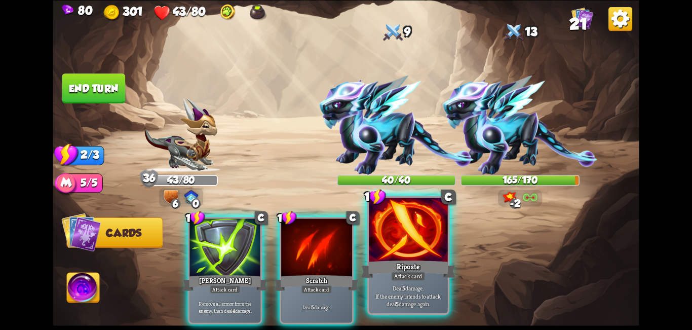
click at [401, 260] on div "Riposte" at bounding box center [408, 268] width 95 height 21
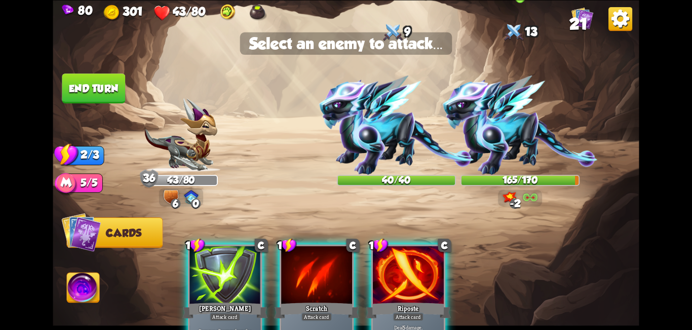
click at [534, 126] on img at bounding box center [520, 125] width 155 height 99
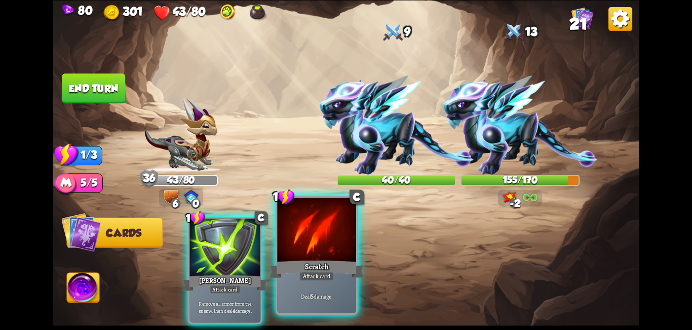
click at [325, 256] on div at bounding box center [316, 231] width 79 height 66
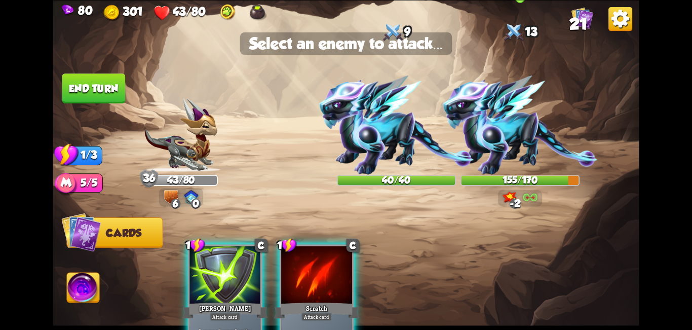
click at [510, 111] on img at bounding box center [520, 125] width 155 height 99
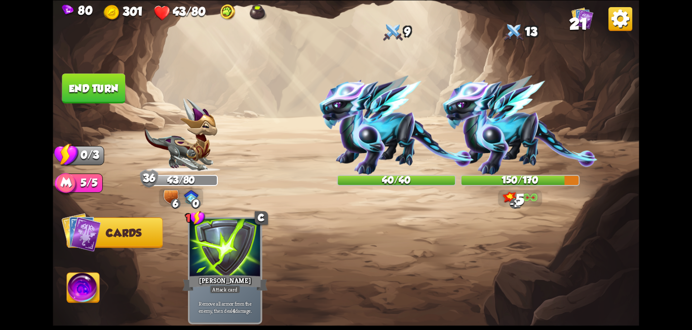
click at [87, 84] on button "End turn" at bounding box center [93, 88] width 63 height 30
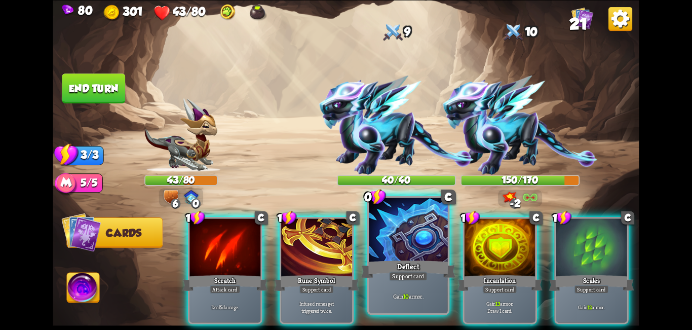
click at [404, 223] on div at bounding box center [408, 231] width 79 height 66
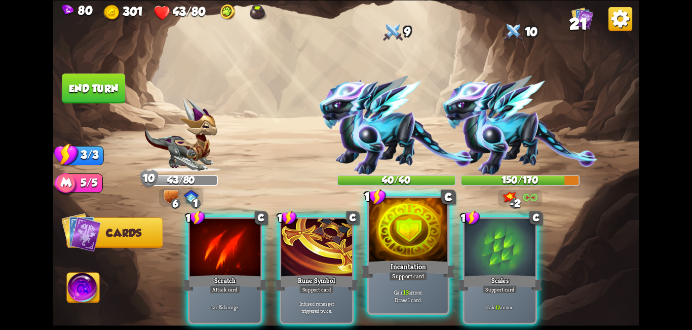
click at [398, 246] on div at bounding box center [408, 231] width 79 height 66
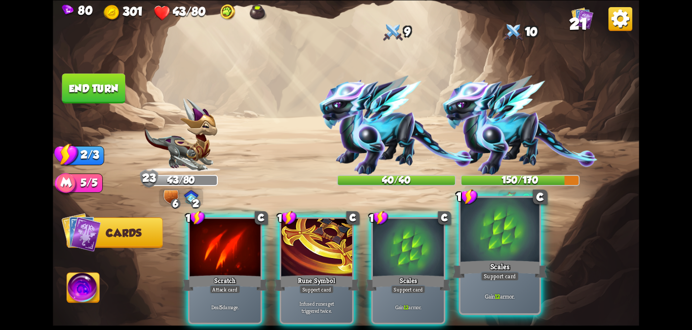
click at [507, 261] on div "Scales" at bounding box center [500, 268] width 95 height 21
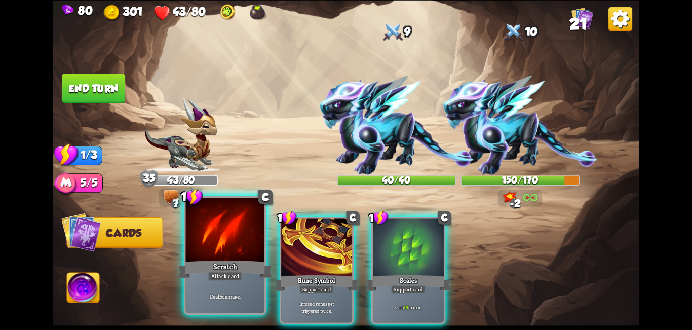
click at [229, 255] on div at bounding box center [225, 231] width 79 height 66
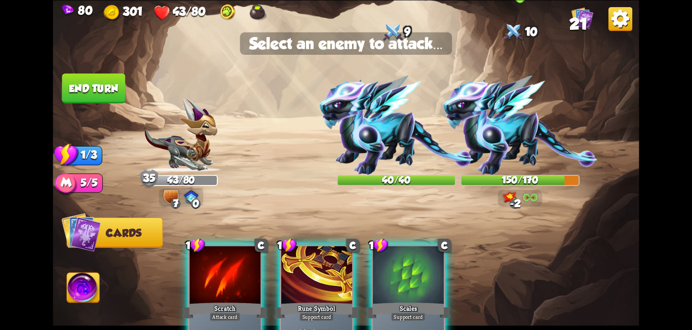
click at [536, 121] on img at bounding box center [520, 125] width 155 height 99
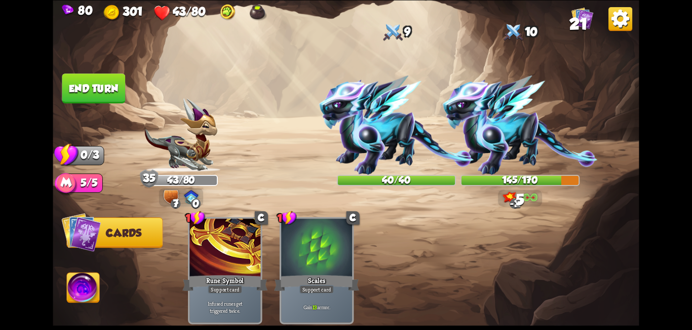
drag, startPoint x: 87, startPoint y: 76, endPoint x: 95, endPoint y: 78, distance: 8.0
click at [88, 76] on button "End turn" at bounding box center [93, 88] width 63 height 30
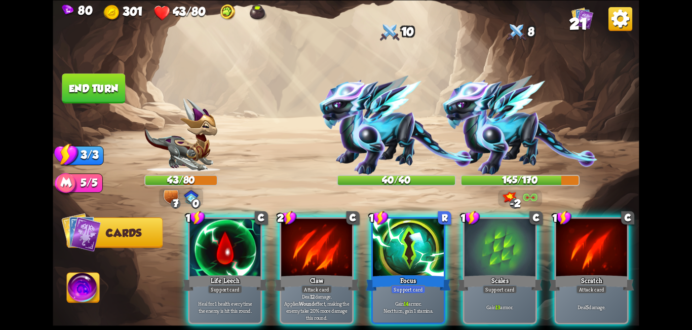
click at [415, 229] on div at bounding box center [408, 248] width 71 height 60
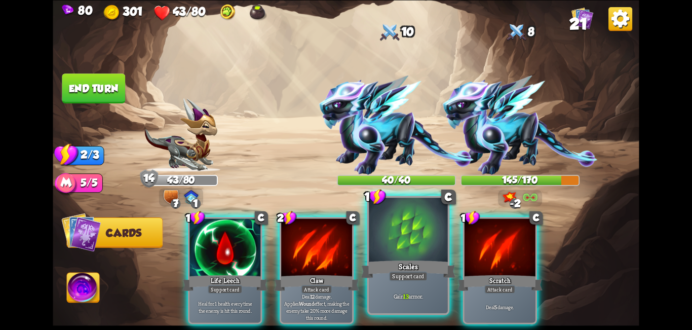
click at [390, 238] on div at bounding box center [408, 231] width 79 height 66
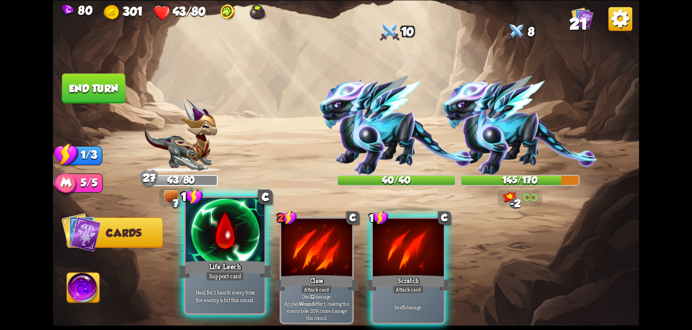
click at [245, 245] on div at bounding box center [225, 231] width 79 height 66
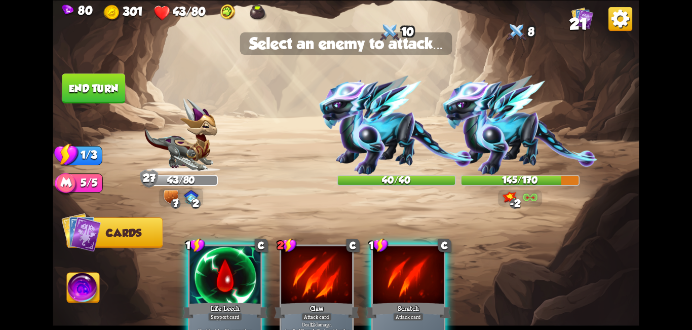
click at [241, 264] on div at bounding box center [225, 276] width 71 height 60
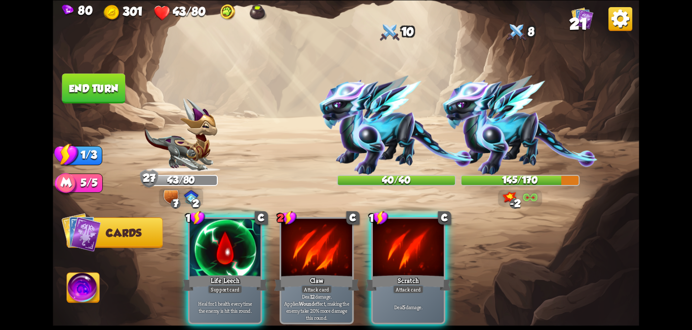
drag, startPoint x: 233, startPoint y: 239, endPoint x: 517, endPoint y: 128, distance: 305.9
click at [235, 239] on div at bounding box center [225, 248] width 71 height 60
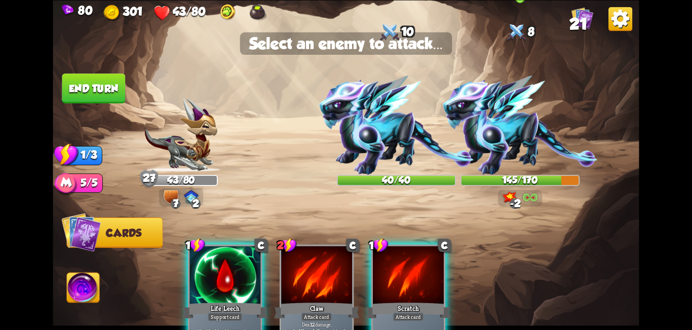
click at [536, 121] on img at bounding box center [520, 125] width 155 height 99
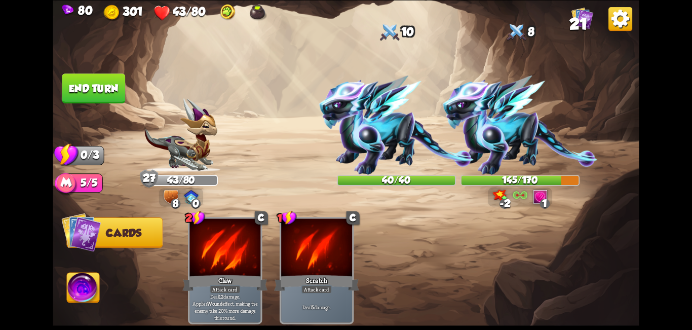
click at [81, 94] on button "End turn" at bounding box center [93, 88] width 63 height 30
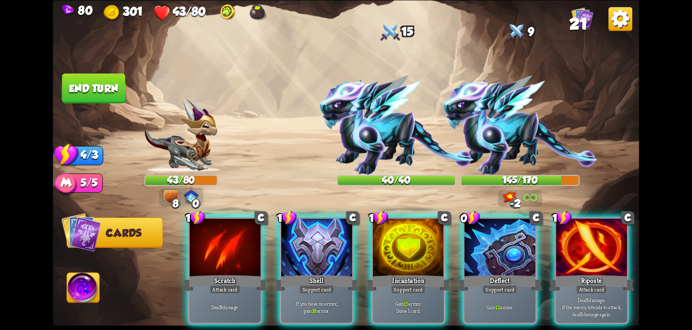
click at [503, 250] on div at bounding box center [500, 248] width 71 height 60
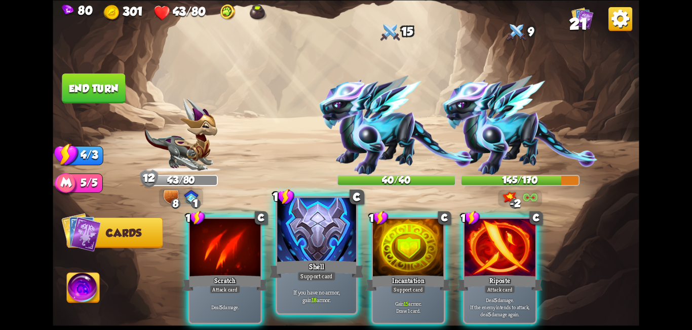
click at [324, 258] on div at bounding box center [316, 231] width 79 height 66
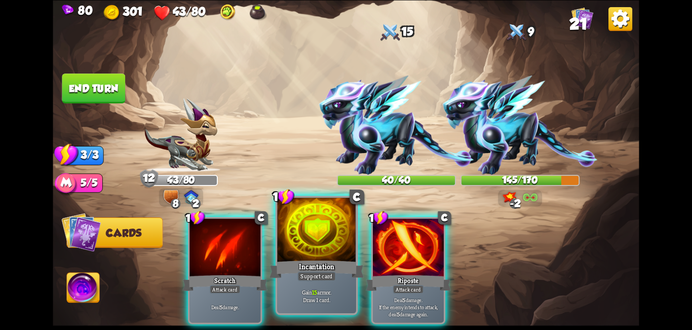
click at [324, 264] on div "Incantation" at bounding box center [317, 268] width 95 height 21
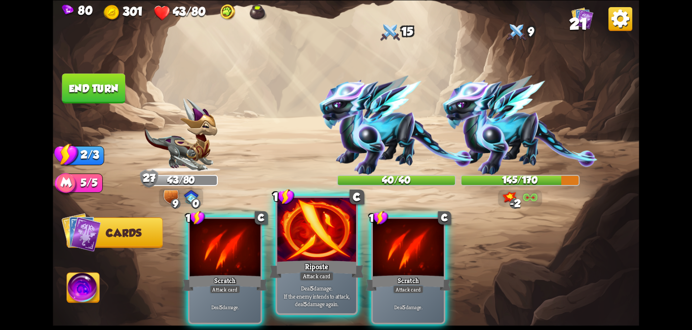
click at [342, 248] on div at bounding box center [316, 231] width 79 height 66
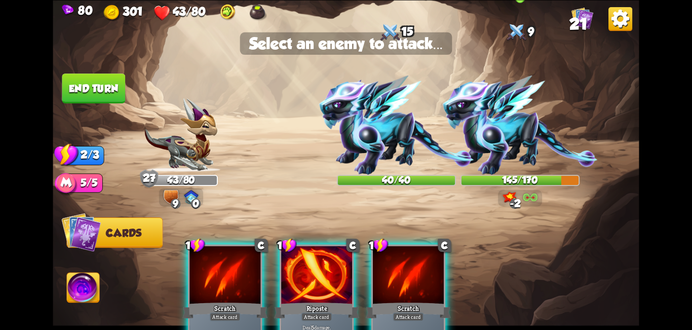
click at [527, 119] on img at bounding box center [520, 125] width 155 height 99
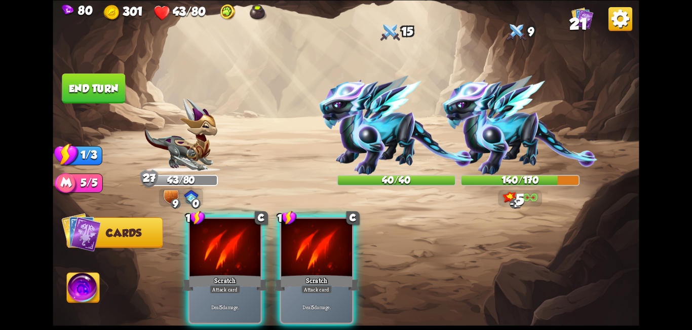
drag, startPoint x: 302, startPoint y: 258, endPoint x: 375, endPoint y: 214, distance: 84.6
click at [303, 258] on div at bounding box center [316, 248] width 71 height 60
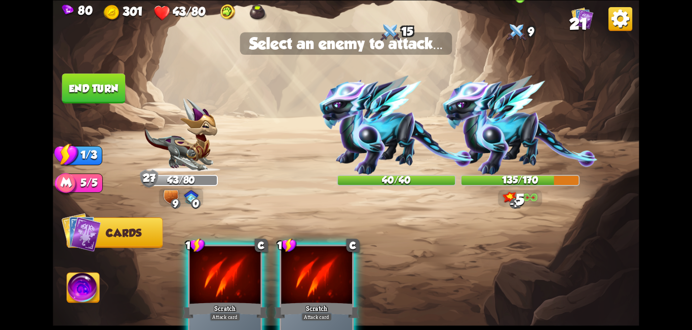
click at [514, 132] on img at bounding box center [520, 125] width 155 height 99
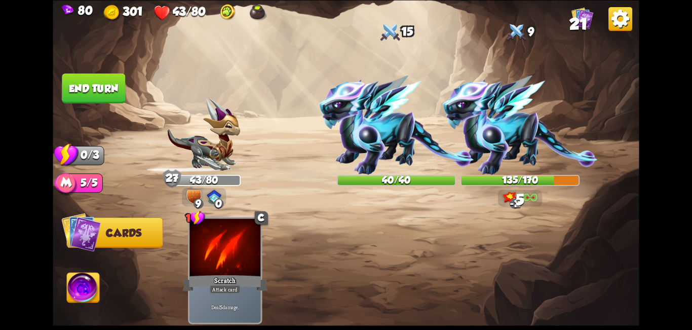
click at [104, 87] on button "End turn" at bounding box center [93, 88] width 63 height 30
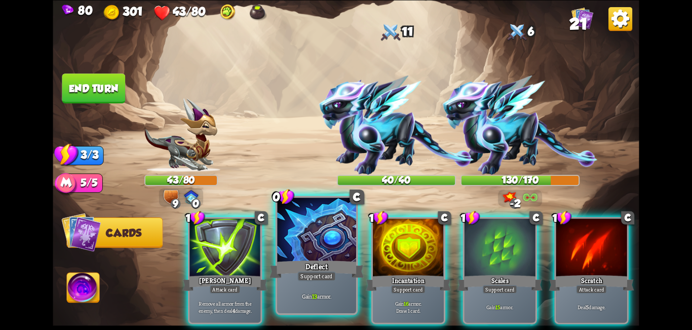
click at [303, 241] on div at bounding box center [316, 231] width 79 height 66
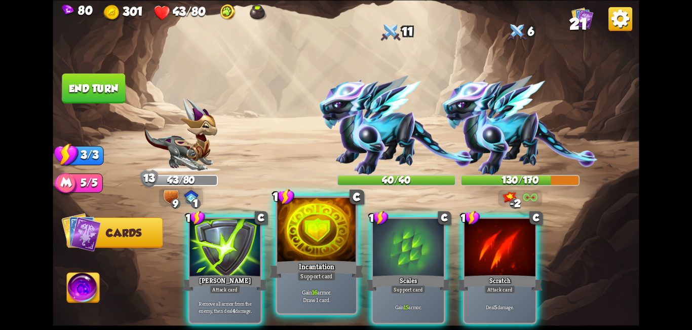
click at [313, 259] on div "Incantation" at bounding box center [317, 268] width 95 height 21
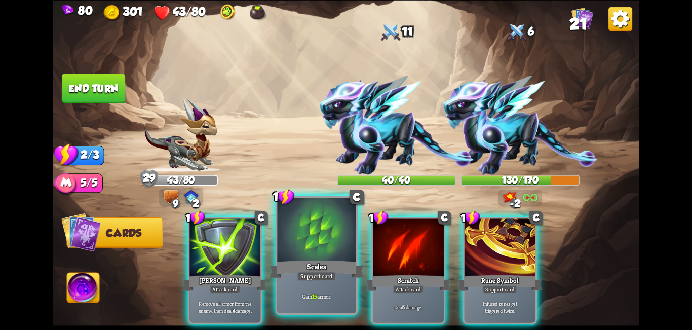
click at [311, 256] on div at bounding box center [316, 231] width 79 height 66
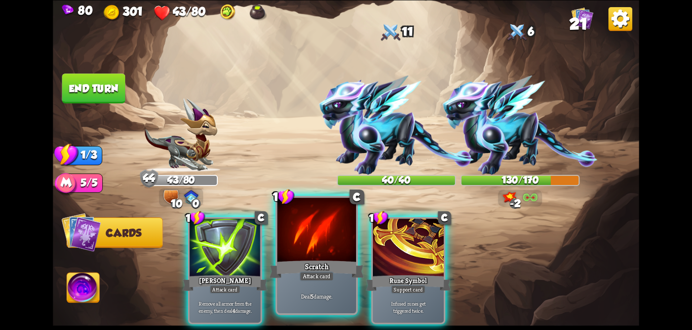
click at [312, 240] on div at bounding box center [316, 231] width 79 height 66
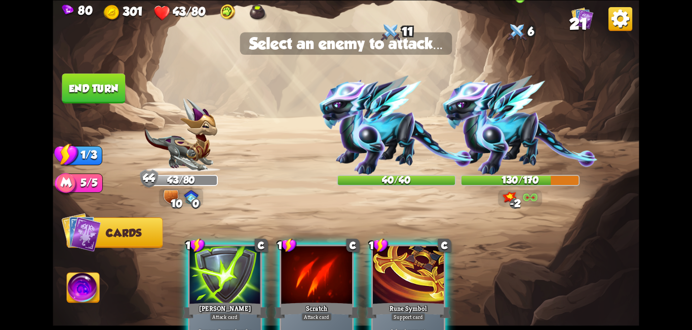
click at [510, 137] on img at bounding box center [520, 125] width 155 height 99
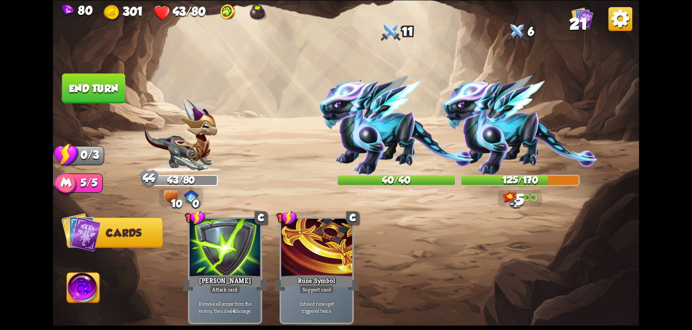
click at [95, 100] on button "End turn" at bounding box center [93, 88] width 63 height 30
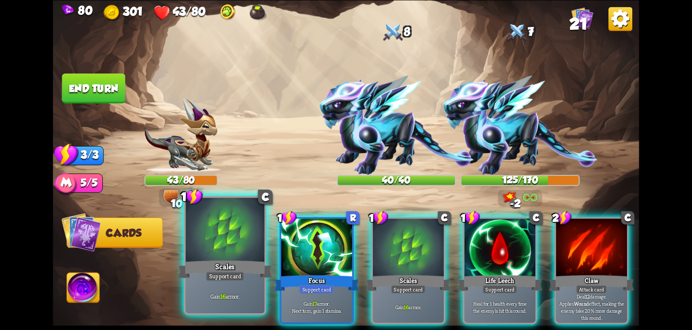
click at [234, 243] on div at bounding box center [225, 231] width 79 height 66
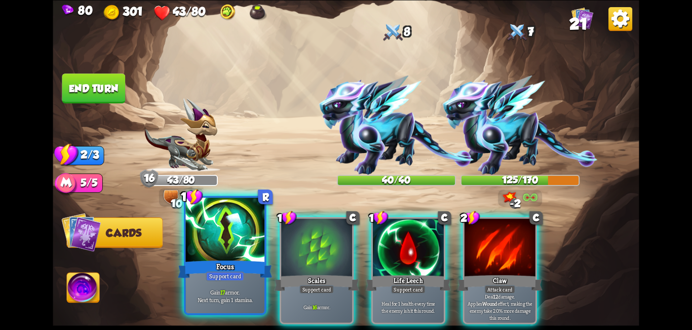
click at [237, 242] on div at bounding box center [225, 231] width 79 height 66
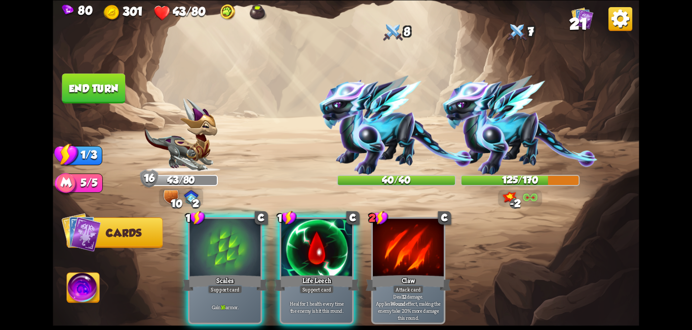
click at [237, 242] on div at bounding box center [225, 248] width 71 height 60
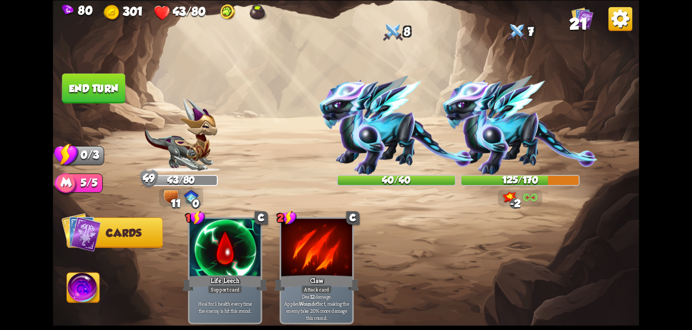
click at [98, 87] on button "End turn" at bounding box center [93, 88] width 63 height 30
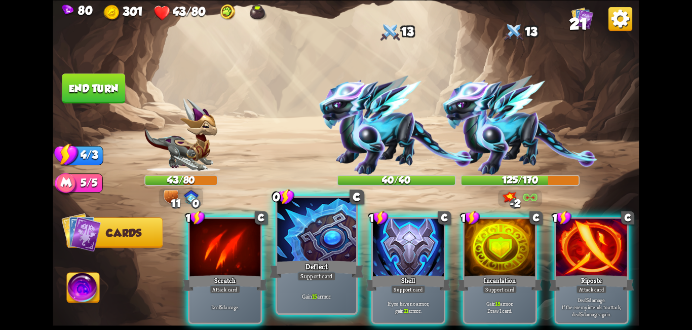
click at [316, 249] on div at bounding box center [316, 231] width 79 height 66
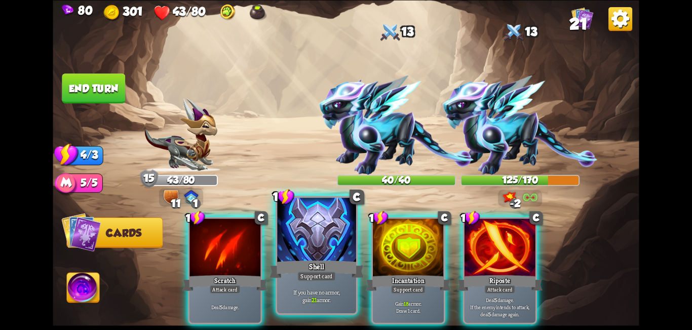
click at [316, 251] on div at bounding box center [316, 231] width 79 height 66
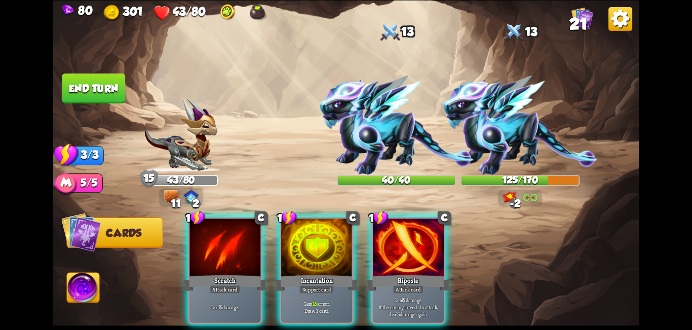
click at [316, 251] on div at bounding box center [316, 248] width 71 height 60
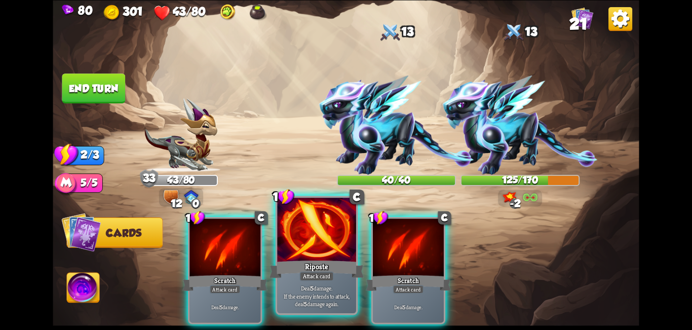
click at [319, 255] on div at bounding box center [316, 231] width 79 height 66
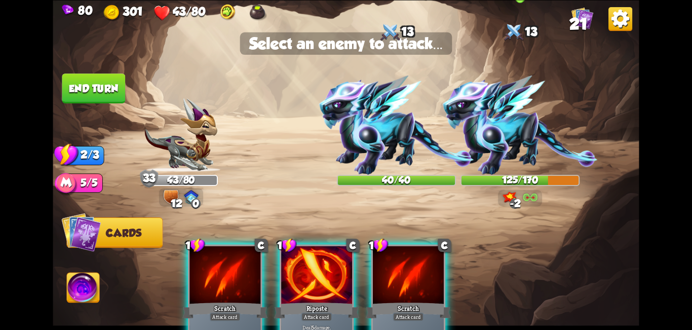
click at [504, 145] on img at bounding box center [520, 125] width 155 height 99
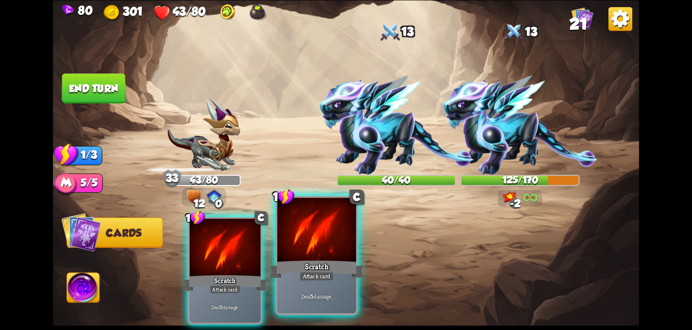
click at [342, 261] on div "Scratch" at bounding box center [317, 268] width 95 height 21
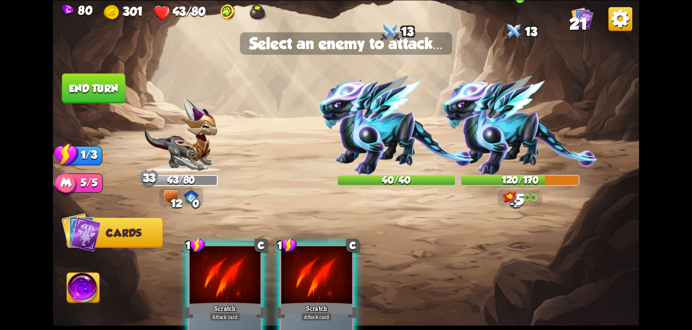
click at [544, 122] on img at bounding box center [520, 125] width 155 height 99
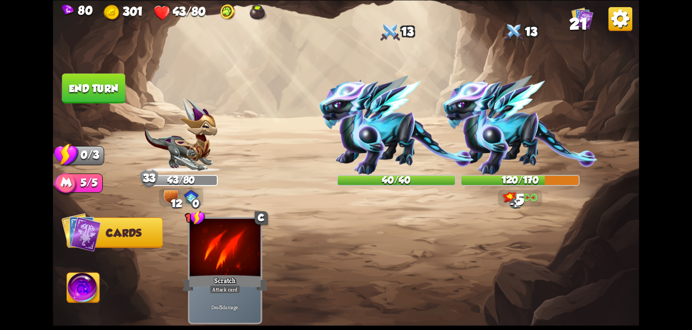
click at [93, 96] on button "End turn" at bounding box center [93, 88] width 63 height 30
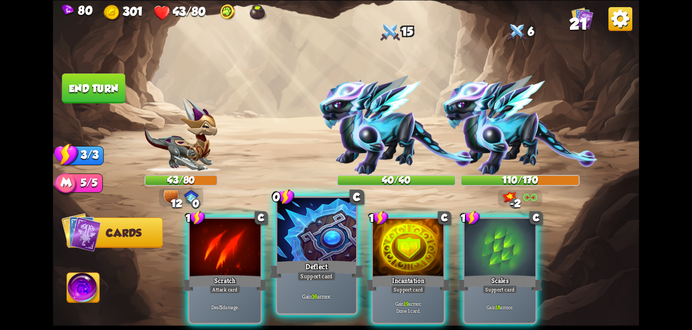
click at [322, 259] on div "Deflect" at bounding box center [317, 268] width 95 height 21
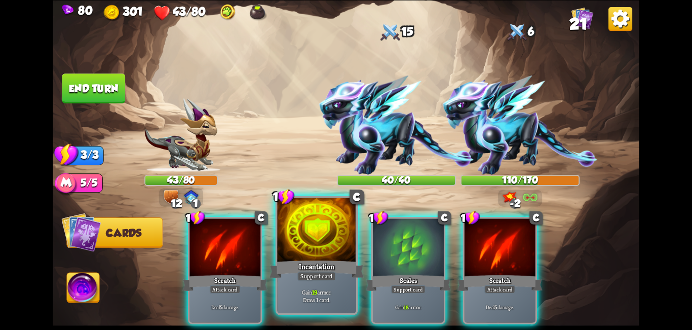
click at [322, 268] on div "Incantation" at bounding box center [317, 268] width 95 height 21
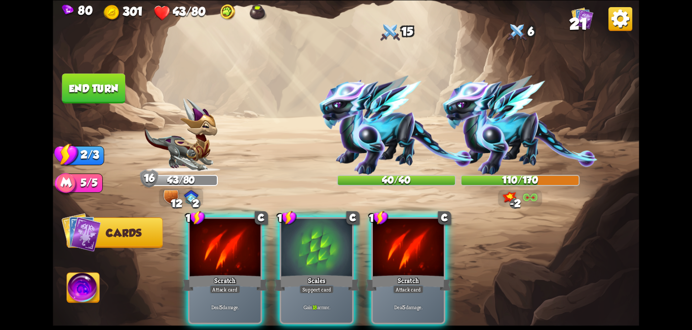
click at [326, 273] on div "Scales" at bounding box center [316, 282] width 85 height 19
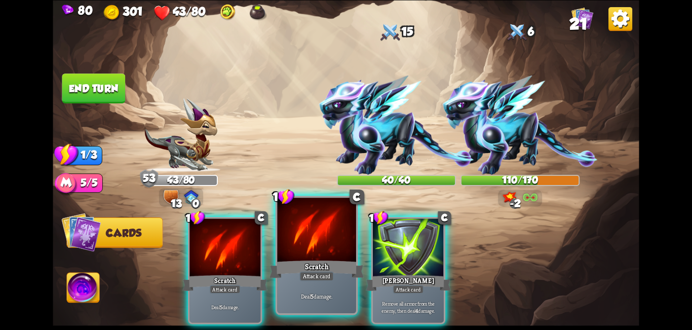
click at [312, 263] on div "Scratch" at bounding box center [317, 268] width 95 height 21
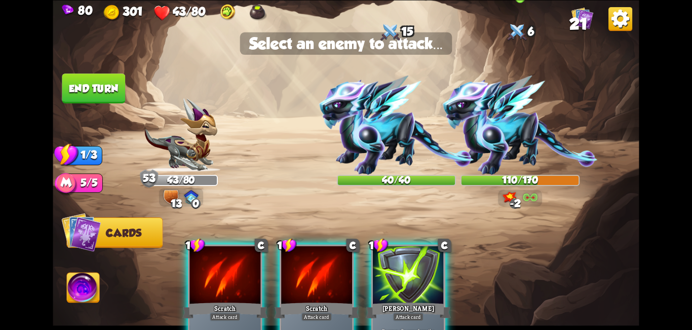
click at [535, 129] on img at bounding box center [520, 125] width 155 height 99
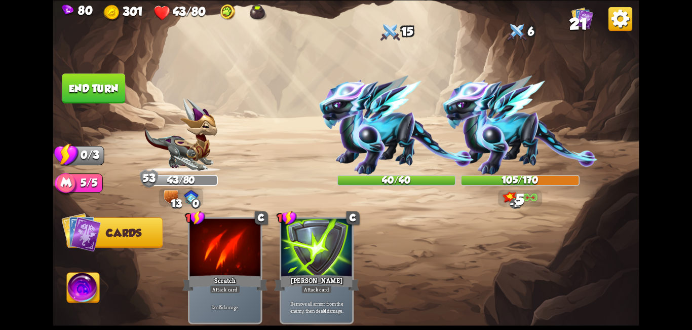
click at [108, 91] on button "End turn" at bounding box center [93, 88] width 63 height 30
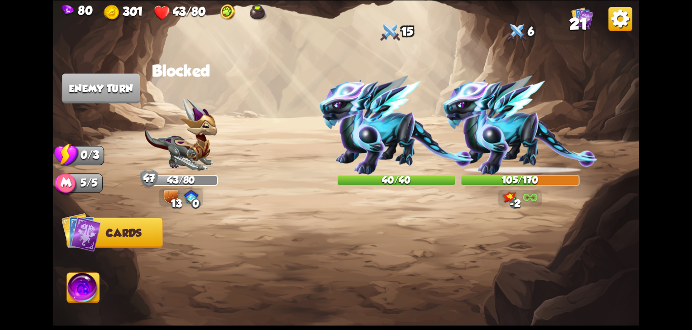
click at [618, 22] on img at bounding box center [621, 19] width 24 height 24
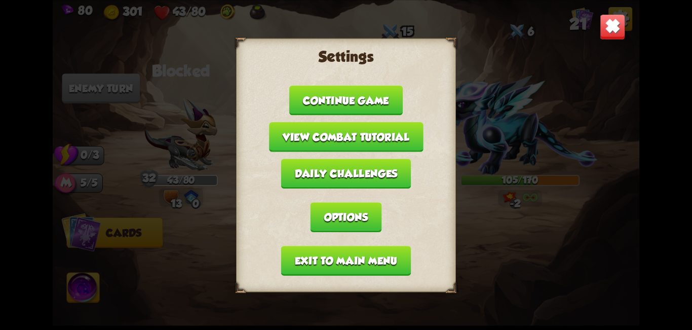
click at [367, 221] on button "Options" at bounding box center [346, 217] width 71 height 30
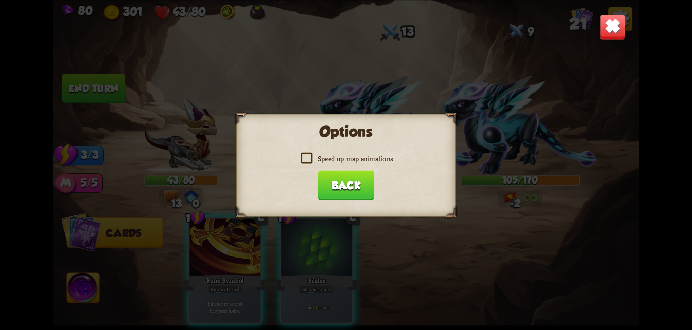
click at [314, 160] on label "Speed up map animations" at bounding box center [346, 159] width 93 height 10
click at [0, 0] on input "Speed up map animations" at bounding box center [0, 0] width 0 height 0
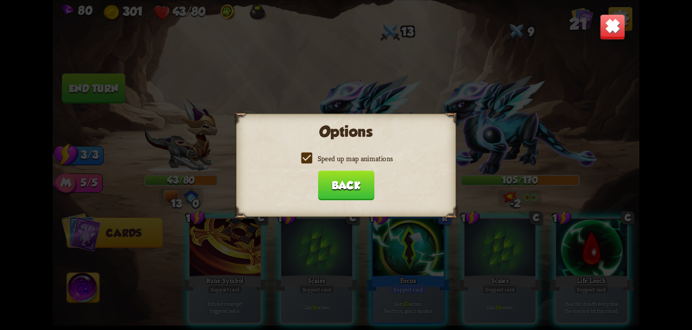
click at [359, 188] on button "Back" at bounding box center [346, 185] width 56 height 30
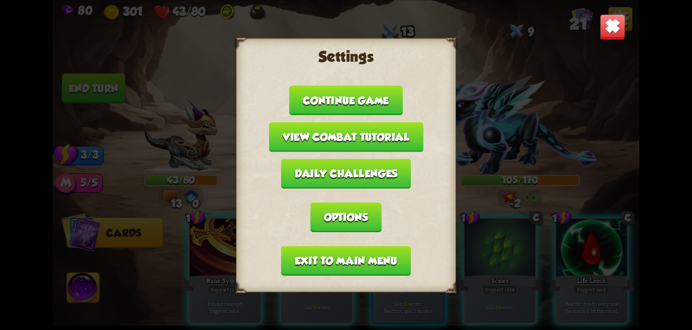
click at [619, 30] on img at bounding box center [613, 27] width 26 height 26
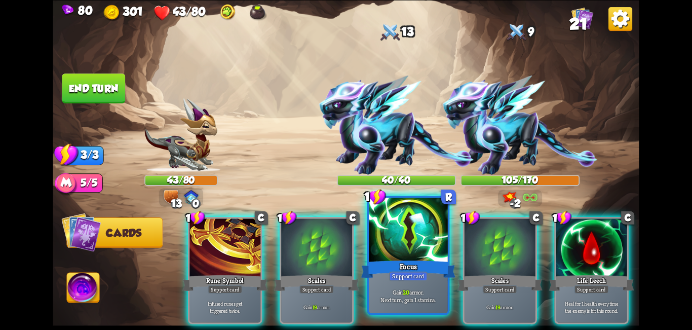
click at [400, 267] on div "Focus" at bounding box center [408, 268] width 95 height 21
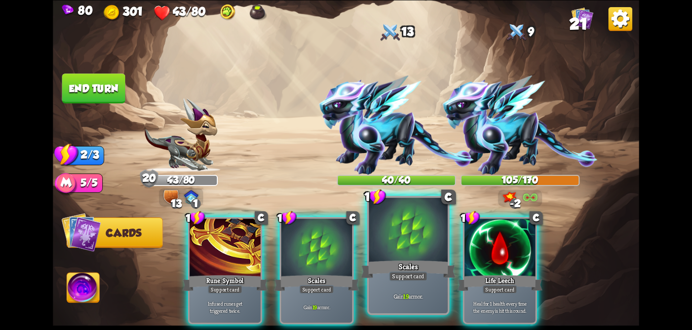
click at [376, 269] on div "Scales" at bounding box center [408, 268] width 95 height 21
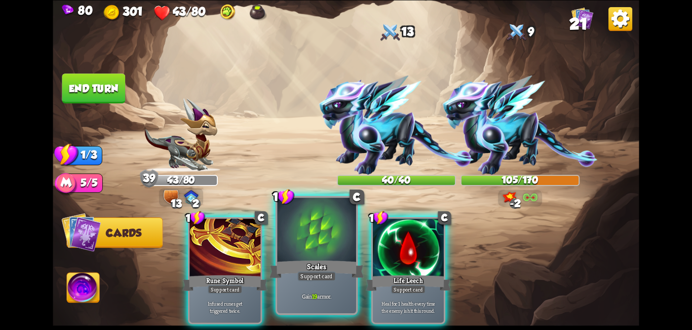
drag, startPoint x: 322, startPoint y: 250, endPoint x: 345, endPoint y: 247, distance: 22.5
click at [324, 250] on div at bounding box center [316, 231] width 79 height 66
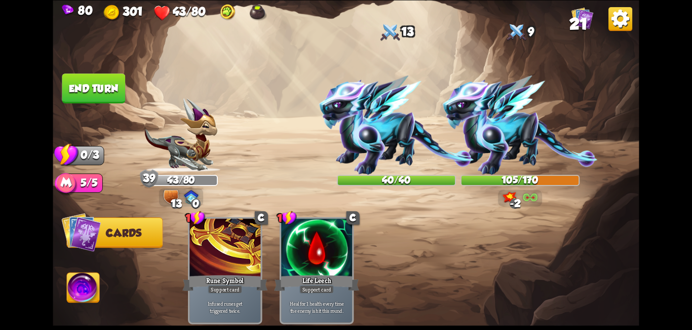
click at [365, 245] on div "1 C Rune Symbol Support card Infused runes get triggered twice. 1 C Life Leech …" at bounding box center [404, 256] width 469 height 146
click at [95, 78] on button "End turn" at bounding box center [93, 88] width 63 height 30
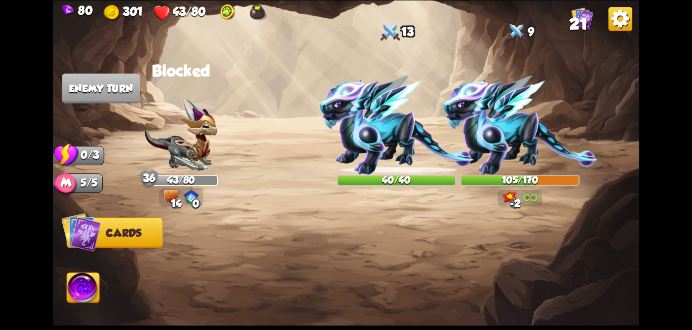
click at [305, 234] on div at bounding box center [404, 256] width 469 height 146
click at [305, 233] on div at bounding box center [404, 256] width 469 height 146
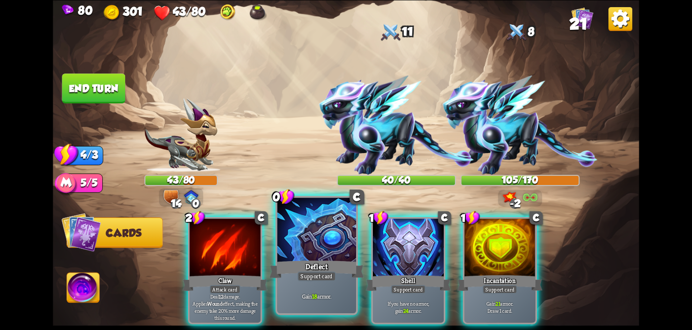
click at [332, 252] on div at bounding box center [316, 231] width 79 height 66
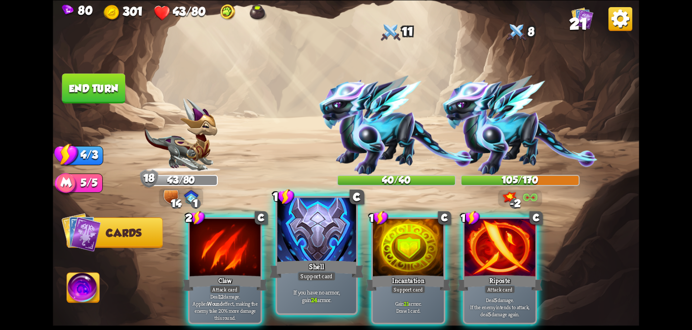
click at [319, 256] on div at bounding box center [316, 231] width 79 height 66
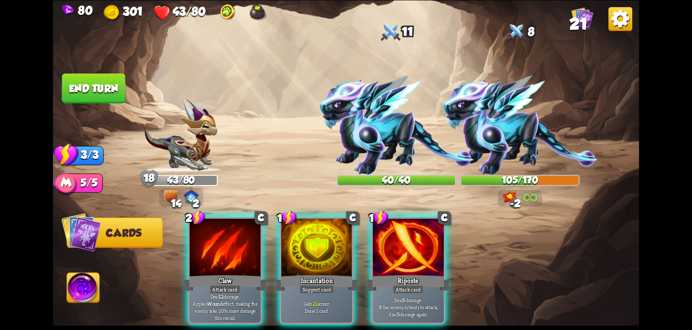
click at [319, 256] on div at bounding box center [316, 248] width 71 height 60
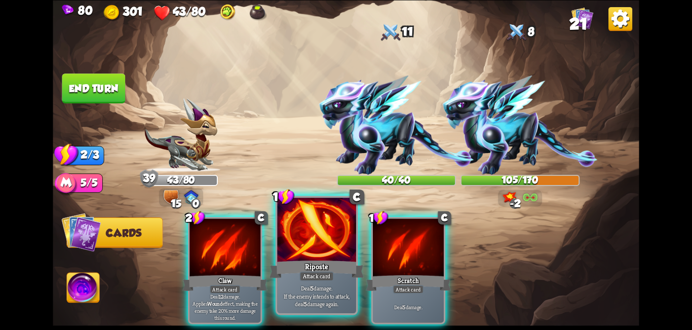
click at [315, 249] on div at bounding box center [316, 231] width 79 height 66
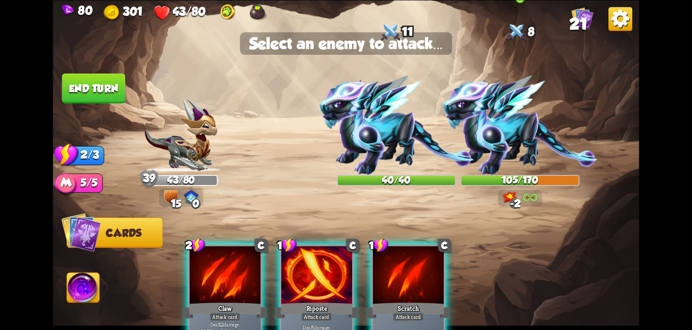
click at [516, 131] on img at bounding box center [520, 125] width 155 height 99
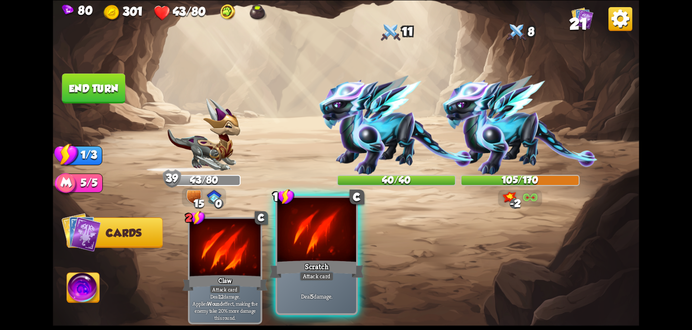
click at [329, 256] on div at bounding box center [316, 231] width 79 height 66
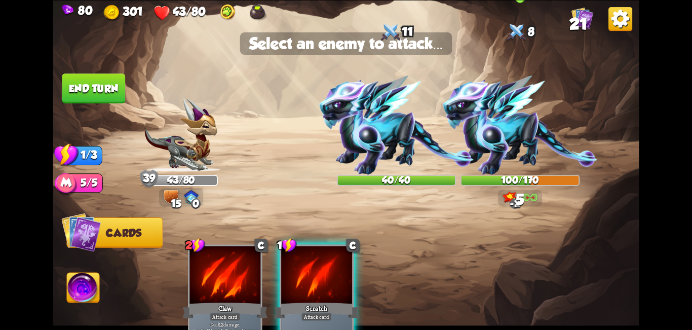
click at [557, 124] on img at bounding box center [520, 125] width 155 height 99
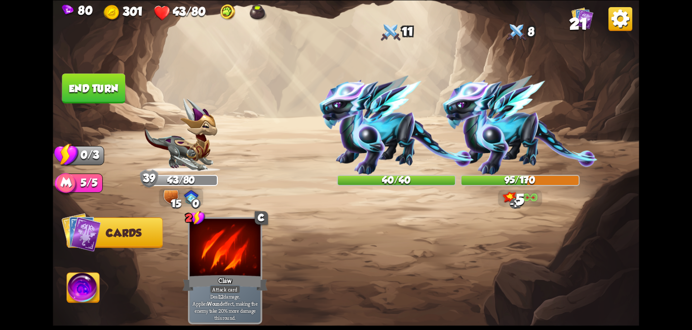
click at [122, 83] on button "End turn" at bounding box center [94, 88] width 64 height 30
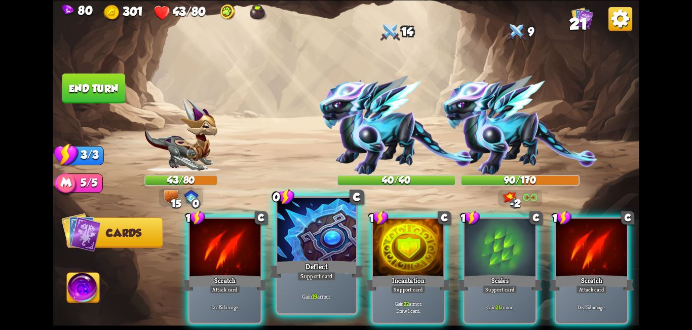
click at [301, 260] on div "Deflect" at bounding box center [317, 268] width 95 height 21
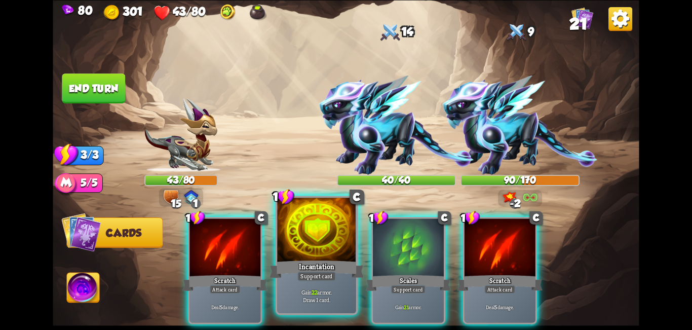
click at [334, 260] on div "Incantation" at bounding box center [317, 268] width 95 height 21
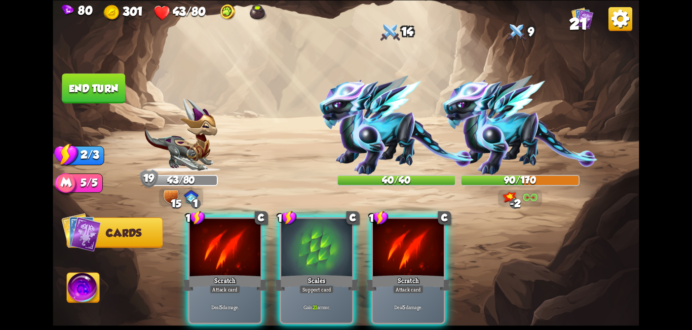
click at [334, 273] on div "Scales" at bounding box center [316, 282] width 85 height 19
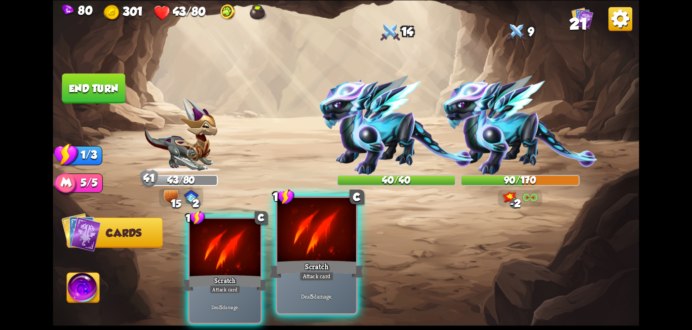
click at [346, 252] on div at bounding box center [316, 231] width 79 height 66
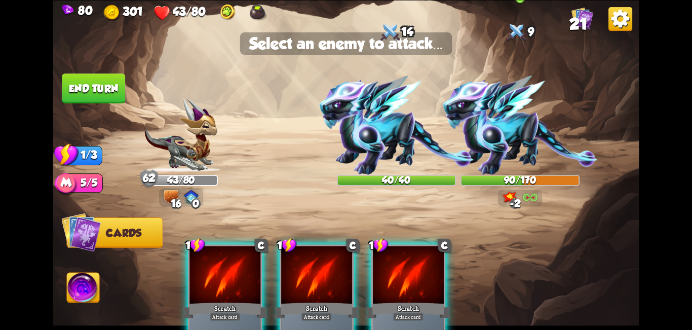
click at [536, 133] on img at bounding box center [520, 125] width 155 height 99
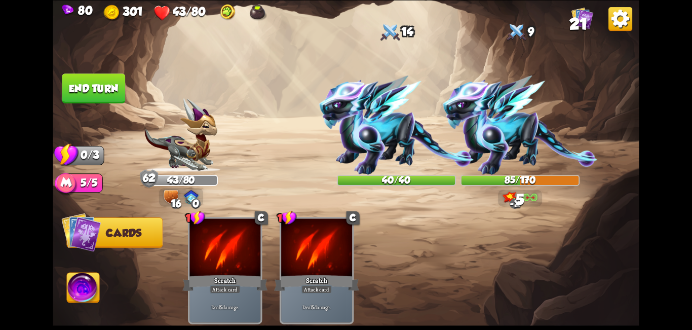
click at [100, 95] on button "End turn" at bounding box center [93, 88] width 63 height 30
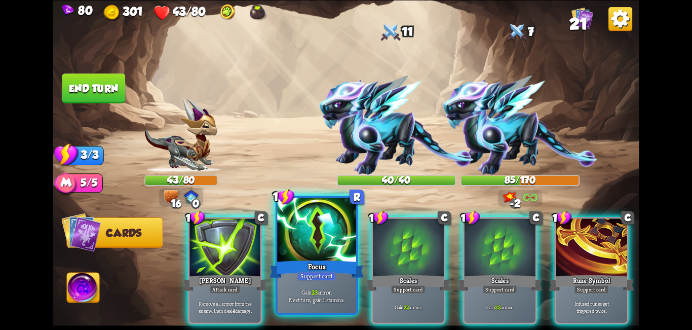
click at [312, 254] on div at bounding box center [316, 231] width 79 height 66
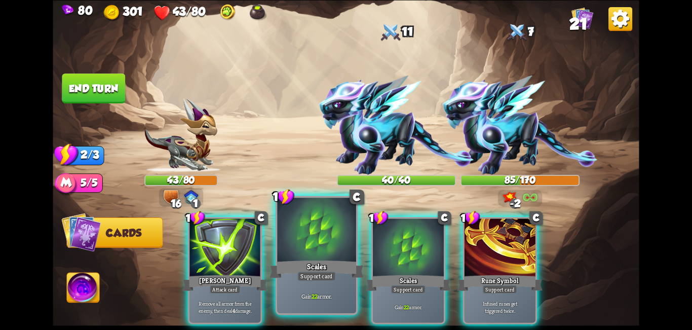
click at [316, 254] on div at bounding box center [316, 231] width 79 height 66
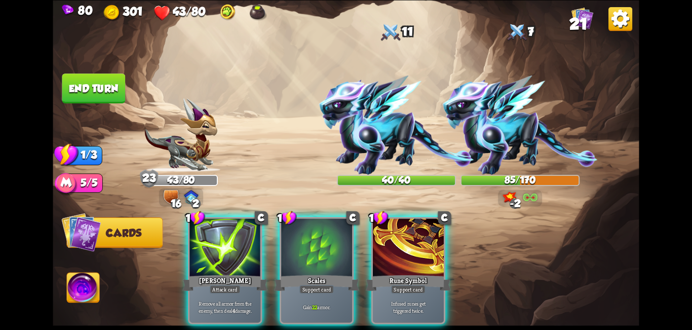
click at [316, 254] on div at bounding box center [316, 248] width 71 height 60
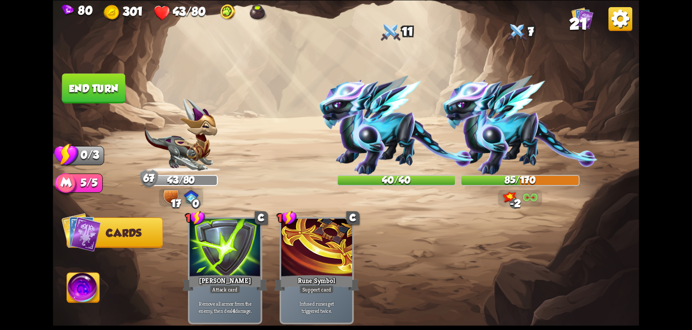
click at [96, 97] on button "End turn" at bounding box center [93, 88] width 63 height 30
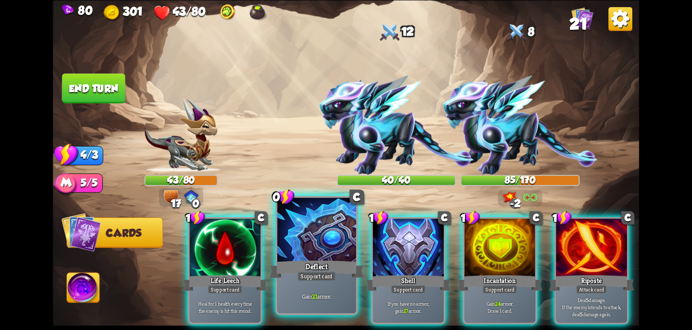
click at [332, 257] on div at bounding box center [316, 231] width 79 height 66
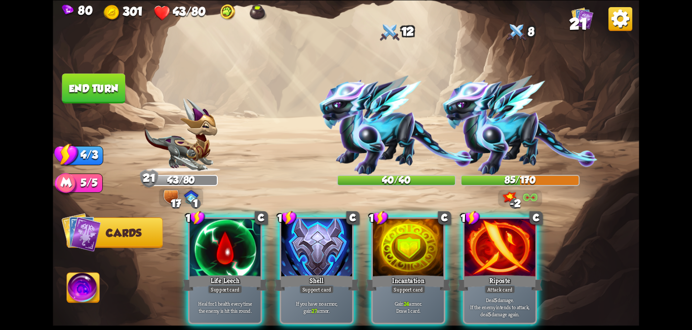
click at [332, 257] on div at bounding box center [316, 248] width 71 height 60
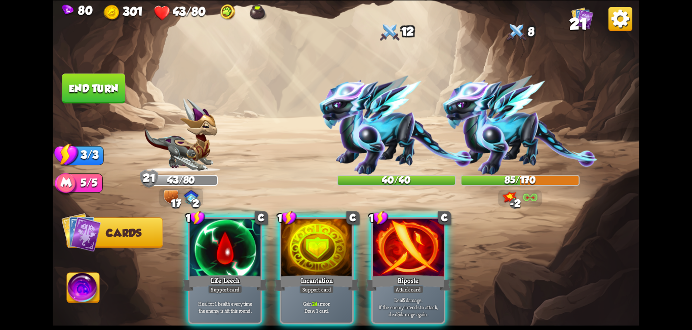
click at [332, 257] on div at bounding box center [316, 248] width 71 height 60
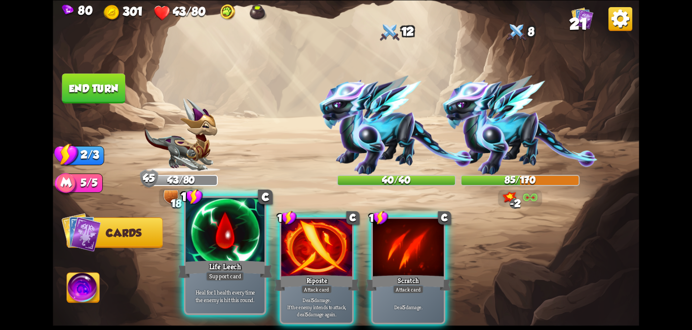
click at [216, 249] on div at bounding box center [225, 231] width 79 height 66
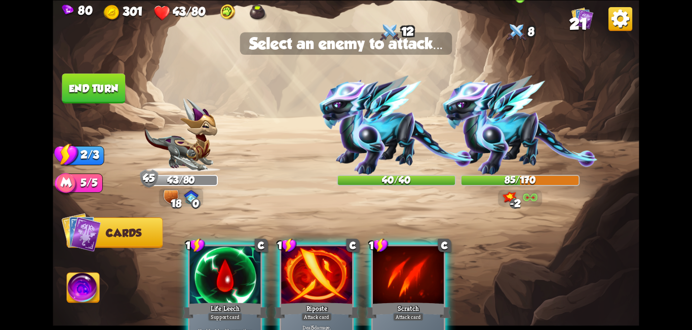
click at [538, 134] on img at bounding box center [520, 125] width 155 height 99
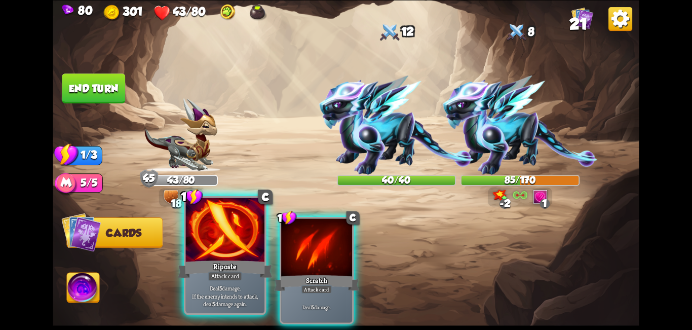
click at [216, 264] on div "Riposte" at bounding box center [225, 268] width 95 height 21
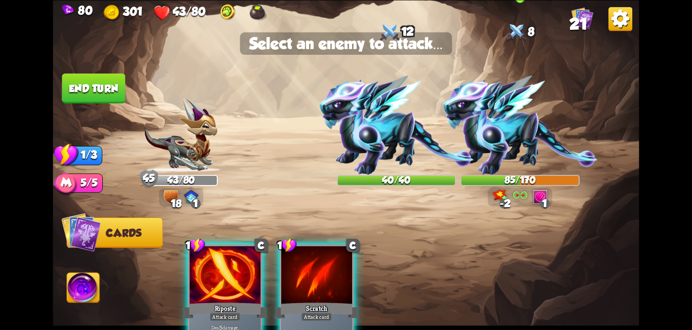
click at [507, 127] on img at bounding box center [520, 125] width 155 height 99
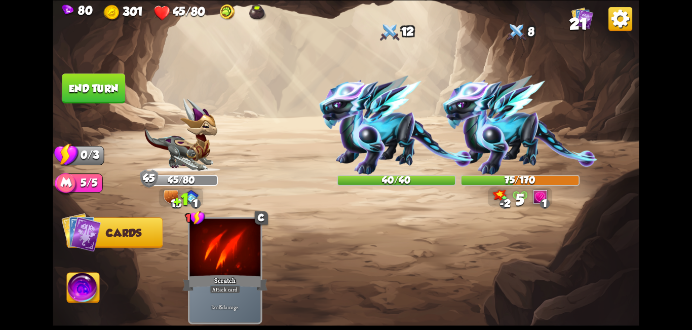
click at [86, 87] on button "End turn" at bounding box center [93, 88] width 64 height 30
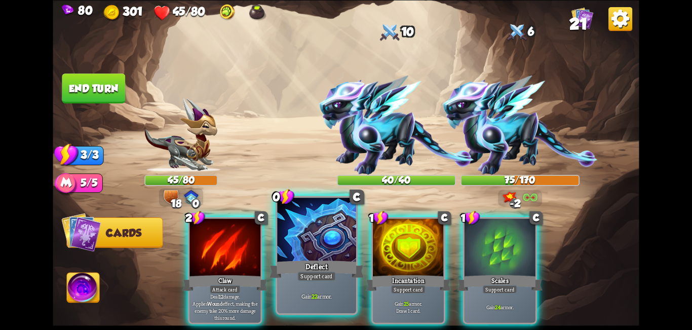
click at [315, 247] on div at bounding box center [316, 231] width 79 height 66
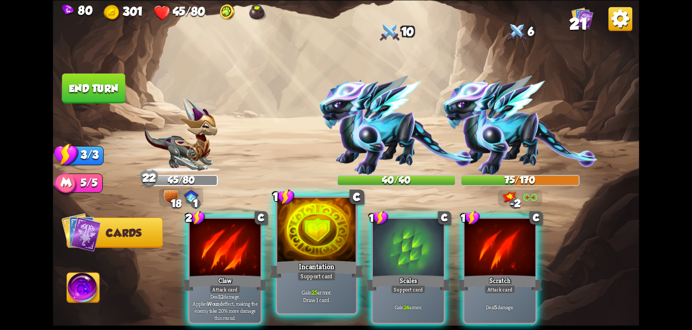
click at [312, 252] on div at bounding box center [316, 231] width 79 height 66
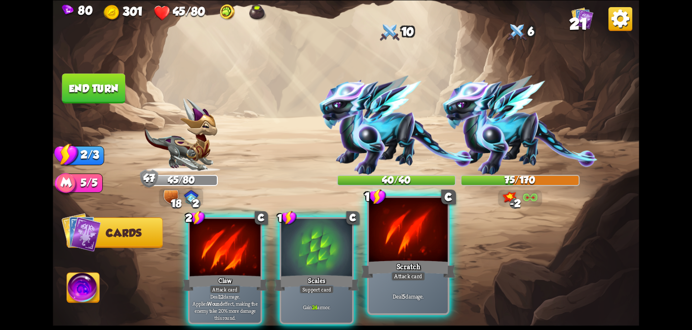
click at [384, 256] on div at bounding box center [408, 231] width 79 height 66
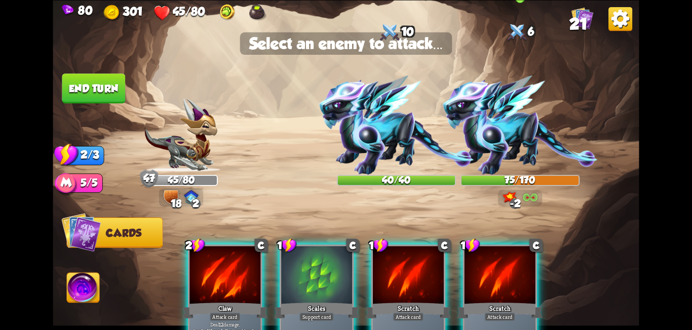
click at [532, 125] on img at bounding box center [520, 125] width 155 height 99
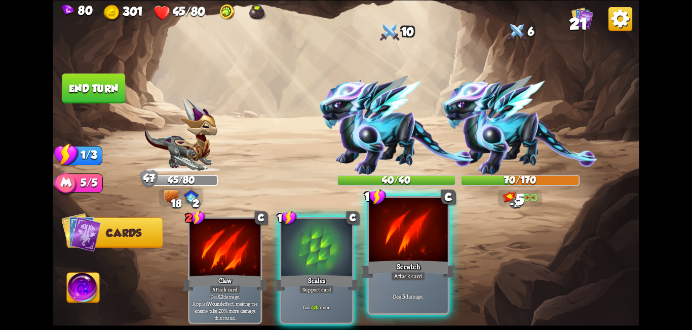
click at [380, 253] on div at bounding box center [408, 231] width 79 height 66
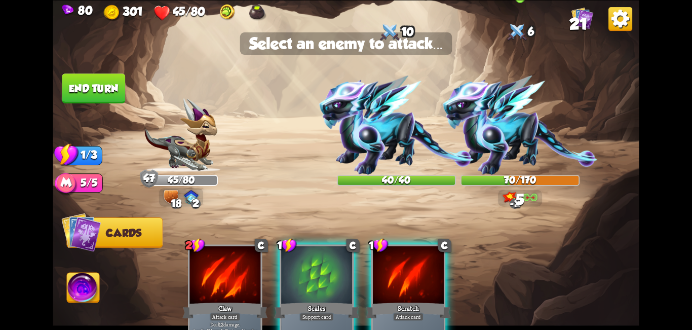
click at [510, 144] on img at bounding box center [520, 125] width 155 height 99
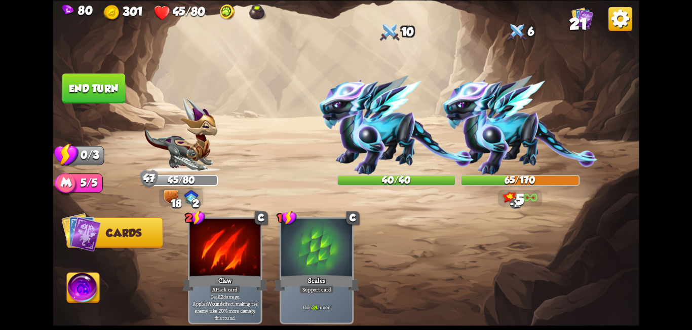
click at [94, 89] on button "End turn" at bounding box center [93, 88] width 64 height 30
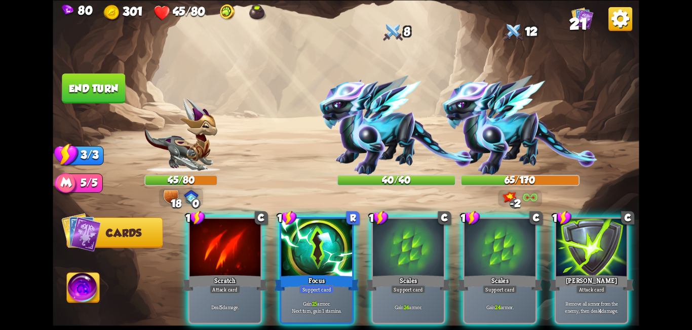
click at [338, 273] on div "Focus" at bounding box center [316, 282] width 85 height 19
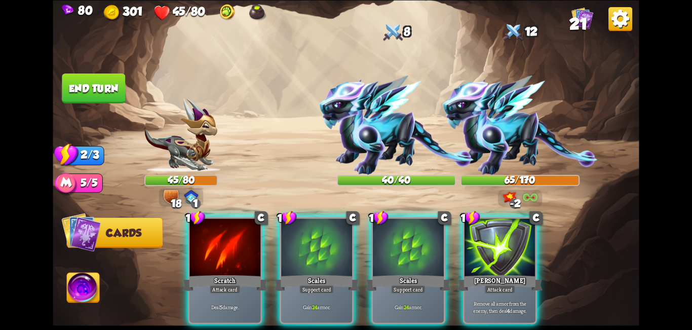
click at [338, 273] on div "Scales" at bounding box center [316, 282] width 85 height 19
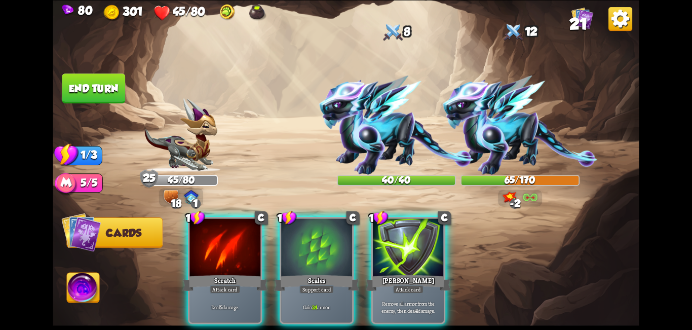
click at [338, 273] on div "Scales" at bounding box center [316, 282] width 85 height 19
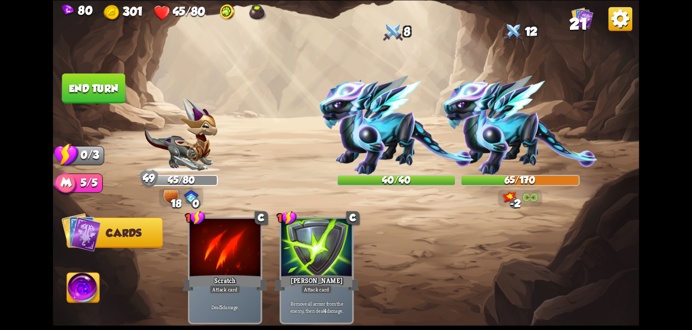
click at [67, 89] on button "End turn" at bounding box center [93, 88] width 63 height 30
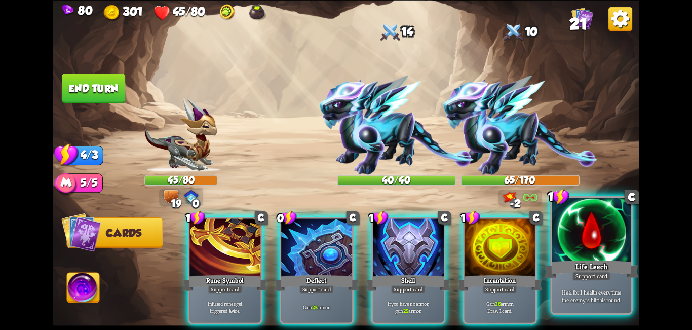
click at [579, 265] on div "Life Leech" at bounding box center [591, 268] width 95 height 21
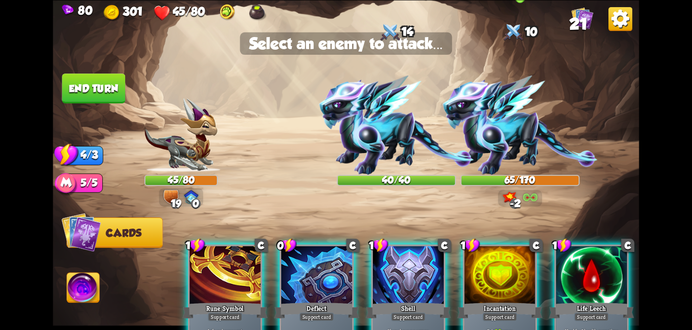
click at [521, 128] on img at bounding box center [520, 125] width 155 height 99
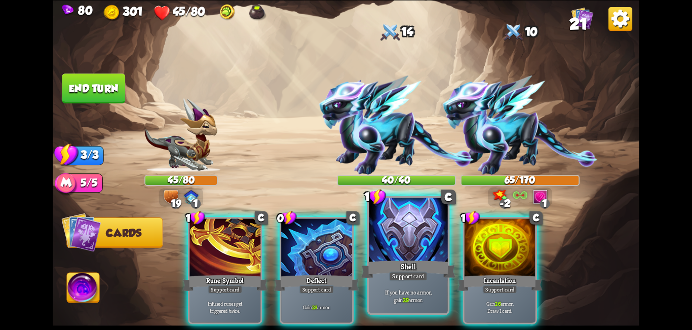
click at [424, 263] on div "Shell" at bounding box center [408, 268] width 95 height 21
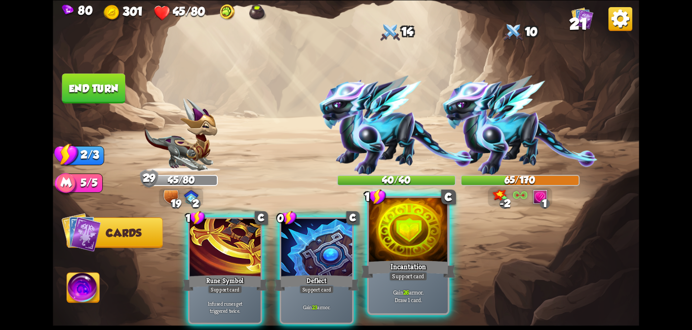
click at [407, 259] on div "Incantation" at bounding box center [408, 268] width 95 height 21
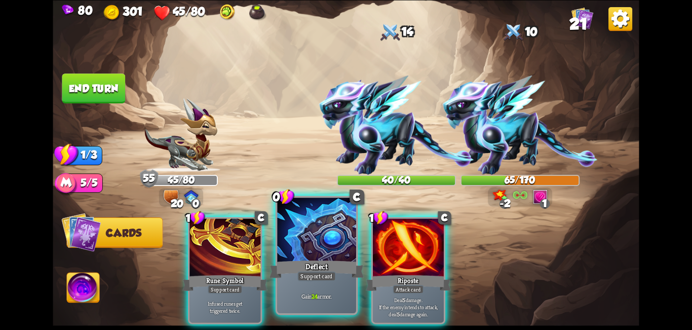
click at [314, 275] on div "Support card" at bounding box center [316, 276] width 39 height 10
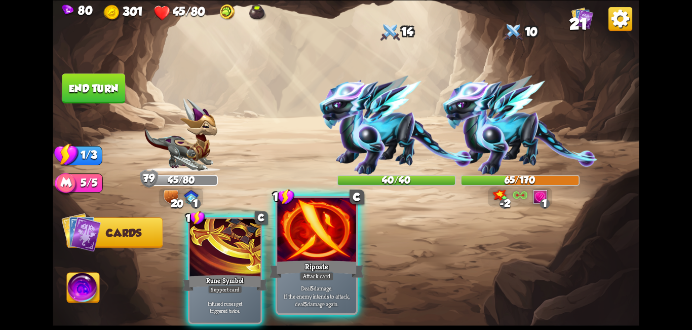
drag, startPoint x: 319, startPoint y: 276, endPoint x: 380, endPoint y: 221, distance: 81.4
click at [321, 276] on div "Attack card" at bounding box center [317, 276] width 34 height 10
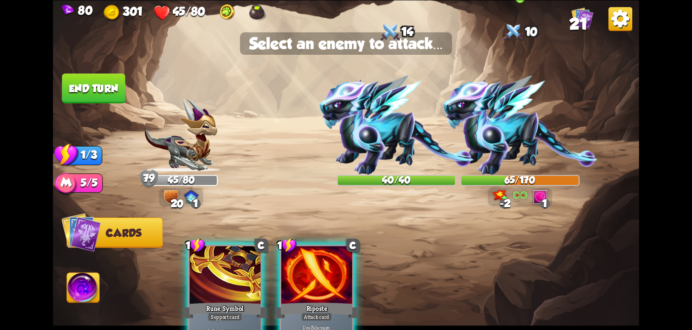
click at [540, 125] on img at bounding box center [520, 125] width 155 height 99
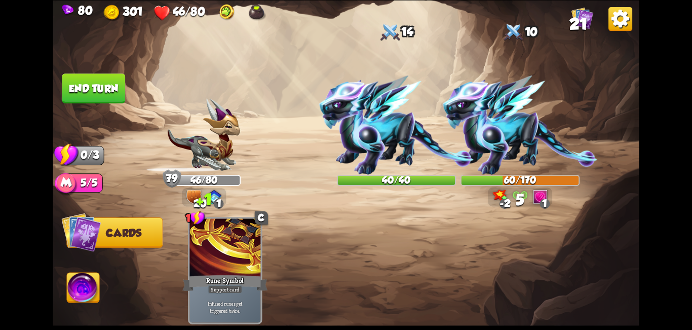
click at [84, 85] on button "End turn" at bounding box center [93, 88] width 63 height 30
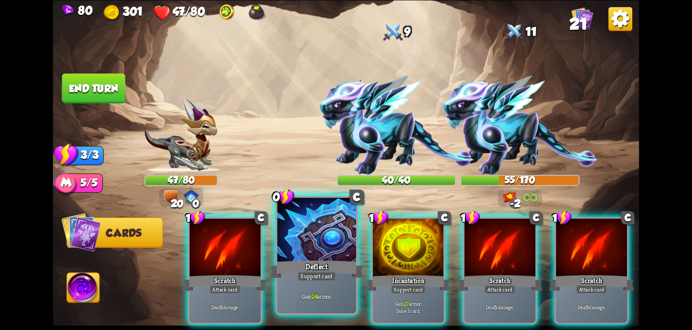
click at [321, 236] on div at bounding box center [316, 231] width 79 height 66
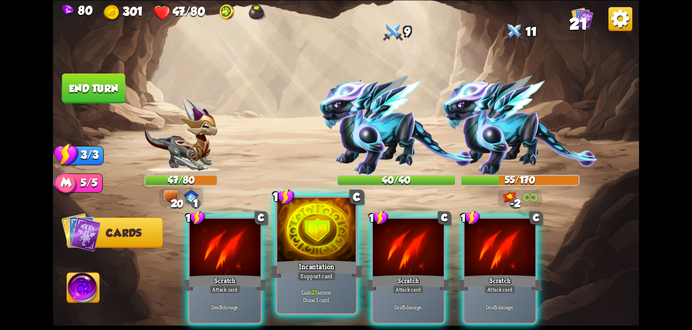
click at [328, 241] on div at bounding box center [316, 231] width 79 height 66
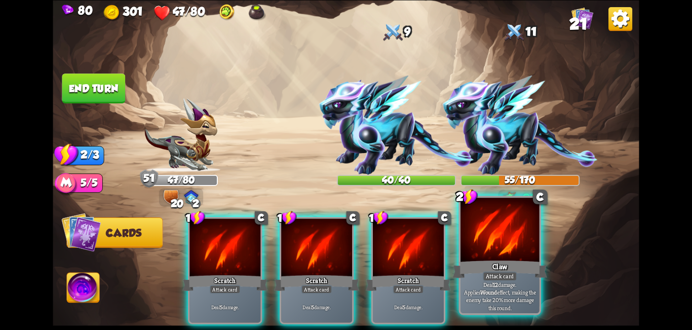
click at [507, 256] on div at bounding box center [500, 231] width 79 height 66
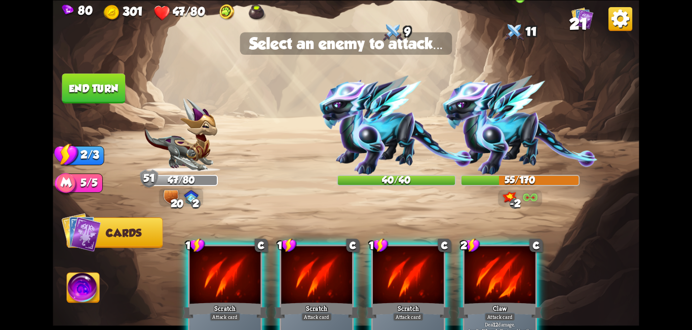
click at [516, 106] on img at bounding box center [520, 125] width 155 height 99
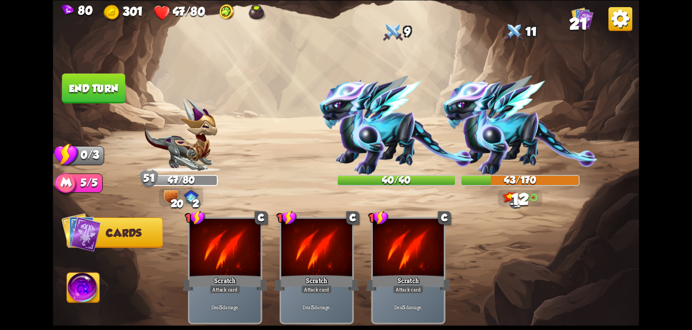
click at [114, 87] on button "End turn" at bounding box center [94, 88] width 64 height 30
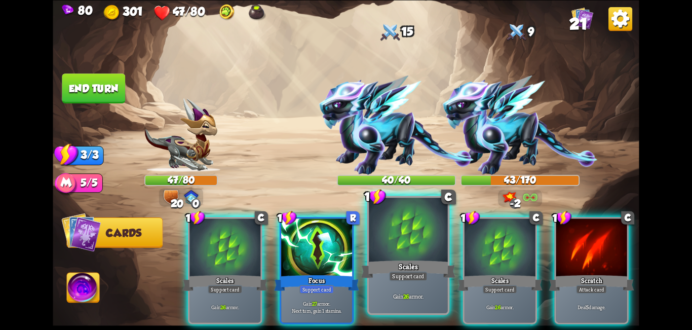
click at [397, 255] on div at bounding box center [408, 231] width 79 height 66
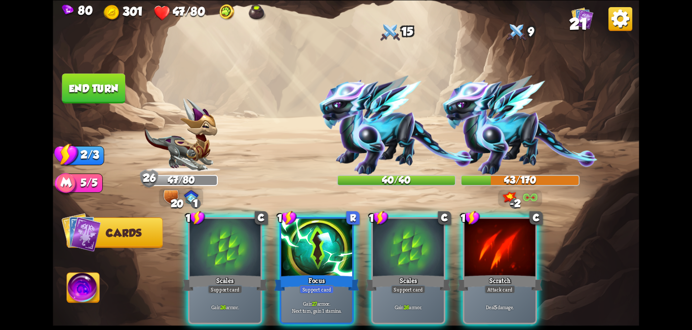
click at [397, 255] on div at bounding box center [408, 248] width 71 height 60
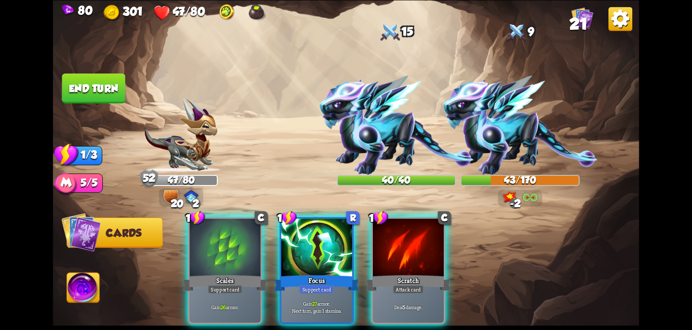
click at [89, 291] on img at bounding box center [83, 289] width 32 height 33
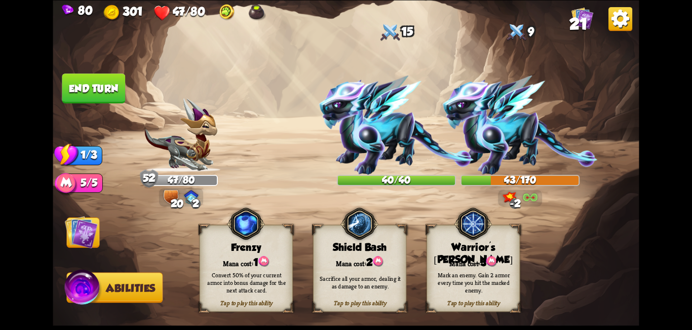
click at [76, 229] on img at bounding box center [81, 231] width 33 height 33
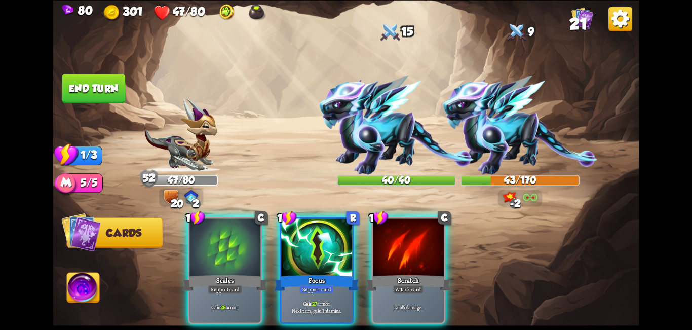
click at [88, 277] on img at bounding box center [83, 289] width 32 height 33
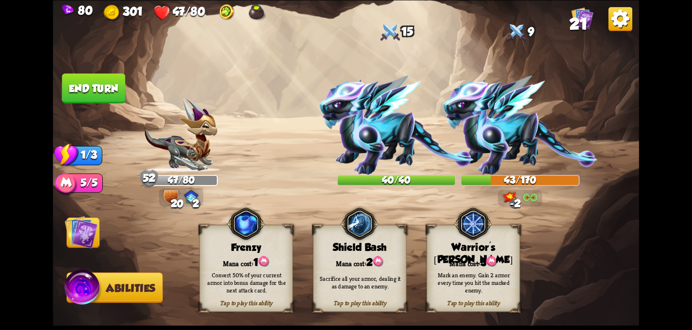
drag, startPoint x: 81, startPoint y: 218, endPoint x: 83, endPoint y: 229, distance: 10.8
click at [81, 218] on img at bounding box center [81, 231] width 33 height 33
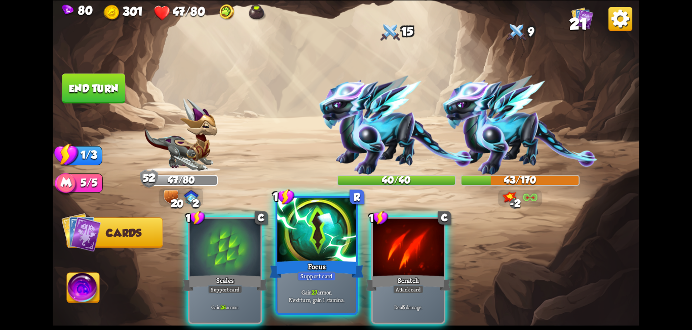
click at [299, 261] on div "Focus" at bounding box center [317, 268] width 95 height 21
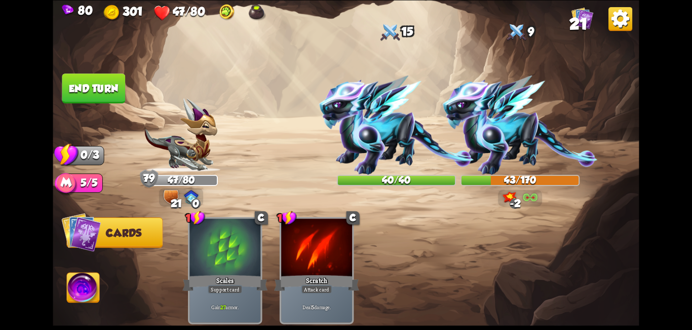
click at [97, 92] on button "End turn" at bounding box center [93, 88] width 63 height 30
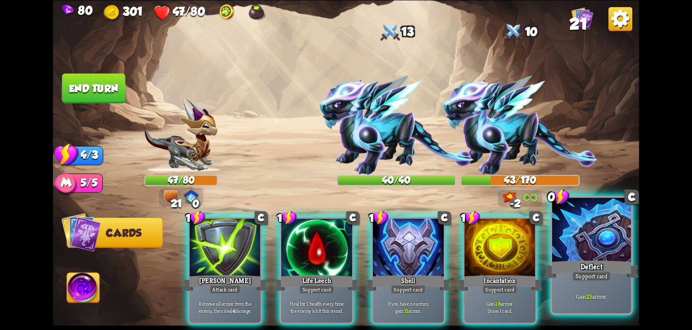
click at [587, 274] on div "Support card" at bounding box center [592, 276] width 39 height 10
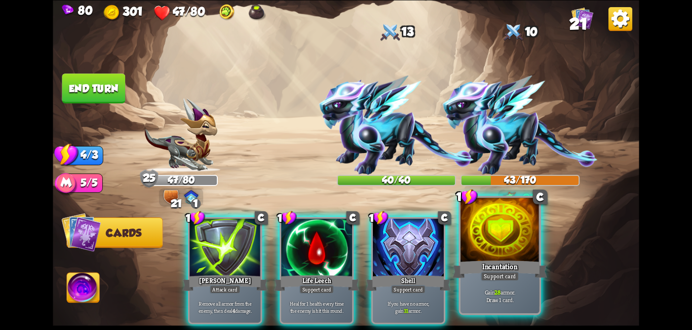
click at [473, 256] on div at bounding box center [500, 231] width 79 height 66
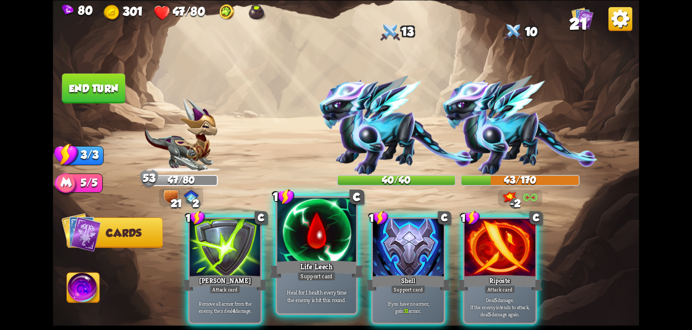
click at [314, 274] on div "Support card" at bounding box center [316, 276] width 39 height 10
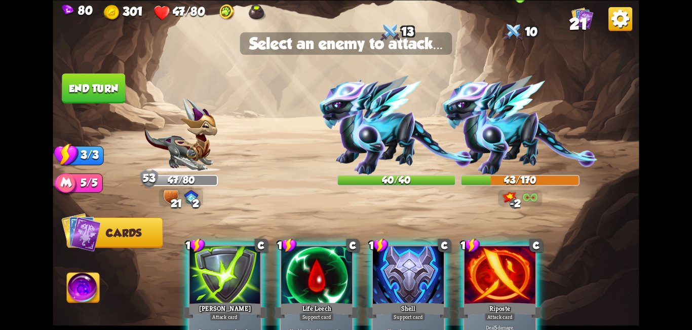
click at [515, 131] on img at bounding box center [520, 125] width 155 height 99
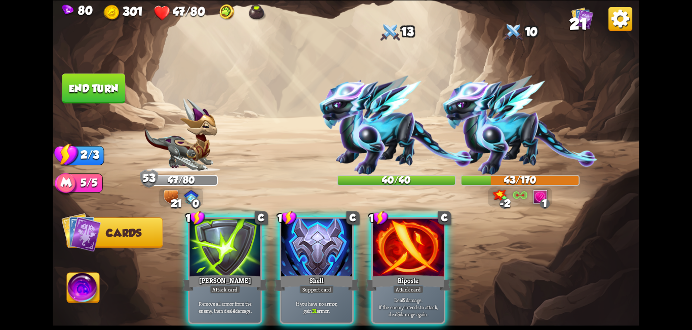
drag, startPoint x: 427, startPoint y: 276, endPoint x: 459, endPoint y: 220, distance: 64.1
click at [426, 273] on div "Riposte" at bounding box center [408, 282] width 85 height 19
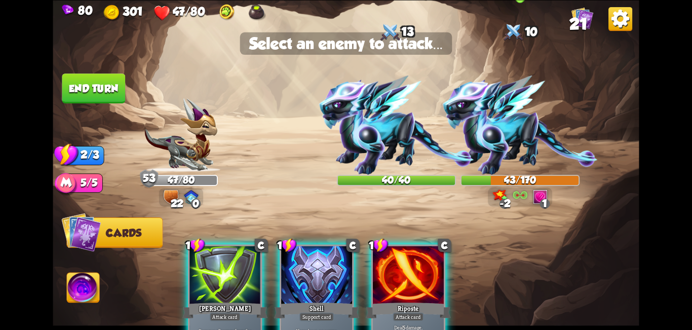
click at [509, 114] on img at bounding box center [520, 125] width 155 height 99
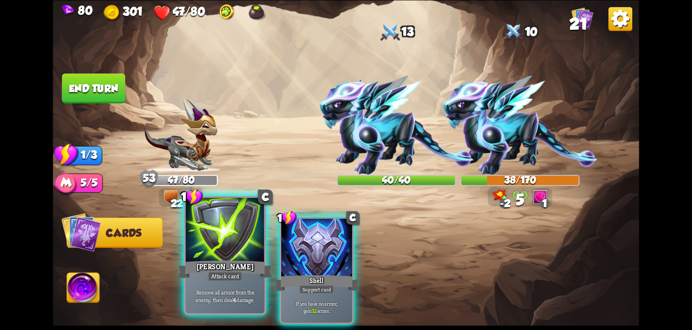
click at [228, 269] on div "[PERSON_NAME]" at bounding box center [225, 268] width 95 height 21
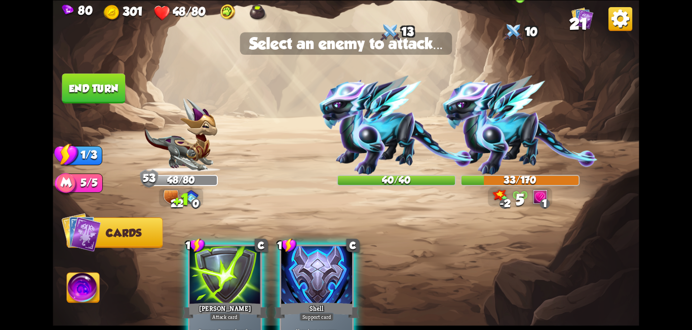
click at [536, 119] on img at bounding box center [520, 125] width 155 height 99
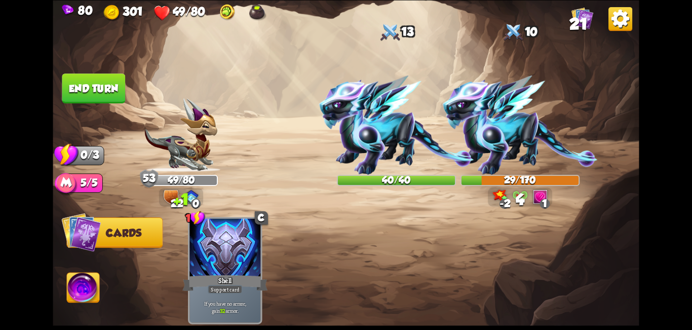
click at [89, 91] on button "End turn" at bounding box center [93, 88] width 63 height 30
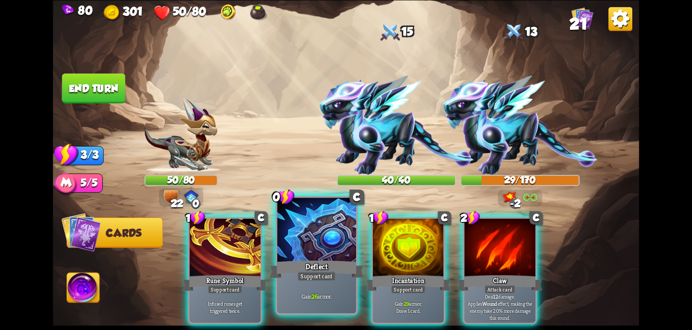
click at [316, 247] on div at bounding box center [316, 231] width 79 height 66
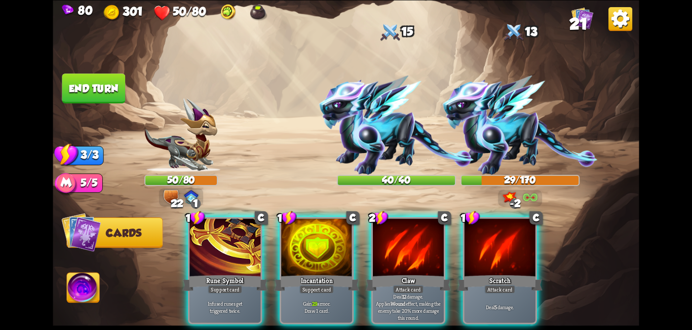
click at [315, 247] on div at bounding box center [316, 248] width 71 height 60
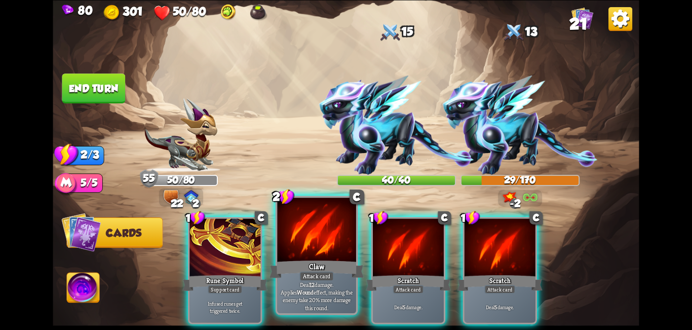
click at [331, 243] on div at bounding box center [316, 231] width 79 height 66
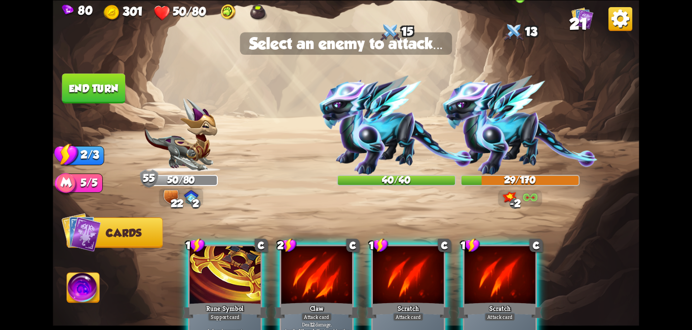
click at [516, 111] on img at bounding box center [520, 125] width 155 height 99
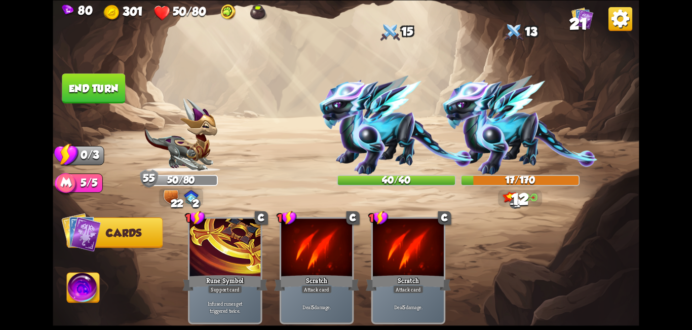
click at [100, 78] on button "End turn" at bounding box center [93, 88] width 63 height 30
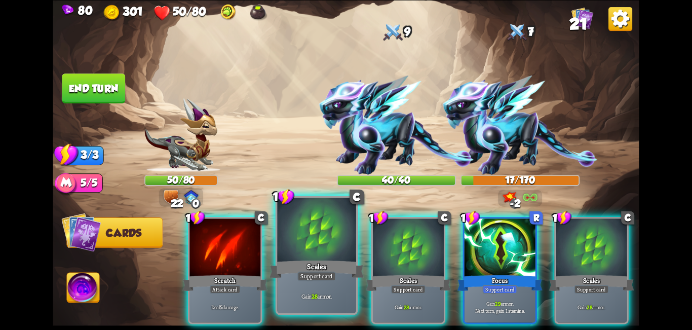
click at [330, 259] on div "Scales" at bounding box center [317, 268] width 95 height 21
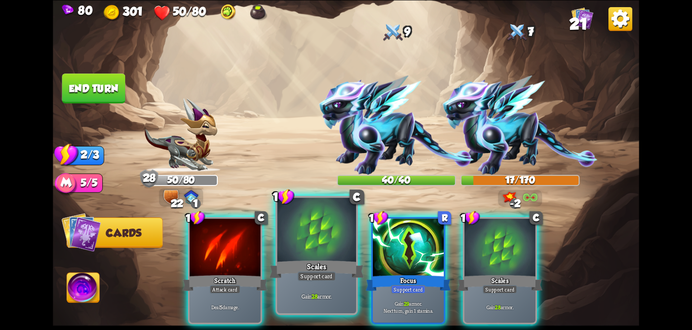
drag, startPoint x: 324, startPoint y: 259, endPoint x: 287, endPoint y: 261, distance: 37.1
click at [322, 259] on div "Scales" at bounding box center [317, 268] width 95 height 21
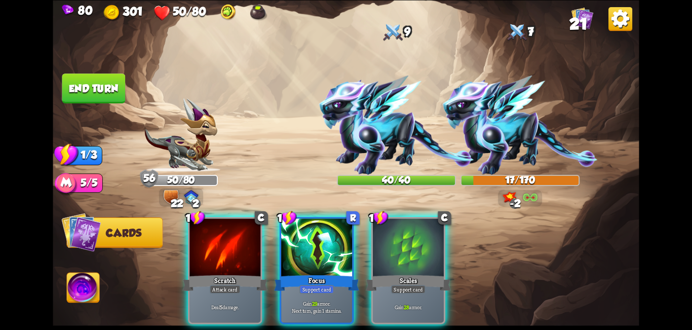
drag, startPoint x: 214, startPoint y: 253, endPoint x: 494, endPoint y: 138, distance: 302.7
click at [227, 253] on div at bounding box center [225, 248] width 71 height 60
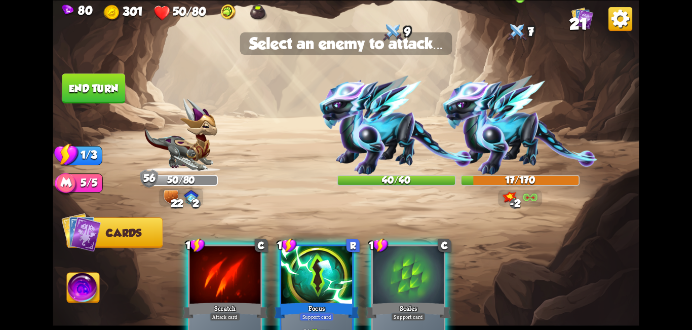
click at [528, 131] on img at bounding box center [520, 125] width 155 height 99
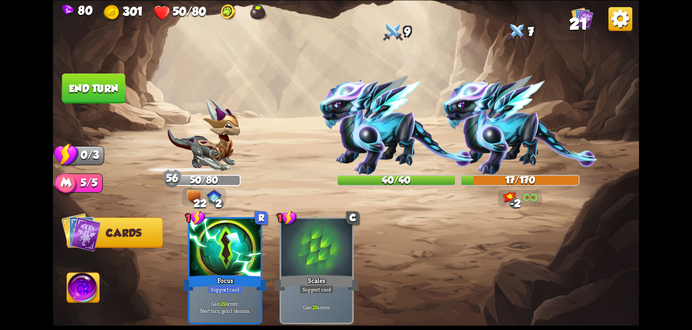
click at [84, 97] on button "End turn" at bounding box center [93, 88] width 63 height 30
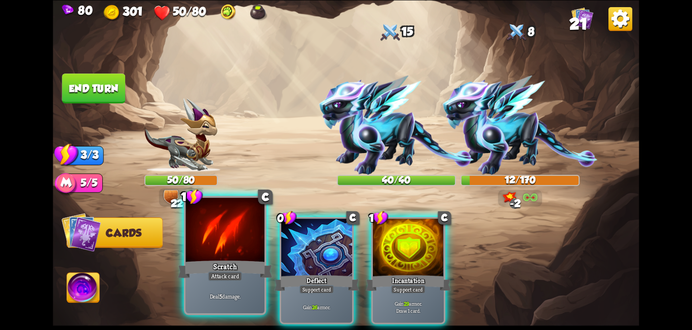
click at [234, 273] on div "Attack card" at bounding box center [225, 276] width 34 height 10
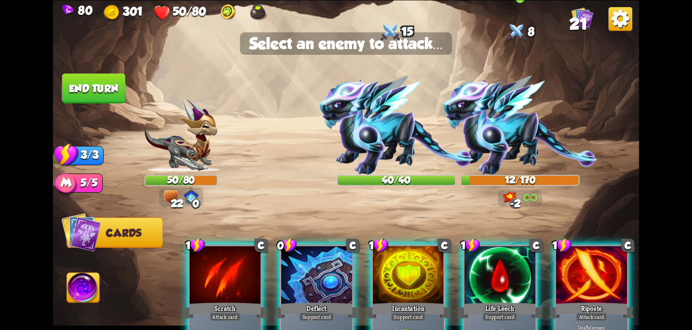
click at [544, 128] on img at bounding box center [520, 125] width 155 height 99
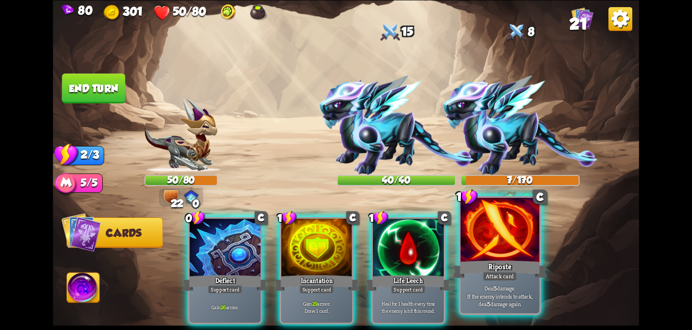
click at [501, 245] on div at bounding box center [500, 231] width 79 height 66
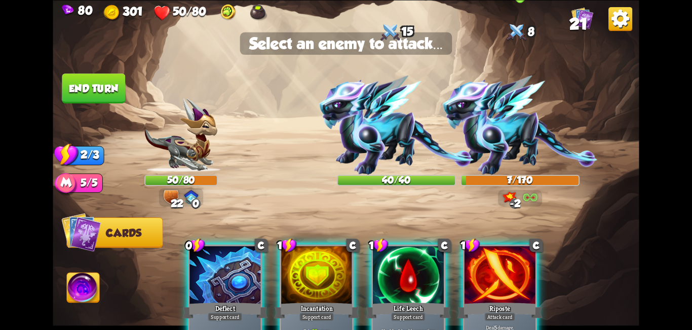
click at [512, 113] on img at bounding box center [520, 125] width 155 height 99
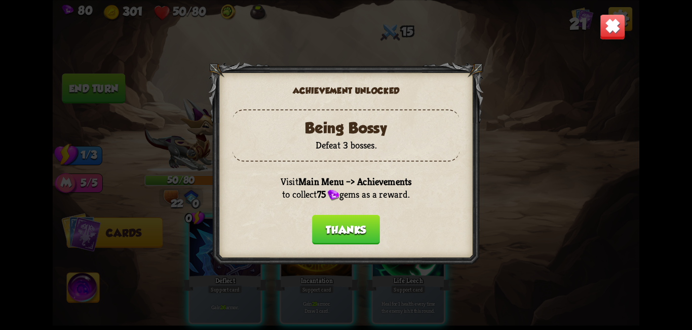
click at [352, 229] on button "Thanks" at bounding box center [346, 229] width 68 height 30
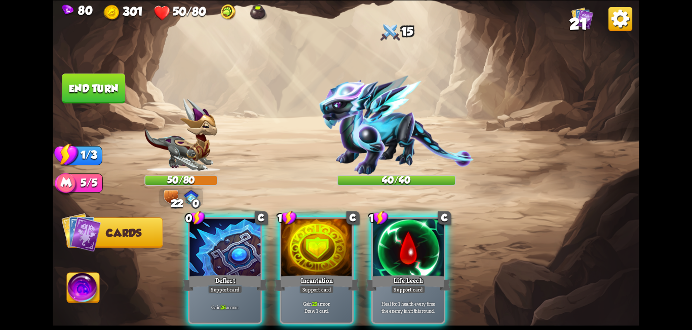
click at [615, 22] on img at bounding box center [621, 19] width 24 height 24
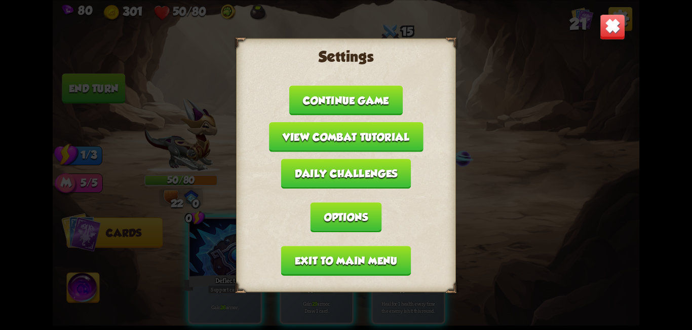
click at [617, 24] on img at bounding box center [613, 27] width 26 height 26
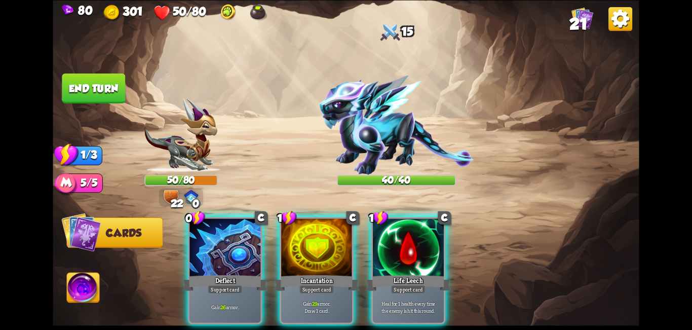
click at [251, 273] on div "Deflect" at bounding box center [224, 282] width 85 height 19
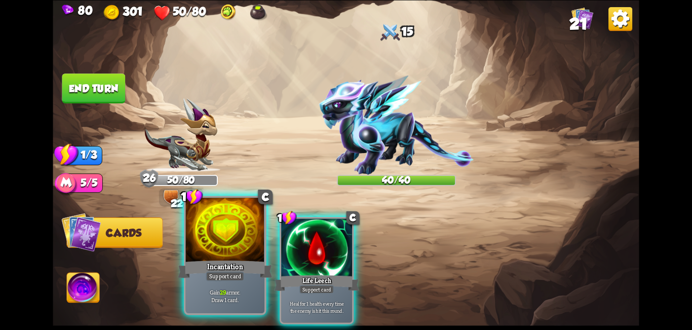
click at [245, 255] on div at bounding box center [225, 231] width 79 height 66
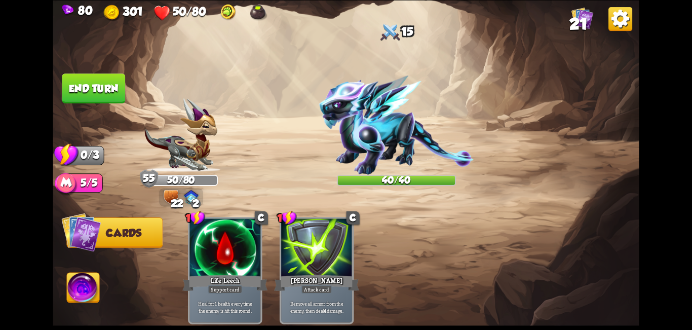
click at [79, 79] on button "End turn" at bounding box center [93, 88] width 63 height 30
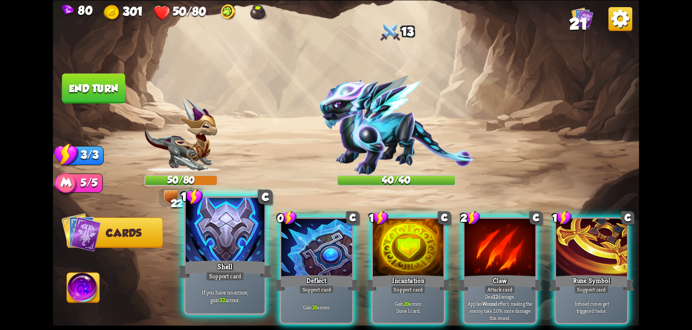
click at [234, 259] on div "Shell" at bounding box center [225, 268] width 95 height 21
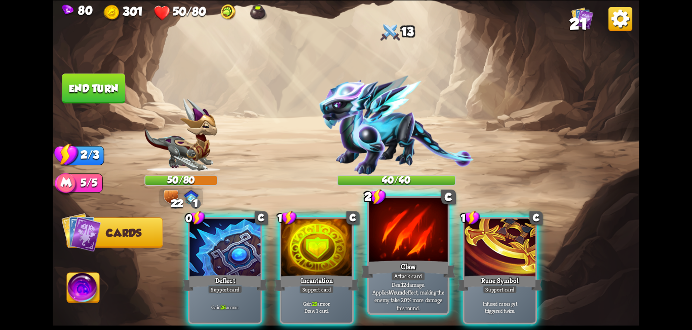
click at [444, 277] on div "Claw" at bounding box center [408, 268] width 95 height 21
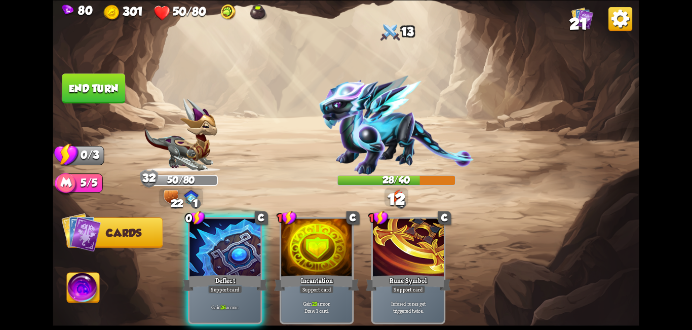
click at [100, 80] on button "End turn" at bounding box center [93, 88] width 63 height 30
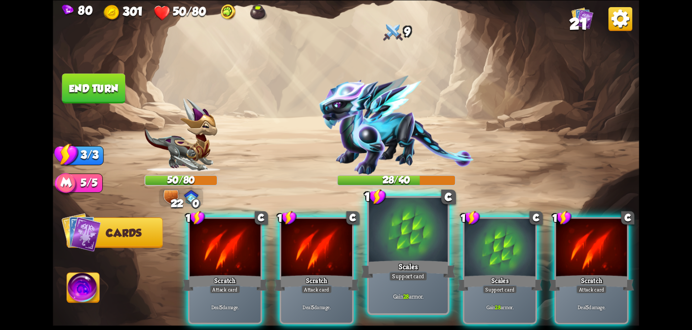
click at [414, 252] on div at bounding box center [408, 231] width 79 height 66
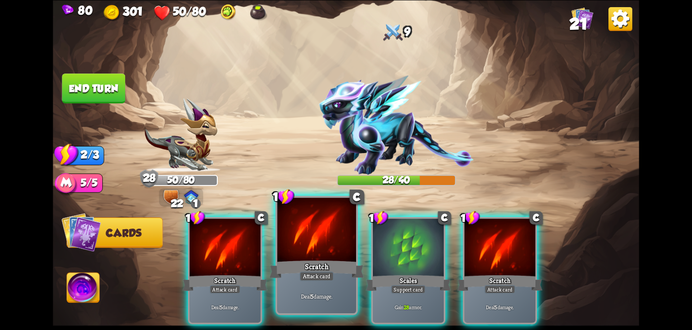
click at [288, 273] on div "Scratch" at bounding box center [317, 268] width 95 height 21
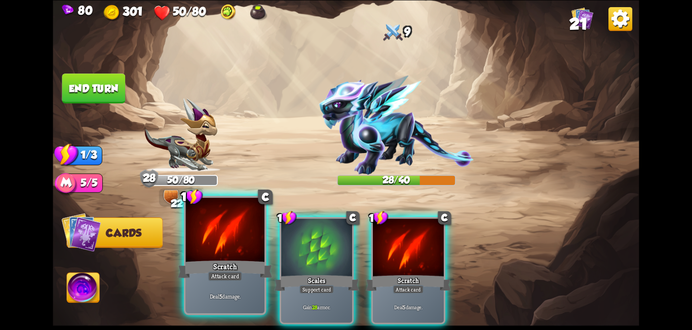
drag, startPoint x: 209, startPoint y: 267, endPoint x: 219, endPoint y: 220, distance: 47.2
click at [208, 267] on div "Scratch" at bounding box center [225, 268] width 95 height 21
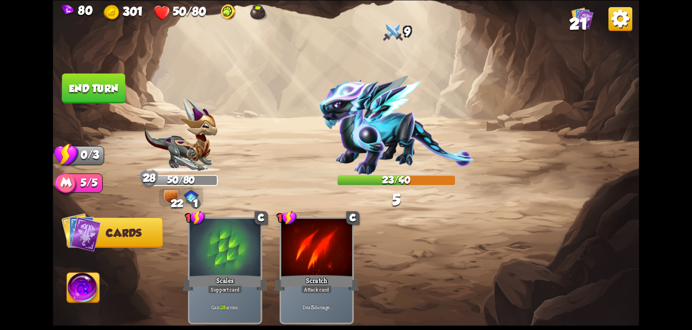
click at [91, 81] on button "End turn" at bounding box center [93, 88] width 63 height 30
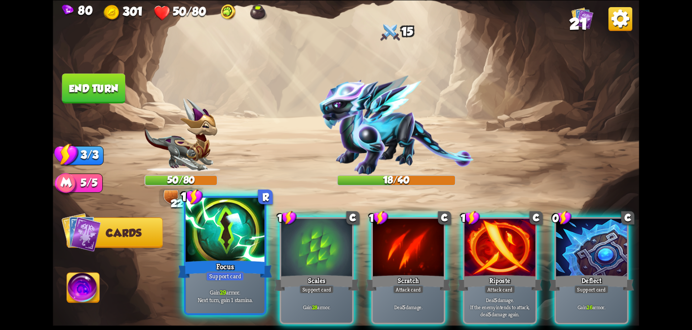
click at [239, 258] on div "Focus" at bounding box center [225, 268] width 95 height 21
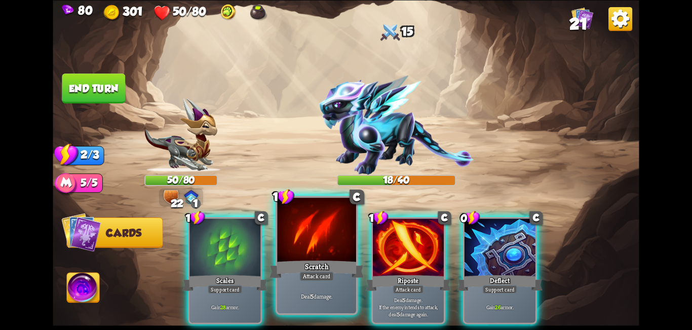
click at [315, 266] on div "Scratch" at bounding box center [317, 268] width 95 height 21
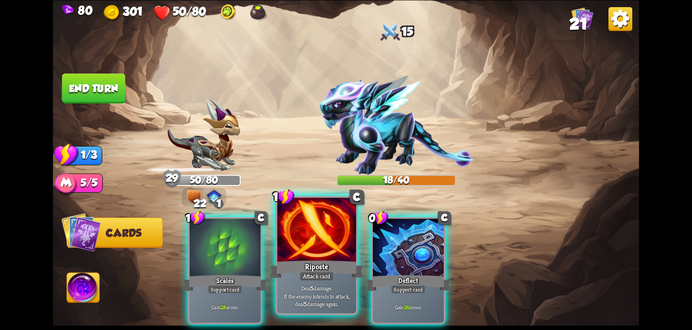
click at [311, 265] on div "Riposte" at bounding box center [317, 268] width 95 height 21
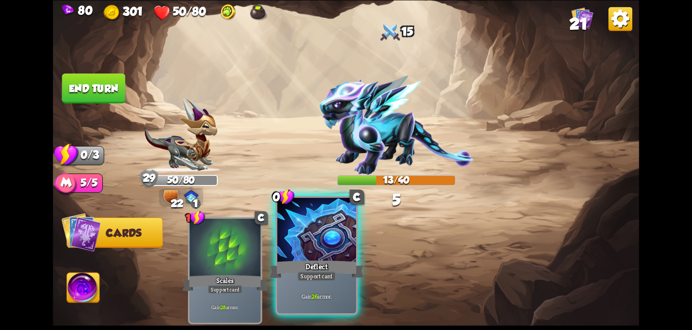
click at [298, 244] on div at bounding box center [316, 231] width 79 height 66
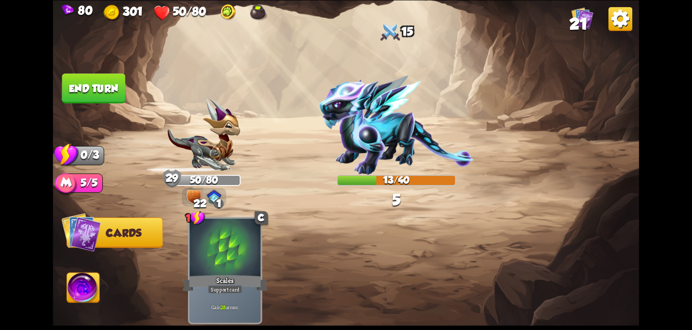
click at [103, 68] on img at bounding box center [346, 165] width 586 height 330
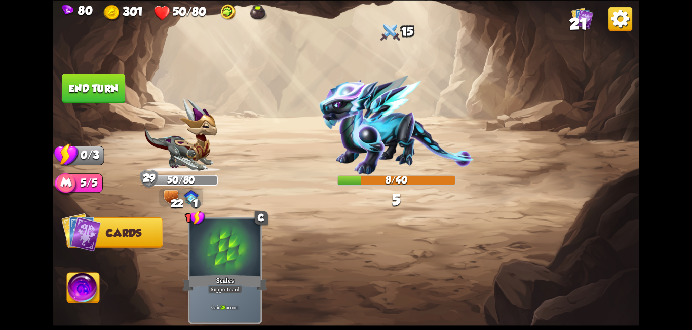
click at [93, 88] on button "End turn" at bounding box center [93, 88] width 65 height 30
click at [94, 104] on img at bounding box center [346, 165] width 586 height 330
click at [98, 106] on img at bounding box center [346, 165] width 586 height 330
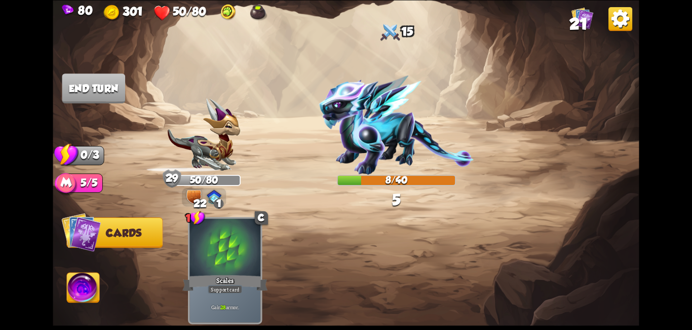
click at [102, 106] on img at bounding box center [346, 165] width 586 height 330
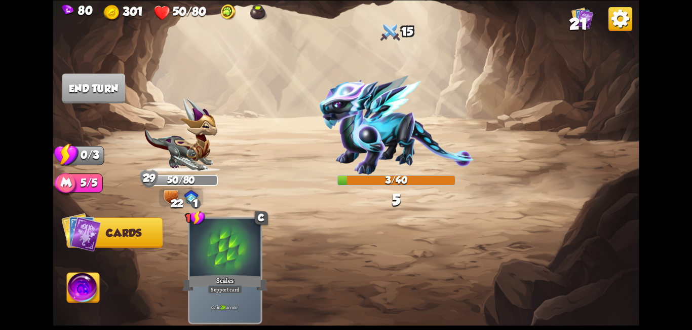
click at [108, 104] on img at bounding box center [346, 165] width 586 height 330
click at [109, 103] on img at bounding box center [346, 165] width 586 height 330
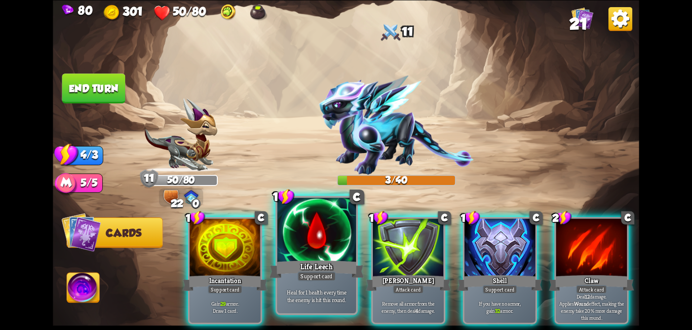
click at [327, 266] on div "Life Leech" at bounding box center [317, 268] width 95 height 21
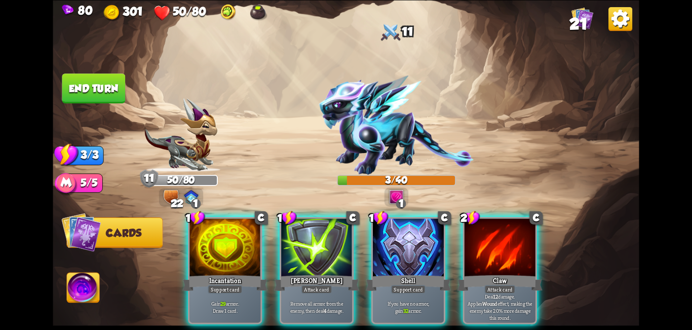
click at [492, 241] on div at bounding box center [500, 248] width 71 height 60
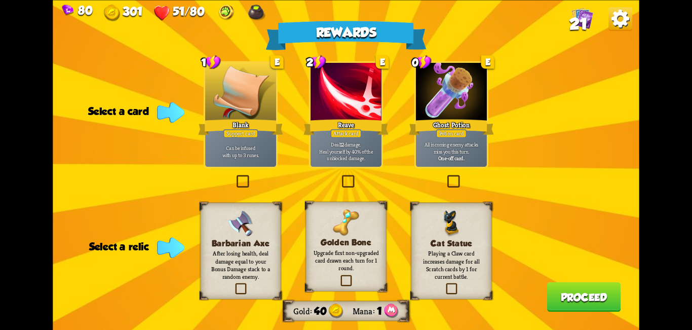
click at [339, 276] on label at bounding box center [339, 276] width 0 height 0
click at [0, 0] on input "checkbox" at bounding box center [0, 0] width 0 height 0
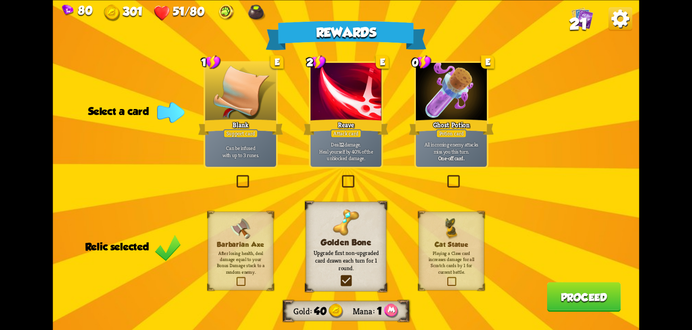
click at [445, 176] on label at bounding box center [445, 176] width 0 height 0
click at [0, 0] on input "checkbox" at bounding box center [0, 0] width 0 height 0
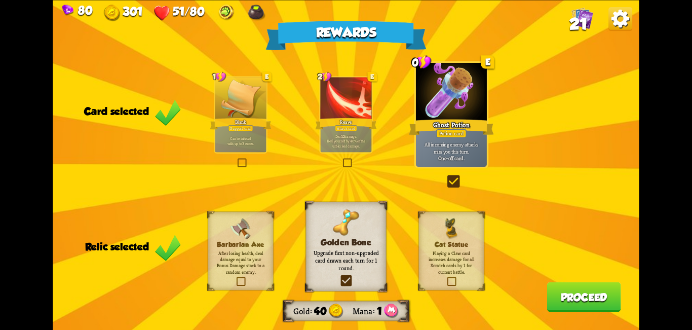
click at [445, 176] on label at bounding box center [445, 176] width 0 height 0
click at [0, 0] on input "checkbox" at bounding box center [0, 0] width 0 height 0
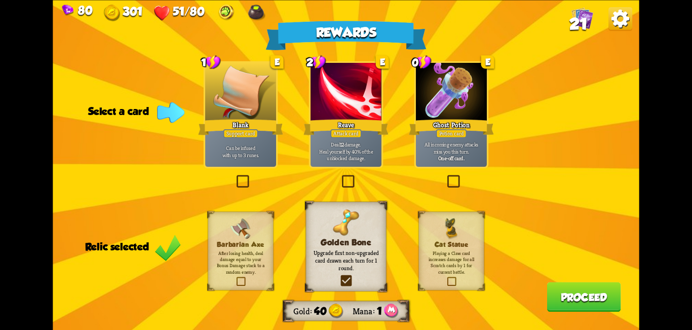
click at [235, 176] on label at bounding box center [235, 176] width 0 height 0
click at [0, 0] on input "checkbox" at bounding box center [0, 0] width 0 height 0
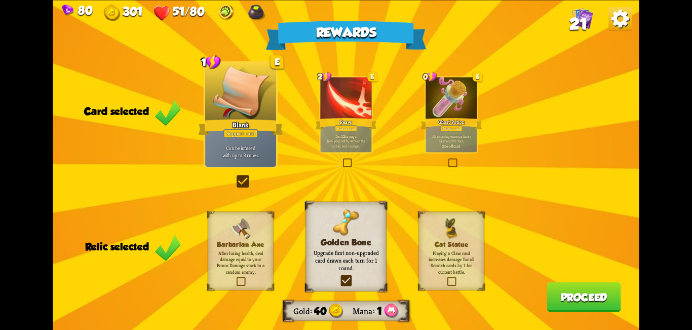
click at [235, 176] on label at bounding box center [235, 176] width 0 height 0
click at [0, 0] on input "checkbox" at bounding box center [0, 0] width 0 height 0
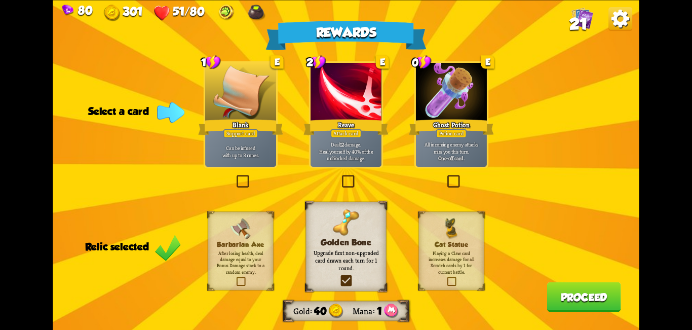
click at [445, 176] on label at bounding box center [445, 176] width 0 height 0
click at [0, 0] on input "checkbox" at bounding box center [0, 0] width 0 height 0
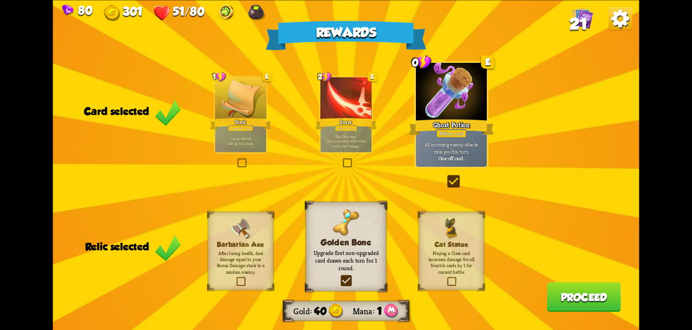
click at [571, 302] on button "Proceed" at bounding box center [584, 297] width 74 height 30
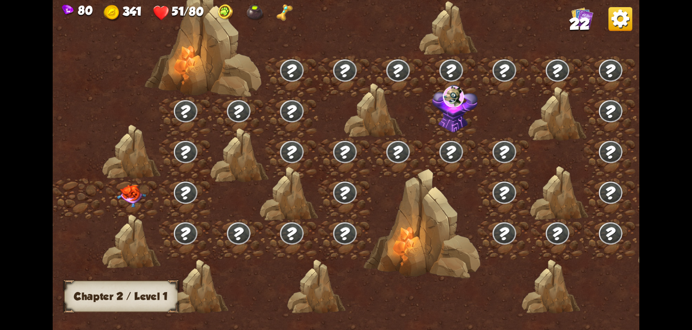
drag, startPoint x: 162, startPoint y: 188, endPoint x: 363, endPoint y: 191, distance: 200.7
click at [444, 183] on div at bounding box center [416, 170] width 726 height 343
click at [431, 210] on div at bounding box center [416, 170] width 726 height 343
click at [126, 196] on img at bounding box center [131, 195] width 29 height 23
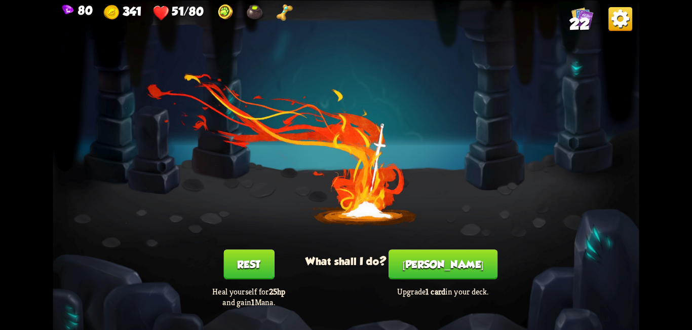
click at [464, 273] on button "[PERSON_NAME]" at bounding box center [443, 264] width 109 height 30
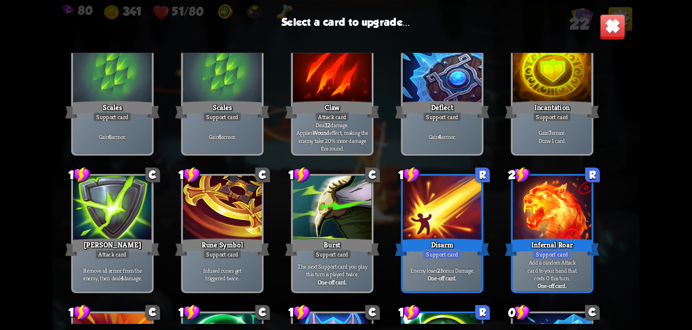
scroll to position [203, 0]
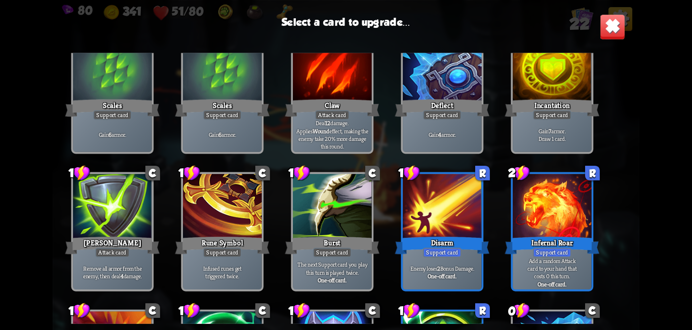
click at [451, 219] on div at bounding box center [442, 207] width 79 height 66
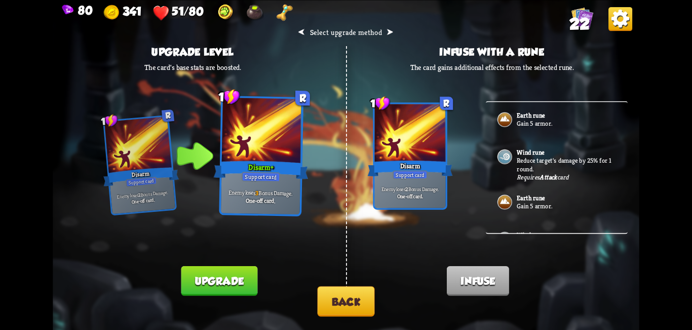
click at [352, 305] on button "Back" at bounding box center [345, 301] width 57 height 30
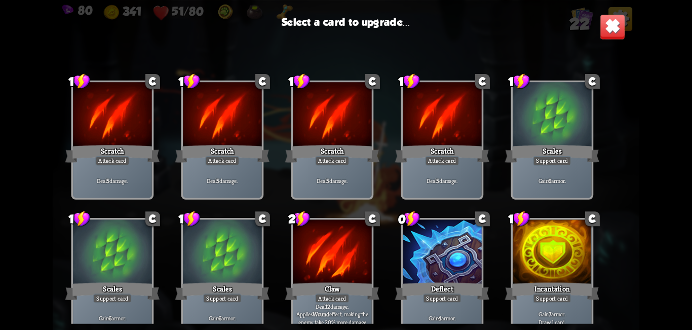
scroll to position [51, 0]
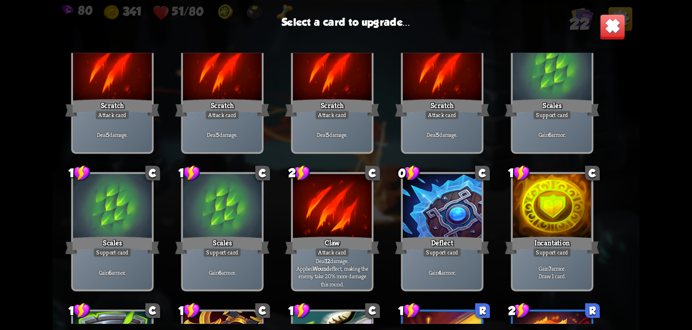
click at [457, 224] on div at bounding box center [442, 207] width 79 height 66
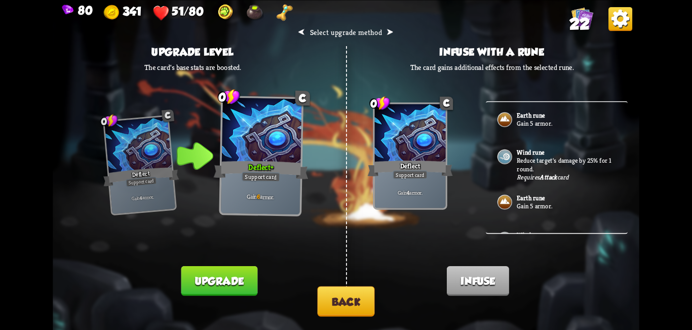
click at [538, 205] on p "Gain 5 armor." at bounding box center [566, 206] width 99 height 8
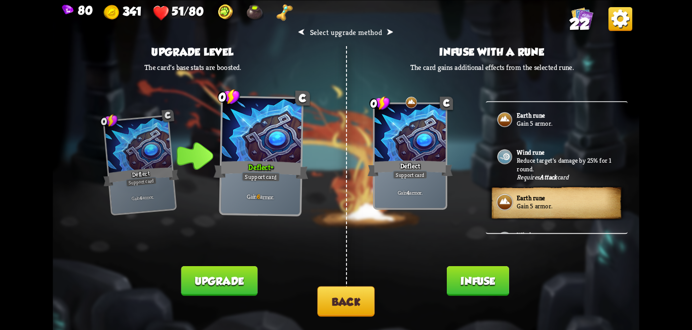
click at [342, 303] on button "Back" at bounding box center [345, 301] width 57 height 30
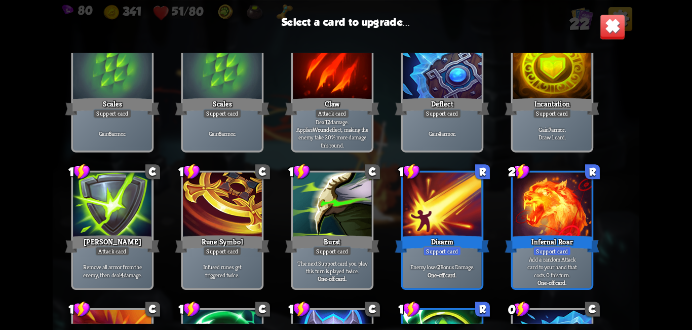
scroll to position [203, 0]
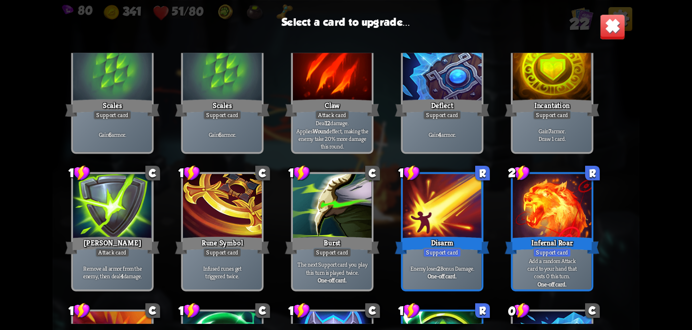
click at [212, 230] on div at bounding box center [222, 207] width 79 height 66
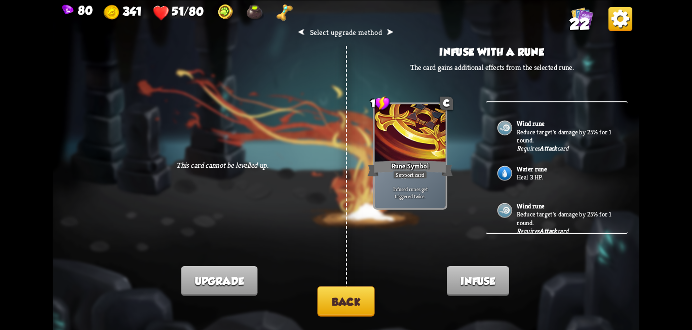
scroll to position [129, 0]
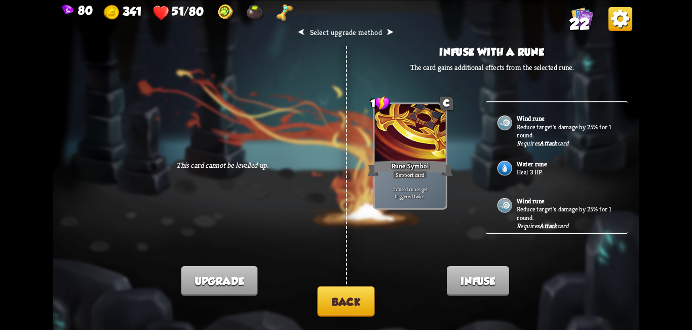
click at [528, 168] on p "Heal 3 HP." at bounding box center [566, 172] width 99 height 8
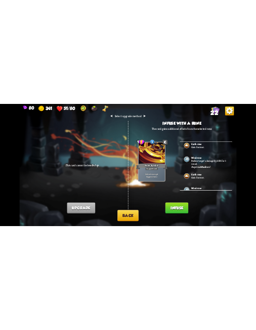
scroll to position [0, 0]
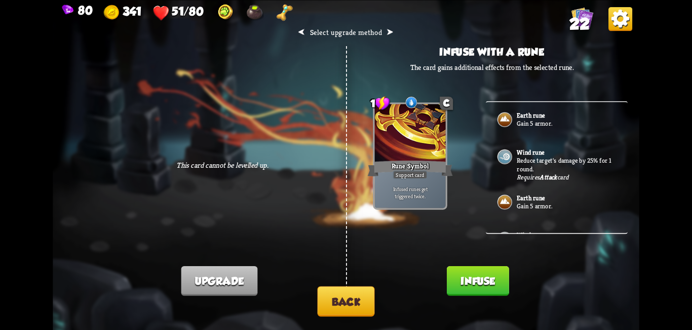
click at [487, 280] on button "Infuse" at bounding box center [478, 281] width 62 height 30
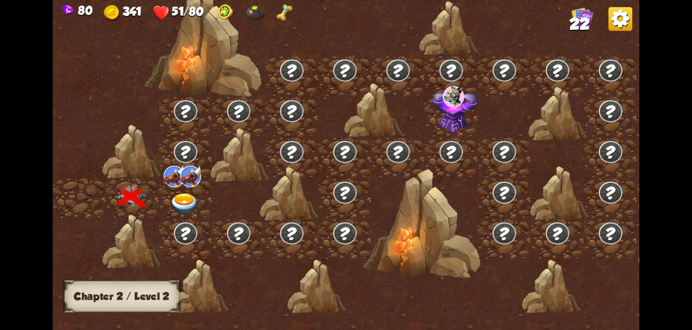
click at [555, 109] on div at bounding box center [558, 114] width 59 height 55
click at [615, 27] on img at bounding box center [621, 19] width 24 height 24
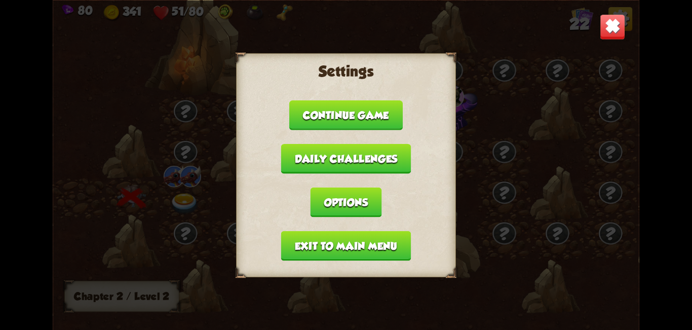
click at [390, 246] on button "Exit to main menu" at bounding box center [346, 246] width 130 height 30
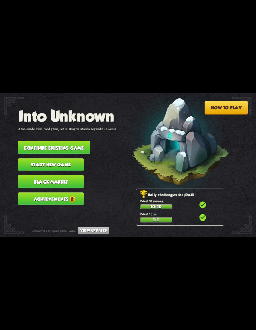
click at [49, 194] on button "Achievements 2" at bounding box center [51, 198] width 66 height 13
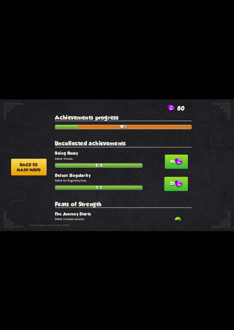
click at [179, 161] on img at bounding box center [179, 161] width 8 height 7
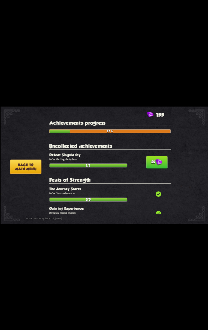
click at [153, 158] on button "25" at bounding box center [156, 162] width 21 height 13
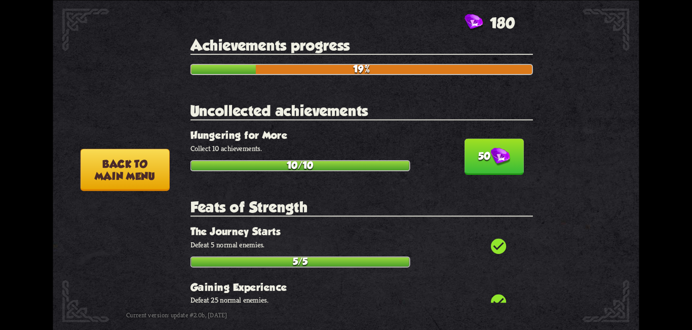
click at [126, 180] on button "Back to main menu" at bounding box center [125, 169] width 89 height 42
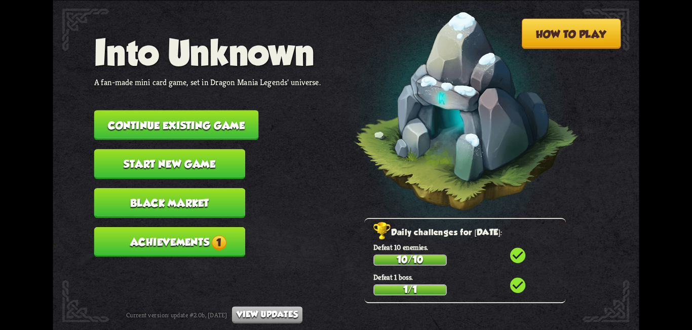
click at [208, 245] on button "Achievements 1" at bounding box center [169, 242] width 151 height 30
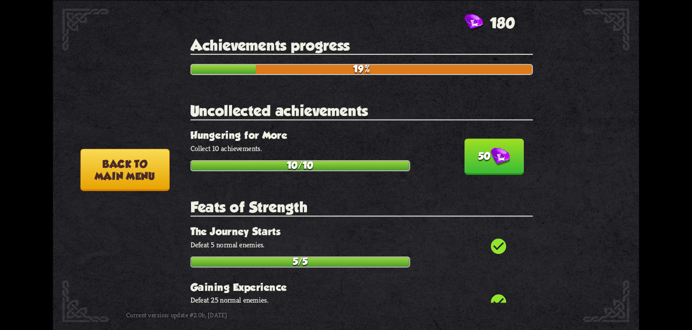
click at [122, 182] on button "Back to main menu" at bounding box center [125, 169] width 89 height 42
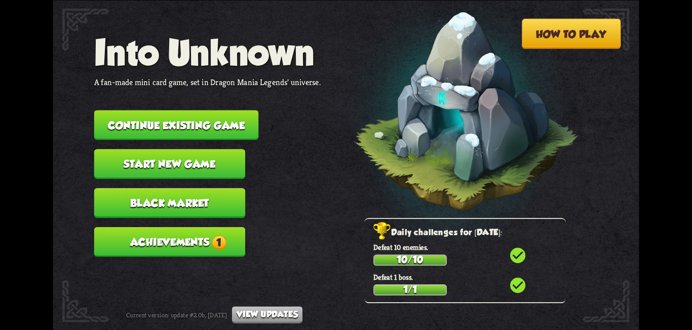
click at [269, 317] on button "View updates" at bounding box center [267, 314] width 70 height 17
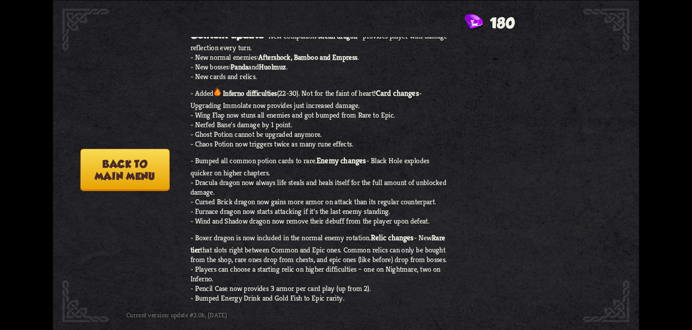
scroll to position [101, 0]
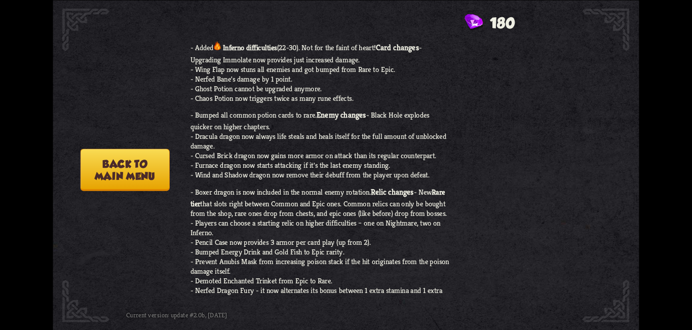
click at [113, 182] on button "Back to main menu" at bounding box center [125, 169] width 89 height 42
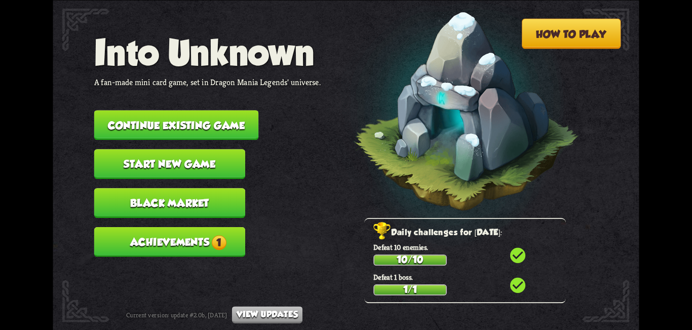
click at [191, 234] on button "Achievements 1" at bounding box center [169, 242] width 151 height 30
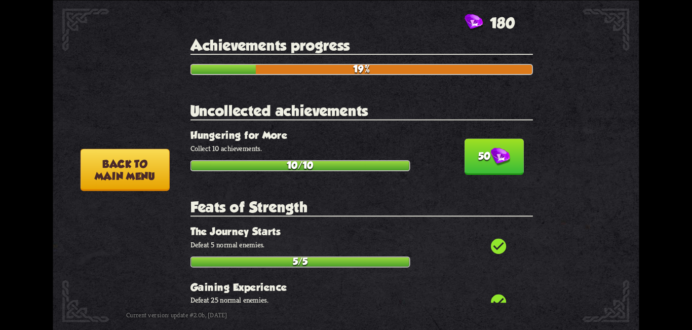
click at [477, 155] on button "50" at bounding box center [494, 156] width 59 height 36
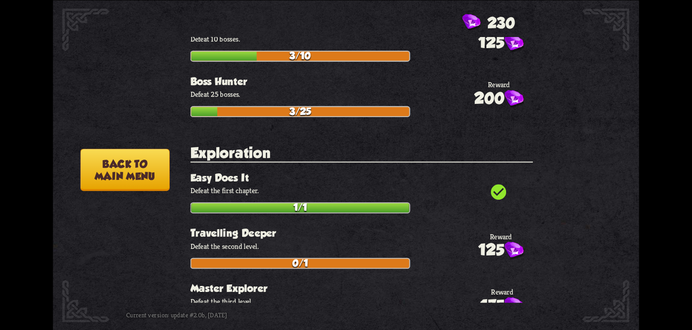
scroll to position [507, 0]
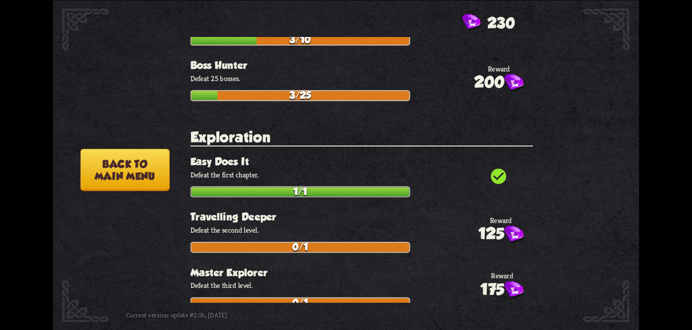
click at [133, 185] on button "Back to main menu" at bounding box center [125, 169] width 89 height 42
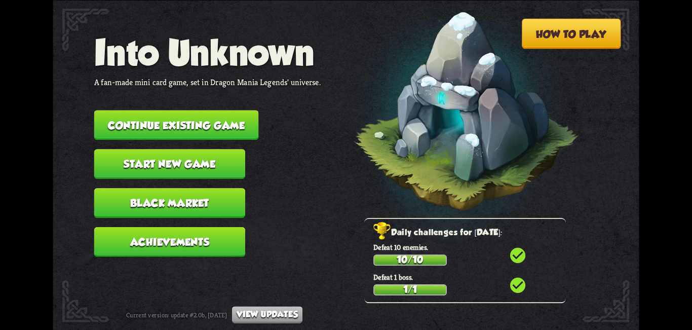
click at [178, 204] on button "Black Market" at bounding box center [169, 203] width 151 height 30
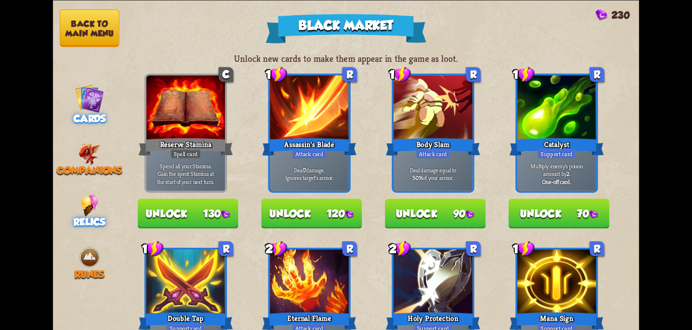
click at [81, 211] on img at bounding box center [90, 205] width 18 height 22
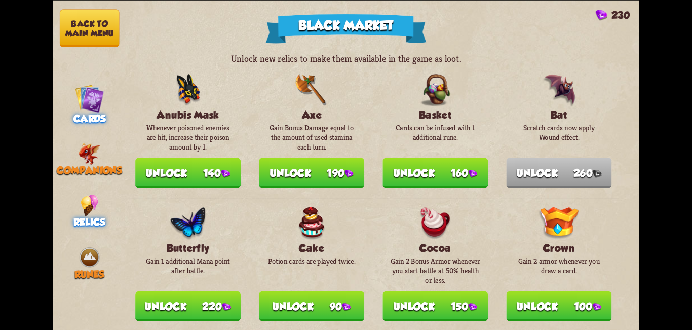
click at [79, 98] on img at bounding box center [89, 98] width 29 height 29
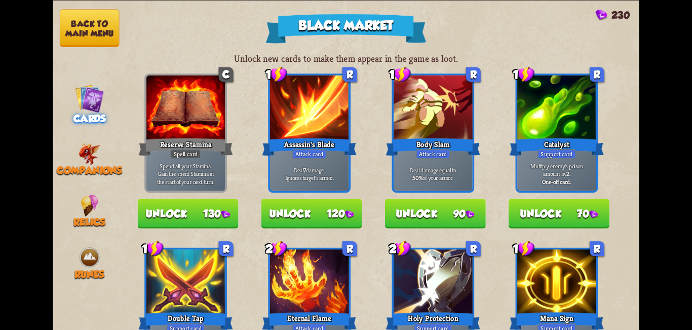
click at [67, 229] on nav "Back to main menu Cards Companions Relics Runes" at bounding box center [89, 165] width 73 height 330
click at [74, 203] on div "Relics" at bounding box center [89, 210] width 73 height 33
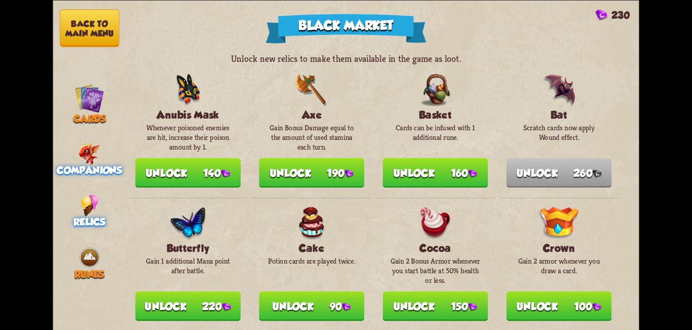
click at [81, 154] on img at bounding box center [90, 153] width 22 height 22
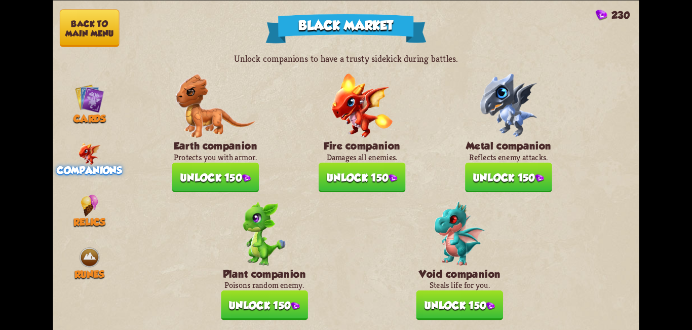
click at [455, 306] on button "Unlock 150" at bounding box center [460, 305] width 87 height 30
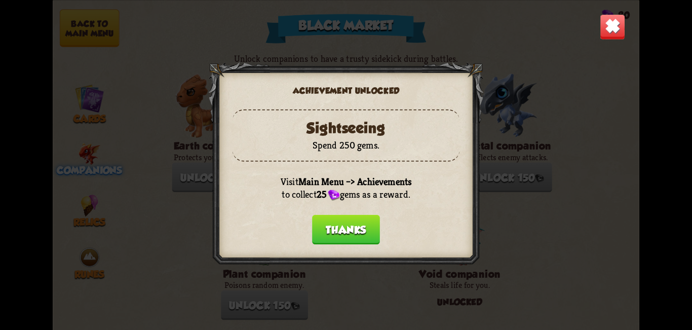
click at [360, 230] on button "Thanks" at bounding box center [346, 229] width 68 height 30
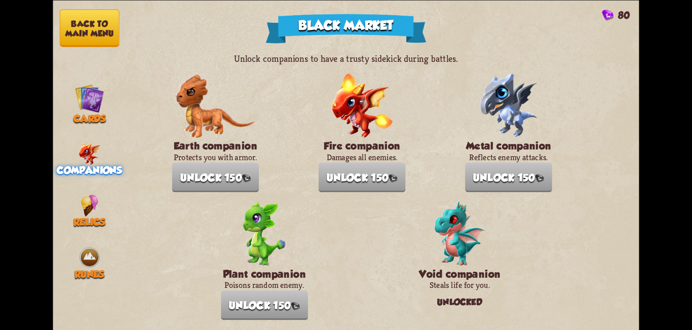
click at [82, 15] on button "Back to main menu" at bounding box center [90, 28] width 60 height 38
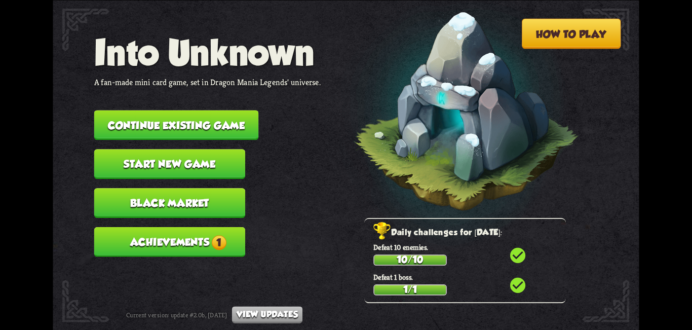
click at [184, 245] on button "Achievements 1" at bounding box center [169, 242] width 151 height 30
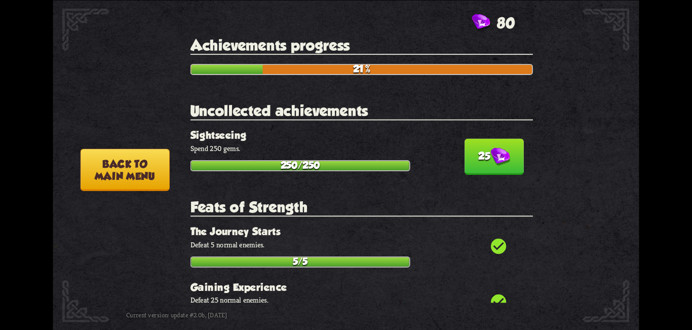
click at [497, 152] on img at bounding box center [500, 156] width 19 height 18
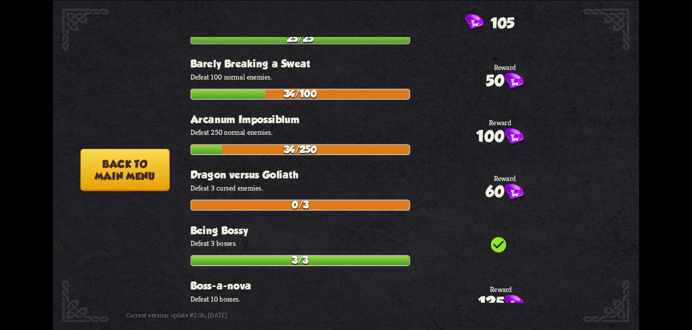
scroll to position [203, 0]
